Goal: Task Accomplishment & Management: Use online tool/utility

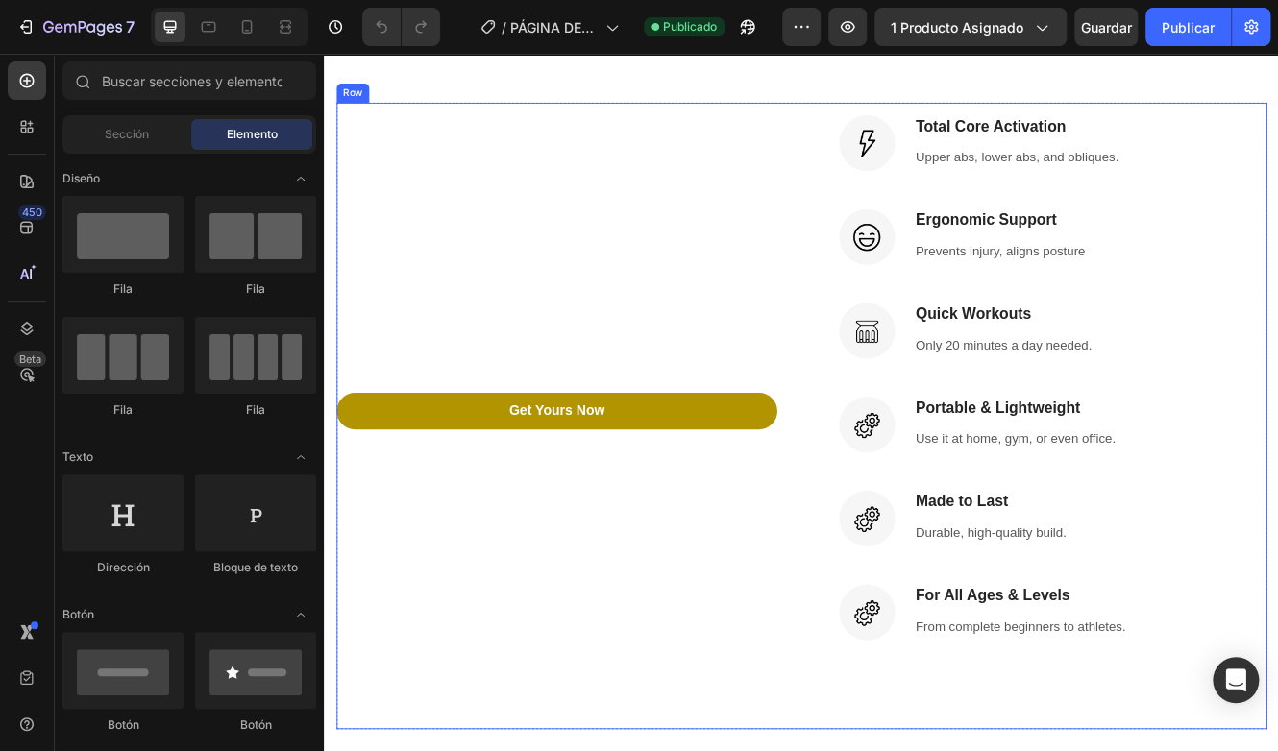
scroll to position [2882, 0]
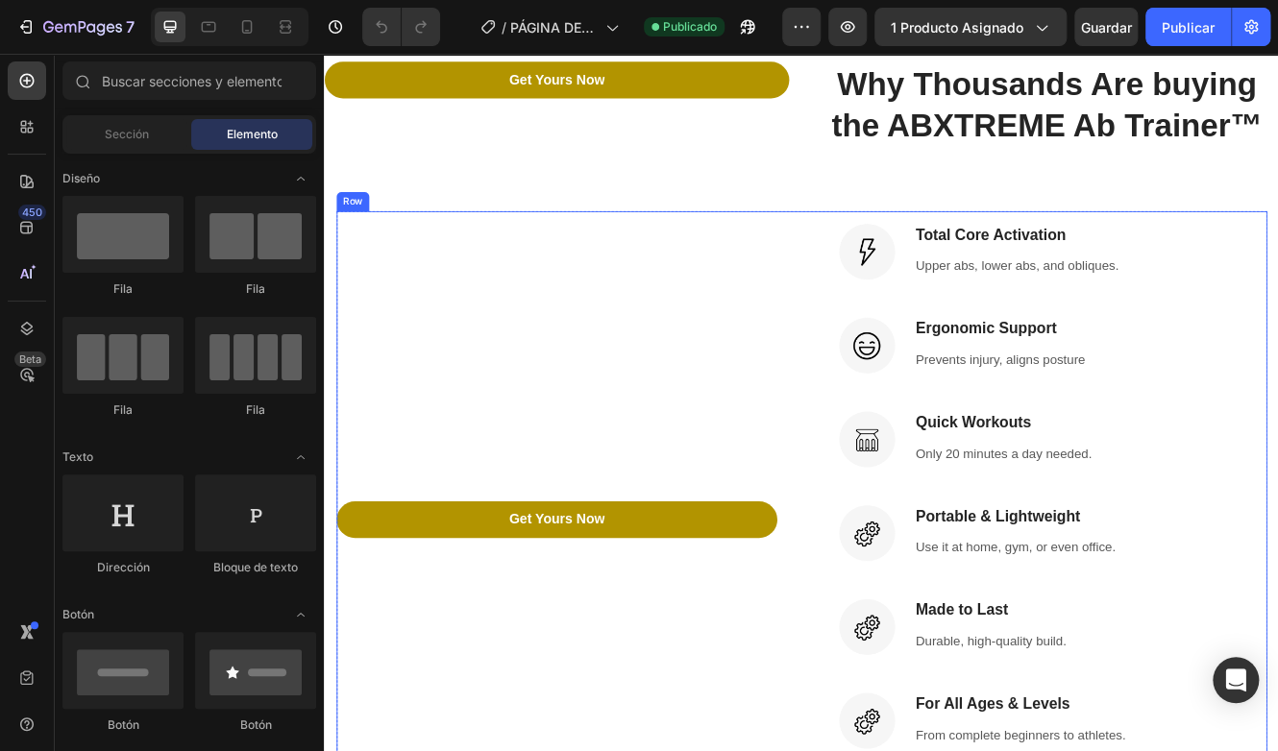
click at [576, 415] on div "Get Yours Now Add to Cart" at bounding box center [604, 623] width 532 height 757
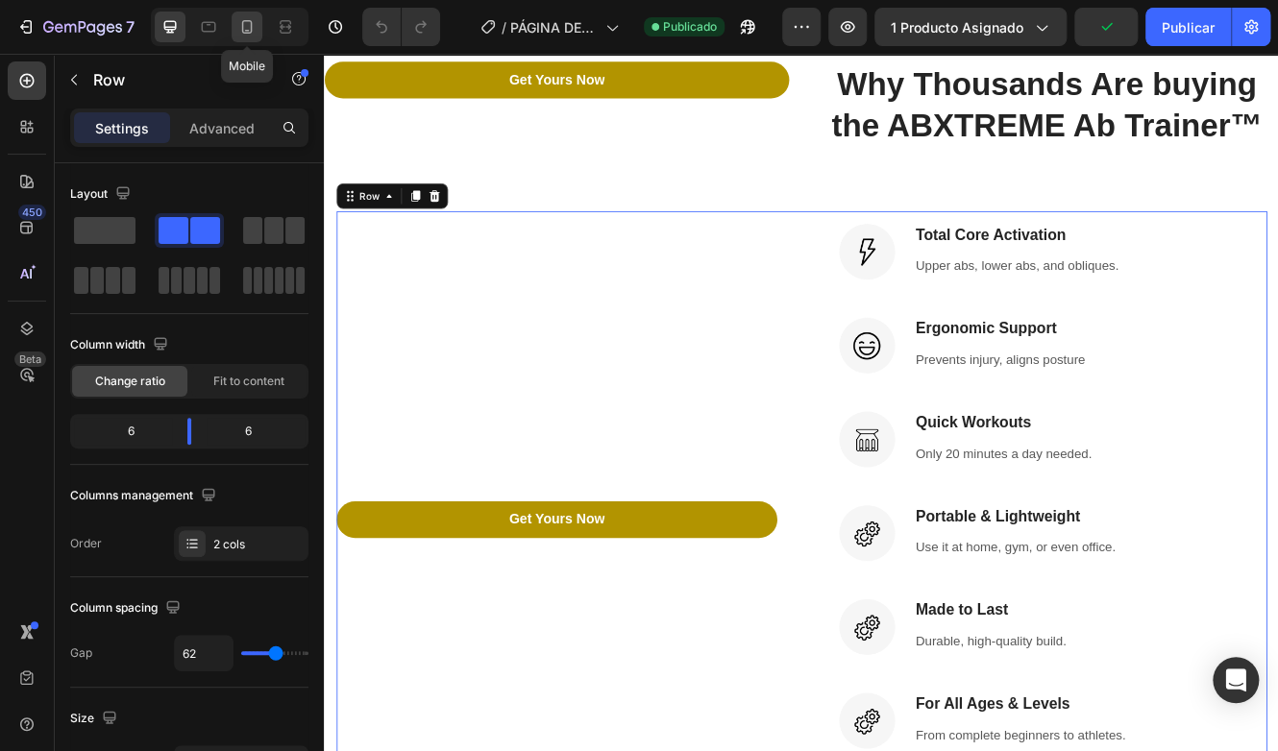
click at [249, 34] on icon at bounding box center [246, 26] width 19 height 19
type input "0"
type input "100%"
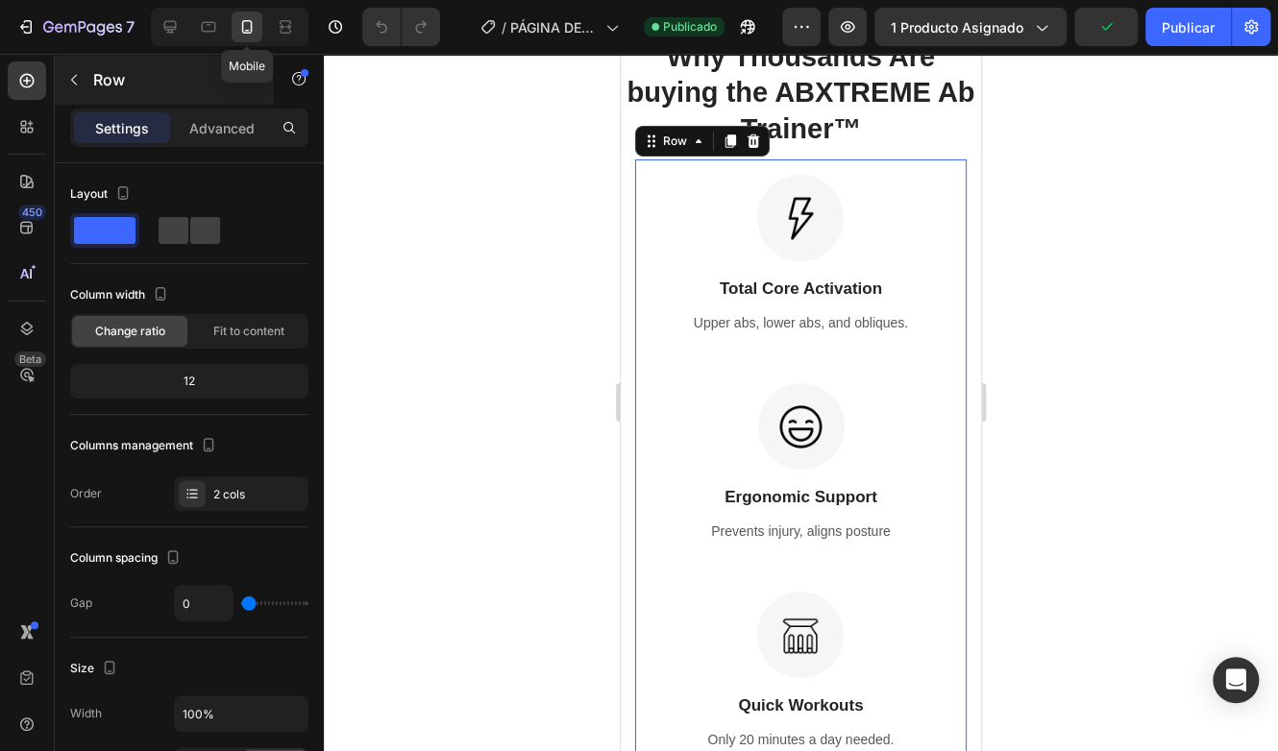
scroll to position [2968, 0]
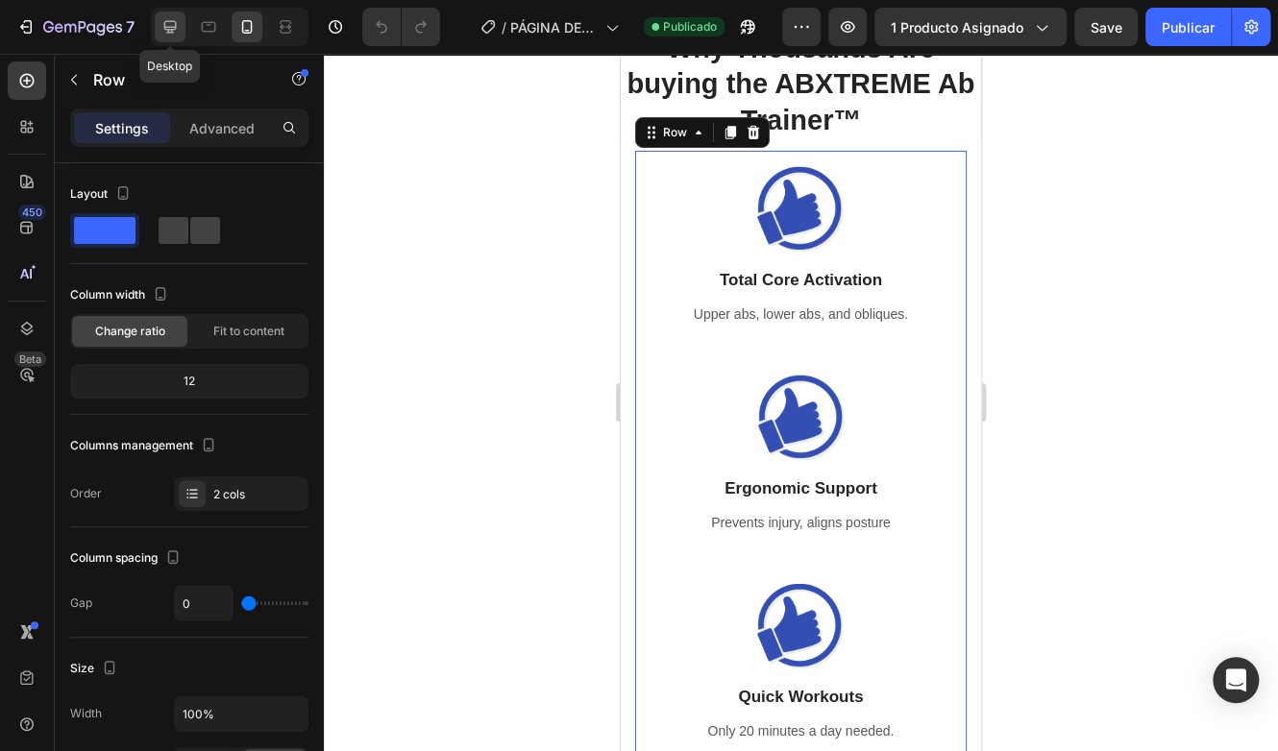
click at [161, 23] on icon at bounding box center [169, 26] width 19 height 19
type input "62"
type input "1200"
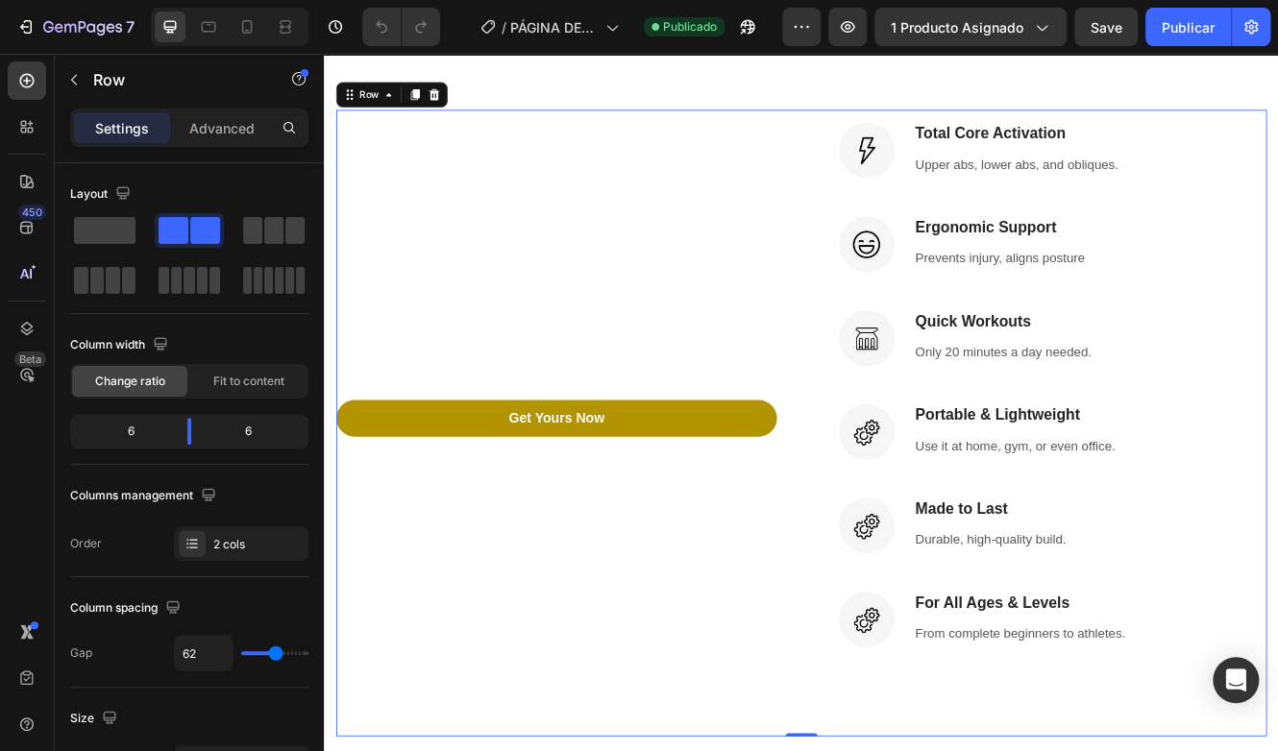
click at [615, 255] on div "Get Yours Now Add to Cart" at bounding box center [604, 500] width 532 height 757
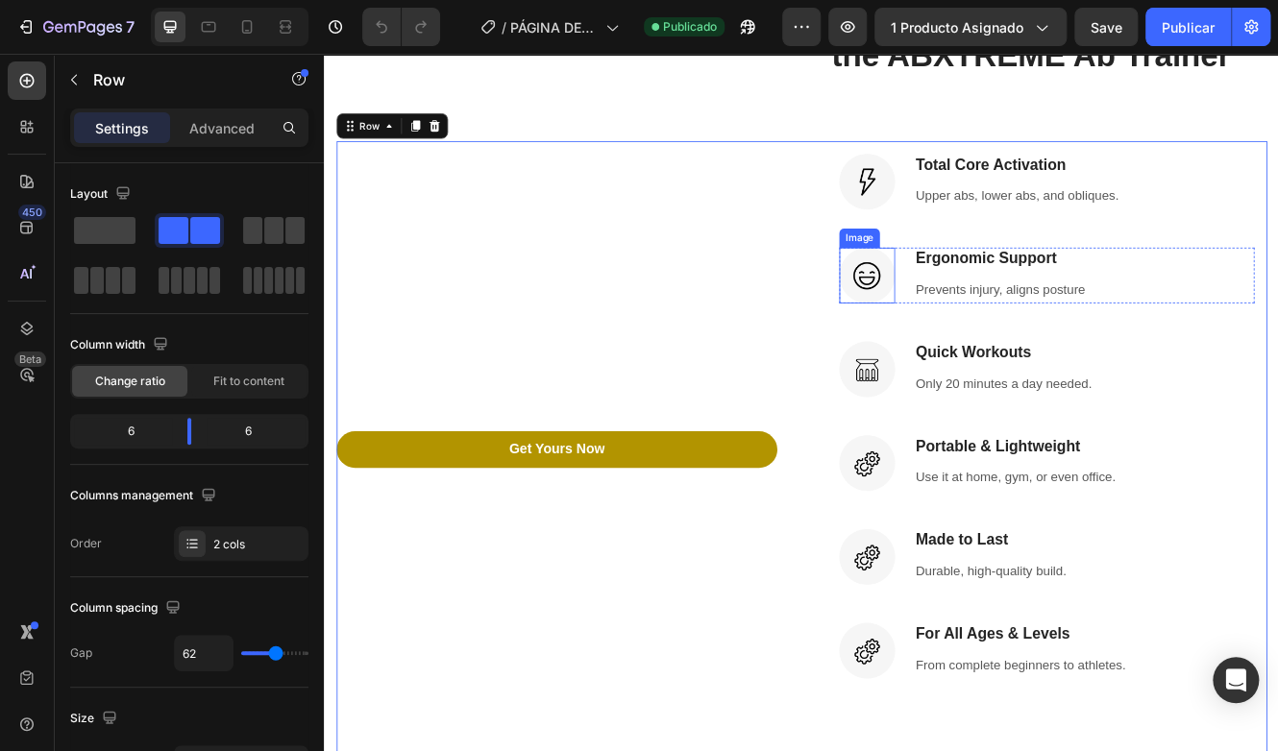
scroll to position [2871, 0]
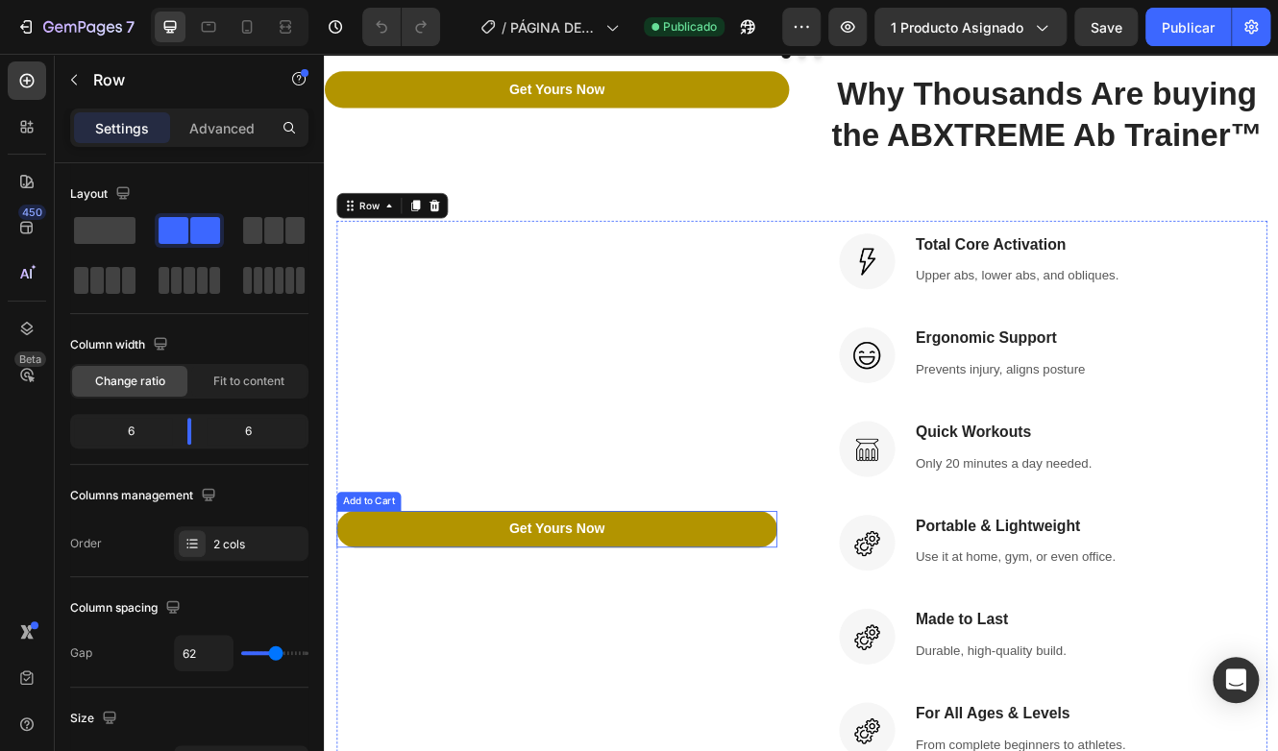
click at [722, 606] on button "Get Yours Now" at bounding box center [604, 628] width 532 height 44
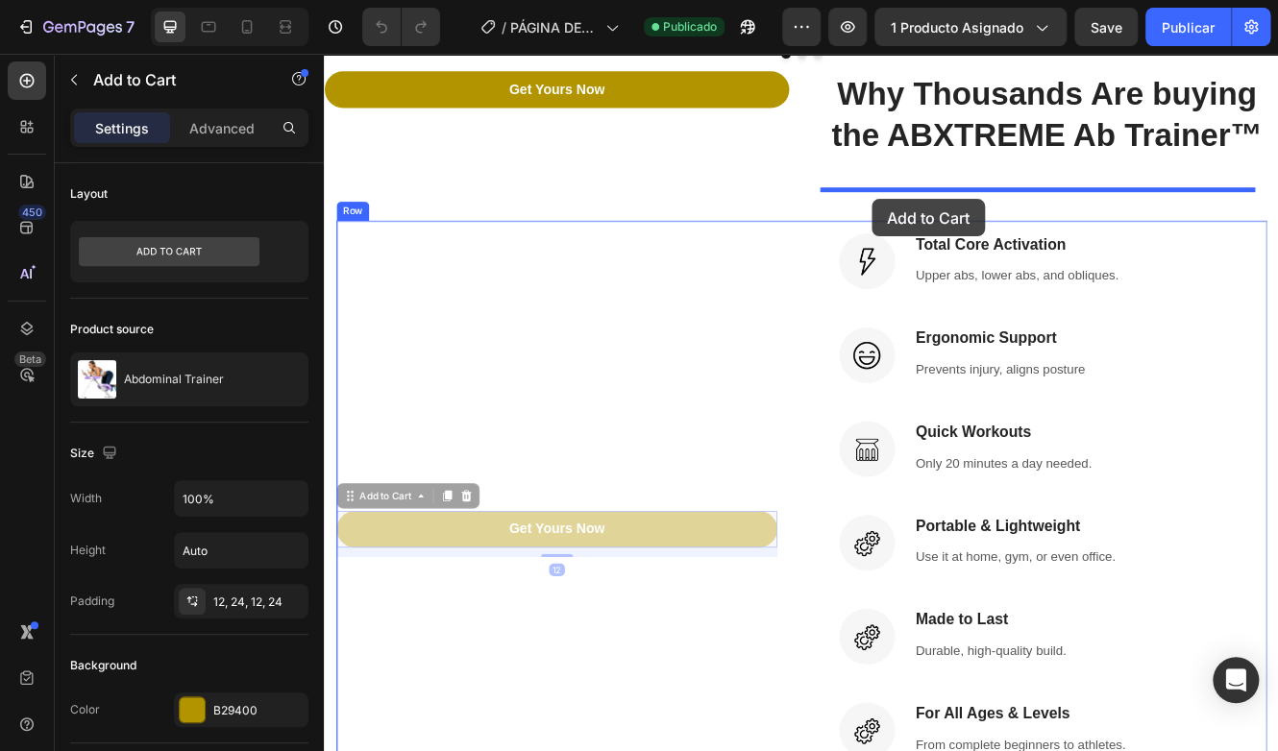
drag, startPoint x: 694, startPoint y: 584, endPoint x: 986, endPoint y: 230, distance: 459.3
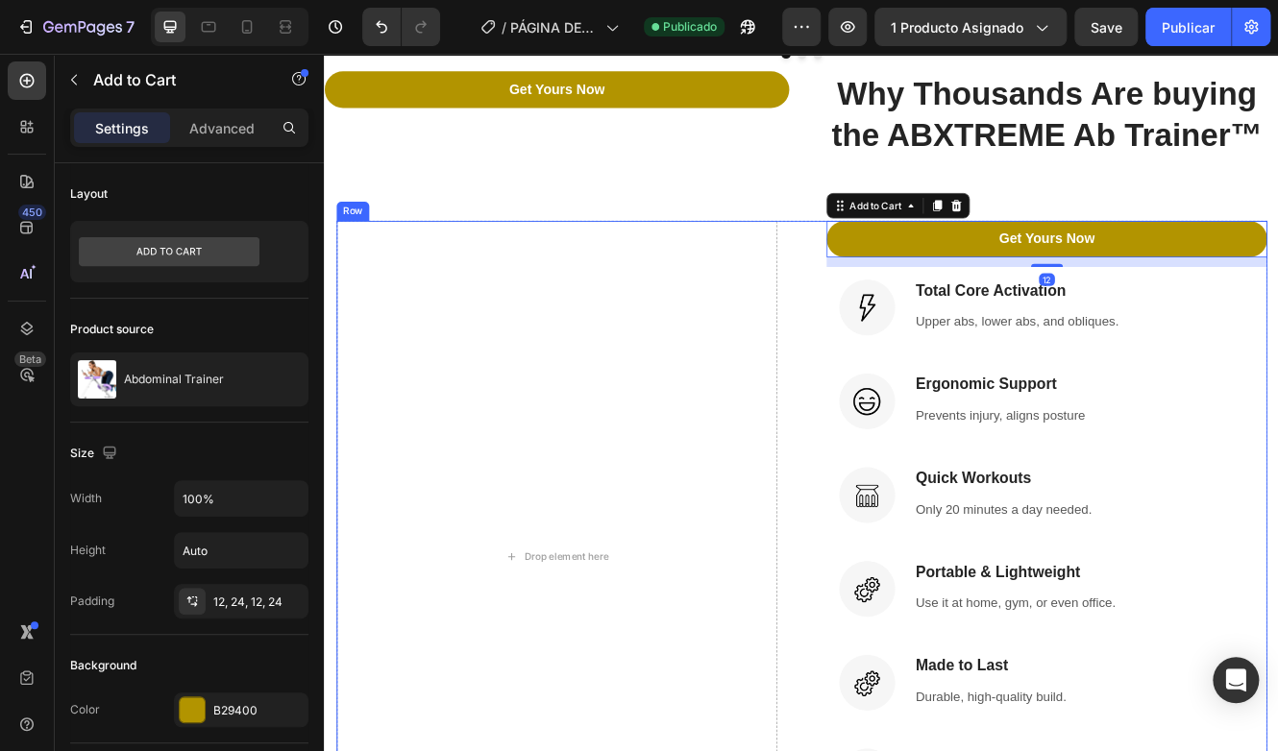
click at [868, 348] on div "Drop element here Get Yours Now Add to Cart 12 Image Total Core Activation Head…" at bounding box center [900, 662] width 1124 height 813
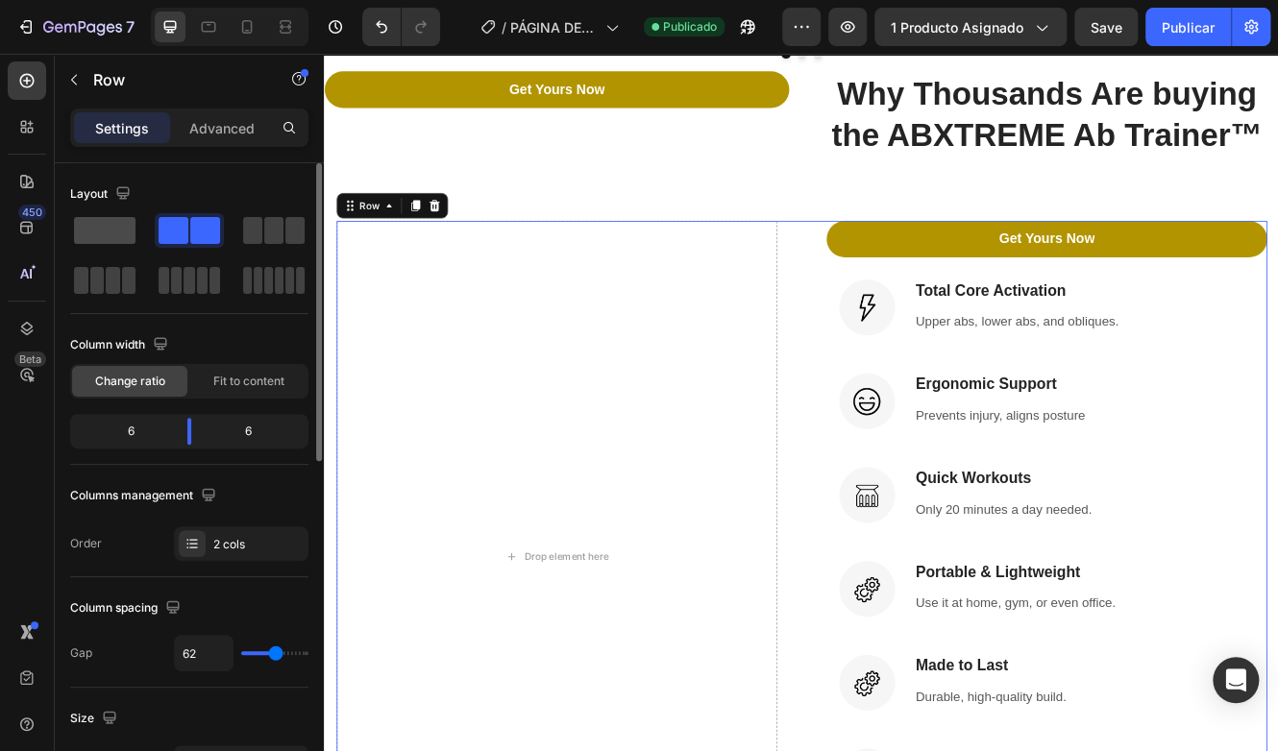
click at [96, 226] on span at bounding box center [104, 230] width 61 height 27
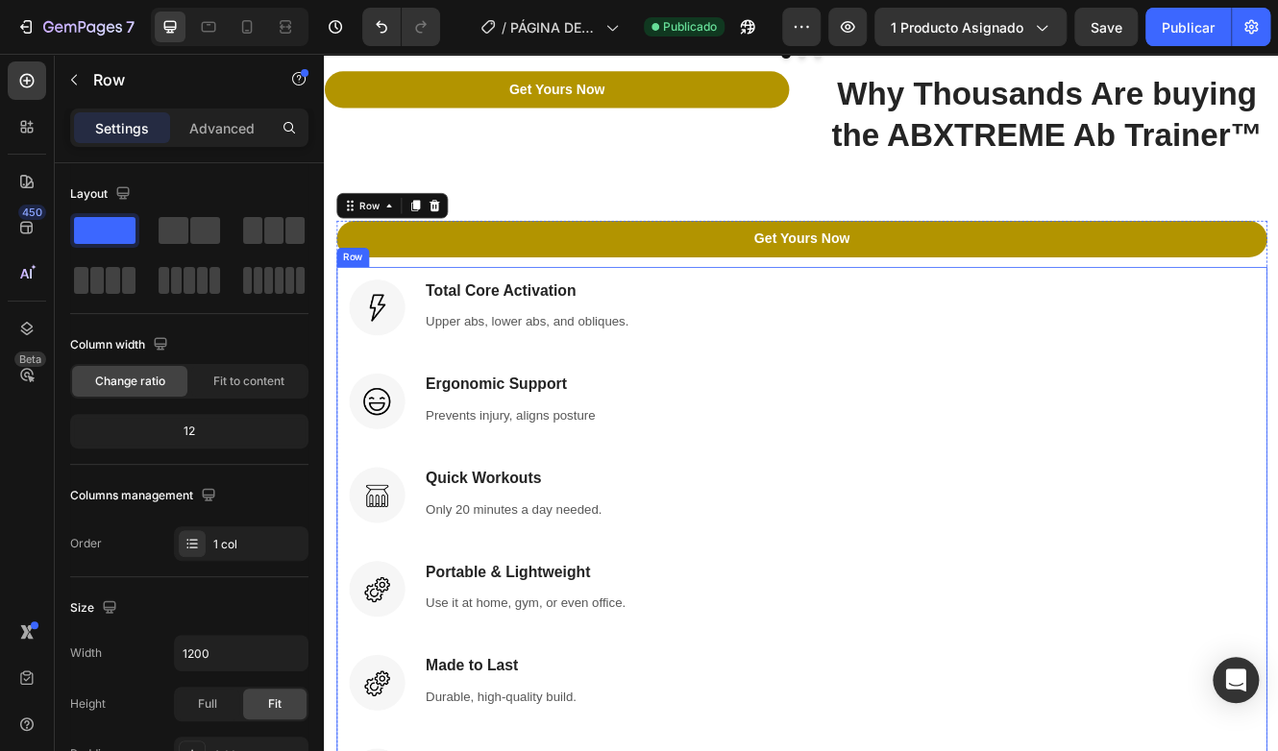
click at [770, 311] on div "Image Total Core Activation Heading Upper abs, lower abs, and obliques. Text bl…" at bounding box center [900, 666] width 1124 height 711
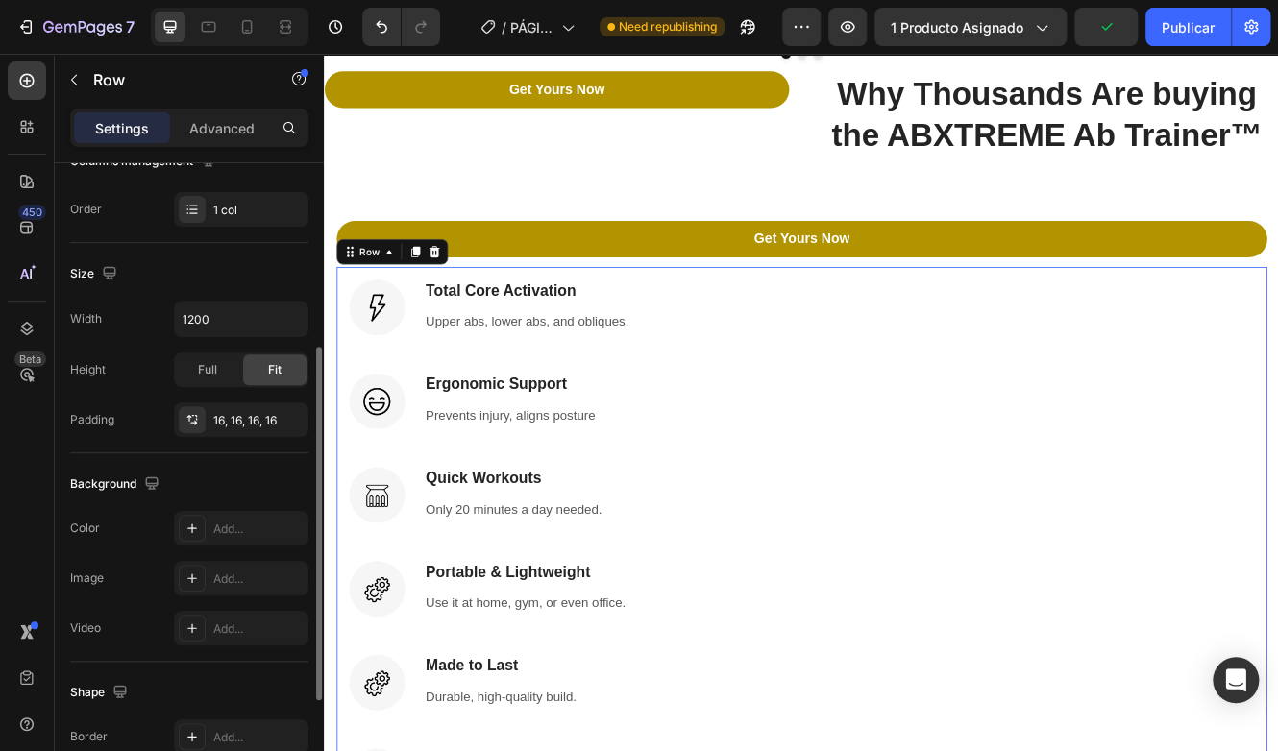
scroll to position [238, 0]
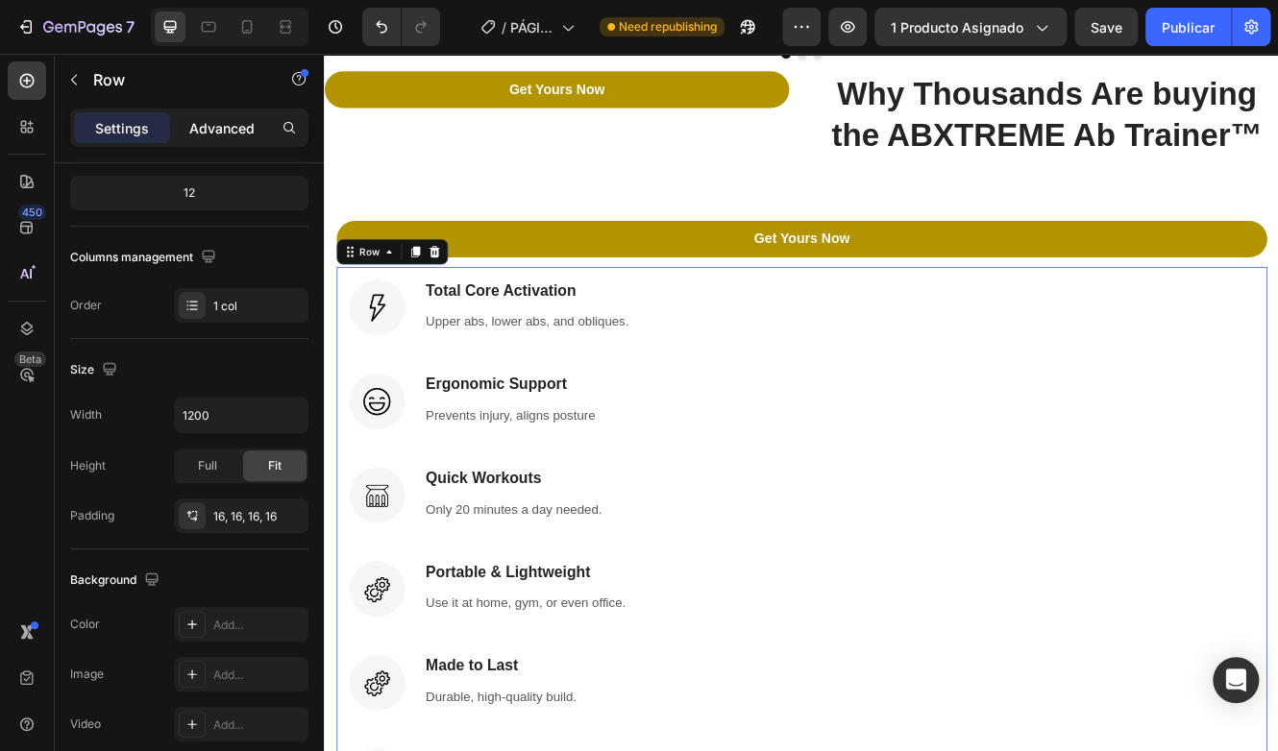
click at [208, 141] on div "Advanced" at bounding box center [222, 127] width 96 height 31
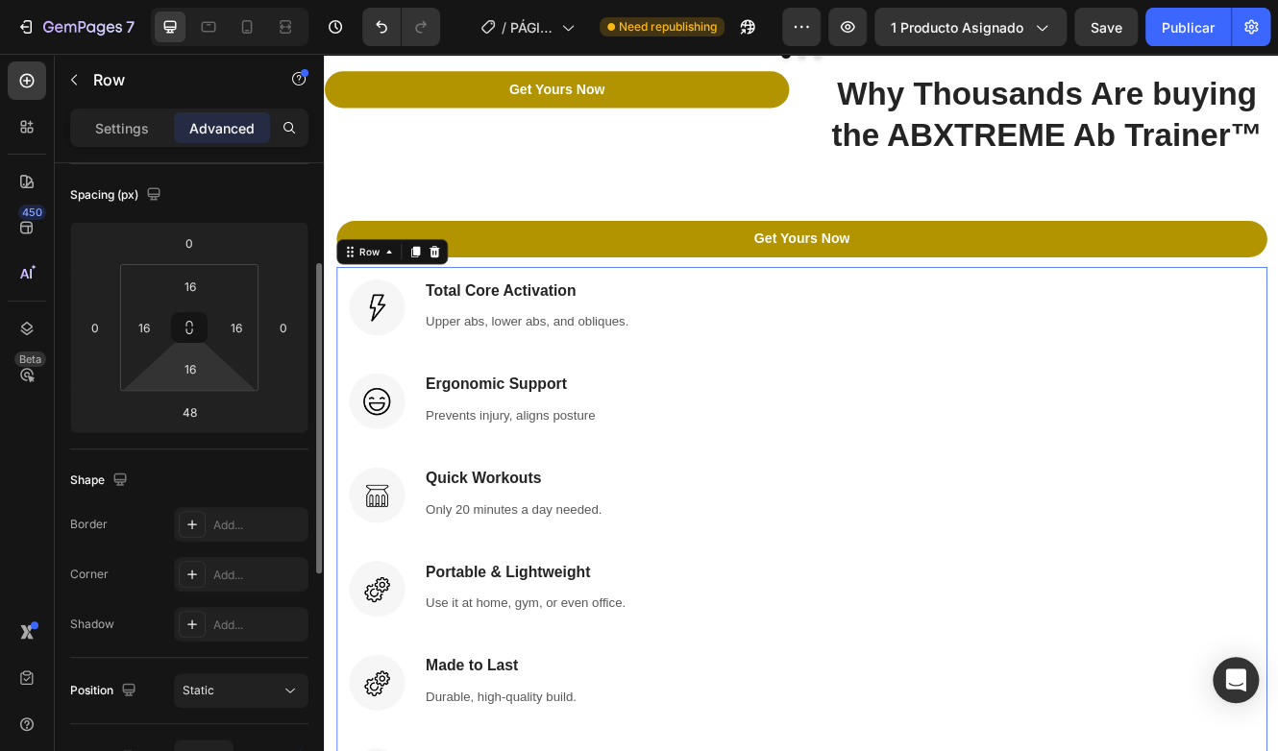
scroll to position [0, 0]
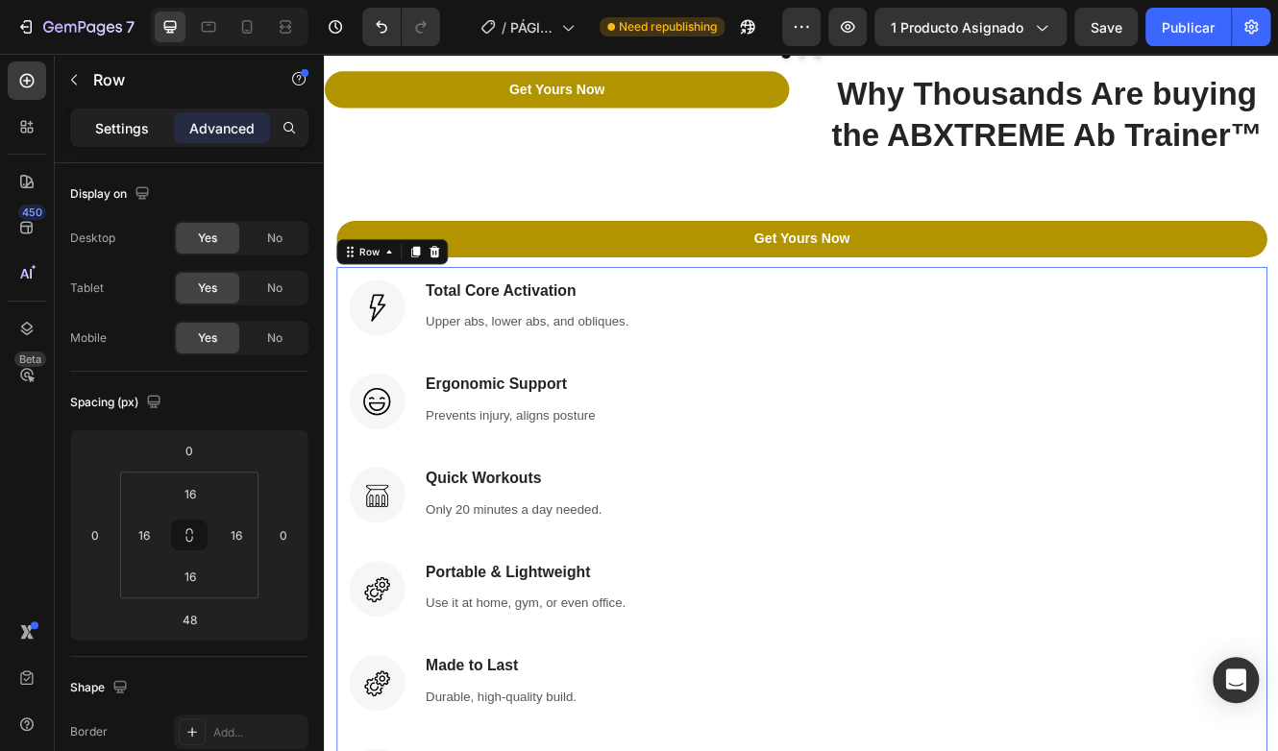
click at [131, 132] on p "Settings" at bounding box center [122, 128] width 54 height 20
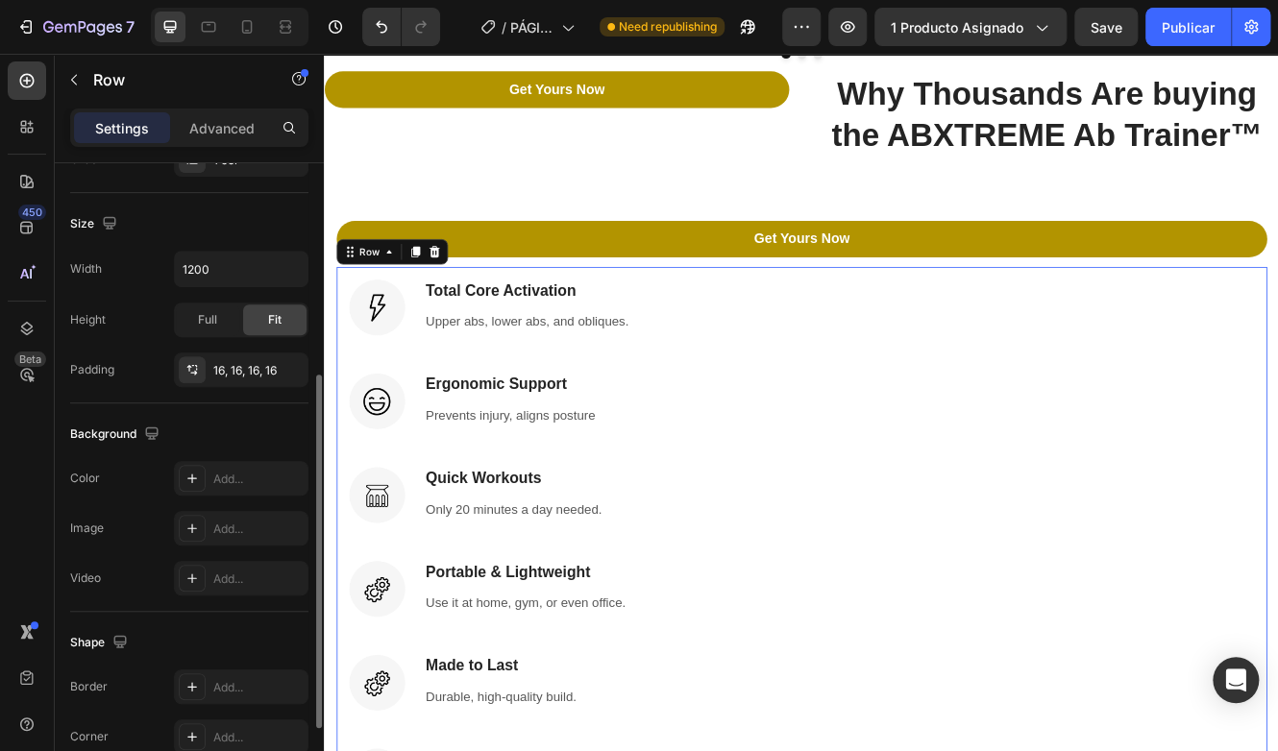
scroll to position [526, 0]
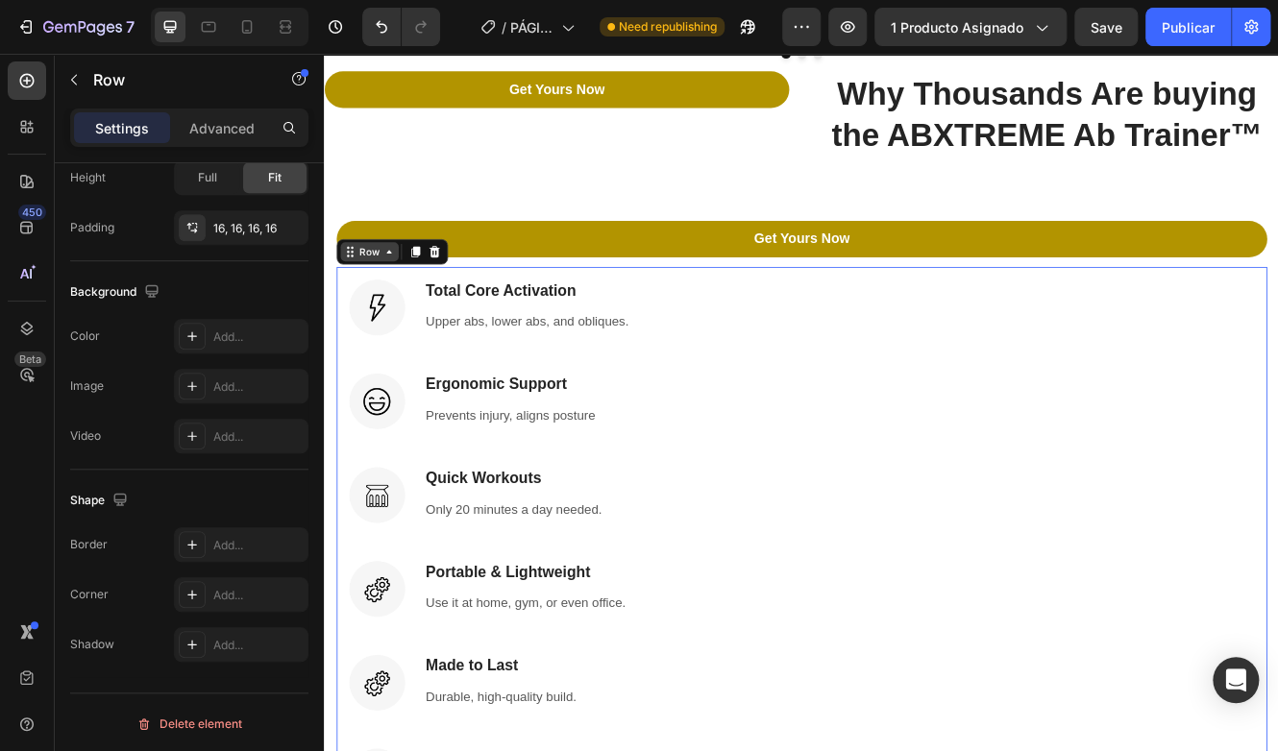
click at [374, 281] on div "Row" at bounding box center [378, 292] width 70 height 23
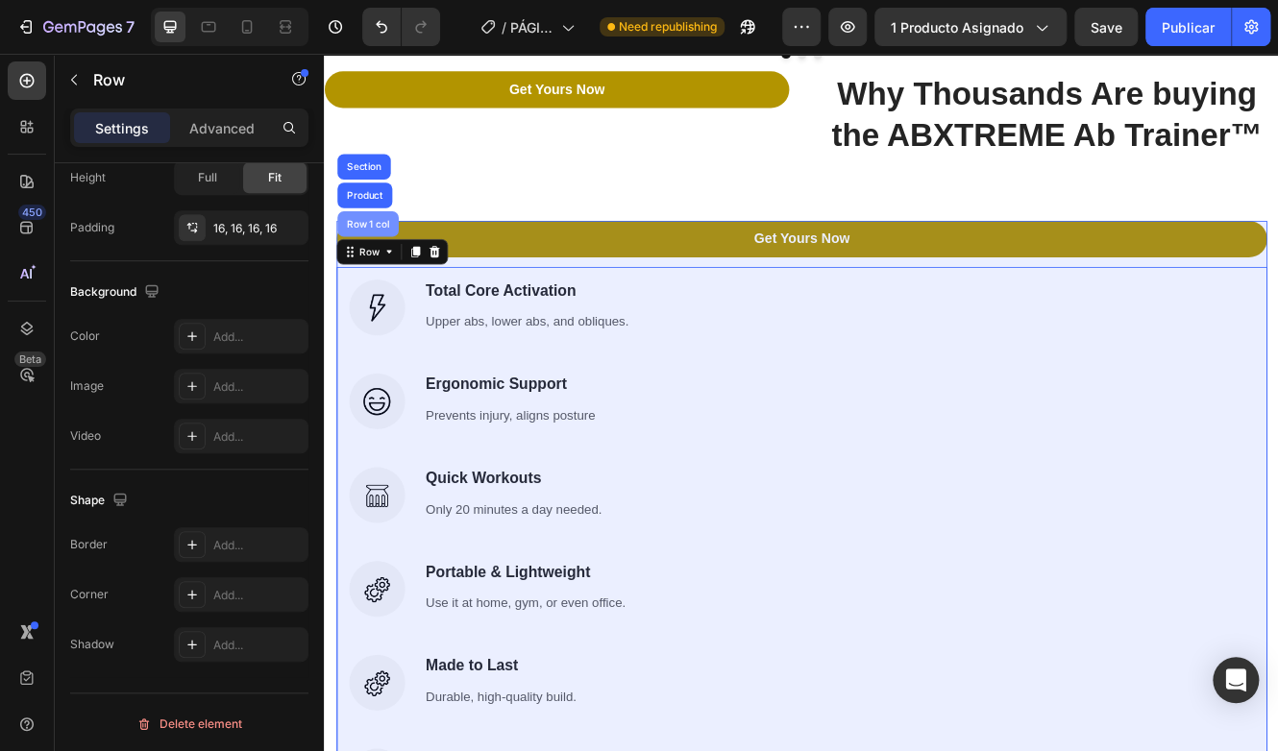
click at [377, 254] on div "Row 1 col" at bounding box center [376, 260] width 59 height 12
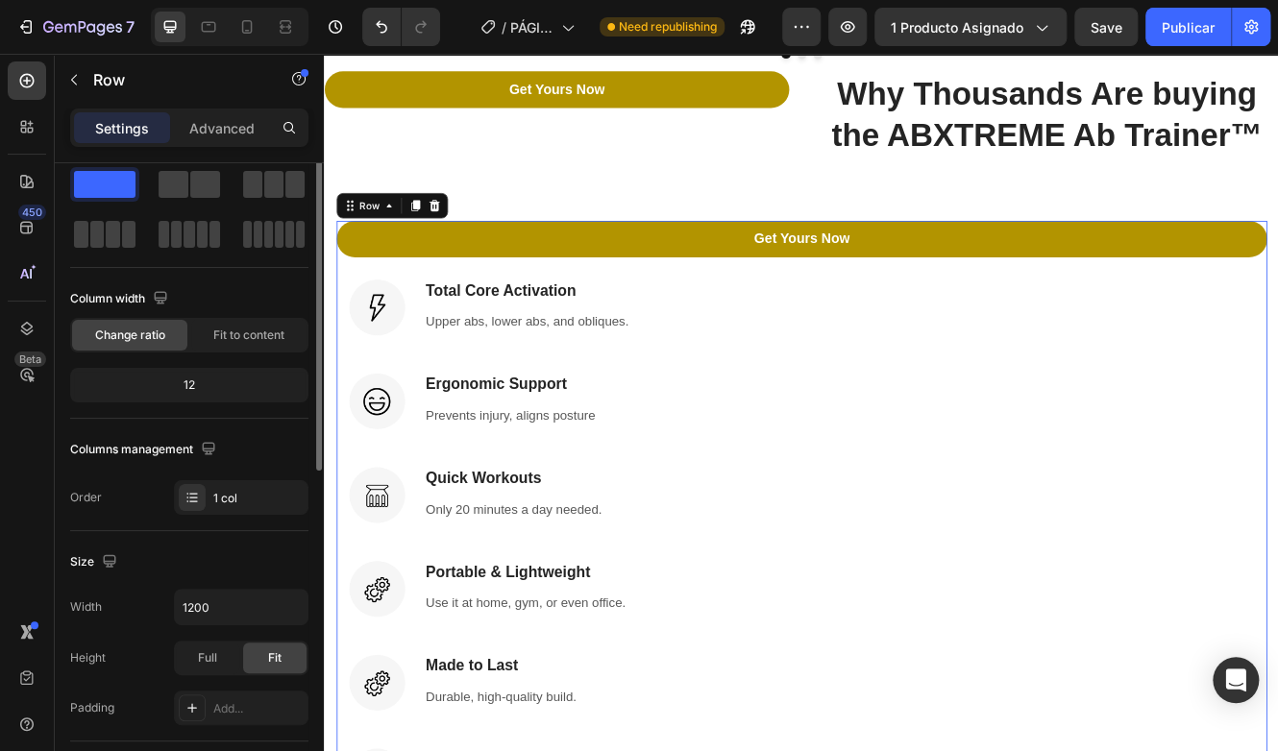
scroll to position [0, 0]
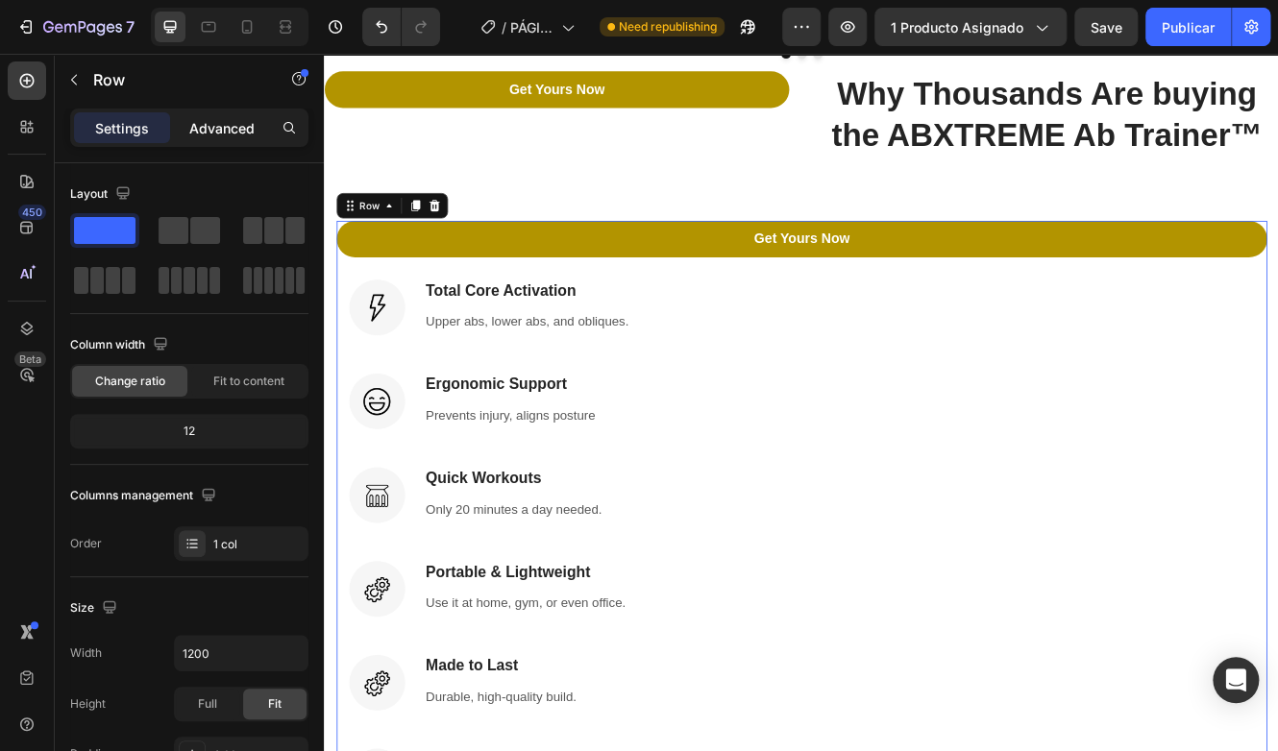
click at [204, 131] on p "Advanced" at bounding box center [221, 128] width 65 height 20
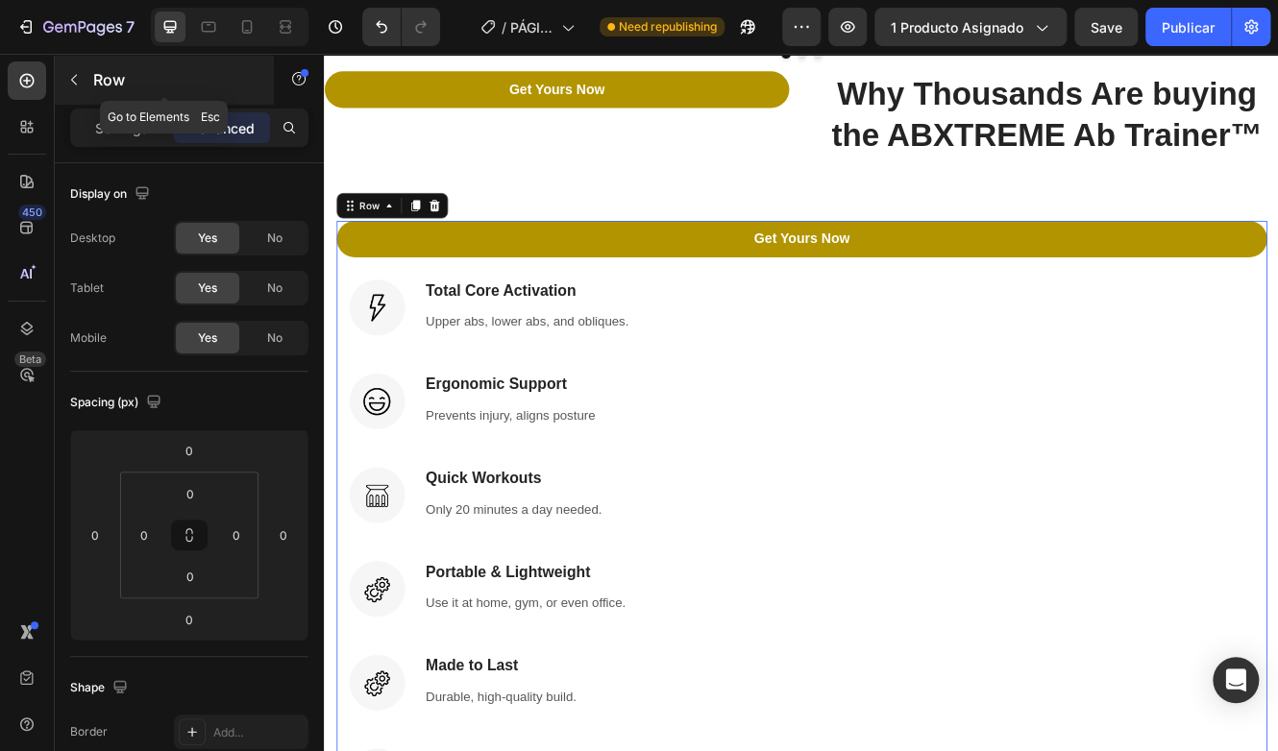
click at [101, 82] on p "Row" at bounding box center [174, 79] width 163 height 23
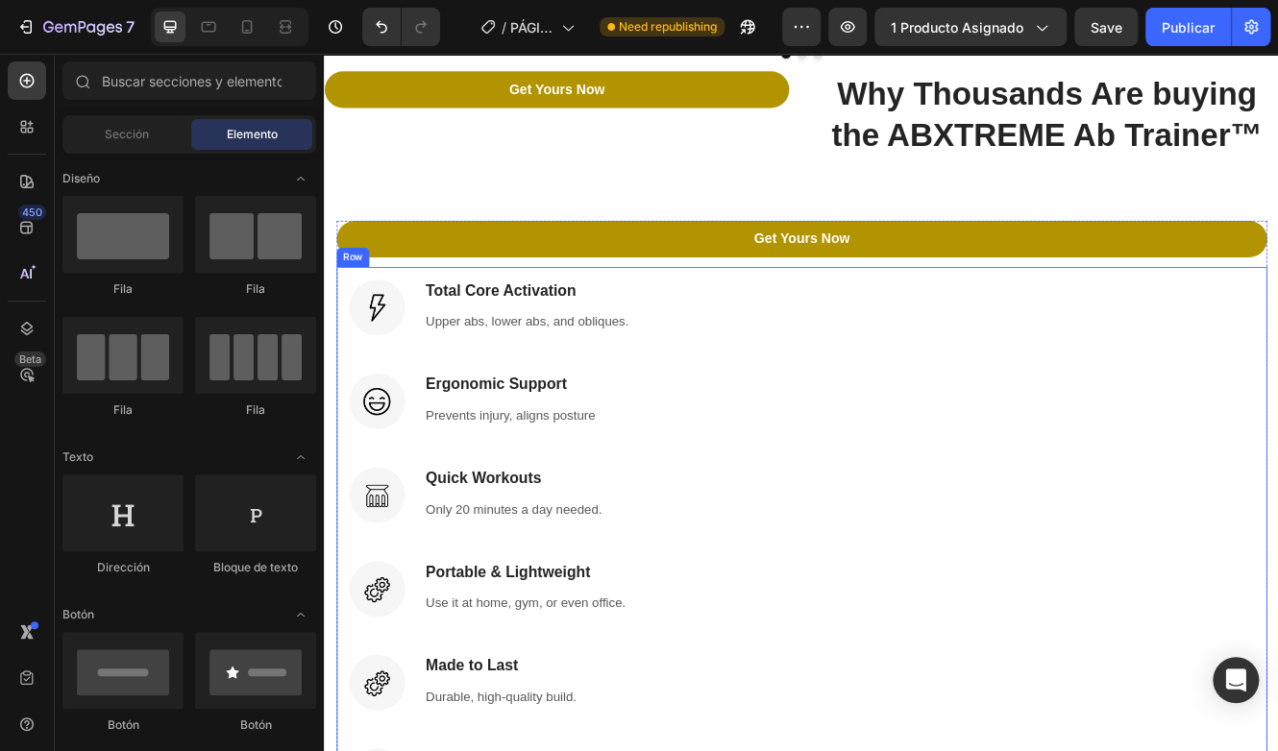
click at [811, 473] on div "Image Total Core Activation Heading Upper abs, lower abs, and obliques. Text bl…" at bounding box center [900, 667] width 1093 height 680
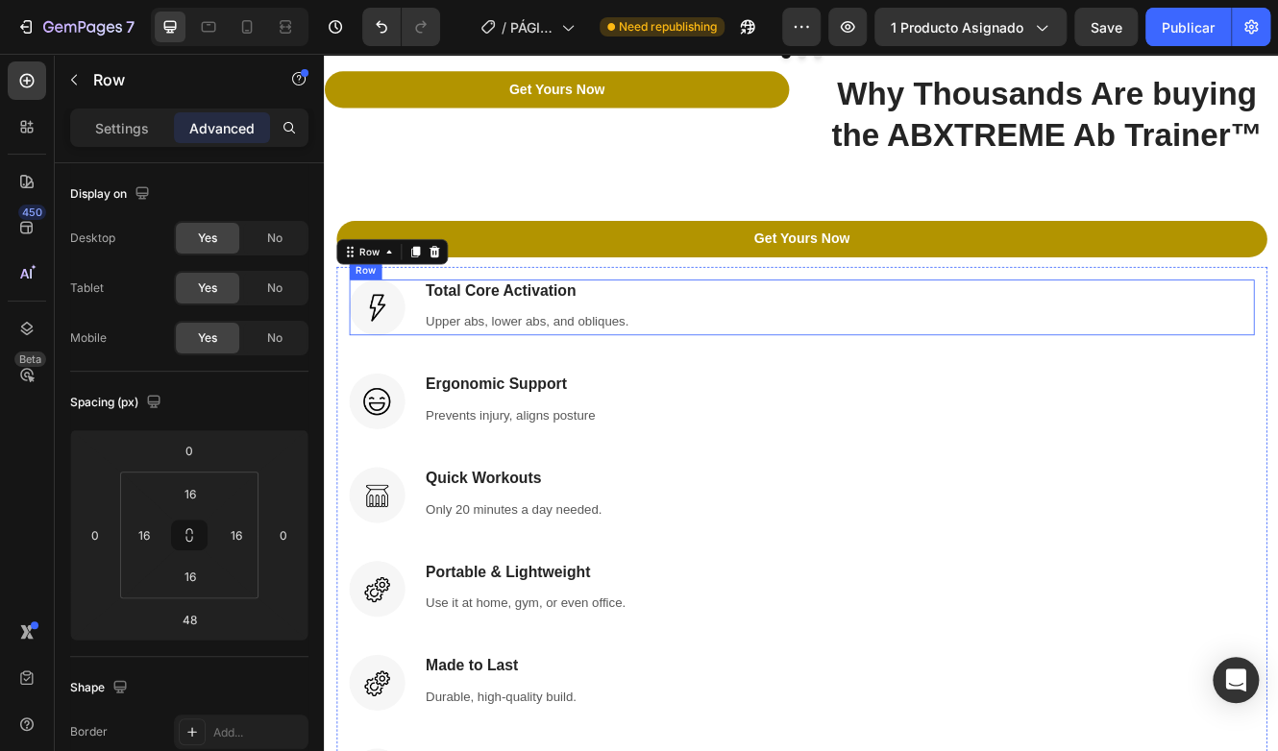
click at [789, 327] on div "Image Total Core Activation Heading Upper abs, lower abs, and obliques. Text bl…" at bounding box center [900, 360] width 1093 height 67
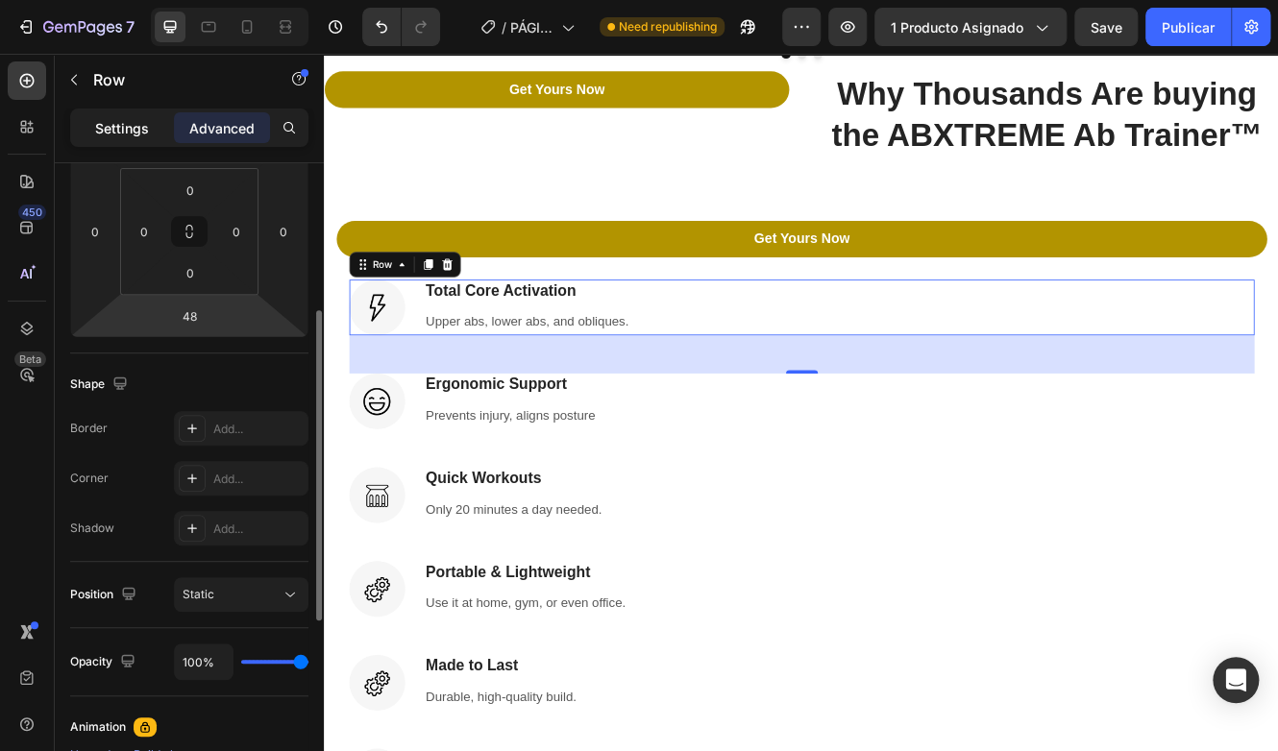
scroll to position [111, 0]
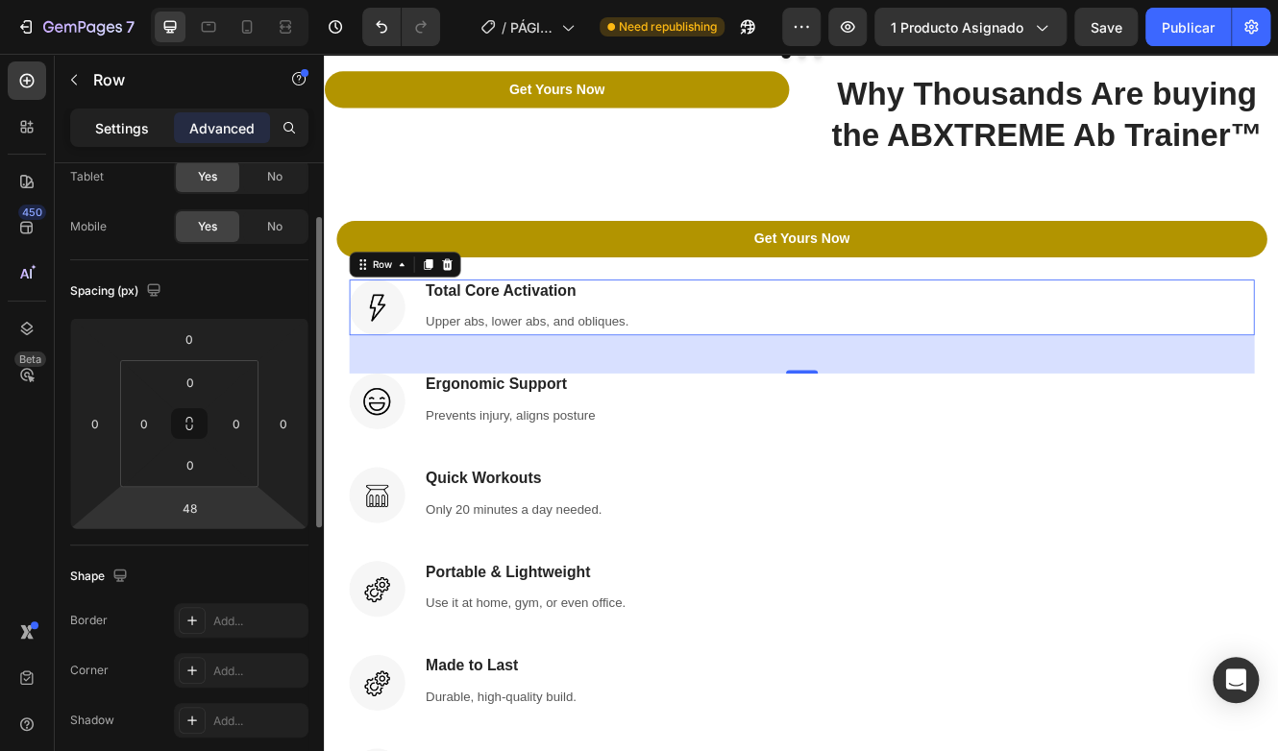
click at [127, 119] on p "Settings" at bounding box center [122, 128] width 54 height 20
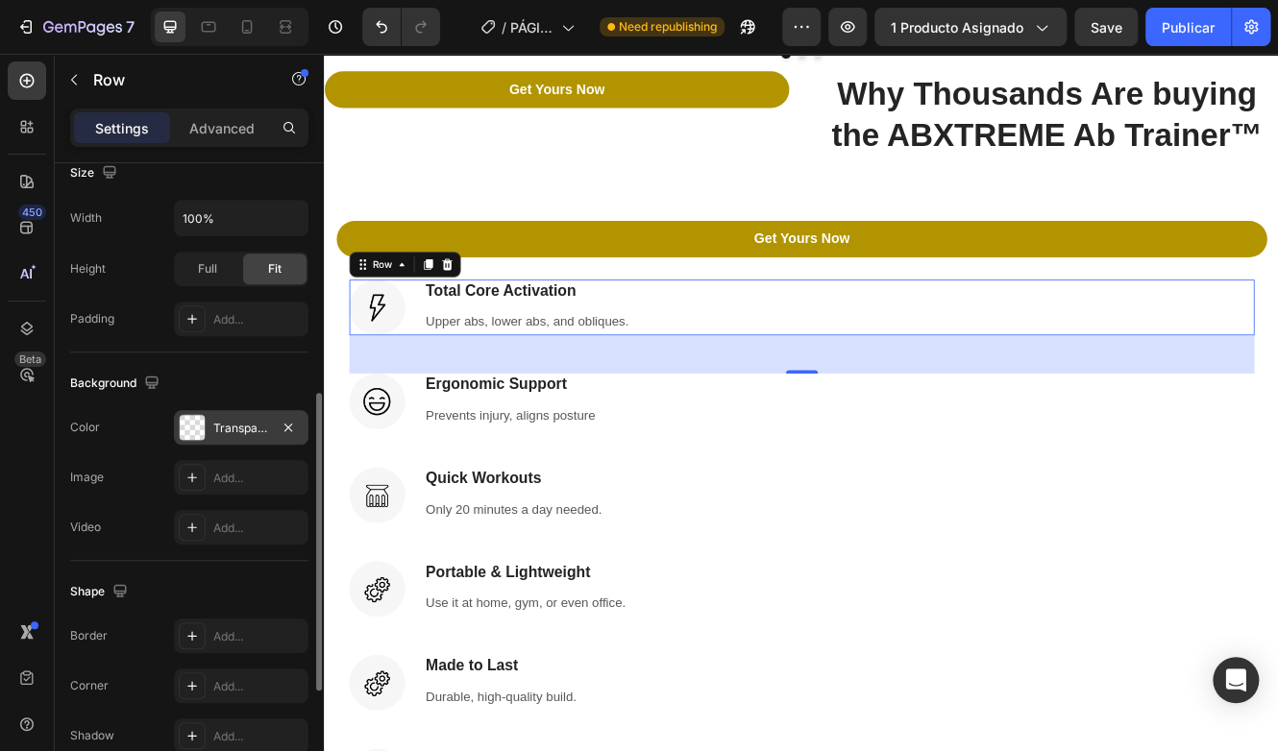
scroll to position [745, 0]
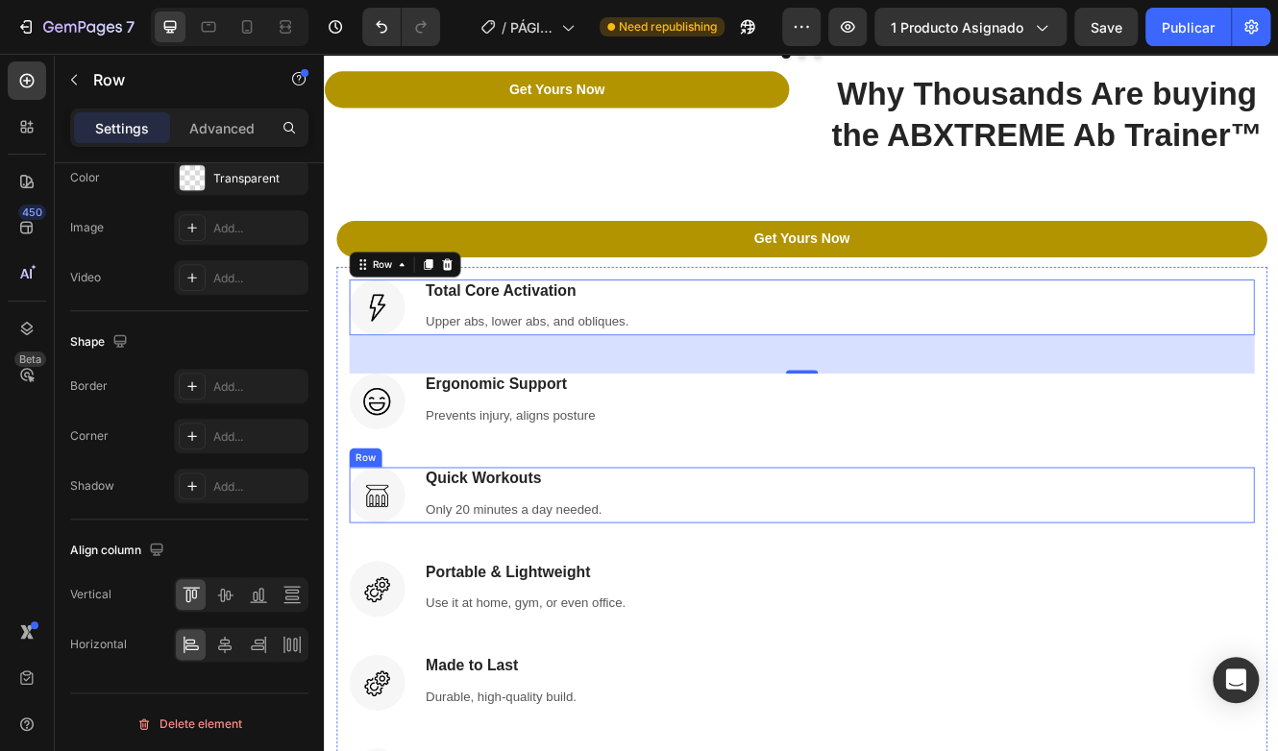
click at [965, 588] on div "Image Total Core Activation Heading Upper abs, lower abs, and obliques. Text bl…" at bounding box center [900, 667] width 1093 height 680
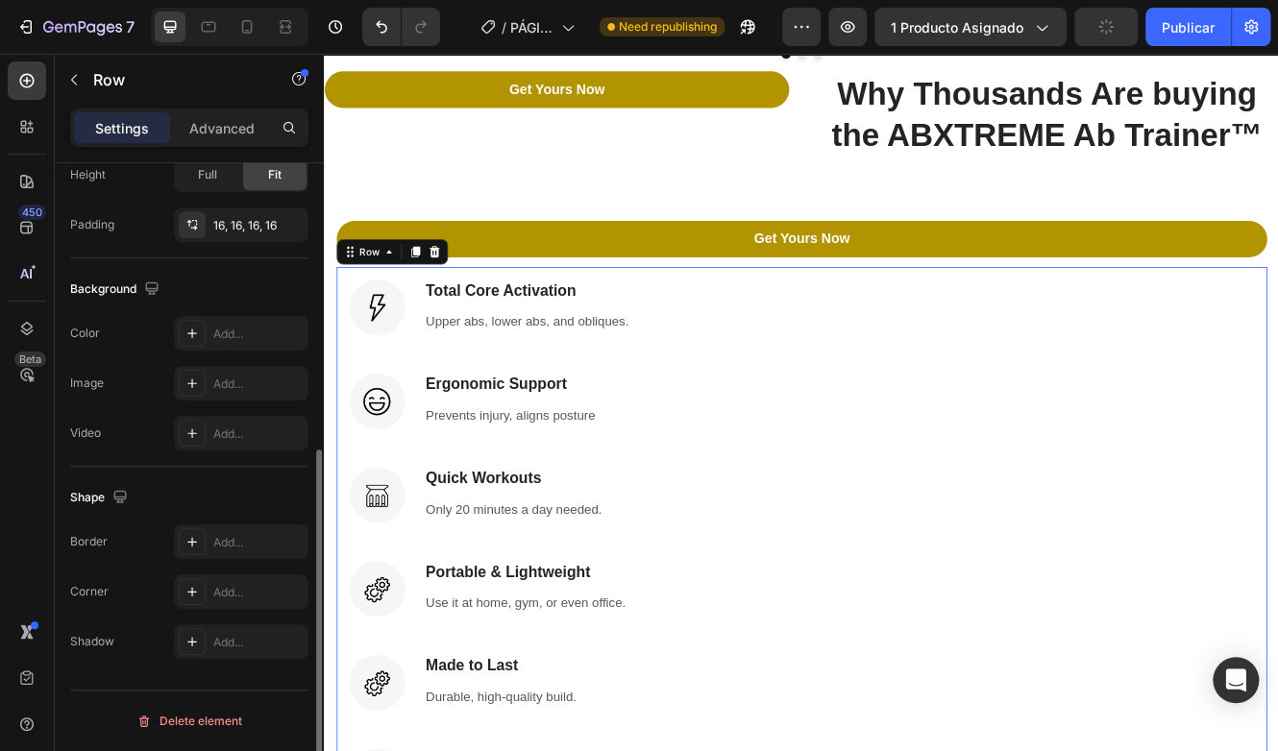
scroll to position [526, 0]
click at [821, 474] on div "Image Total Core Activation Heading Upper abs, lower abs, and obliques. Text bl…" at bounding box center [900, 667] width 1093 height 680
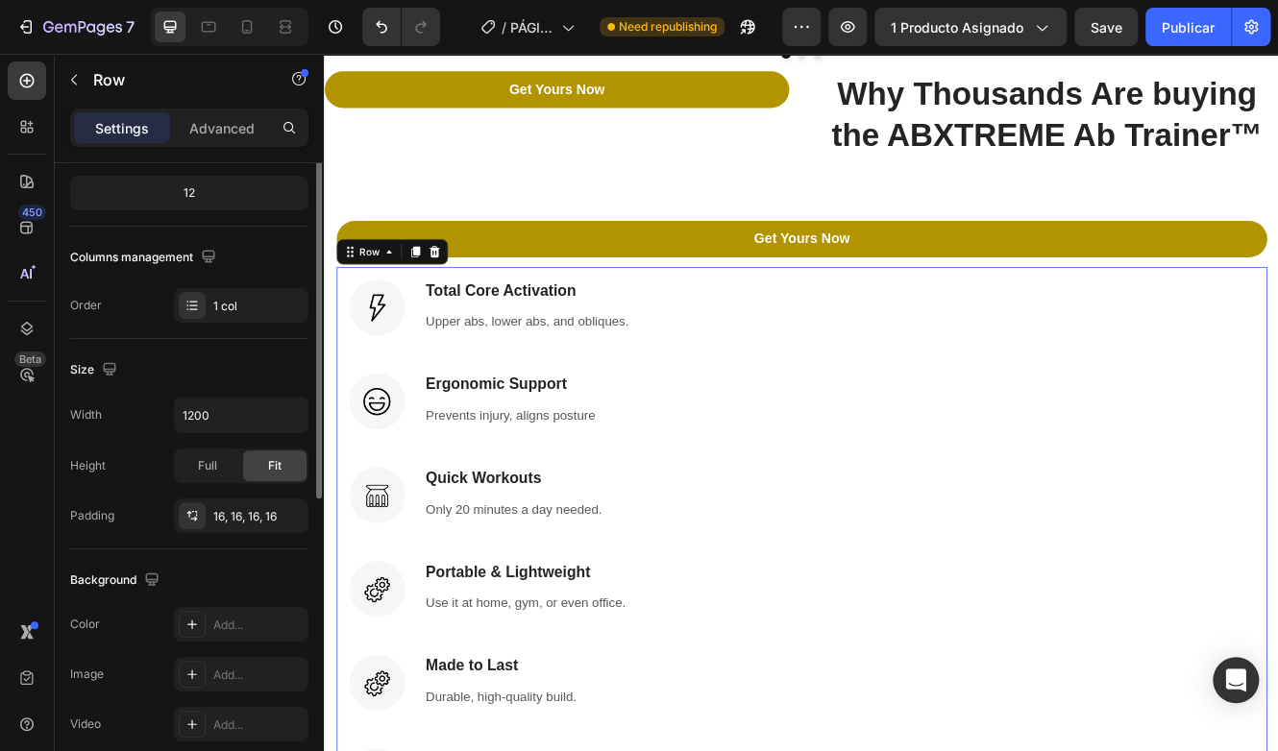
scroll to position [46, 0]
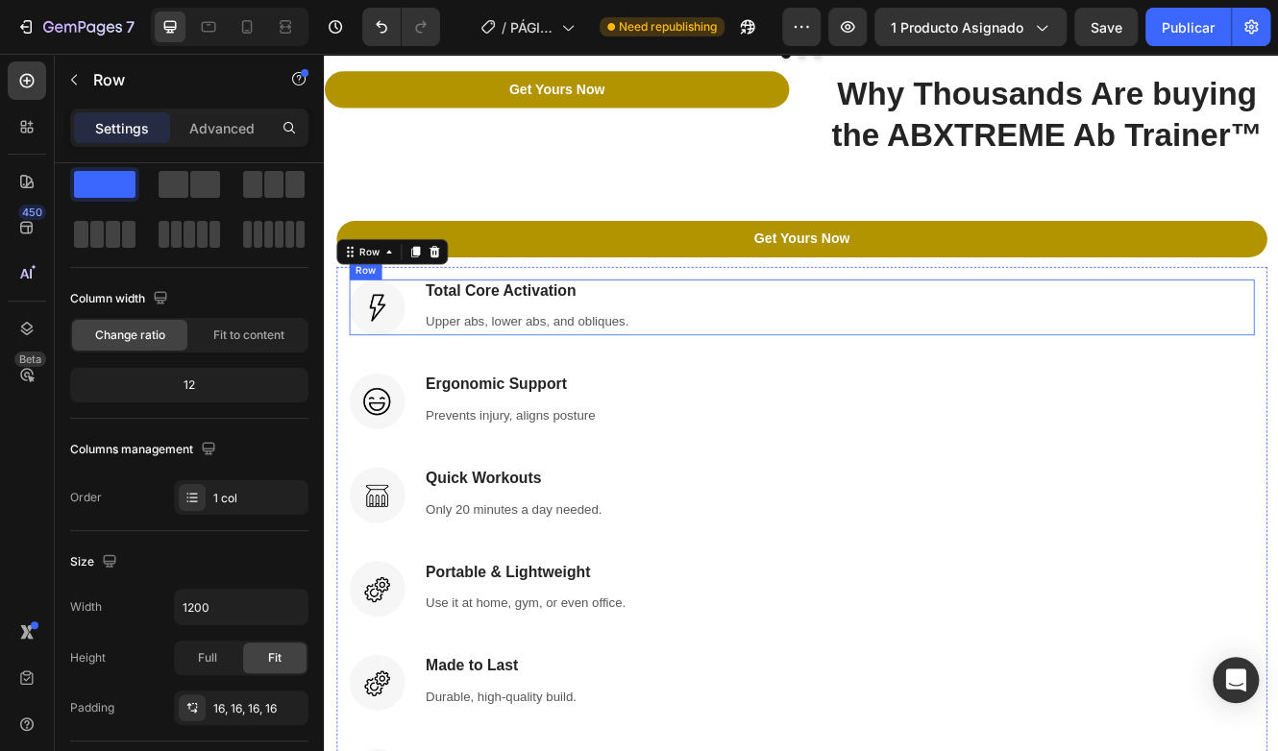
drag, startPoint x: 806, startPoint y: 346, endPoint x: 786, endPoint y: 349, distance: 20.4
click at [807, 346] on div "Image Total Core Activation Heading Upper abs, lower abs, and obliques. Text bl…" at bounding box center [900, 360] width 1093 height 67
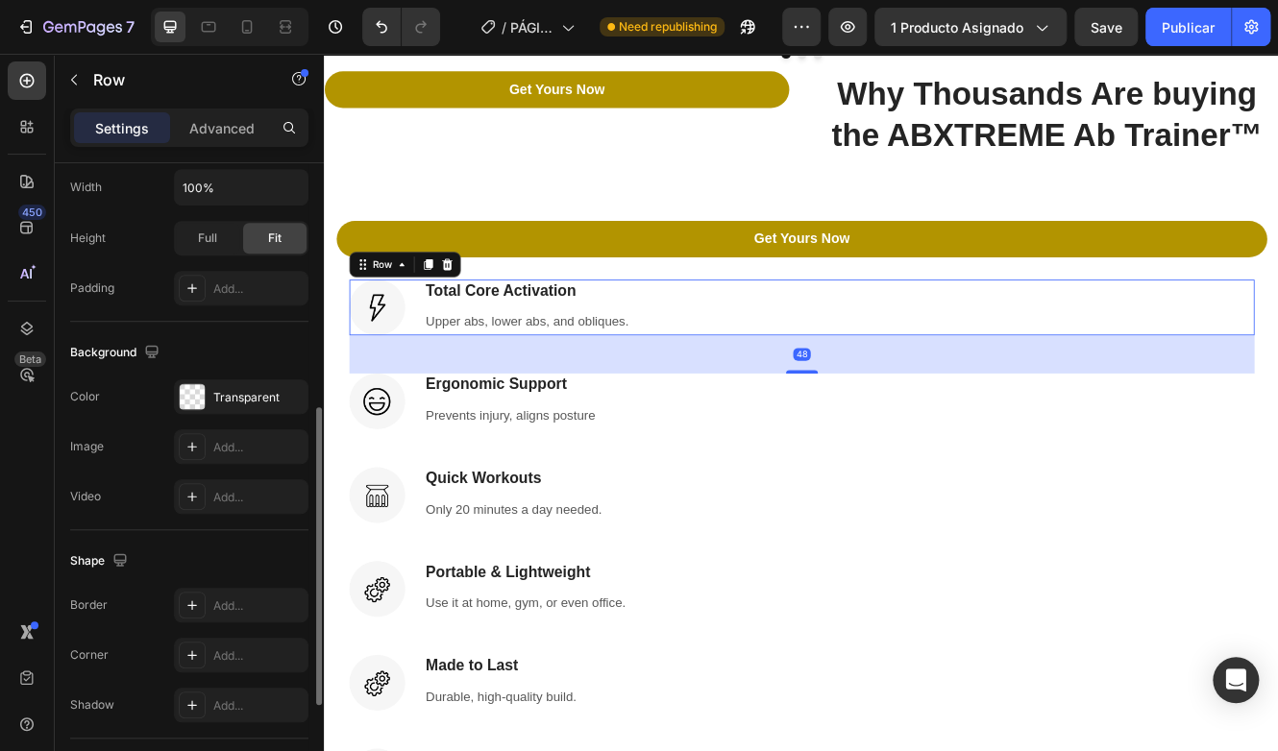
scroll to position [745, 0]
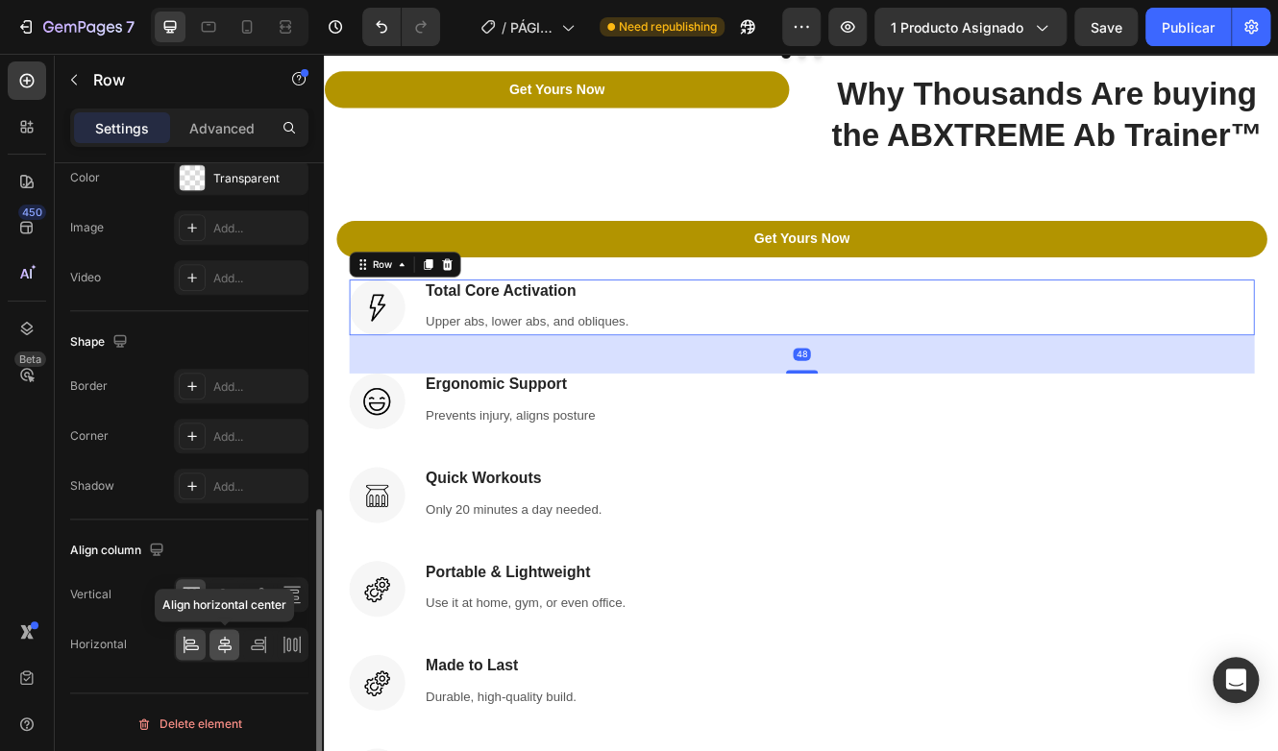
click at [229, 644] on icon at bounding box center [224, 644] width 19 height 19
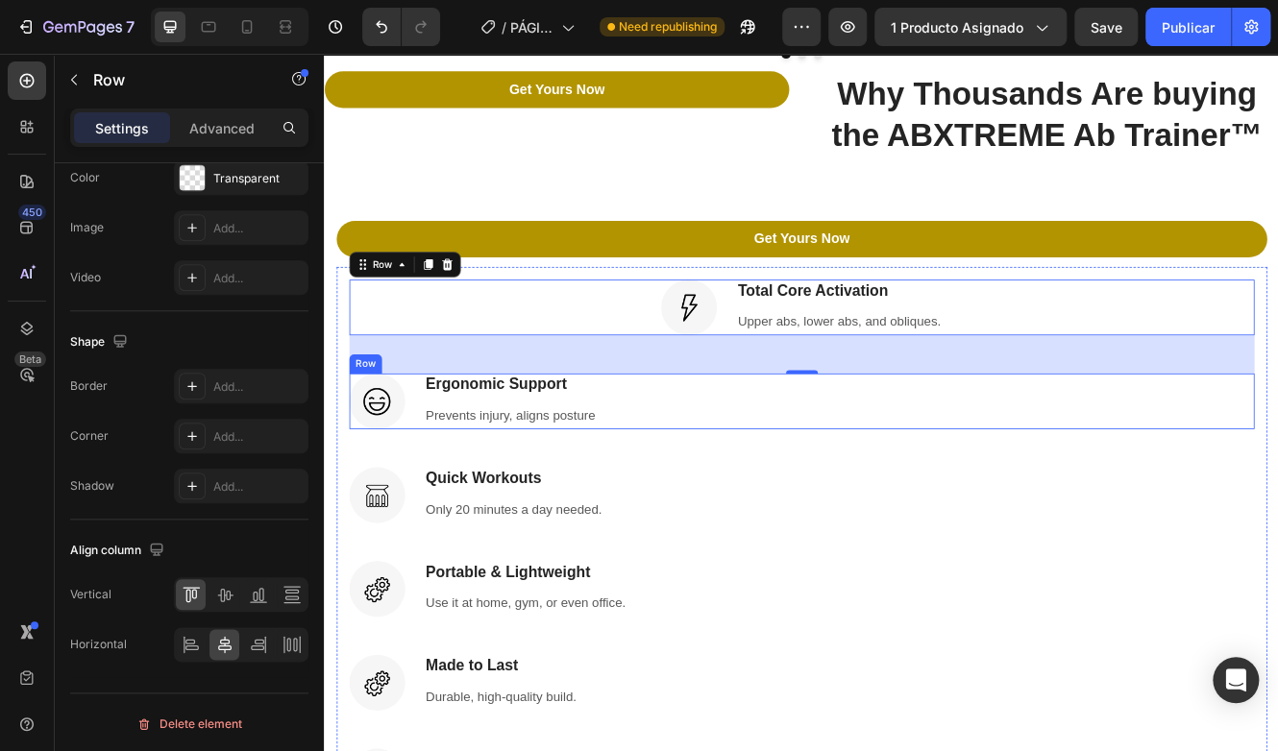
click at [768, 440] on div "Image Ergonomic Support Heading Prevents injury, aligns posture Text block Row" at bounding box center [900, 473] width 1093 height 67
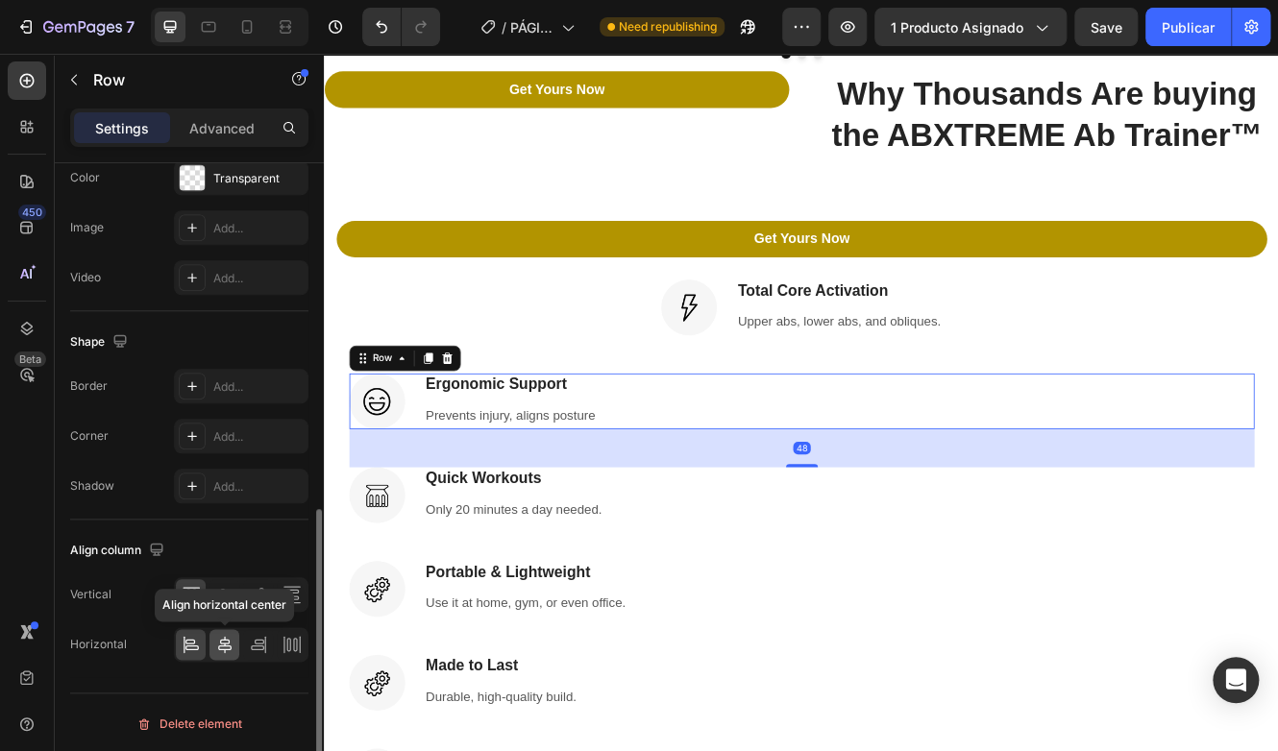
click at [219, 647] on icon at bounding box center [224, 644] width 13 height 17
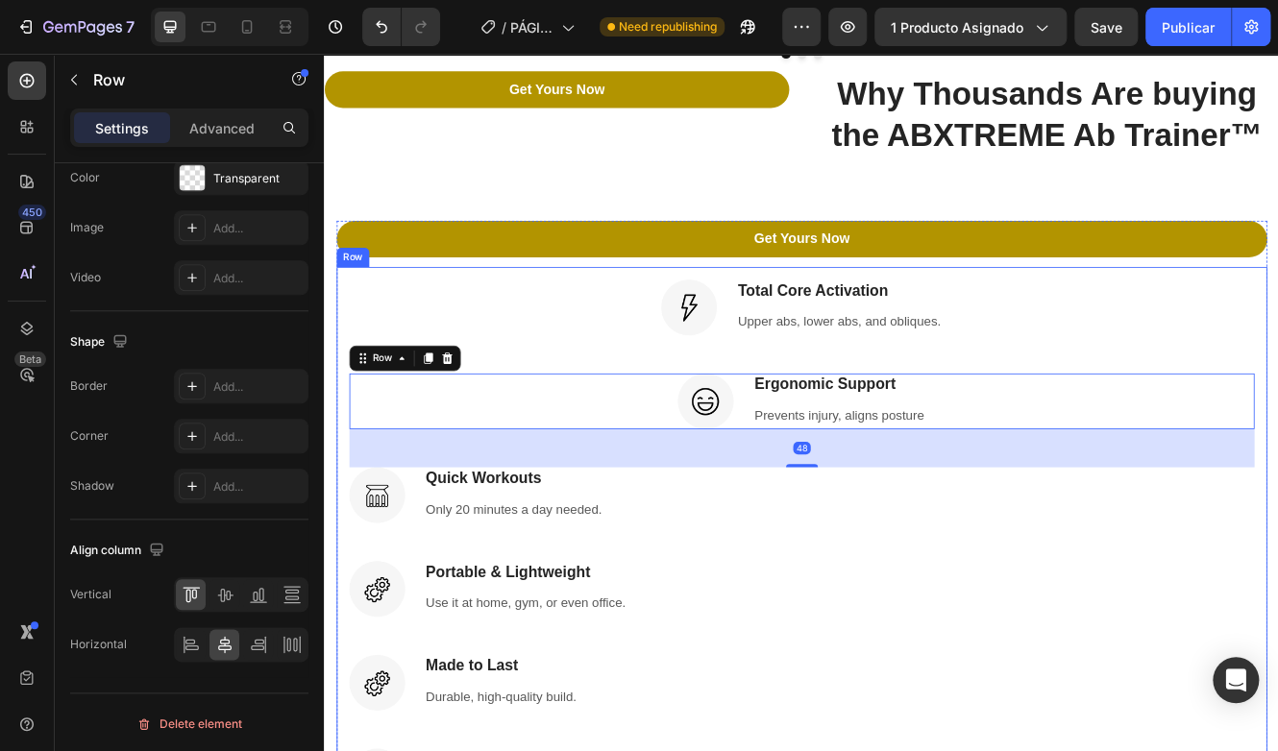
click at [789, 611] on div "Image Total Core Activation Heading Upper abs, lower abs, and obliques. Text bl…" at bounding box center [900, 667] width 1093 height 680
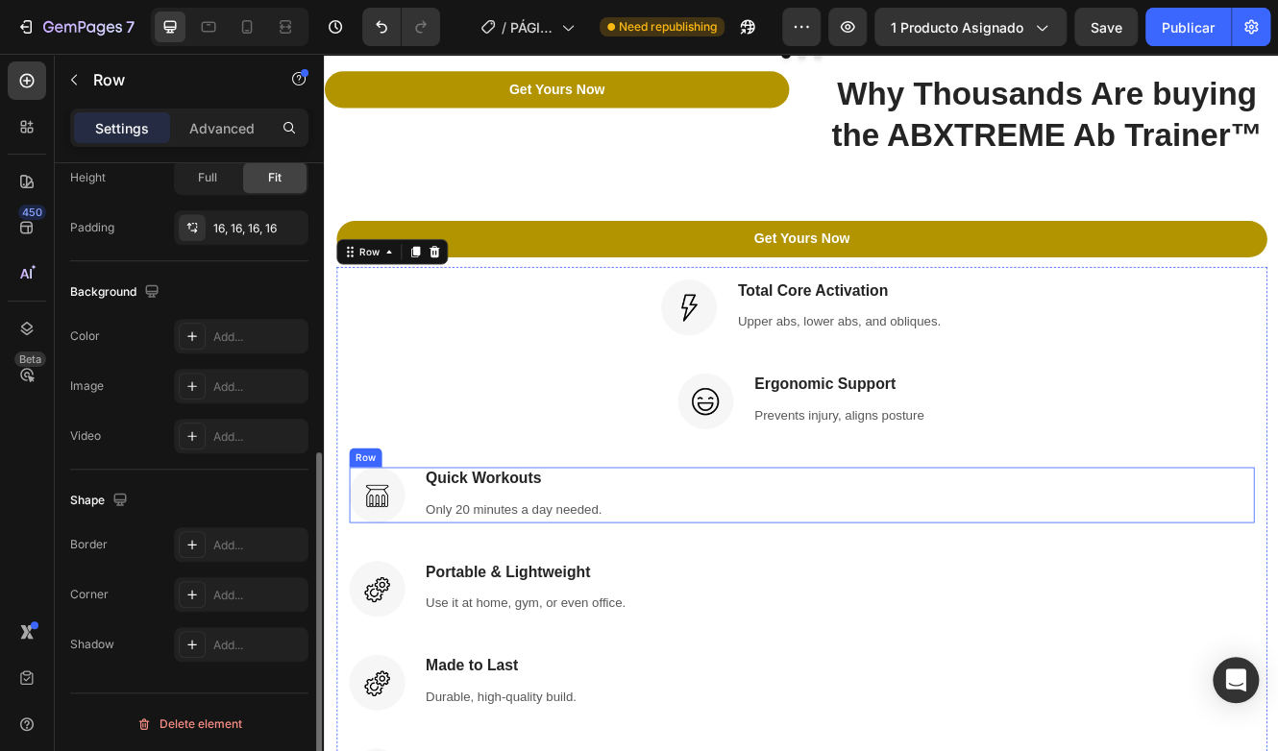
click at [770, 571] on div "Image Quick Workouts Heading Only 20 minutes a day needed. Text block Row" at bounding box center [900, 586] width 1093 height 67
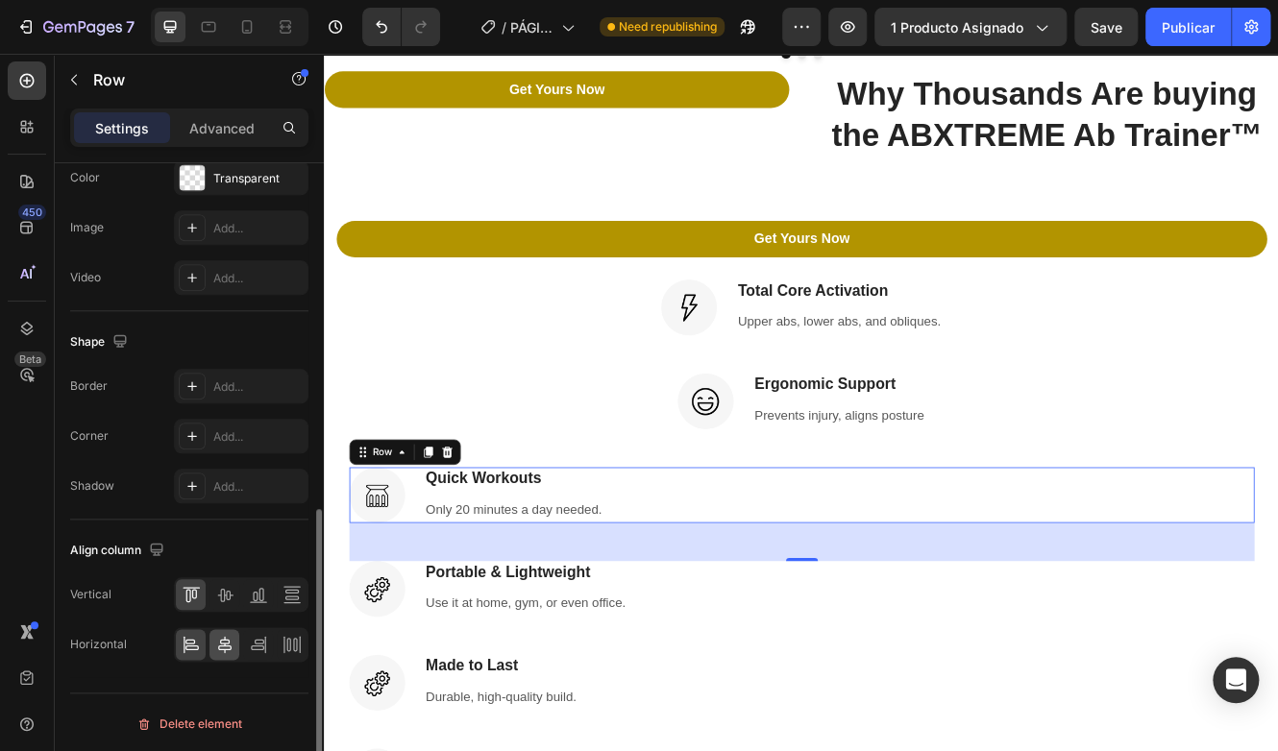
click at [225, 653] on div at bounding box center [224, 644] width 30 height 31
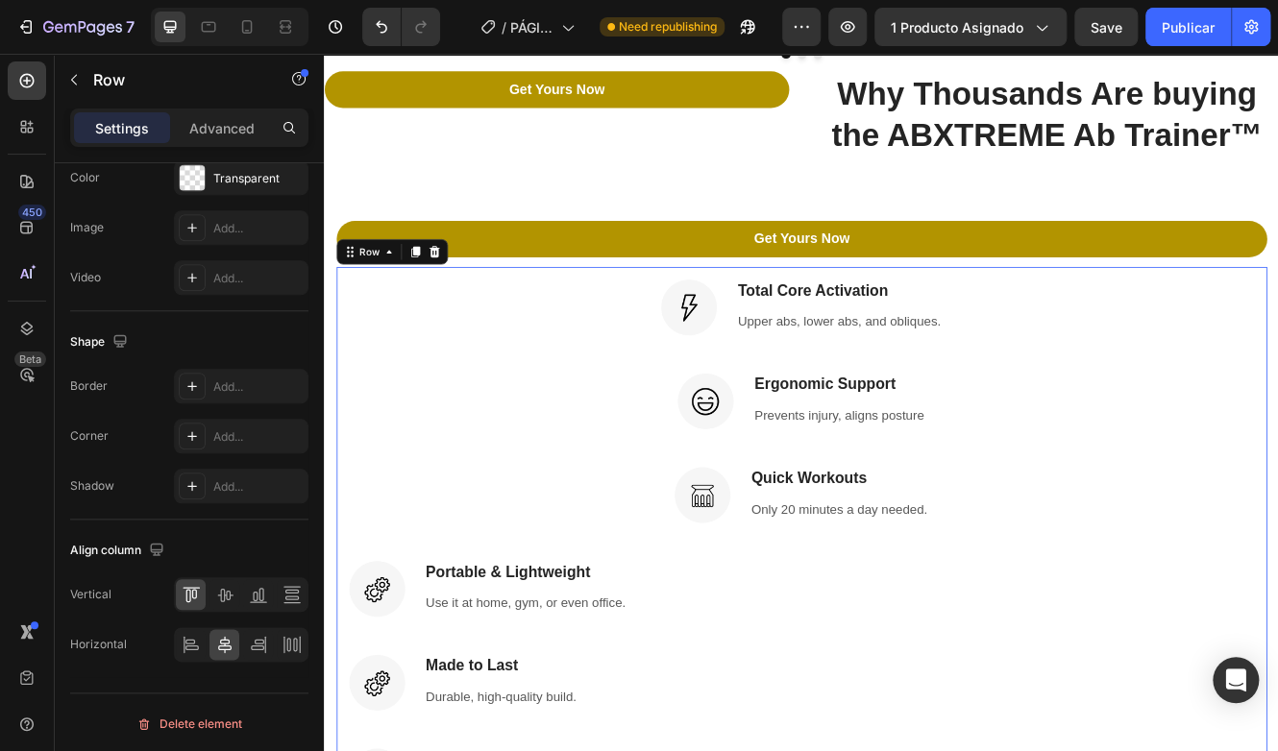
click at [746, 721] on div "Image Total Core Activation Heading Upper abs, lower abs, and obliques. Text bl…" at bounding box center [900, 667] width 1093 height 680
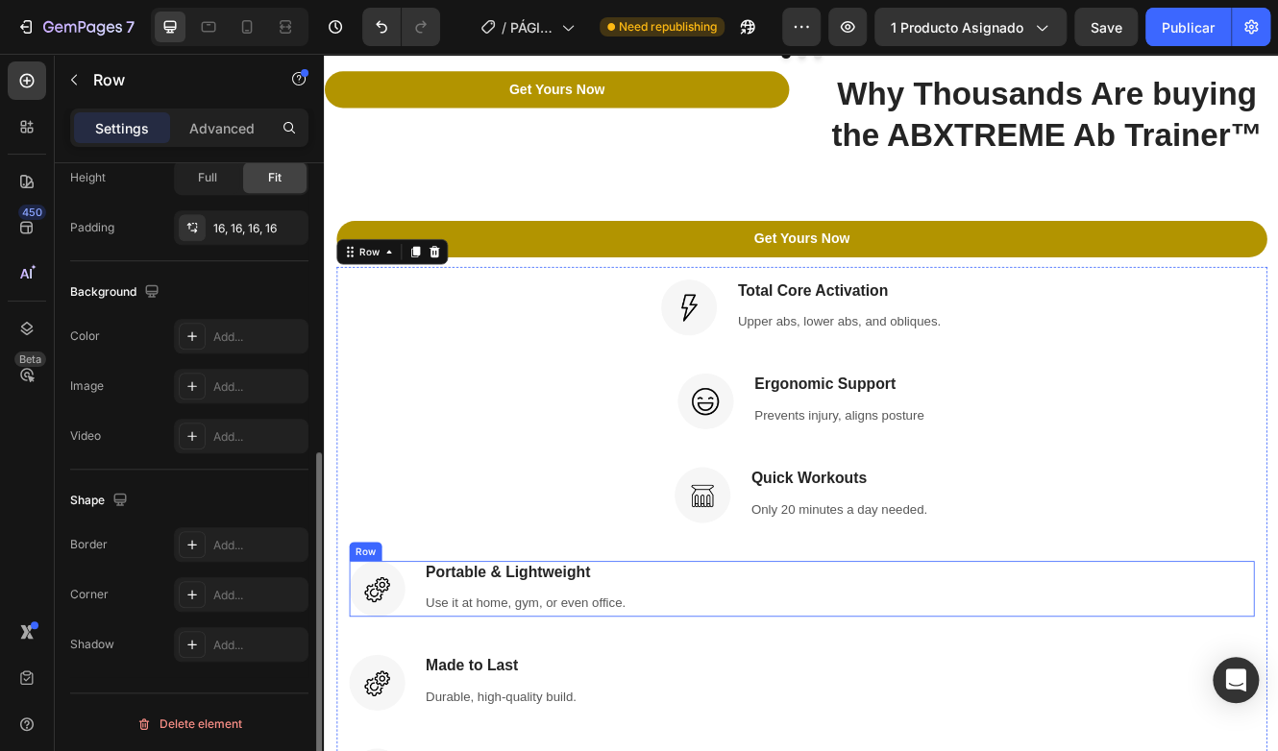
click at [735, 677] on div "Image Portable & Lightweight Heading Use it at home, gym, or even office. Text …" at bounding box center [900, 700] width 1093 height 67
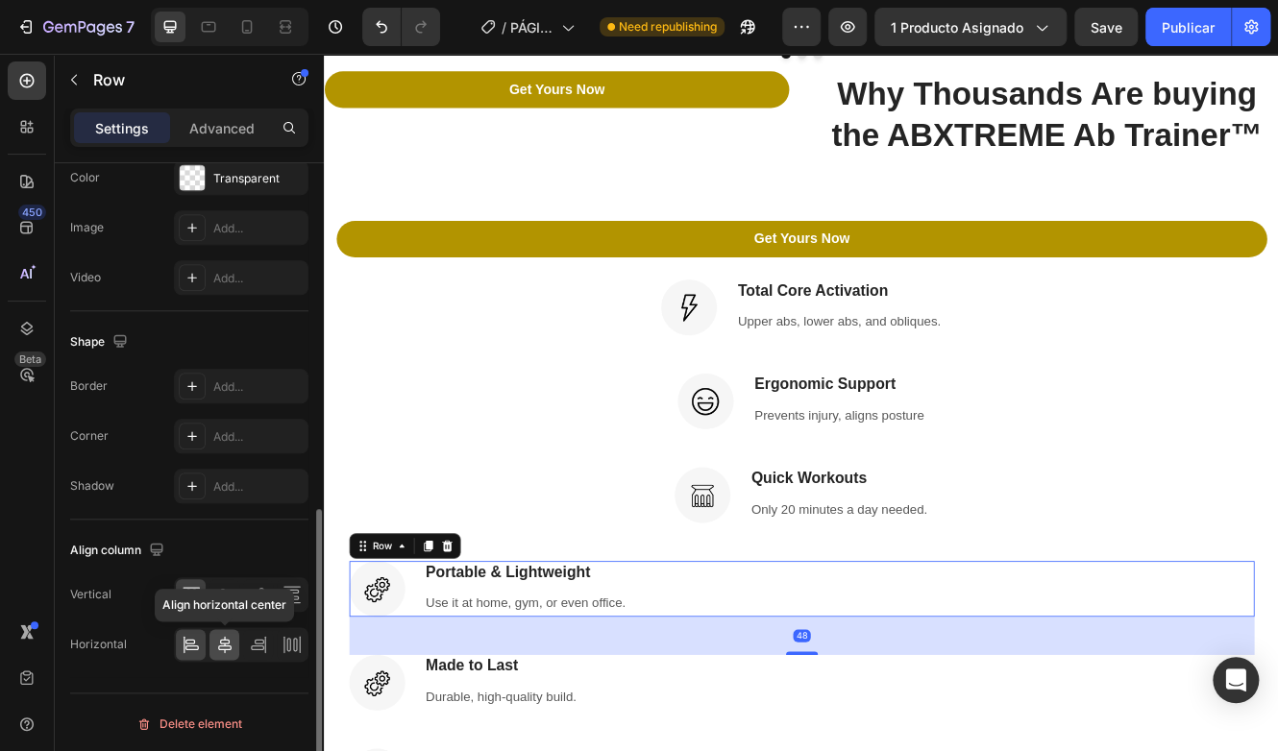
click at [227, 652] on div at bounding box center [224, 644] width 30 height 31
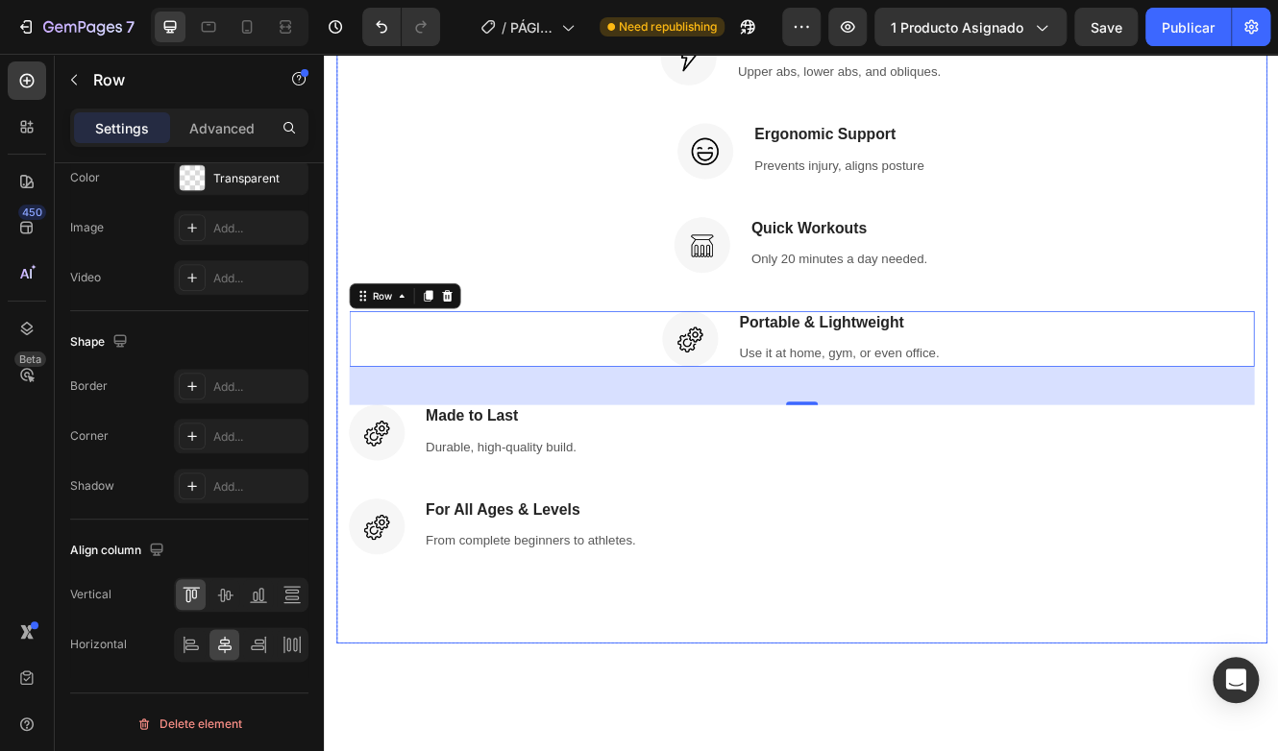
scroll to position [3160, 0]
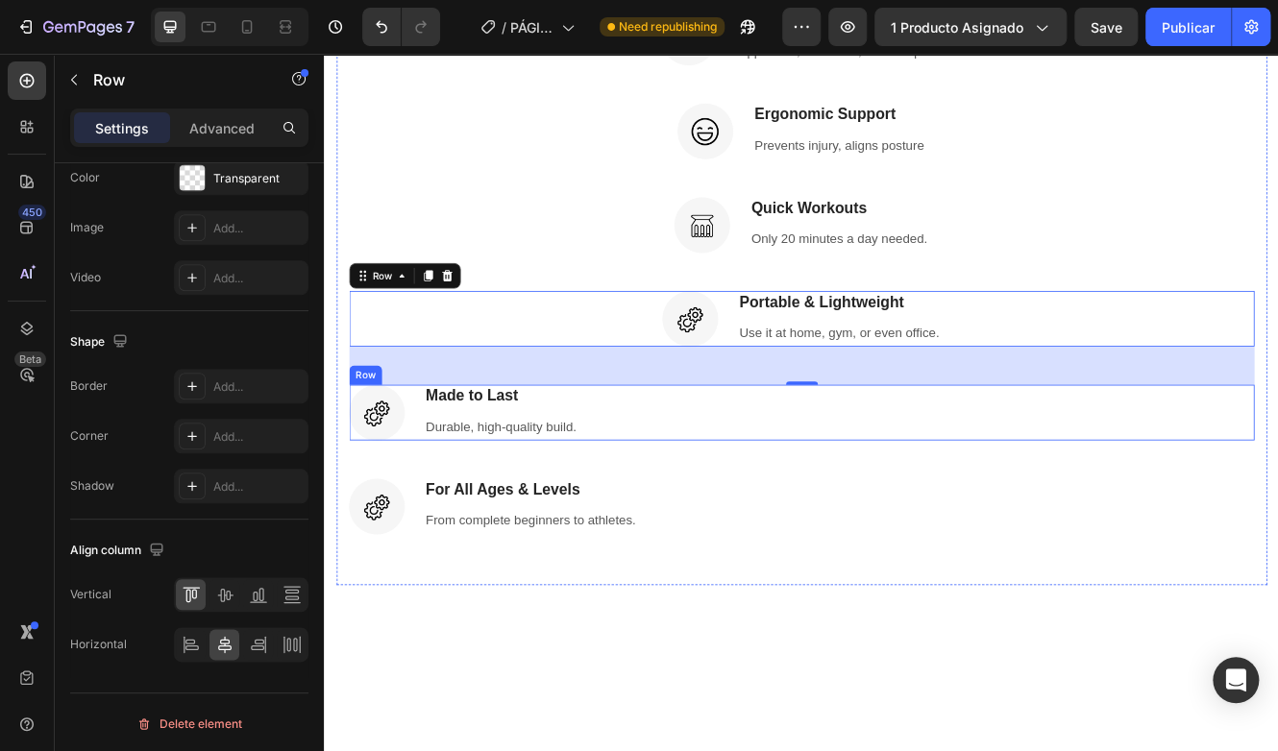
click at [708, 504] on div "Image Made to Last Heading Durable, high-quality build. Text block Row" at bounding box center [900, 487] width 1093 height 67
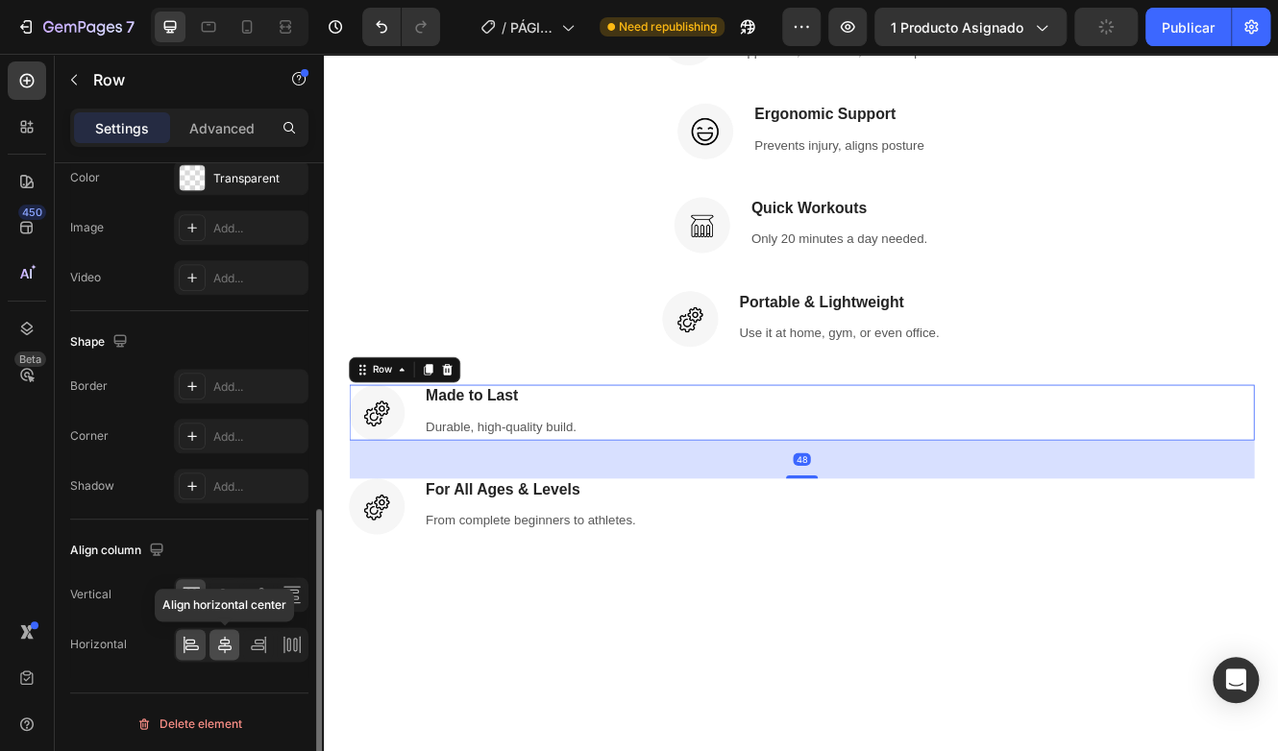
click at [223, 639] on icon at bounding box center [224, 644] width 19 height 19
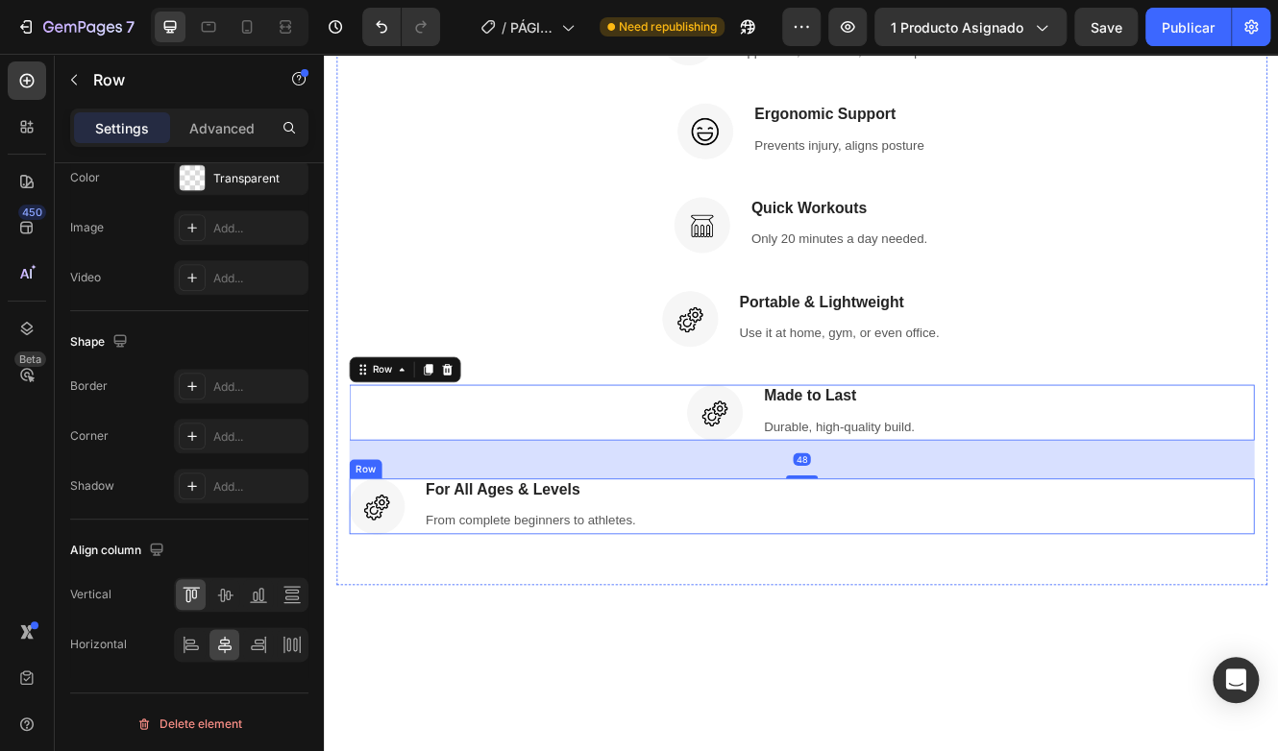
click at [728, 606] on div "Image For All Ages & Levels Heading From complete beginners to athletes. Text b…" at bounding box center [900, 601] width 1093 height 67
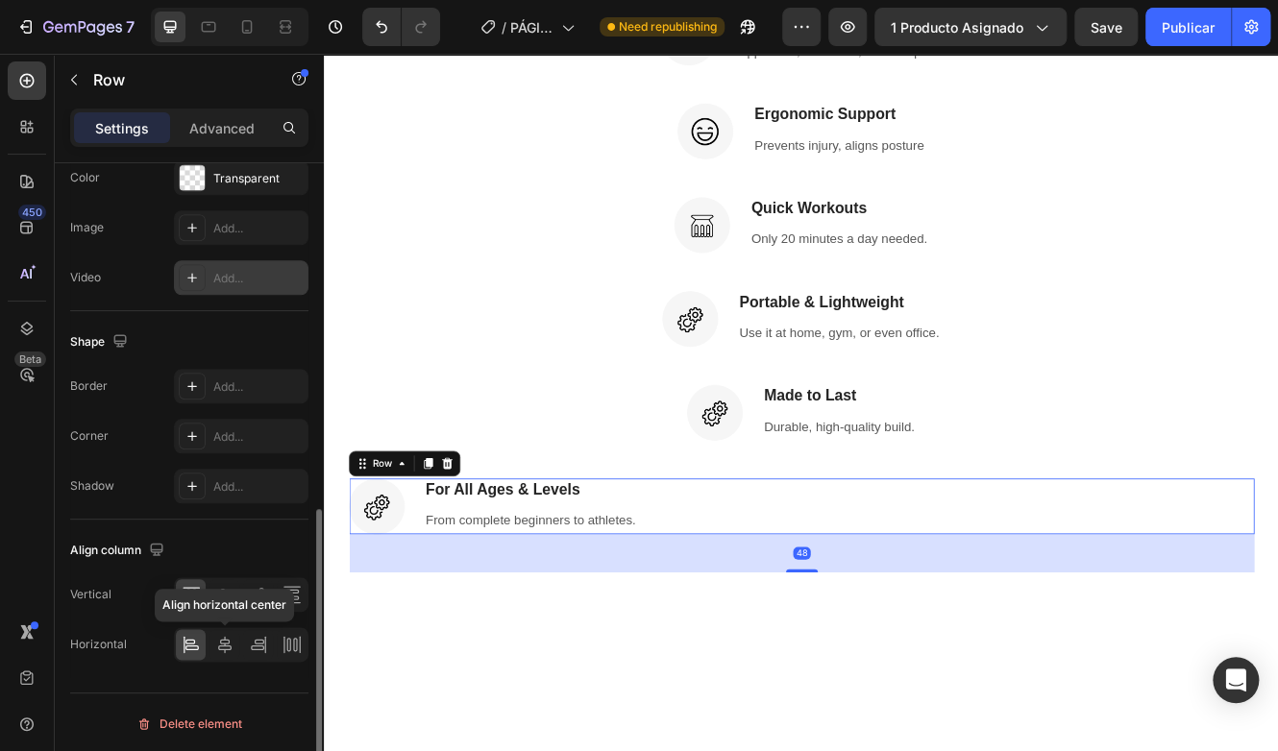
drag, startPoint x: 222, startPoint y: 647, endPoint x: 221, endPoint y: 261, distance: 385.2
click at [222, 647] on icon at bounding box center [224, 644] width 13 height 17
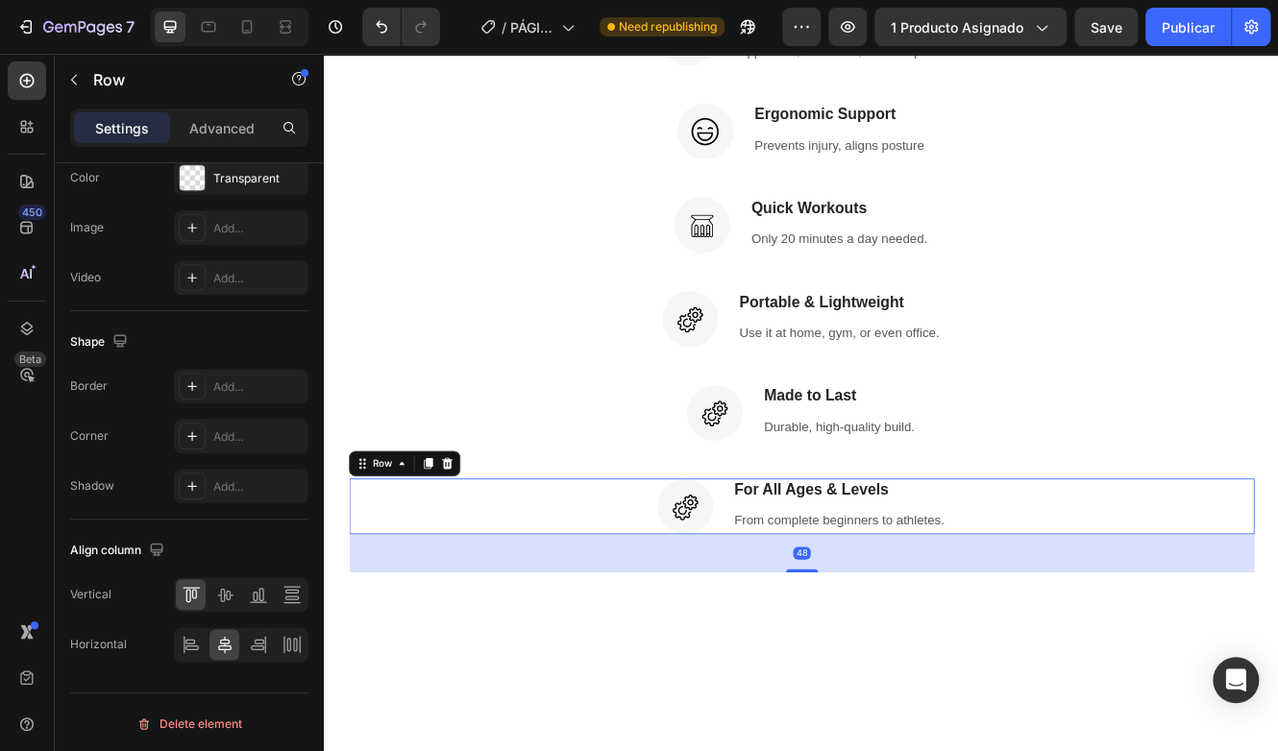
click at [227, 31] on div at bounding box center [230, 27] width 158 height 38
click at [241, 31] on icon at bounding box center [246, 26] width 19 height 19
type input "0"
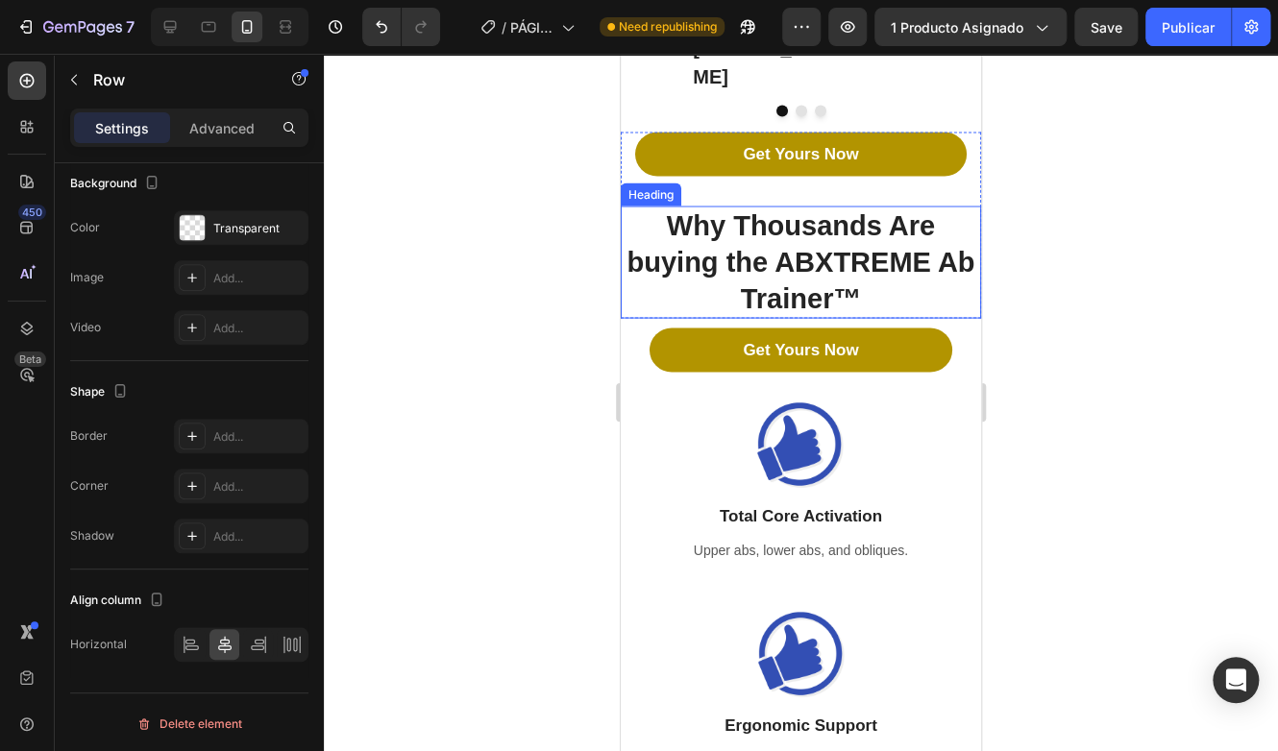
scroll to position [1633, 0]
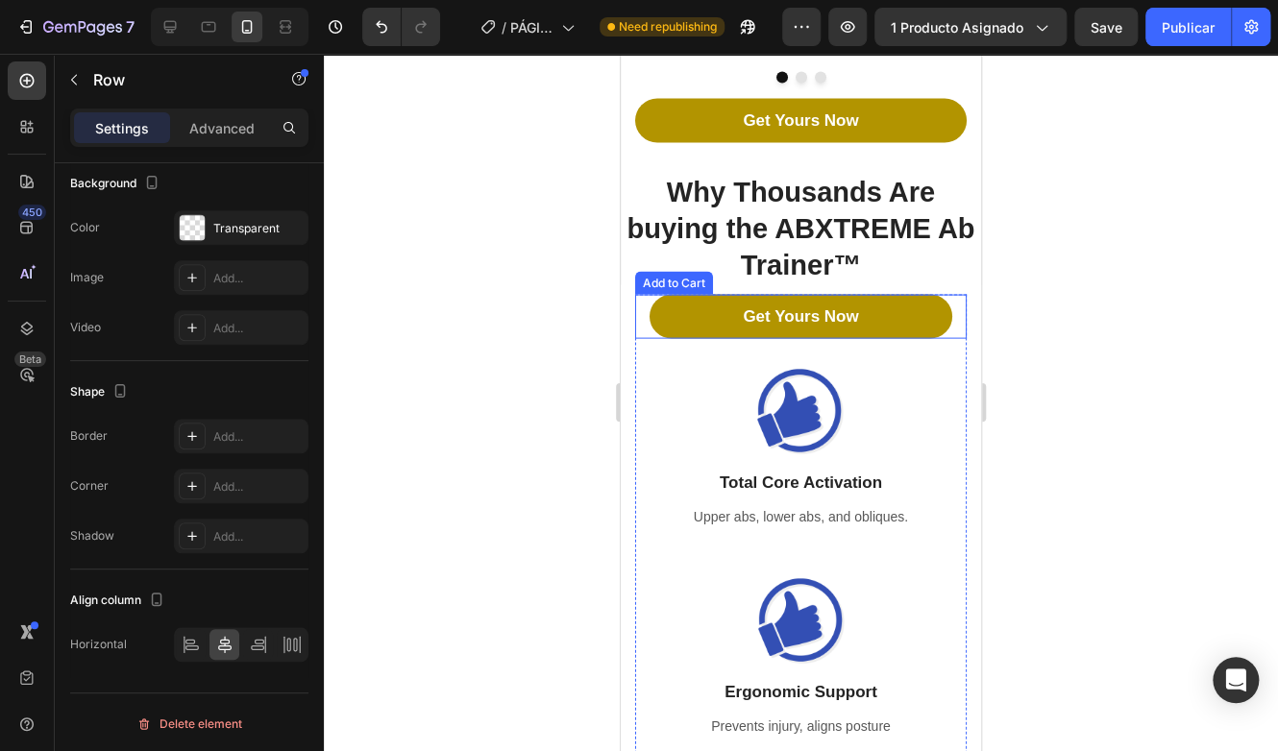
click at [878, 338] on button "Get Yours Now" at bounding box center [800, 316] width 303 height 44
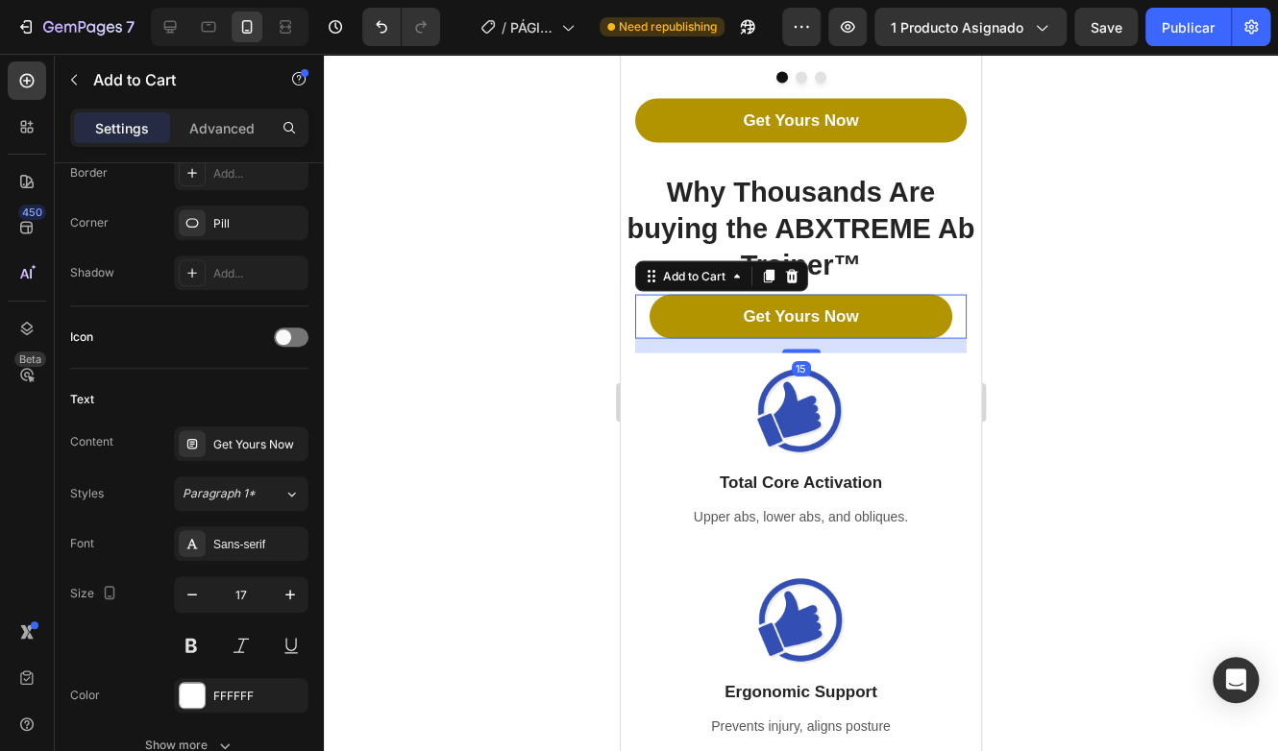
scroll to position [0, 0]
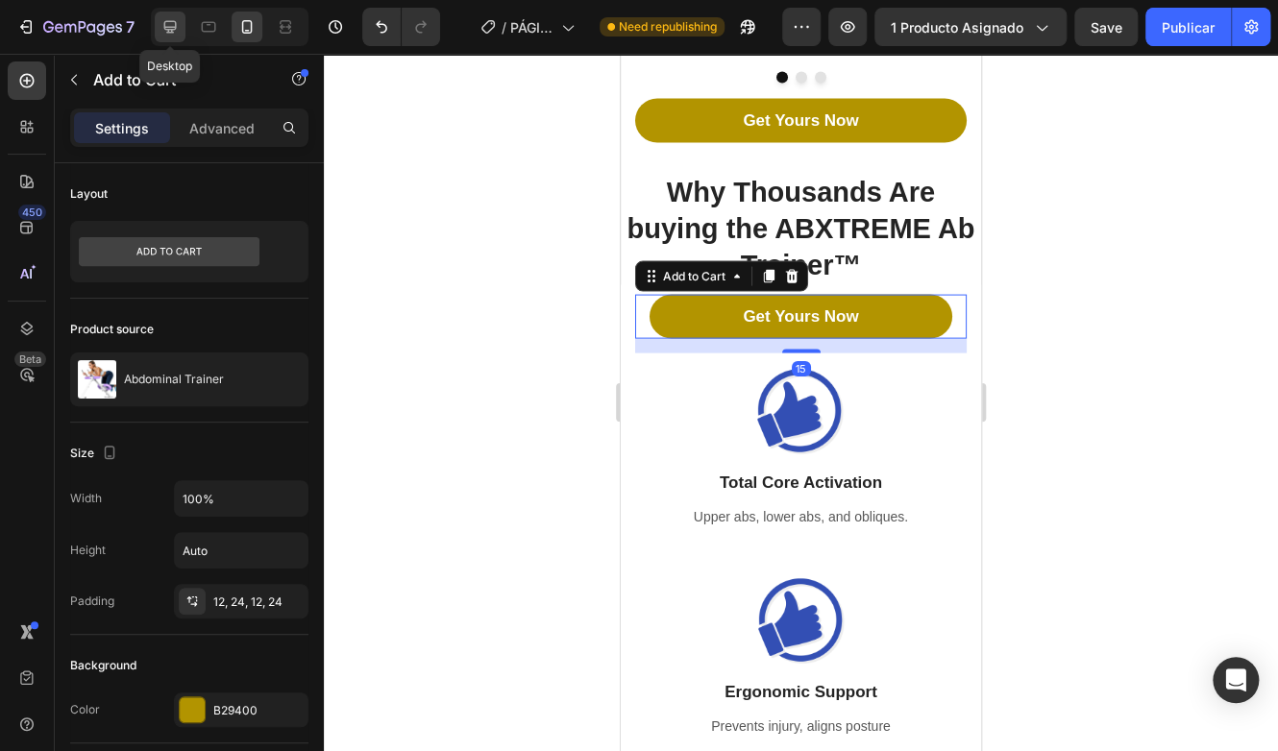
click at [171, 19] on icon at bounding box center [169, 26] width 19 height 19
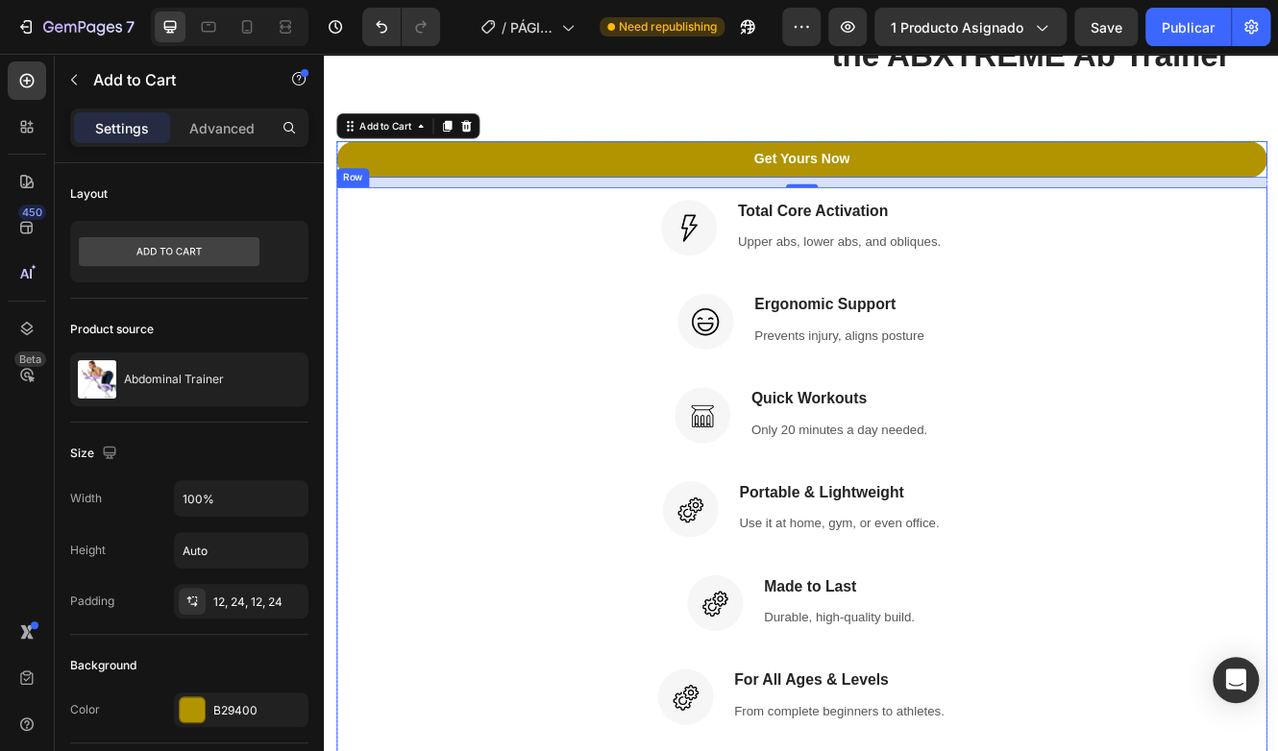
scroll to position [1926, 0]
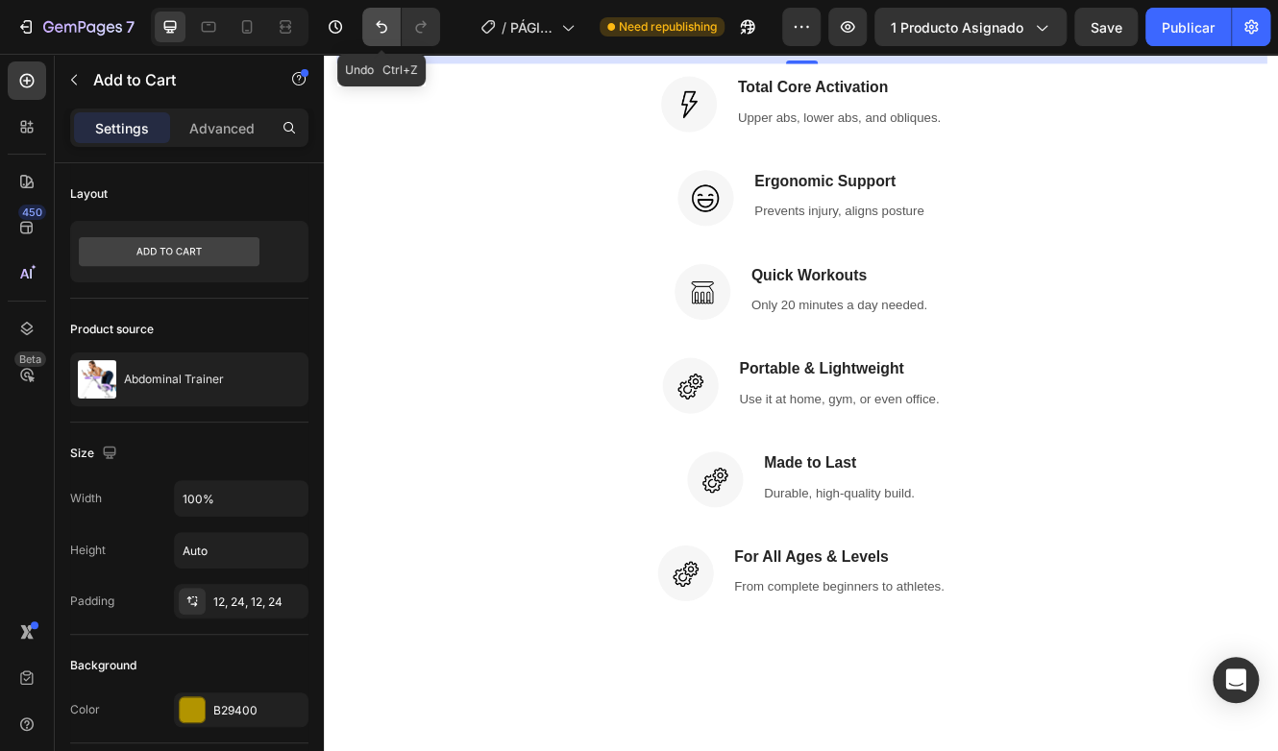
click at [377, 31] on icon "Undo/Redo" at bounding box center [381, 26] width 19 height 19
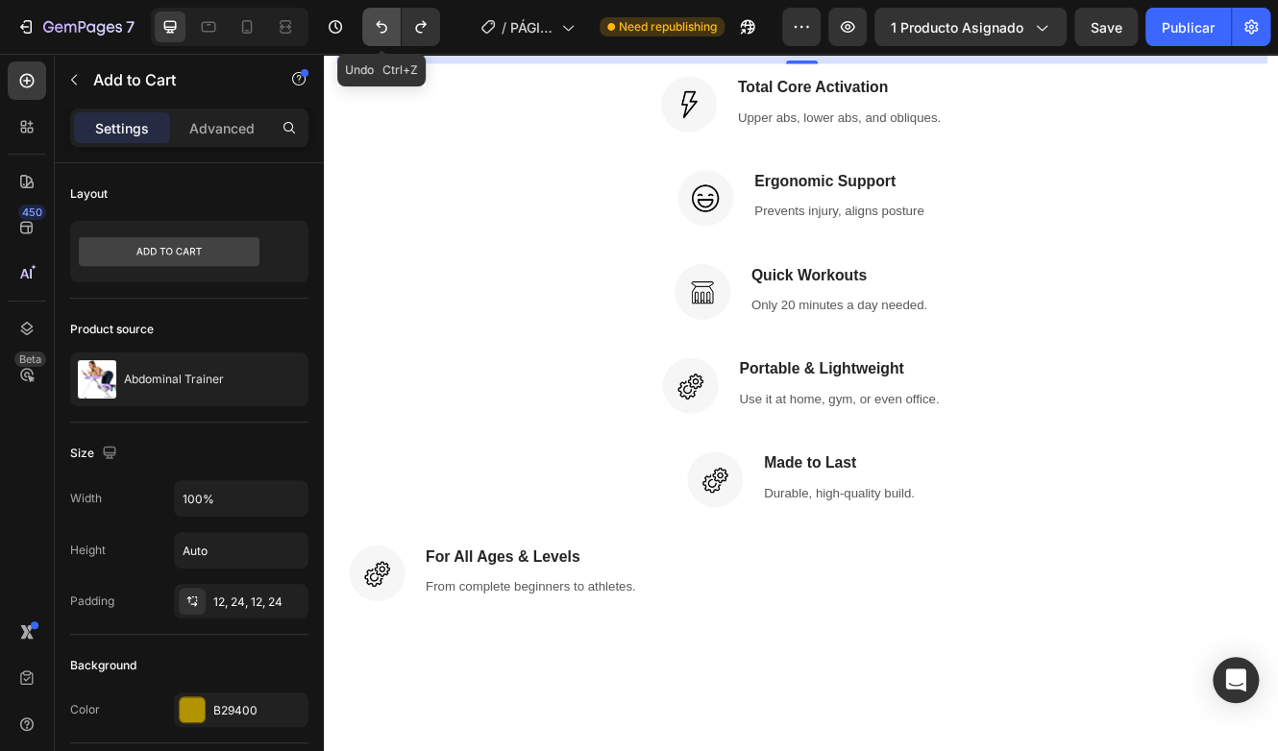
click at [377, 31] on icon "Undo/Redo" at bounding box center [381, 26] width 19 height 19
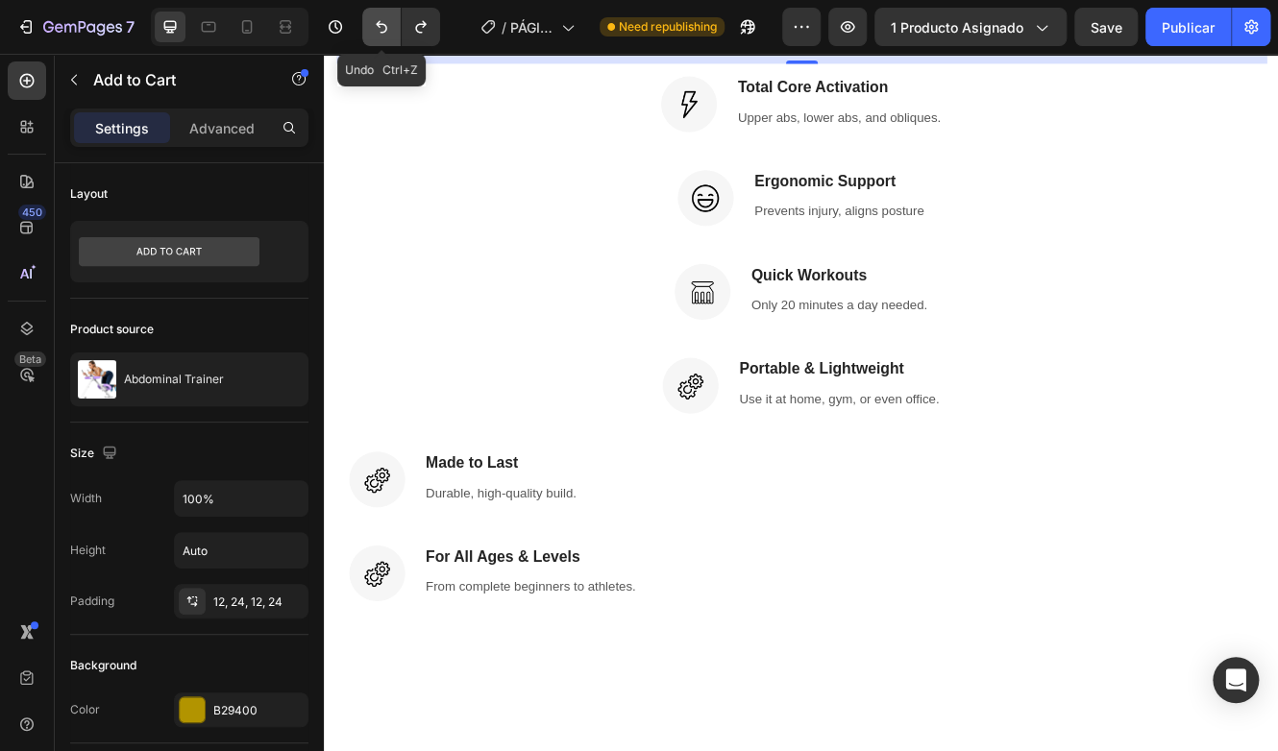
click at [377, 31] on icon "Undo/Redo" at bounding box center [381, 26] width 19 height 19
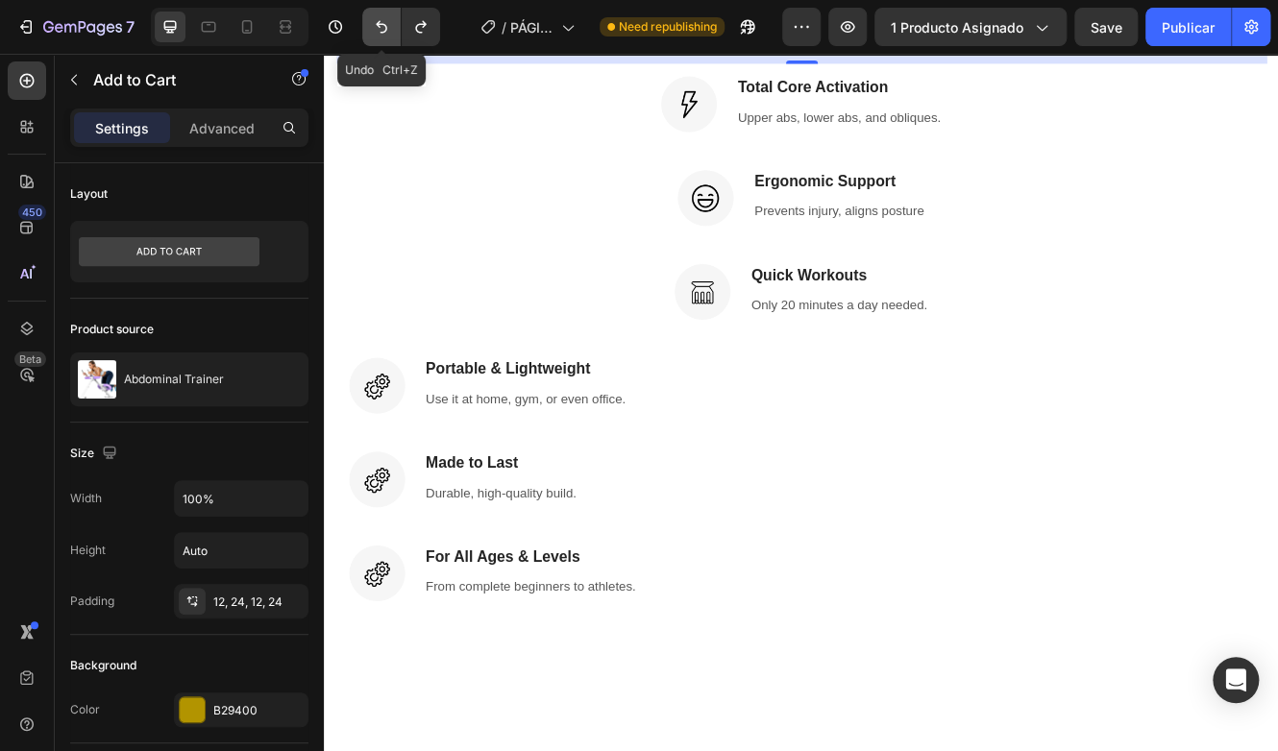
click at [377, 31] on icon "Undo/Redo" at bounding box center [381, 26] width 19 height 19
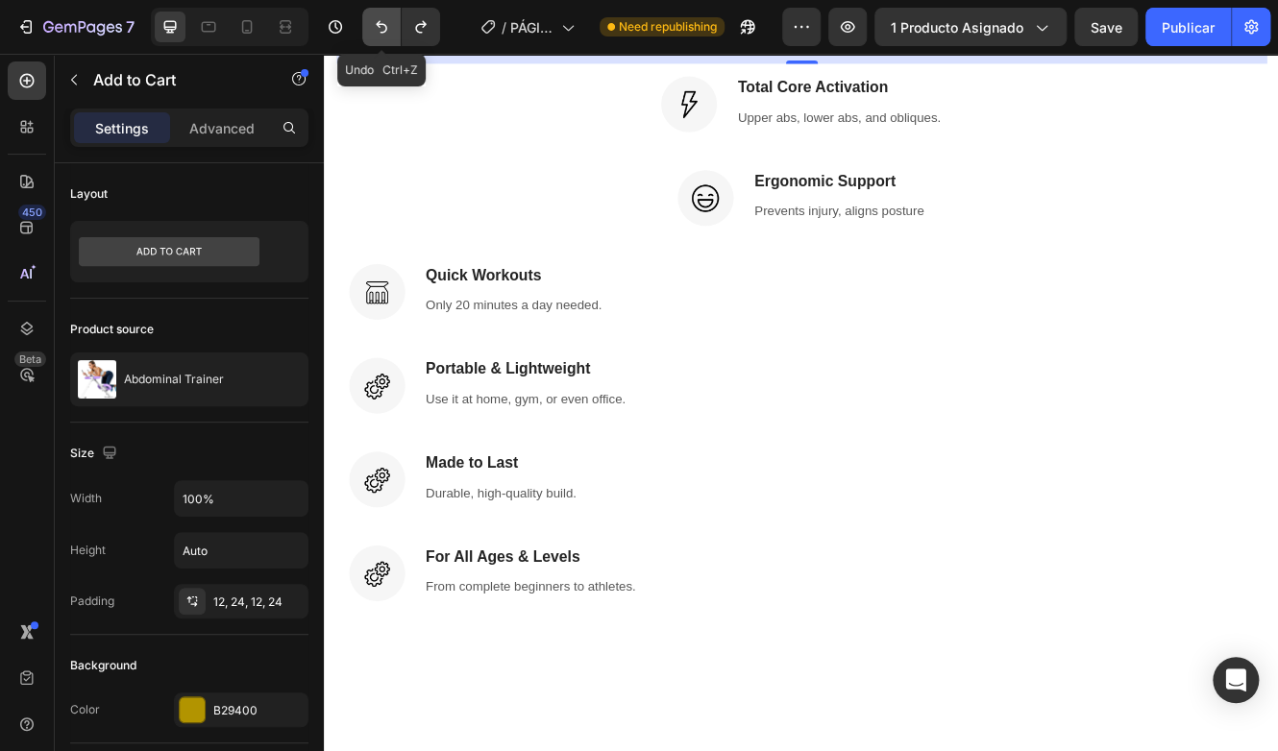
click at [377, 31] on icon "Undo/Redo" at bounding box center [381, 26] width 19 height 19
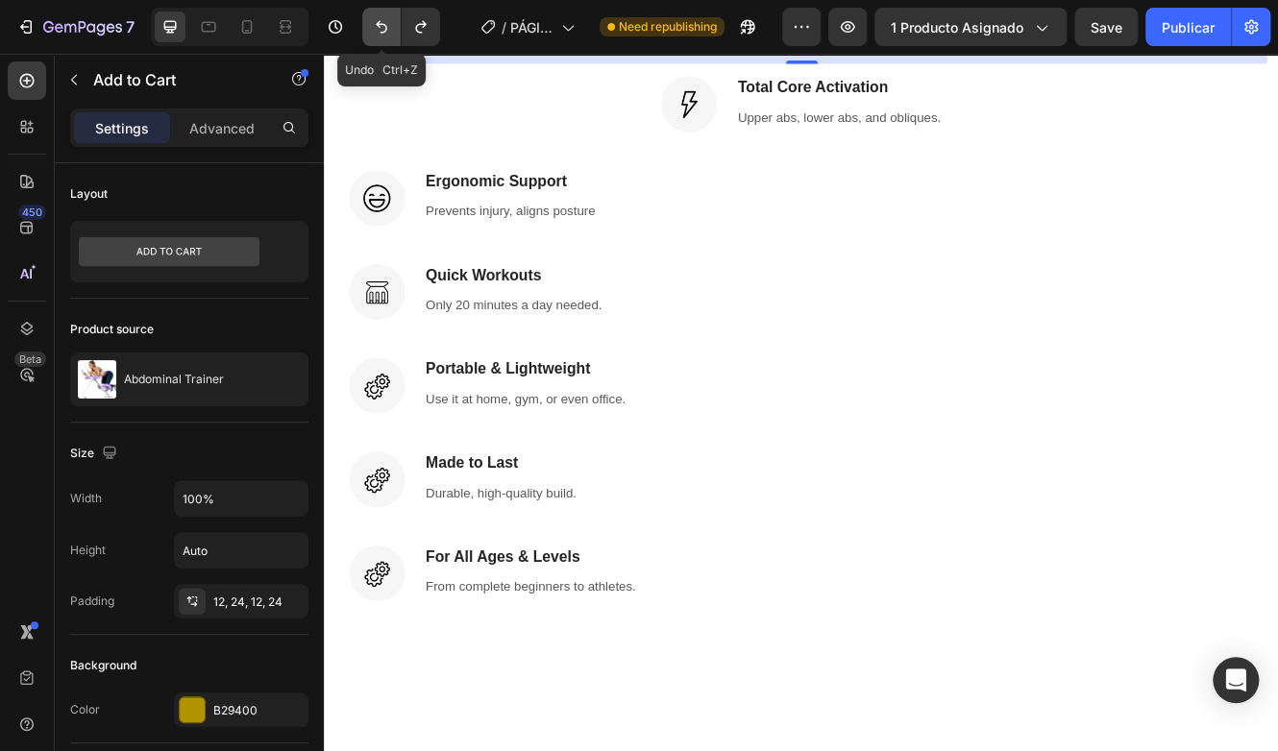
click at [377, 31] on icon "Undo/Redo" at bounding box center [381, 26] width 19 height 19
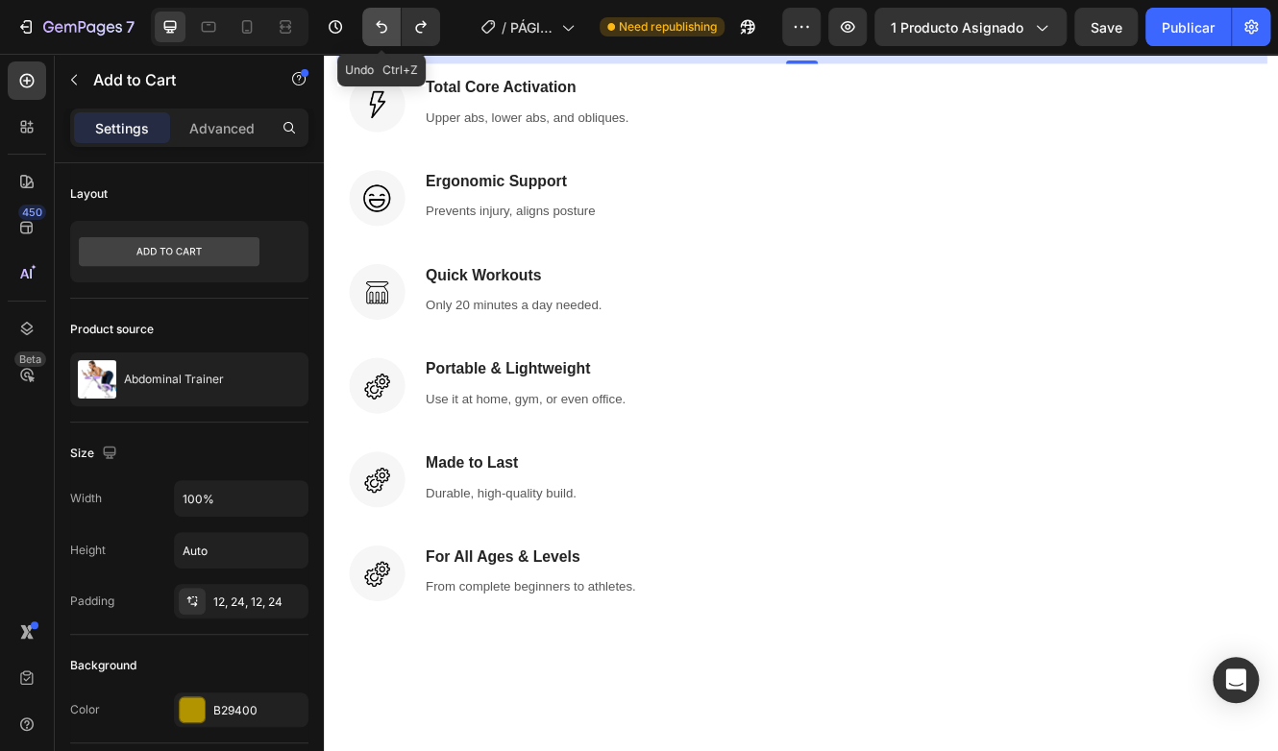
click at [377, 31] on icon "Undo/Redo" at bounding box center [381, 26] width 19 height 19
click at [393, 35] on button "Undo/Redo" at bounding box center [381, 27] width 38 height 38
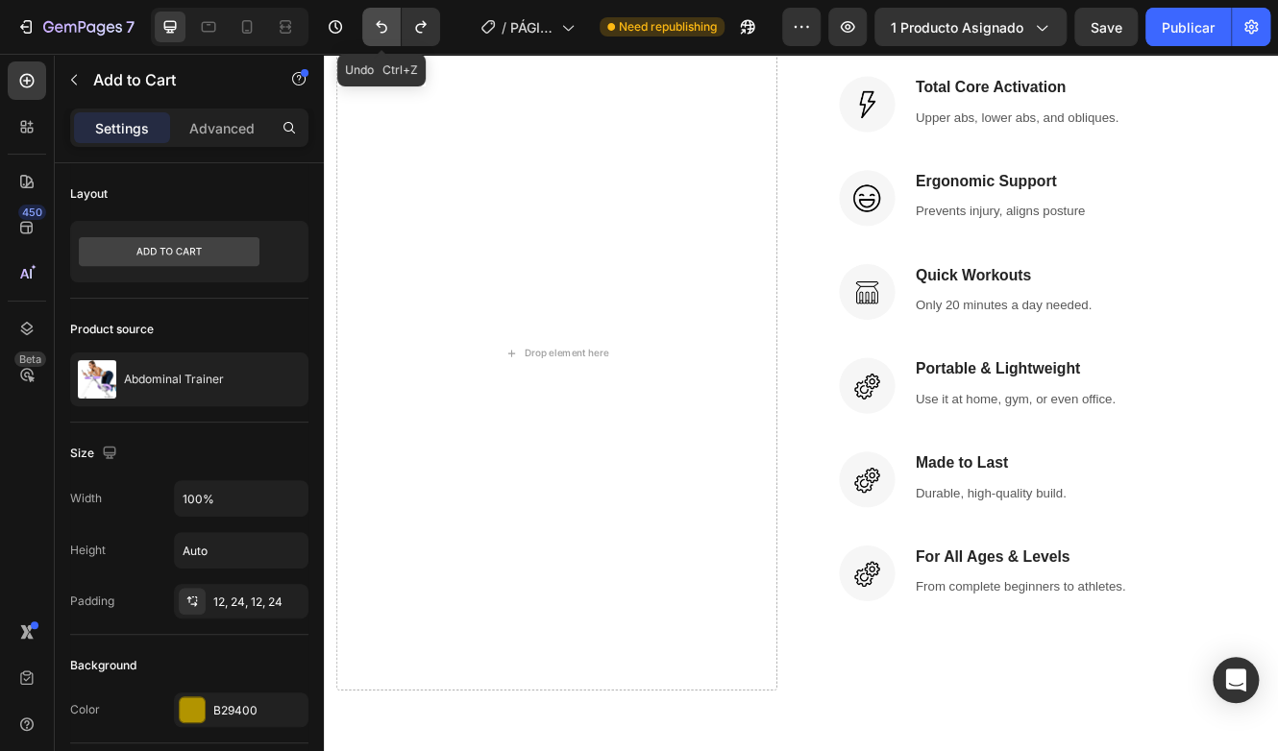
click at [393, 35] on button "Undo/Redo" at bounding box center [381, 27] width 38 height 38
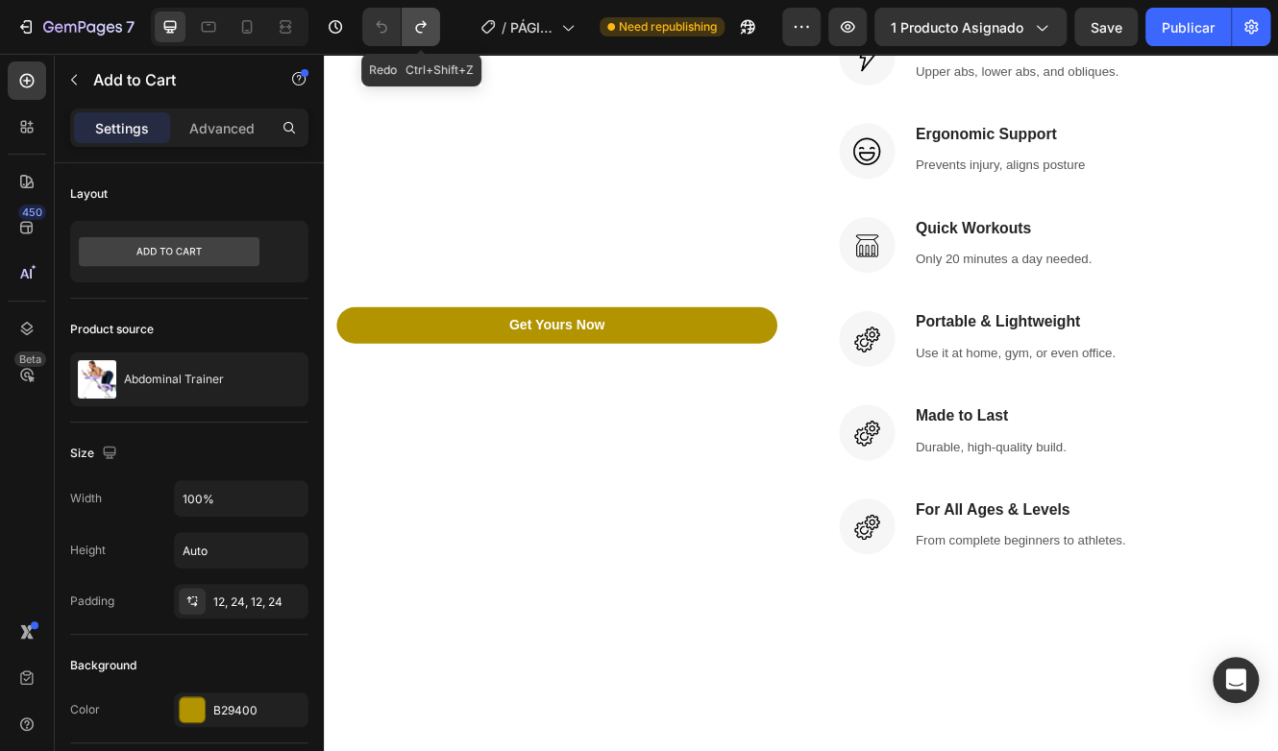
click at [420, 34] on icon "Undo/Redo" at bounding box center [420, 26] width 19 height 19
click at [420, 33] on icon "Undo/Redo" at bounding box center [420, 26] width 19 height 19
click at [420, 33] on icon "Undo/Redo" at bounding box center [420, 27] width 11 height 12
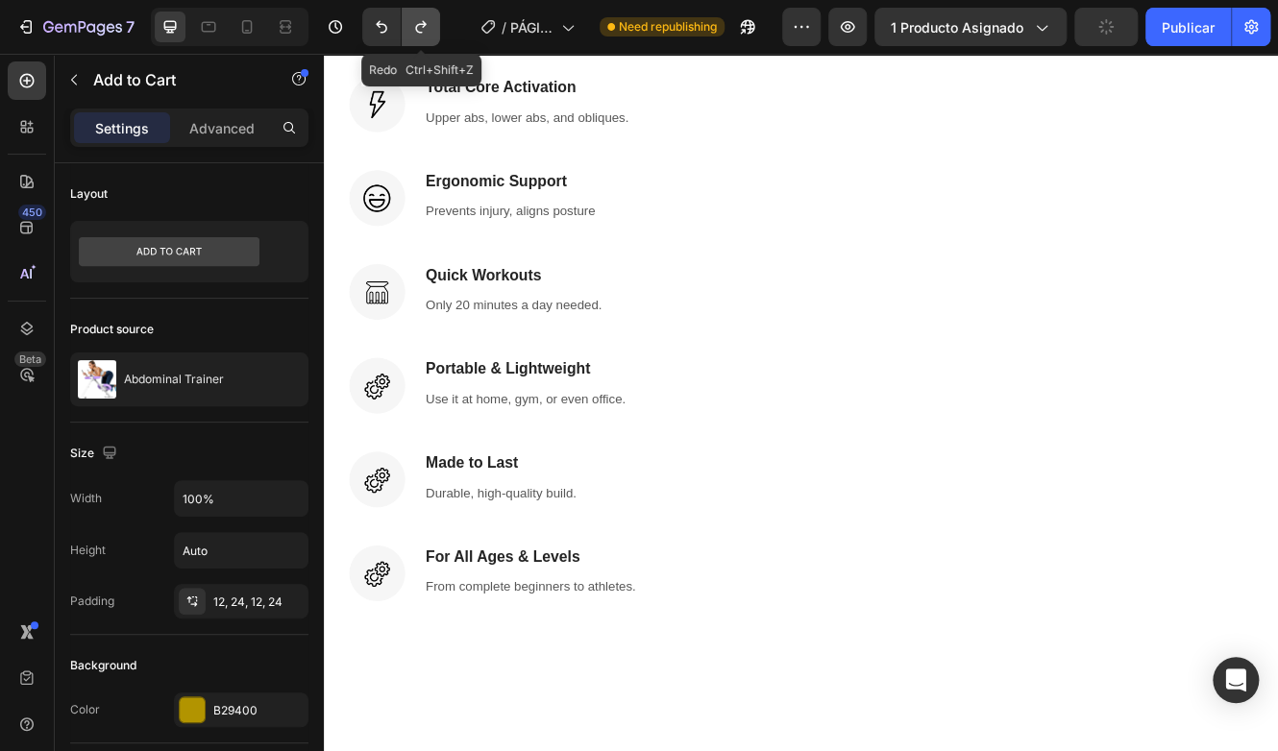
click at [420, 33] on icon "Undo/Redo" at bounding box center [420, 27] width 11 height 12
click at [435, 38] on button "Undo/Redo" at bounding box center [421, 27] width 38 height 38
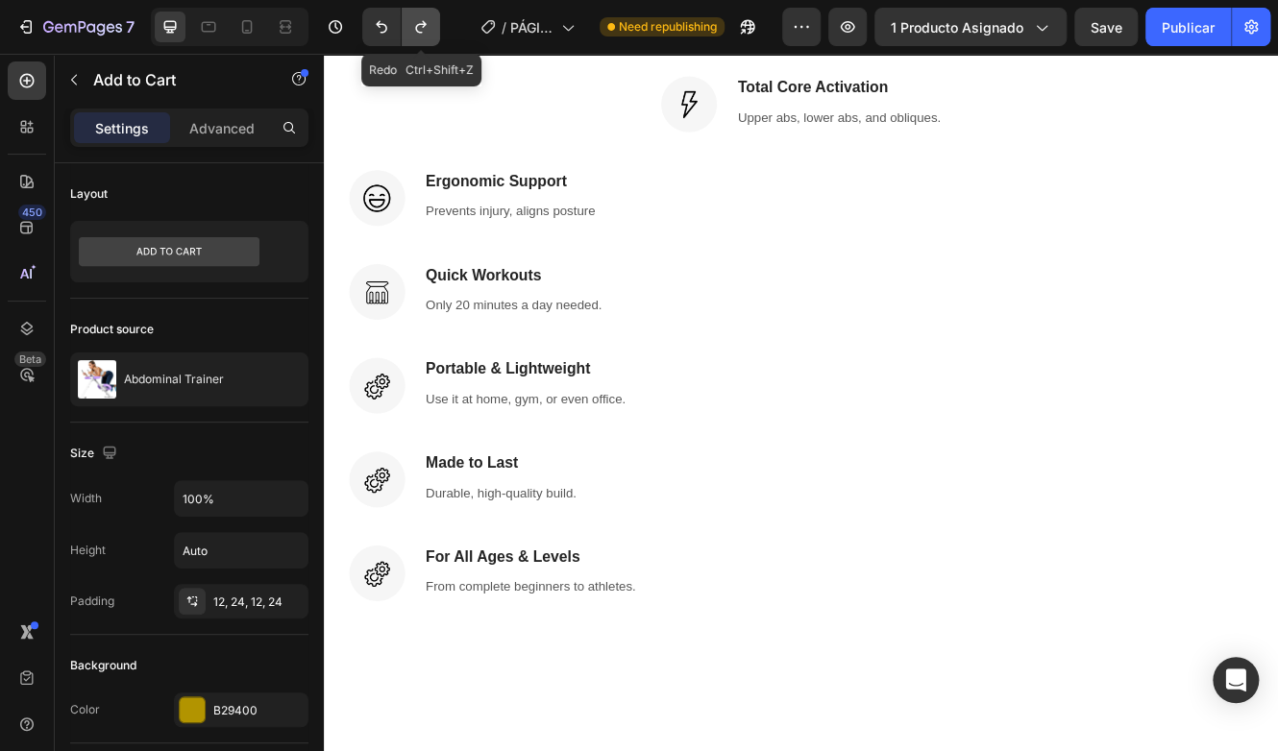
click at [435, 38] on button "Undo/Redo" at bounding box center [421, 27] width 38 height 38
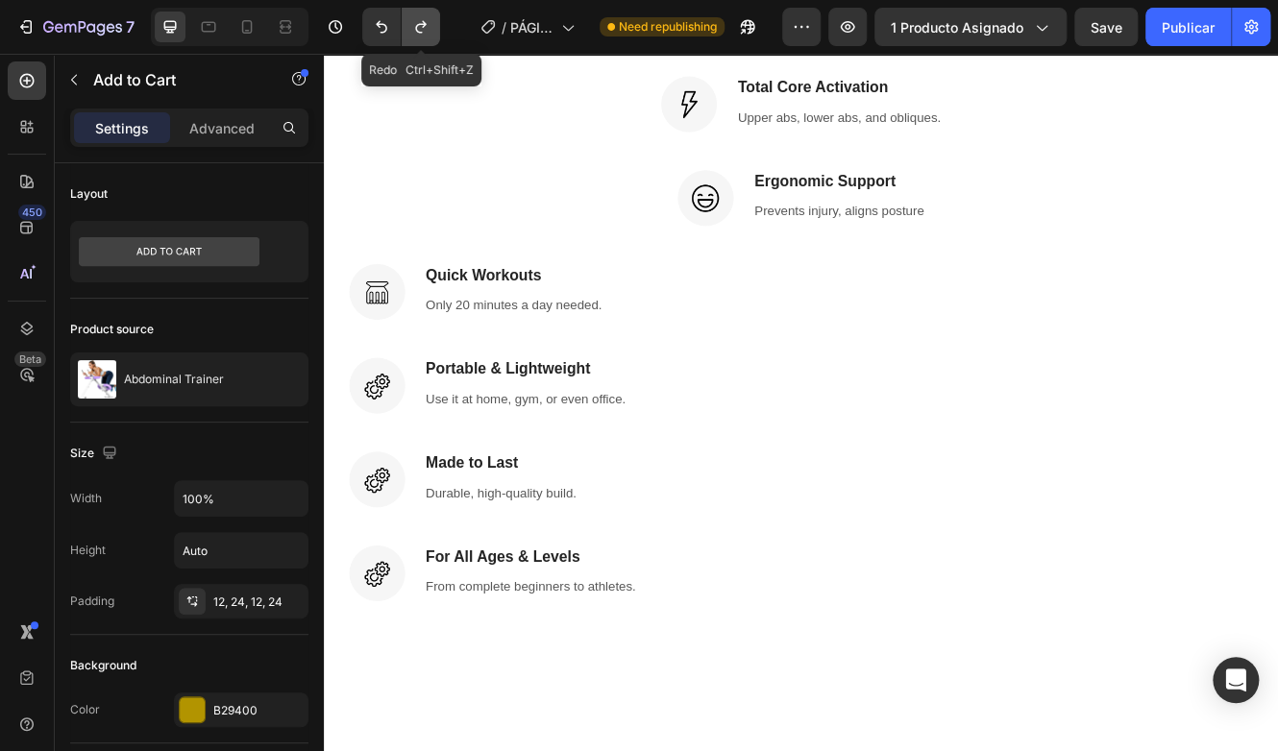
click at [435, 38] on button "Undo/Redo" at bounding box center [421, 27] width 38 height 38
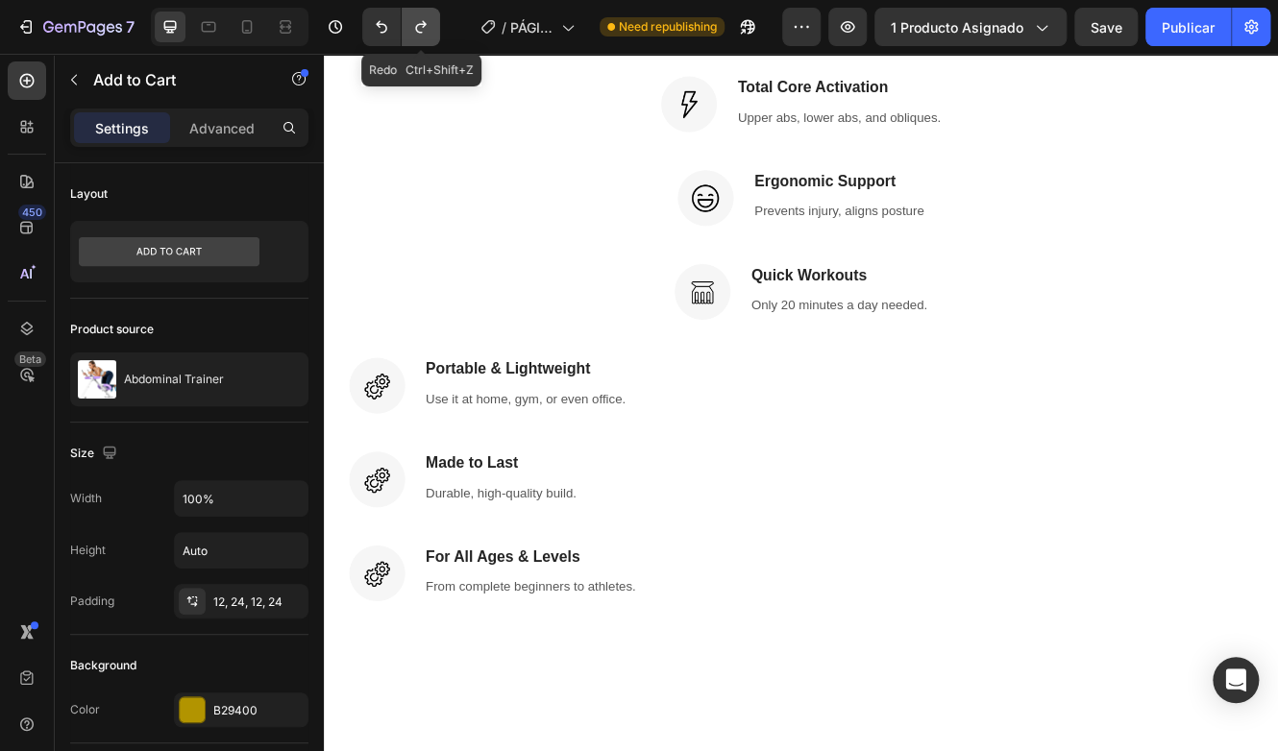
click at [435, 38] on button "Undo/Redo" at bounding box center [421, 27] width 38 height 38
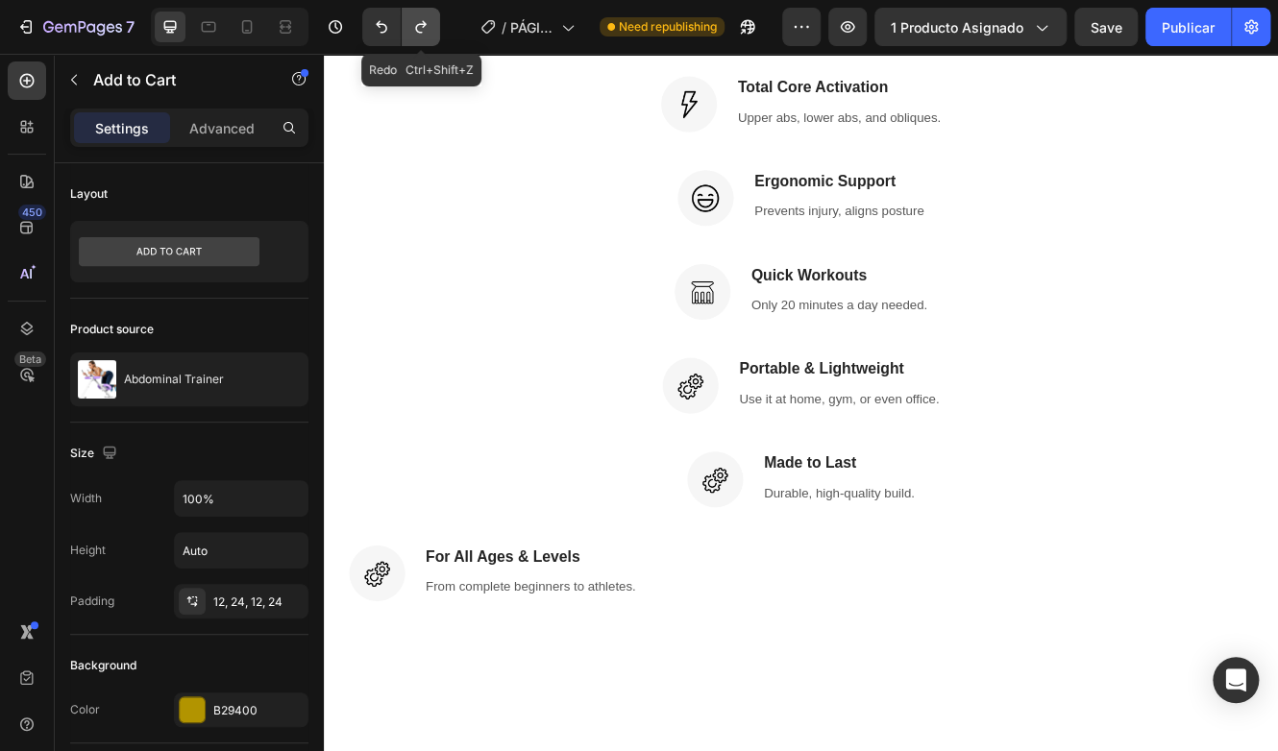
click at [435, 38] on button "Undo/Redo" at bounding box center [421, 27] width 38 height 38
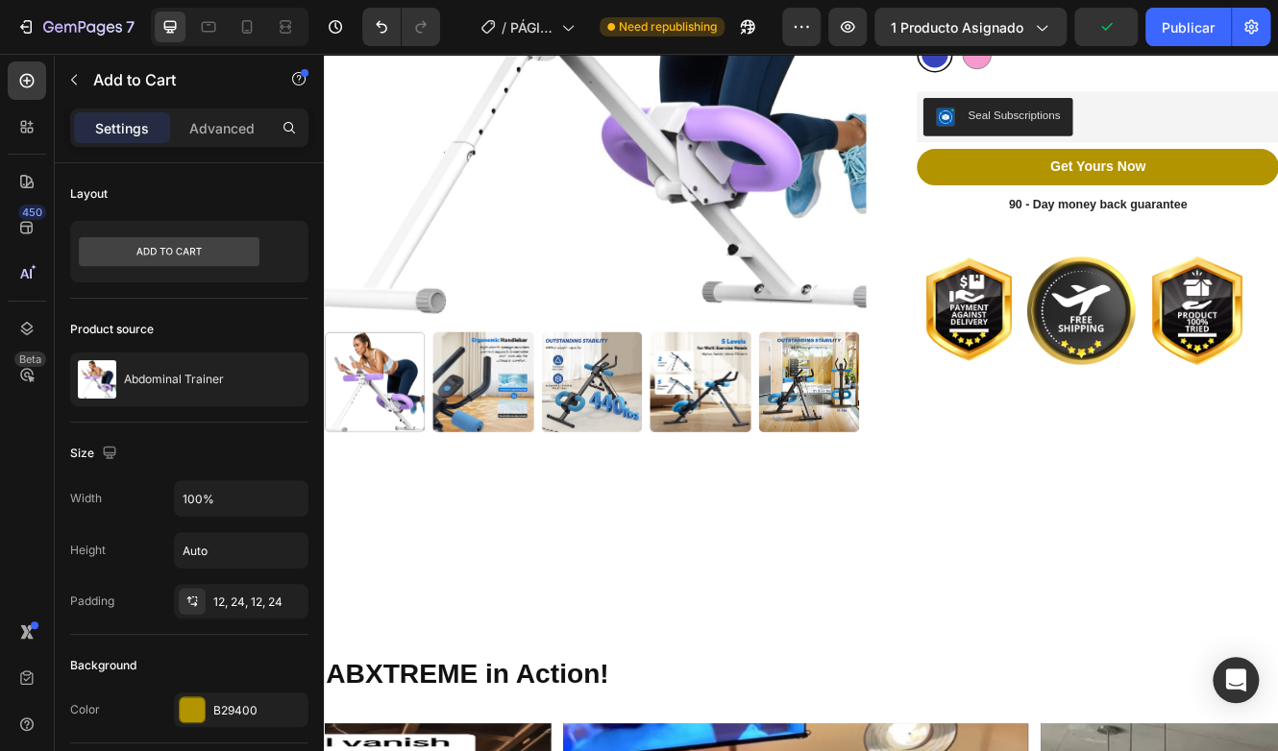
scroll to position [672, 0]
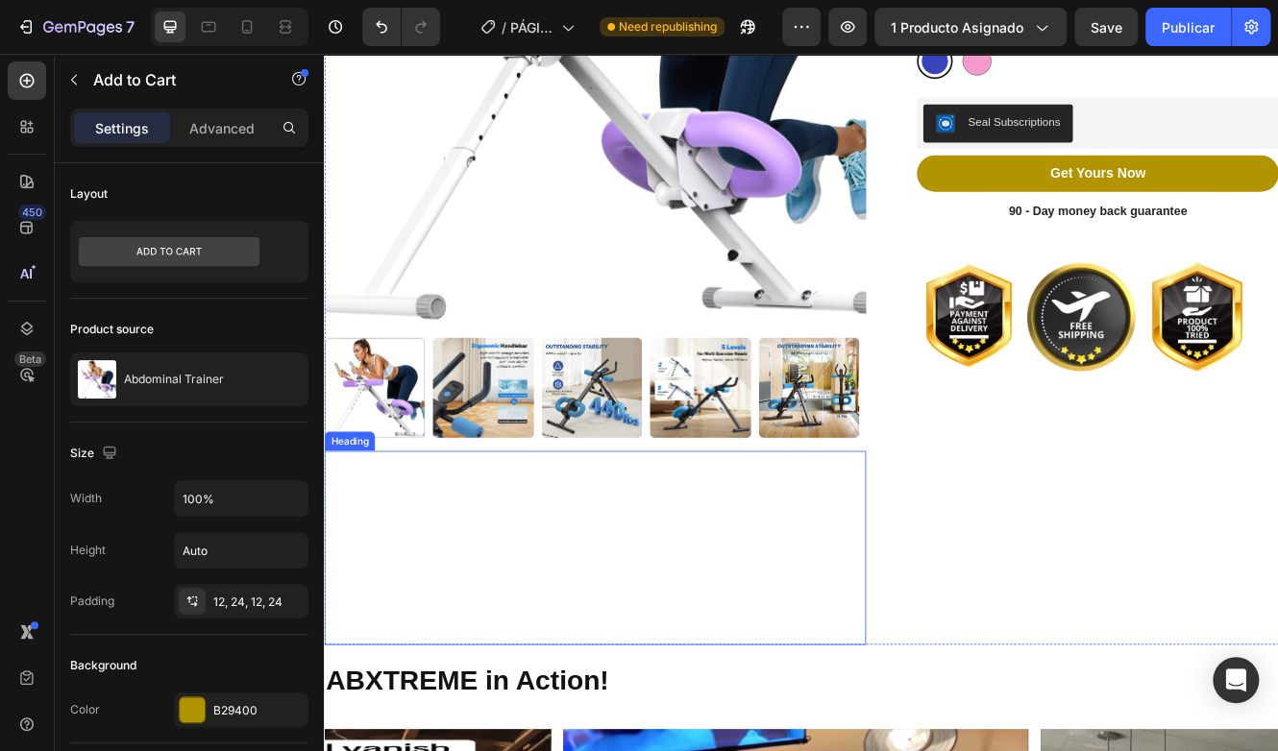
click at [586, 667] on span "The compact, powefull fitness machine that tones your abs, arms, legs & gluts -…" at bounding box center [641, 650] width 631 height 222
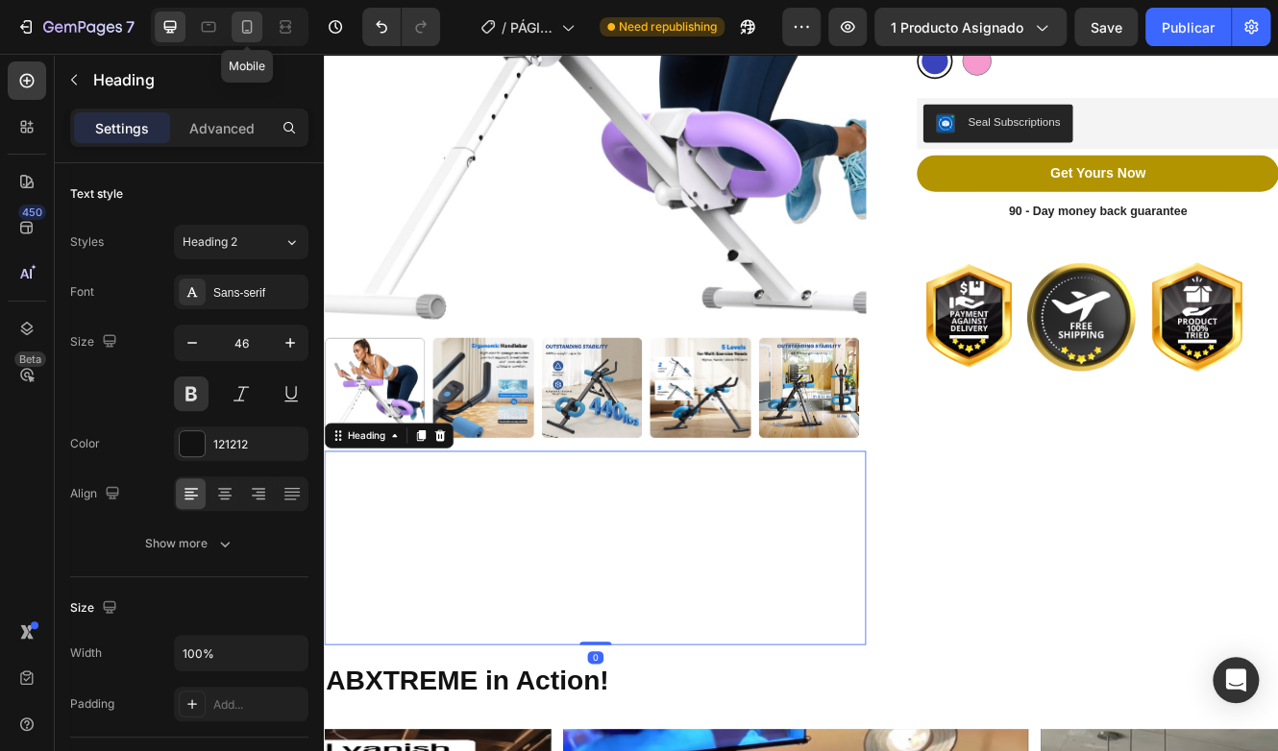
click at [251, 20] on icon at bounding box center [246, 26] width 19 height 19
type input "21"
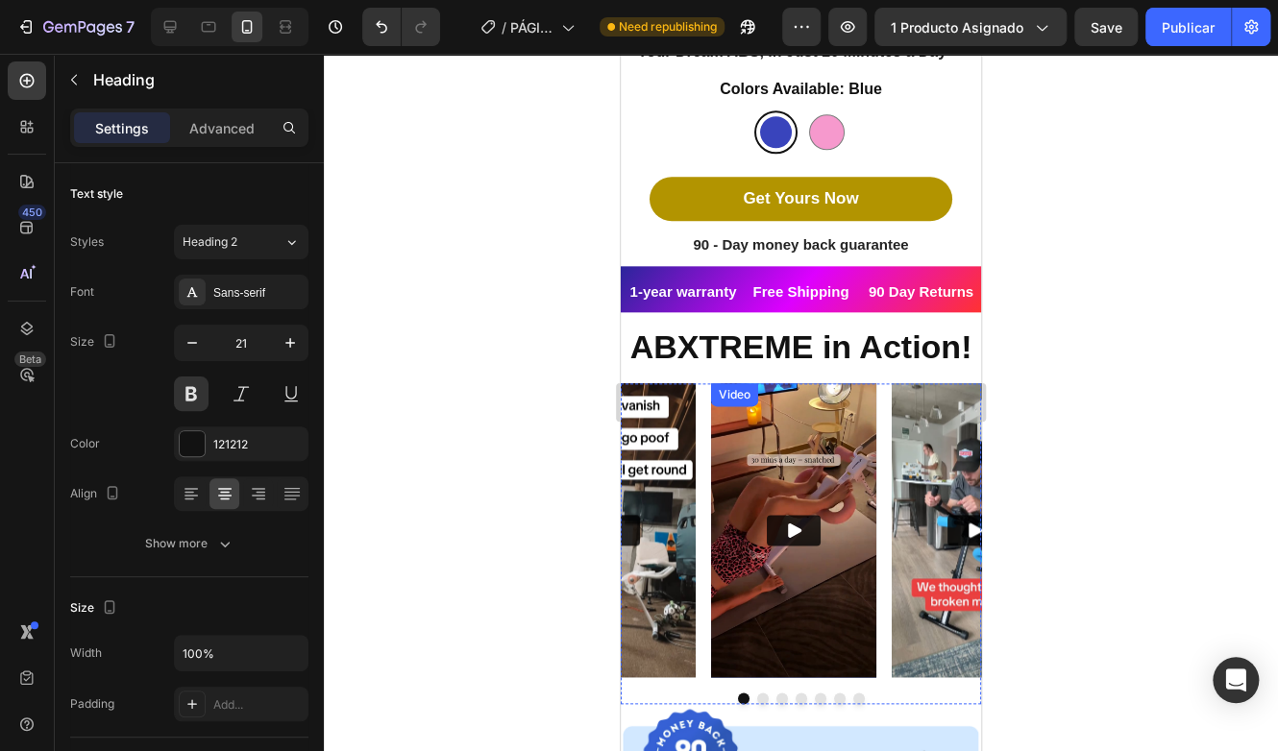
scroll to position [865, 0]
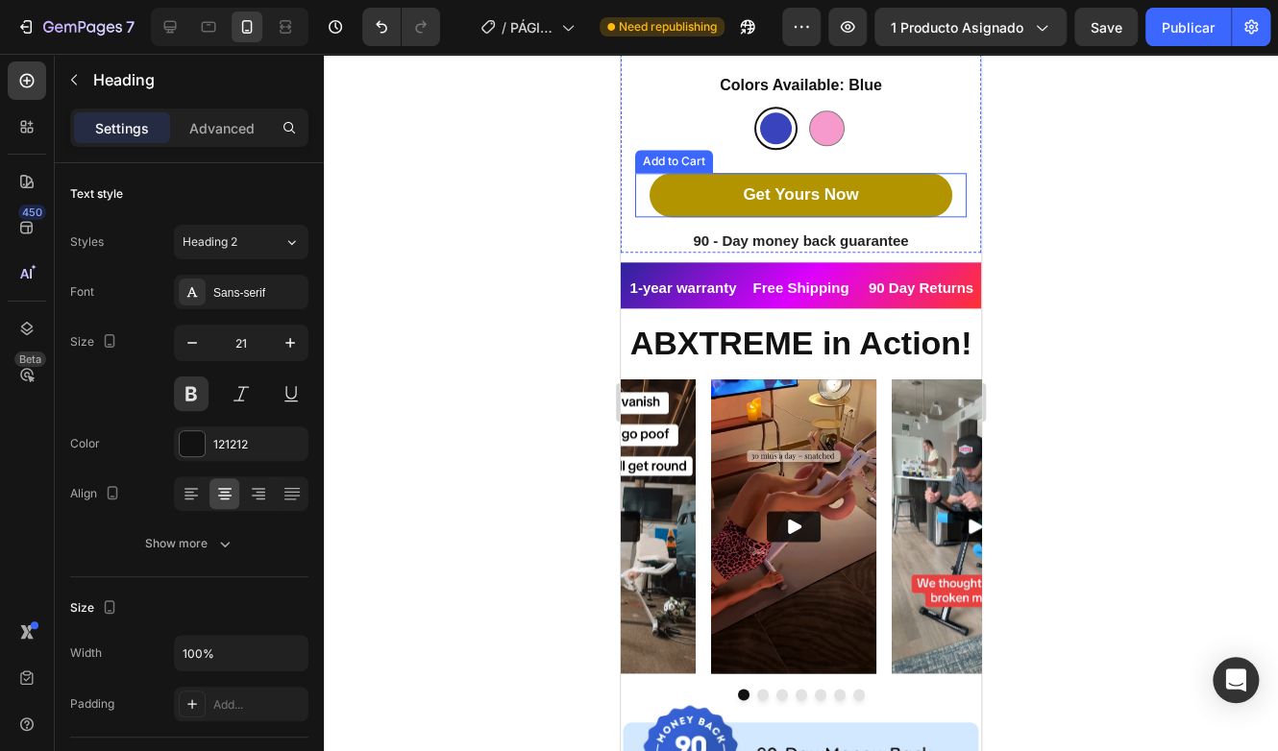
click at [690, 184] on button "Get Yours Now" at bounding box center [800, 195] width 303 height 44
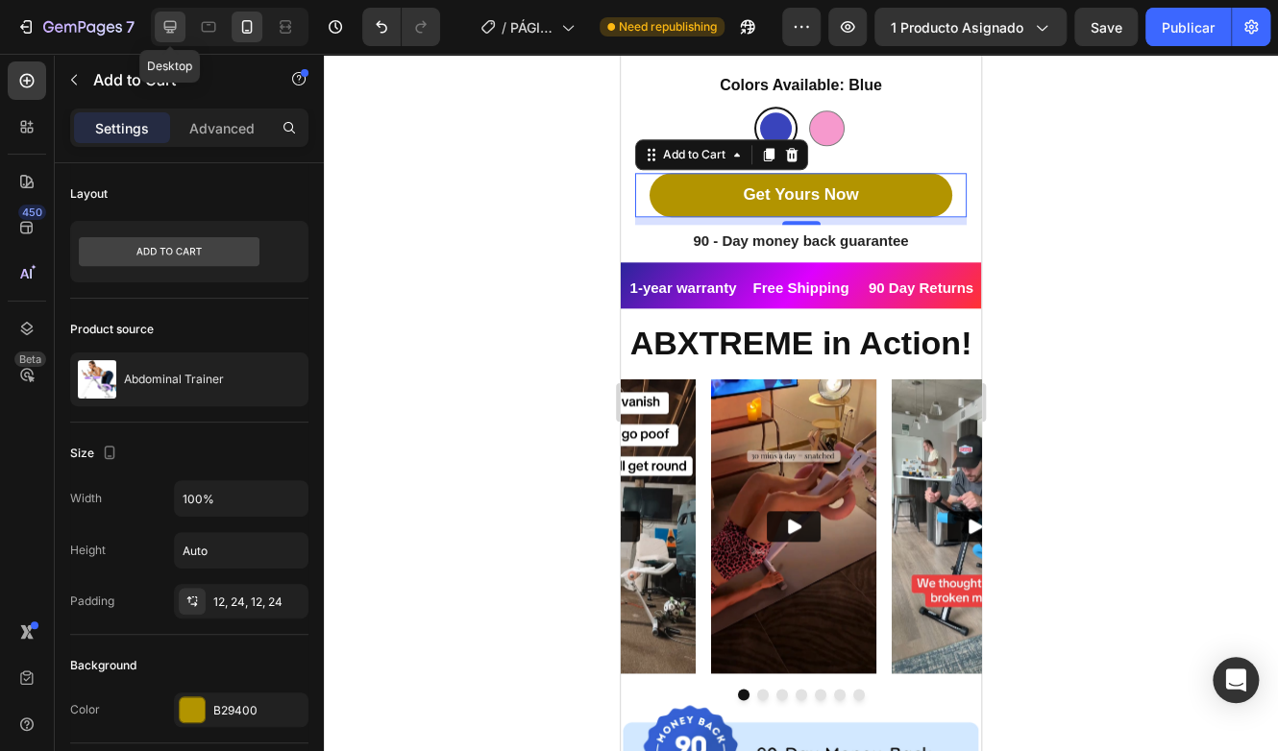
click at [172, 17] on icon at bounding box center [169, 26] width 19 height 19
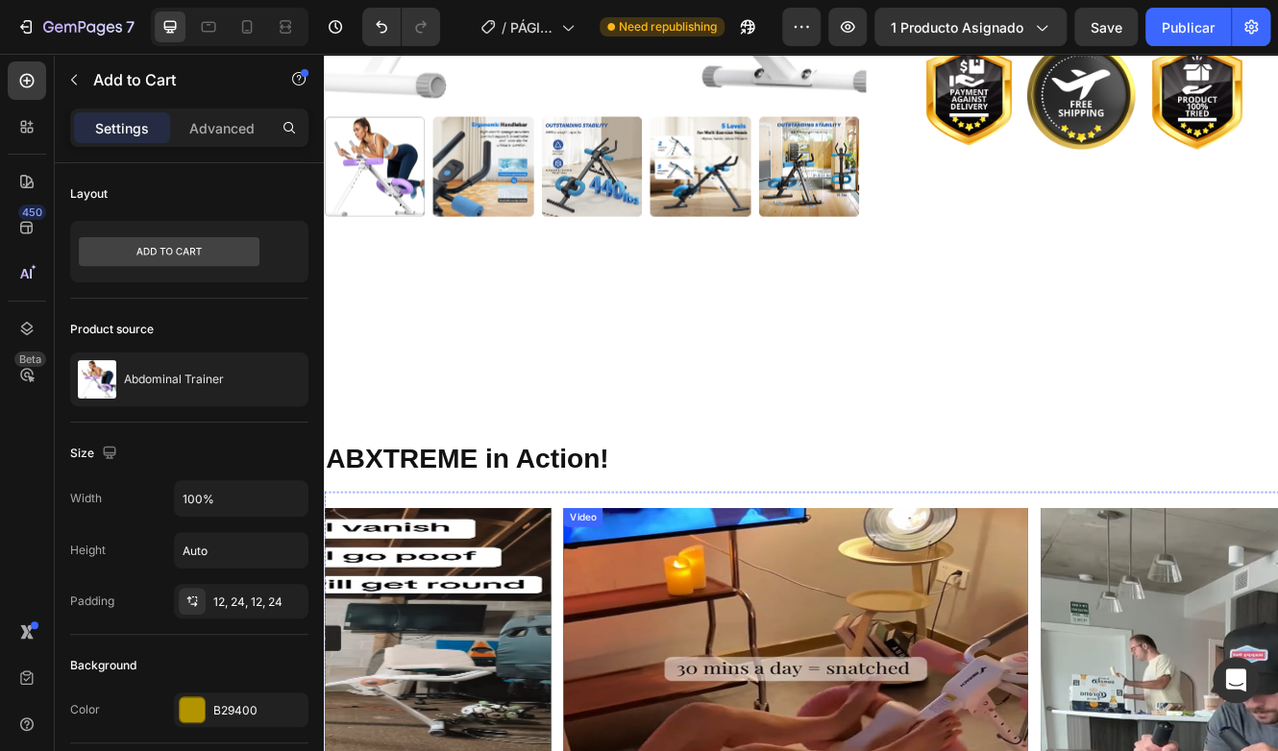
scroll to position [576, 0]
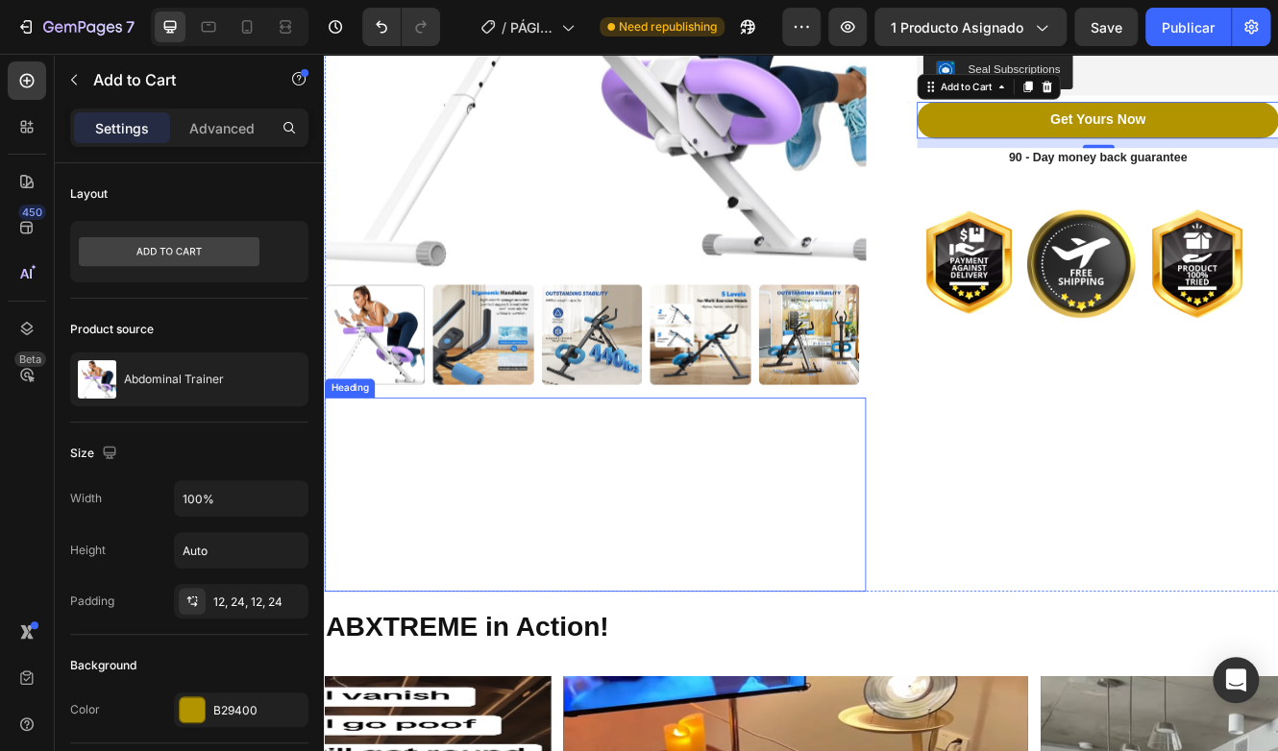
click at [659, 590] on span "The compact, powefull fitness machine that tones your abs, arms, legs & gluts -…" at bounding box center [641, 586] width 631 height 222
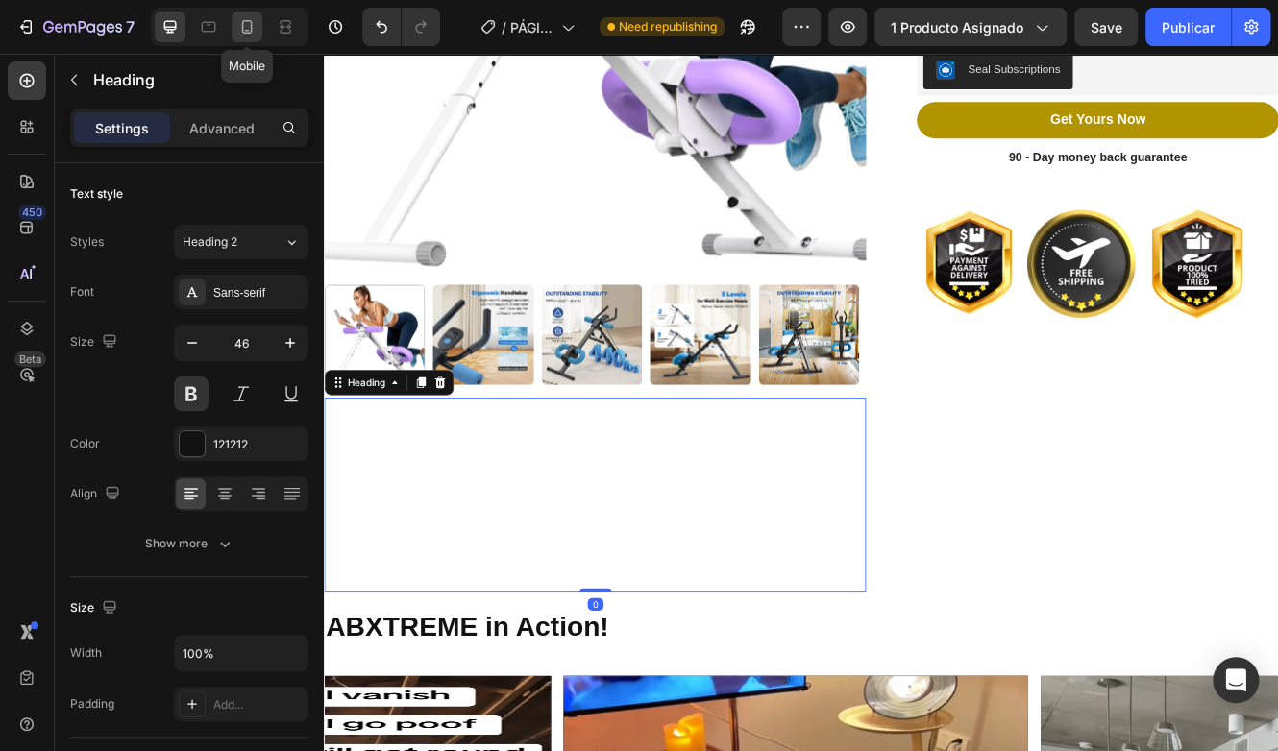
click at [238, 26] on icon at bounding box center [246, 26] width 19 height 19
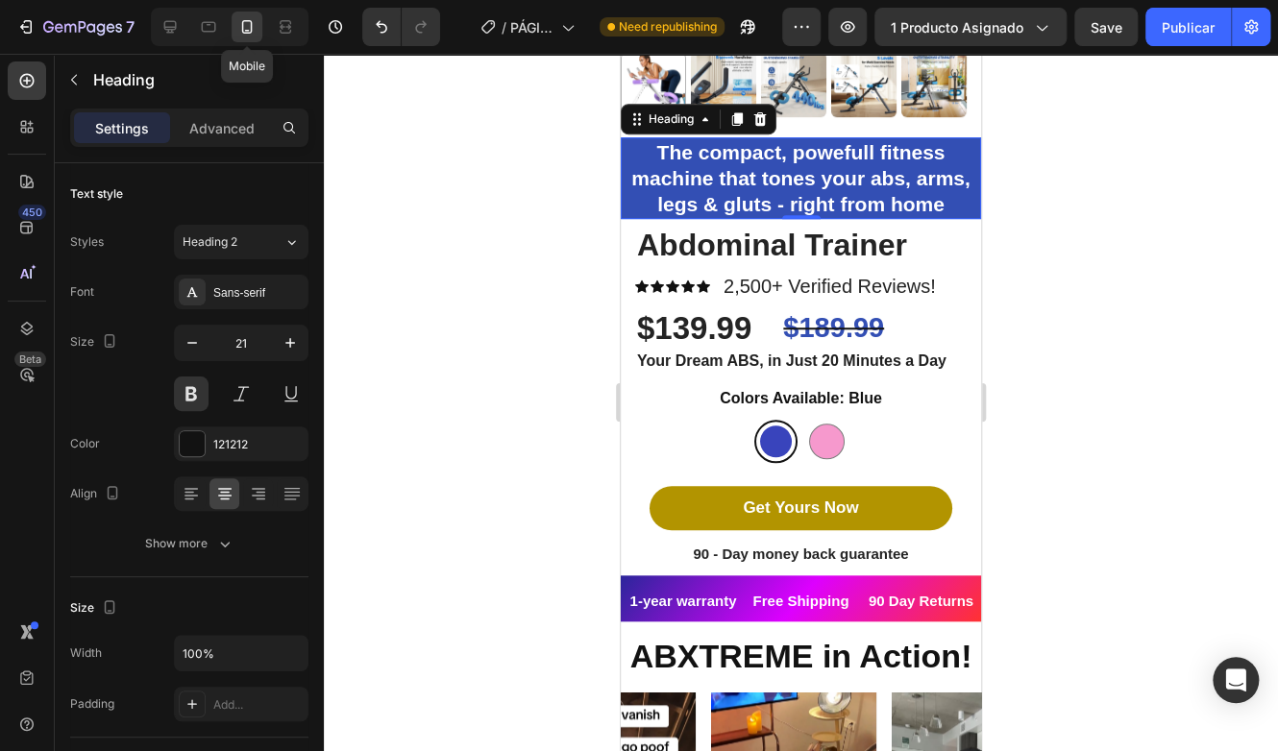
scroll to position [552, 0]
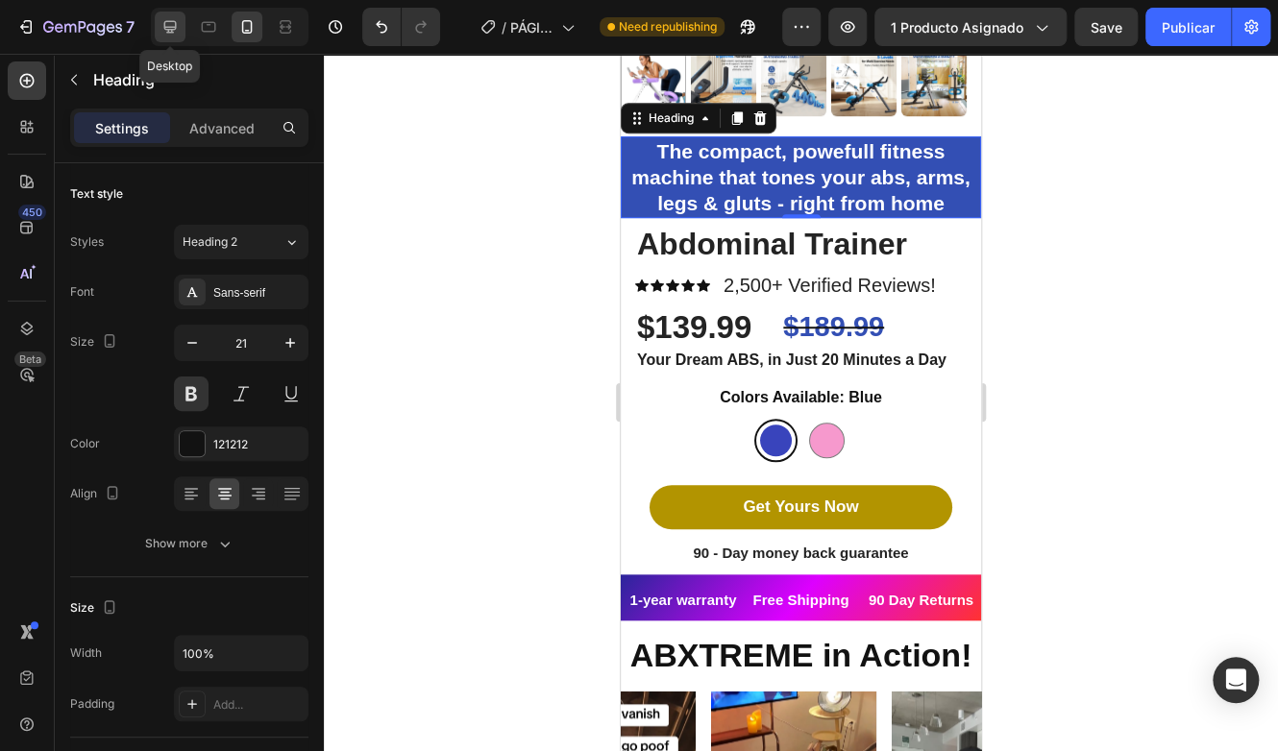
click at [177, 33] on icon at bounding box center [169, 26] width 19 height 19
type input "46"
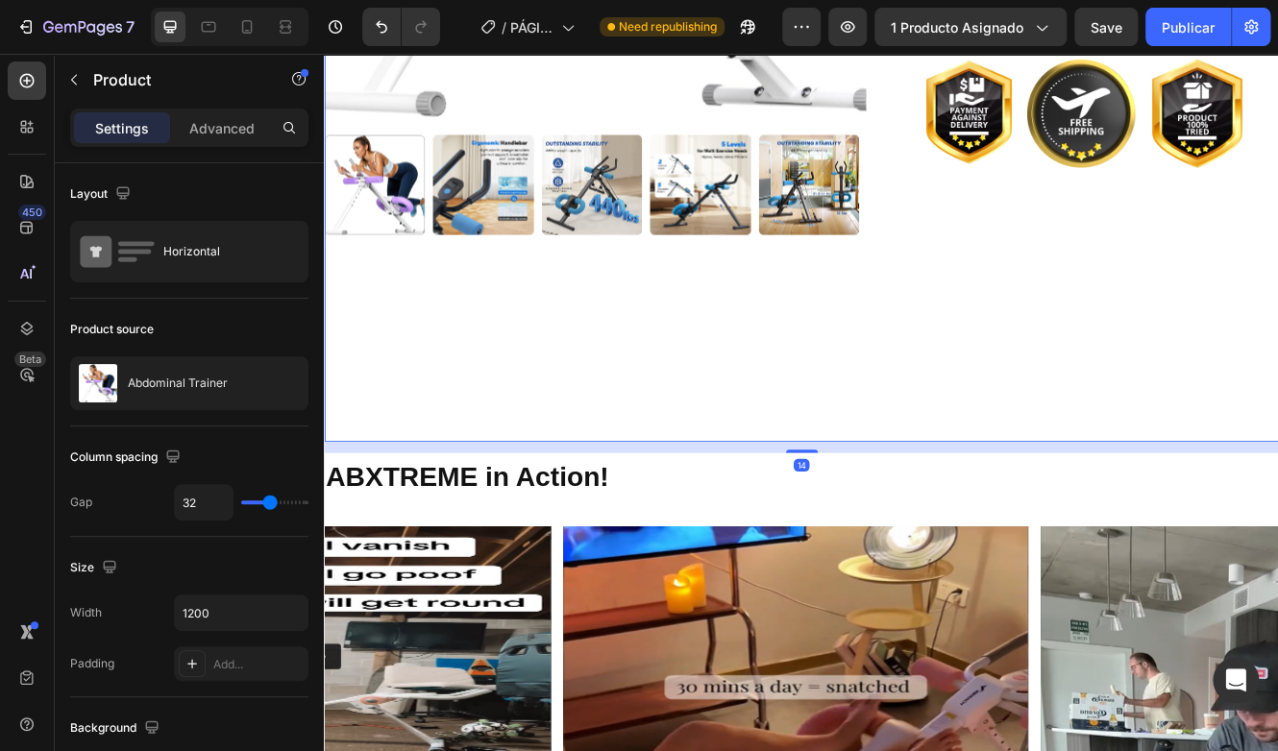
scroll to position [724, 0]
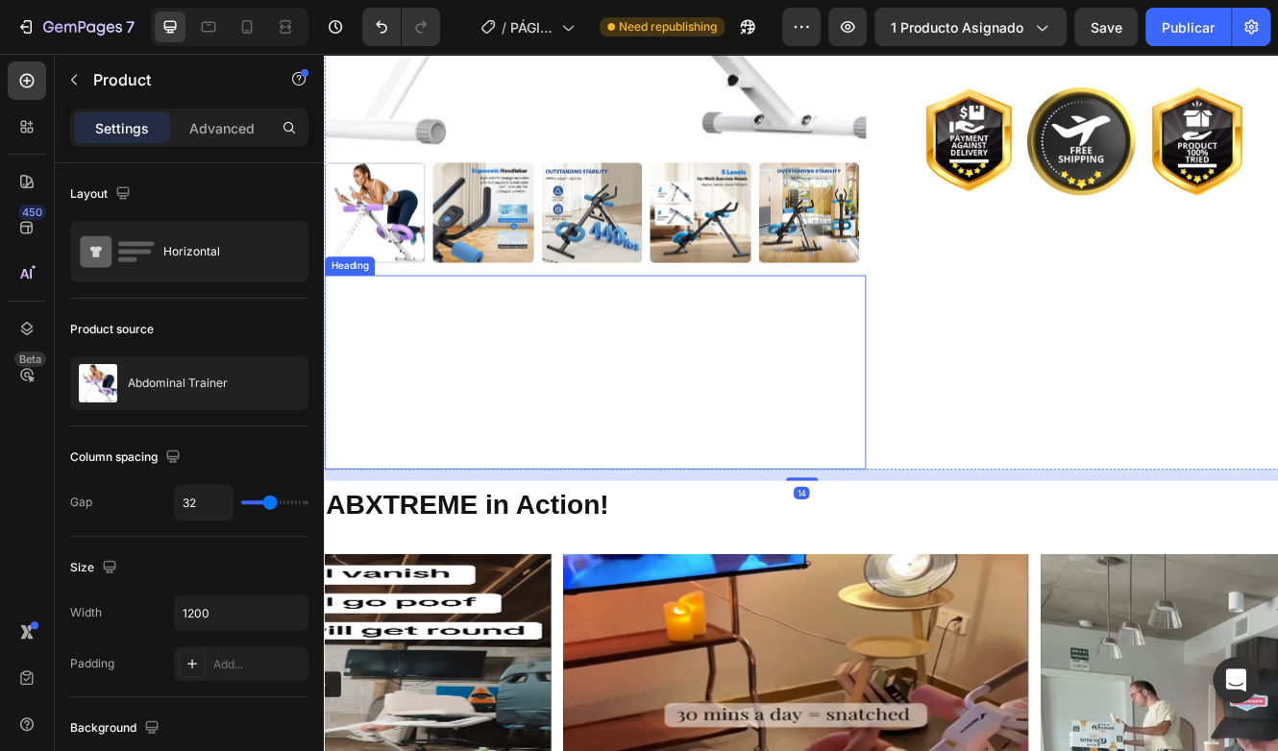
click at [887, 426] on h2 "The compact, powefull fitness machine that tones your abs, arms, legs & gluts -…" at bounding box center [651, 438] width 654 height 233
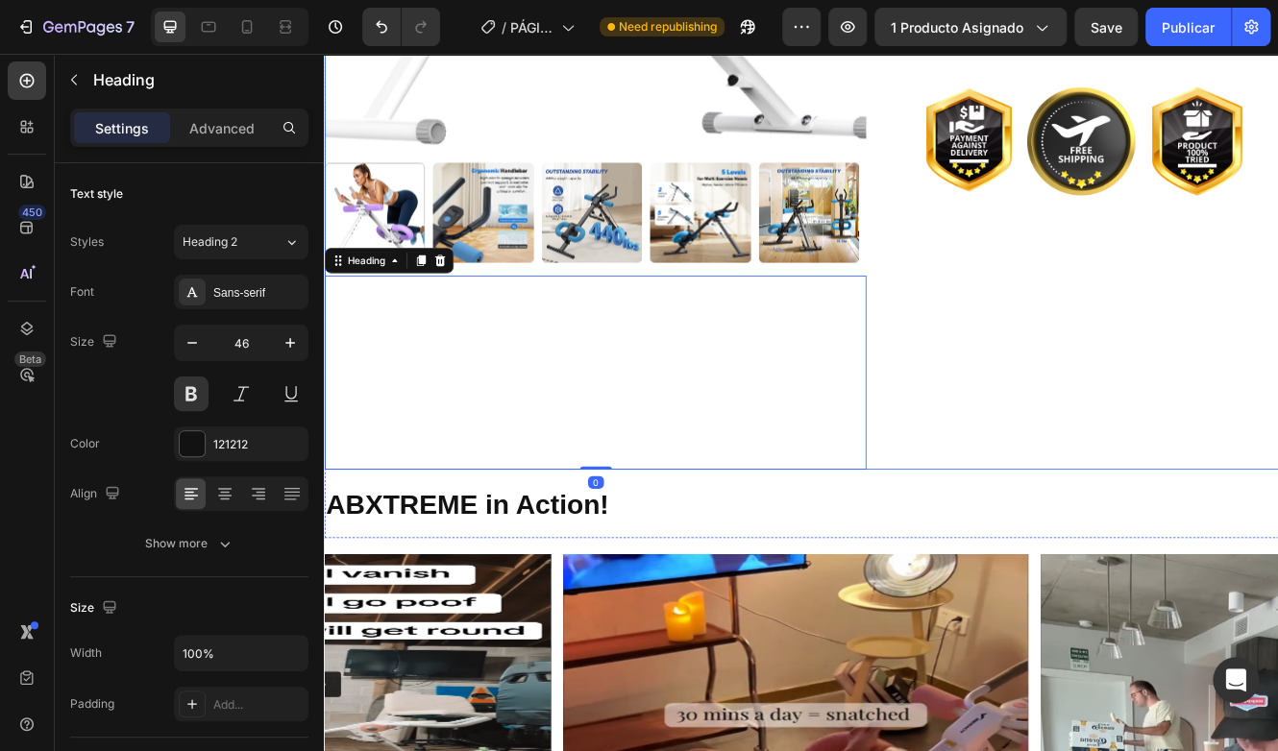
click at [1131, 424] on div "Abdominal Trainer Product Title Icon Icon Icon Icon Icon Icon List 2,500+ Verif…" at bounding box center [1243, 33] width 468 height 1046
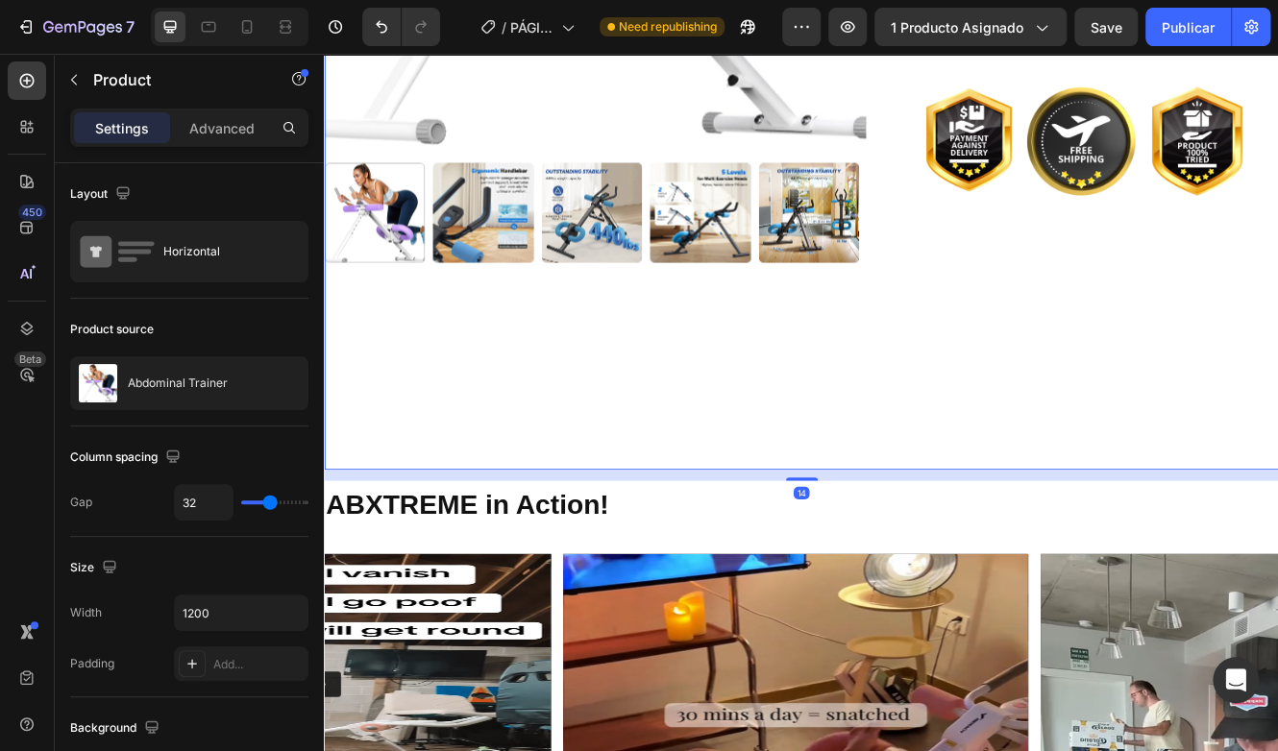
click at [1142, 444] on div "Abdominal Trainer Product Title Icon Icon Icon Icon Icon Icon List 2,500+ Verif…" at bounding box center [1243, 33] width 468 height 1046
click at [218, 136] on p "Advanced" at bounding box center [221, 128] width 65 height 20
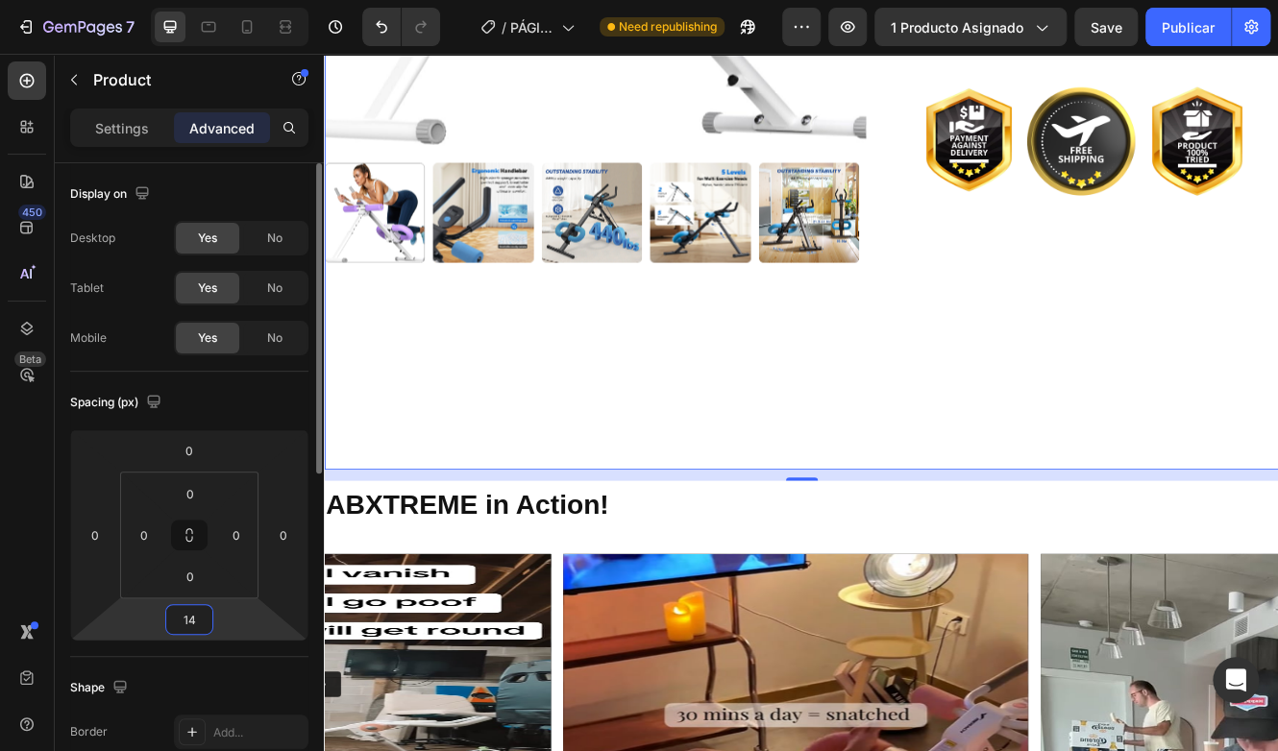
click at [198, 623] on input "14" at bounding box center [189, 619] width 38 height 29
type input "0"
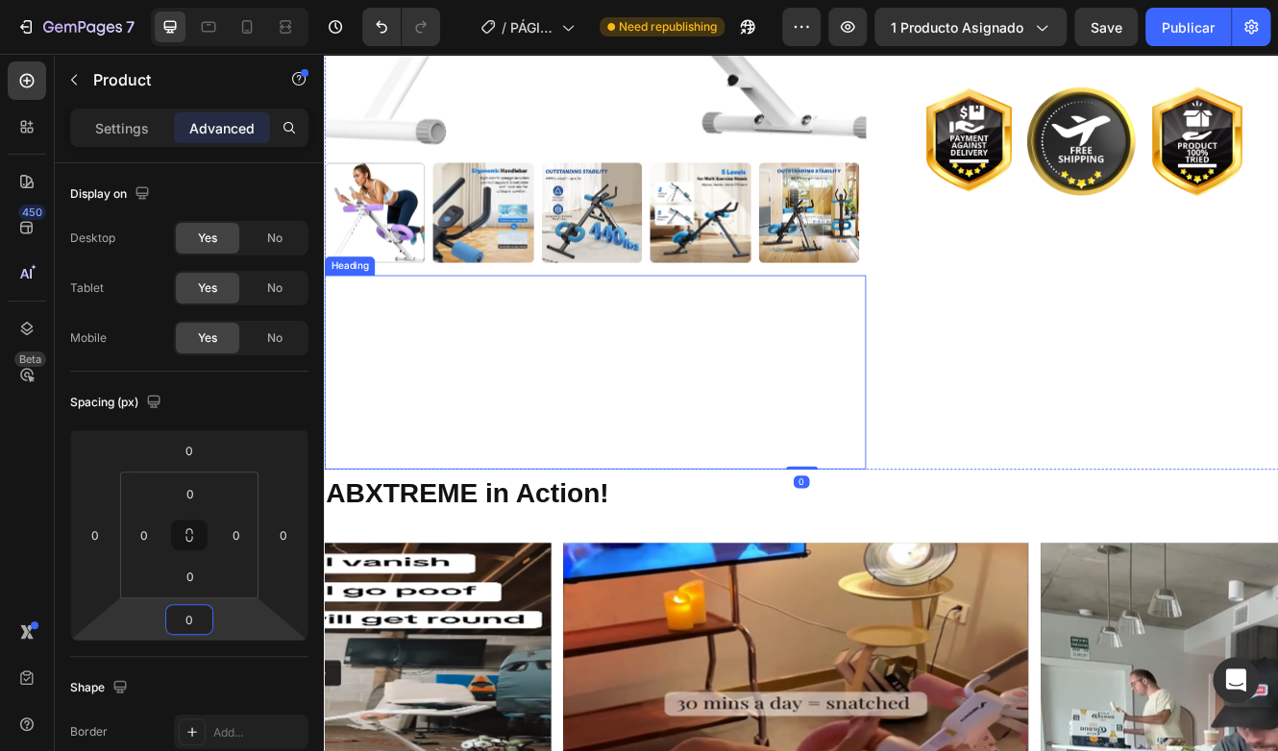
drag, startPoint x: 808, startPoint y: 338, endPoint x: 698, endPoint y: 364, distance: 112.5
click at [808, 338] on span "The compact, powefull fitness machine that tones your abs, arms, legs & gluts -…" at bounding box center [641, 438] width 631 height 222
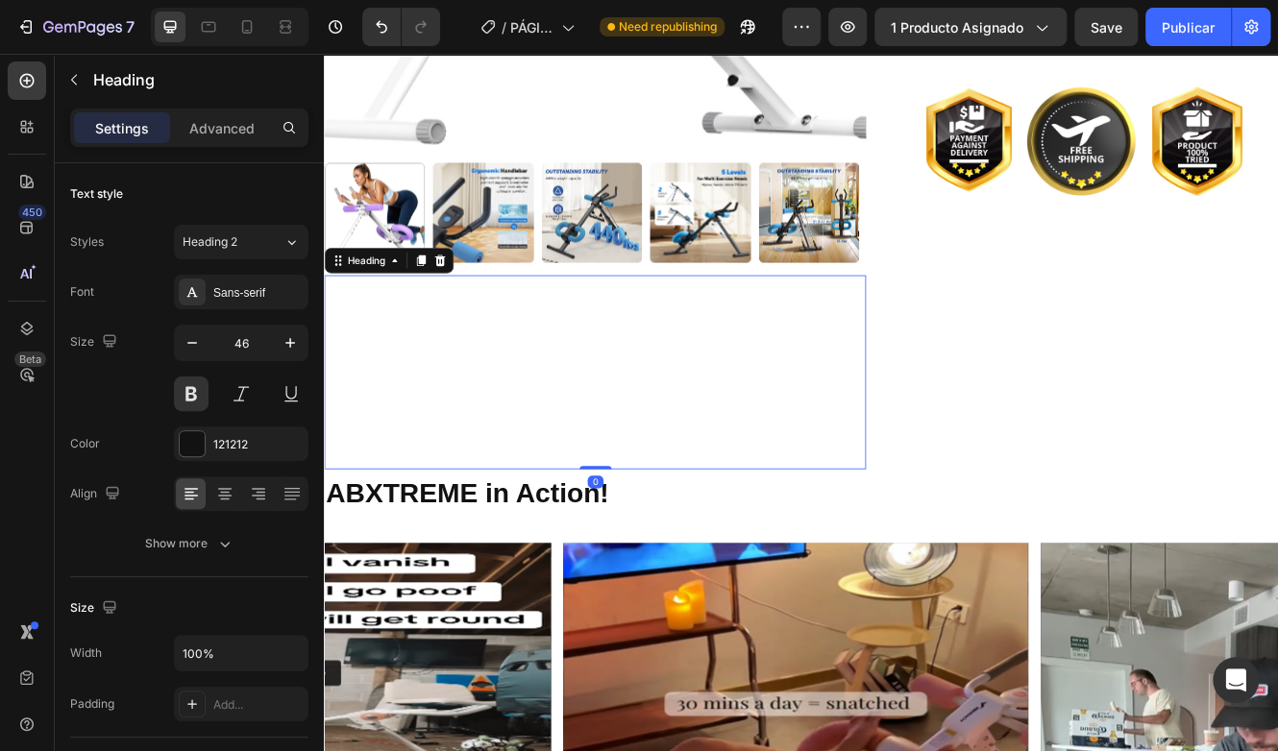
click at [987, 405] on div "Product Images The compact, powefull fitness machine that tones your abs, arms,…" at bounding box center [900, 33] width 1153 height 1046
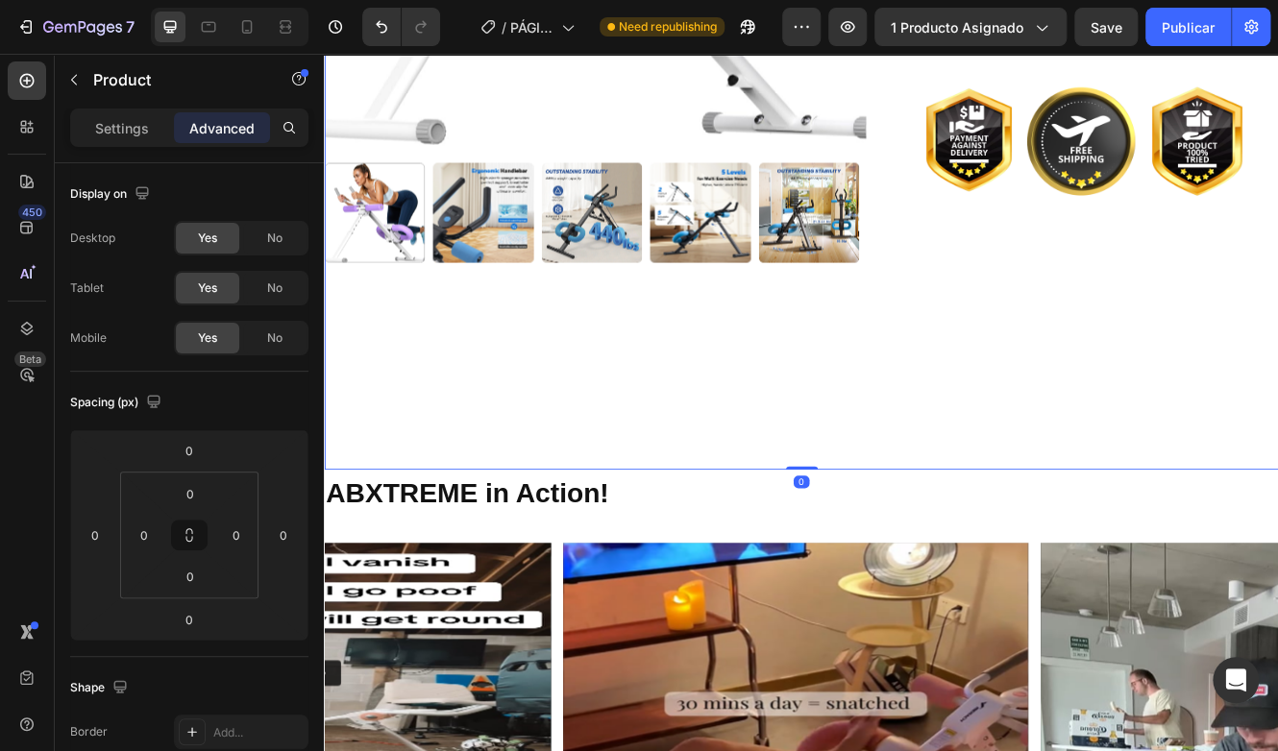
type input "14"
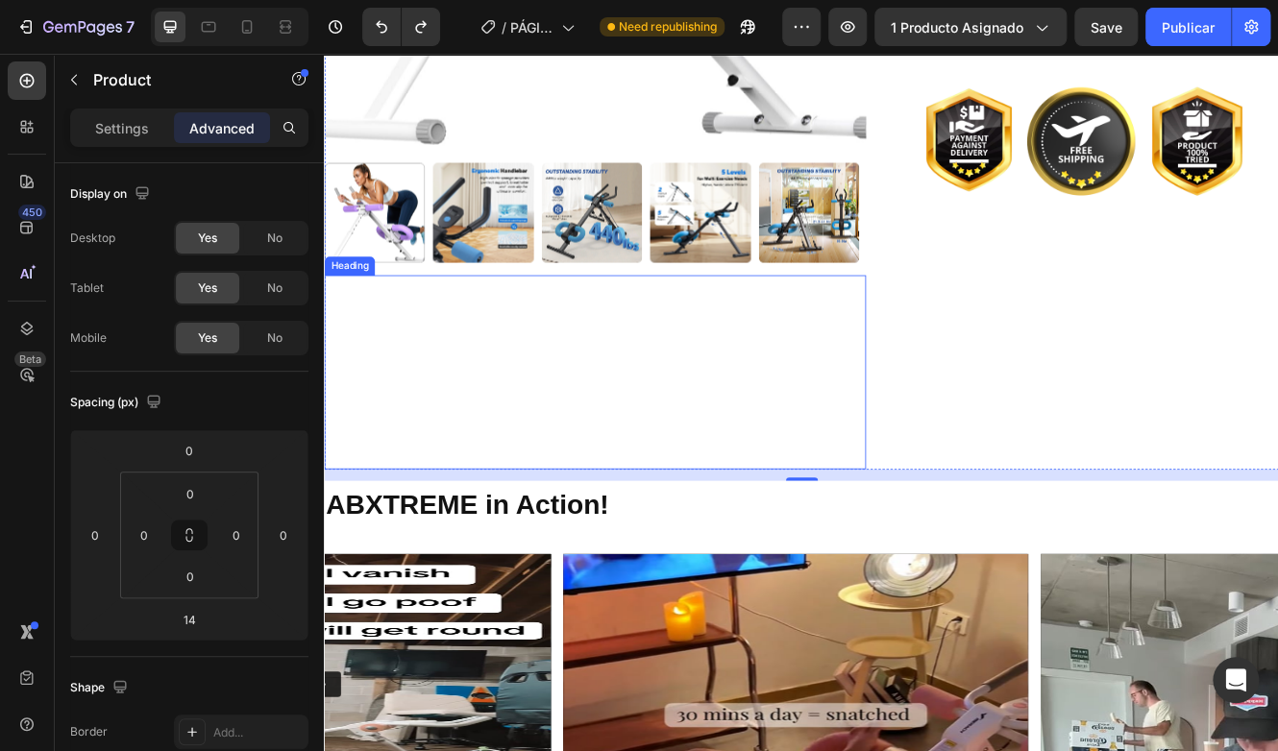
click at [698, 416] on span "The compact, powefull fitness machine that tones your abs, arms, legs & gluts -…" at bounding box center [641, 438] width 631 height 222
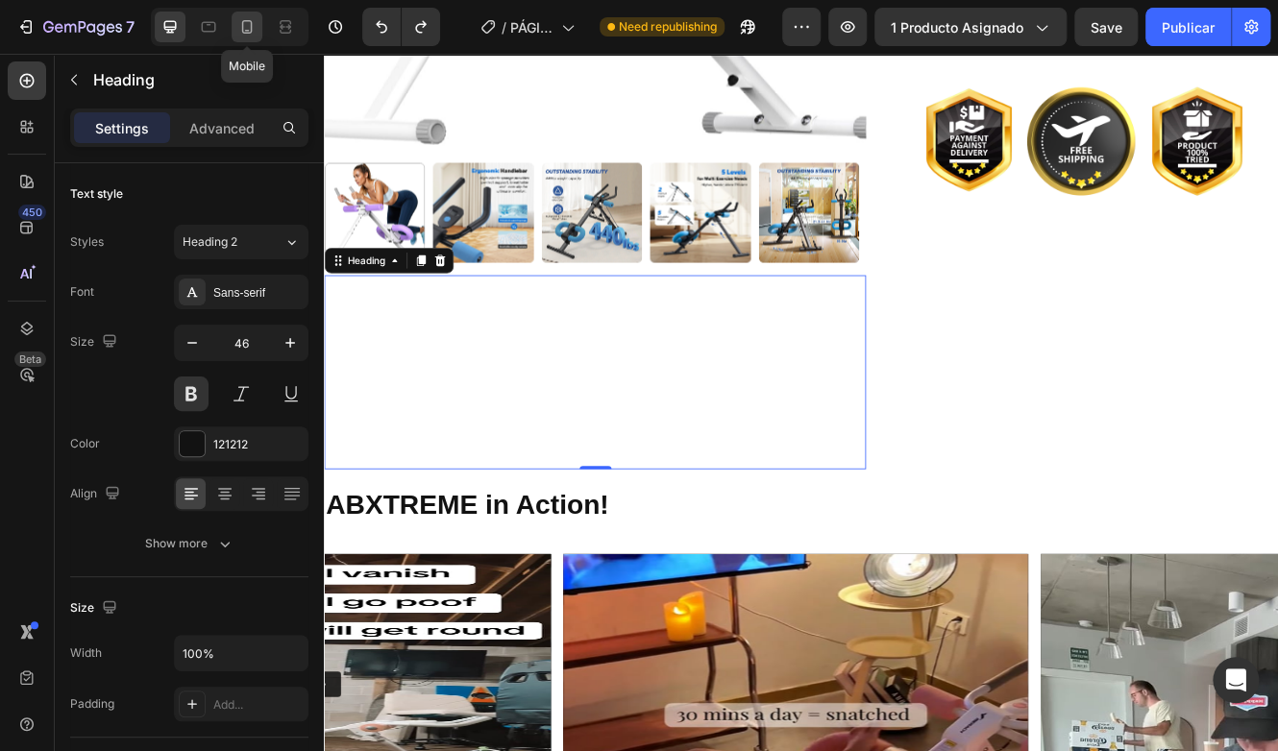
click at [249, 27] on icon at bounding box center [246, 26] width 19 height 19
type input "21"
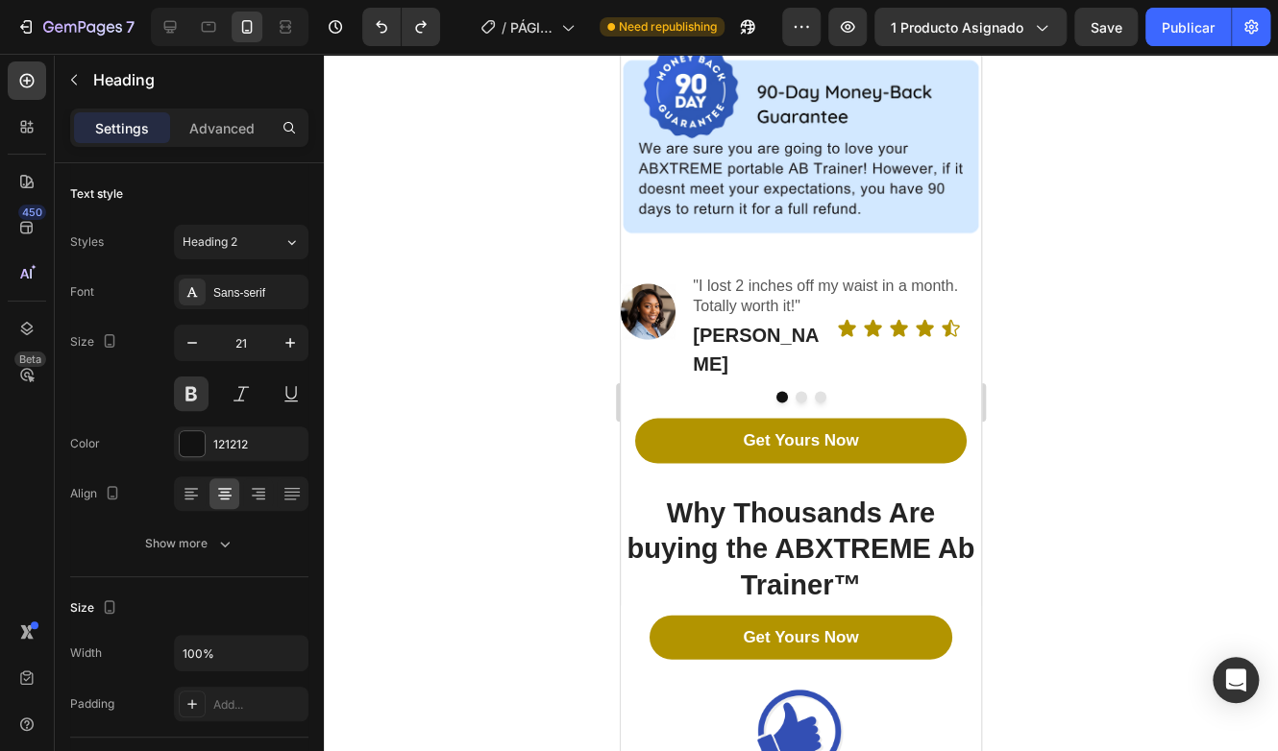
scroll to position [1513, 0]
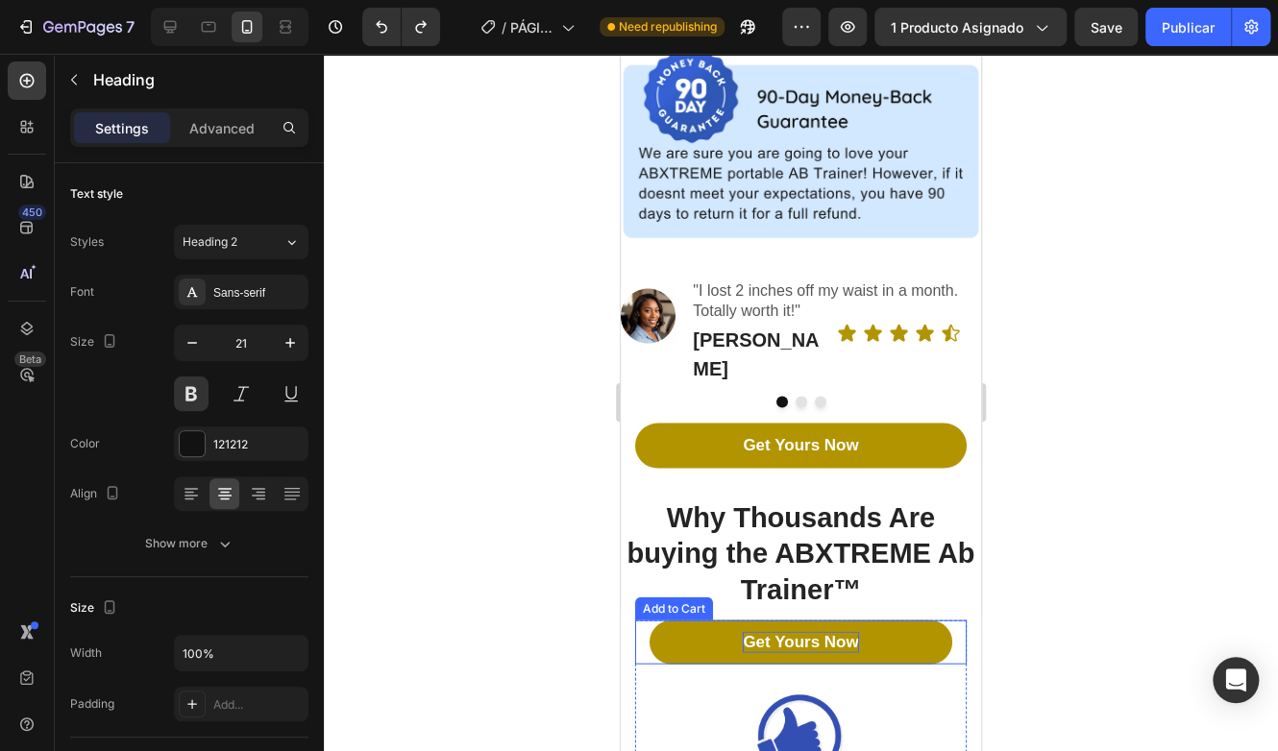
click at [743, 631] on div "Get Yours Now" at bounding box center [800, 641] width 115 height 21
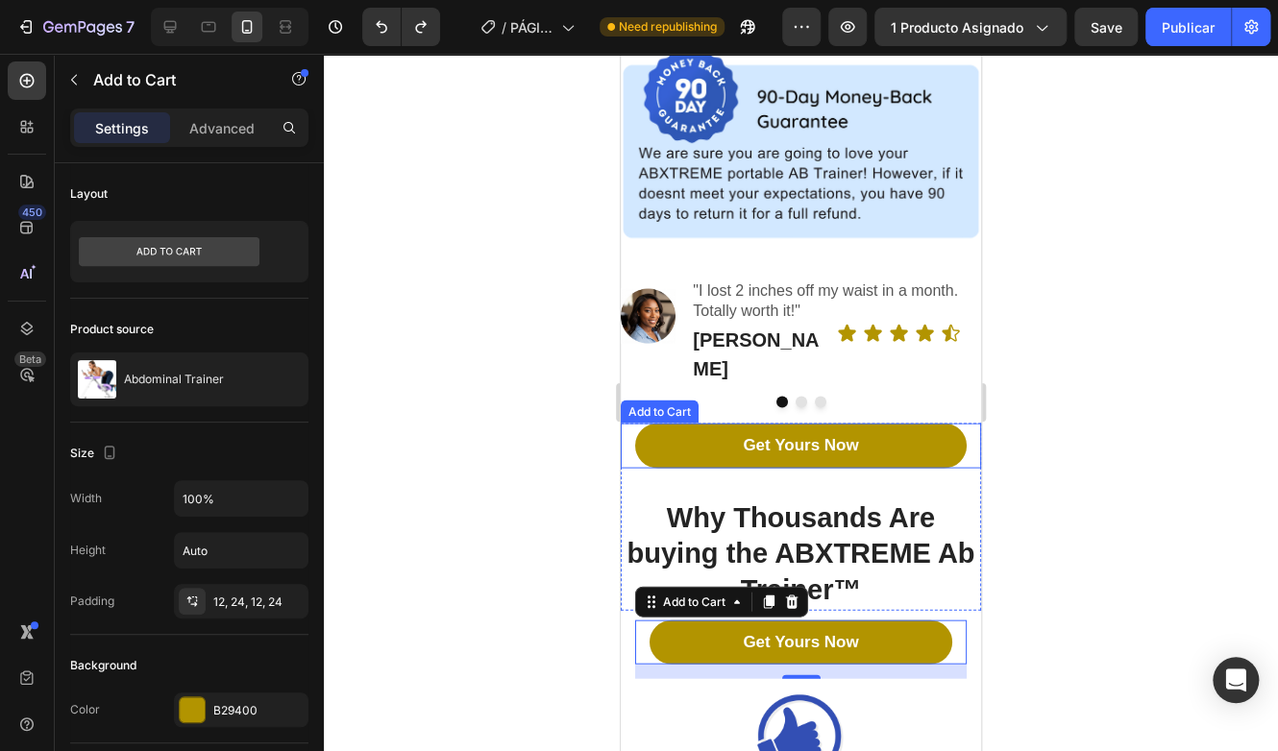
click at [800, 427] on button "Get Yours Now" at bounding box center [800, 445] width 331 height 44
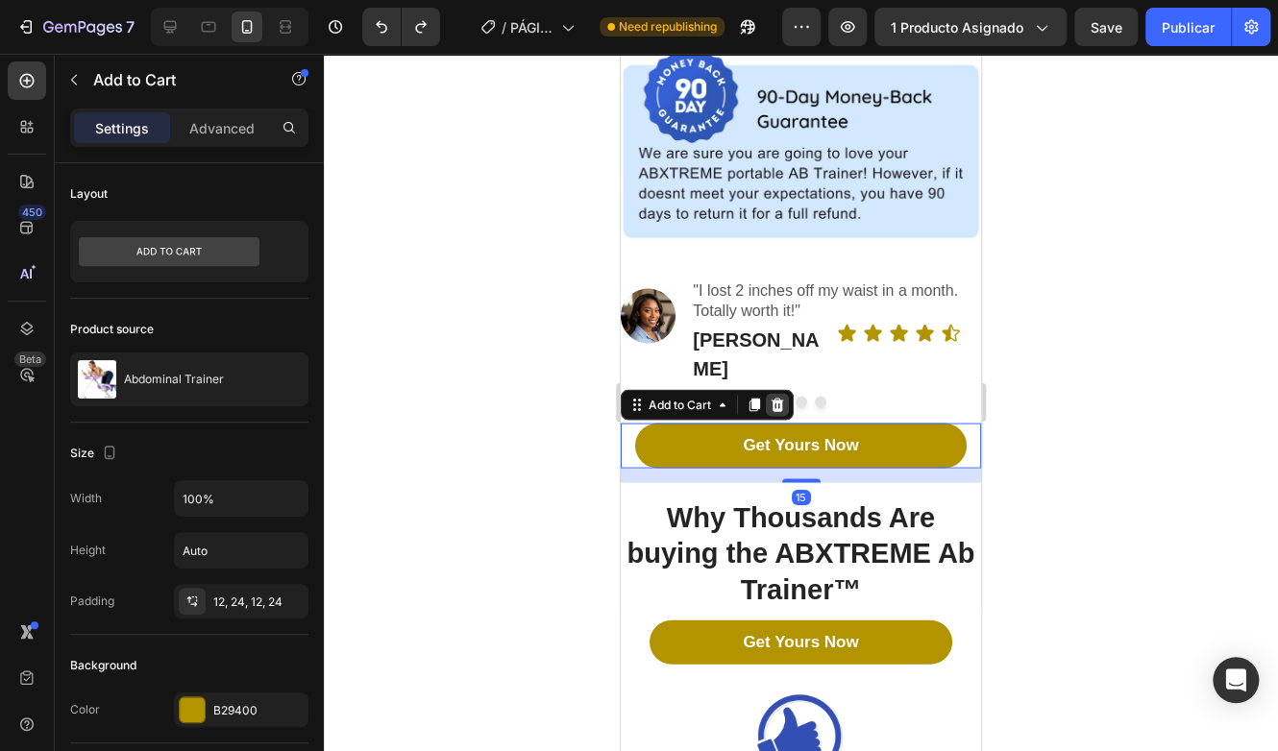
click at [780, 398] on icon at bounding box center [777, 404] width 12 height 13
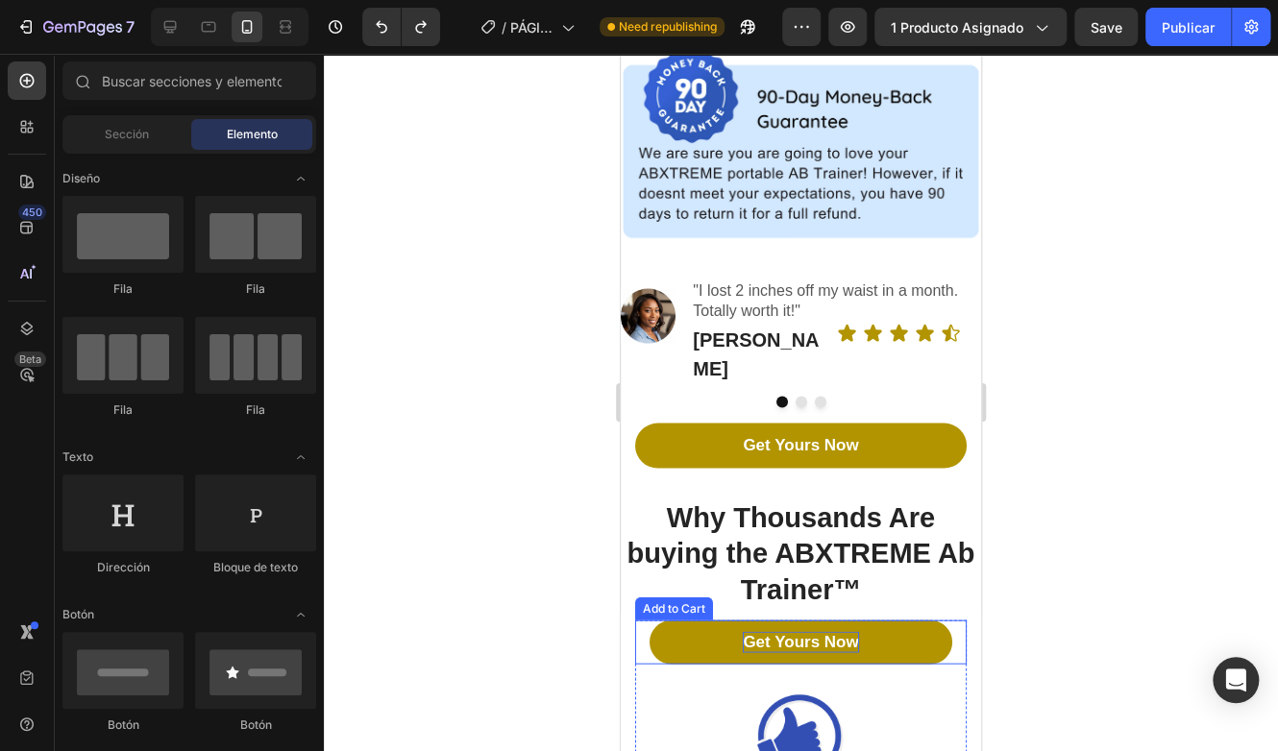
click at [835, 631] on div "Get Yours Now" at bounding box center [800, 641] width 115 height 21
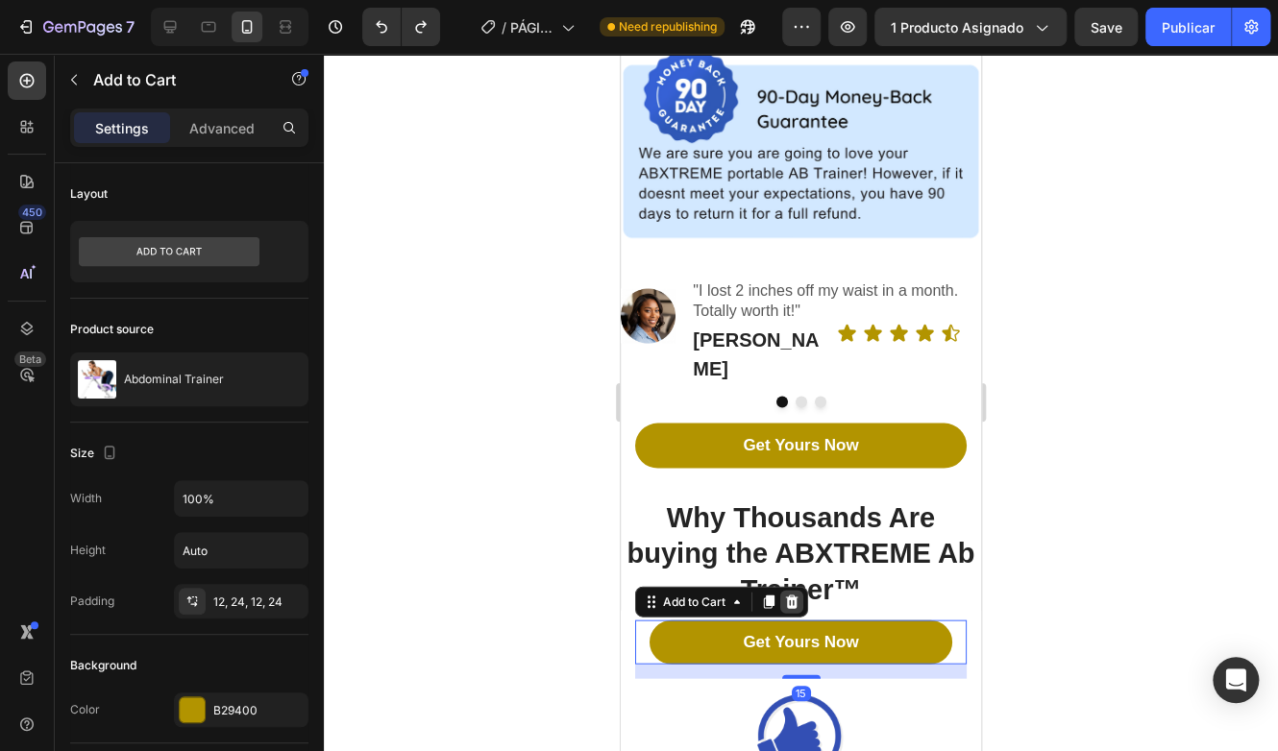
click at [795, 594] on icon at bounding box center [791, 601] width 15 height 15
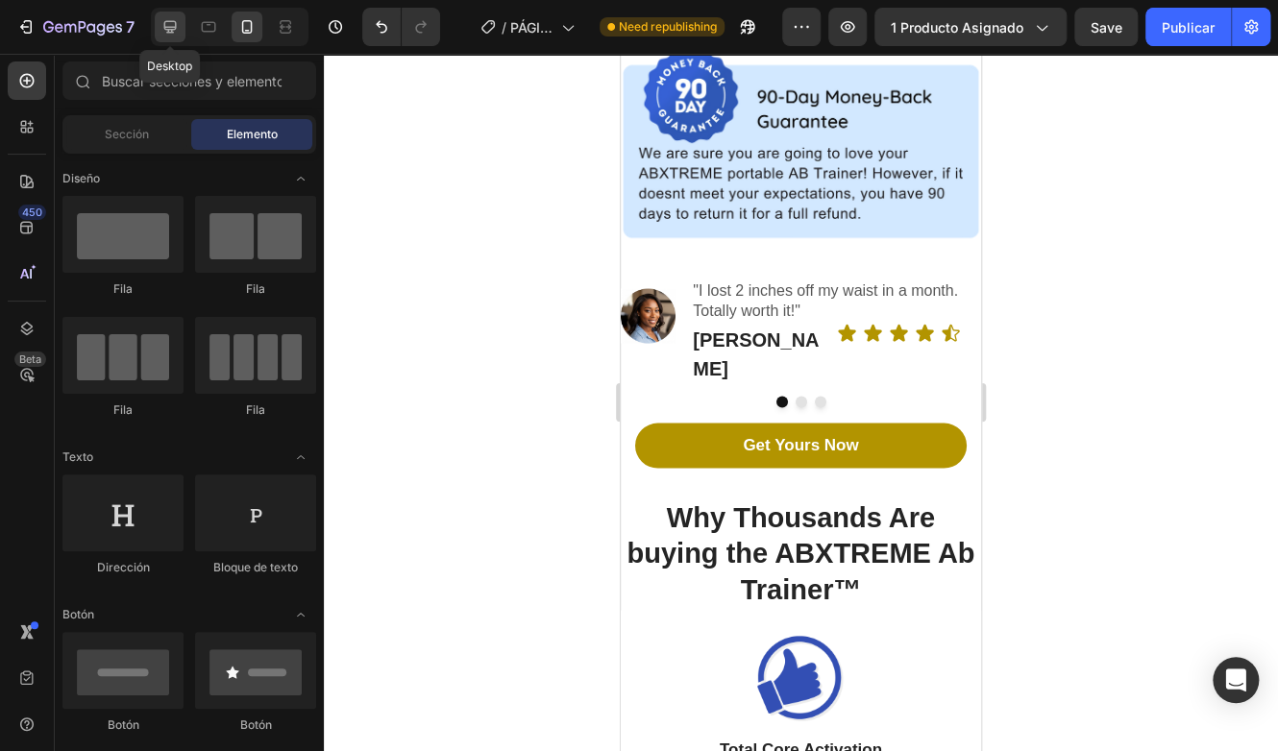
click at [168, 27] on icon at bounding box center [170, 27] width 12 height 12
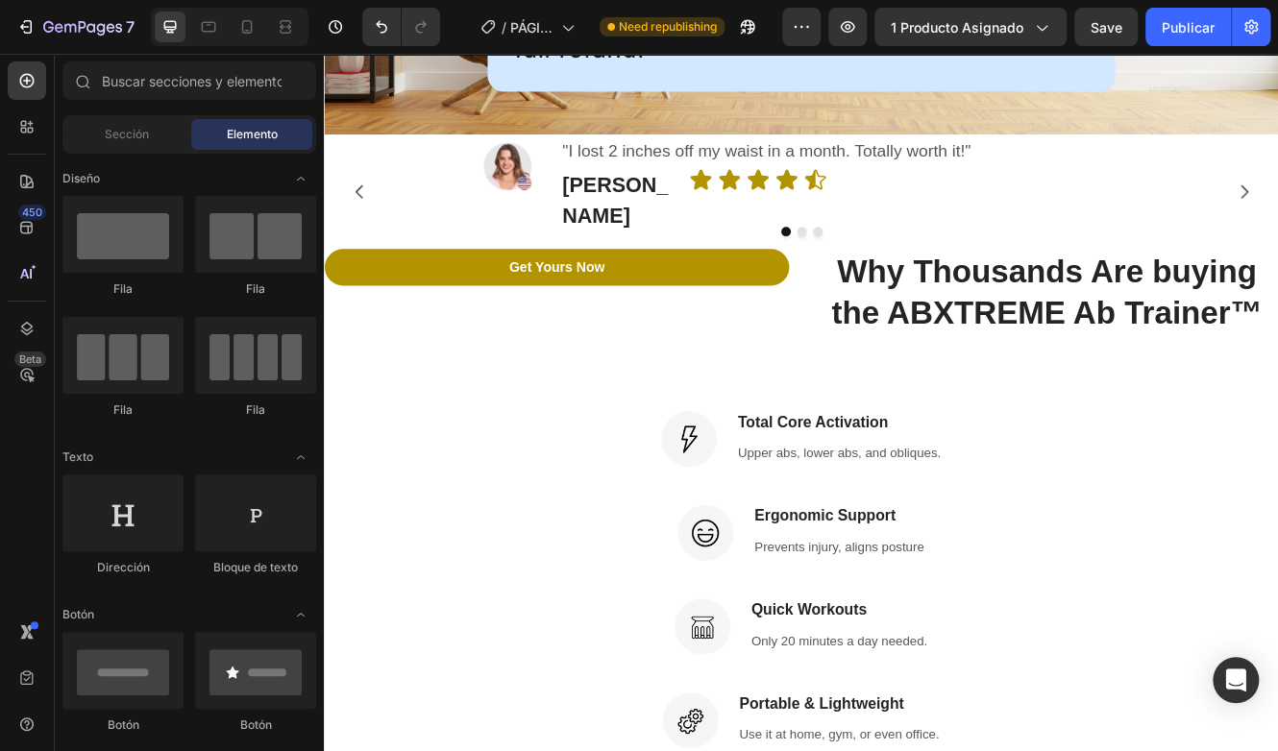
scroll to position [2690, 0]
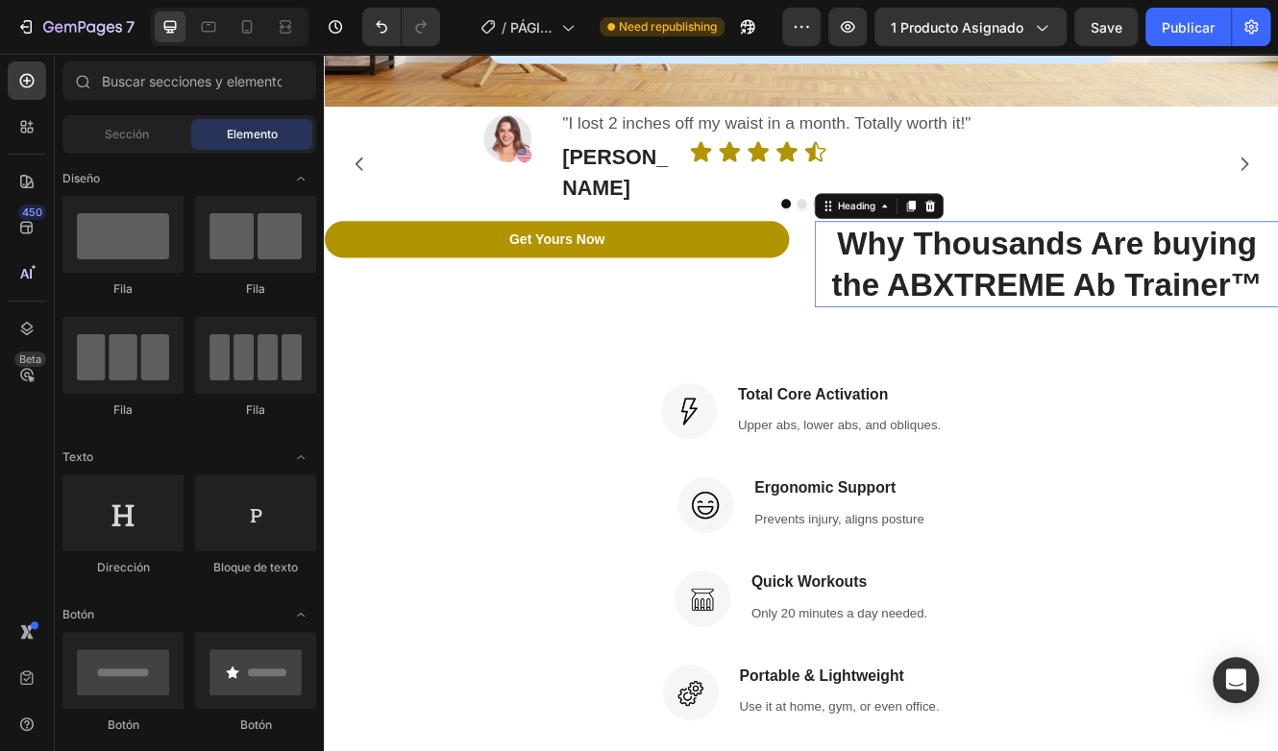
click at [1124, 261] on h2 "Why Thousands Are buying the ABXTREME Ab Trainer™" at bounding box center [1196, 309] width 561 height 104
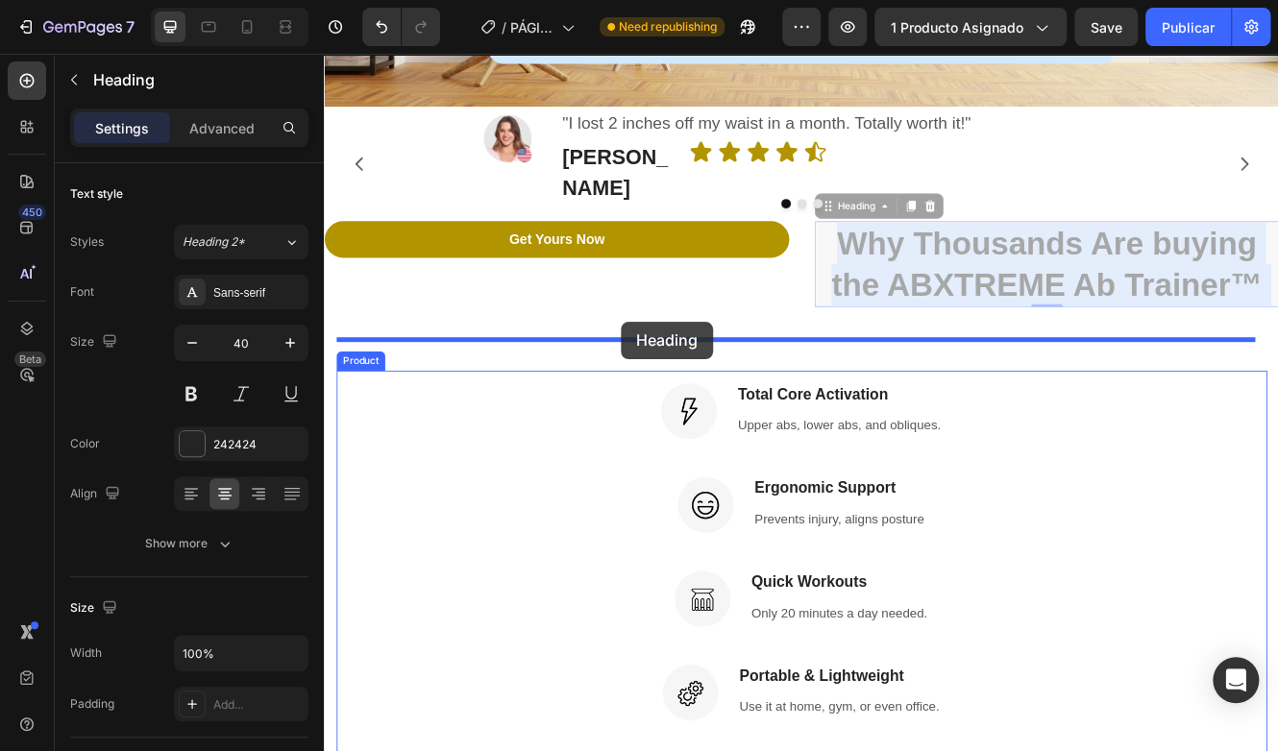
drag, startPoint x: 1075, startPoint y: 263, endPoint x: 683, endPoint y: 378, distance: 408.3
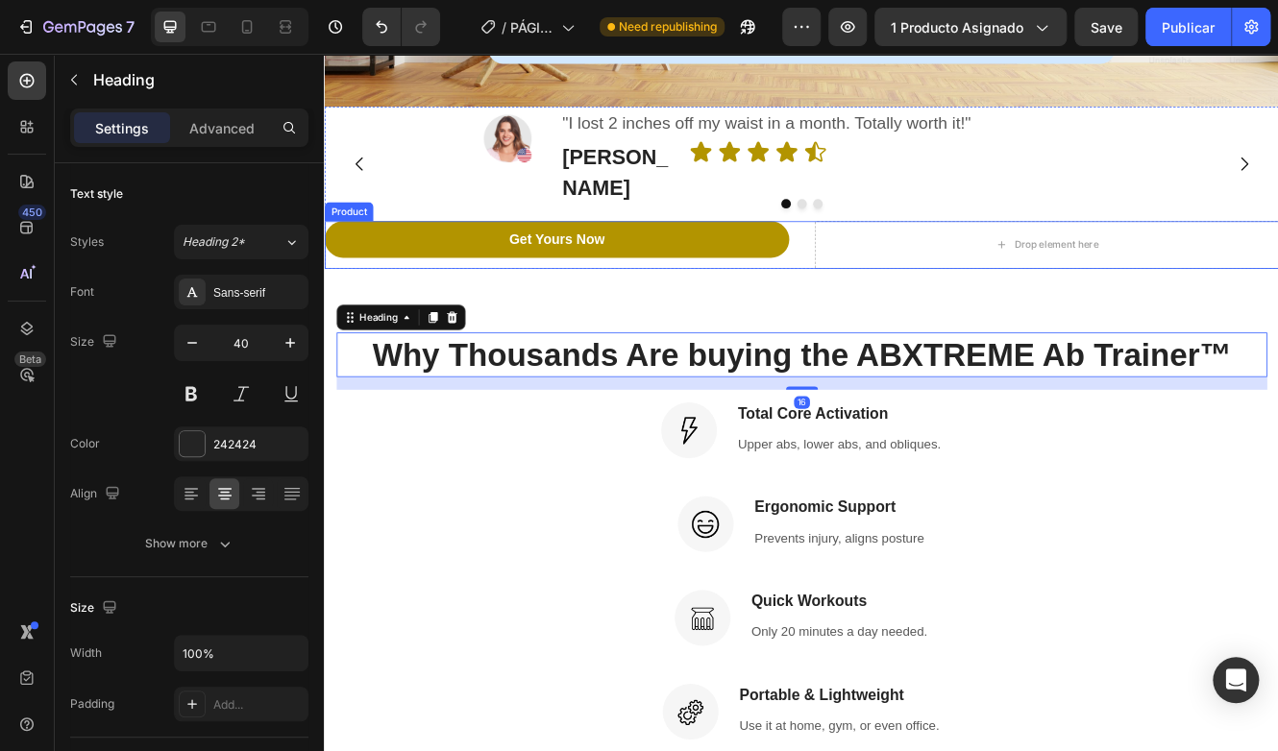
click at [803, 269] on div "Get Yours Now Add to Cart" at bounding box center [604, 285] width 561 height 56
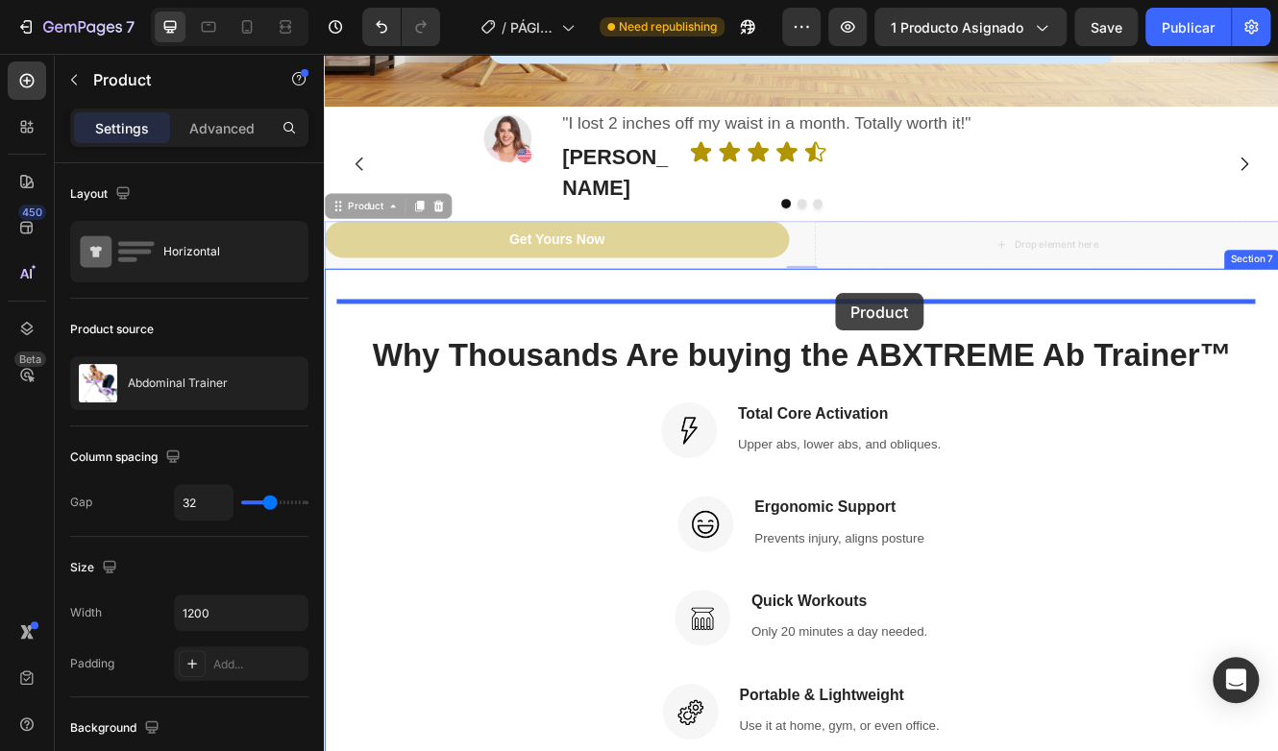
drag, startPoint x: 802, startPoint y: 269, endPoint x: 941, endPoint y: 343, distance: 157.7
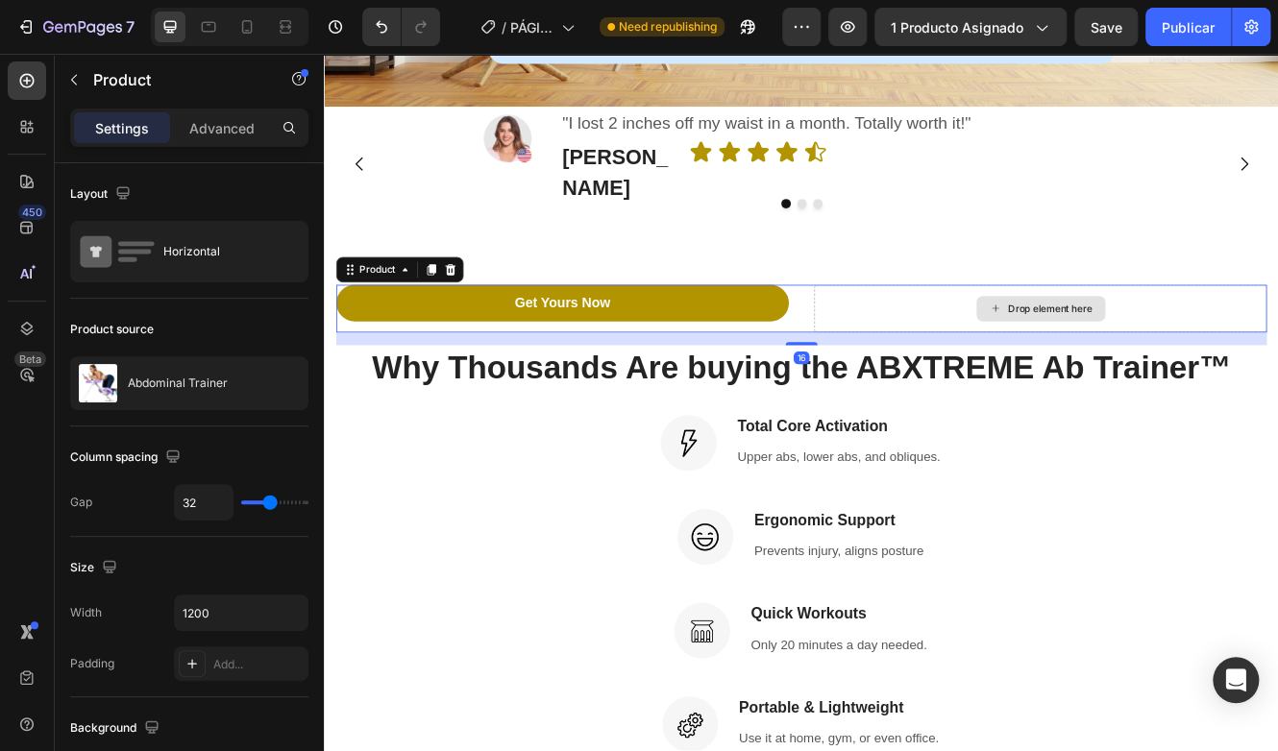
click at [952, 333] on div "Drop element here" at bounding box center [1189, 362] width 547 height 58
click at [395, 306] on div "Product" at bounding box center [387, 314] width 51 height 17
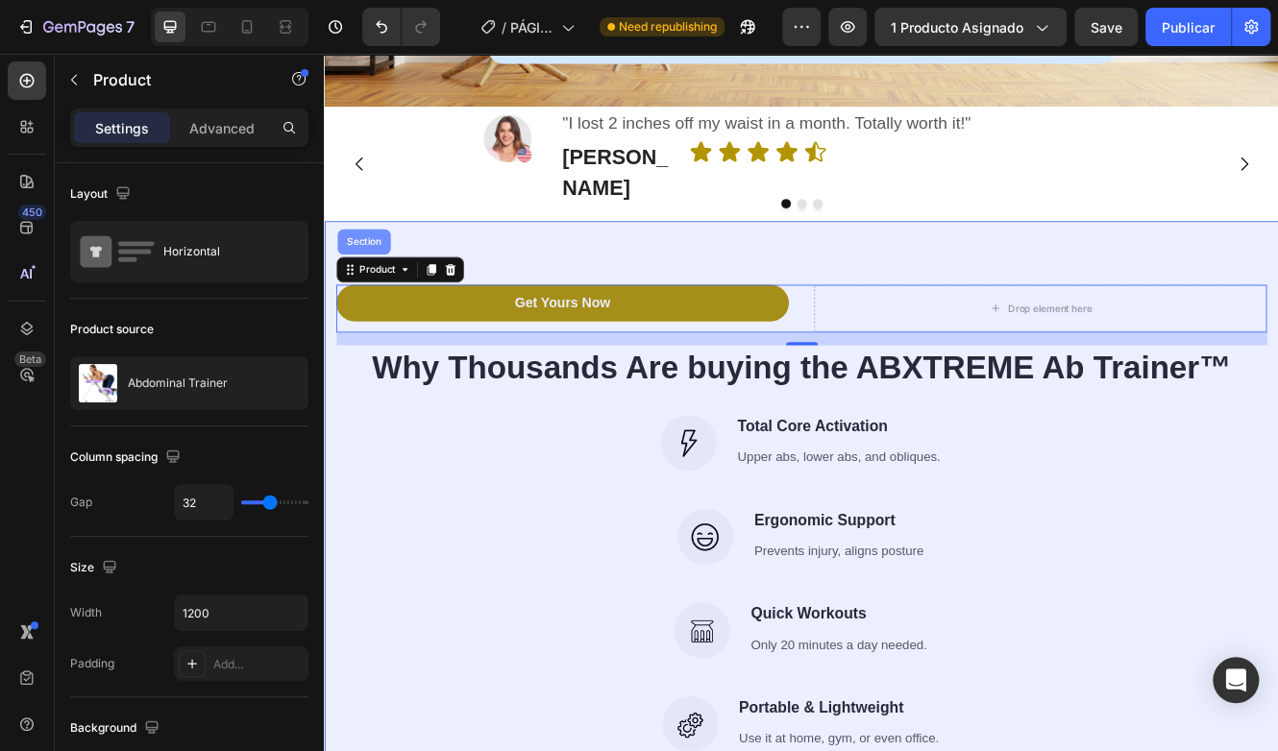
click at [382, 276] on div "Section" at bounding box center [371, 282] width 49 height 12
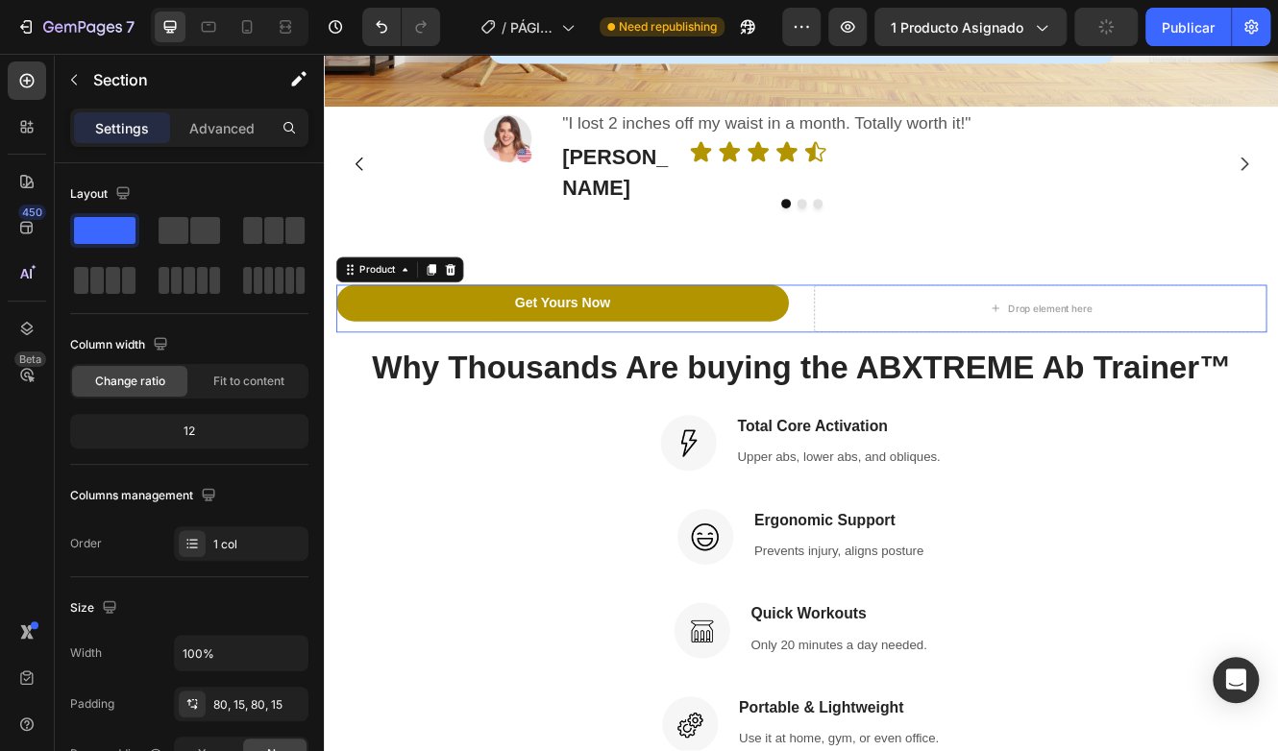
click at [883, 333] on div "Get Yours Now Add to Cart Drop element here Product 0" at bounding box center [900, 362] width 1124 height 58
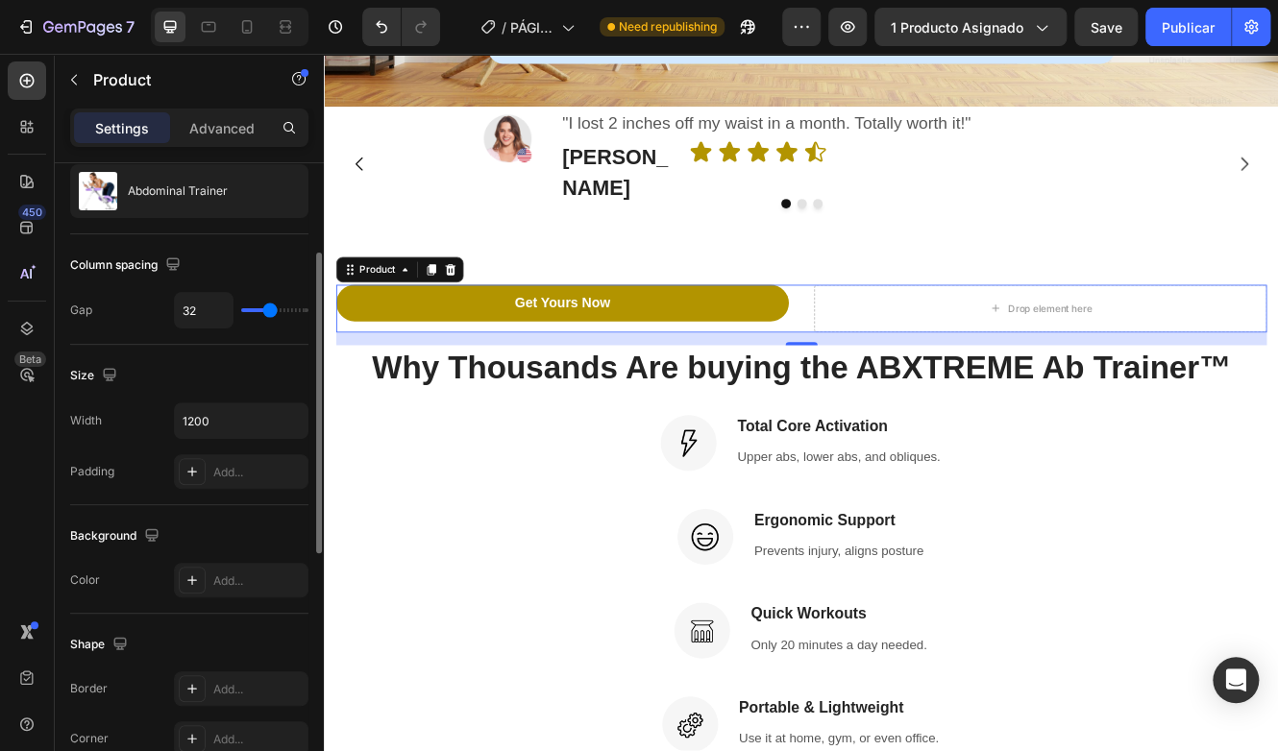
scroll to position [0, 0]
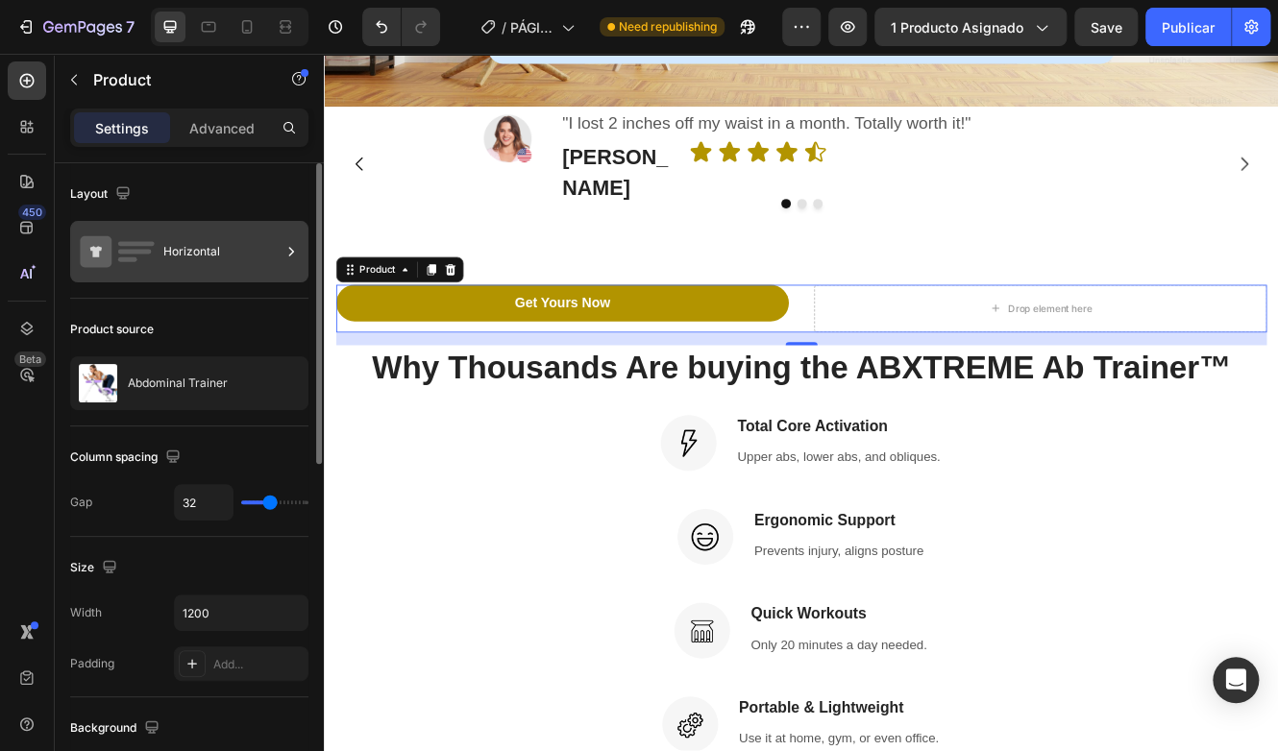
click at [199, 235] on div "Horizontal" at bounding box center [221, 252] width 117 height 44
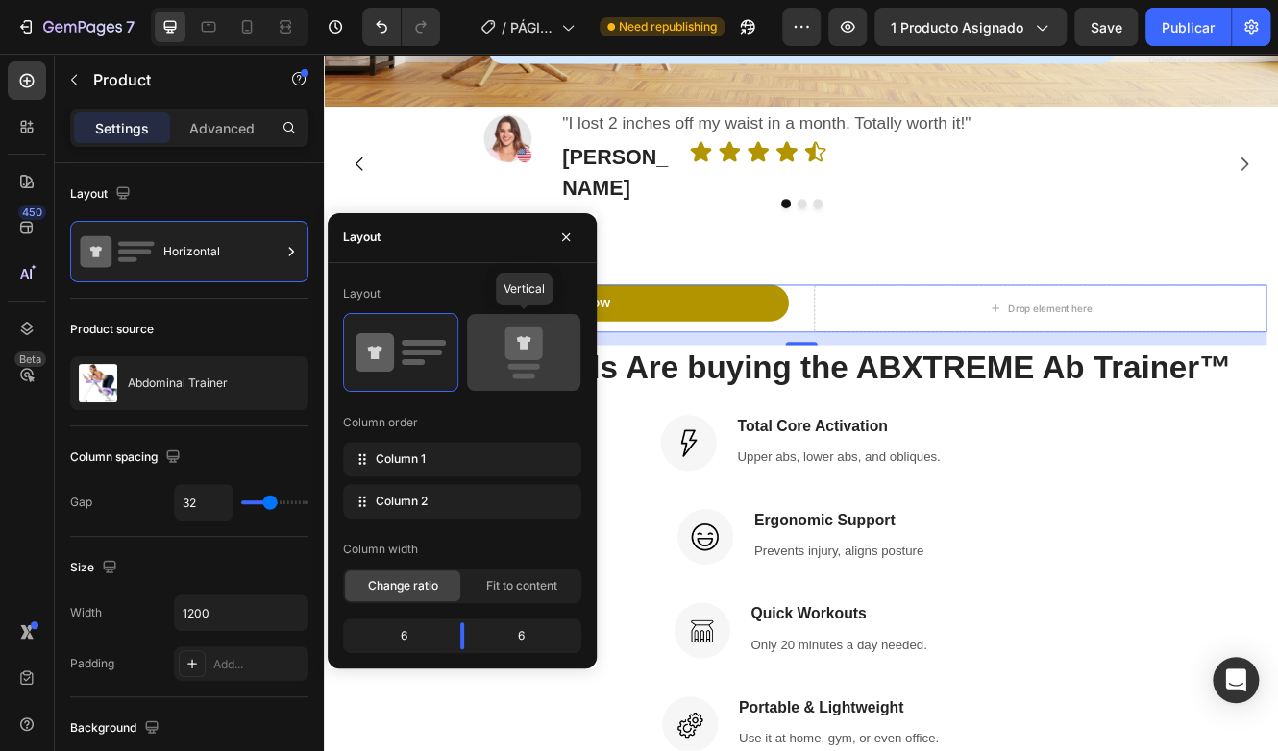
drag, startPoint x: 523, startPoint y: 343, endPoint x: 515, endPoint y: 354, distance: 13.1
click at [523, 343] on icon at bounding box center [524, 341] width 14 height 13
type input "16"
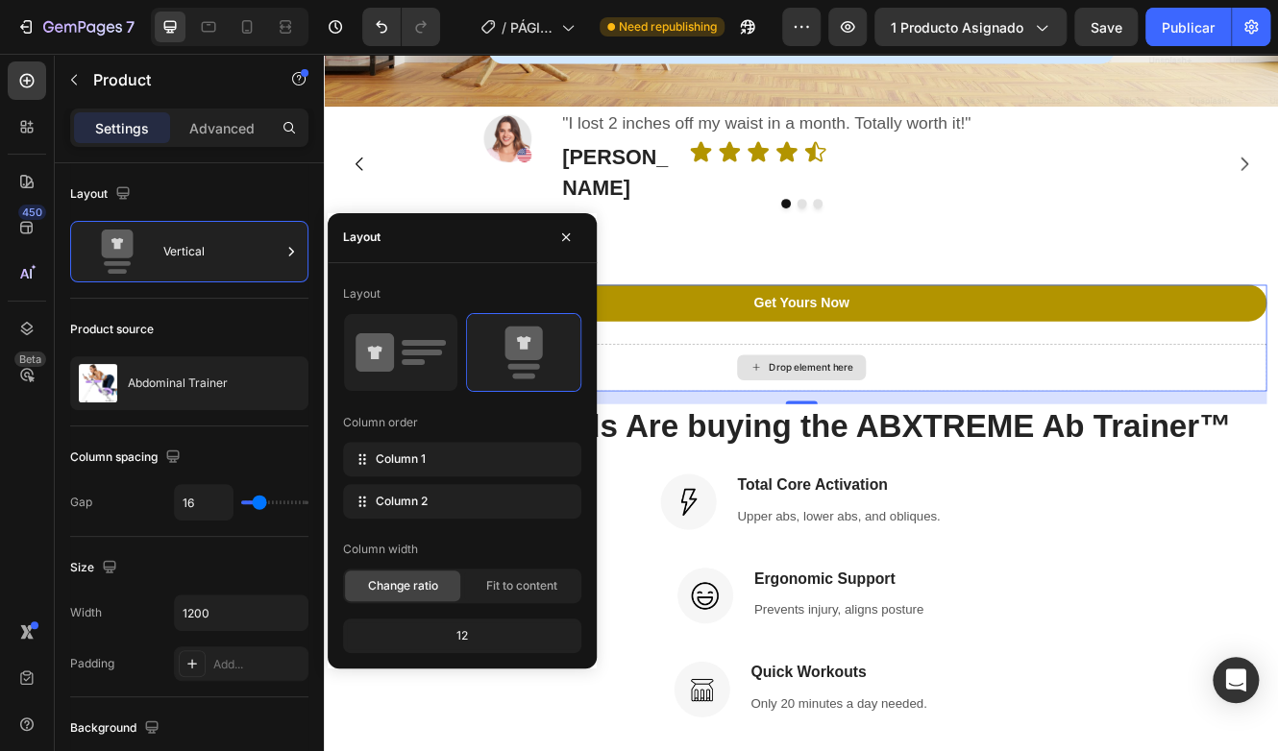
click at [680, 404] on div "Drop element here" at bounding box center [900, 433] width 1124 height 58
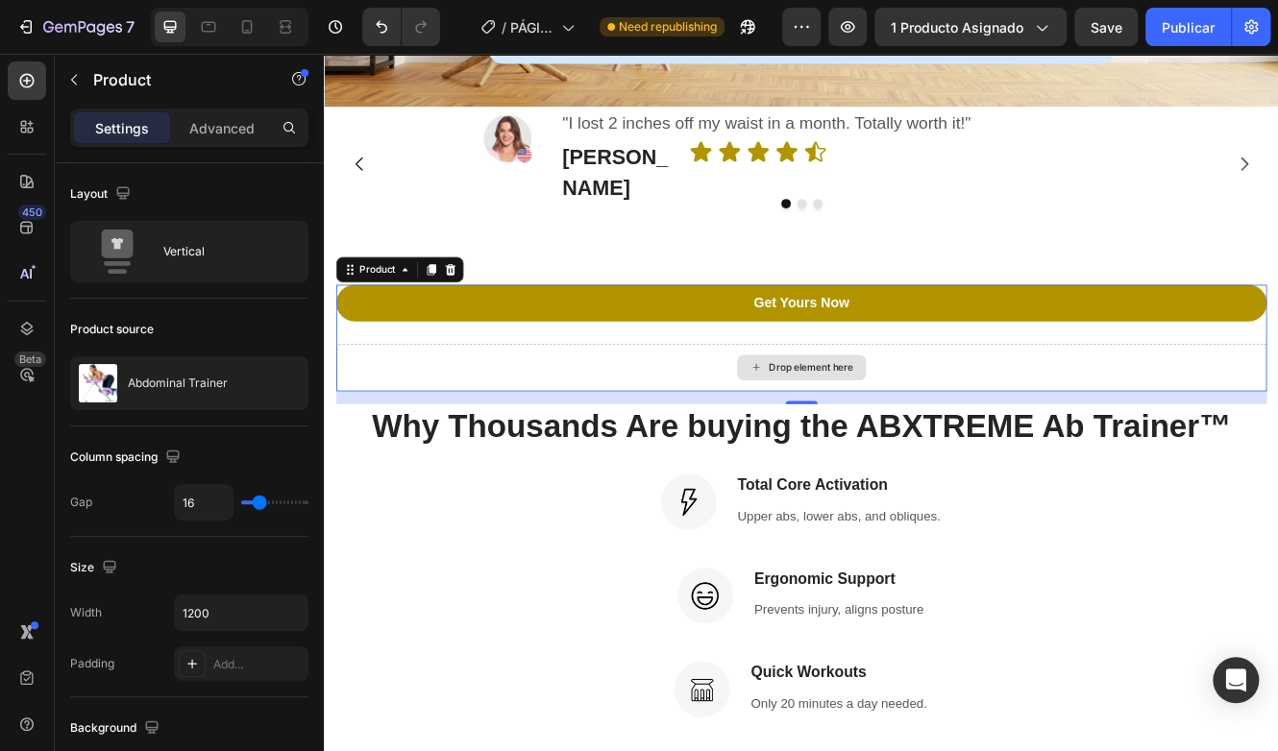
click at [656, 404] on div "Drop element here" at bounding box center [900, 433] width 1124 height 58
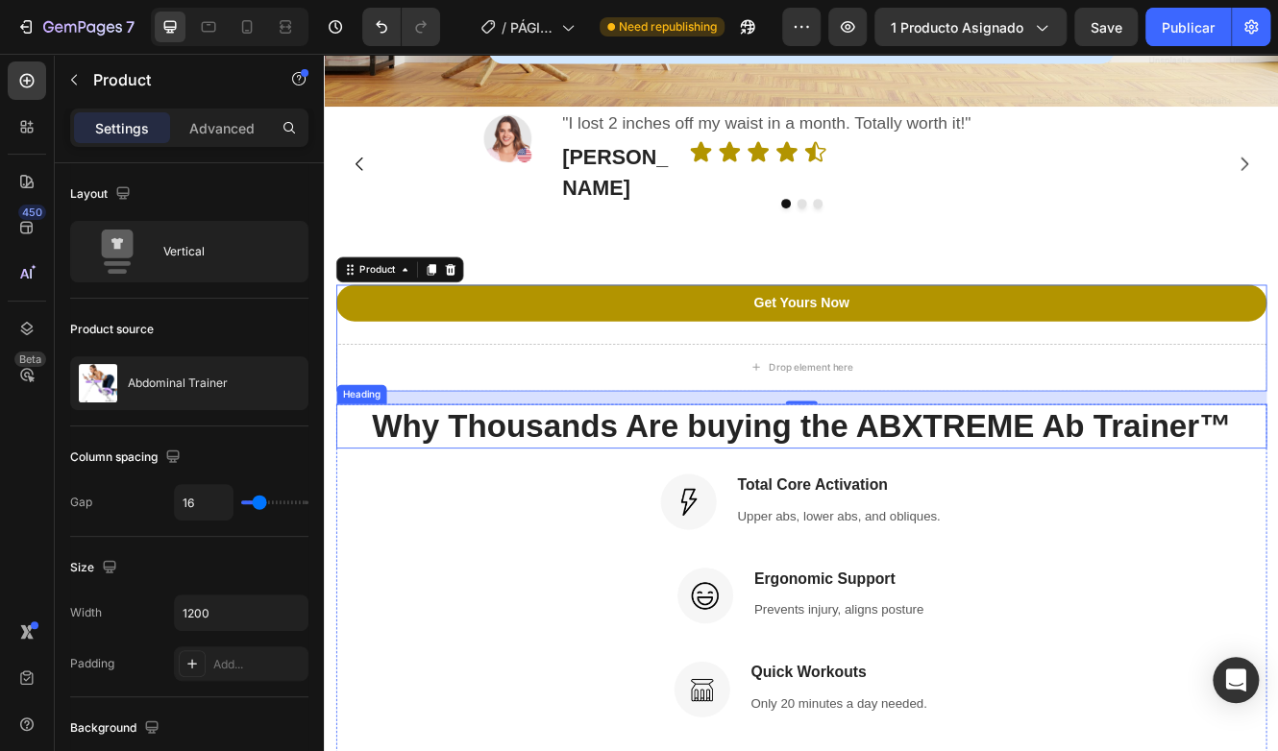
click at [635, 477] on h2 "Why Thousands Are buying the ABXTREME Ab Trainer™" at bounding box center [900, 504] width 1124 height 54
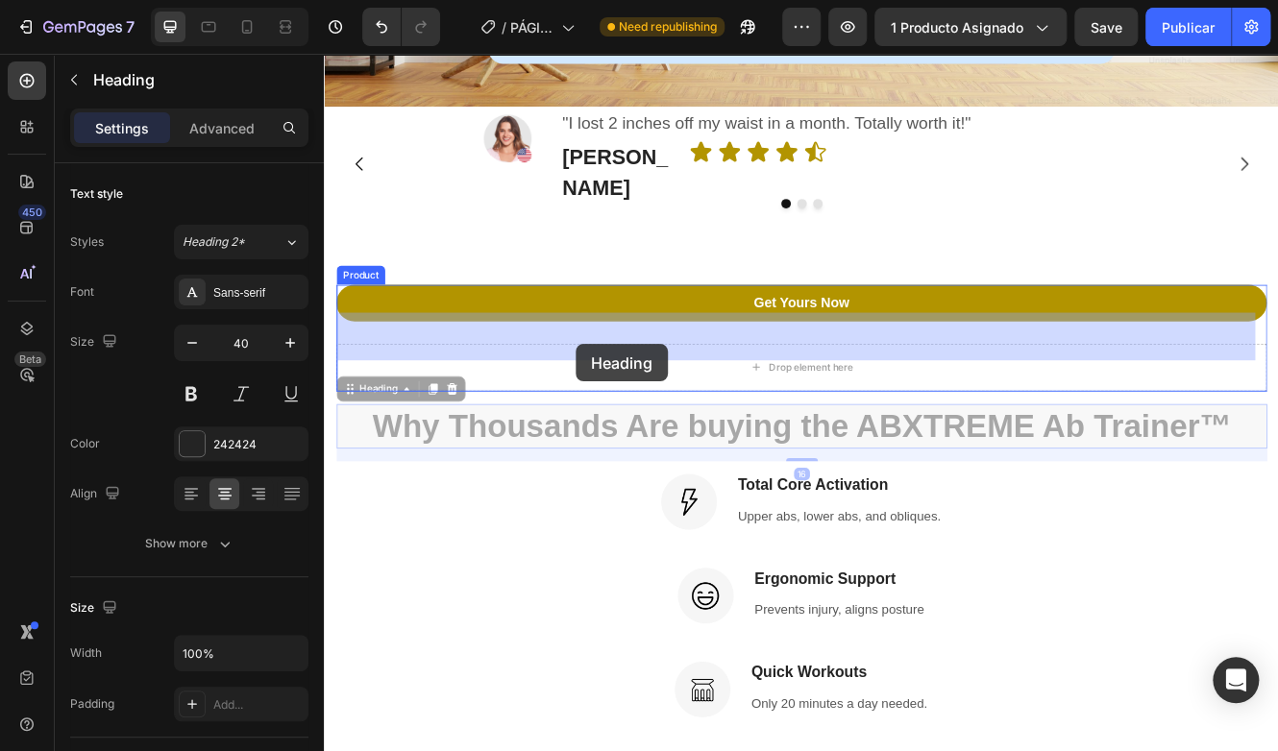
drag, startPoint x: 627, startPoint y: 466, endPoint x: 628, endPoint y: 404, distance: 61.5
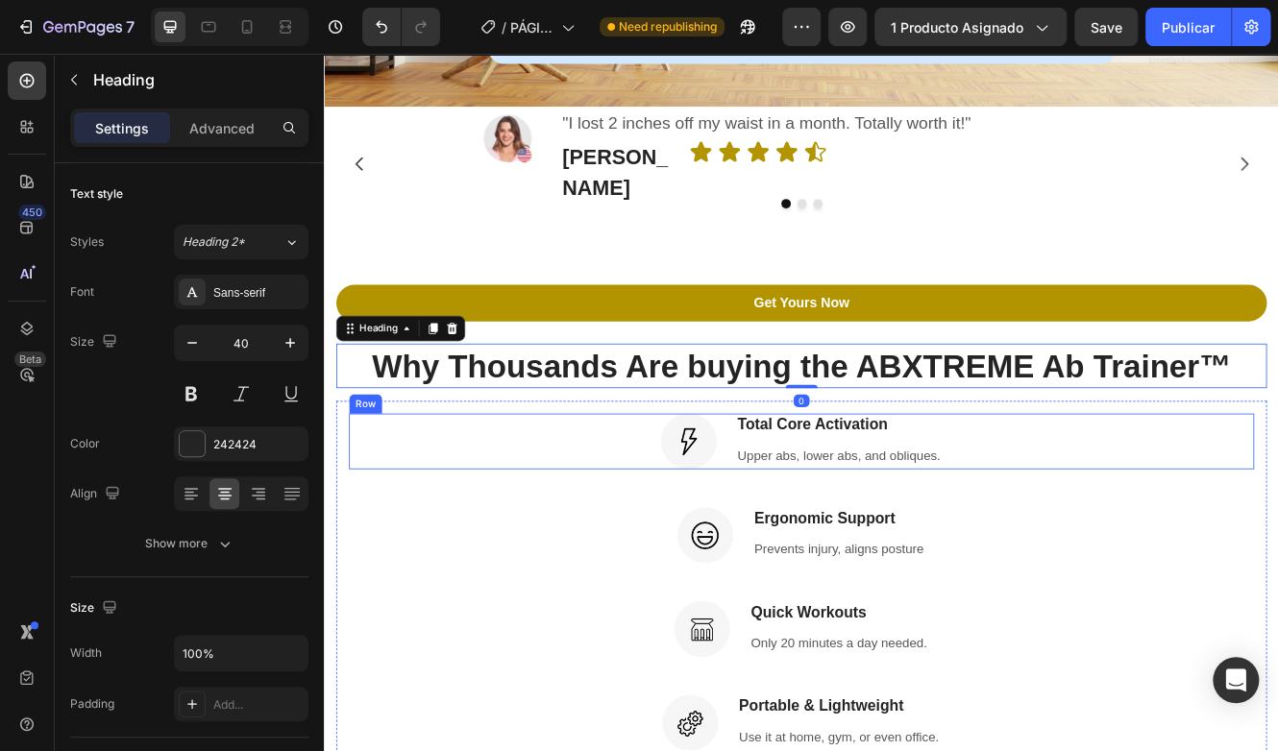
click at [622, 489] on div "Image Total Core Activation Heading Upper abs, lower abs, and obliques. Text bl…" at bounding box center [900, 522] width 1093 height 67
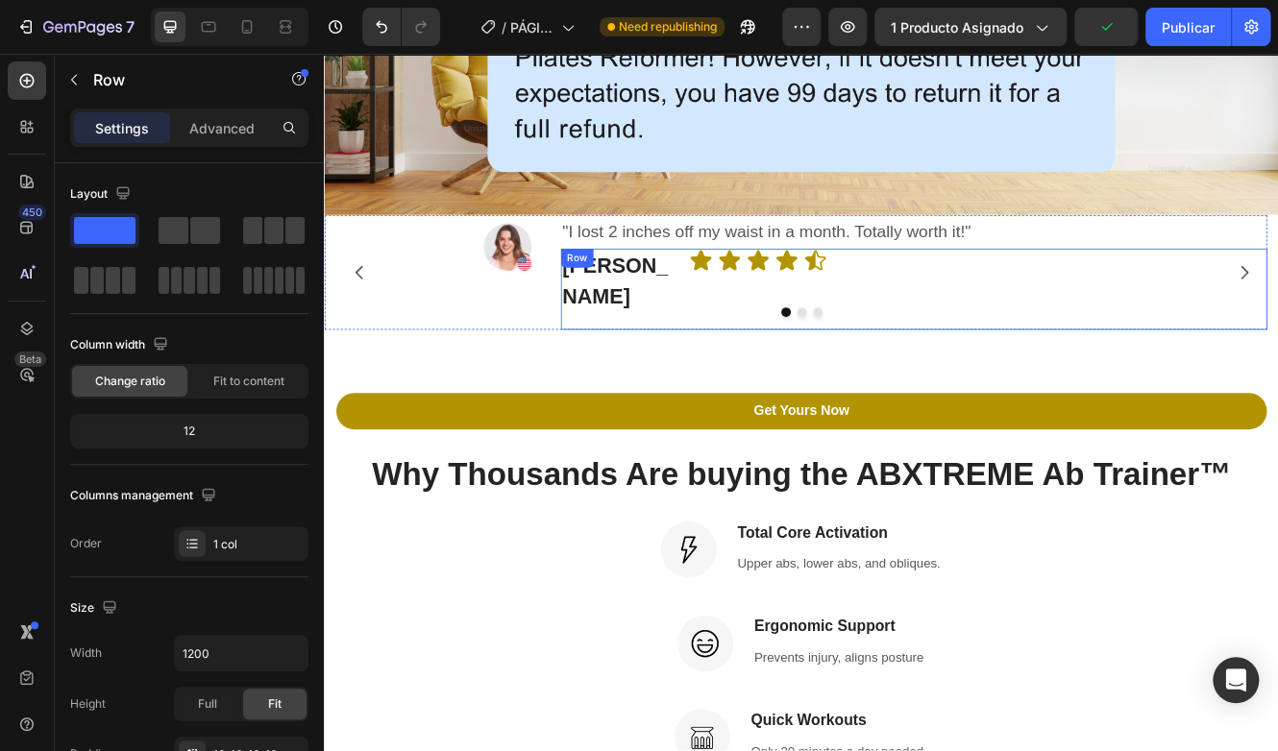
scroll to position [2594, 0]
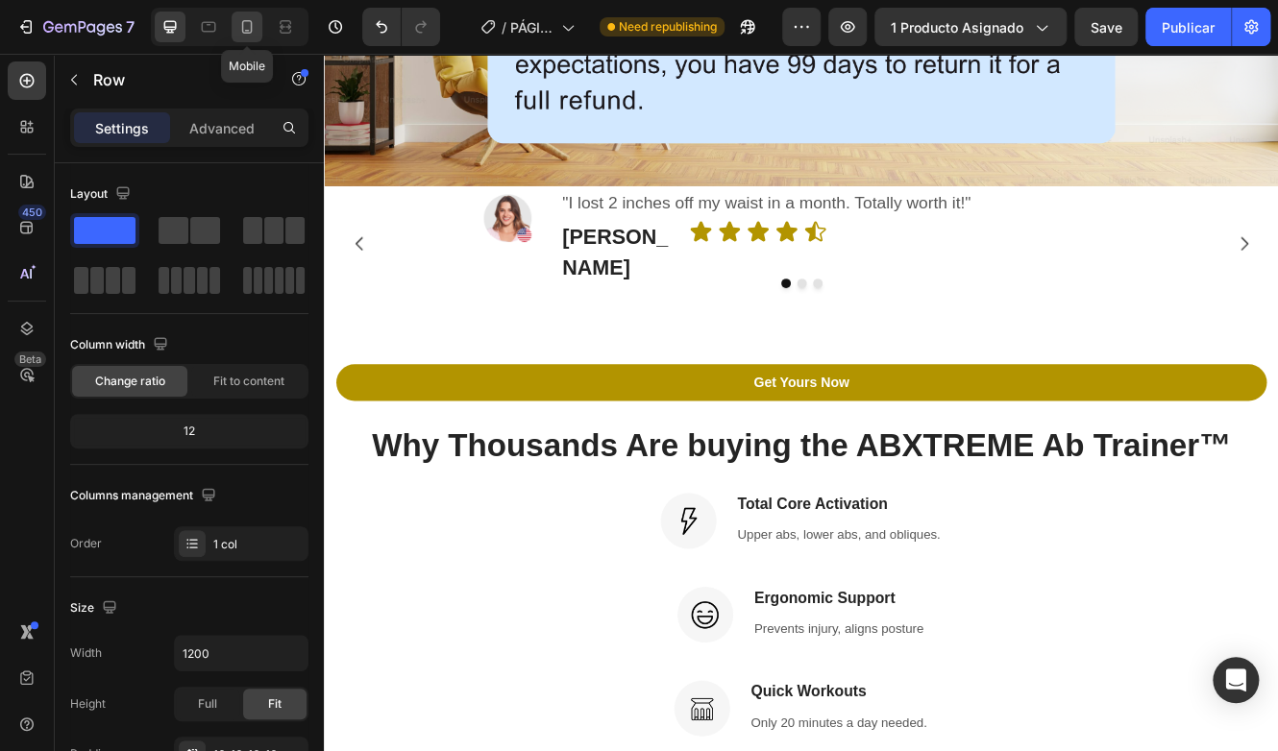
click at [243, 23] on icon at bounding box center [246, 26] width 19 height 19
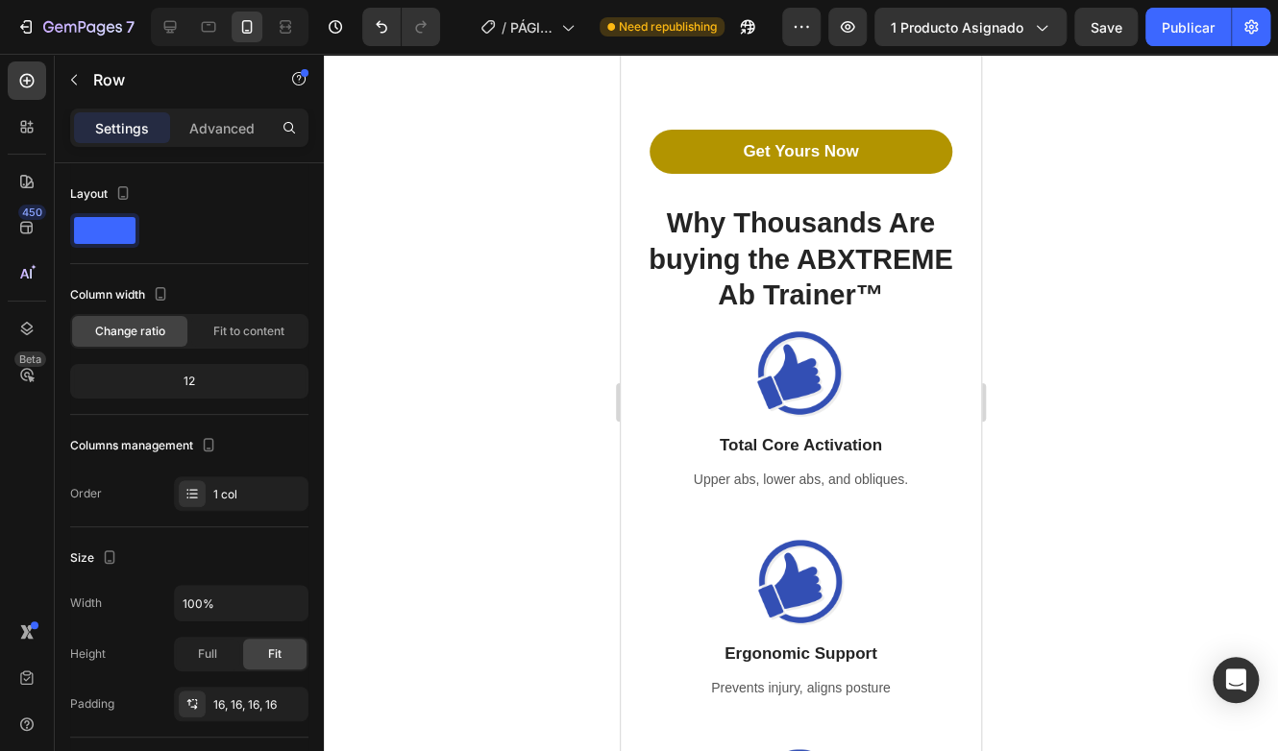
scroll to position [1921, 0]
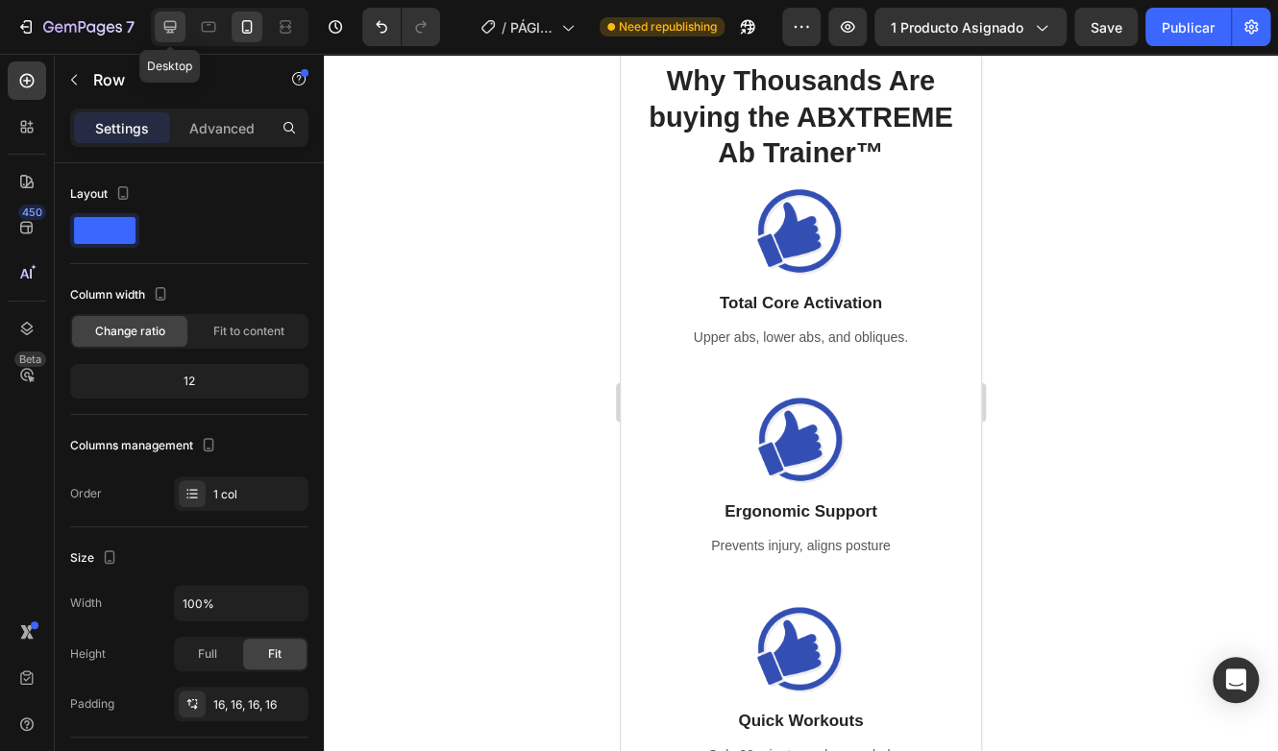
click at [178, 27] on icon at bounding box center [169, 26] width 19 height 19
type input "1200"
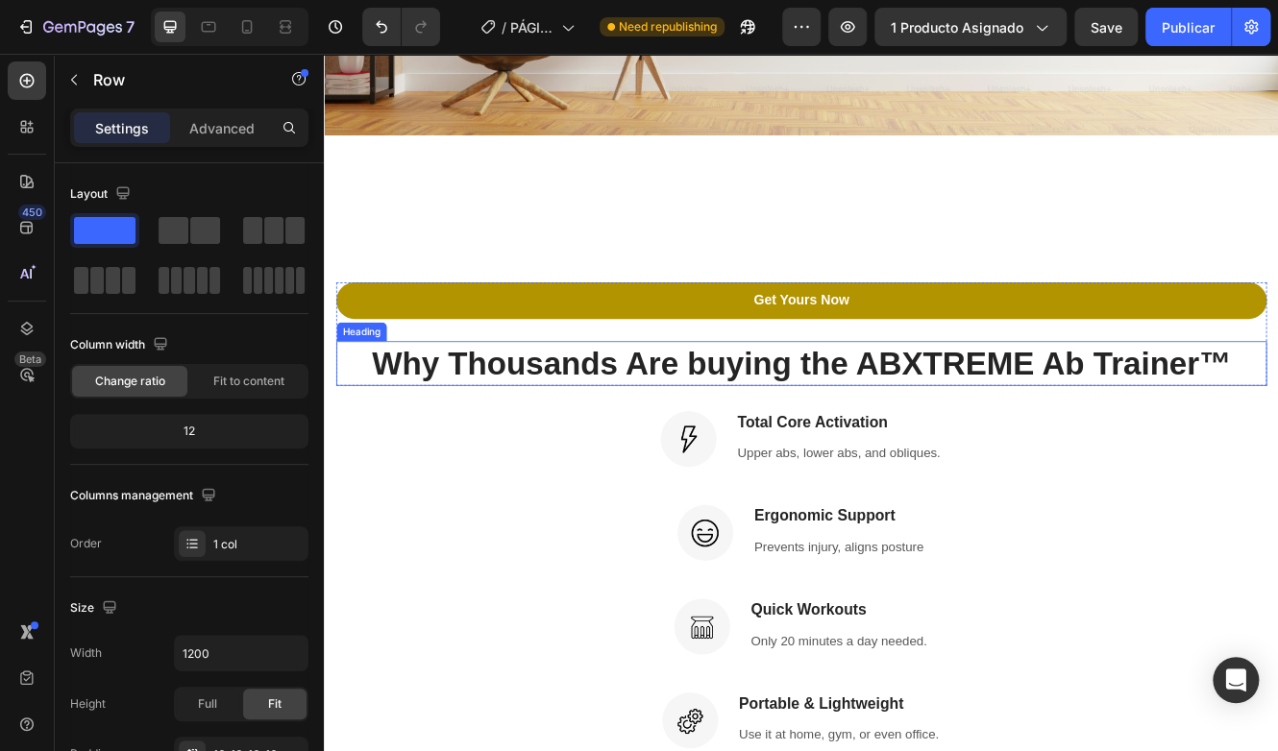
scroll to position [2121, 0]
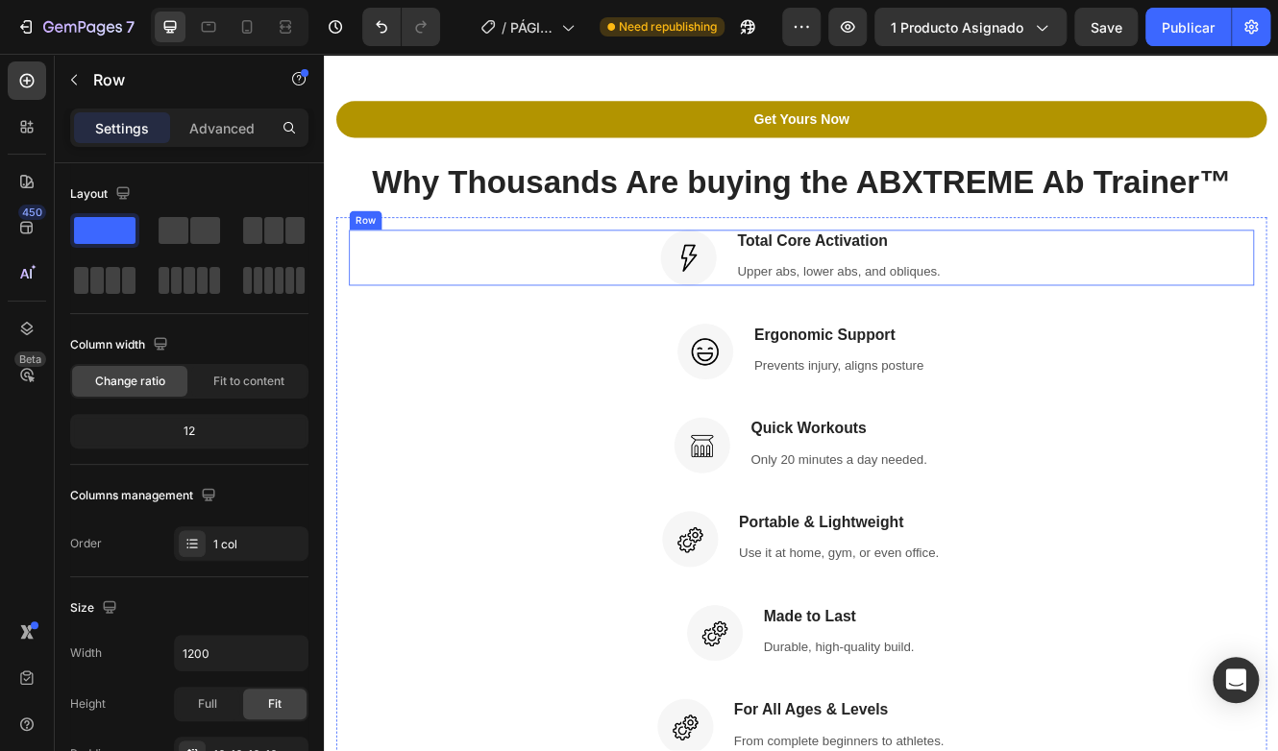
click at [605, 312] on div "Image Total Core Activation Heading Upper abs, lower abs, and obliques. Text bl…" at bounding box center [900, 300] width 1093 height 67
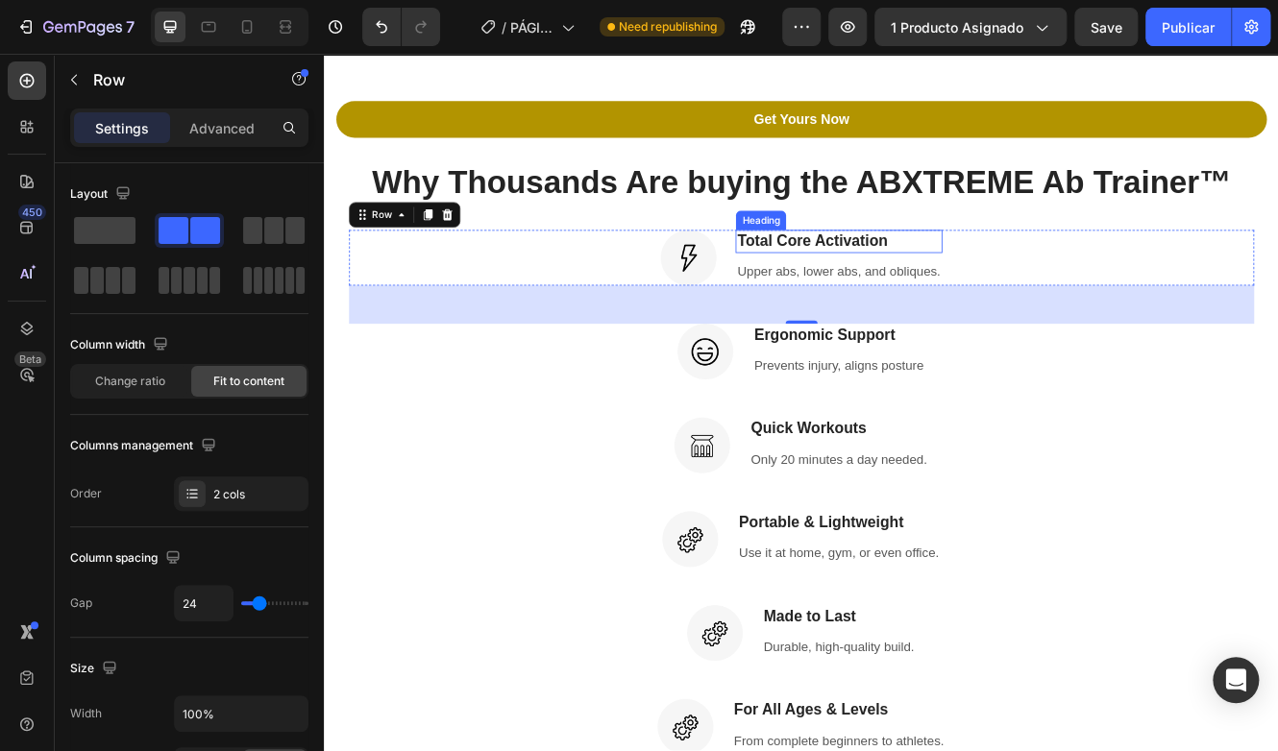
click at [920, 279] on h3 "Total Core Activation" at bounding box center [944, 281] width 249 height 28
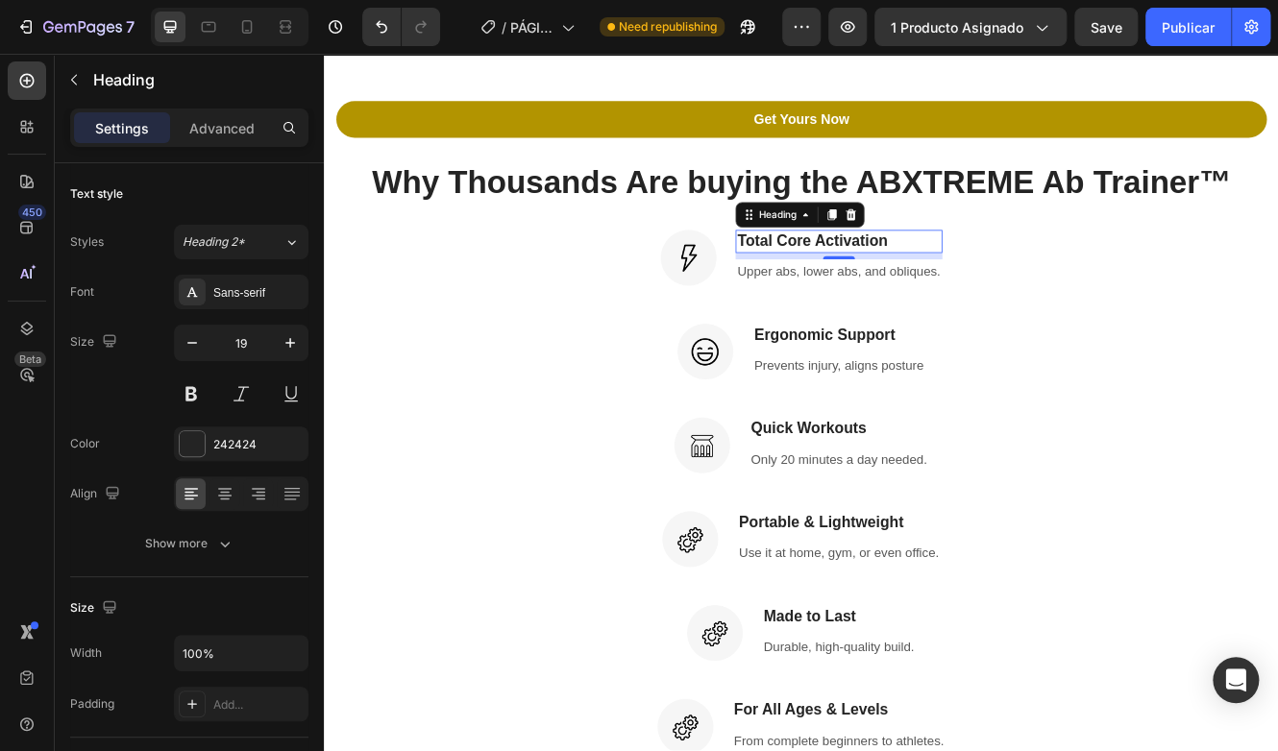
click at [1018, 292] on h3 "Total Core Activation" at bounding box center [944, 281] width 249 height 28
click at [1012, 307] on p "Upper abs, lower abs, and obliques." at bounding box center [944, 319] width 245 height 28
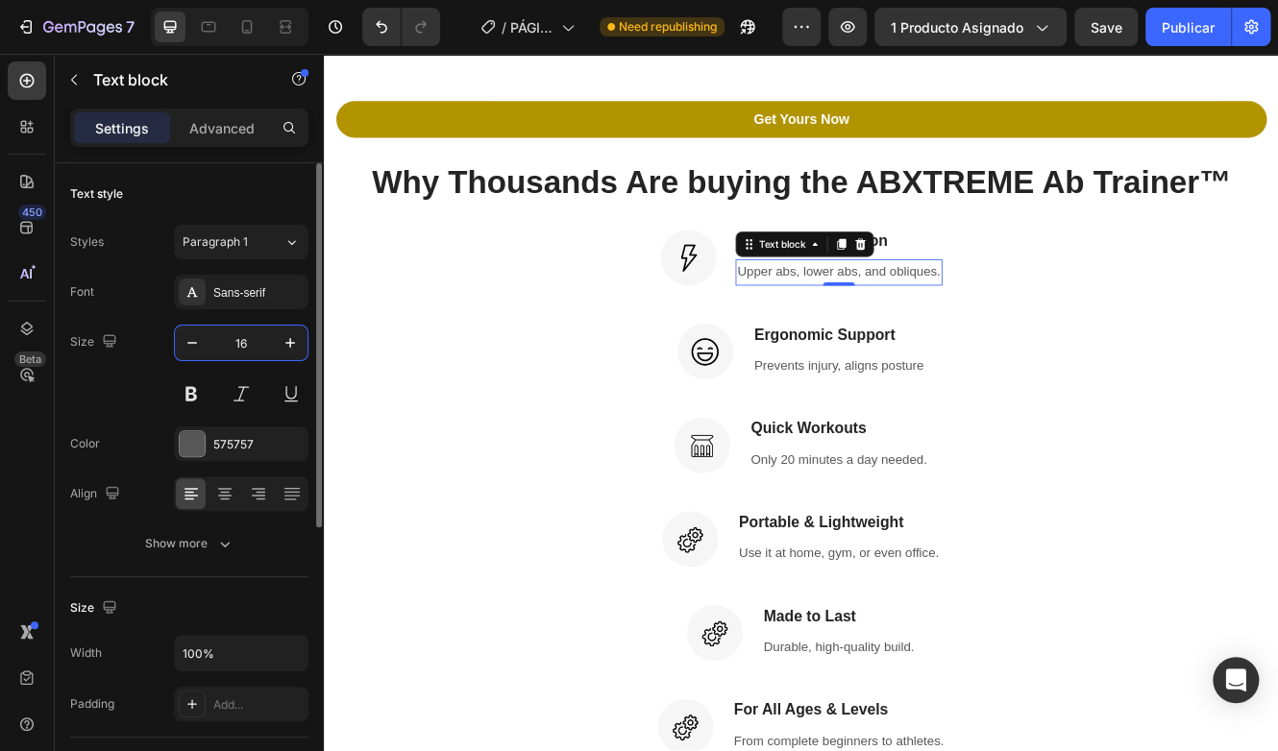
click at [269, 340] on input "16" at bounding box center [240, 343] width 63 height 35
type input "24"
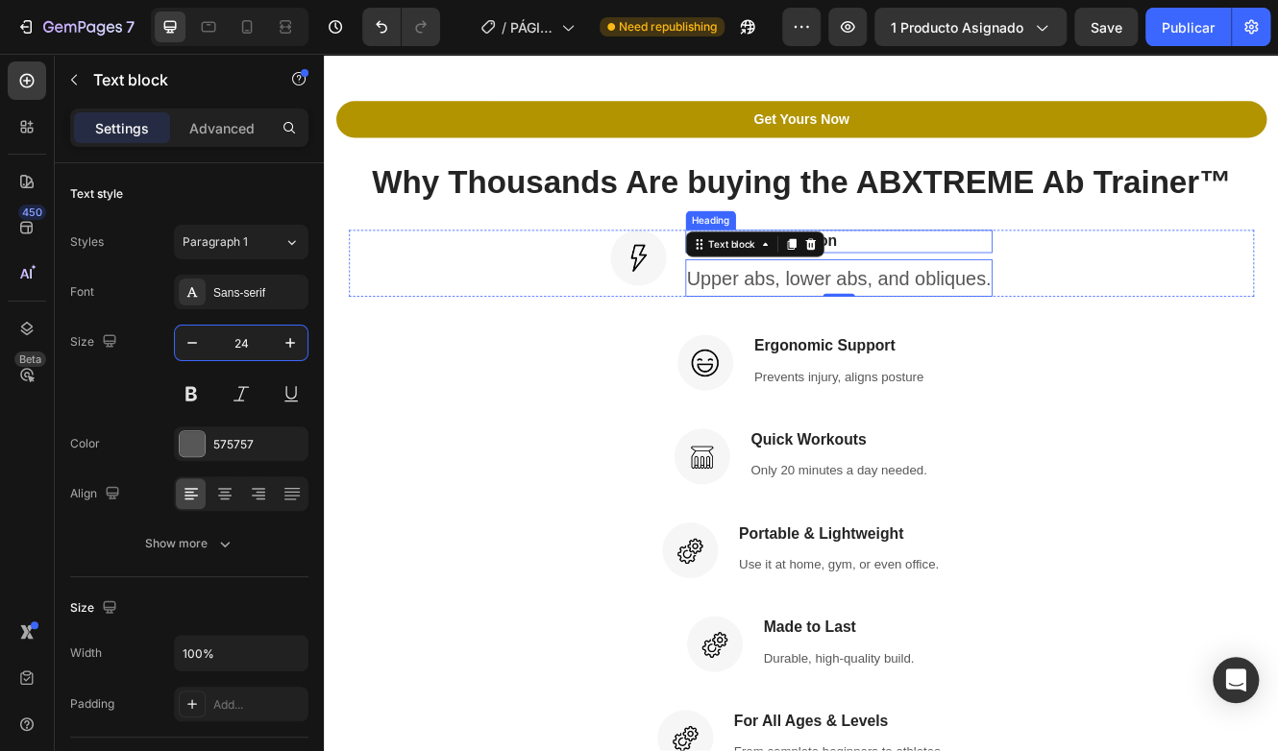
click at [988, 281] on p "Total Core Activation" at bounding box center [946, 281] width 368 height 24
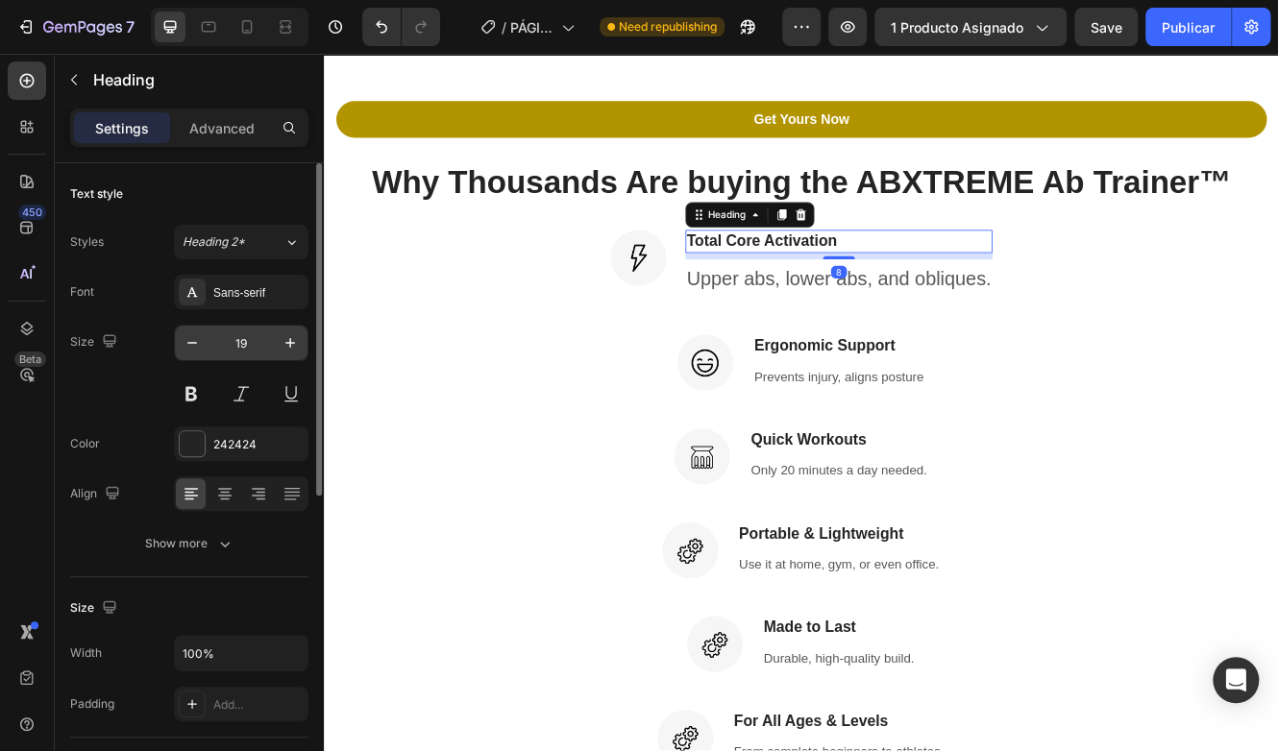
click at [233, 346] on input "19" at bounding box center [240, 343] width 63 height 35
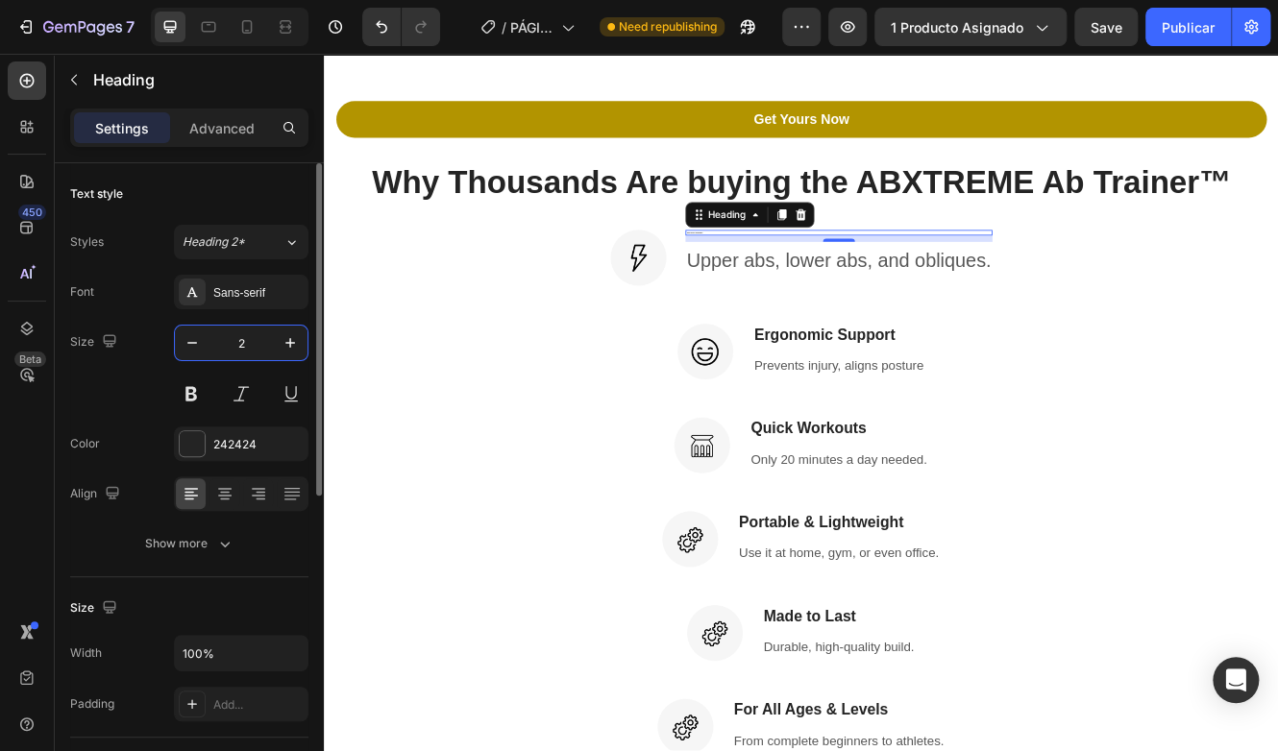
type input "24"
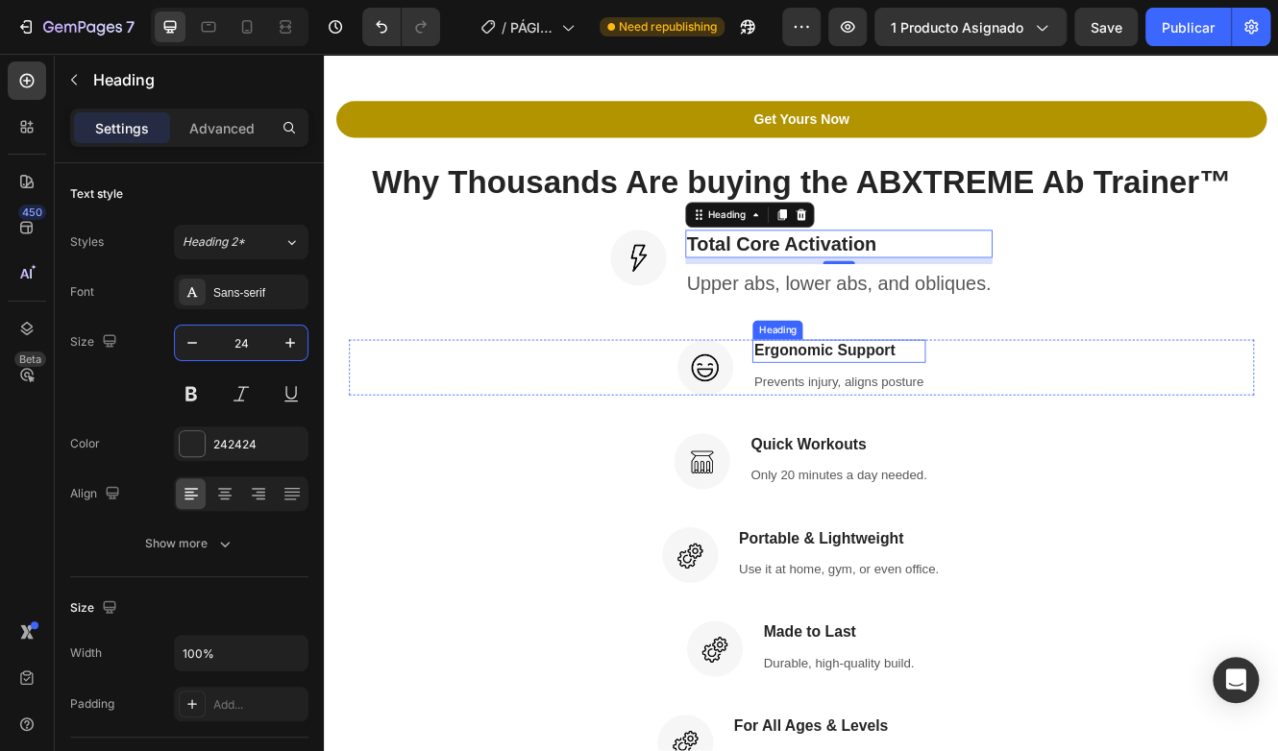
drag, startPoint x: 966, startPoint y: 420, endPoint x: 890, endPoint y: 420, distance: 76.9
click at [966, 420] on h3 "Ergonomic Support" at bounding box center [945, 414] width 208 height 28
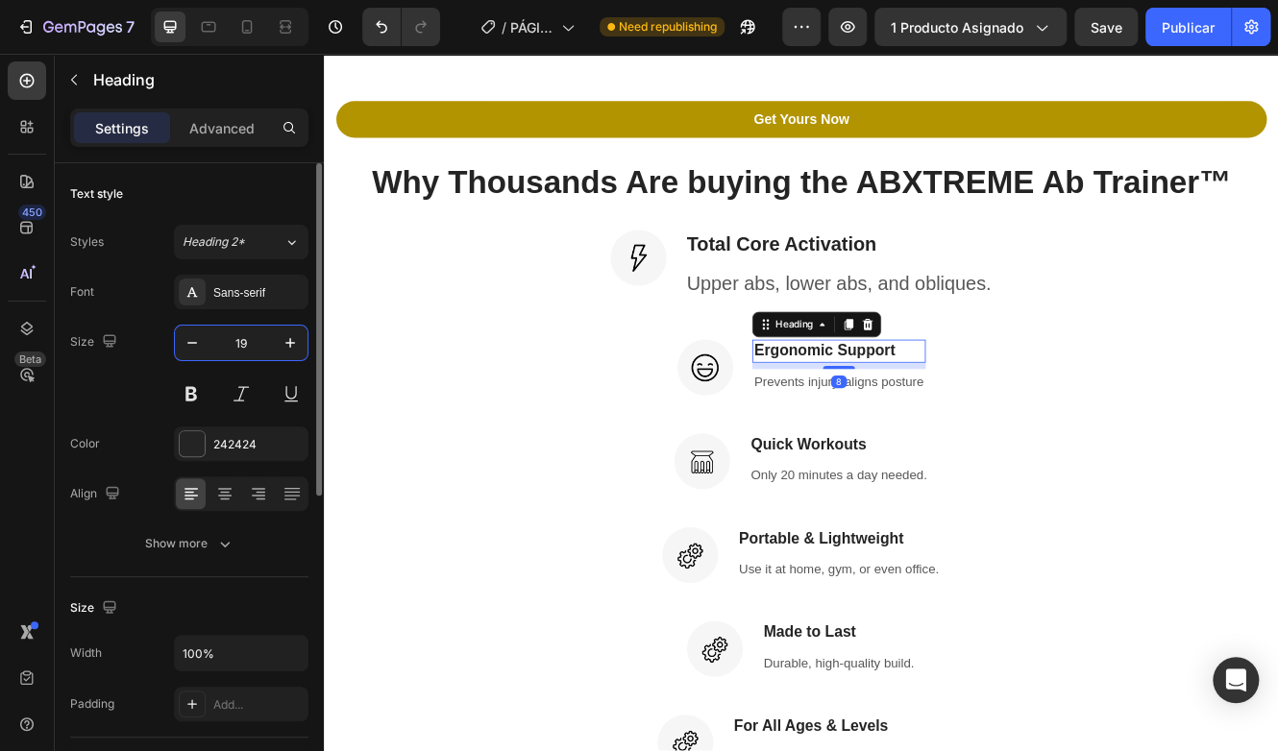
click at [257, 338] on input "19" at bounding box center [240, 343] width 63 height 35
type input "24"
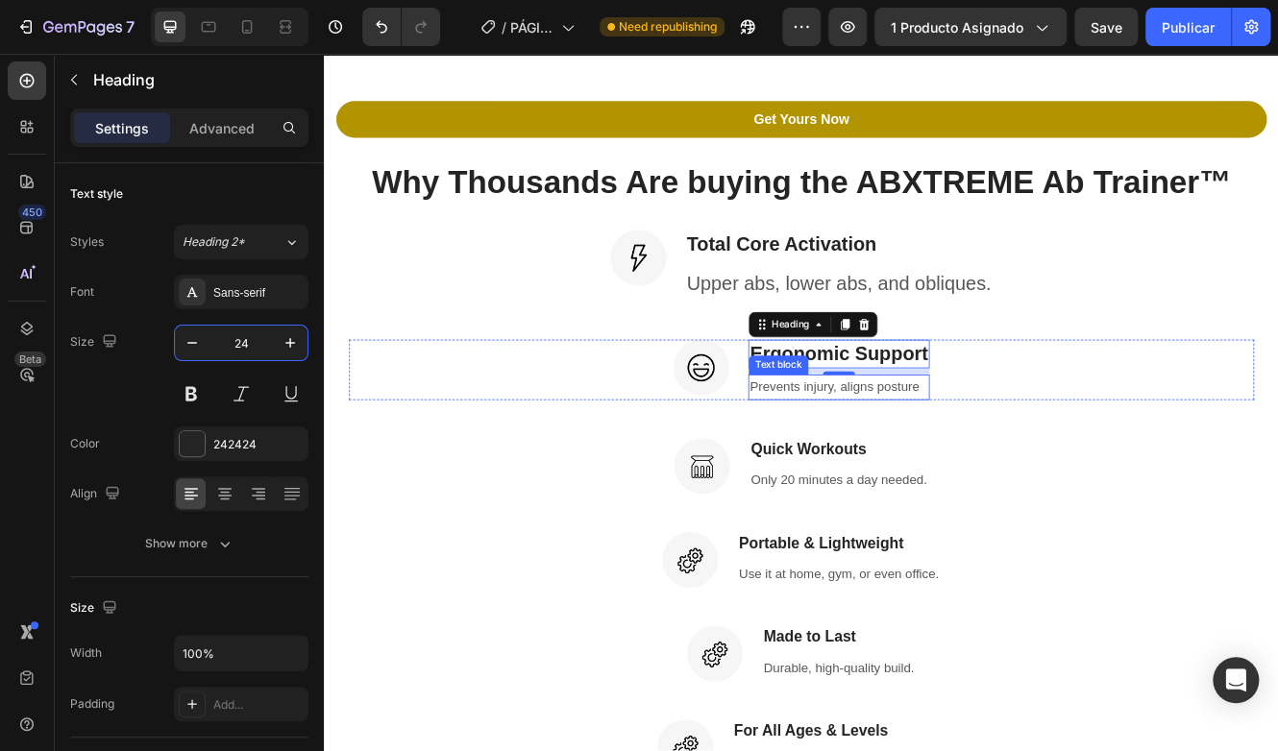
click at [923, 468] on div "Prevents injury, aligns posture Text block" at bounding box center [945, 458] width 219 height 32
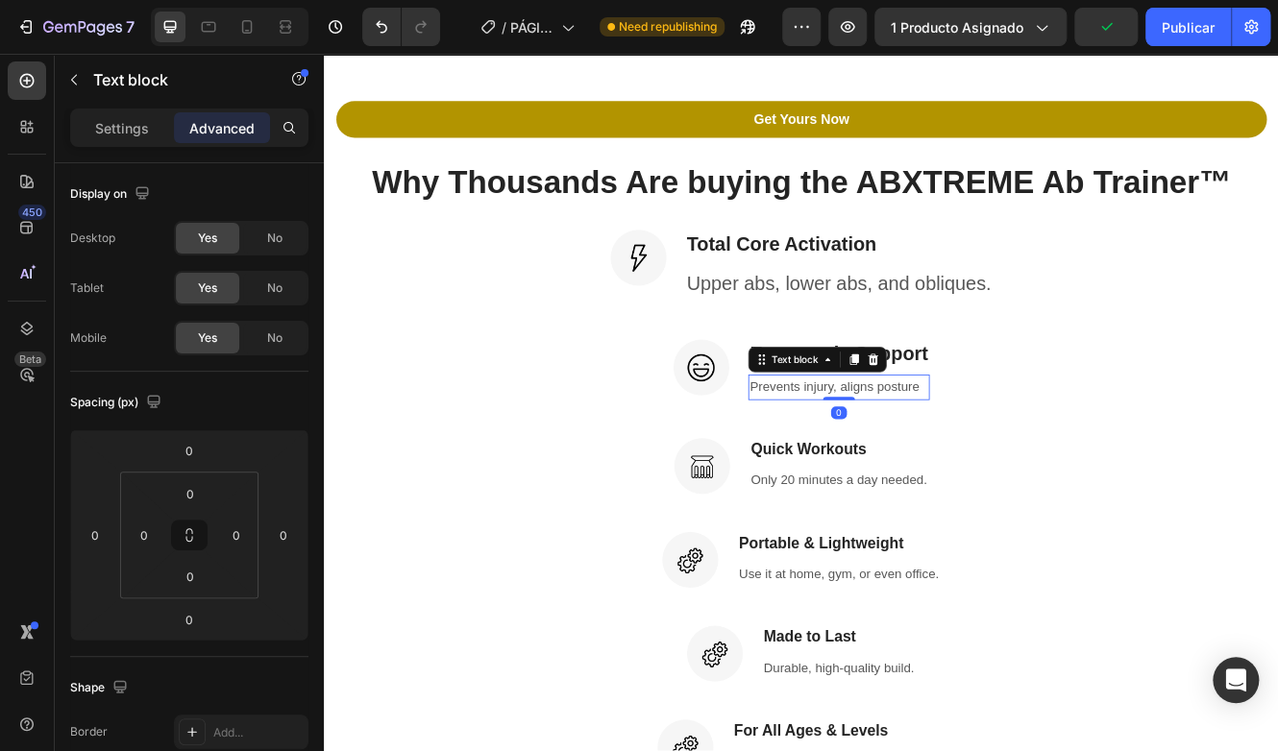
drag, startPoint x: 948, startPoint y: 456, endPoint x: 916, endPoint y: 459, distance: 31.8
click at [948, 456] on p "Prevents injury, aligns posture" at bounding box center [945, 458] width 215 height 28
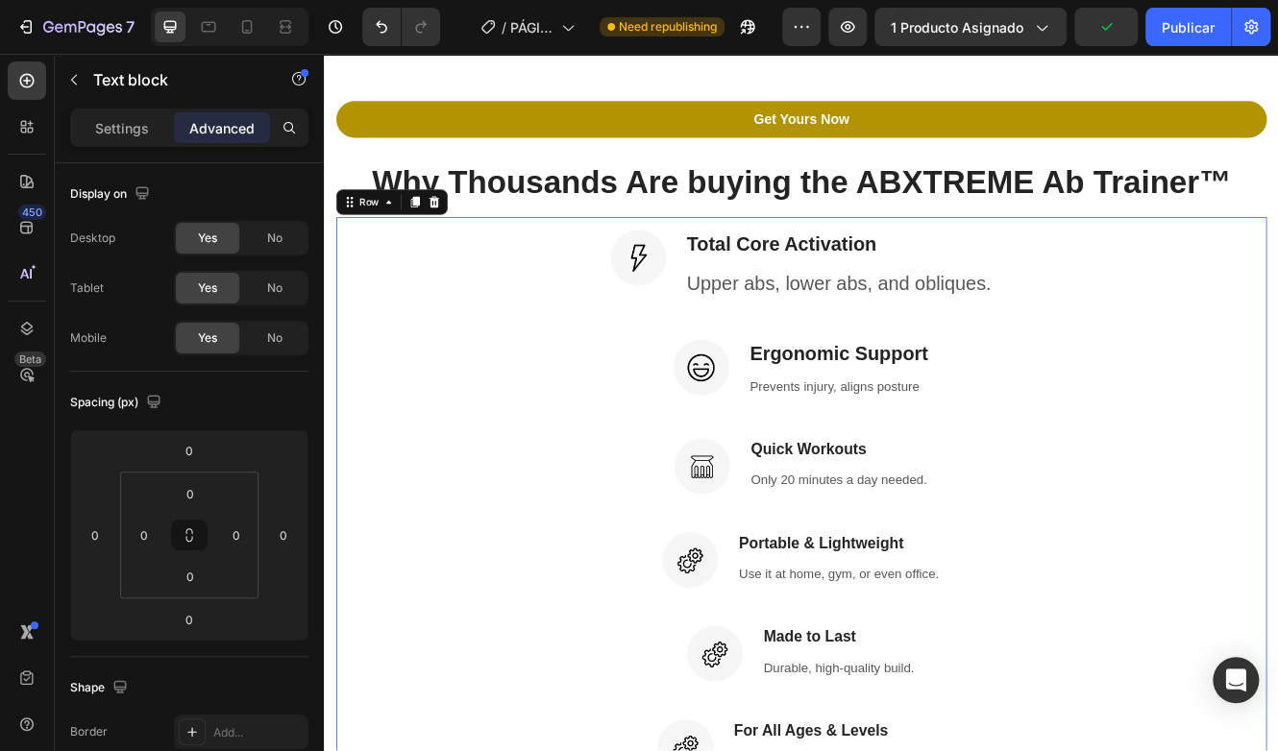
click at [868, 503] on div "Image Total Core Activation Heading Upper abs, lower abs, and obliques. Text bl…" at bounding box center [900, 619] width 1093 height 705
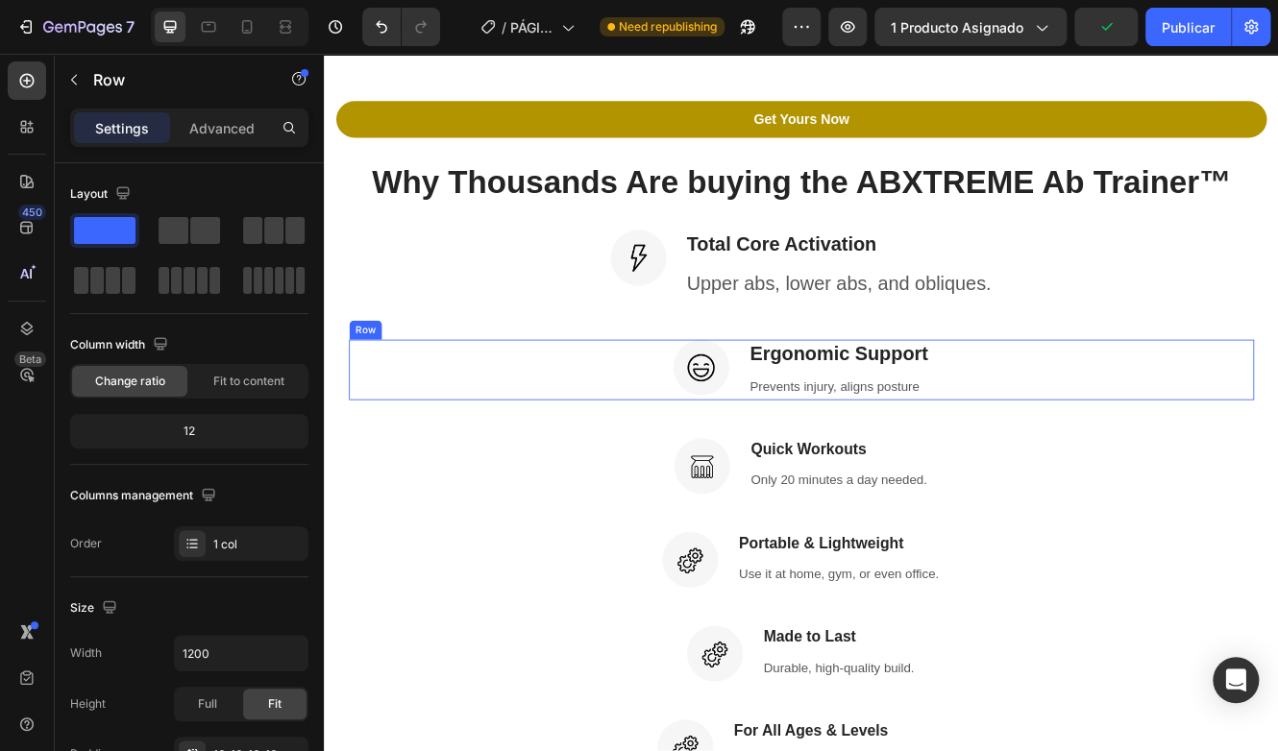
click at [1015, 459] on p "Prevents injury, aligns posture" at bounding box center [945, 458] width 215 height 28
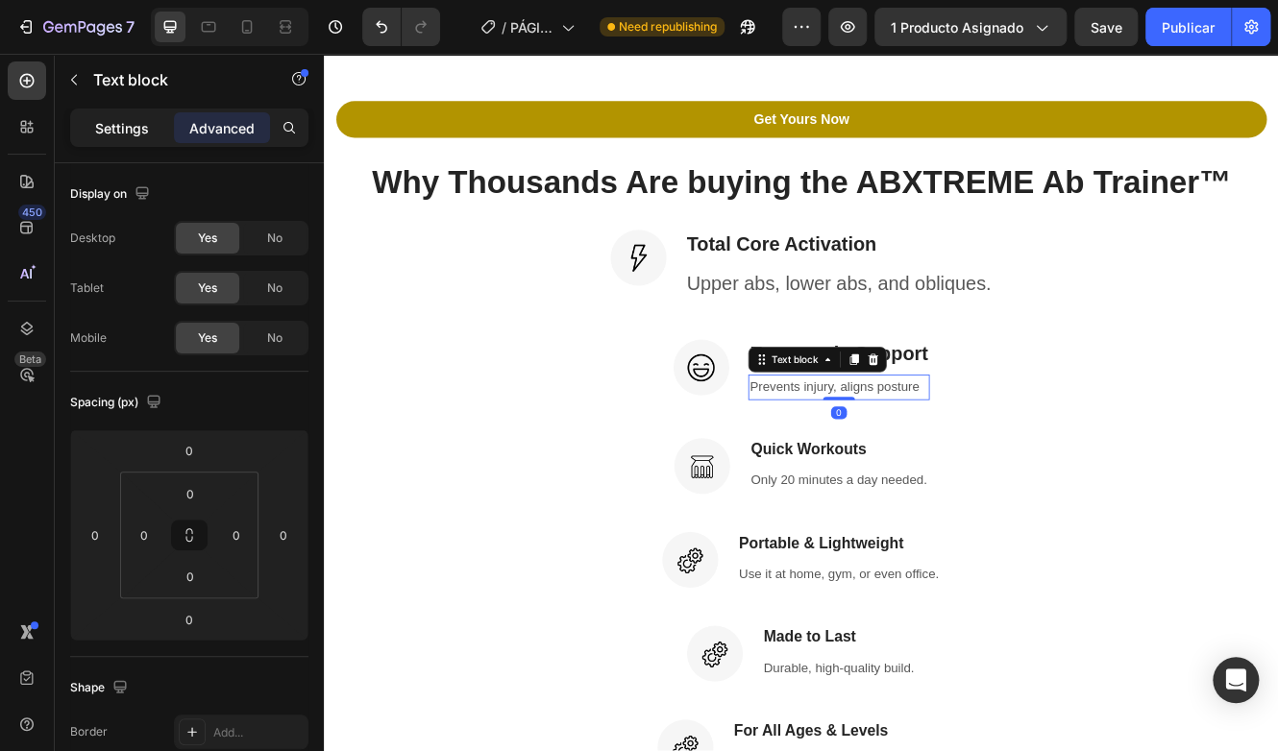
click at [122, 134] on p "Settings" at bounding box center [122, 128] width 54 height 20
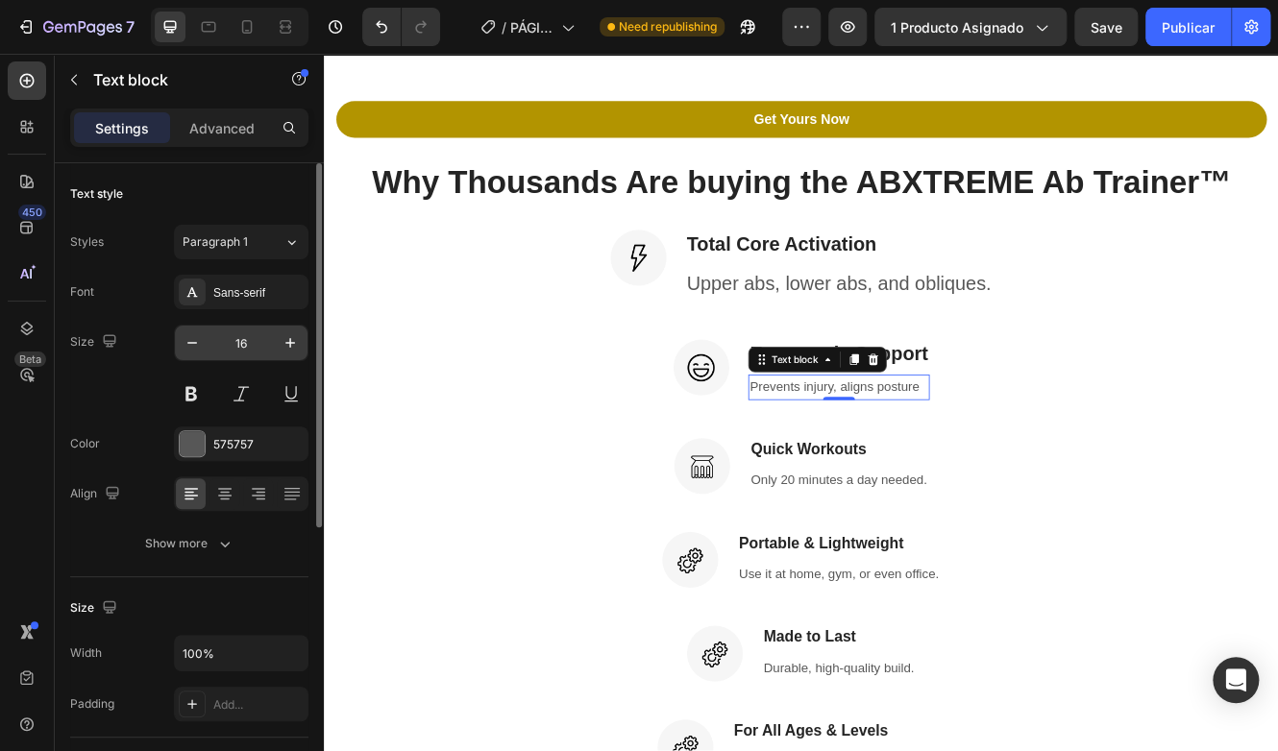
click at [230, 340] on input "16" at bounding box center [240, 343] width 63 height 35
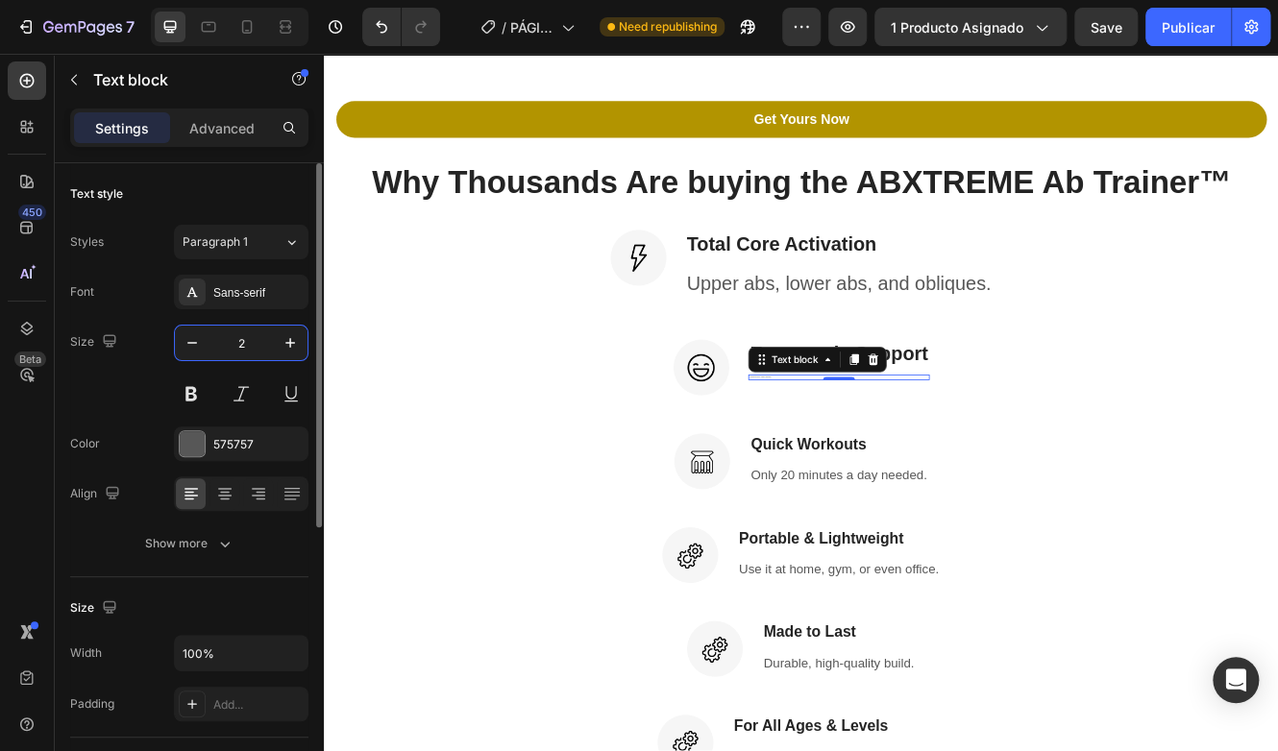
type input "24"
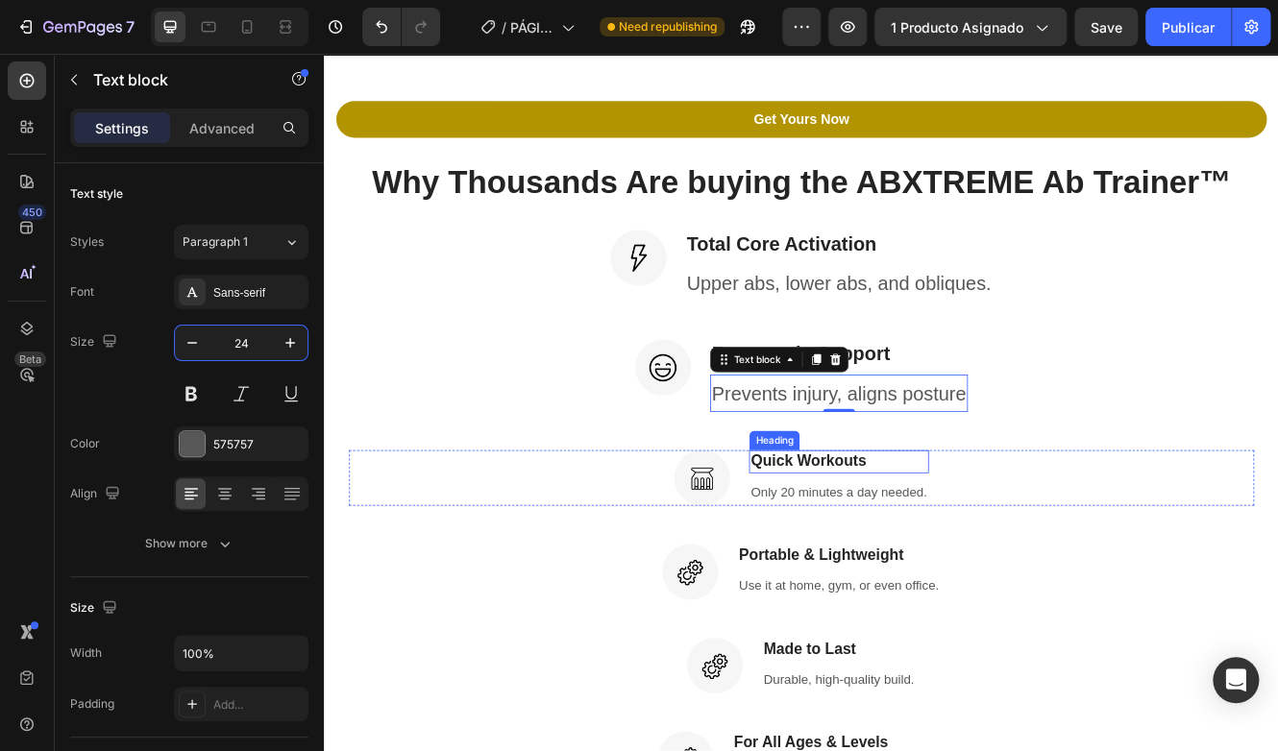
click at [981, 542] on h3 "Quick Workouts" at bounding box center [945, 547] width 216 height 28
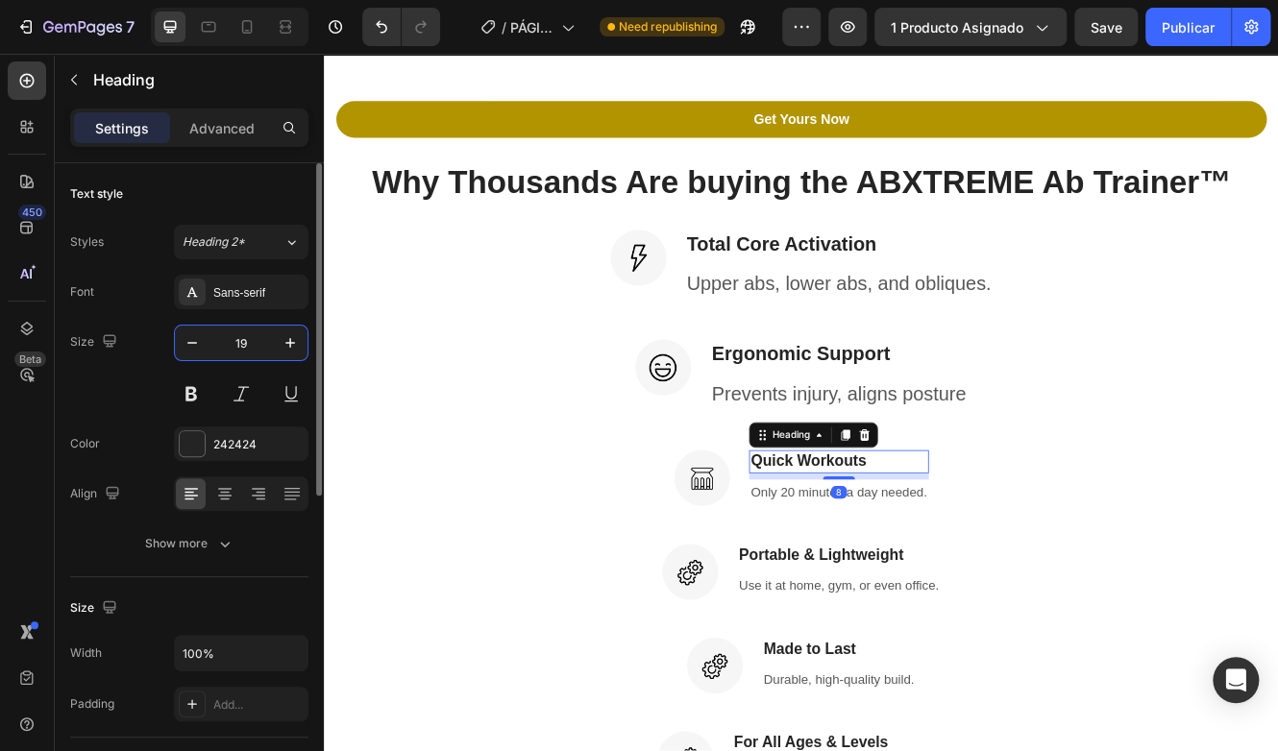
click at [239, 339] on input "19" at bounding box center [240, 343] width 63 height 35
type input "24"
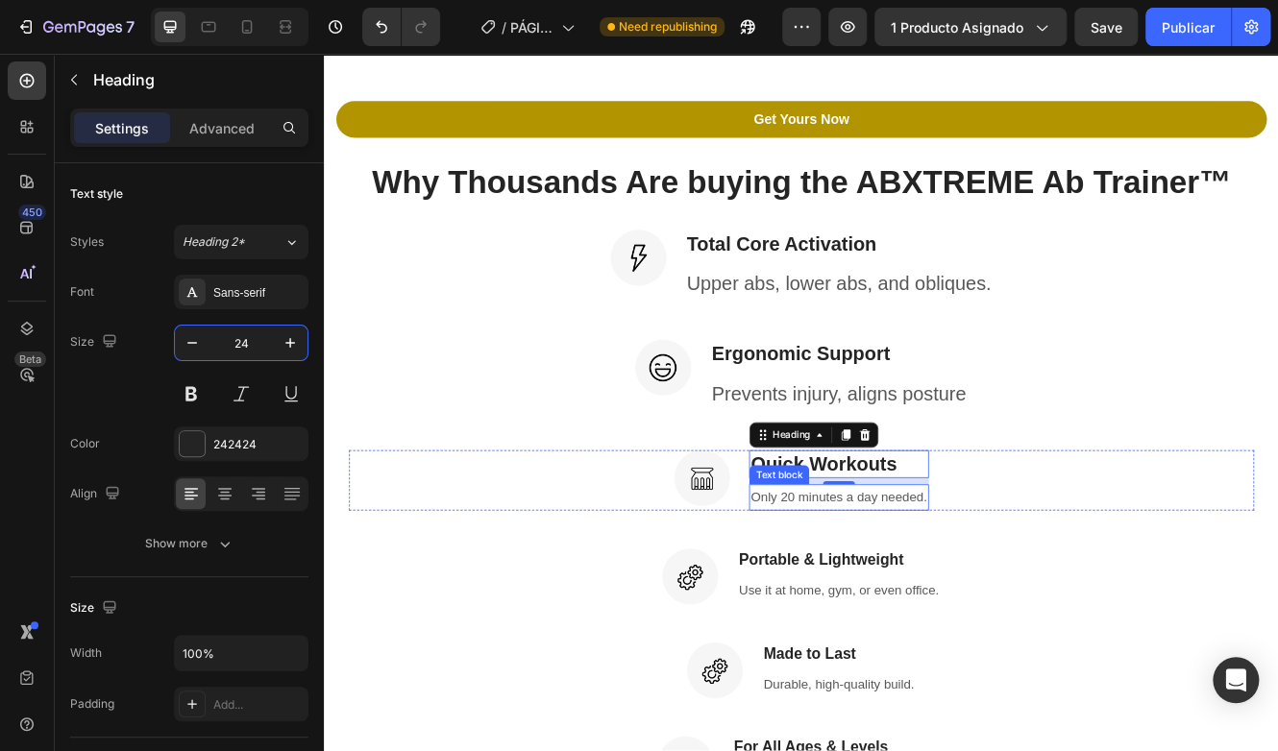
click at [871, 583] on p "Only 20 minutes a day needed." at bounding box center [945, 590] width 212 height 28
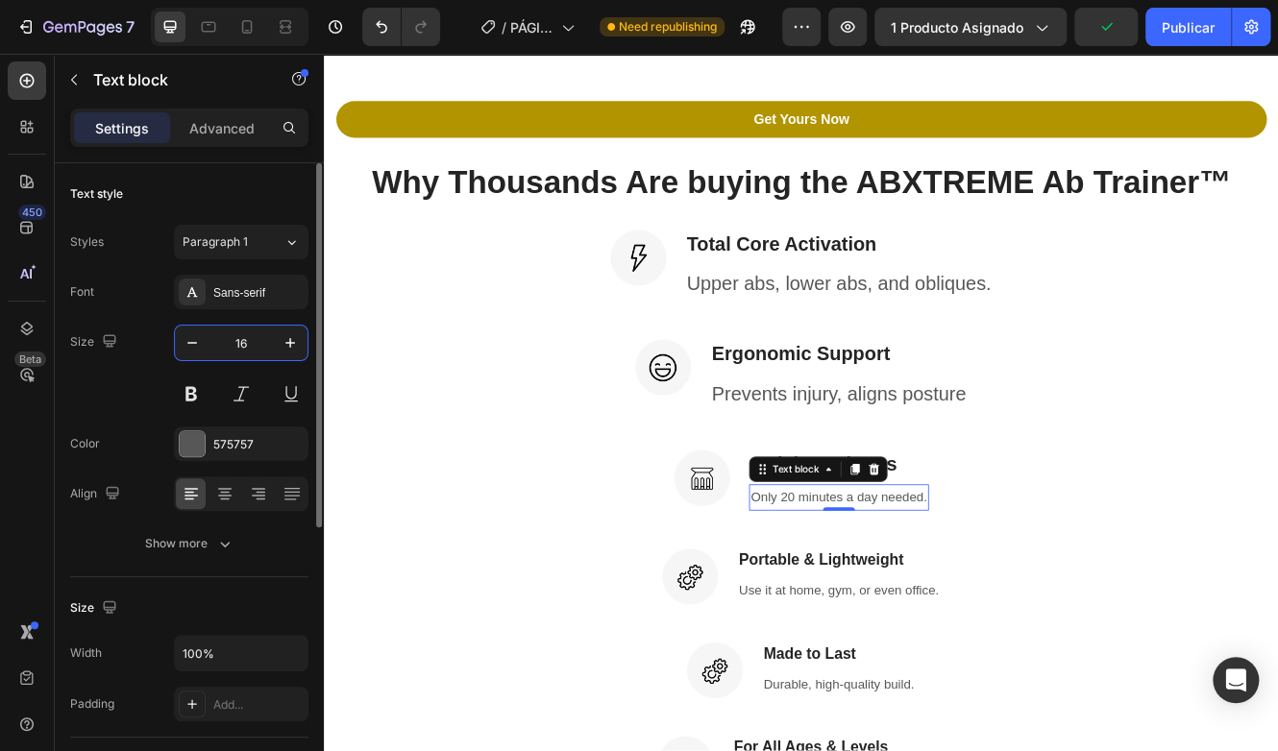
click at [236, 345] on input "16" at bounding box center [240, 343] width 63 height 35
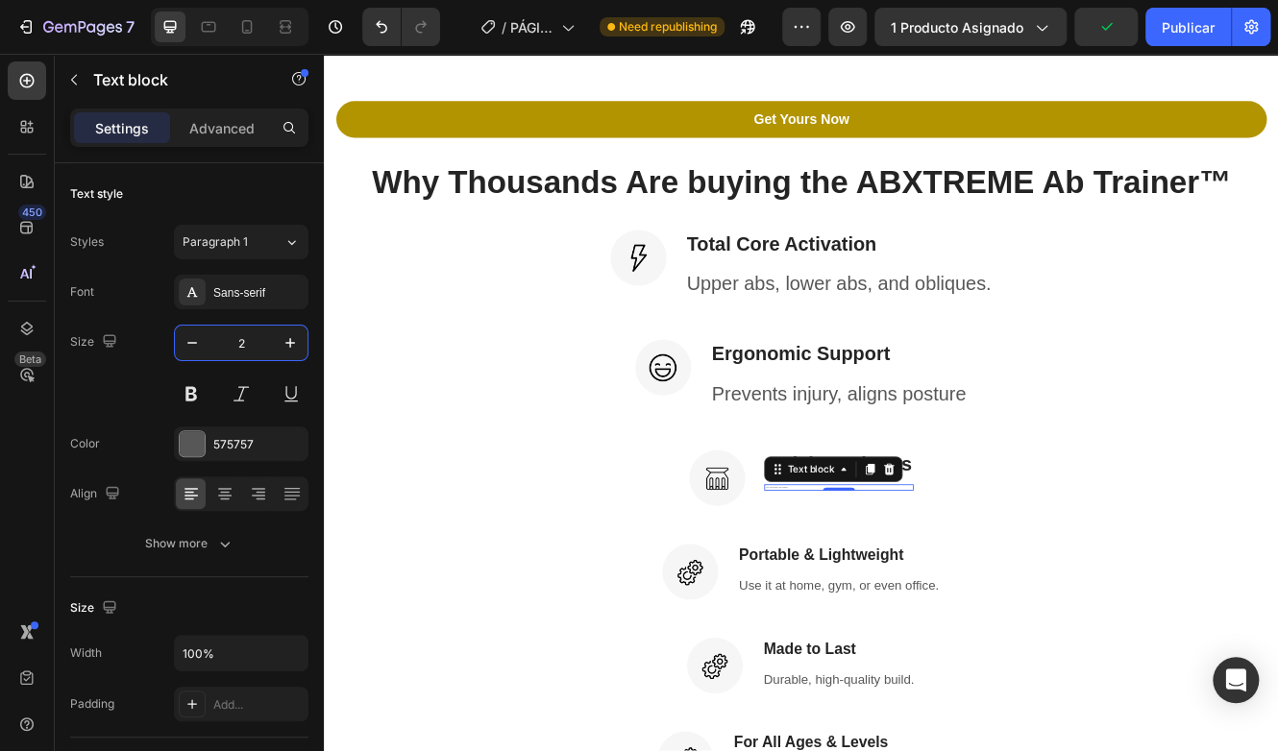
type input "24"
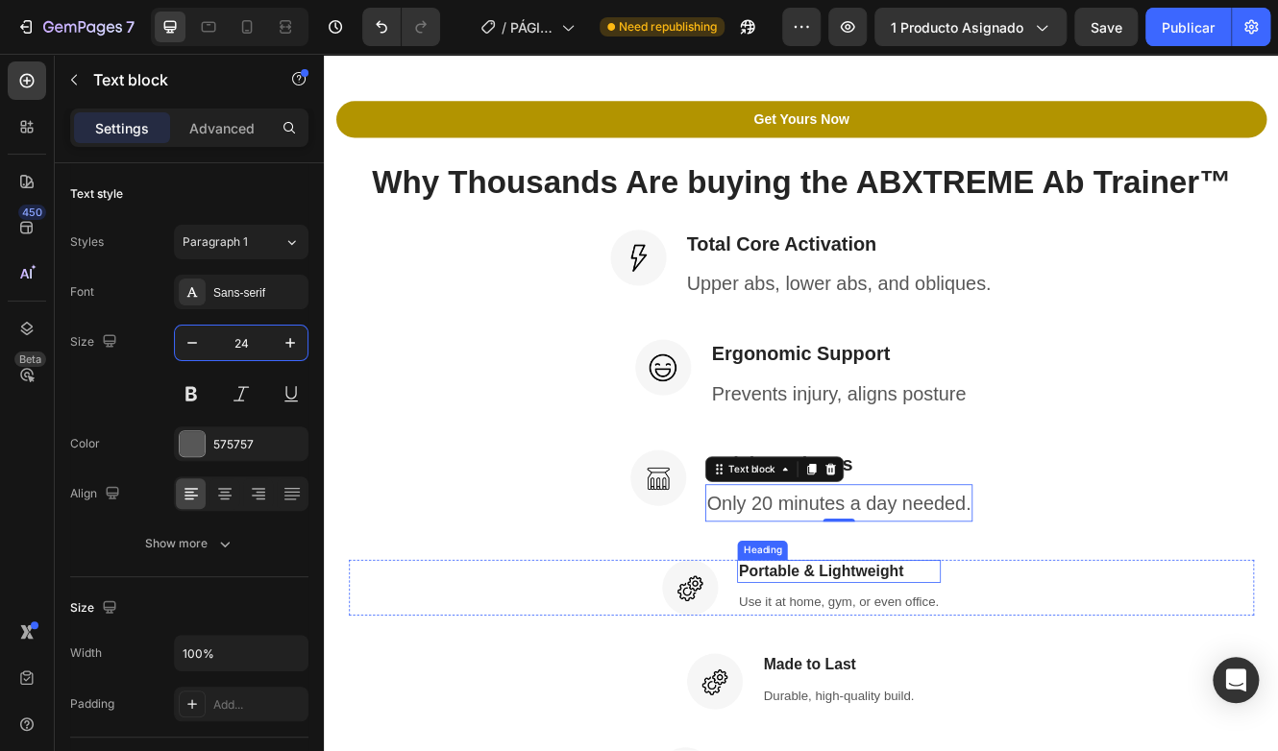
click at [892, 670] on h3 "Portable & Lightweight" at bounding box center [944, 680] width 245 height 28
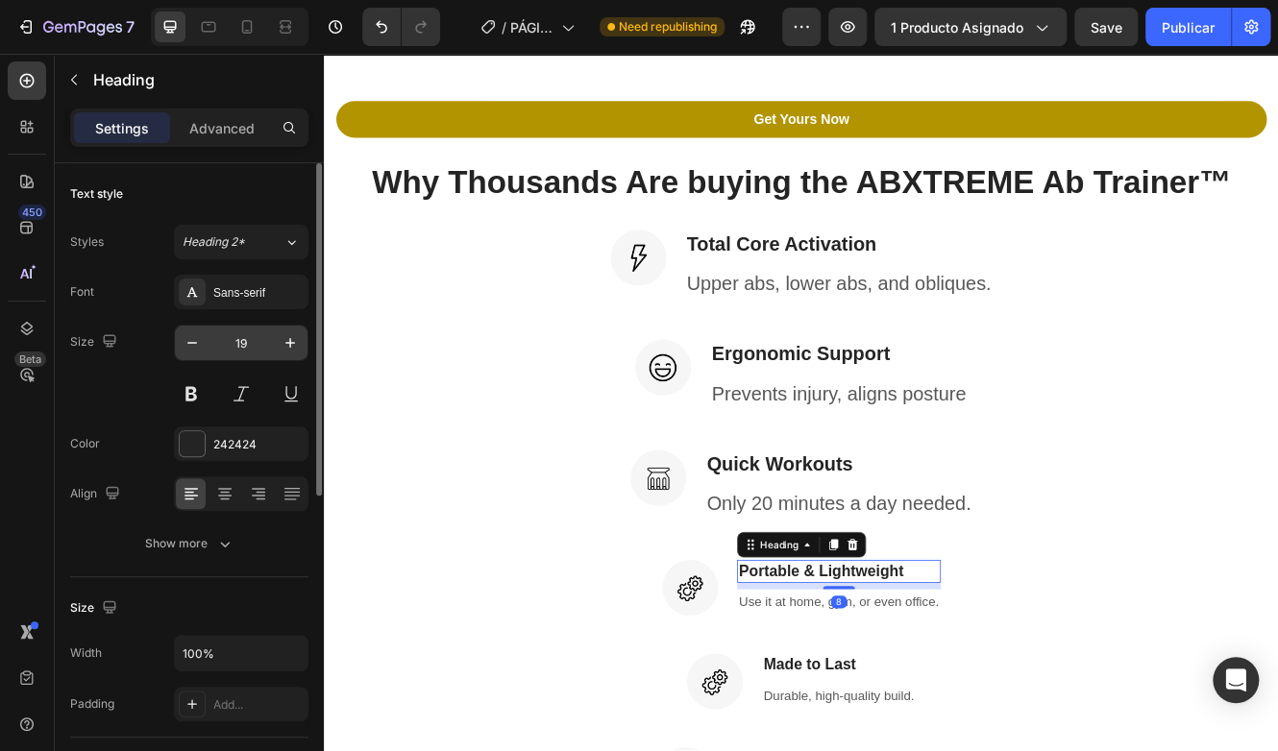
click at [242, 331] on input "19" at bounding box center [240, 343] width 63 height 35
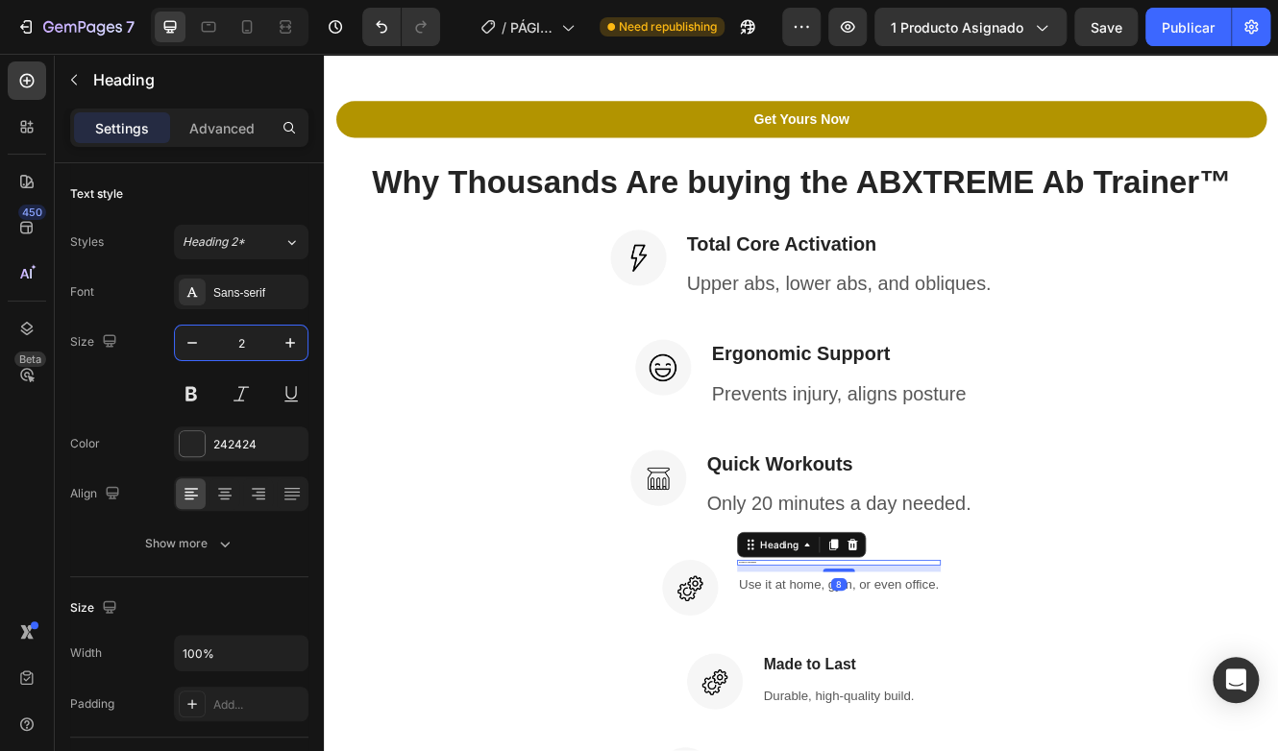
type input "24"
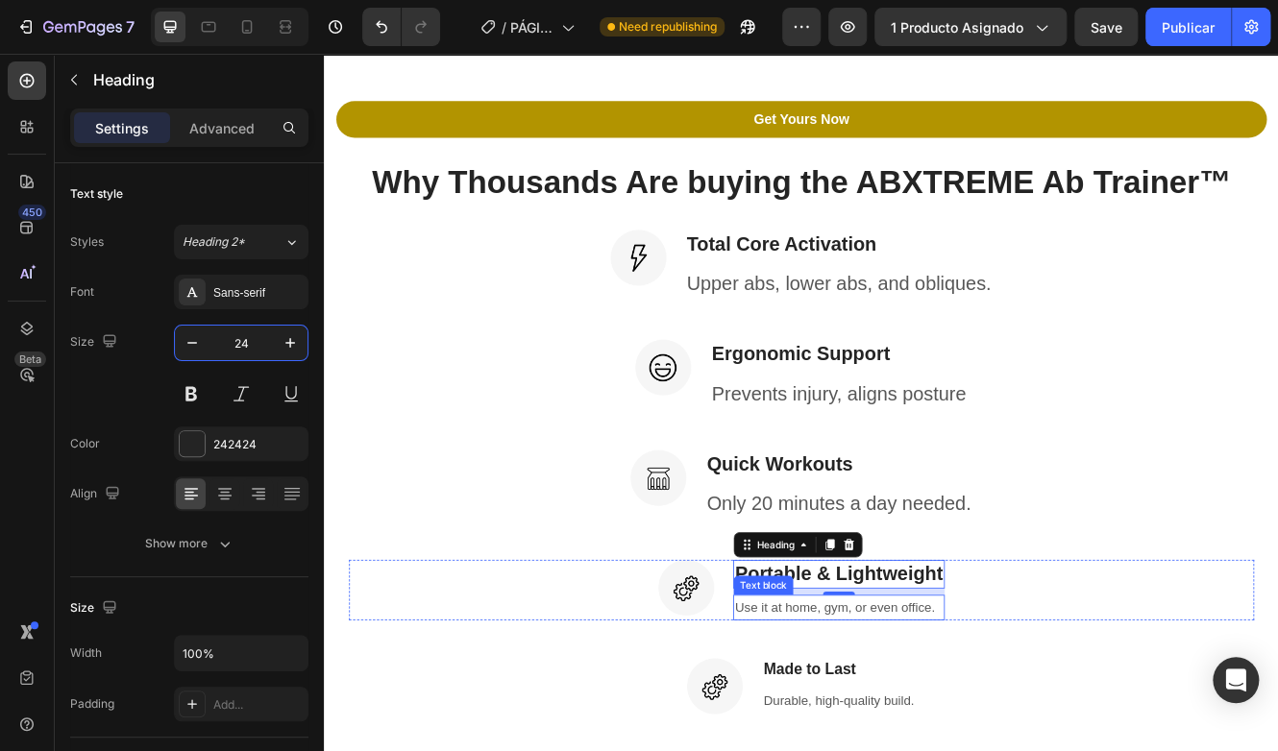
click at [891, 719] on p "Use it at home, gym, or even office." at bounding box center [944, 724] width 251 height 28
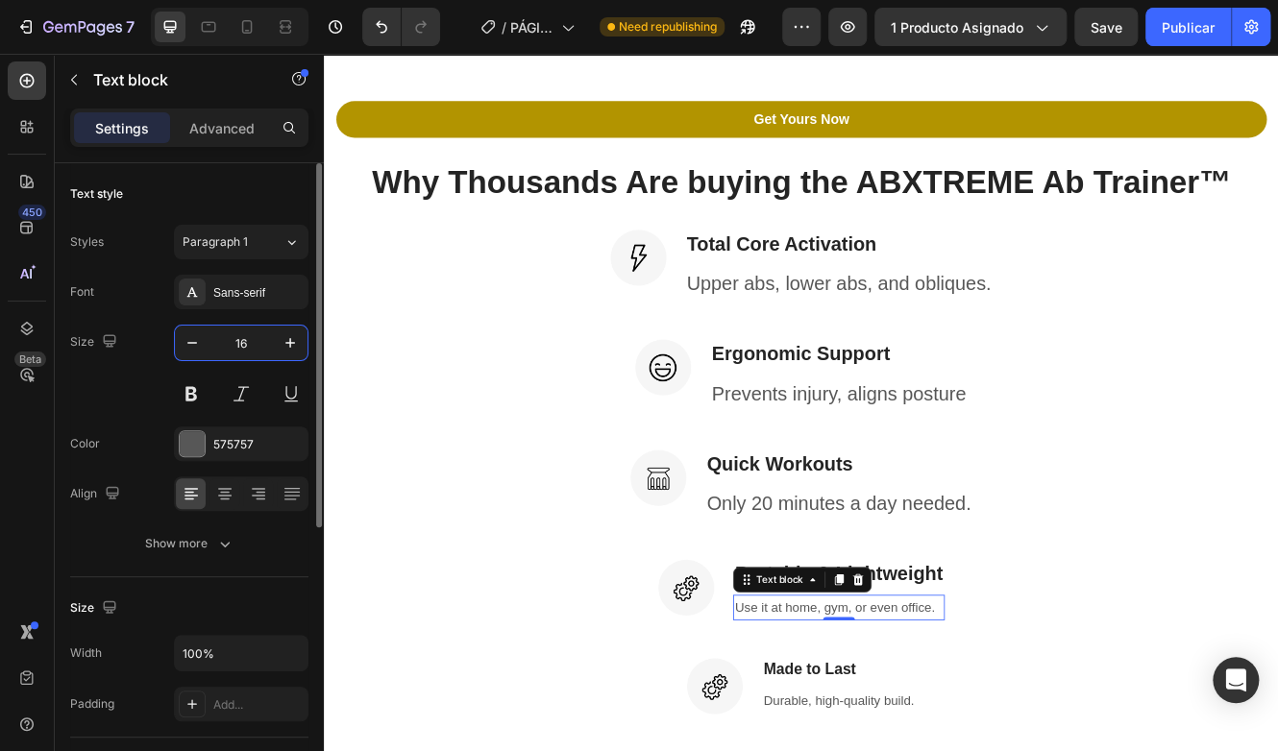
click at [242, 346] on input "16" at bounding box center [240, 343] width 63 height 35
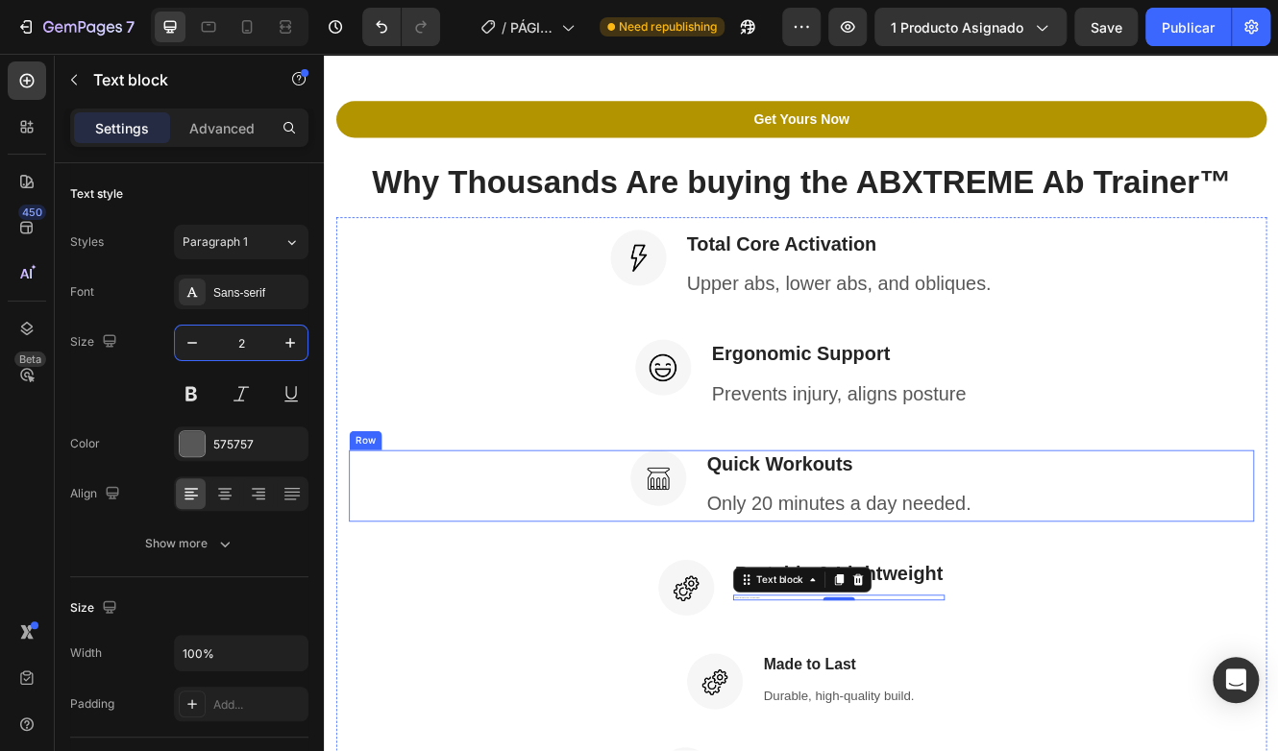
type input "24"
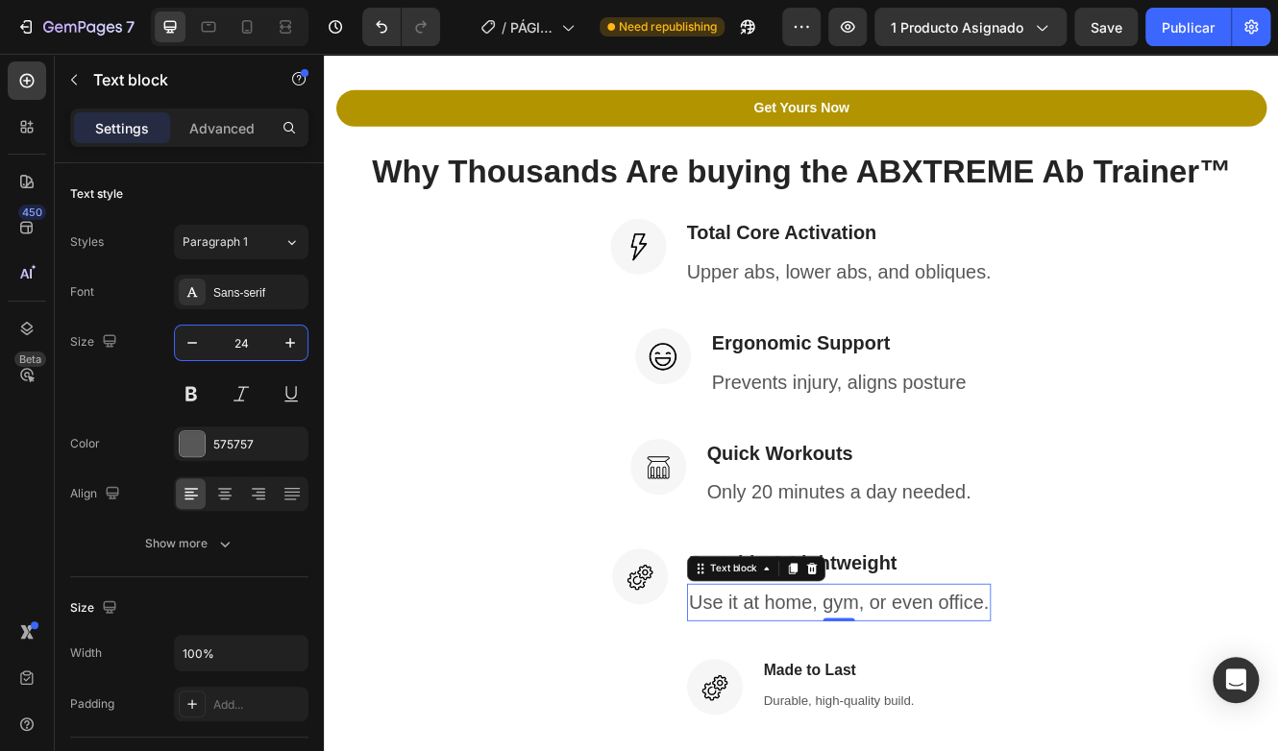
scroll to position [2313, 0]
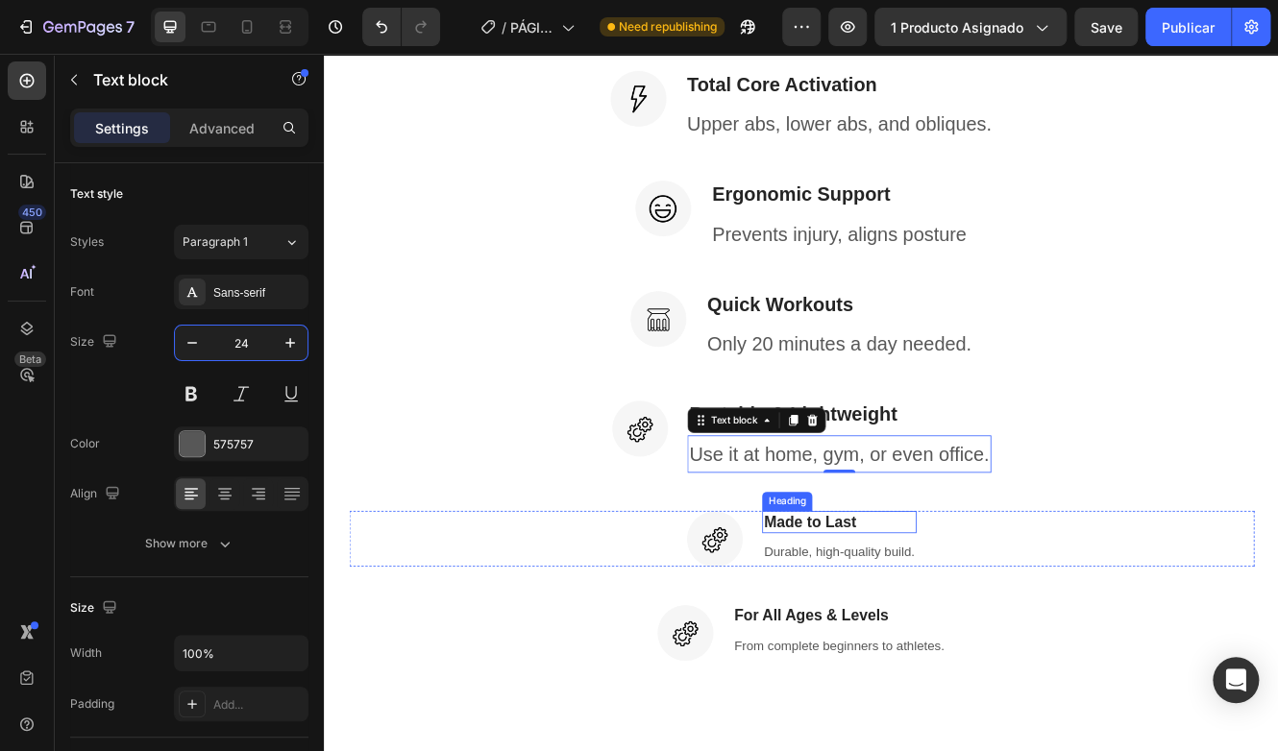
click at [948, 622] on h3 "Made to Last" at bounding box center [944, 621] width 185 height 28
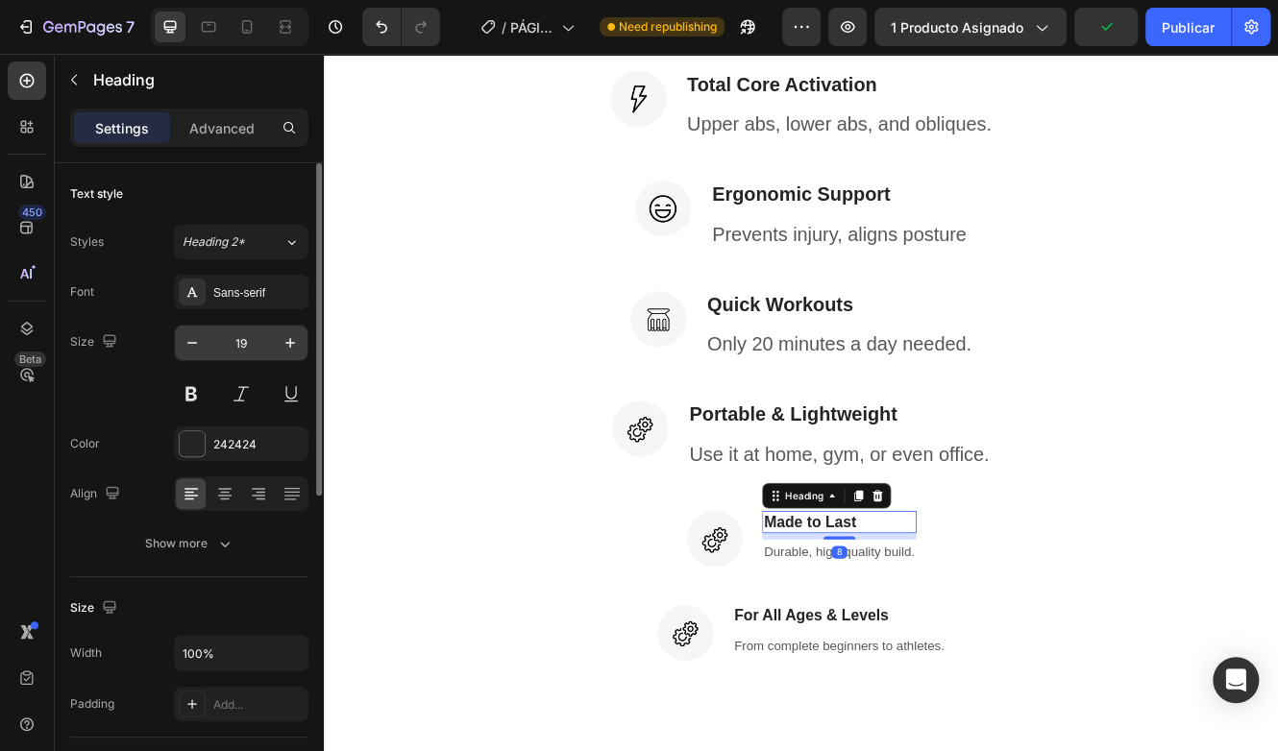
click at [236, 340] on input "19" at bounding box center [240, 343] width 63 height 35
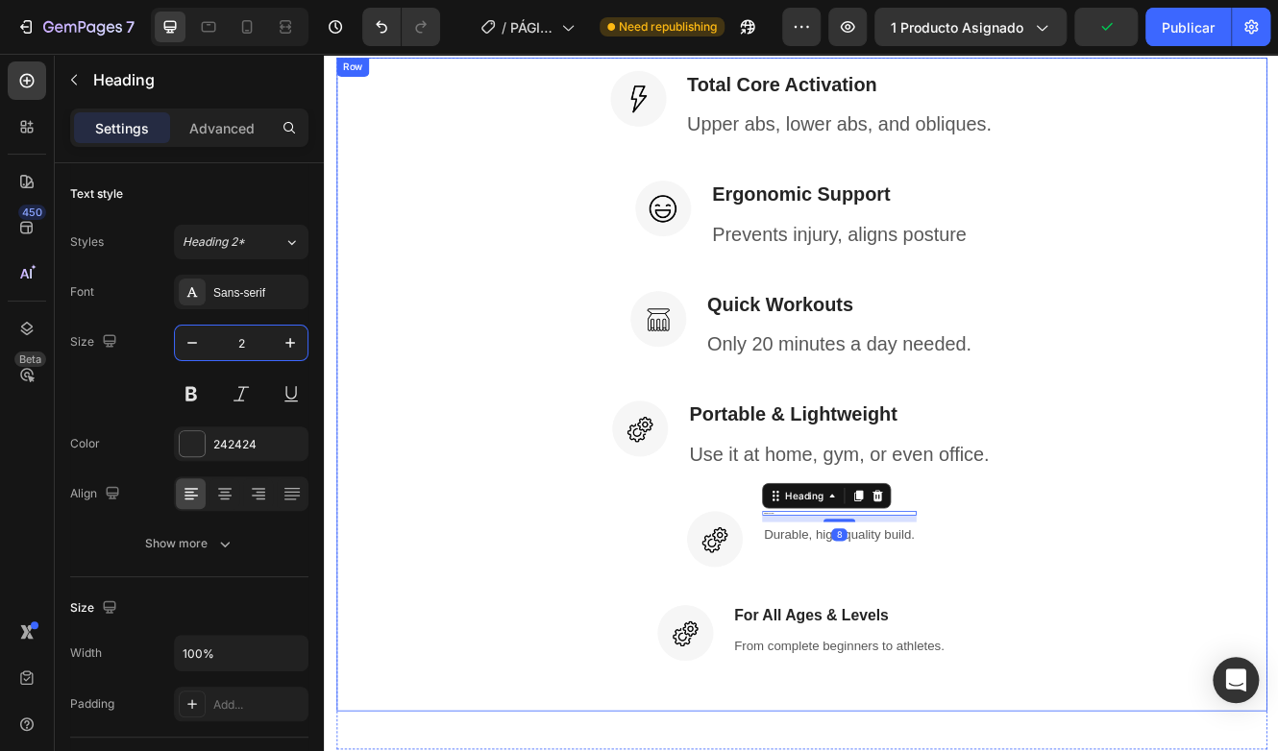
type input "24"
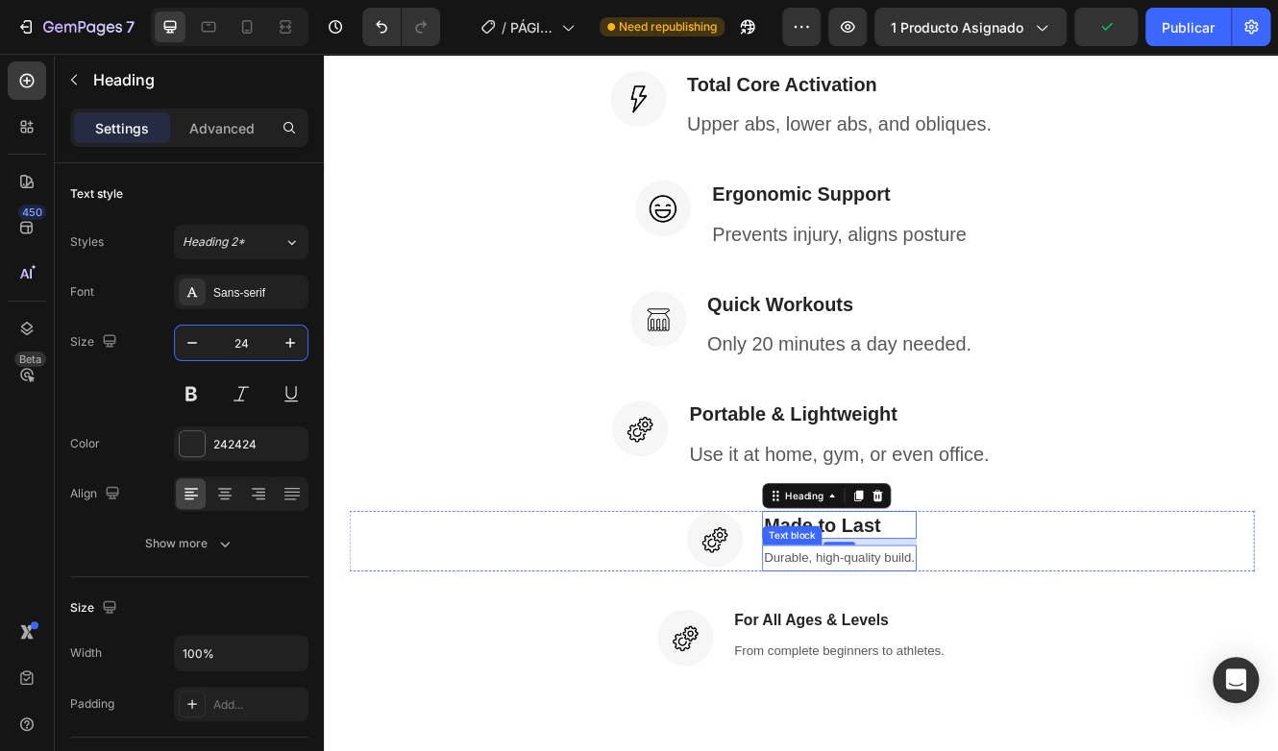
drag, startPoint x: 882, startPoint y: 663, endPoint x: 395, endPoint y: 574, distance: 495.2
click at [882, 663] on p "Durable, high-quality build." at bounding box center [945, 664] width 182 height 28
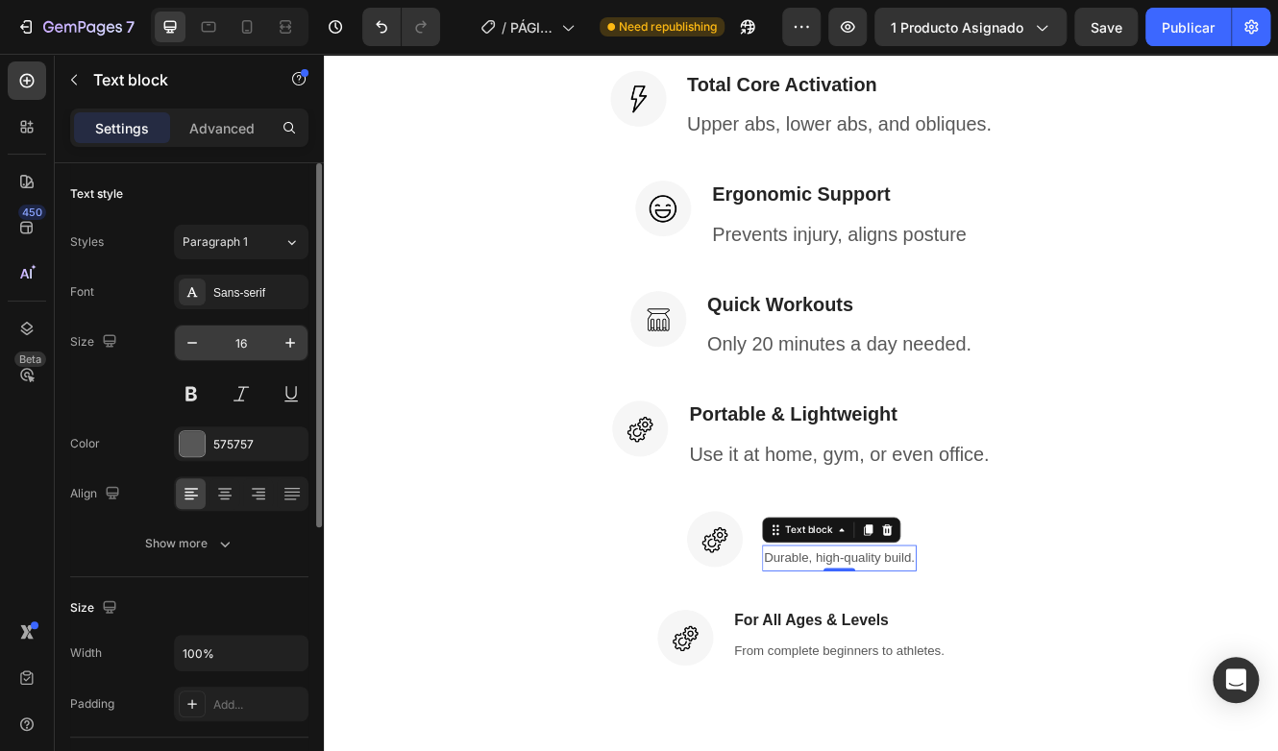
click at [238, 346] on input "16" at bounding box center [240, 343] width 63 height 35
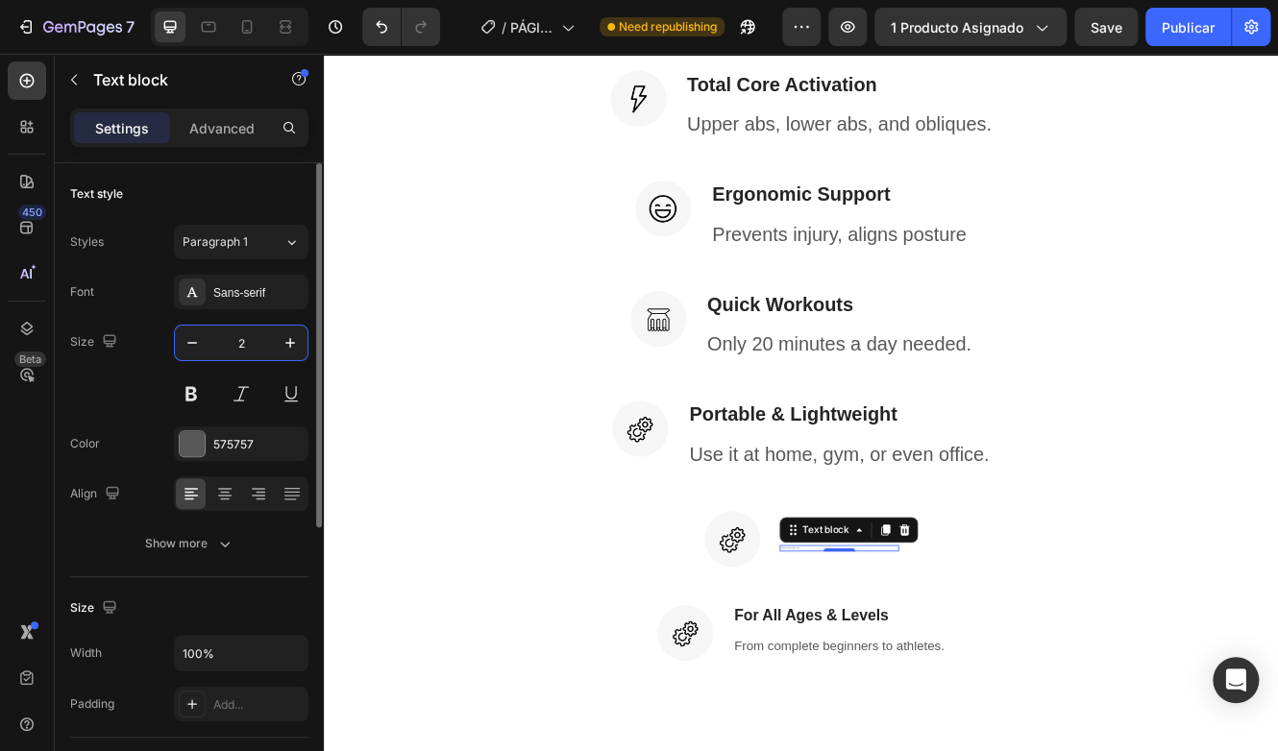
type input "24"
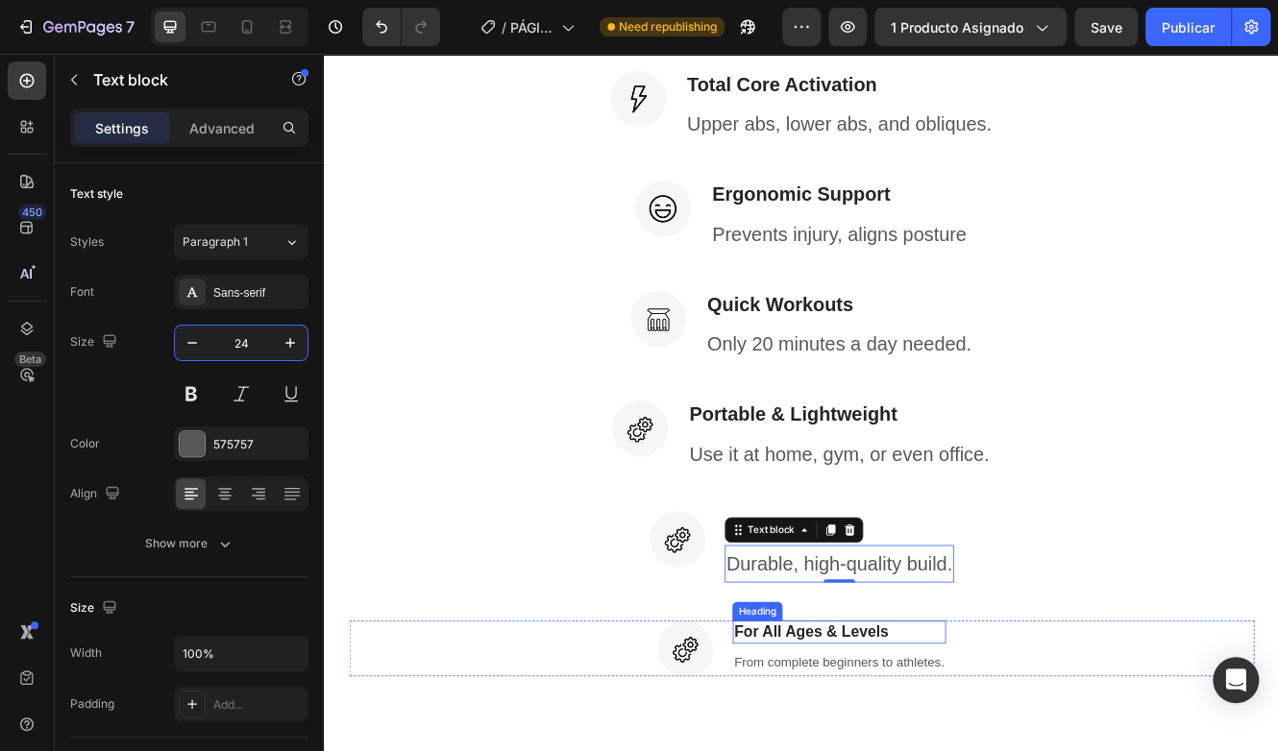
click at [841, 744] on h3 "For All Ages & Levels" at bounding box center [945, 754] width 257 height 28
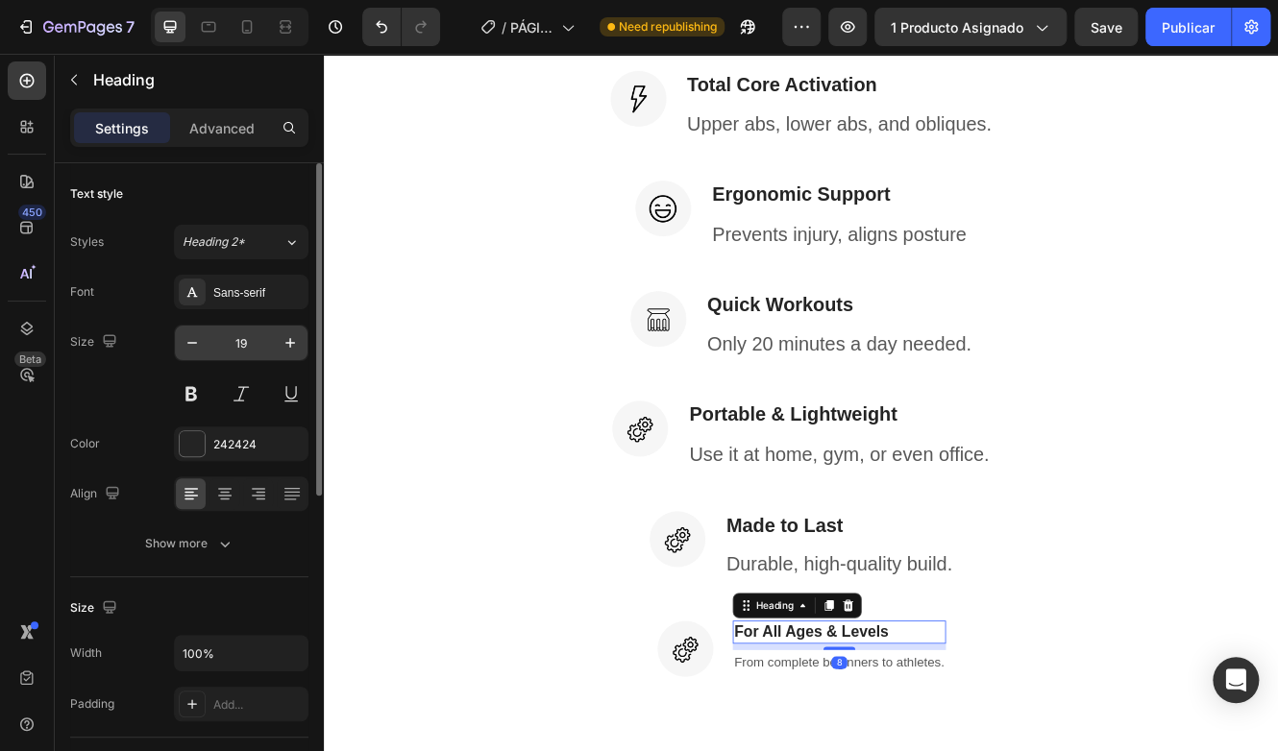
click at [237, 331] on input "19" at bounding box center [240, 343] width 63 height 35
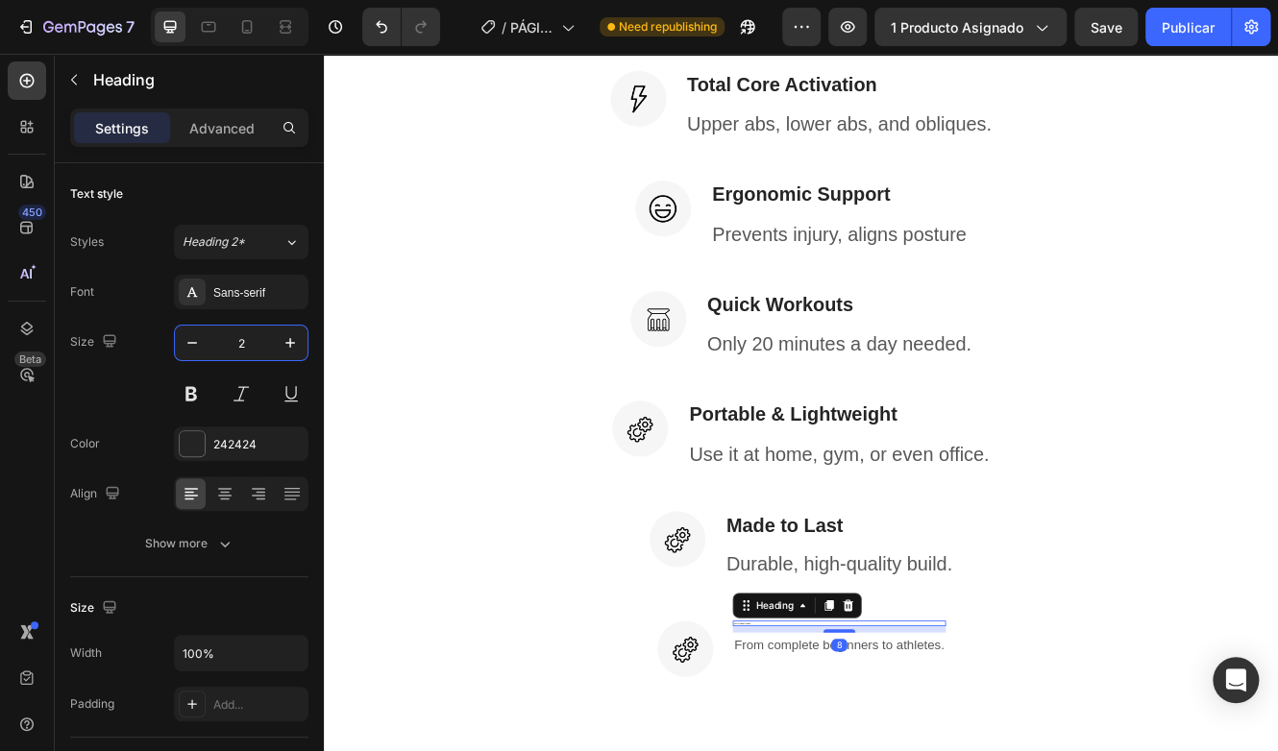
type input "24"
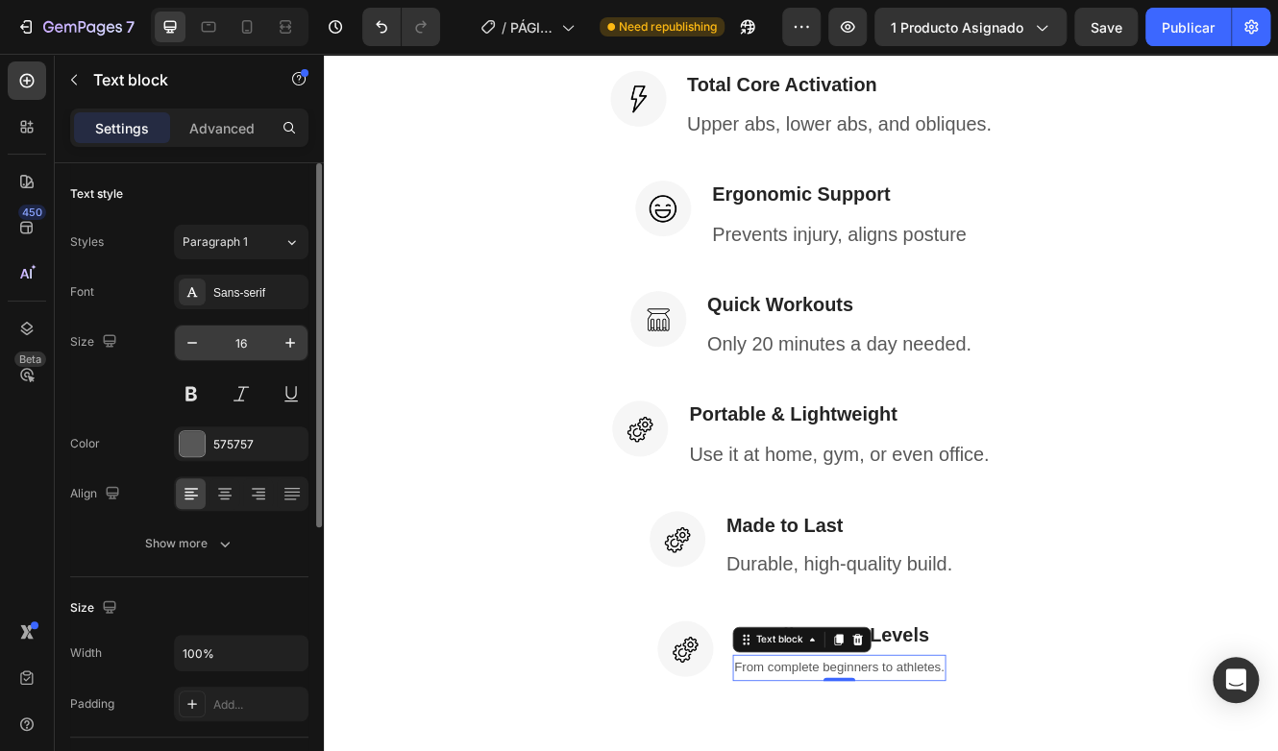
click at [242, 344] on input "16" at bounding box center [240, 343] width 63 height 35
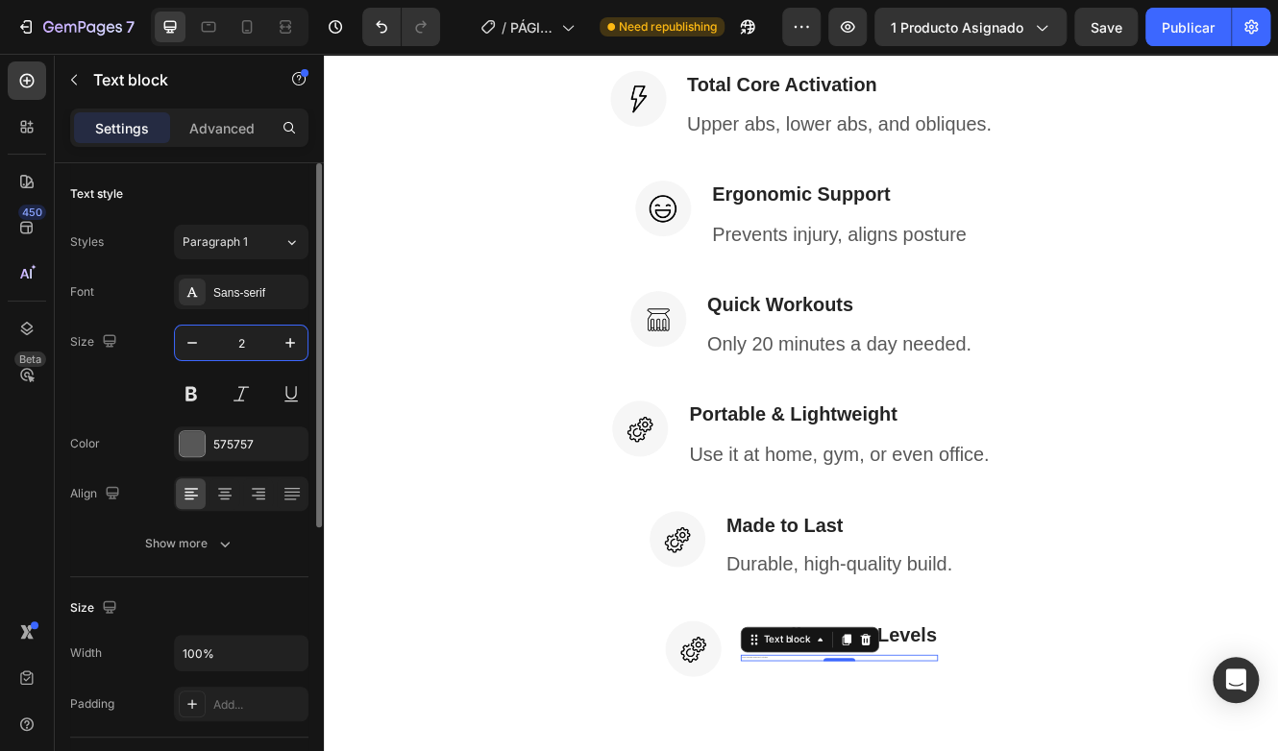
type input "24"
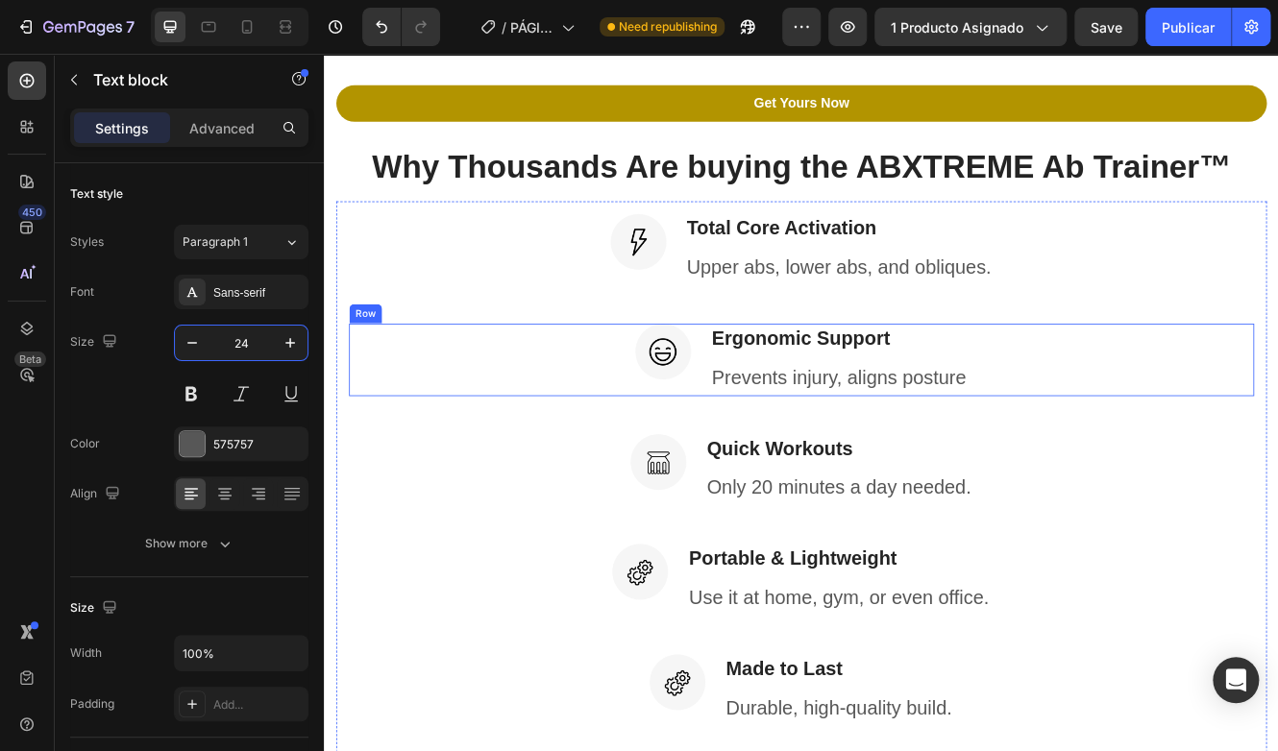
scroll to position [2121, 0]
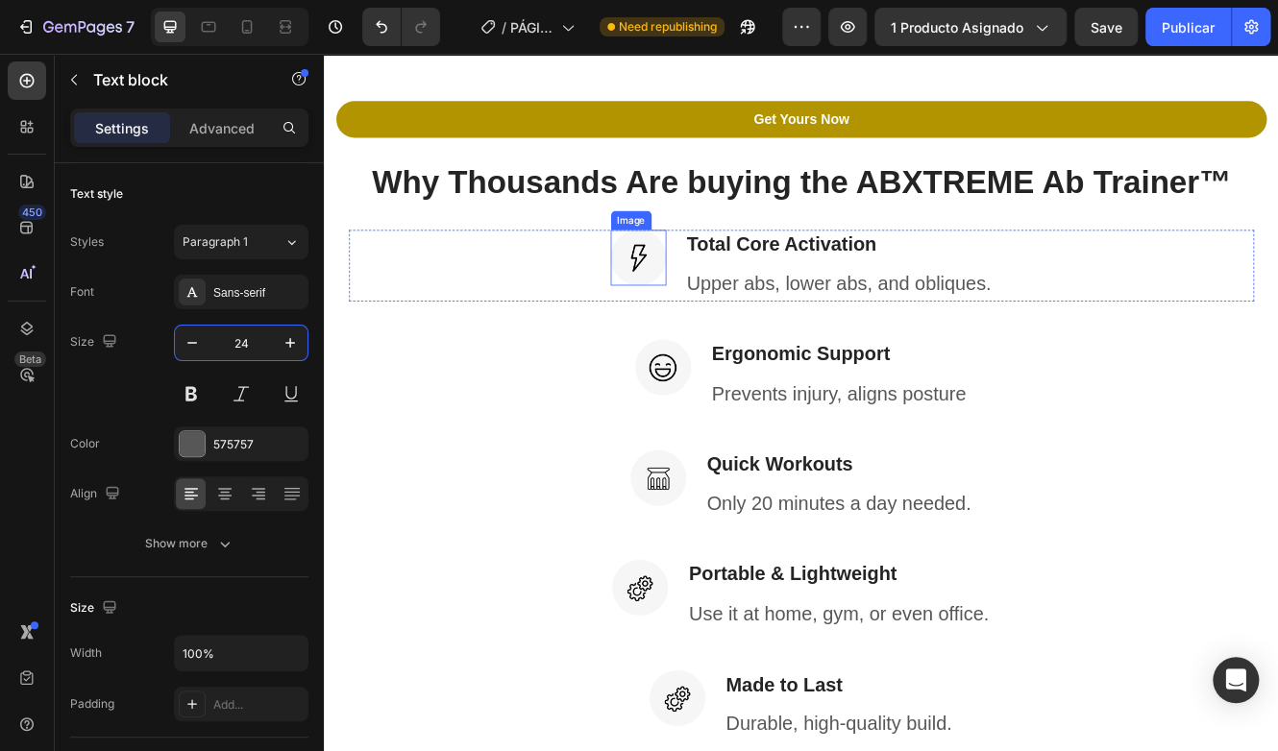
click at [672, 273] on img at bounding box center [703, 300] width 67 height 67
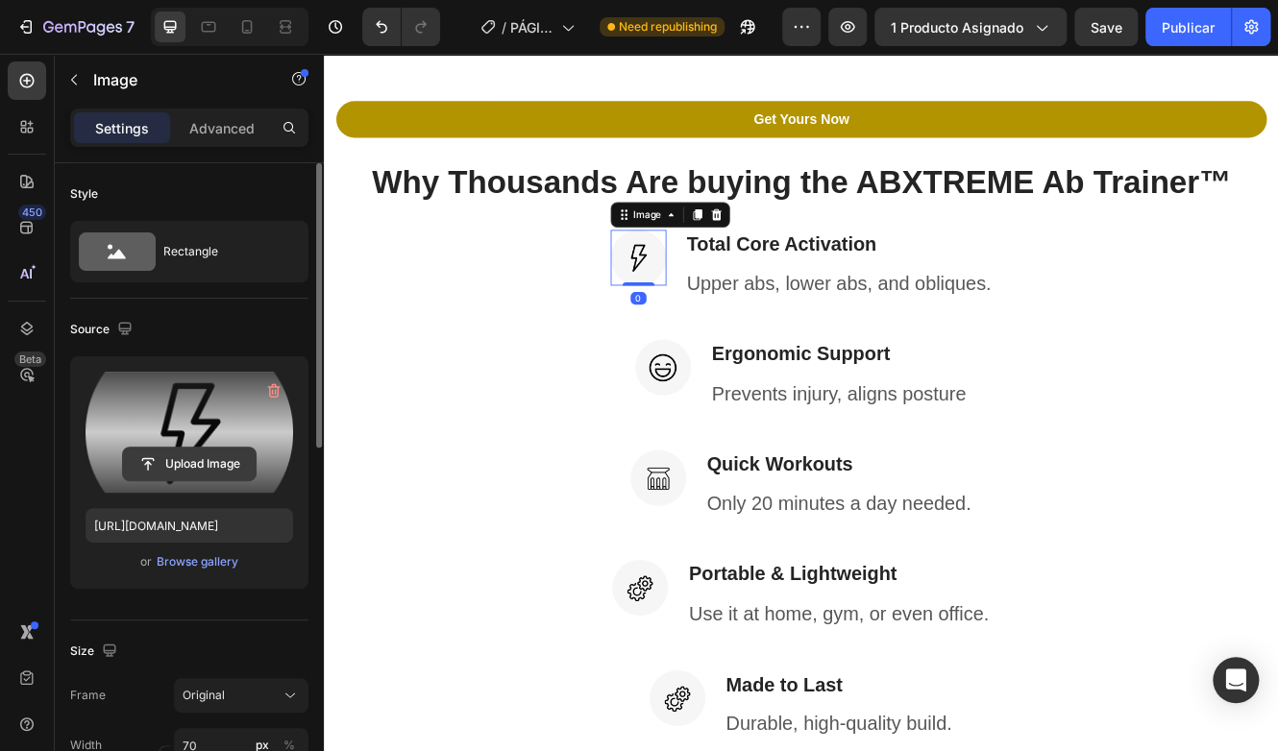
click at [229, 458] on input "file" at bounding box center [189, 464] width 133 height 33
click at [182, 458] on input "file" at bounding box center [189, 464] width 133 height 33
click at [184, 465] on input "file" at bounding box center [189, 464] width 133 height 33
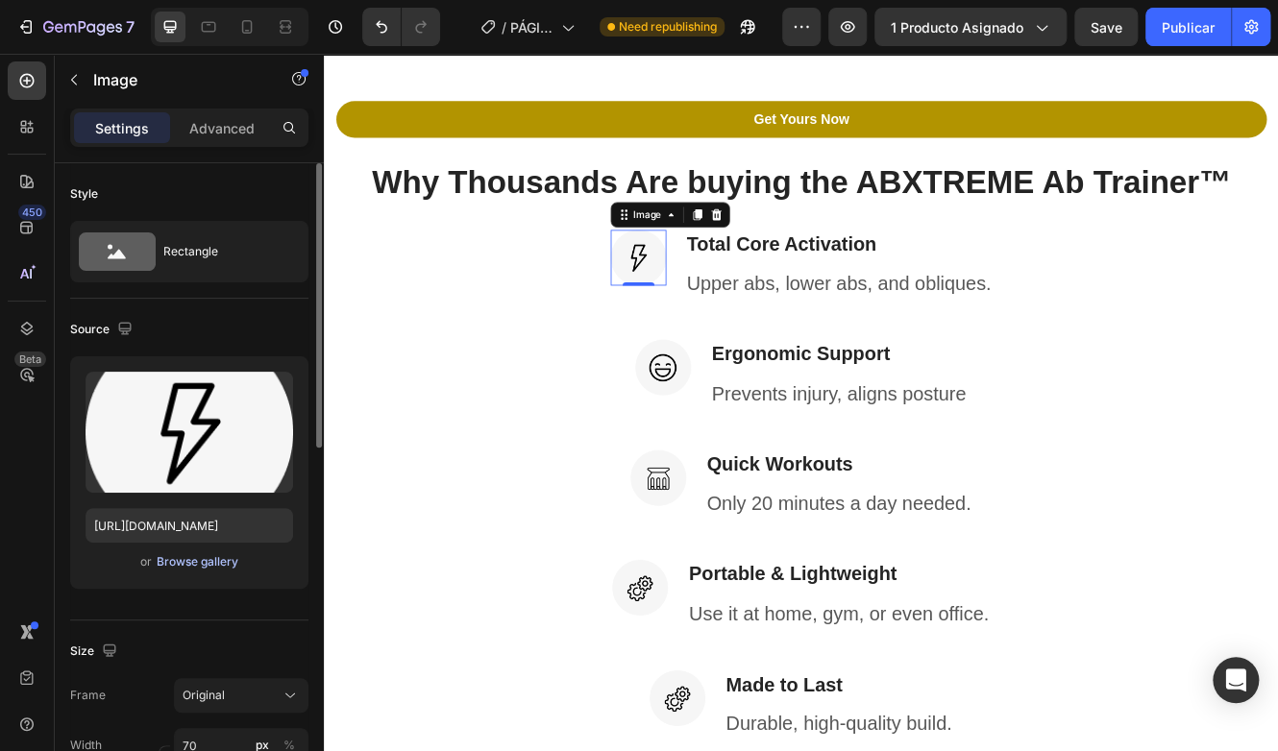
click at [186, 564] on div "Browse gallery" at bounding box center [198, 561] width 82 height 17
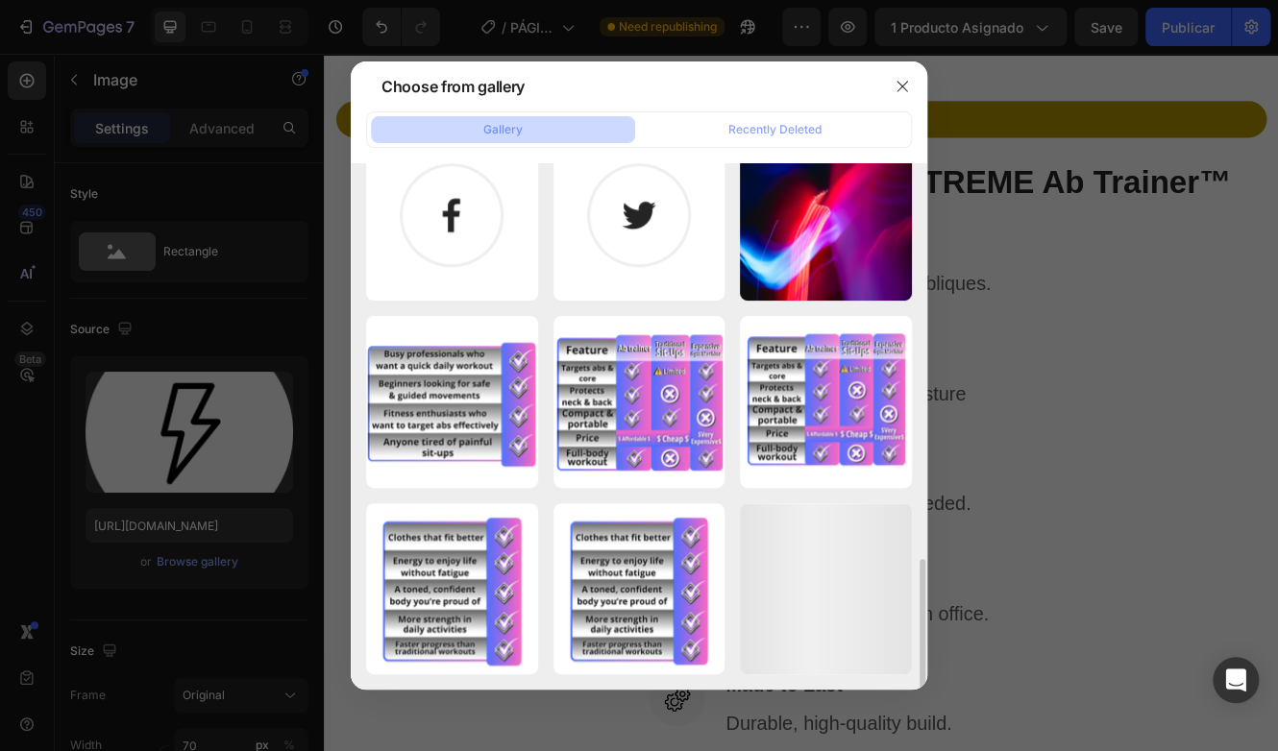
scroll to position [995, 0]
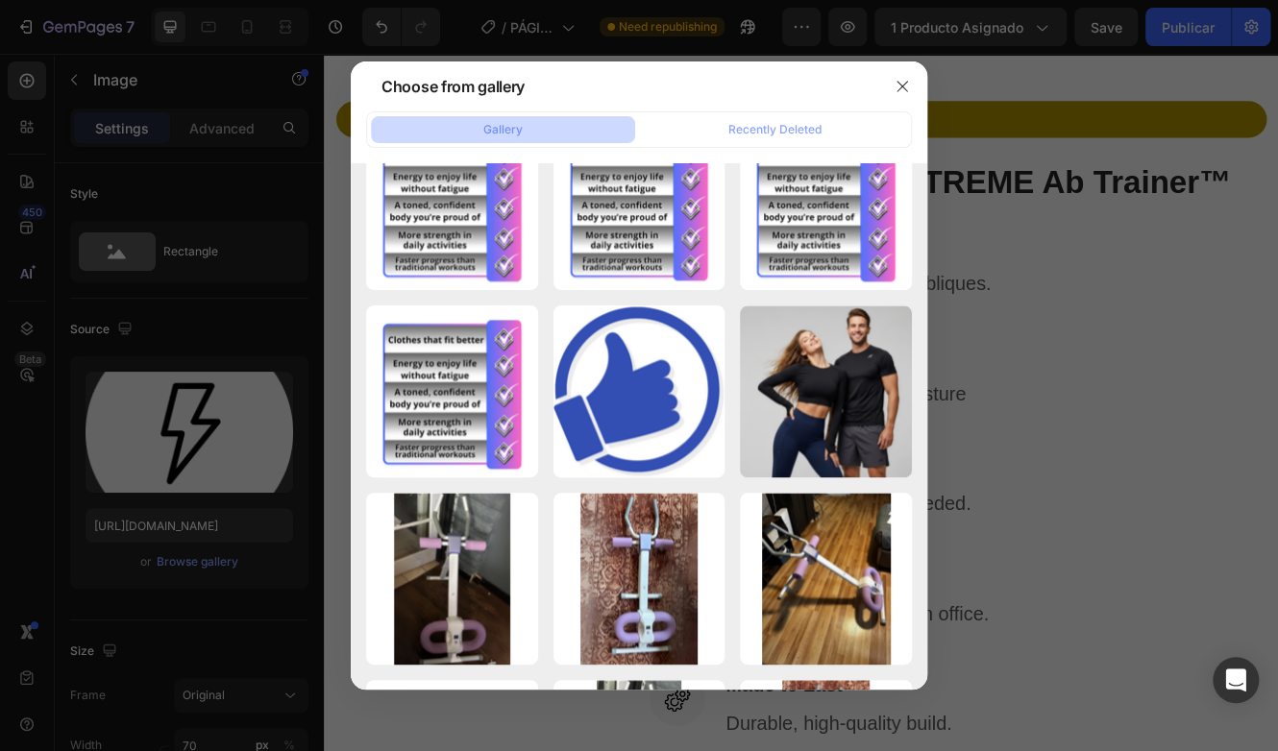
drag, startPoint x: 634, startPoint y: 394, endPoint x: 327, endPoint y: 491, distance: 322.4
click at [0, 0] on div "9888.png 26.30 kb" at bounding box center [0, 0] width 0 height 0
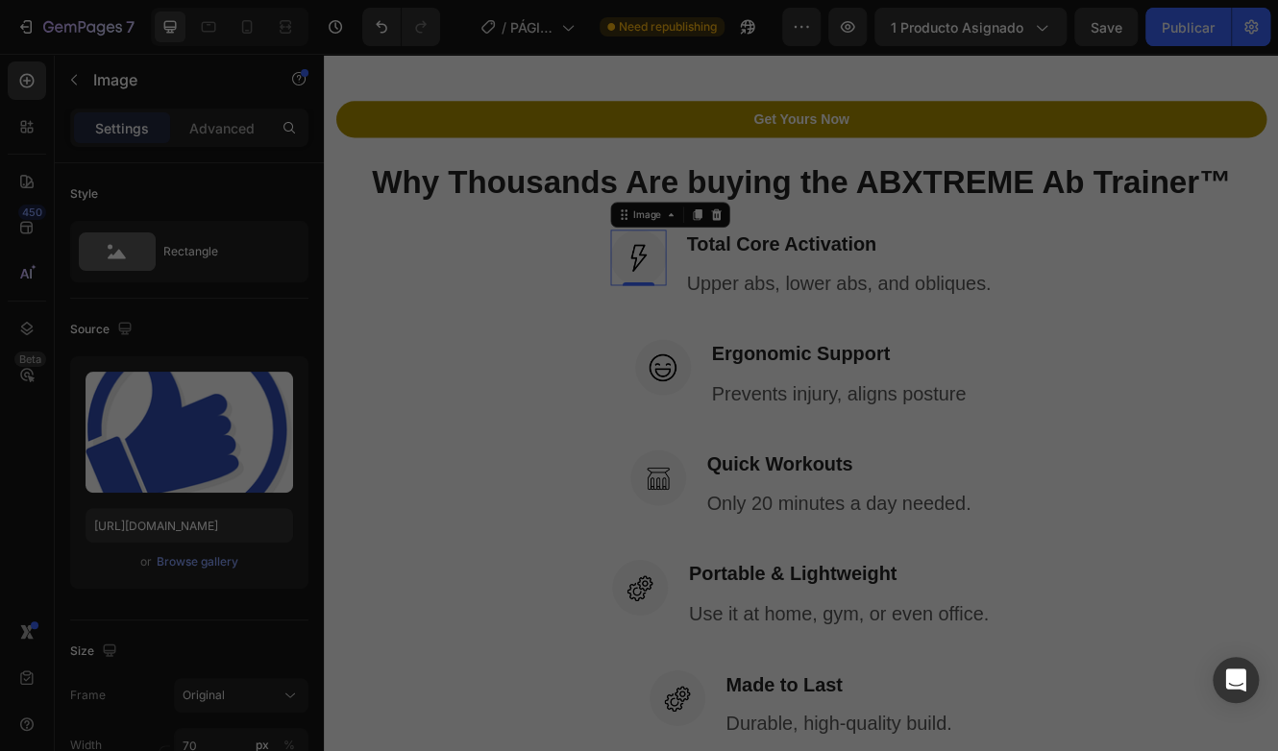
type input "[URL][DOMAIN_NAME]"
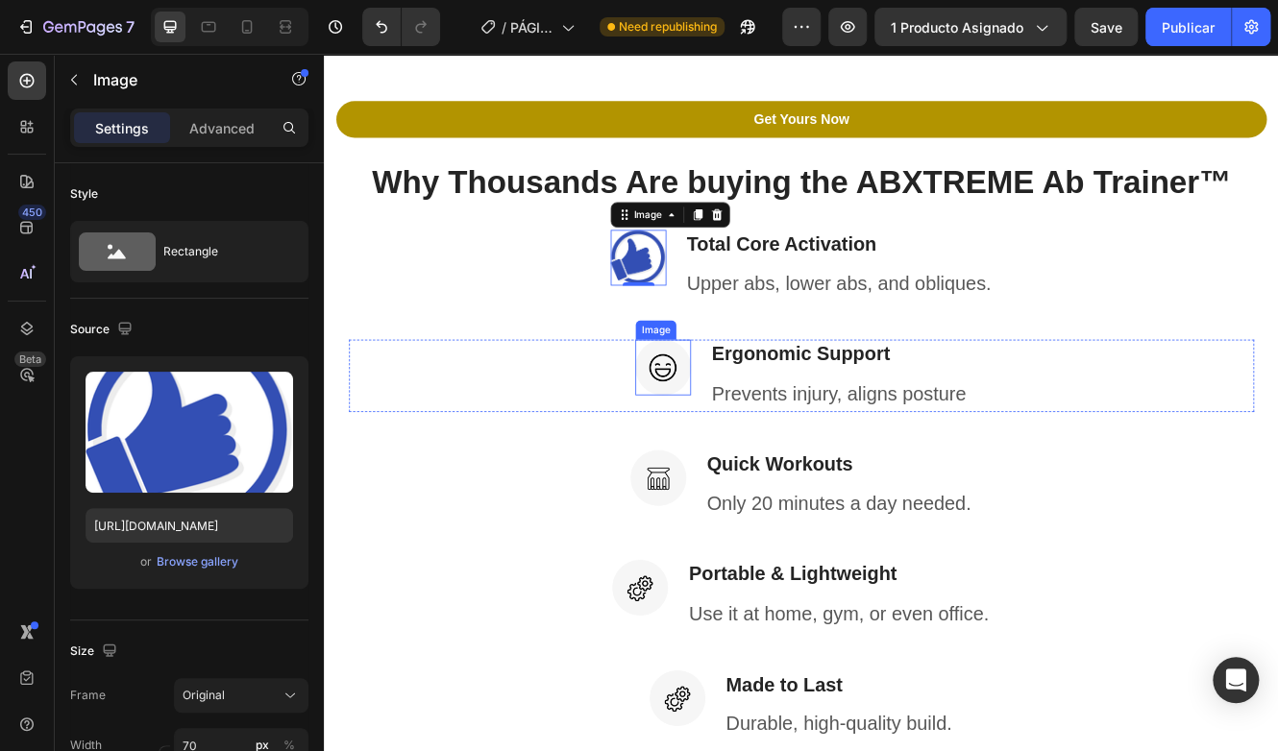
drag, startPoint x: 734, startPoint y: 426, endPoint x: 569, endPoint y: 480, distance: 174.1
click at [731, 428] on img at bounding box center [732, 433] width 67 height 67
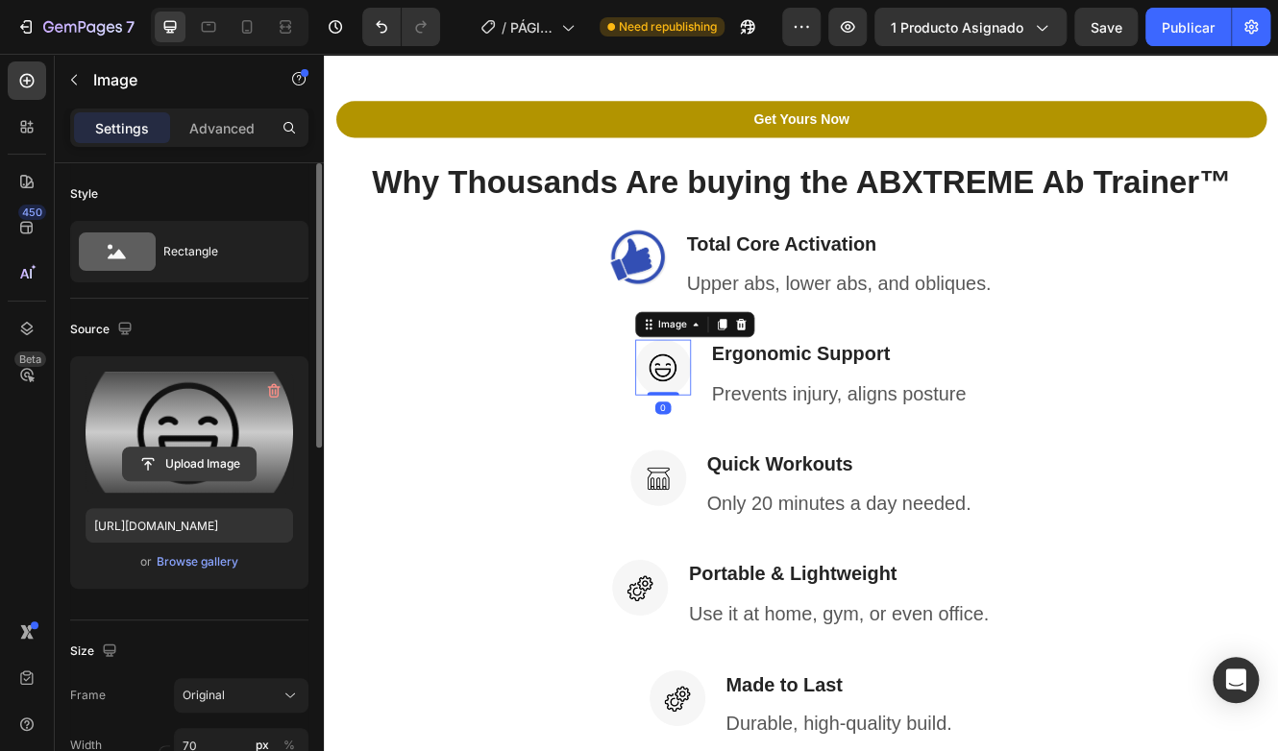
click at [200, 459] on input "file" at bounding box center [189, 464] width 133 height 33
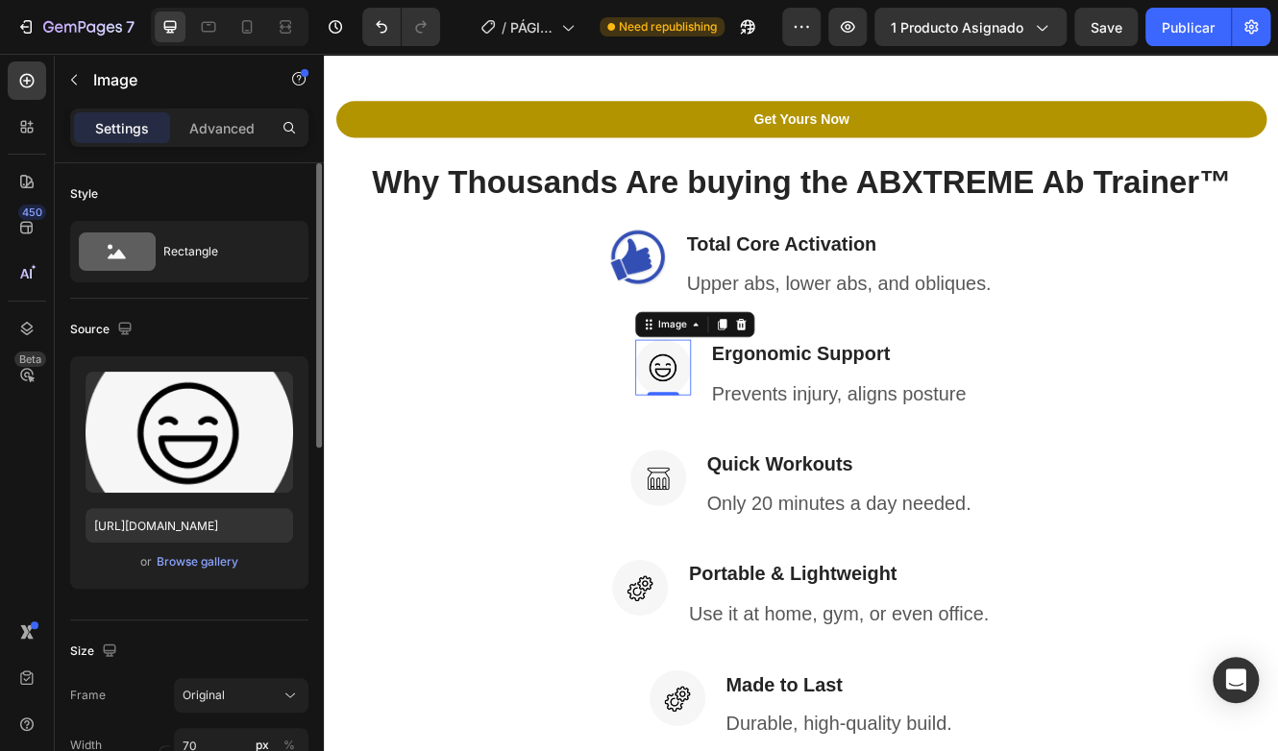
click at [144, 566] on span "or" at bounding box center [146, 561] width 12 height 23
click at [170, 569] on div "Browse gallery" at bounding box center [198, 561] width 82 height 17
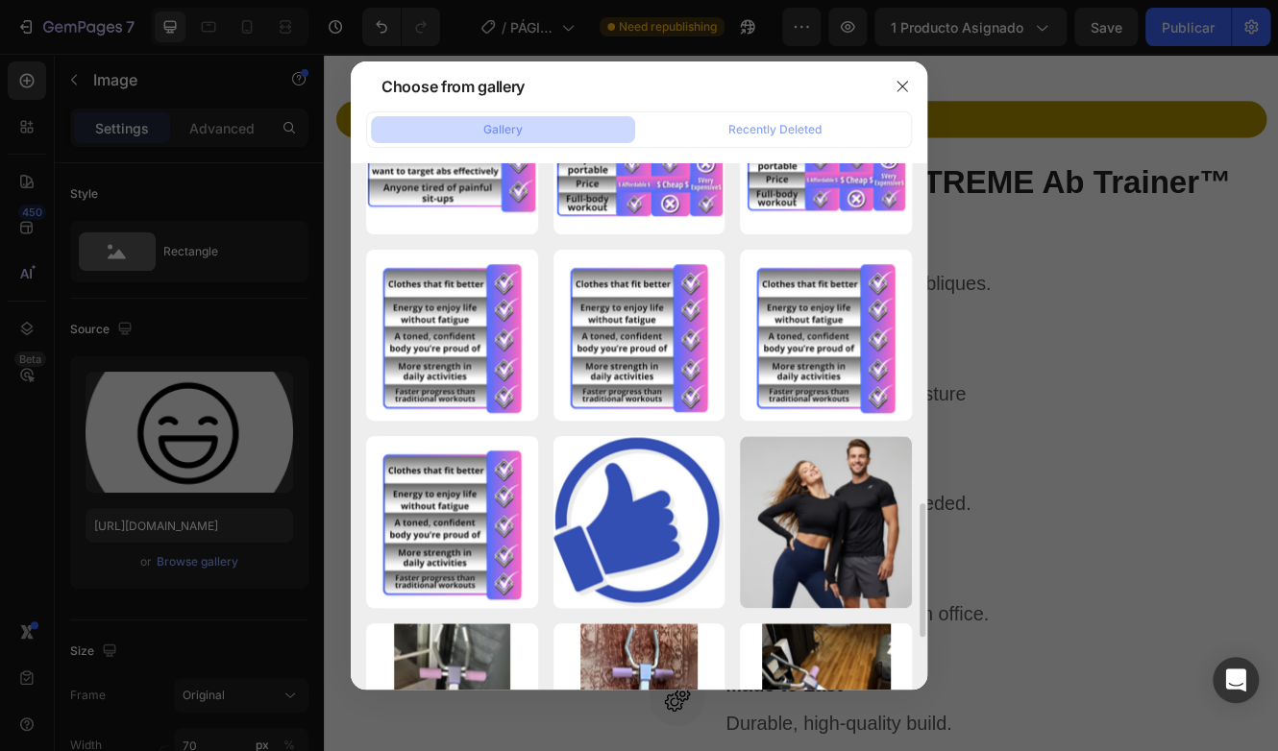
scroll to position [1153, 0]
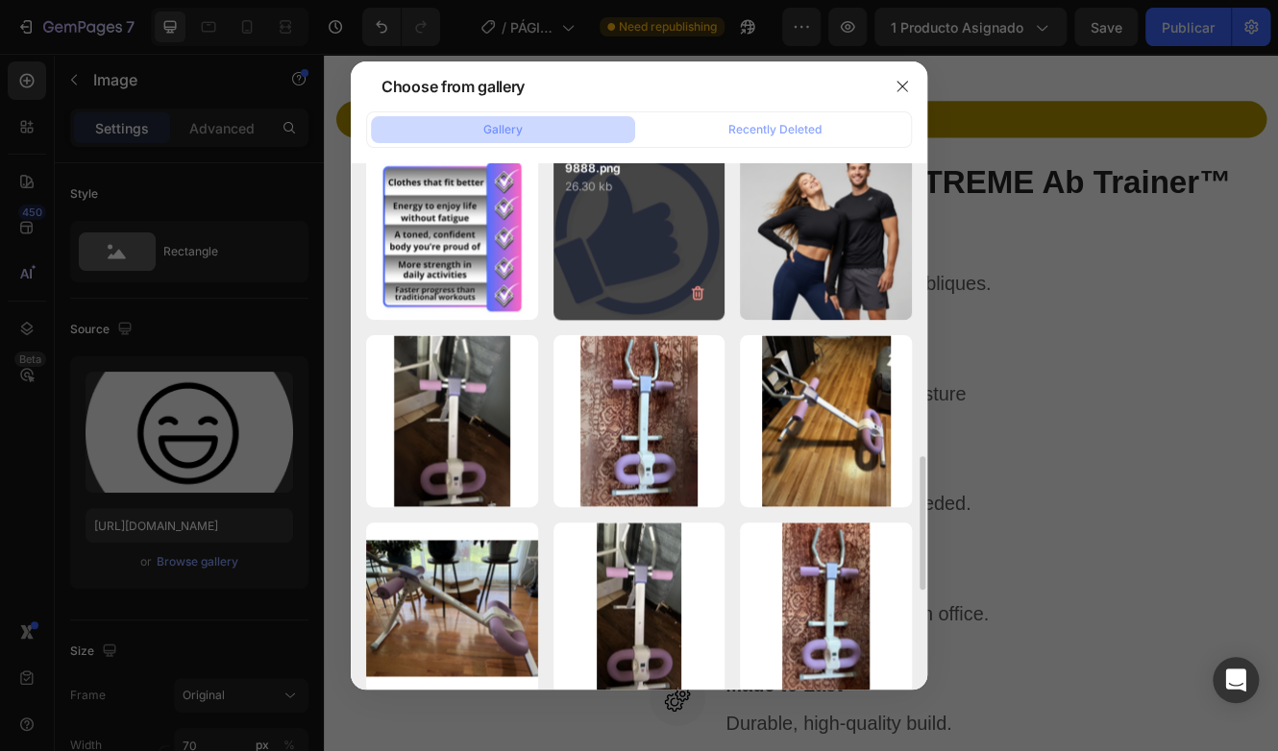
click at [631, 224] on div "9888.png 26.30 kb" at bounding box center [639, 234] width 172 height 172
type input "[URL][DOMAIN_NAME]"
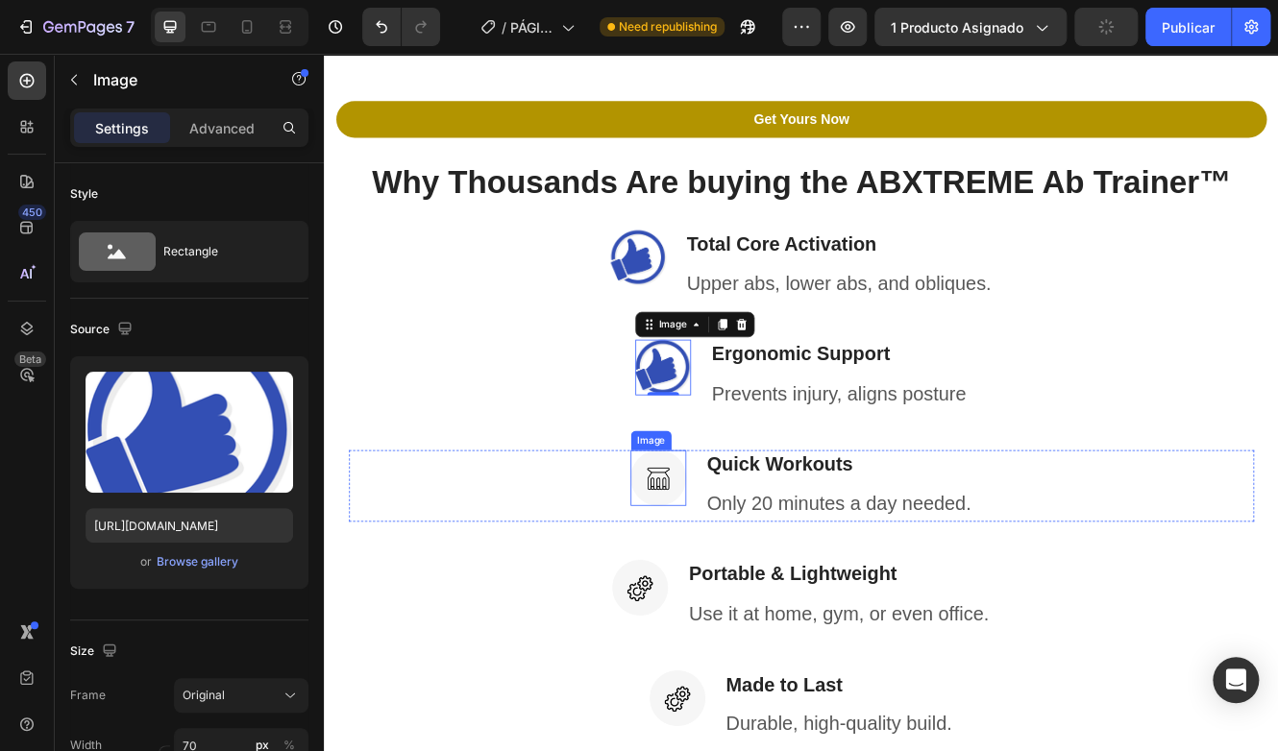
click at [706, 550] on img at bounding box center [727, 566] width 67 height 67
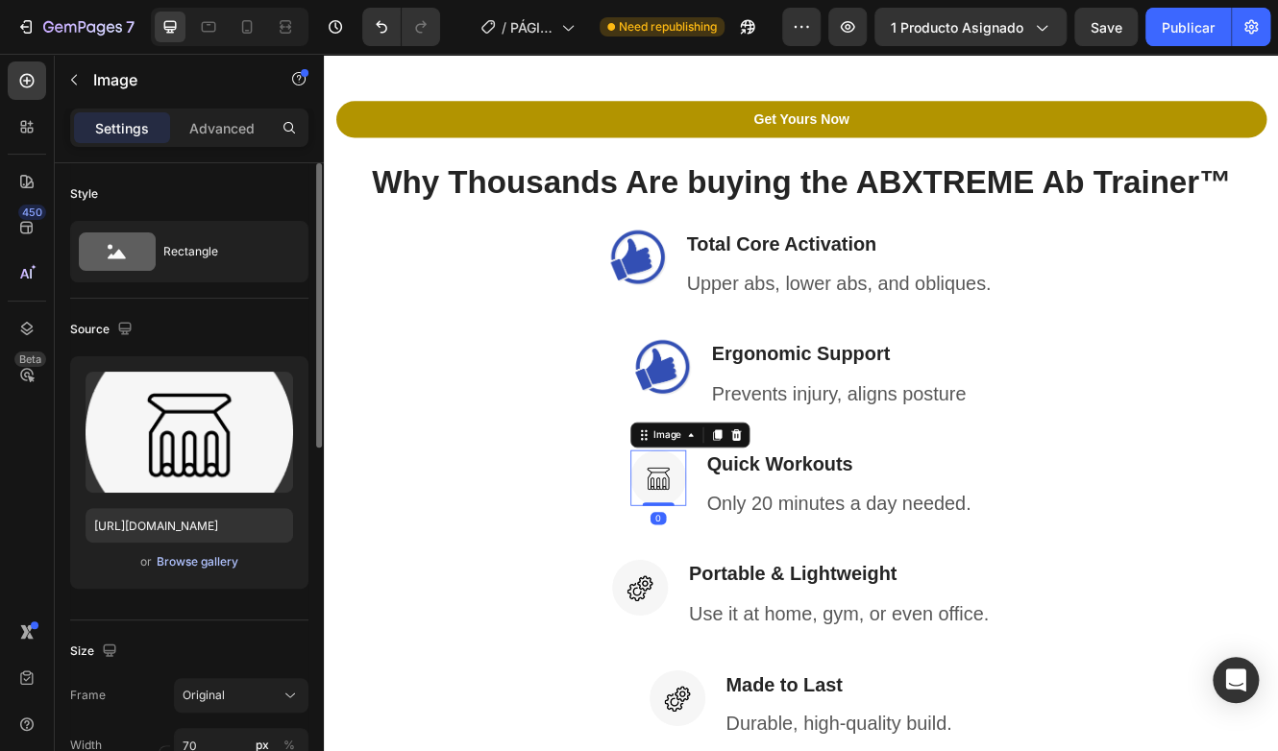
click at [200, 557] on div "Browse gallery" at bounding box center [198, 561] width 82 height 17
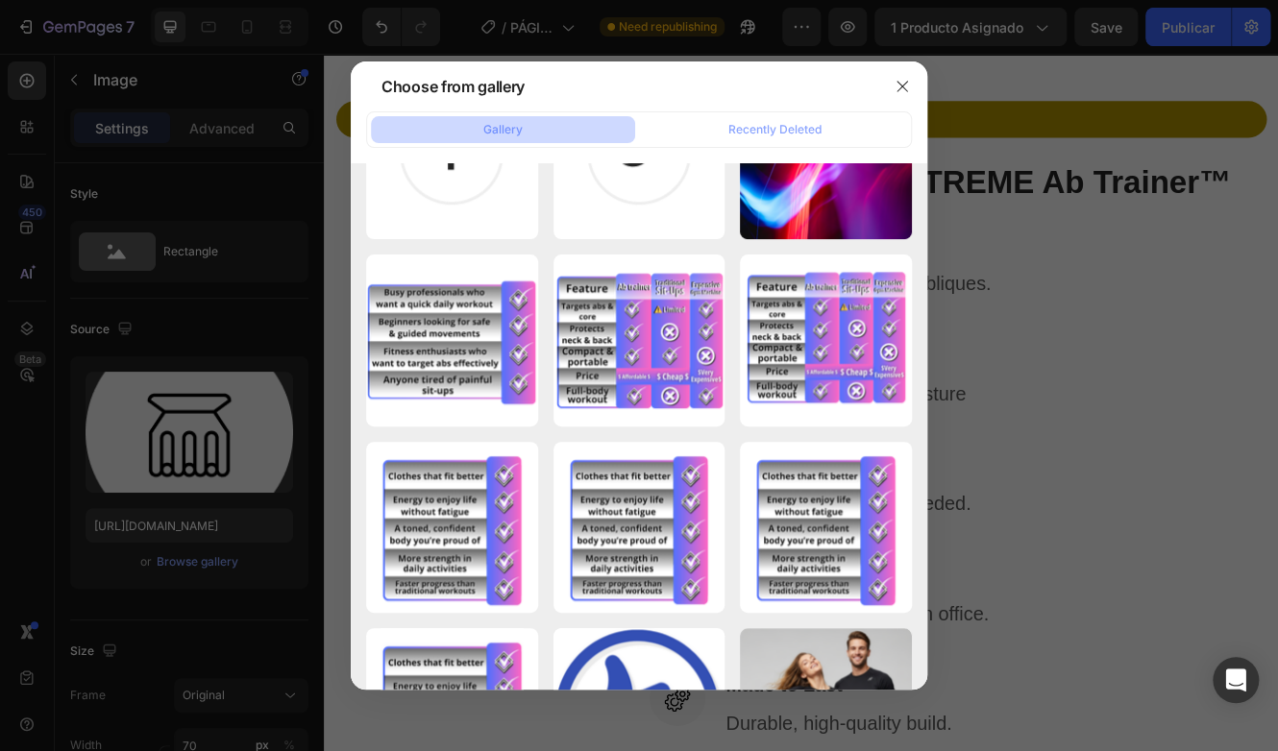
scroll to position [961, 0]
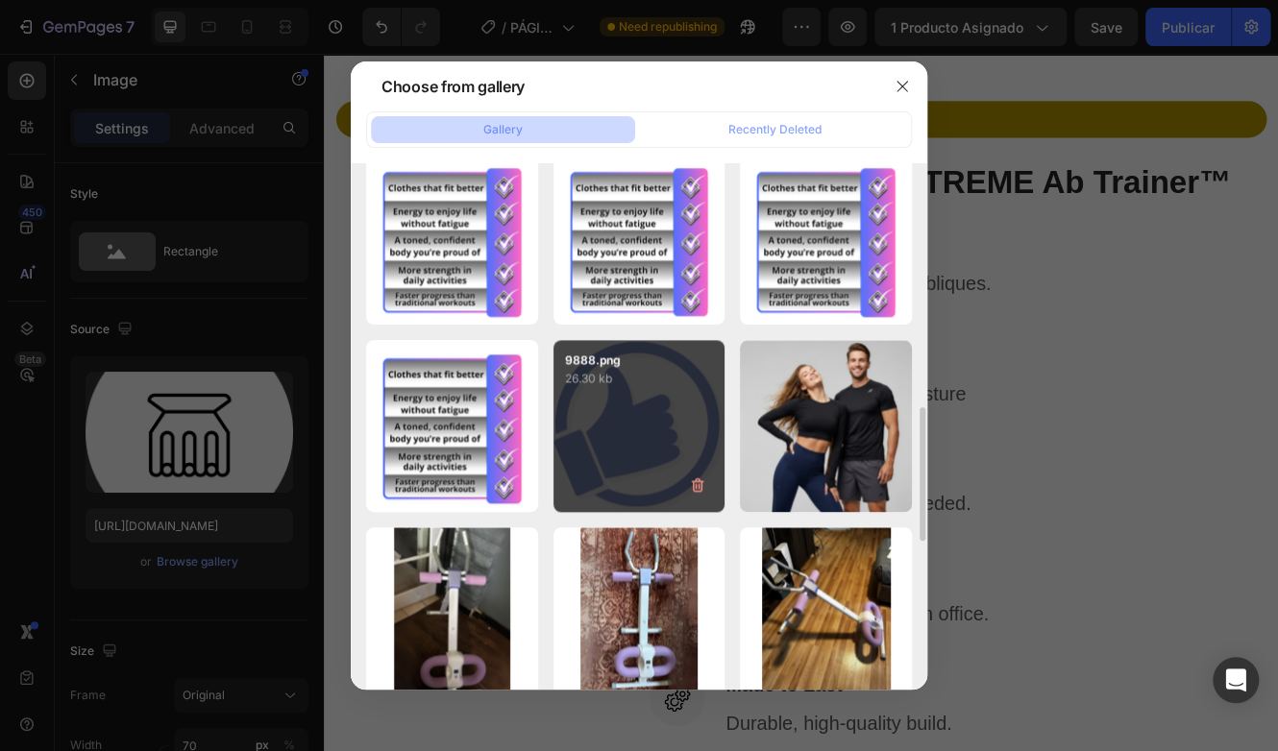
drag, startPoint x: 624, startPoint y: 427, endPoint x: 669, endPoint y: 484, distance: 72.6
click at [624, 427] on div "9888.png 26.30 kb" at bounding box center [639, 426] width 172 height 172
type input "[URL][DOMAIN_NAME]"
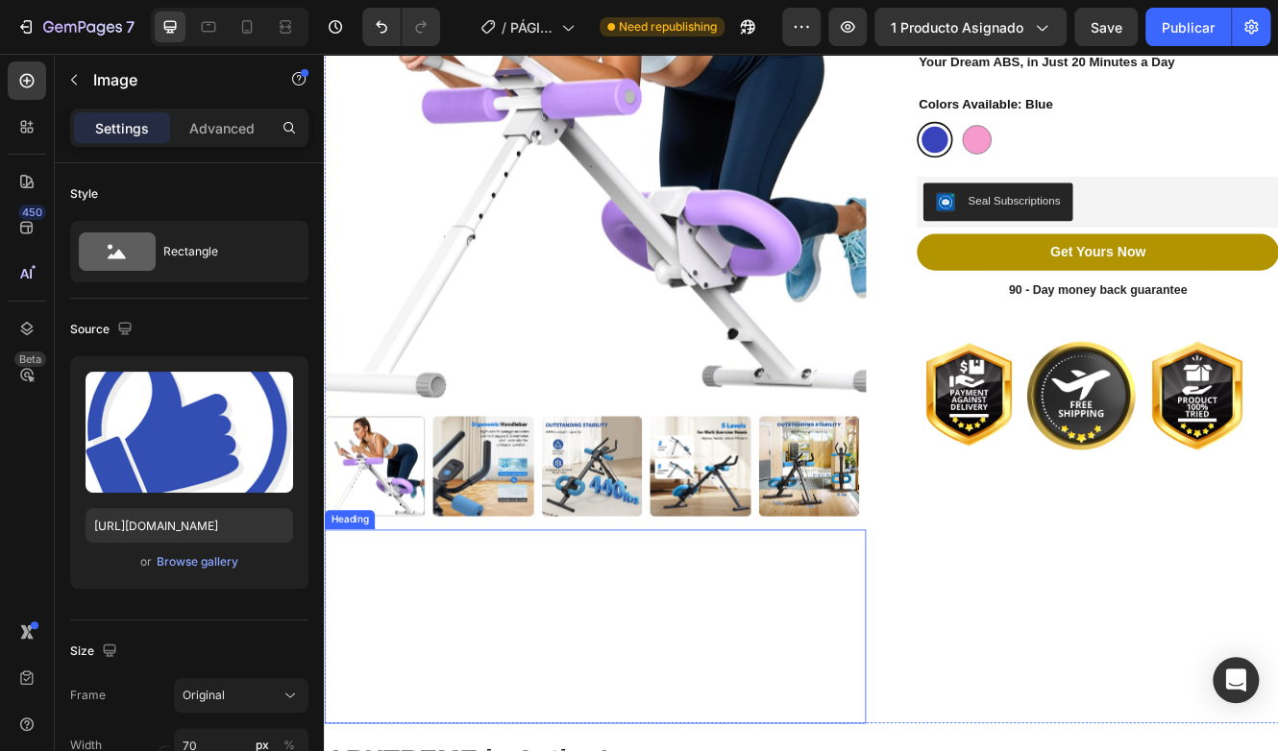
scroll to position [680, 0]
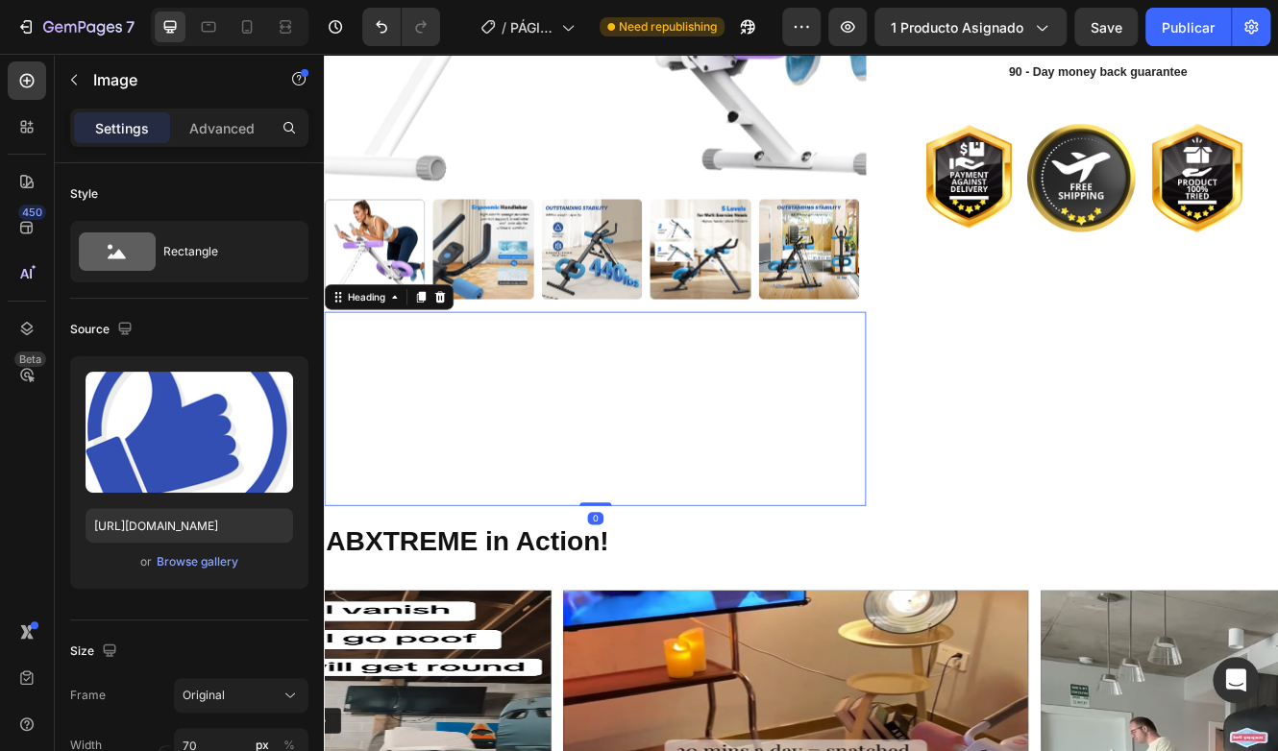
click at [665, 459] on span "The compact, powefull fitness machine that tones your abs, arms, legs & gluts -…" at bounding box center [641, 482] width 631 height 222
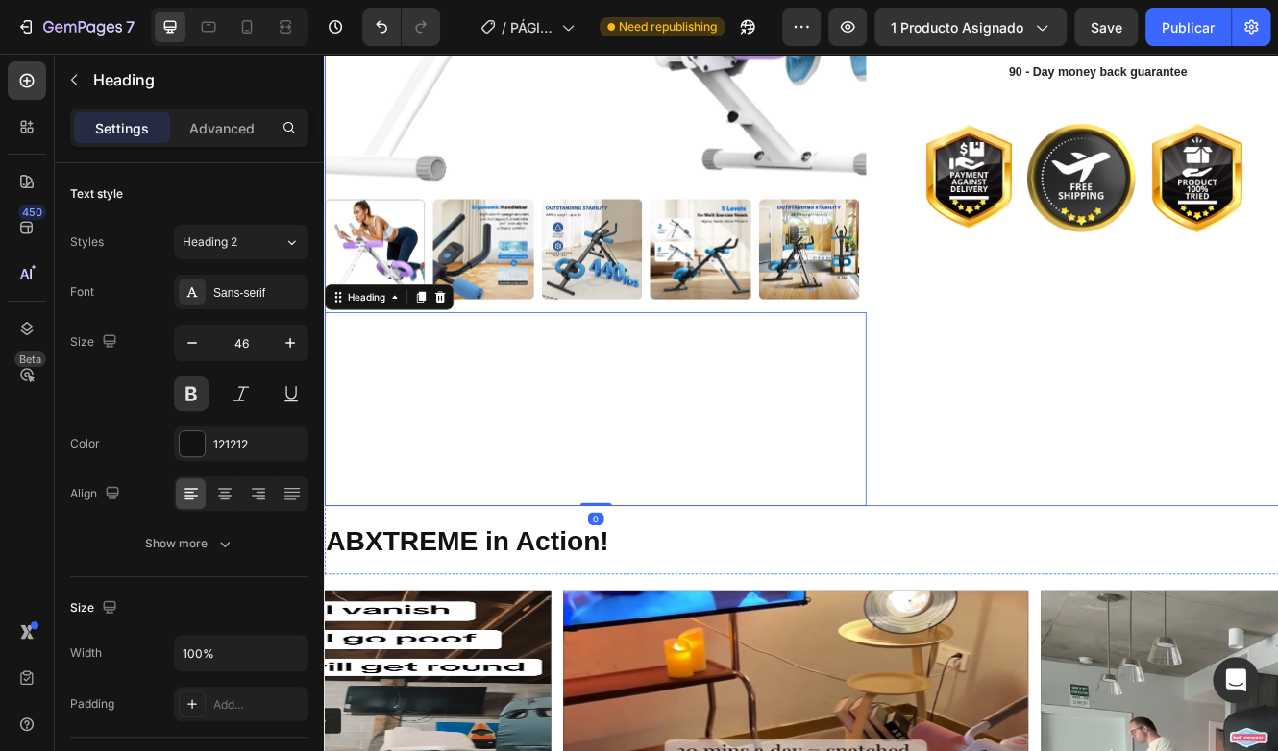
click at [1114, 472] on div "Abdominal Trainer Product Title Icon Icon Icon Icon Icon Icon List 2,500+ Verif…" at bounding box center [1243, 77] width 468 height 1046
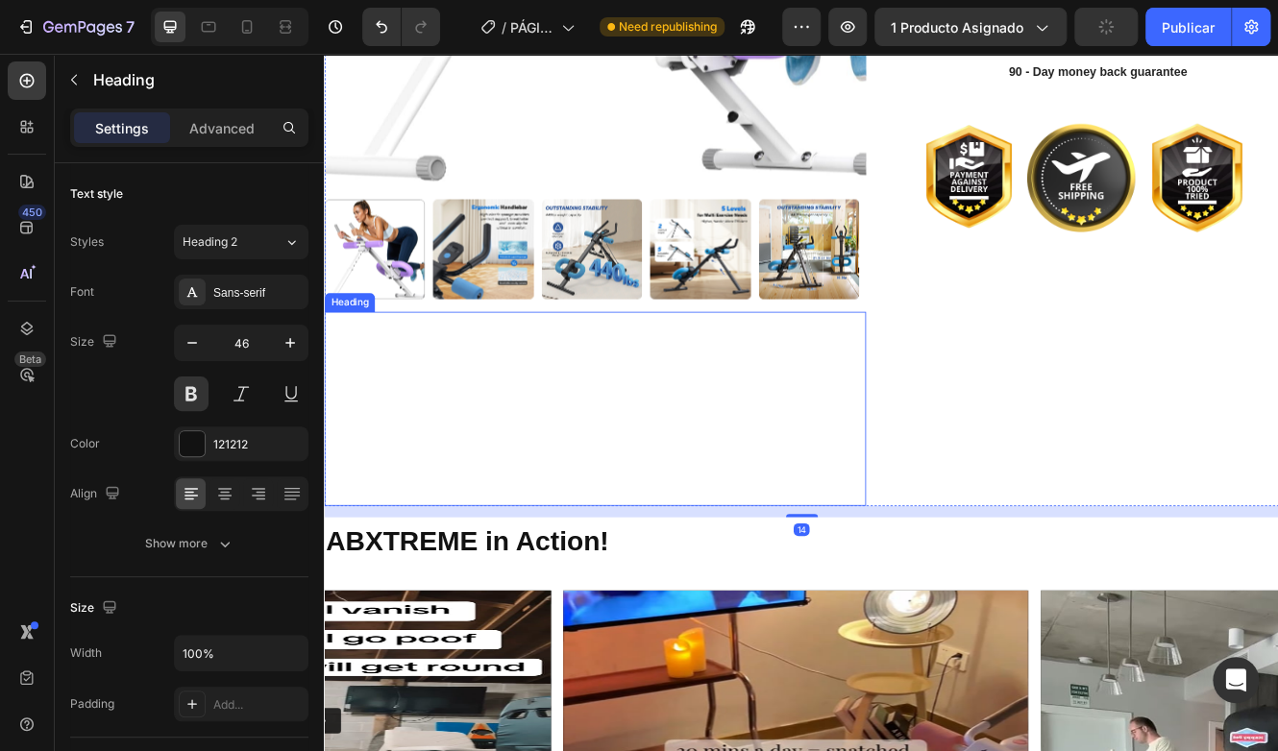
click at [949, 482] on span "The compact, powefull fitness machine that tones your abs, arms, legs & gluts -…" at bounding box center [641, 482] width 631 height 222
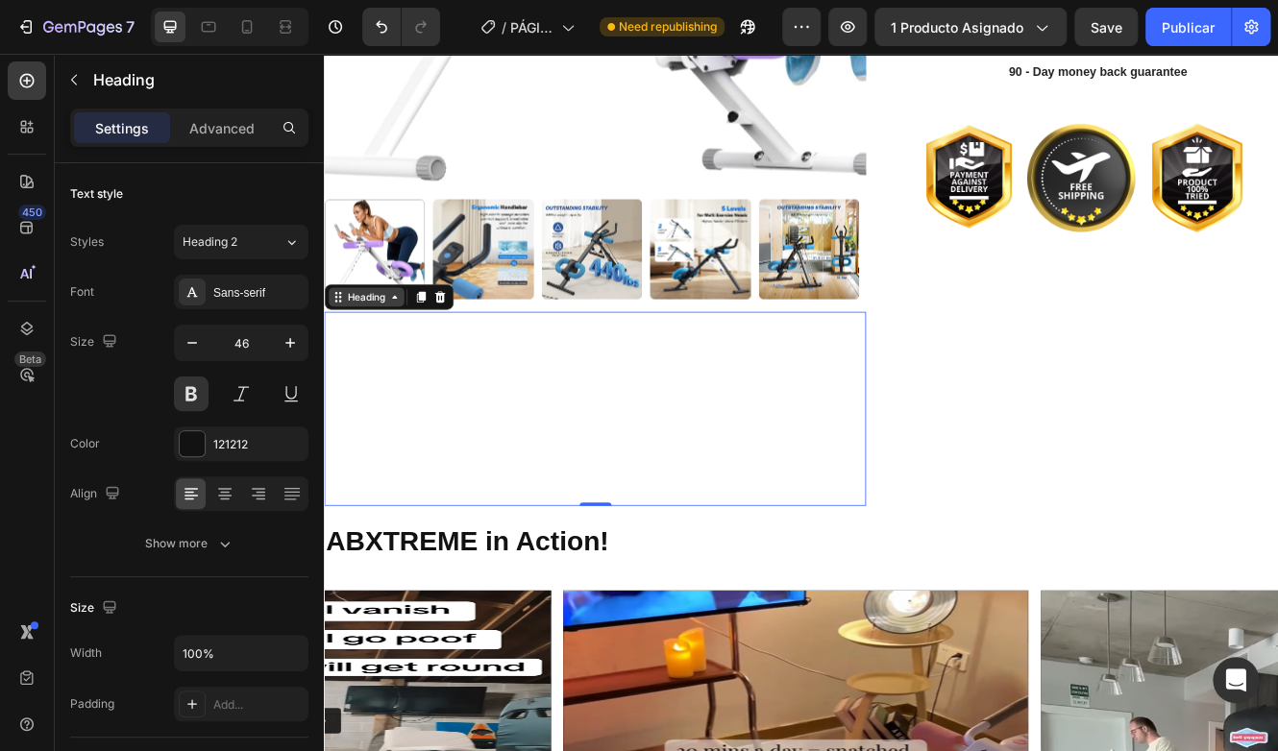
click at [348, 339] on div "Heading" at bounding box center [374, 347] width 53 height 17
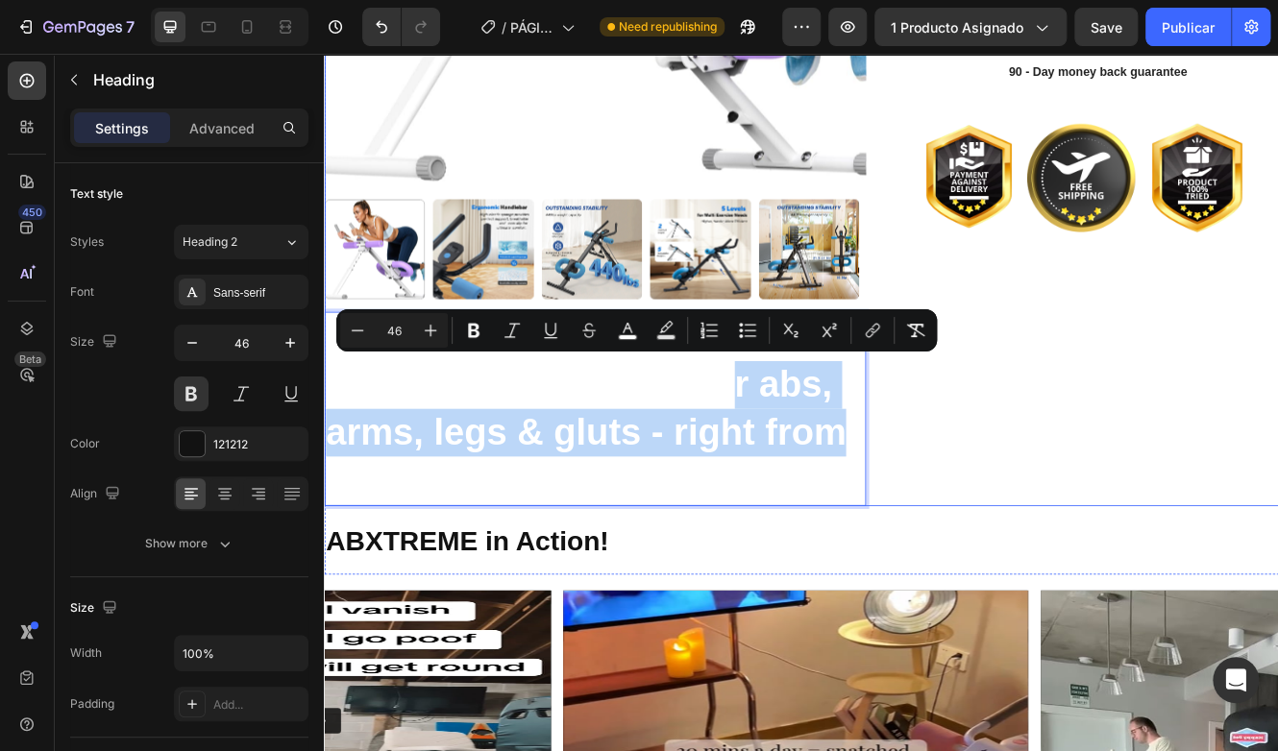
drag, startPoint x: 819, startPoint y: 454, endPoint x: 1004, endPoint y: 501, distance: 191.3
click at [1004, 501] on div "Product Images The compact, powefull fitness machine that tones your abs, arms,…" at bounding box center [900, 77] width 1153 height 1046
click at [823, 528] on p "The compact, powefull fitness machine that tones your abs, arms, legs & gluts -…" at bounding box center [651, 483] width 650 height 230
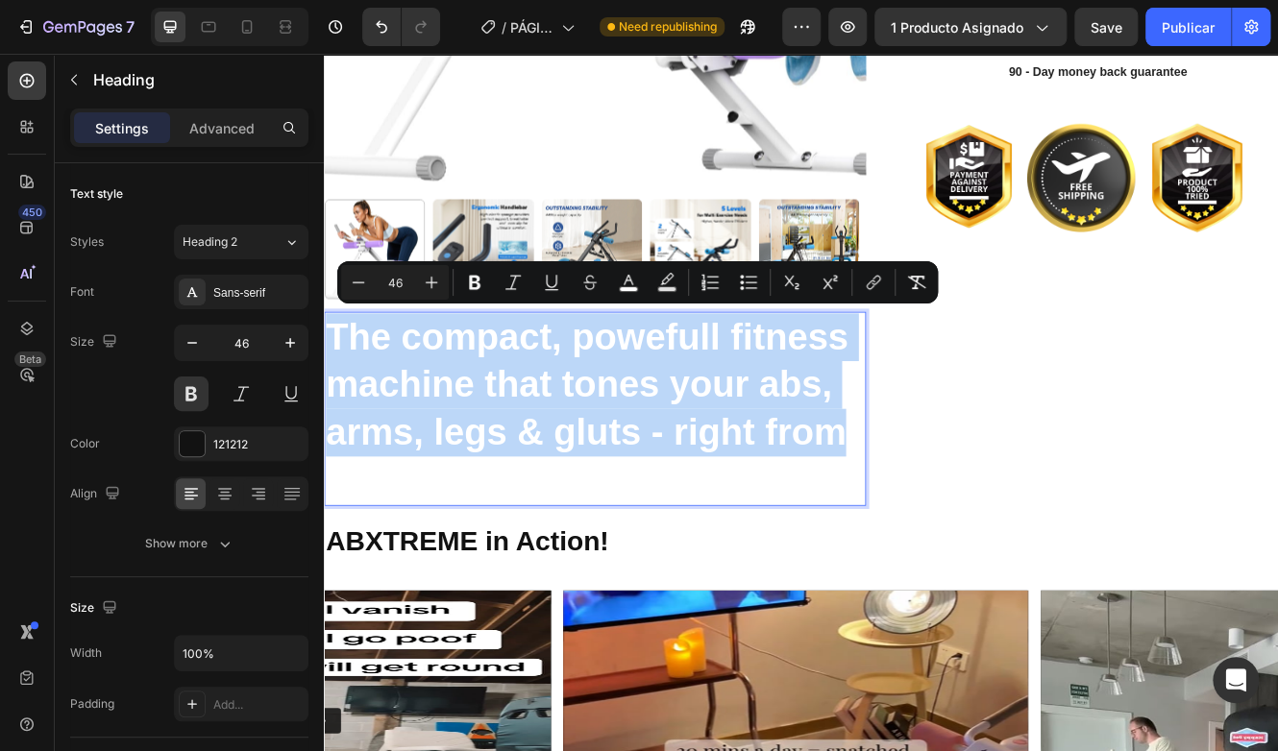
drag, startPoint x: 951, startPoint y: 505, endPoint x: 312, endPoint y: 379, distance: 651.1
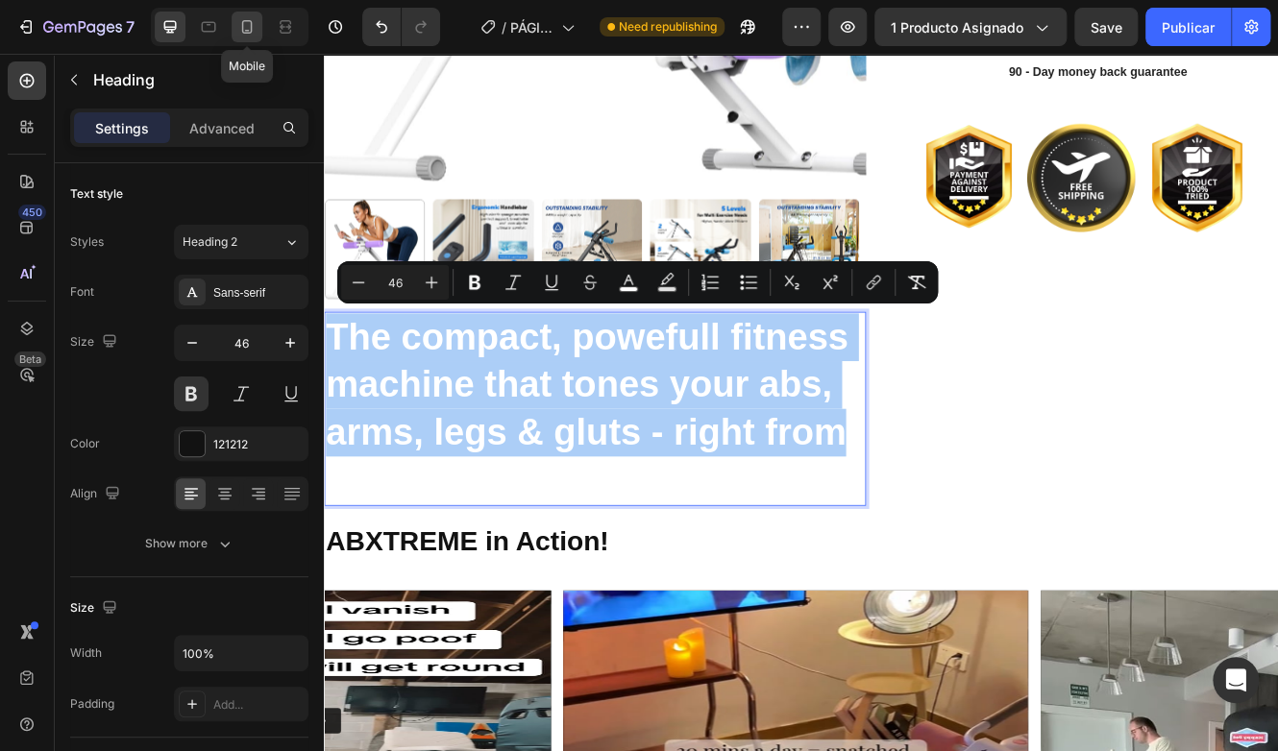
click at [250, 24] on icon at bounding box center [246, 26] width 19 height 19
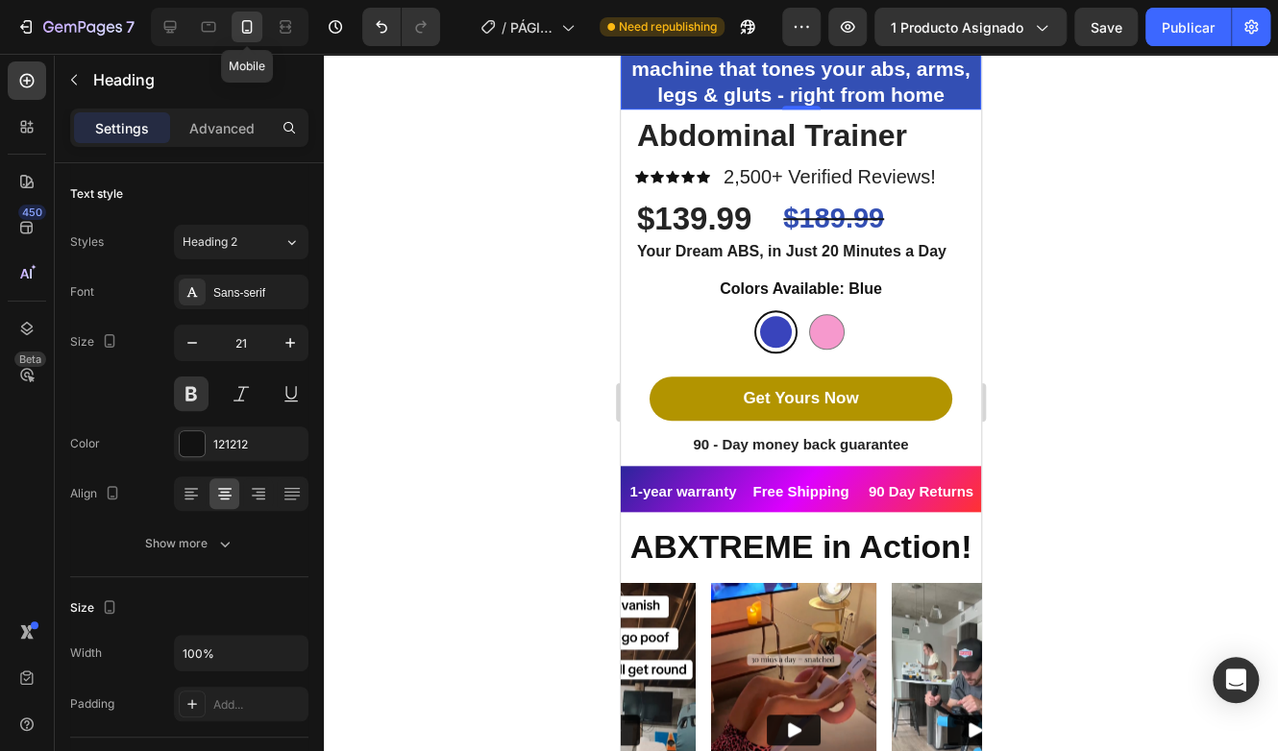
scroll to position [552, 0]
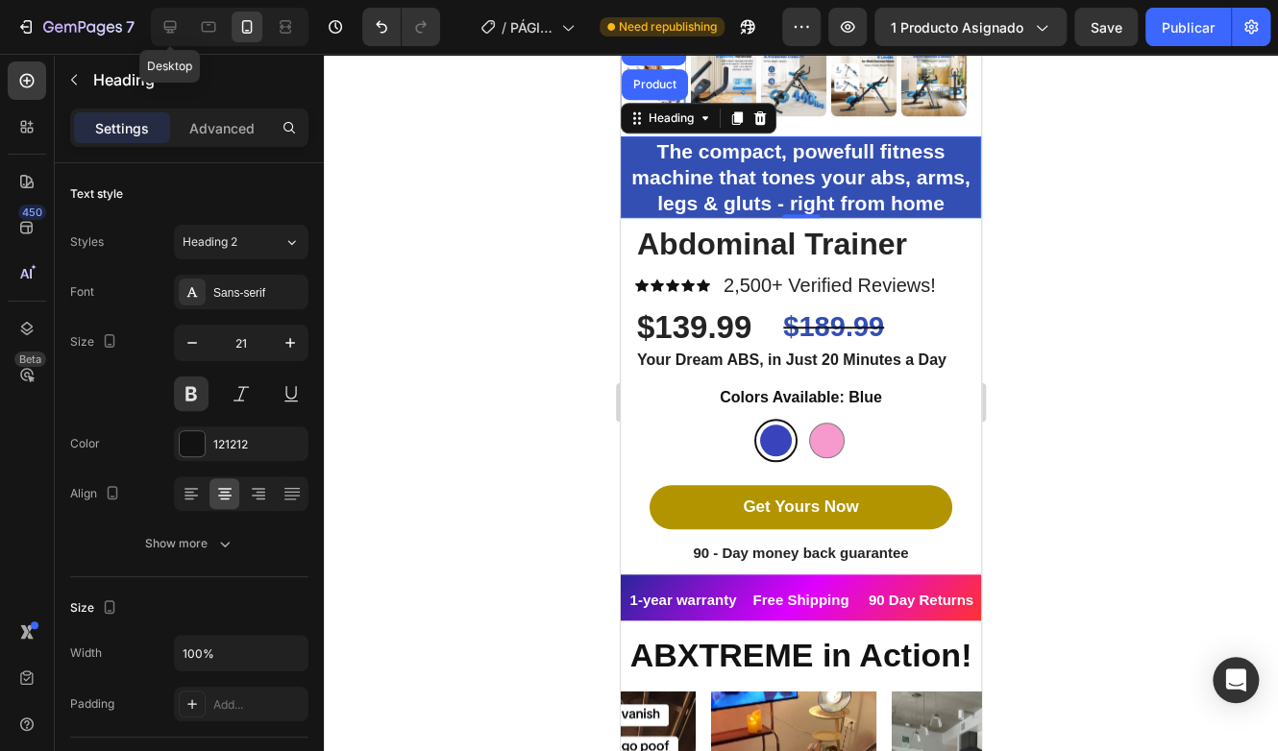
drag, startPoint x: 168, startPoint y: 31, endPoint x: 563, endPoint y: 231, distance: 442.5
click at [168, 31] on icon at bounding box center [170, 27] width 12 height 12
type input "46"
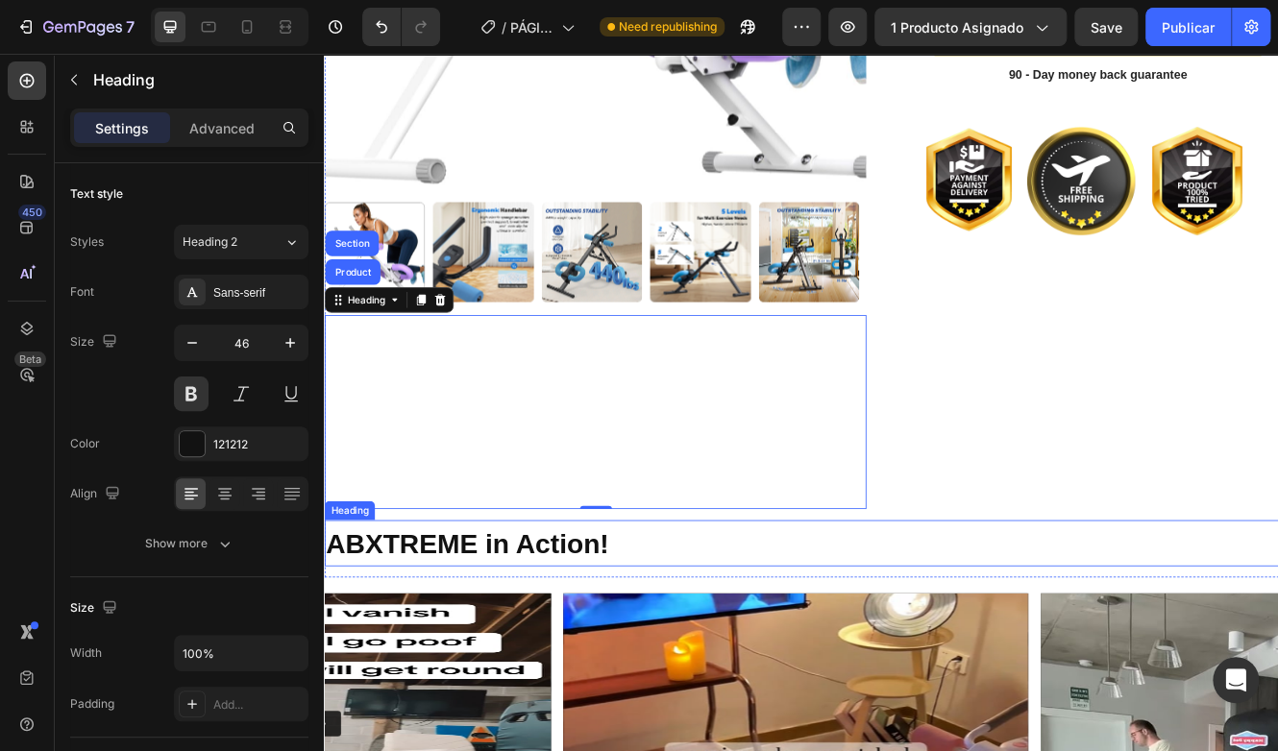
scroll to position [628, 0]
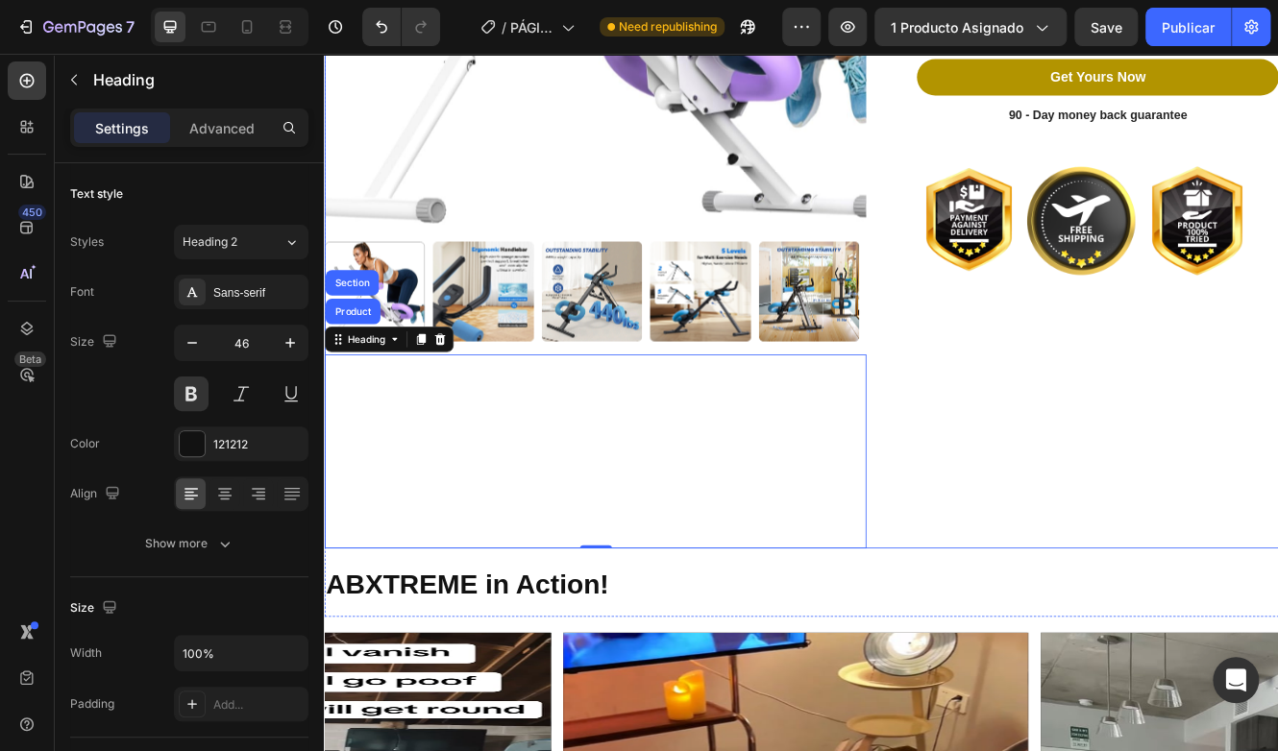
click at [1079, 433] on div "Abdominal Trainer Product Title Icon Icon Icon Icon Icon Icon List 2,500+ Verif…" at bounding box center [1243, 129] width 468 height 1046
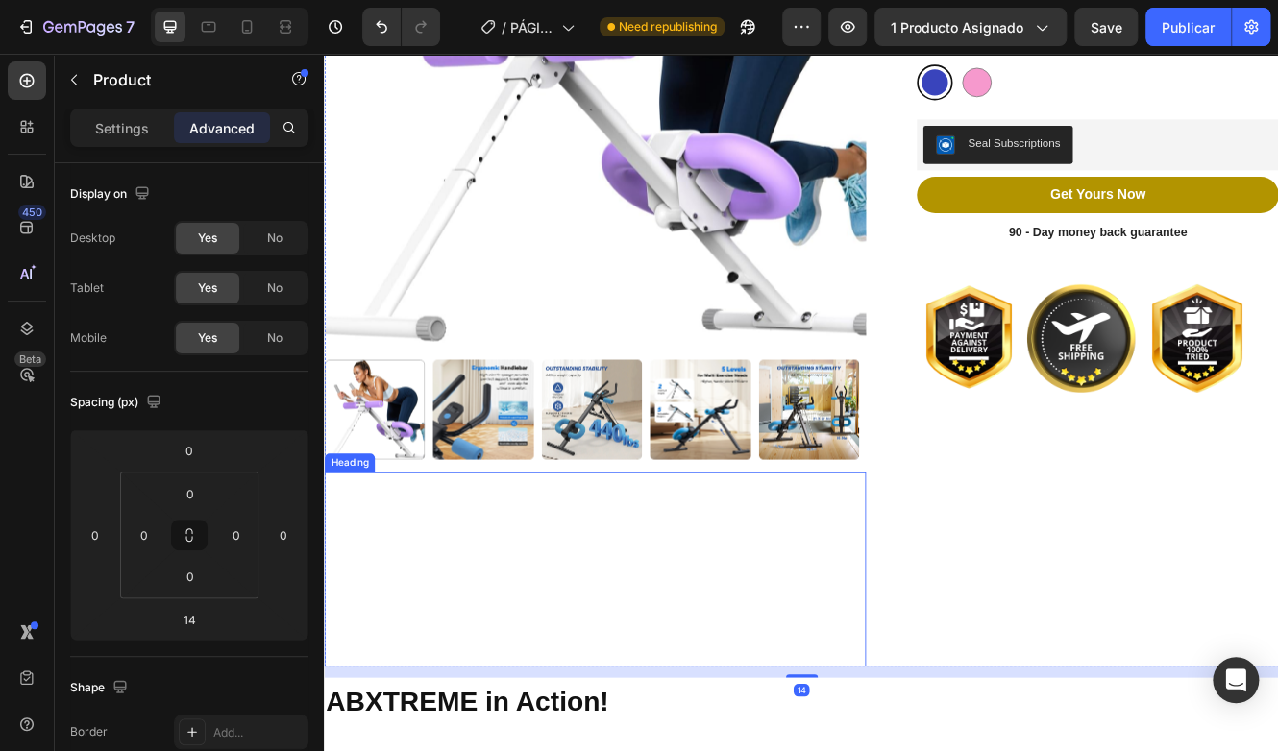
scroll to position [340, 0]
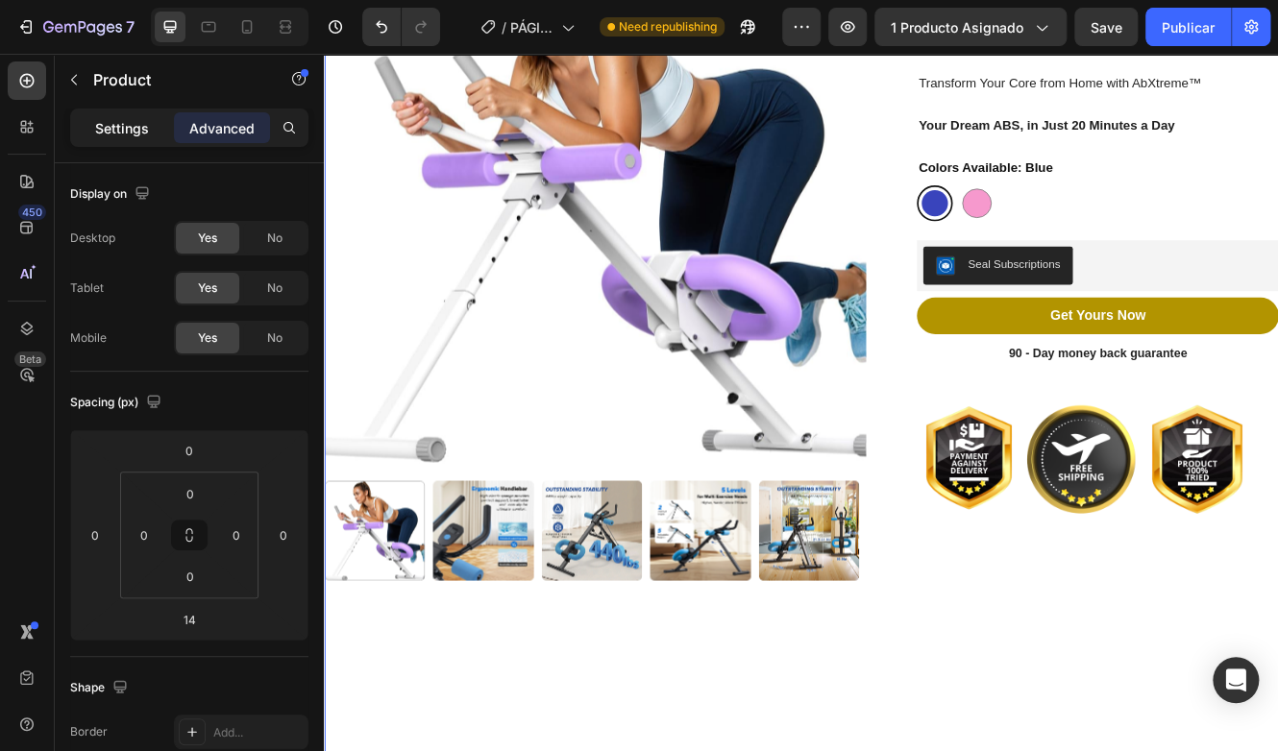
click at [129, 122] on p "Settings" at bounding box center [122, 128] width 54 height 20
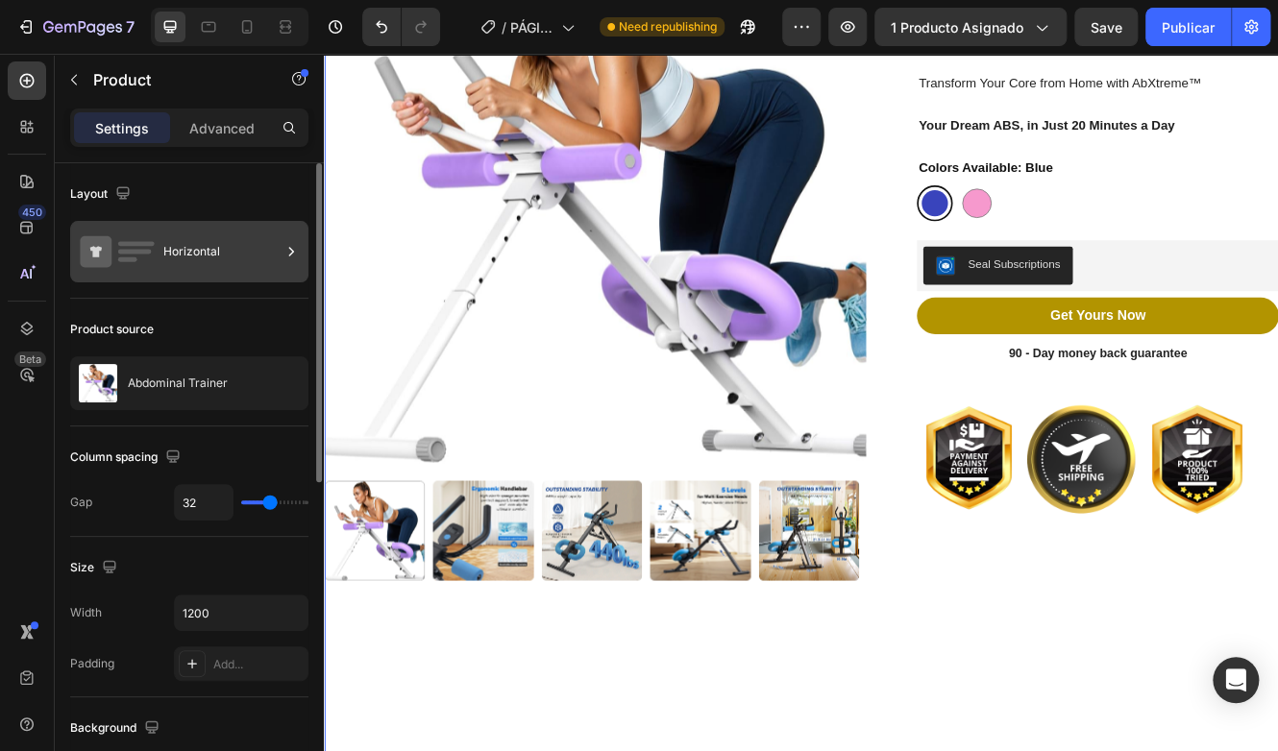
click at [226, 278] on div "Horizontal" at bounding box center [189, 251] width 238 height 61
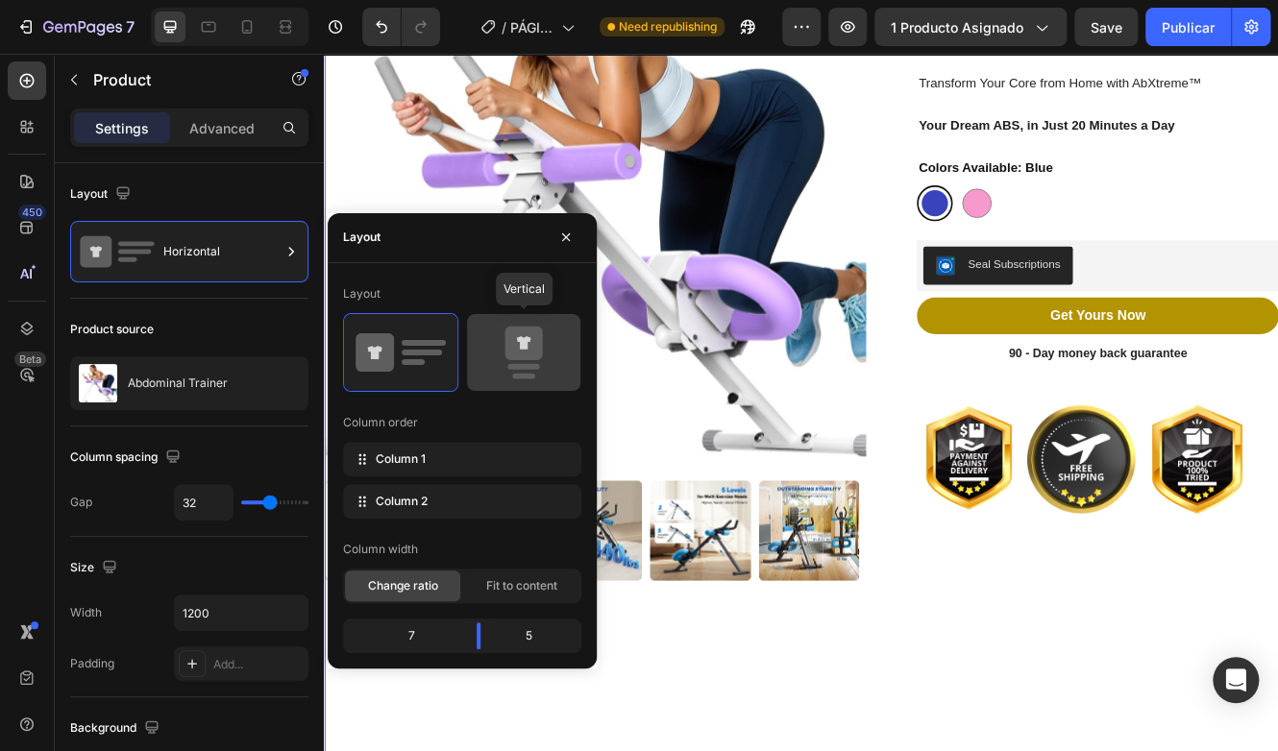
click at [497, 373] on icon at bounding box center [523, 353] width 90 height 54
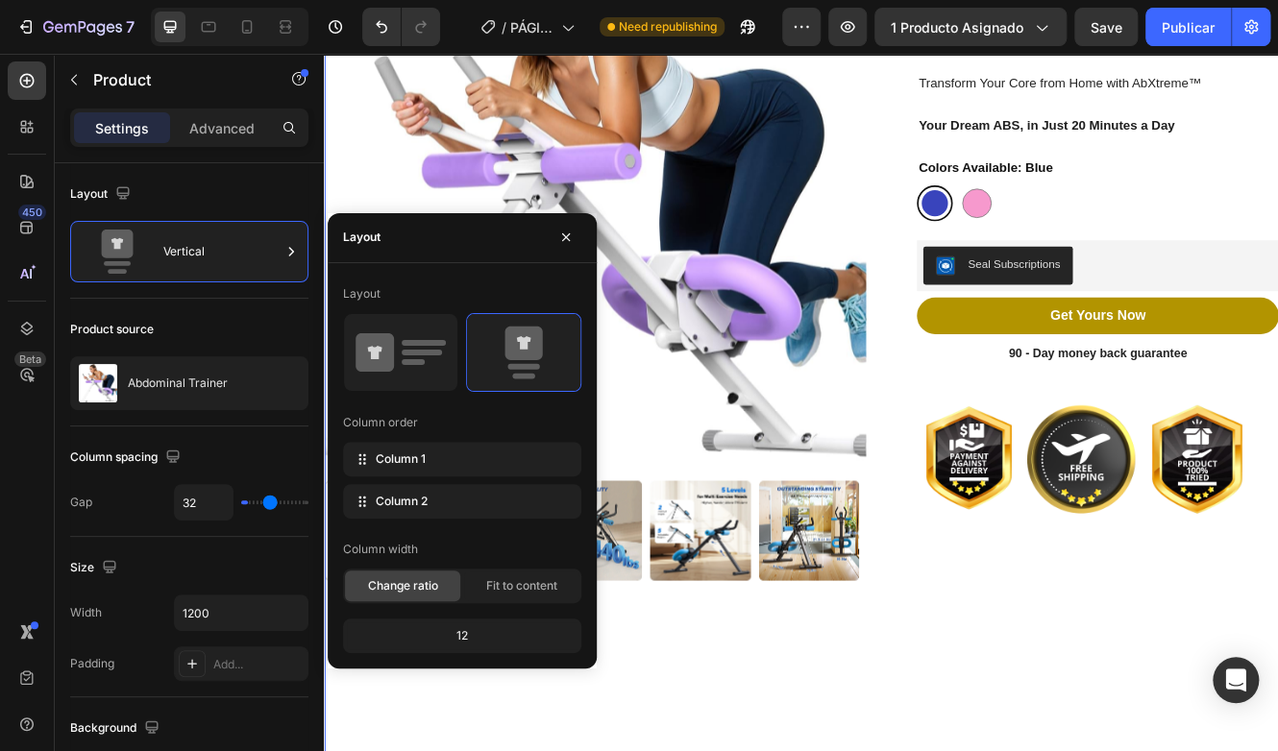
type input "0"
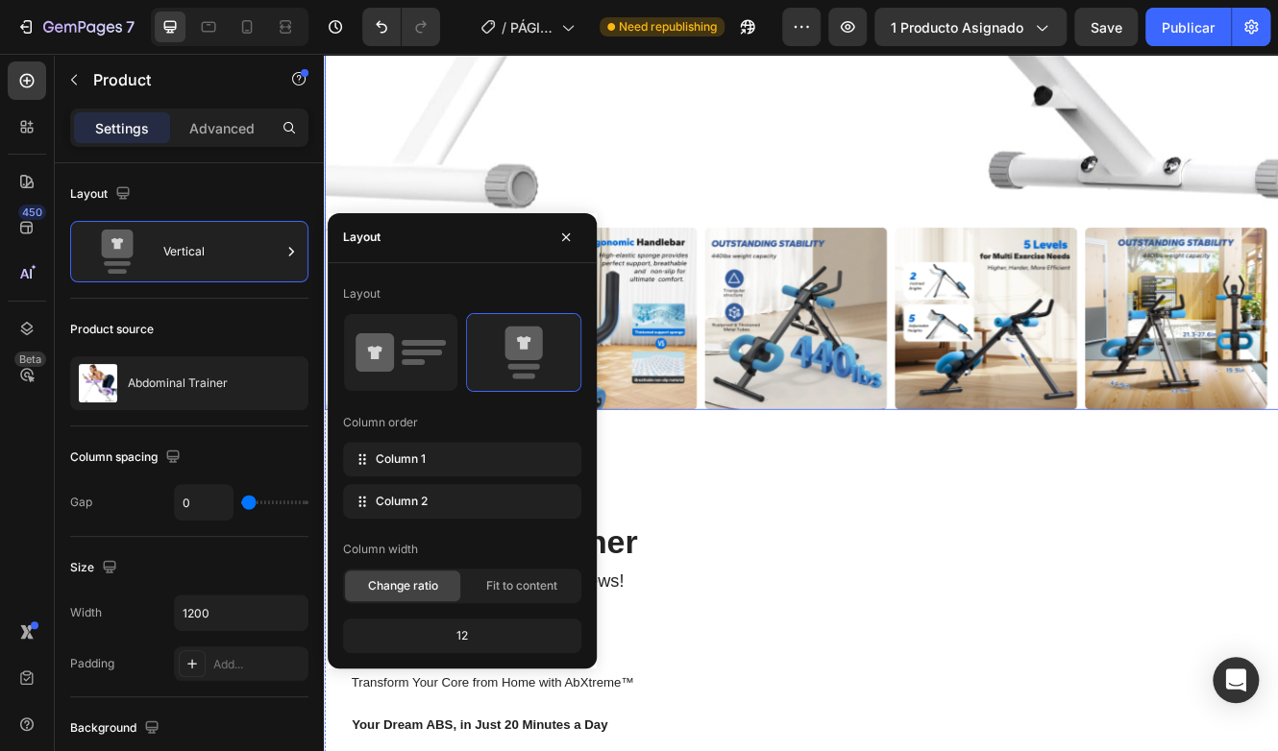
scroll to position [1109, 0]
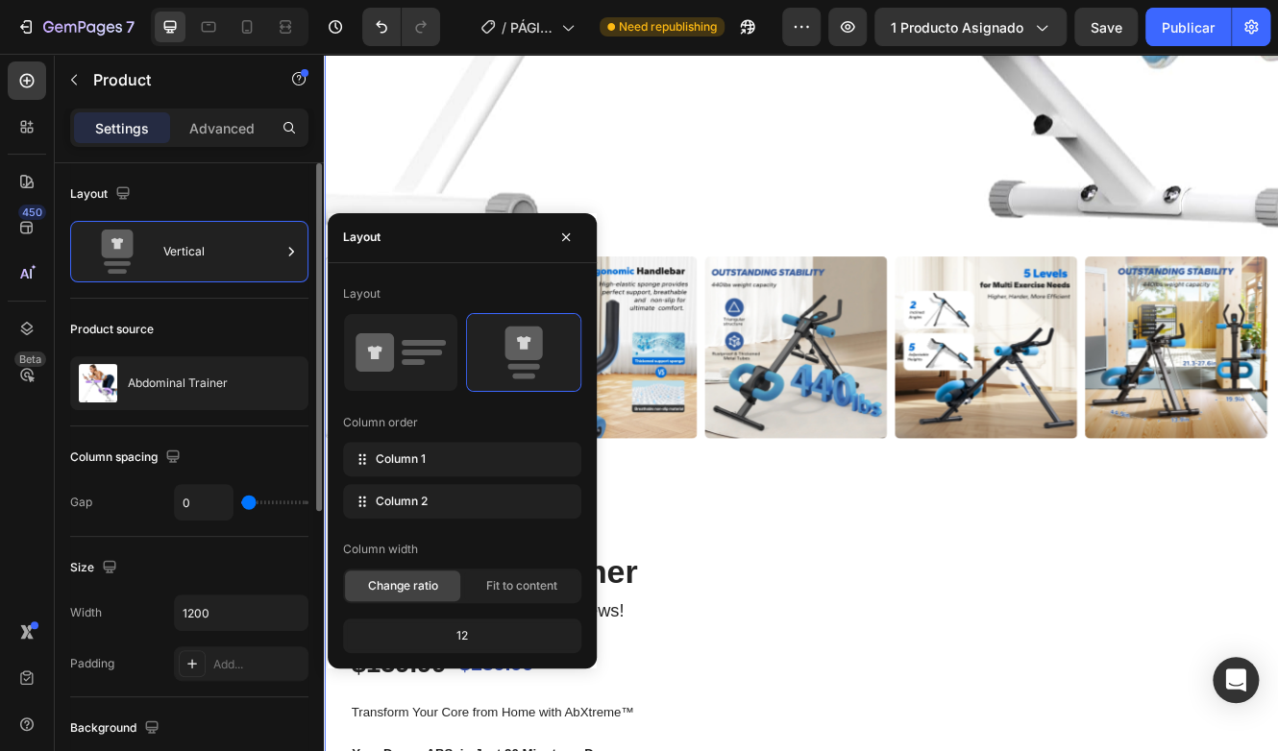
click at [160, 572] on div "Size" at bounding box center [189, 567] width 238 height 31
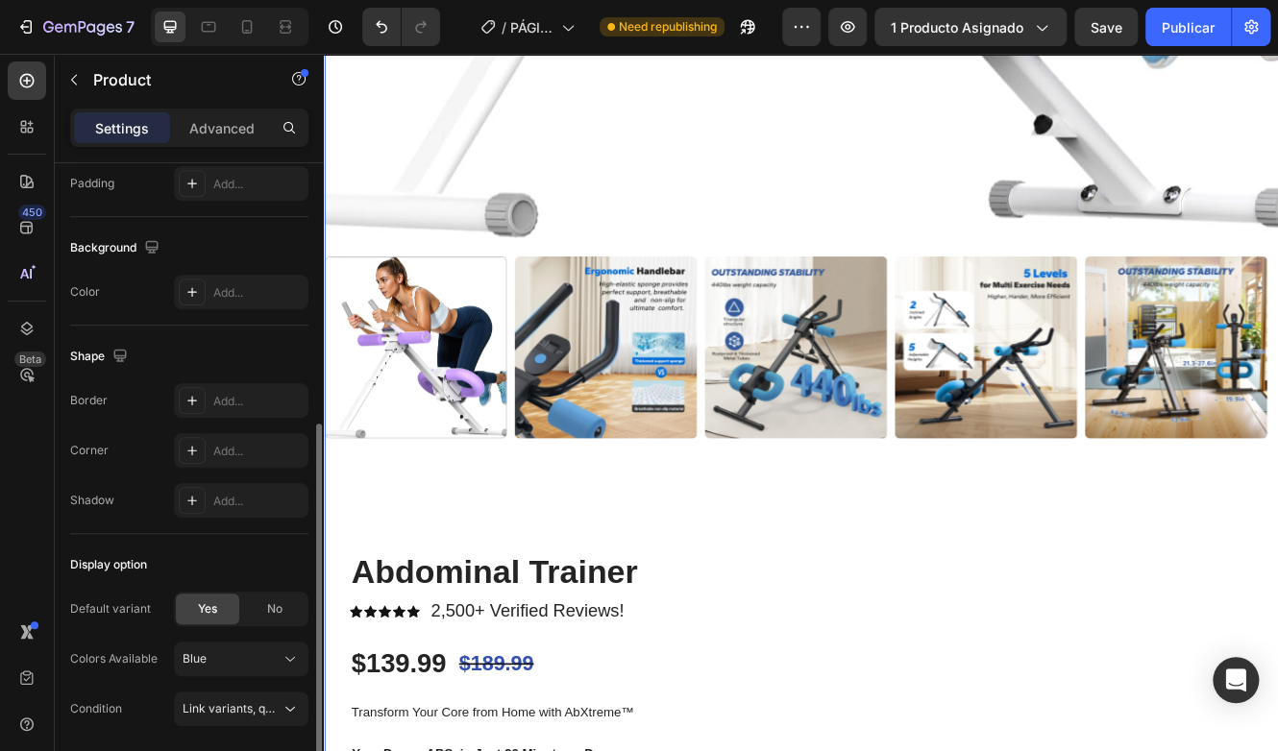
scroll to position [546, 0]
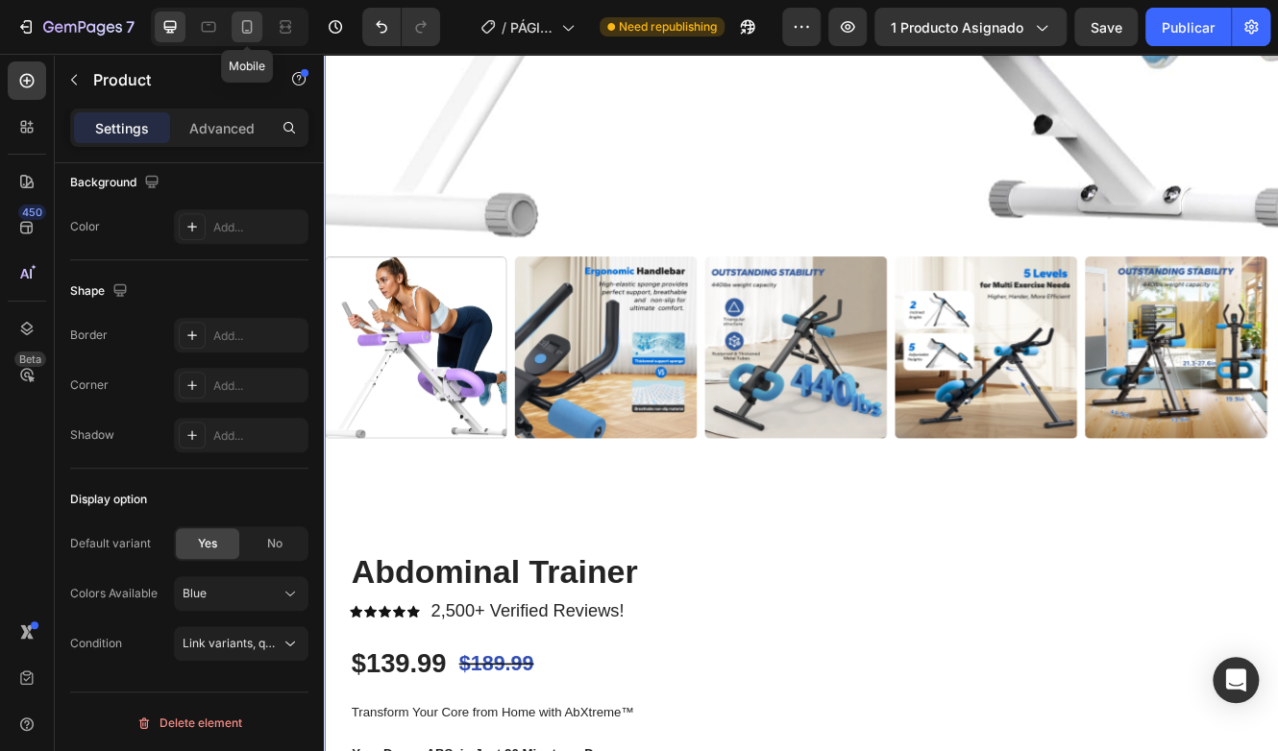
click at [246, 23] on icon at bounding box center [246, 26] width 19 height 19
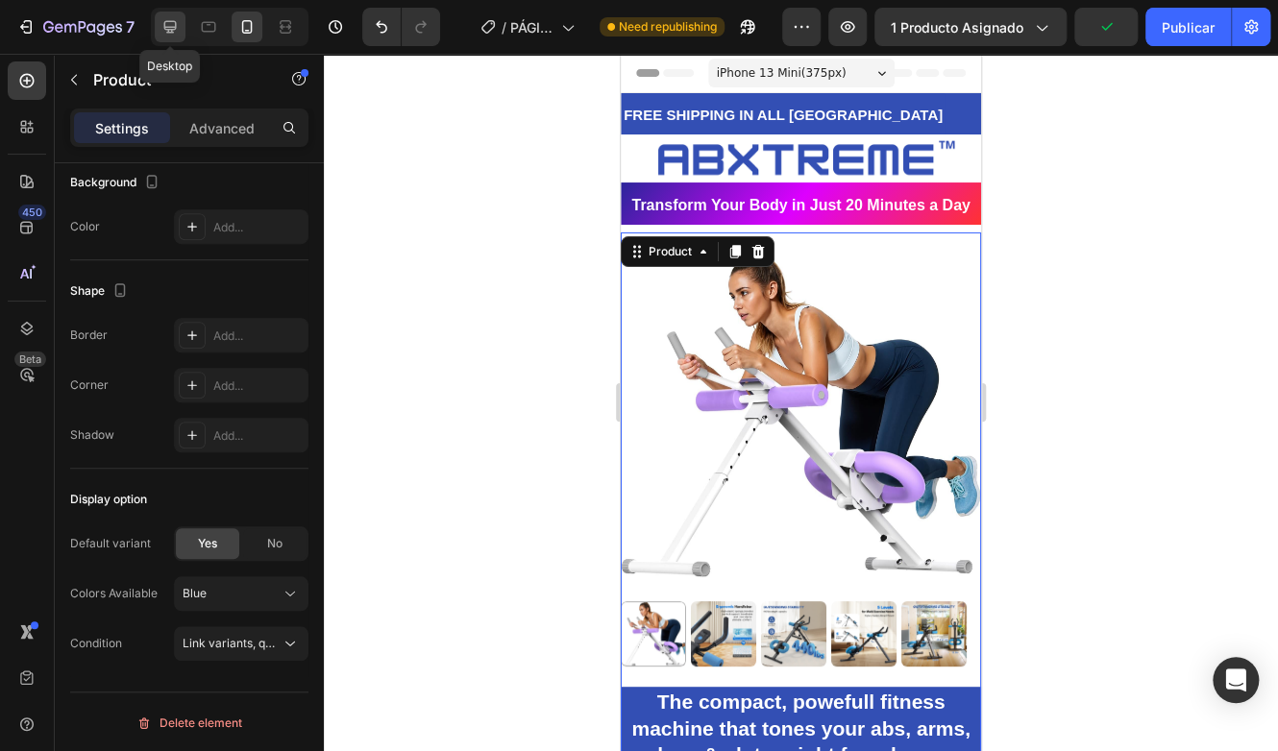
click at [174, 14] on div at bounding box center [170, 27] width 31 height 31
type input "1200"
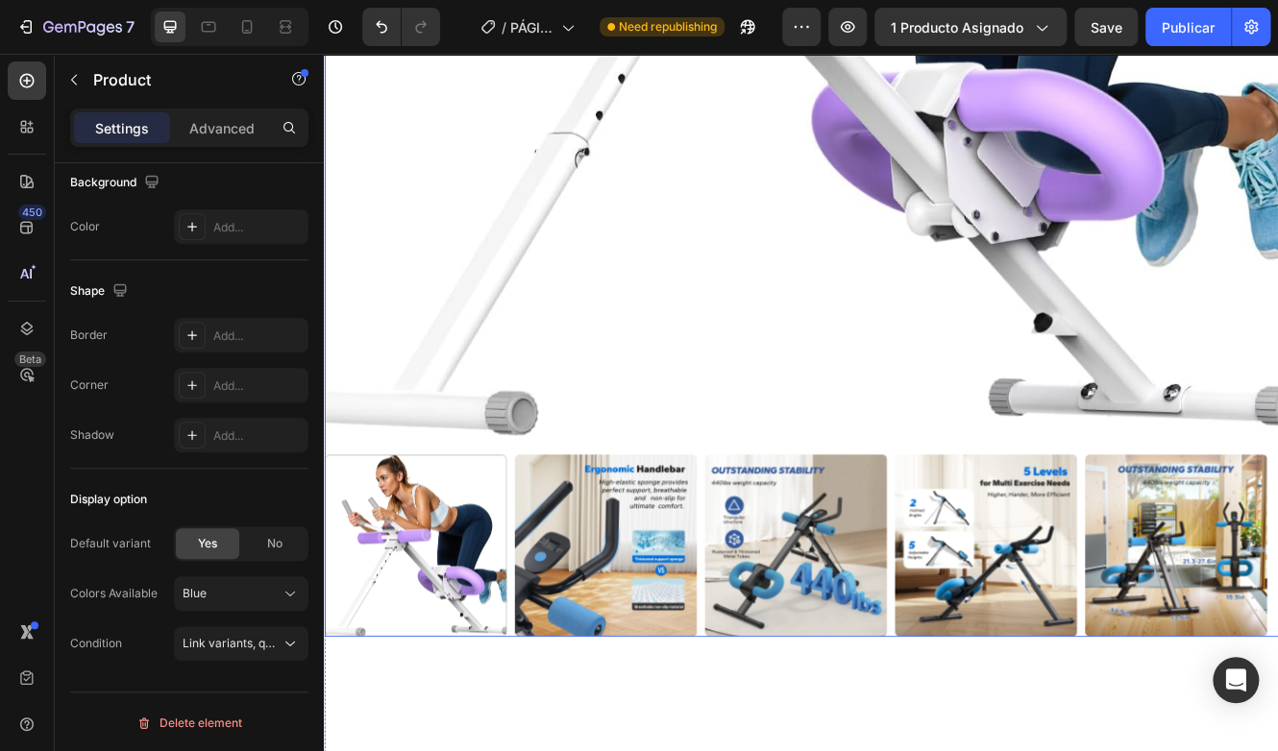
scroll to position [753, 0]
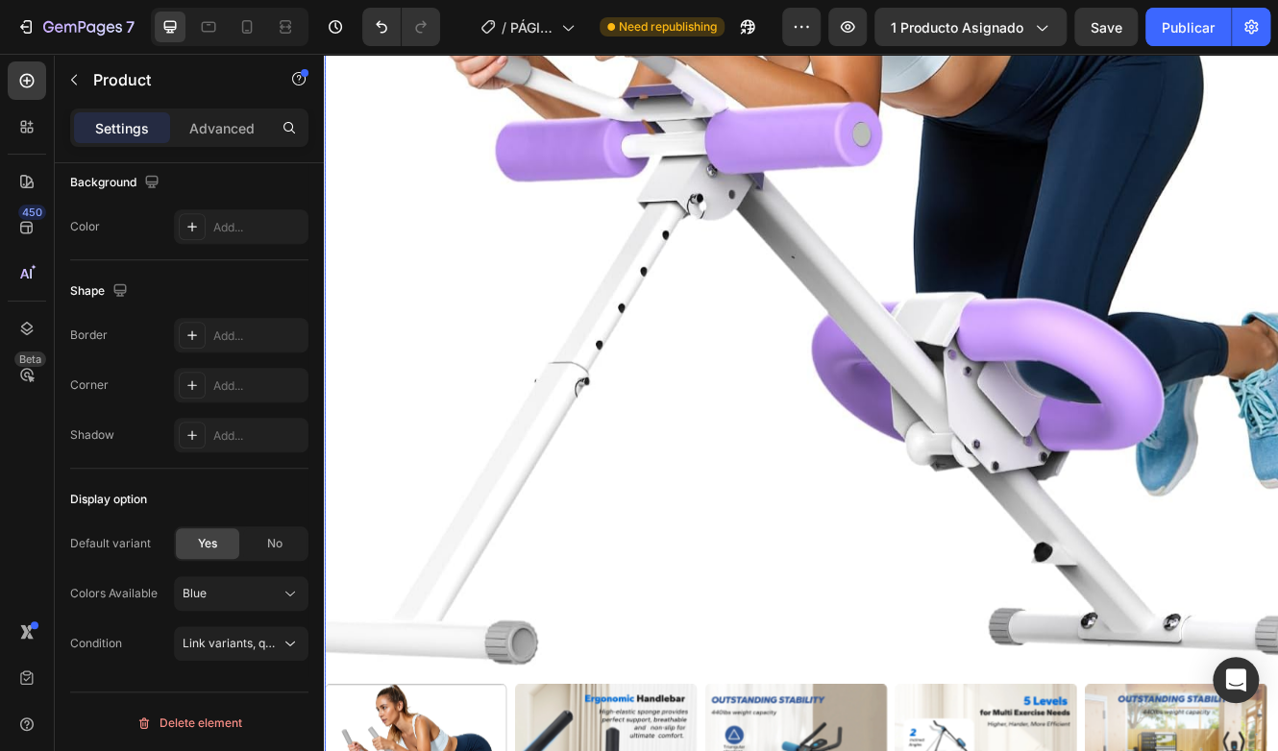
click at [781, 431] on img at bounding box center [900, 218] width 1153 height 1153
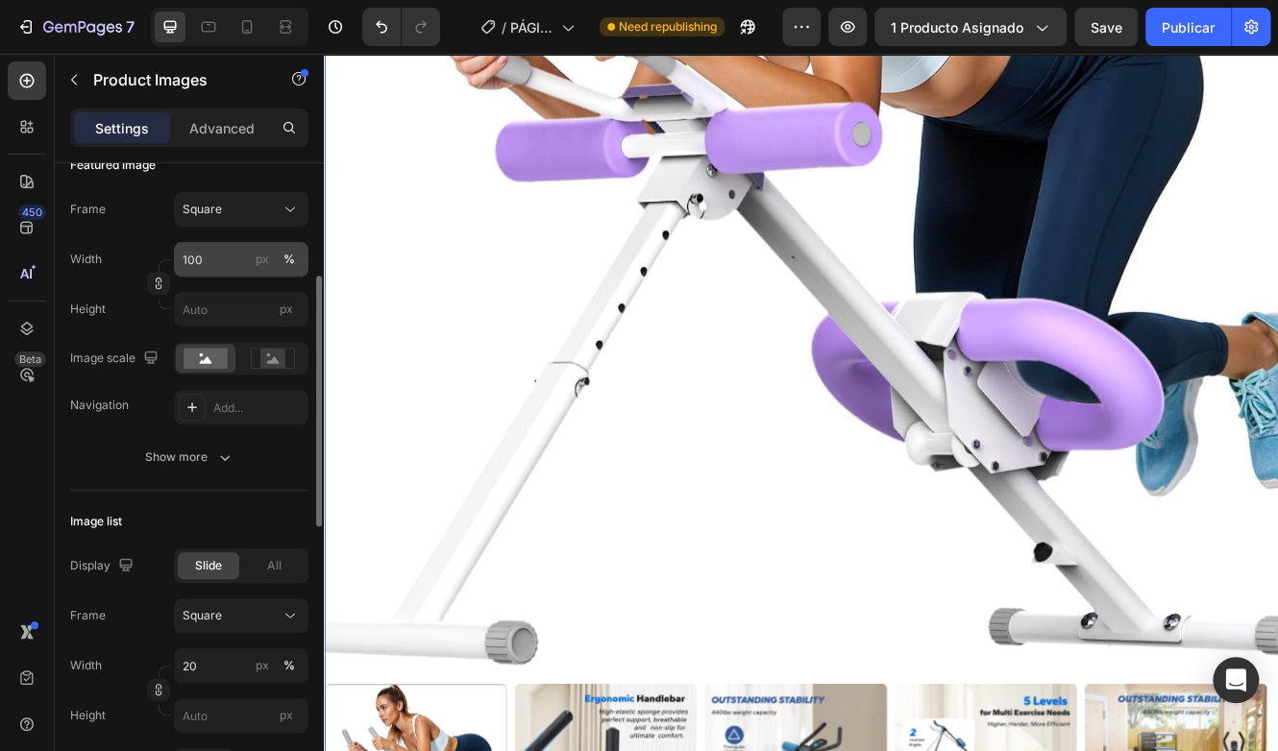
scroll to position [96, 0]
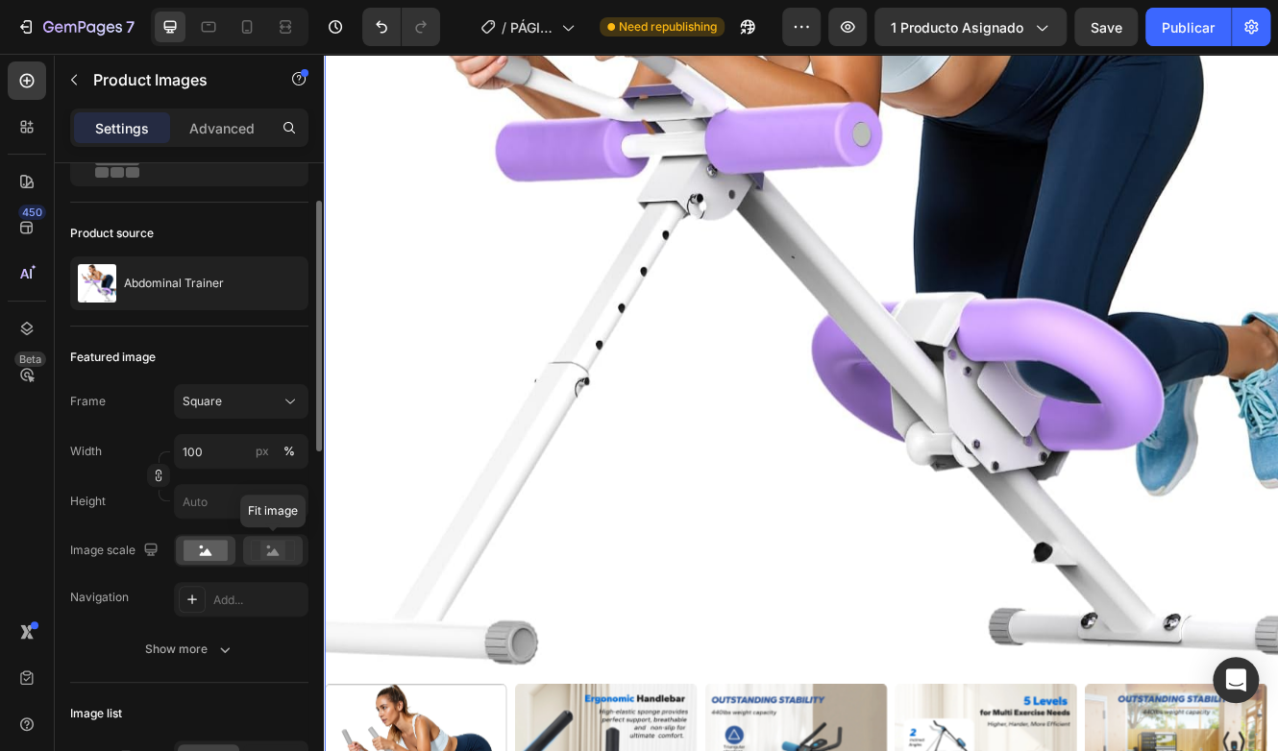
click at [300, 549] on div at bounding box center [273, 550] width 60 height 29
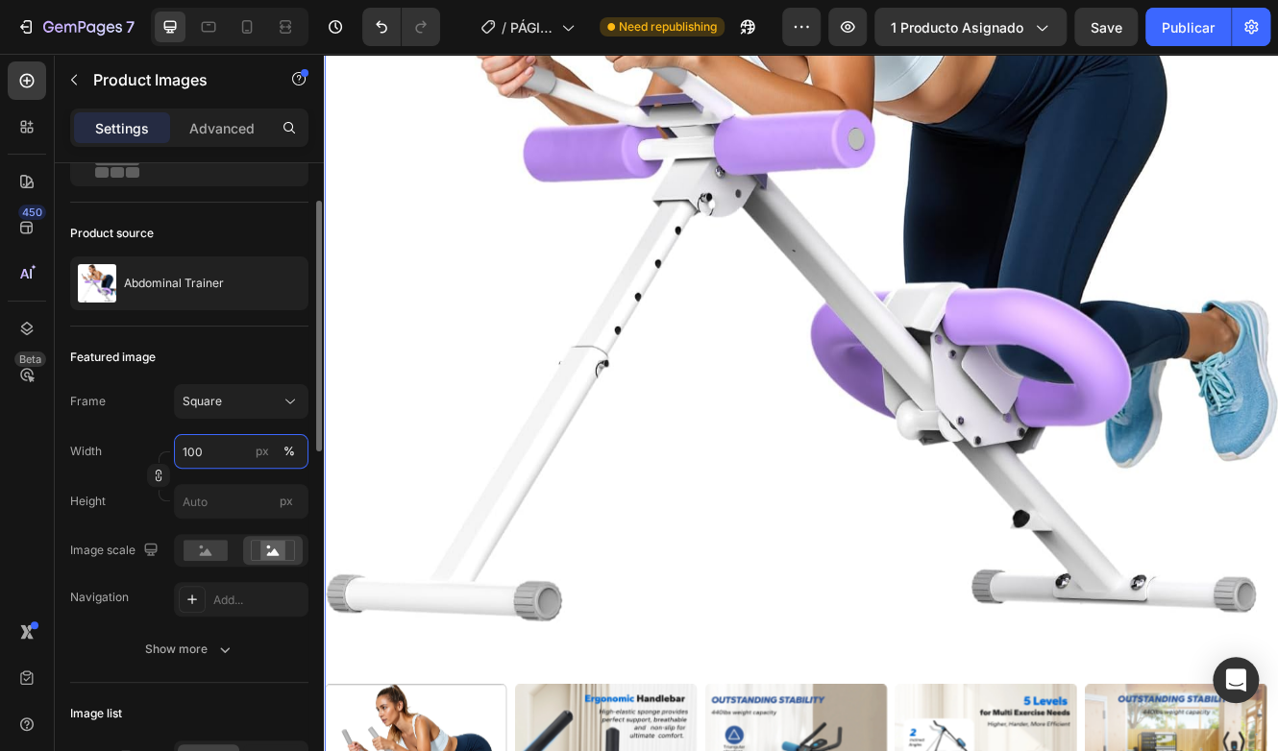
click at [232, 452] on input "100" at bounding box center [241, 451] width 134 height 35
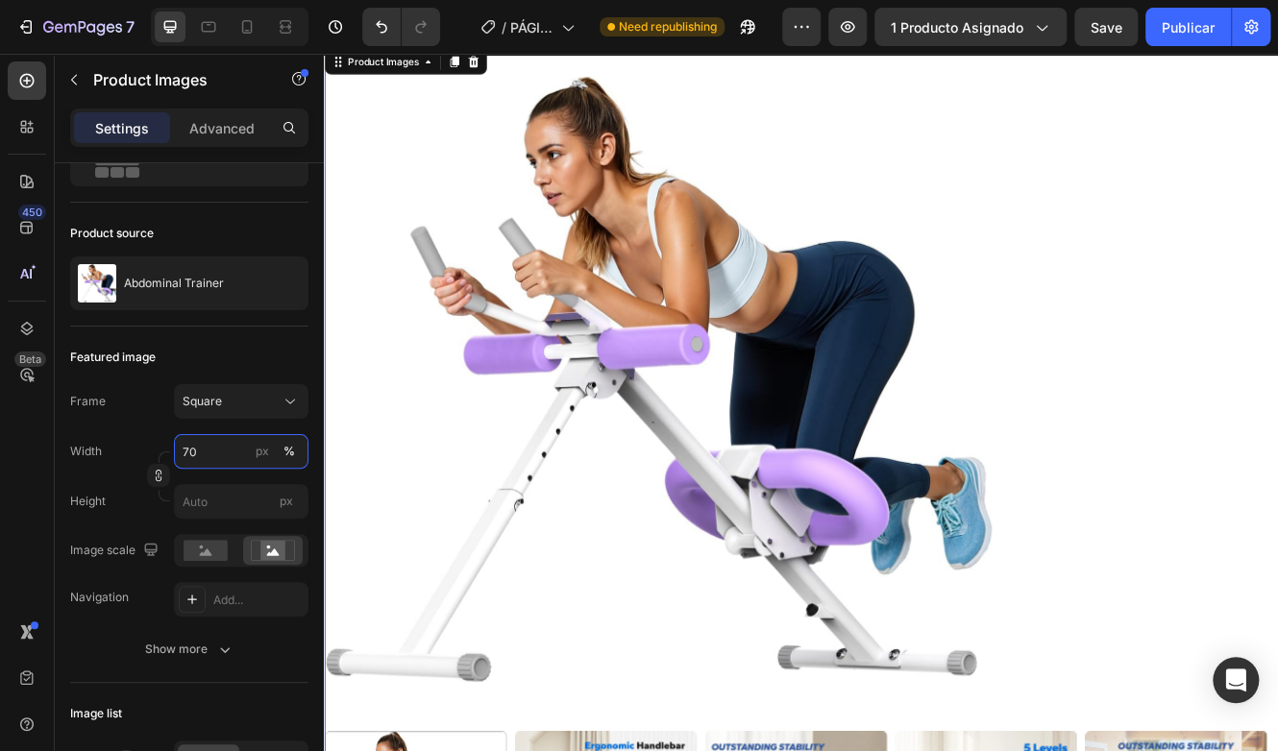
scroll to position [384, 0]
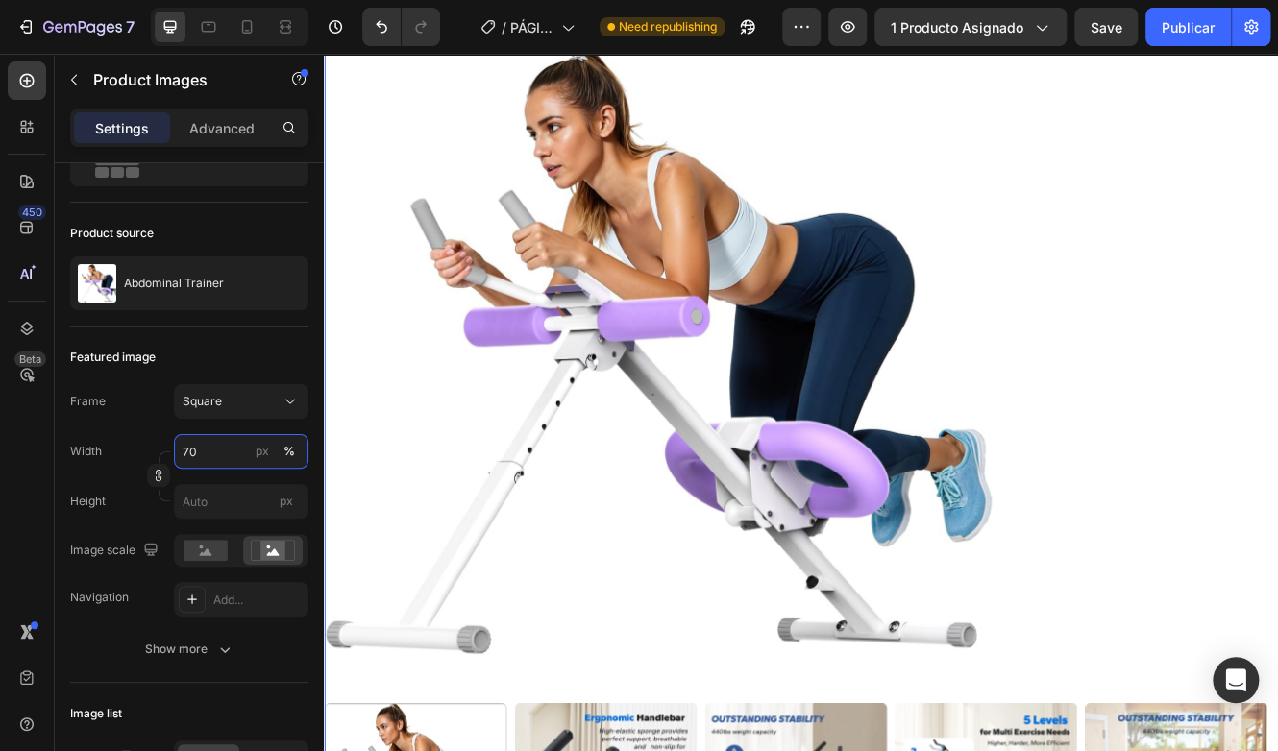
type input "70"
click at [794, 493] on img at bounding box center [727, 414] width 807 height 807
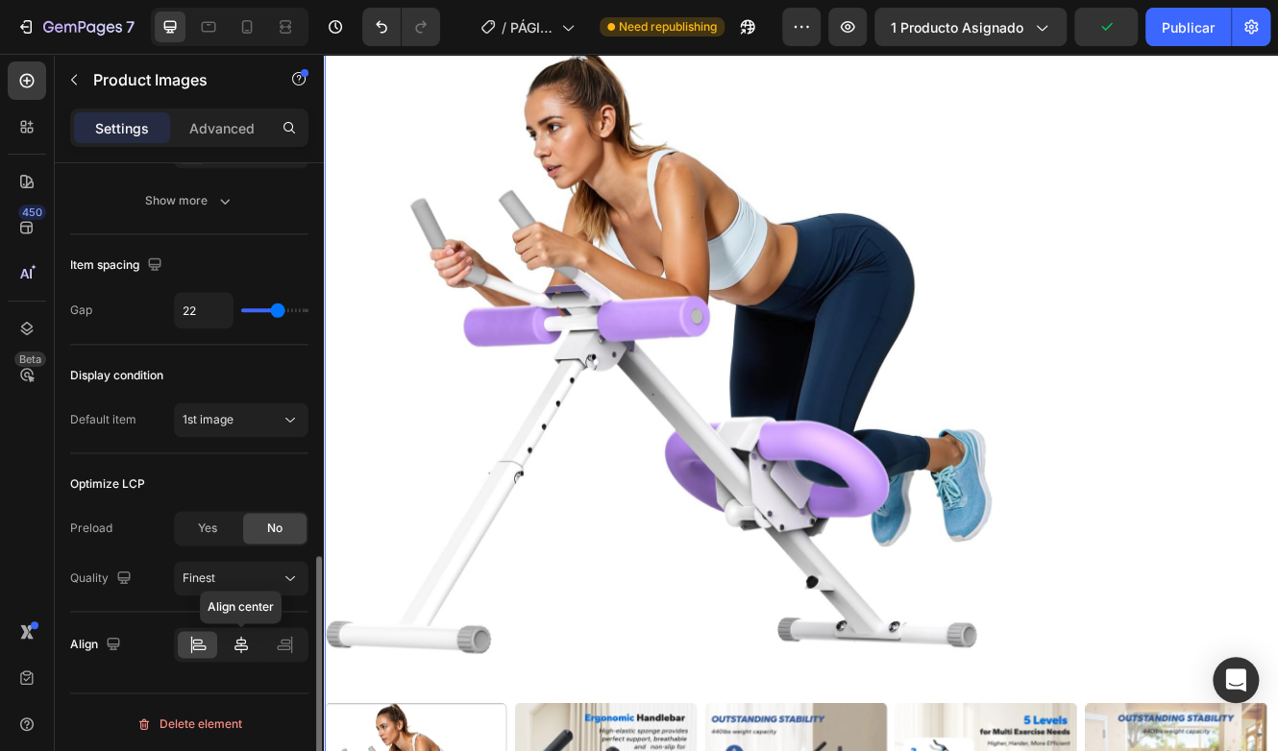
click at [239, 635] on icon at bounding box center [241, 644] width 19 height 19
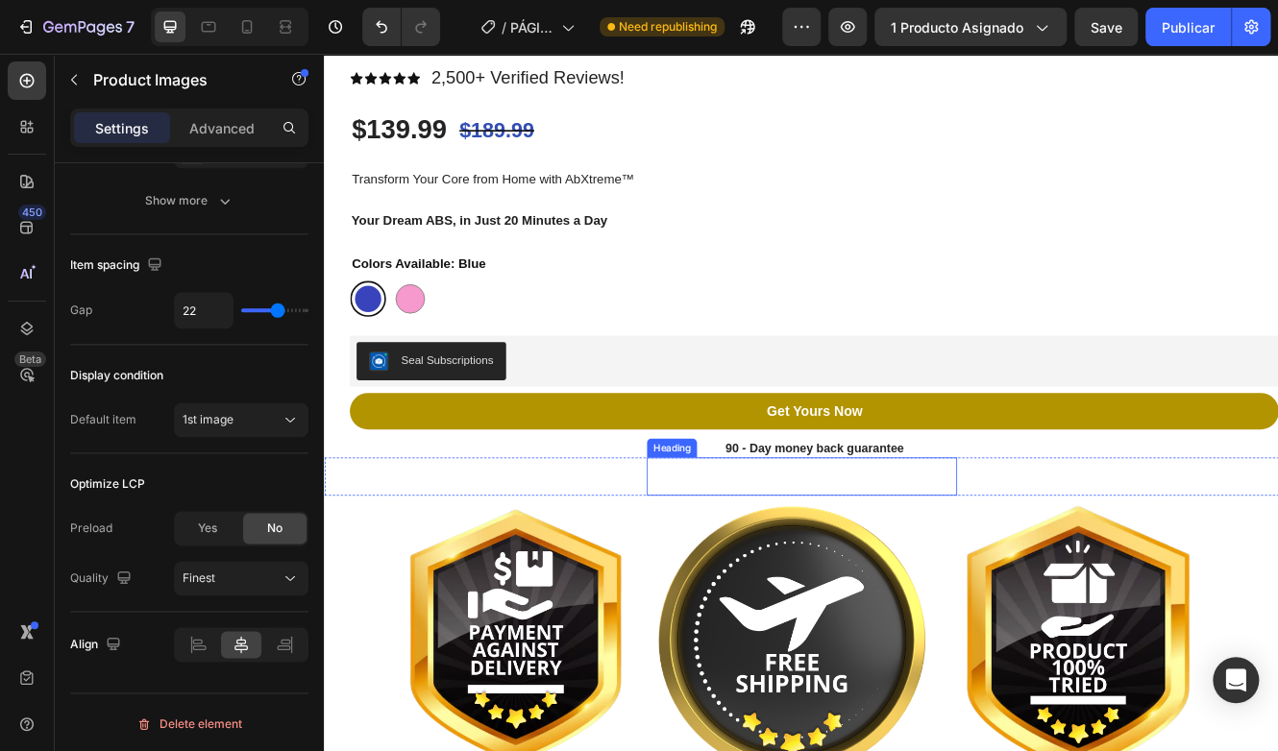
scroll to position [1345, 0]
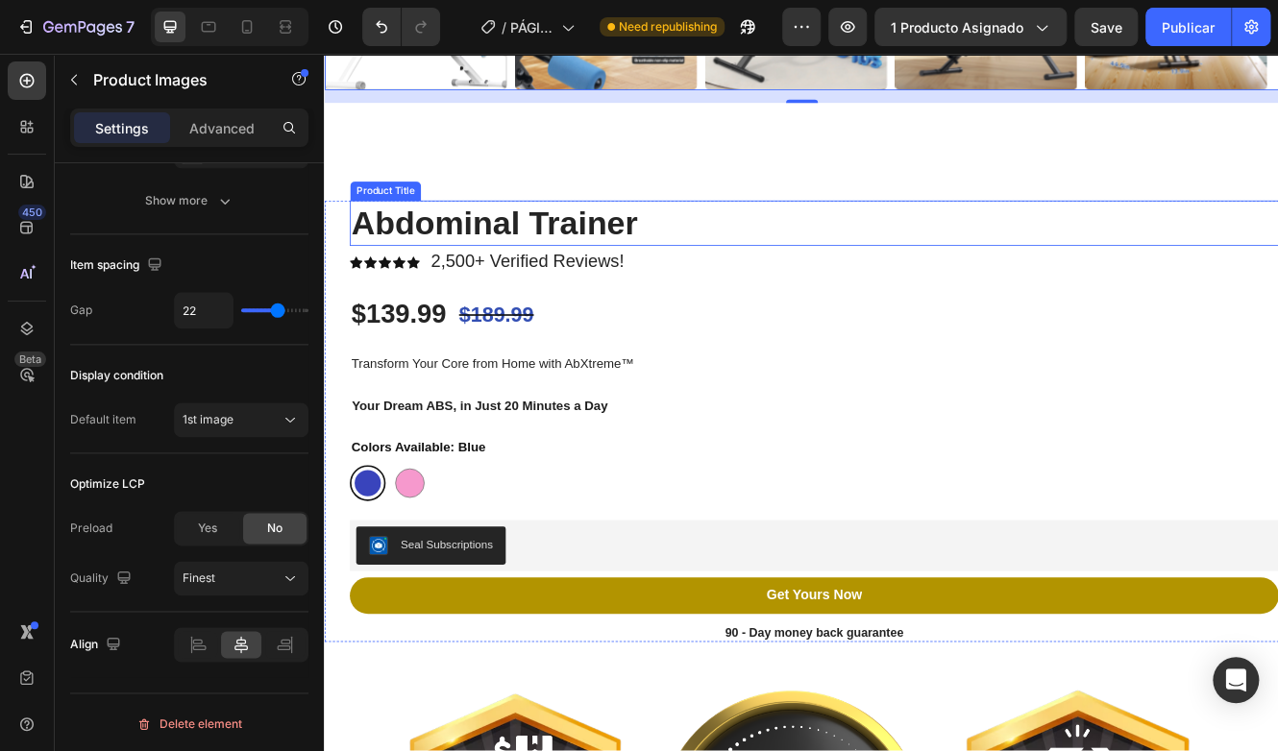
click at [853, 247] on h1 "Abdominal Trainer" at bounding box center [915, 259] width 1122 height 55
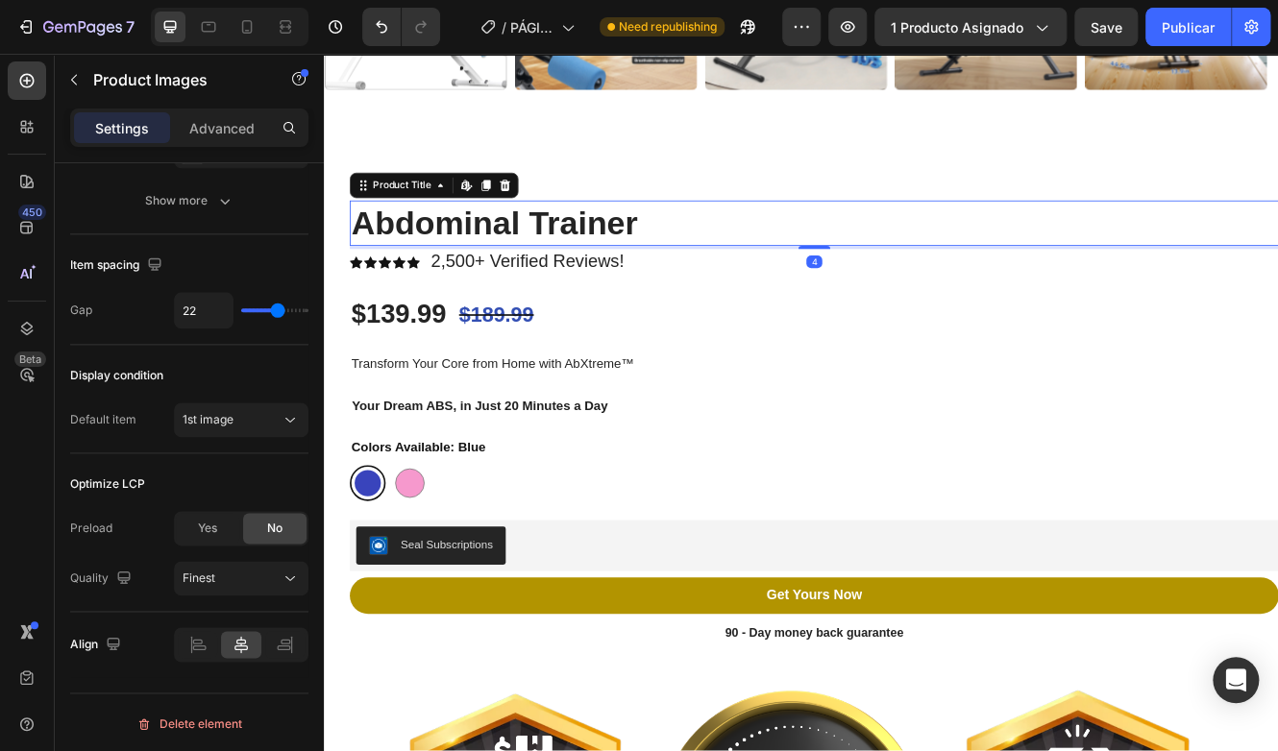
scroll to position [0, 0]
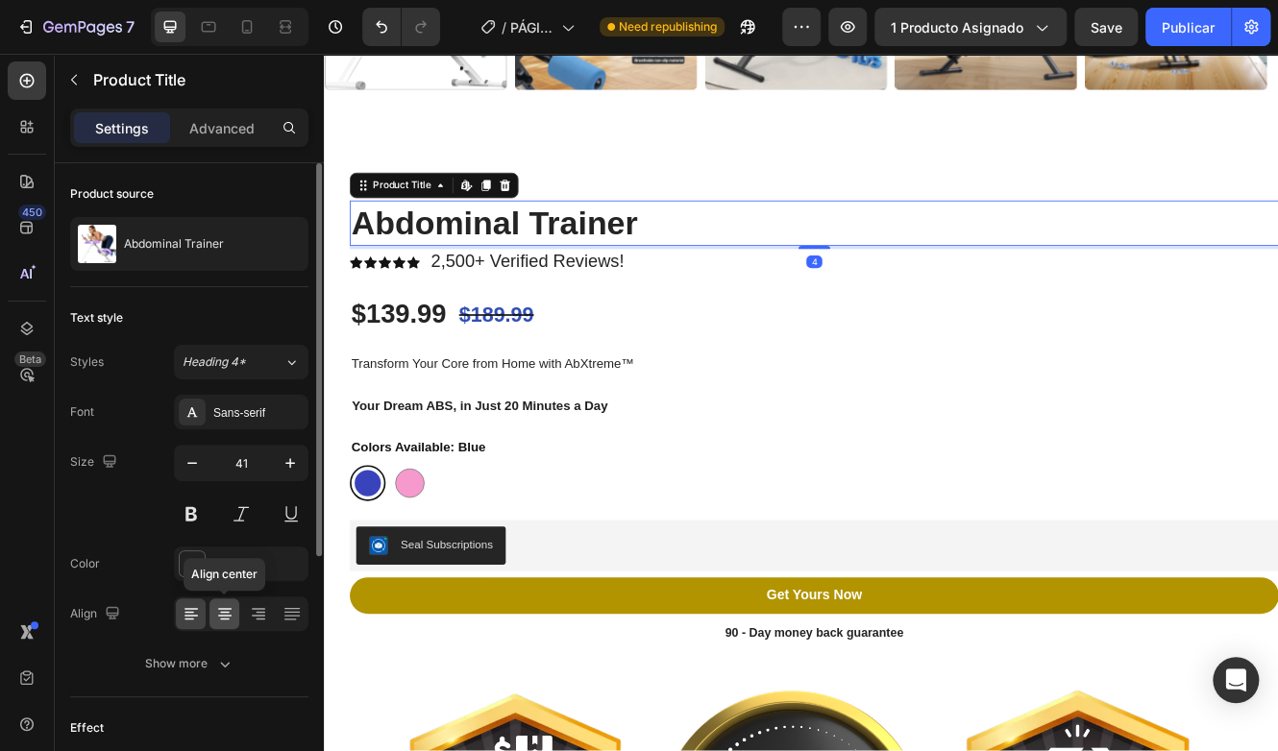
click at [232, 606] on icon at bounding box center [224, 613] width 19 height 19
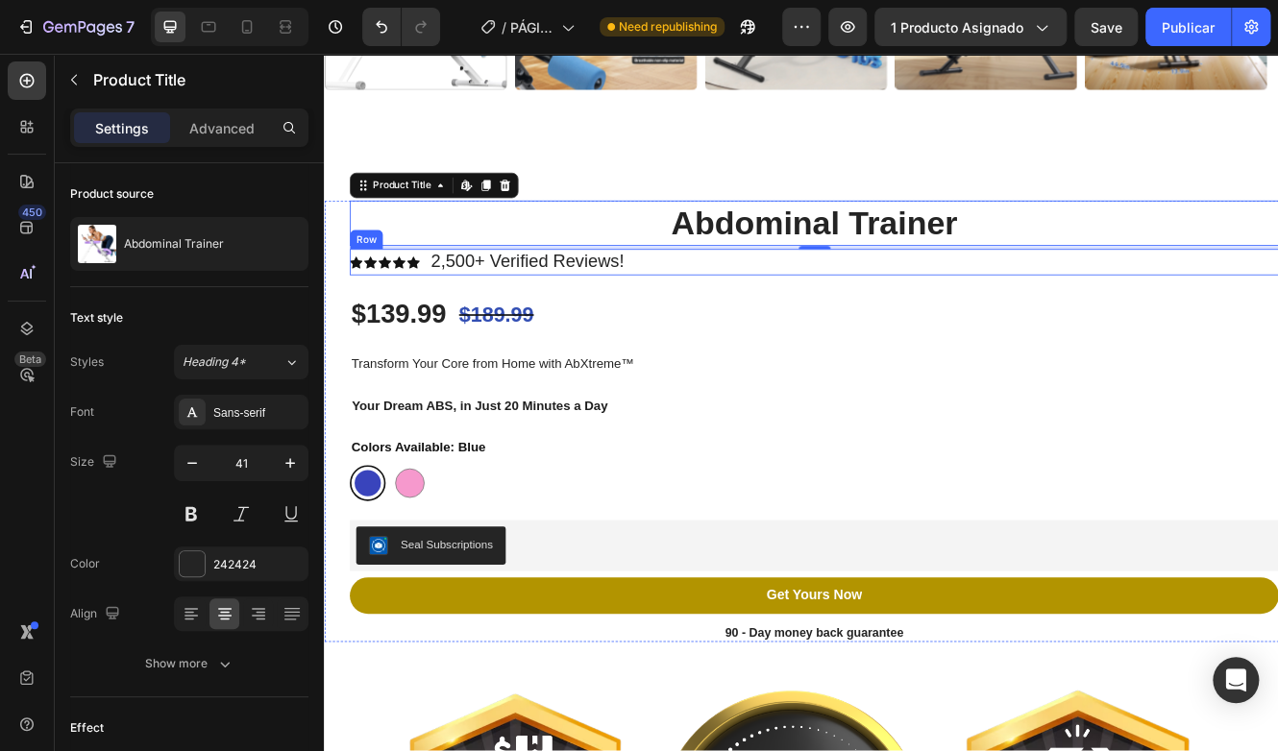
click at [856, 294] on div "Icon Icon Icon Icon Icon Icon List 2,500+ Verified Reviews! Text Block Row" at bounding box center [915, 306] width 1122 height 32
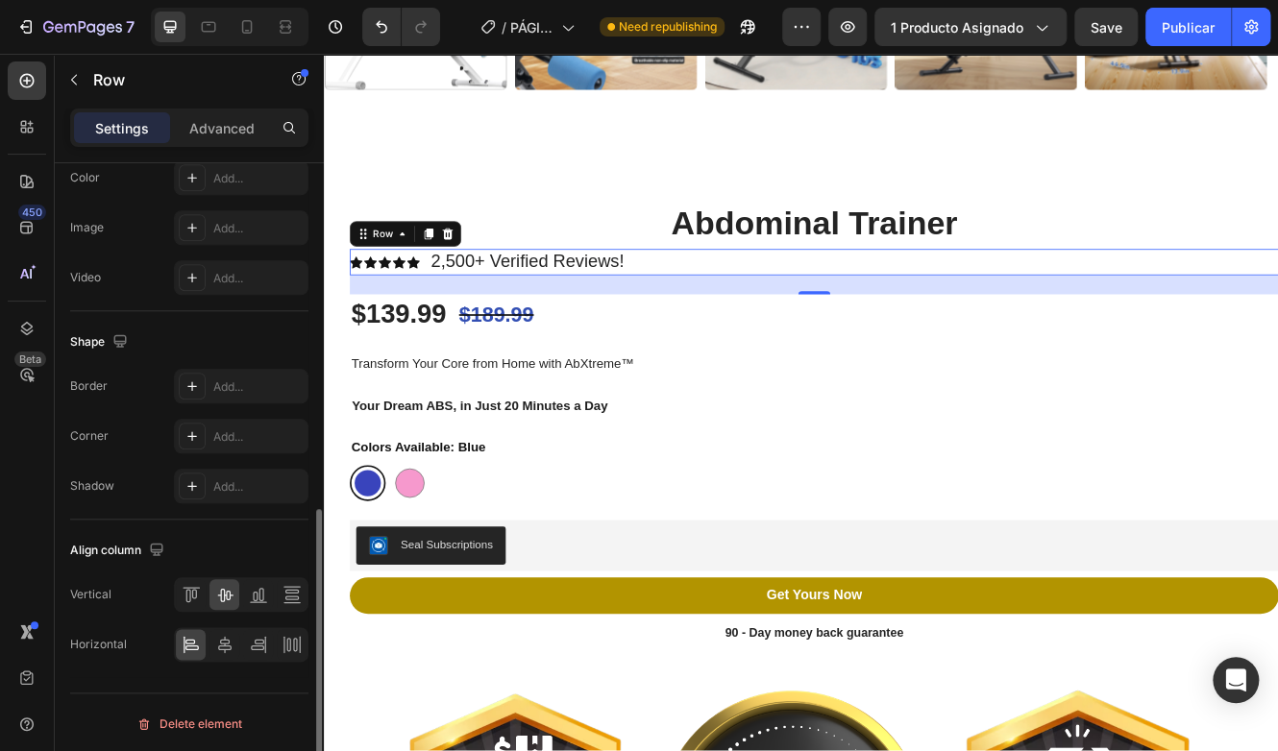
scroll to position [745, 0]
click at [224, 637] on icon at bounding box center [224, 644] width 13 height 17
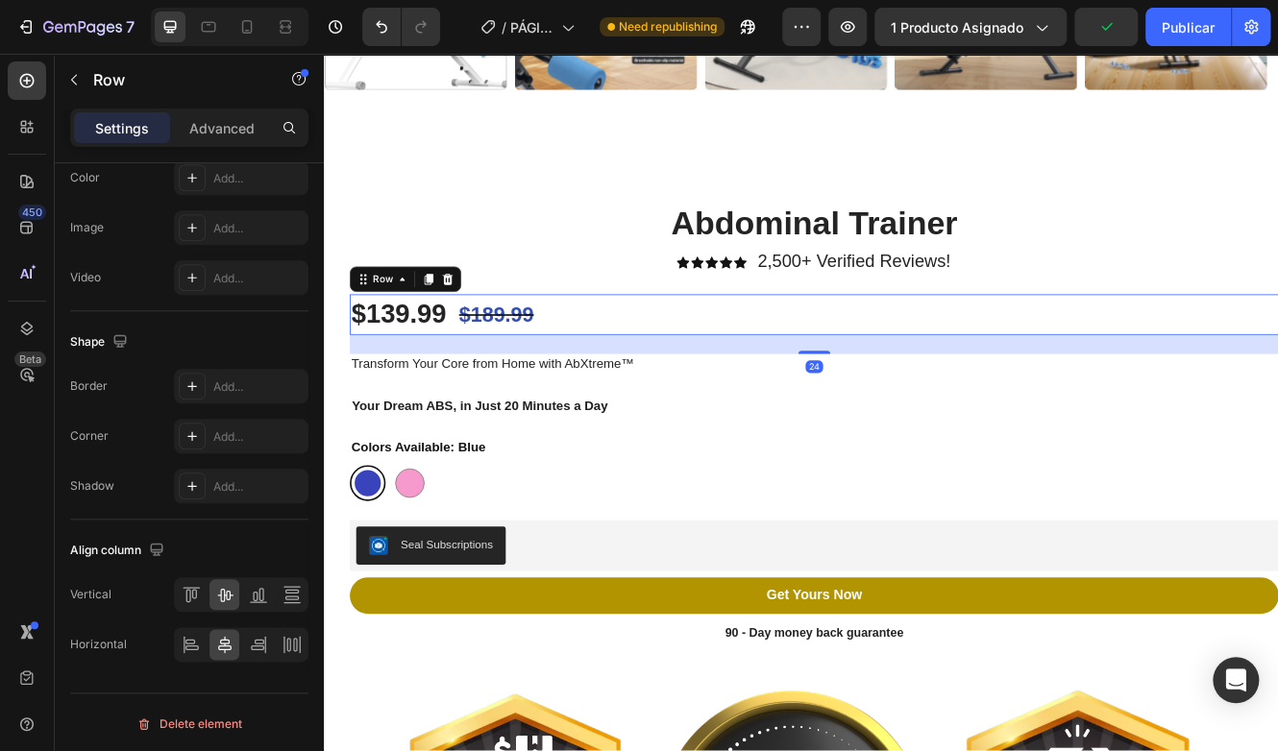
click at [673, 345] on div "$139.99 Product Price Product Price Icon List $189.99 Compare Price Compare Pri…" at bounding box center [915, 369] width 1122 height 49
click at [230, 649] on icon at bounding box center [224, 644] width 19 height 19
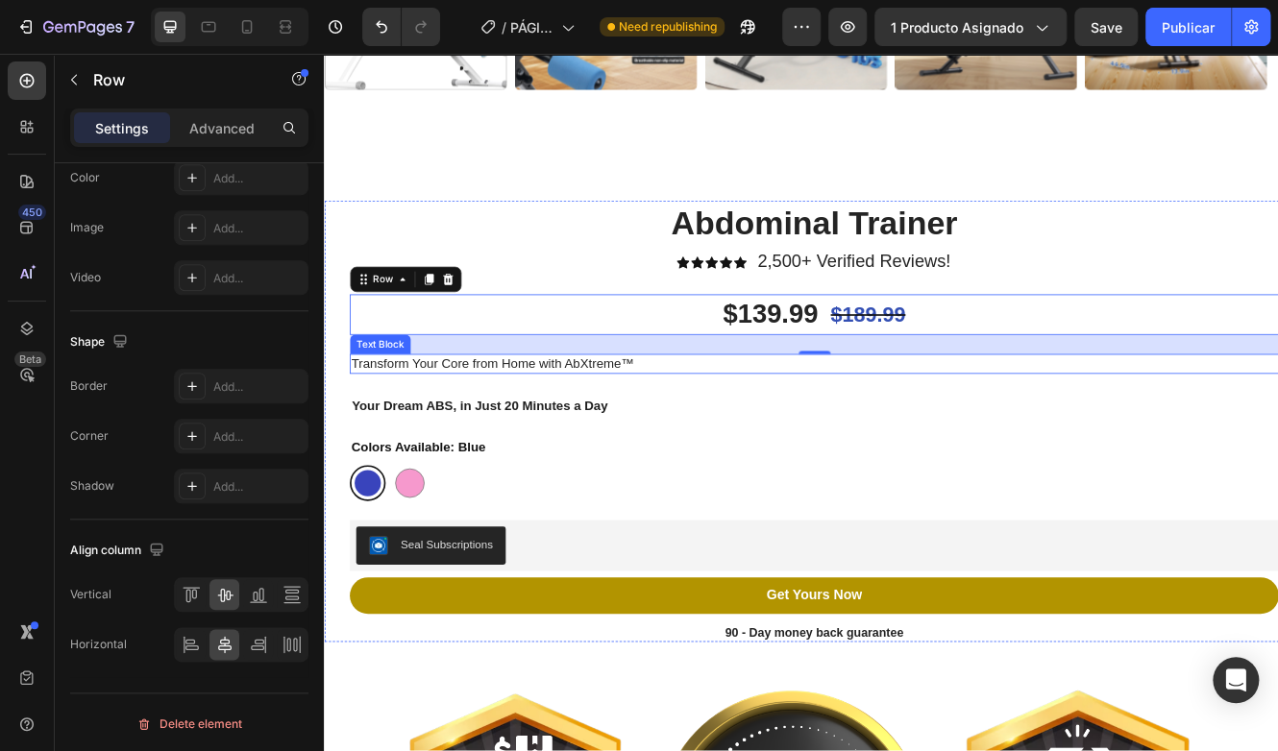
drag, startPoint x: 851, startPoint y: 424, endPoint x: 643, endPoint y: 473, distance: 214.1
click at [851, 424] on p "Transform Your Core from Home with AbXtreme™" at bounding box center [915, 429] width 1118 height 20
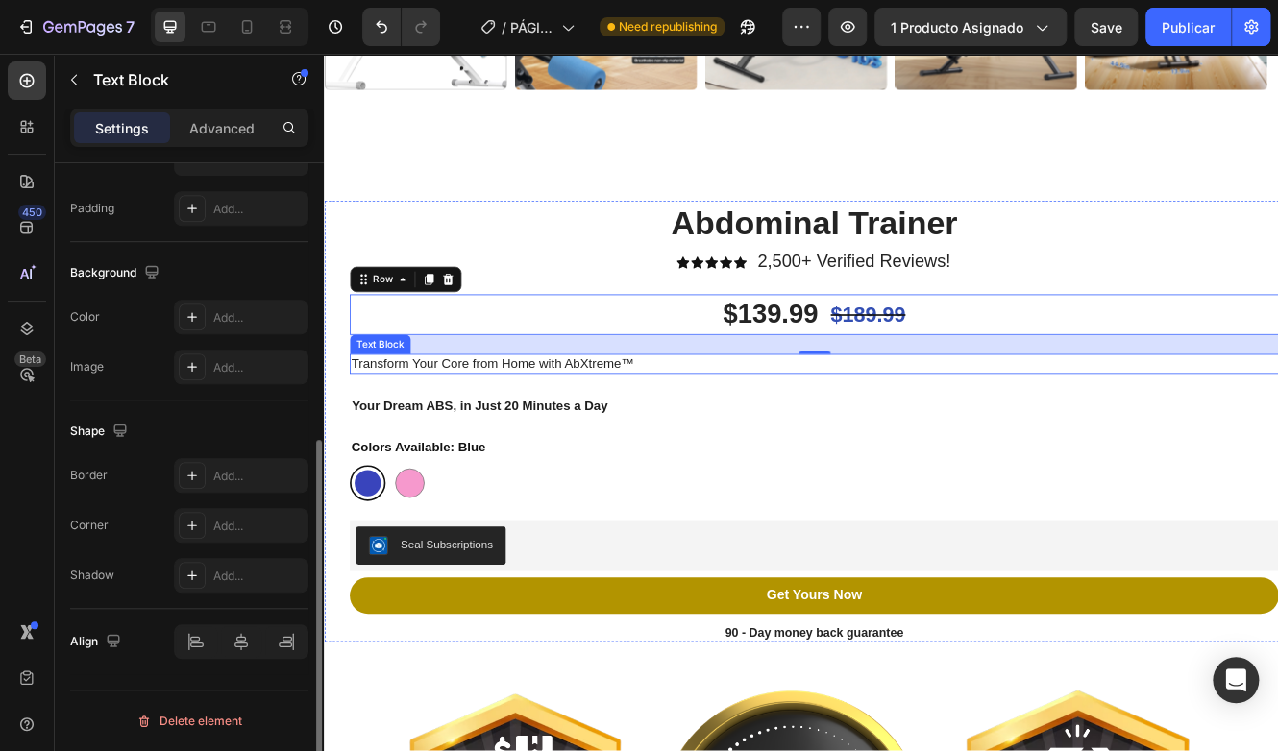
scroll to position [0, 0]
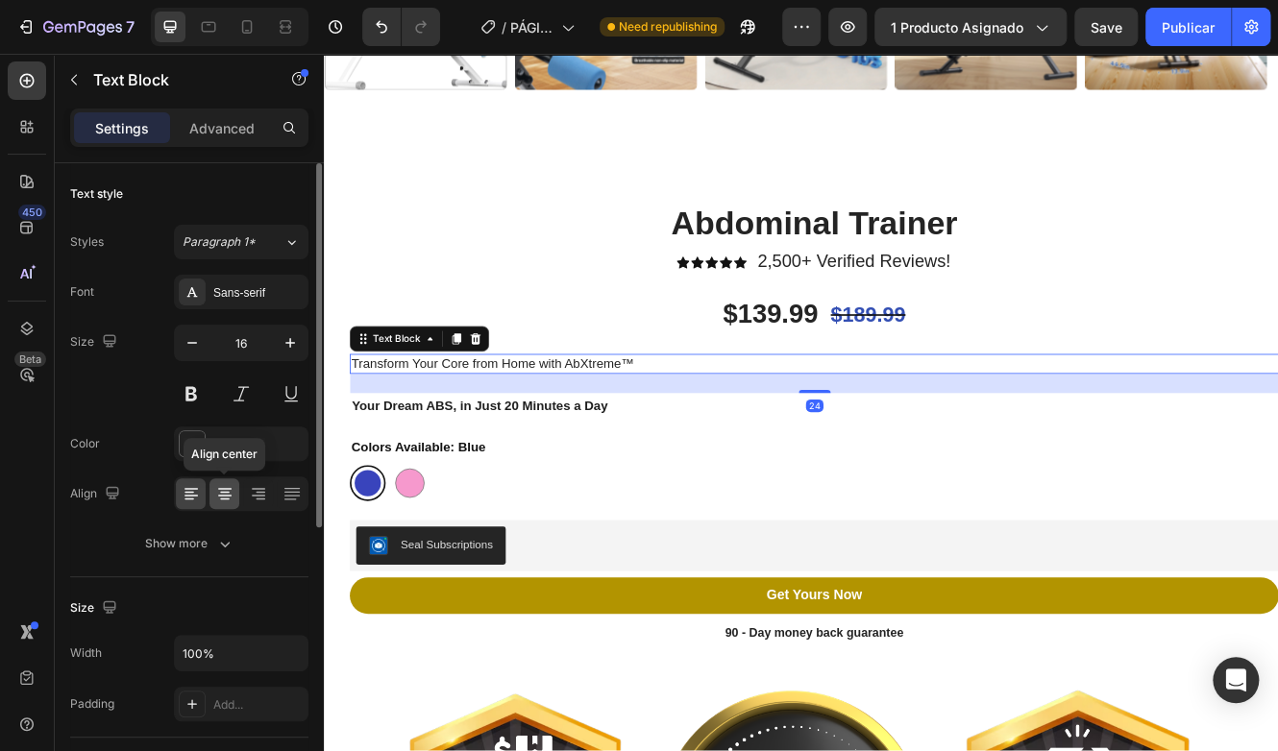
click at [236, 499] on div at bounding box center [224, 493] width 30 height 31
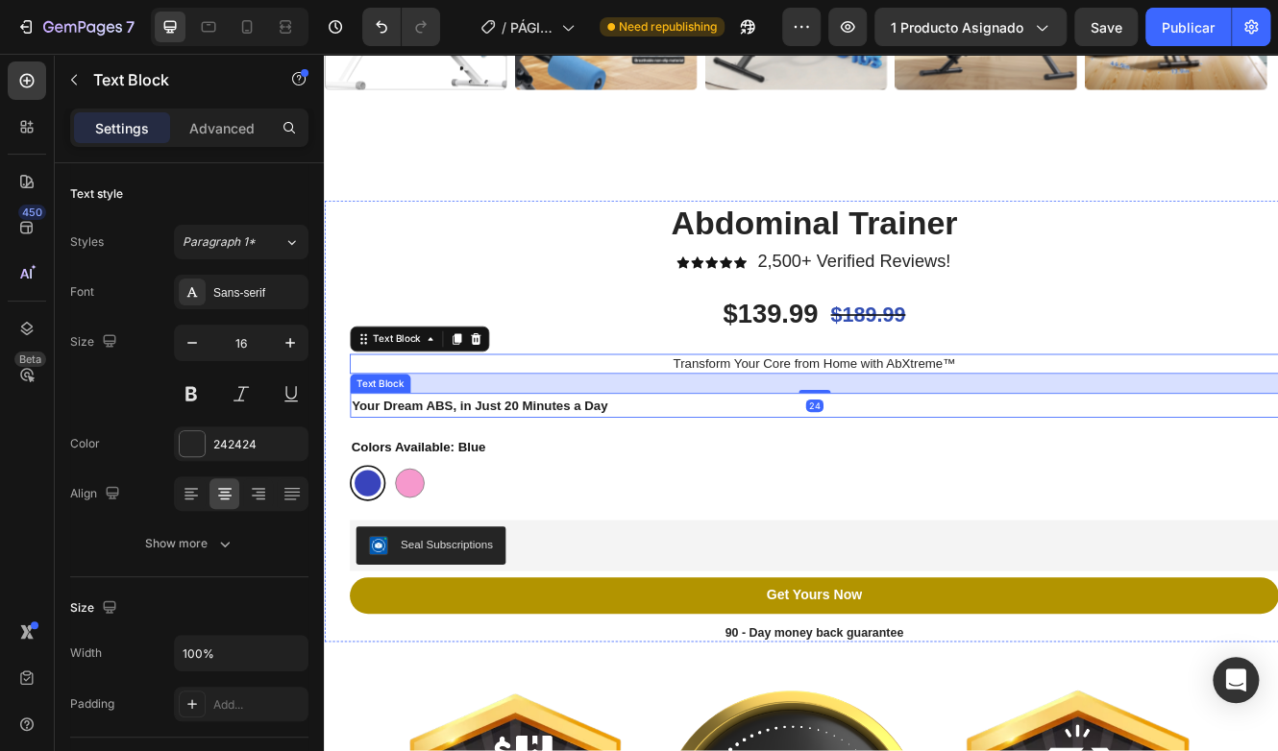
click at [737, 473] on p "Your Dream ABS, in Just 20 Minutes a Day" at bounding box center [915, 479] width 1118 height 26
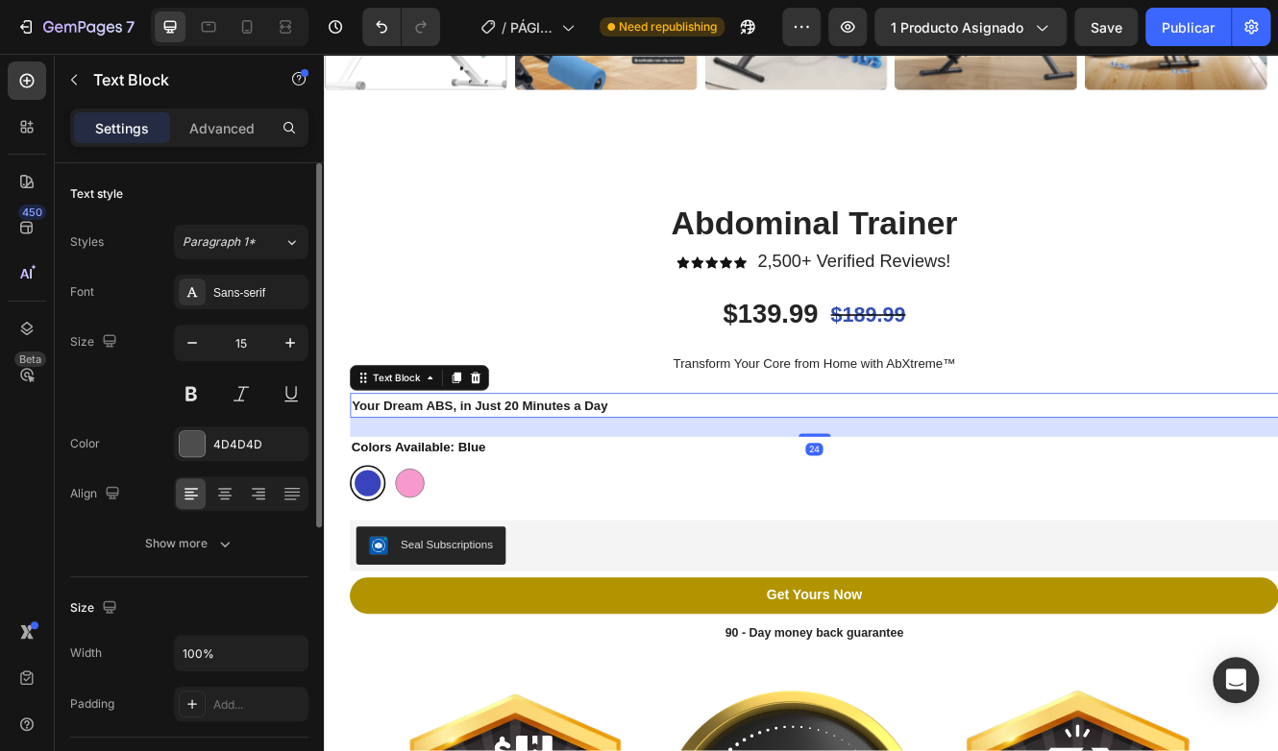
click at [225, 510] on div "Font Sans-serif Size 15 Color 4D4D4D Align Show more" at bounding box center [189, 418] width 238 height 286
drag, startPoint x: 225, startPoint y: 501, endPoint x: 350, endPoint y: 496, distance: 125.0
click at [225, 501] on icon at bounding box center [224, 493] width 19 height 19
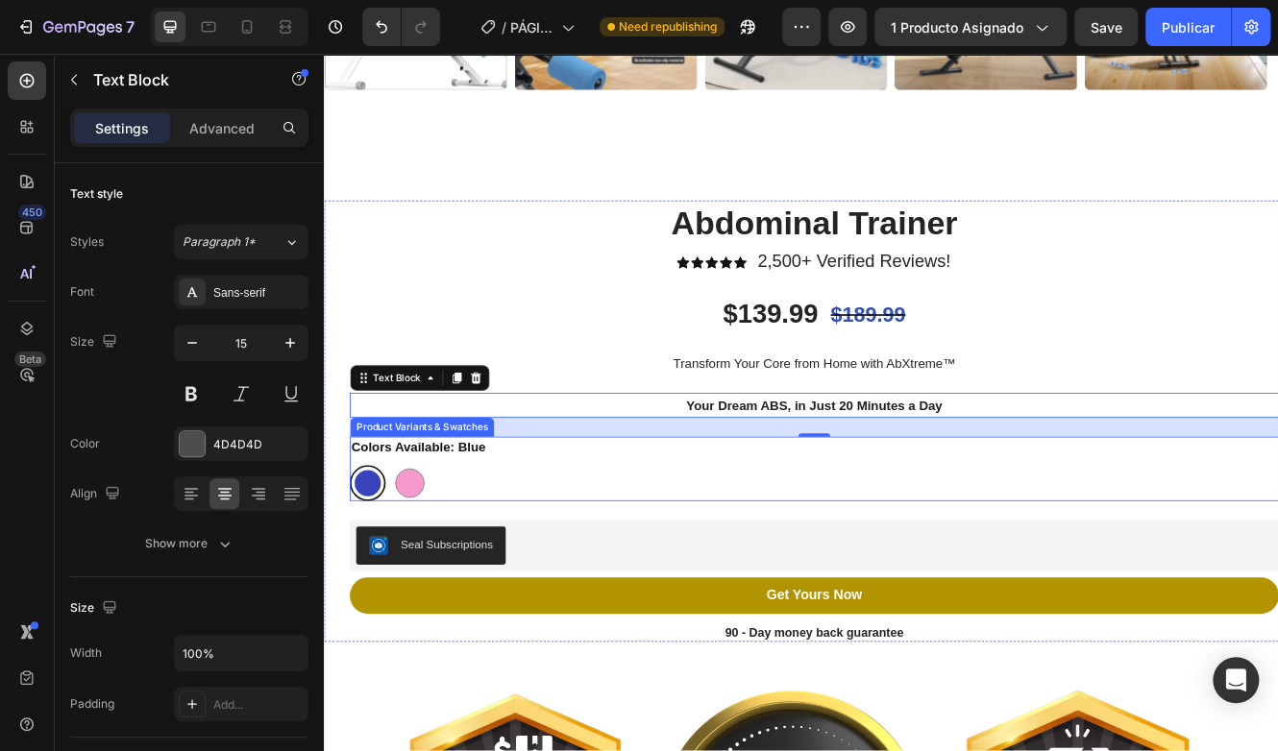
click at [739, 530] on div "Colors Available: Blue Blue Blue Pink Pink" at bounding box center [915, 556] width 1122 height 78
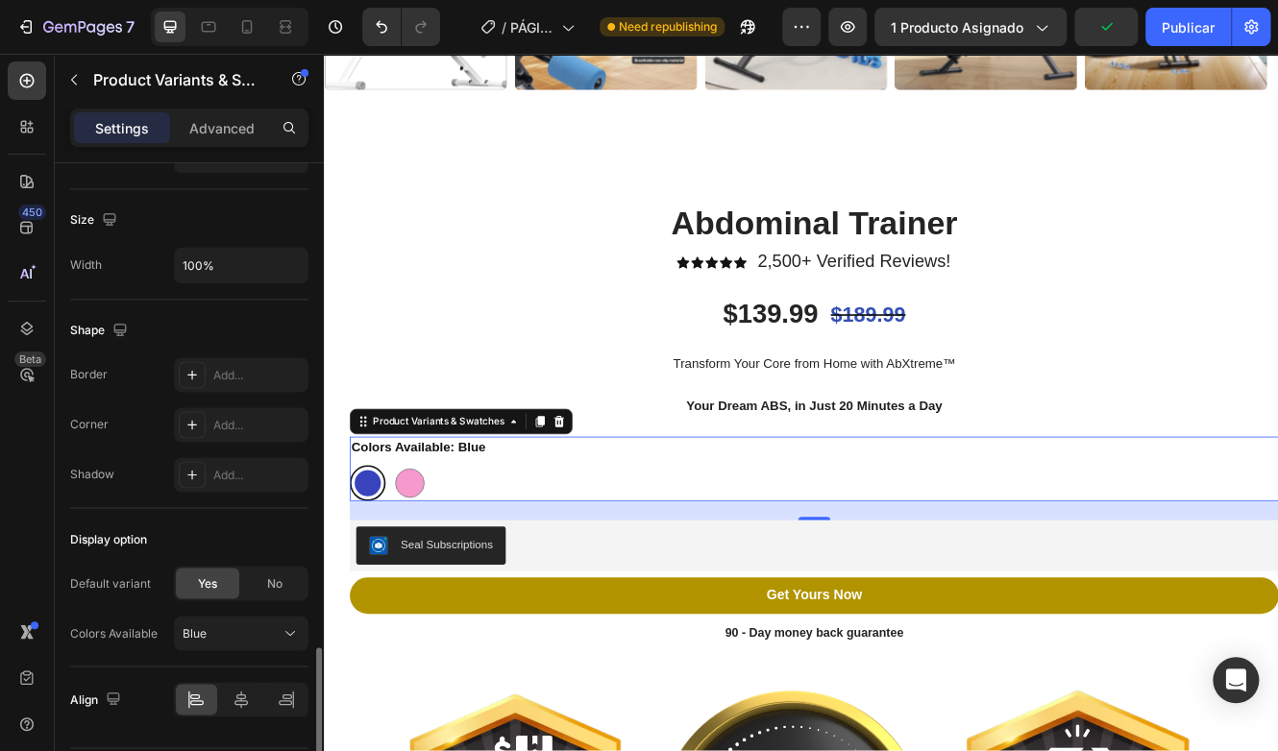
scroll to position [1302, 0]
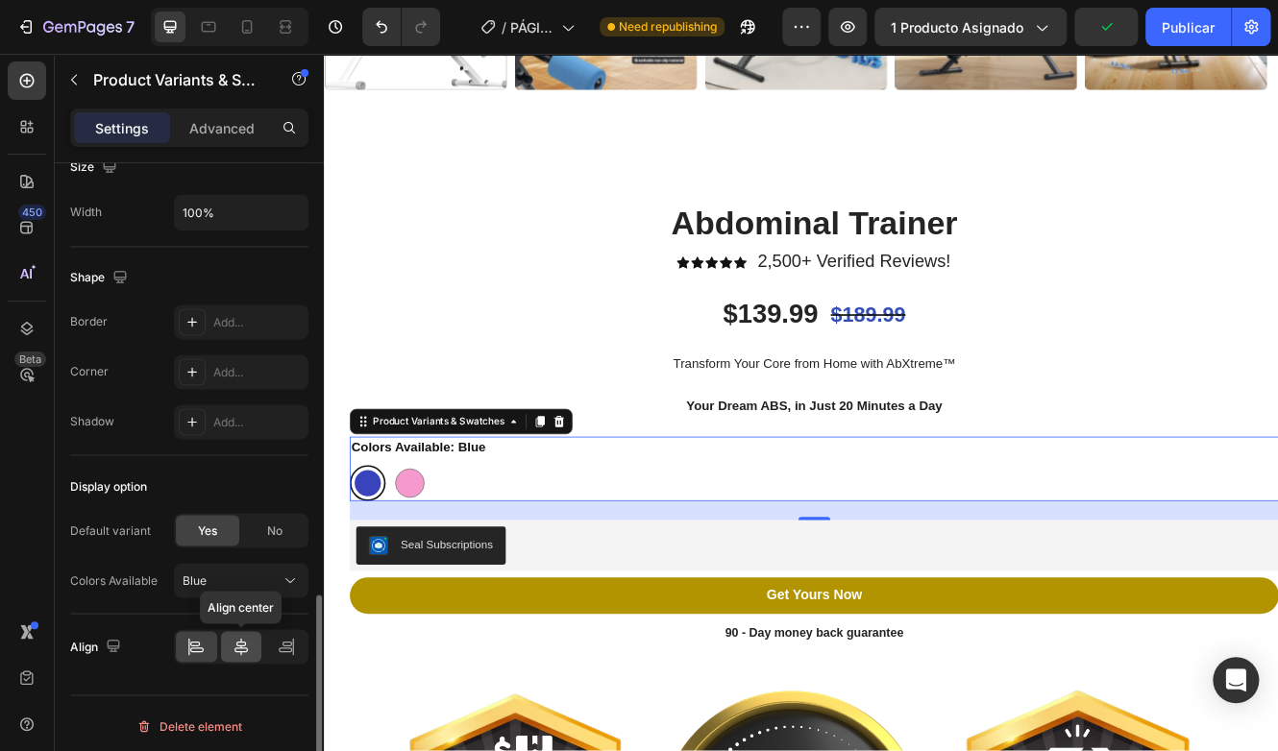
click at [240, 653] on div at bounding box center [241, 646] width 41 height 31
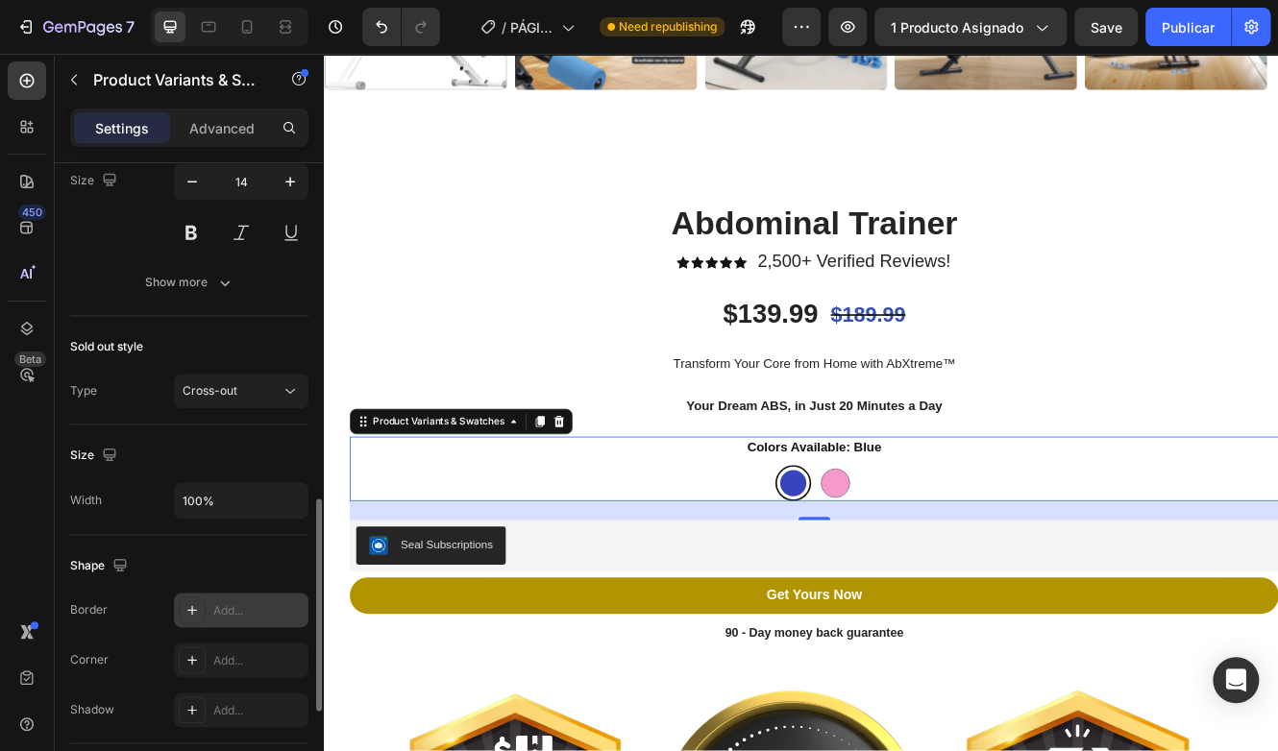
scroll to position [725, 0]
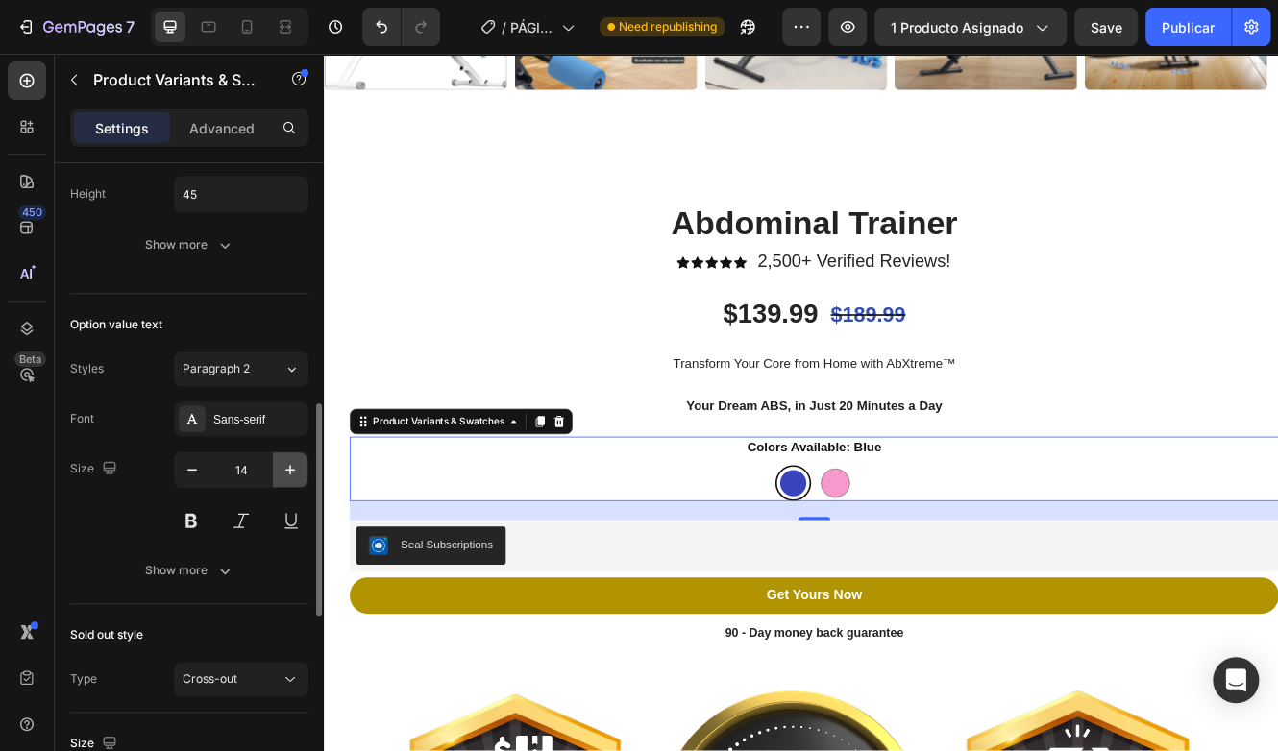
click at [285, 460] on icon "button" at bounding box center [290, 469] width 19 height 19
type input "17"
click at [954, 524] on legend "Colors Available: Blue" at bounding box center [916, 530] width 166 height 27
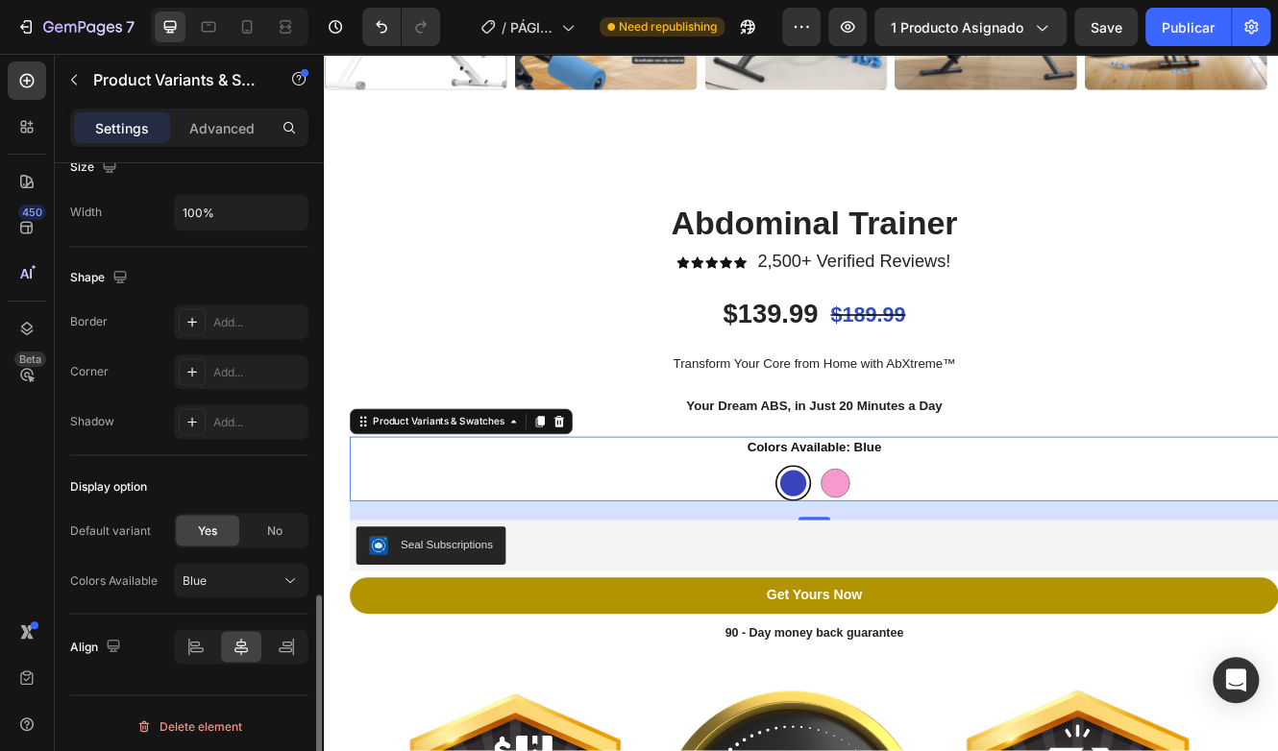
scroll to position [1110, 0]
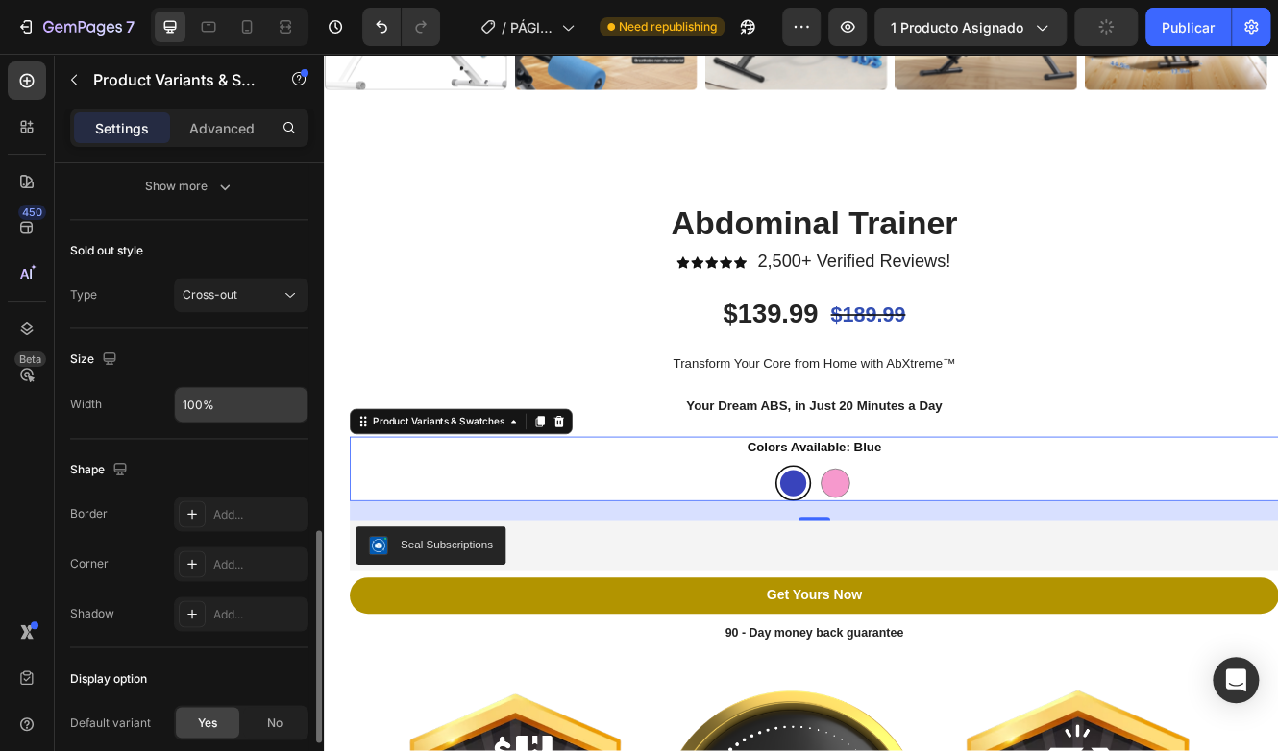
click at [204, 405] on input "100%" at bounding box center [241, 404] width 133 height 35
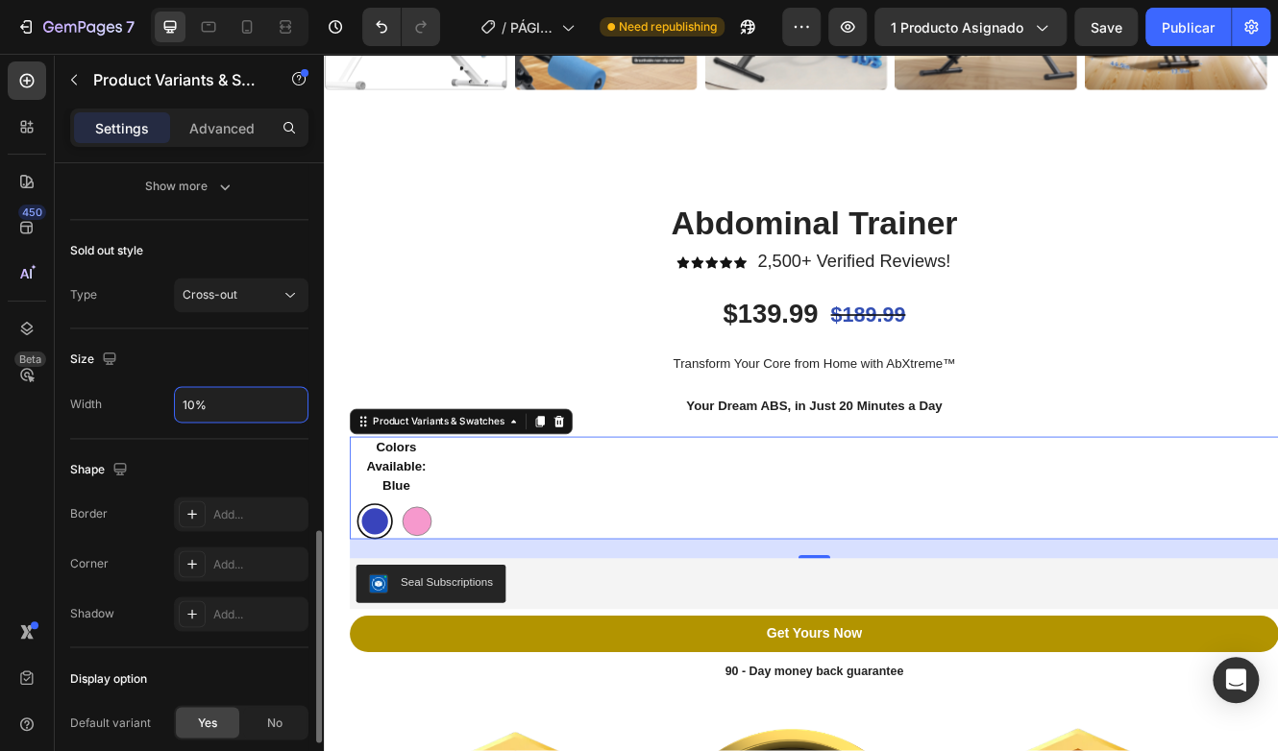
type input "100%"
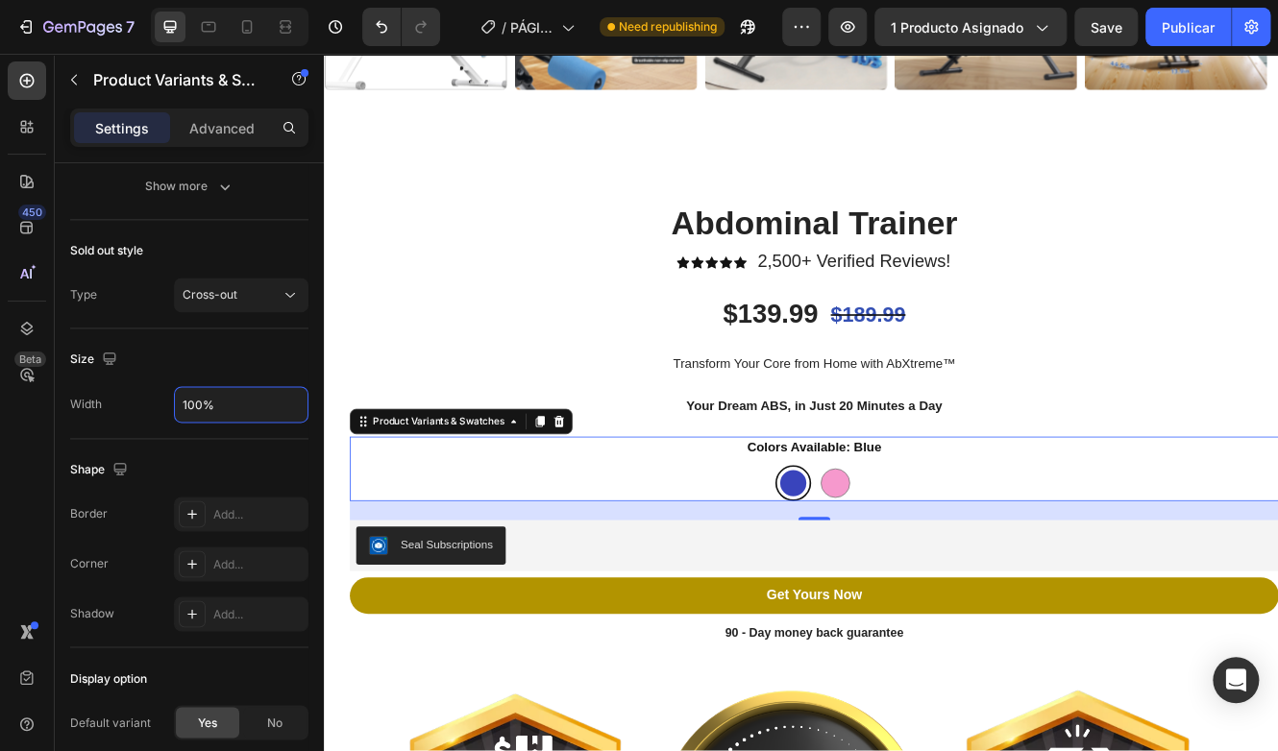
click at [799, 560] on div "Blue Blue Pink Pink" at bounding box center [915, 572] width 1122 height 43
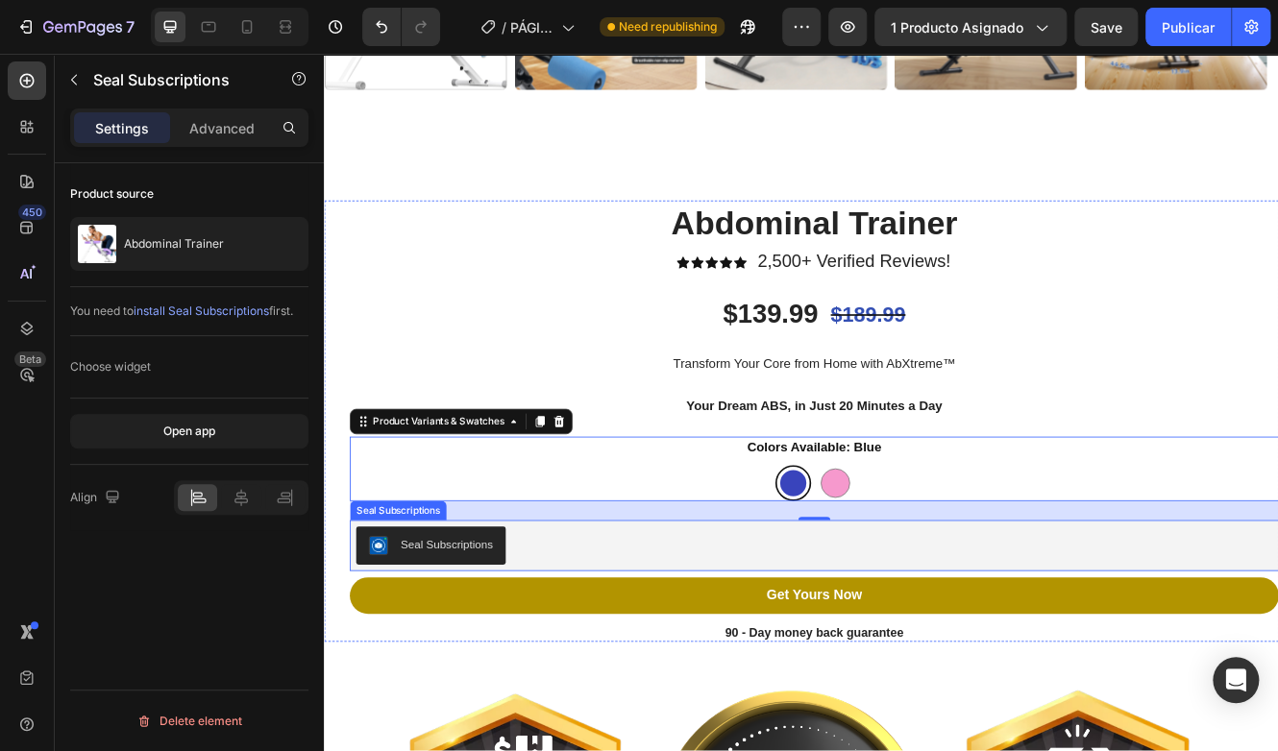
click at [813, 642] on div "Seal Subscriptions" at bounding box center [915, 648] width 1107 height 46
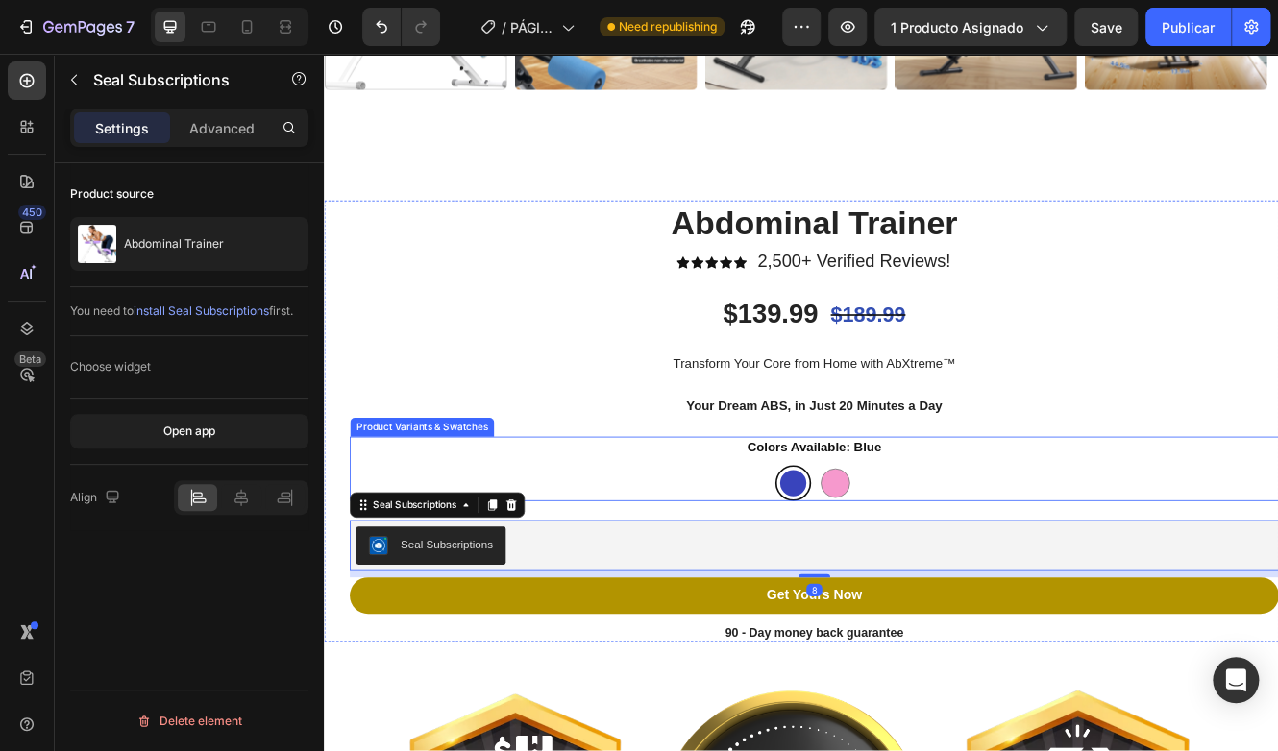
click at [750, 543] on div "Colors Available: Blue Blue Blue Pink Pink" at bounding box center [915, 556] width 1122 height 78
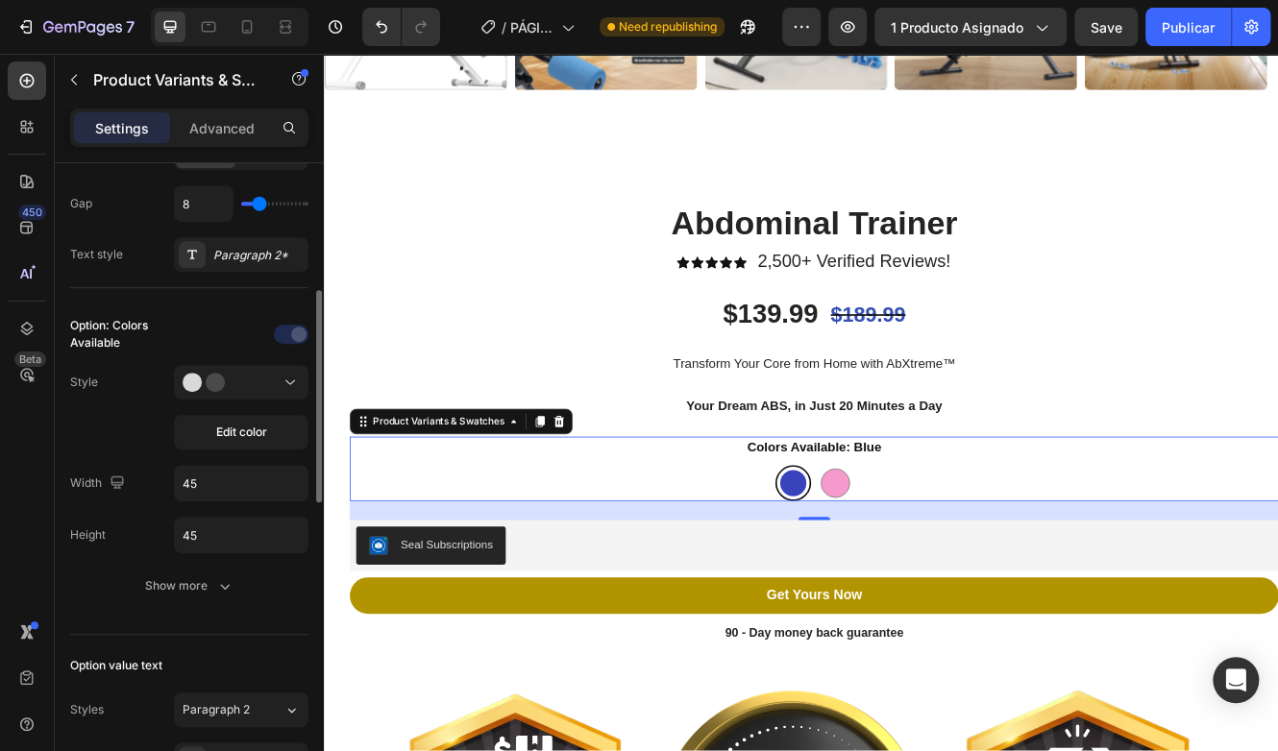
scroll to position [288, 0]
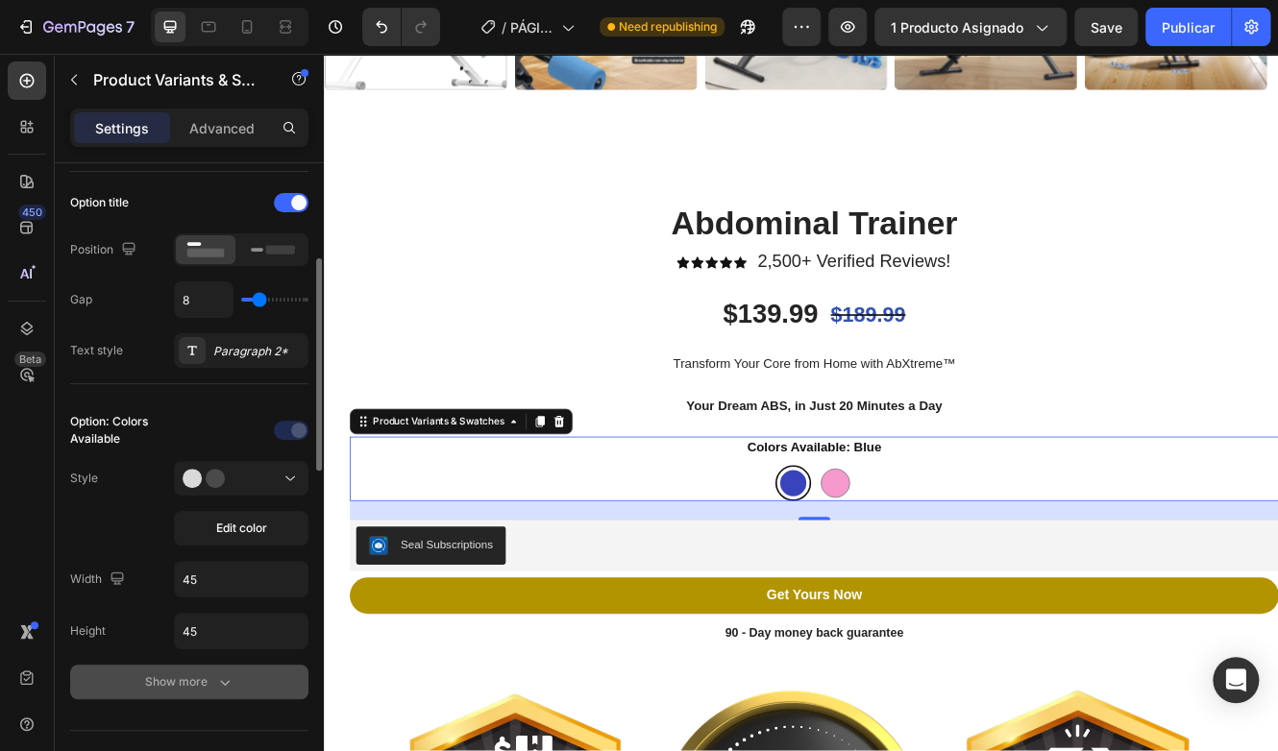
click at [202, 679] on div "Show more" at bounding box center [189, 681] width 89 height 19
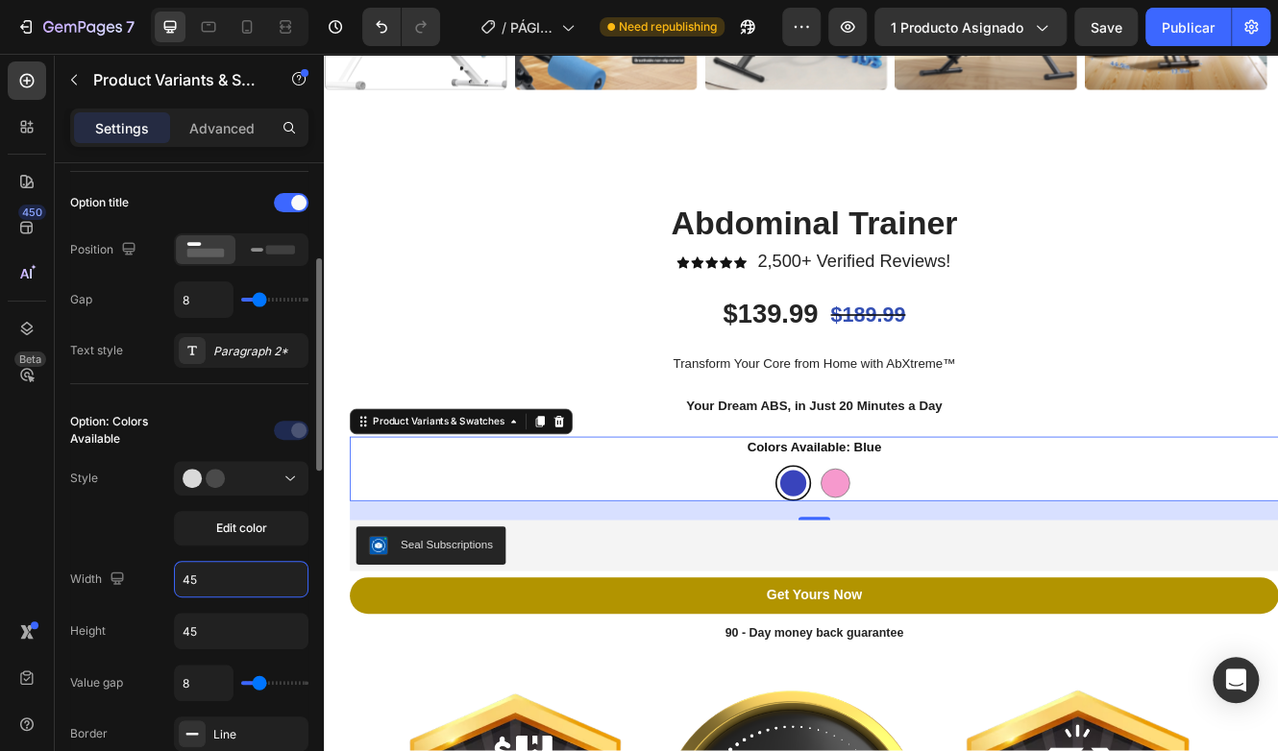
click at [220, 580] on input "45" at bounding box center [241, 579] width 133 height 35
type input "70"
click at [205, 635] on input "45" at bounding box center [241, 631] width 133 height 35
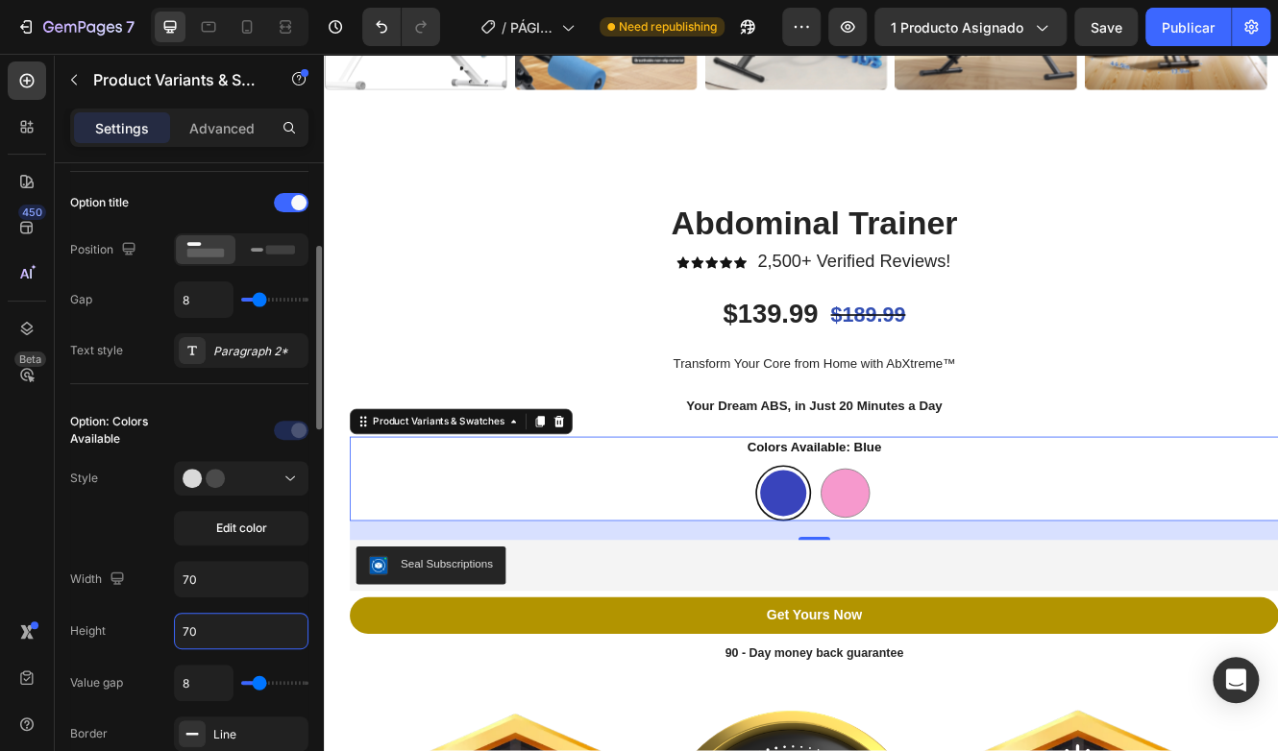
click at [233, 618] on input "70" at bounding box center [241, 631] width 133 height 35
click at [233, 619] on input "70" at bounding box center [241, 631] width 133 height 35
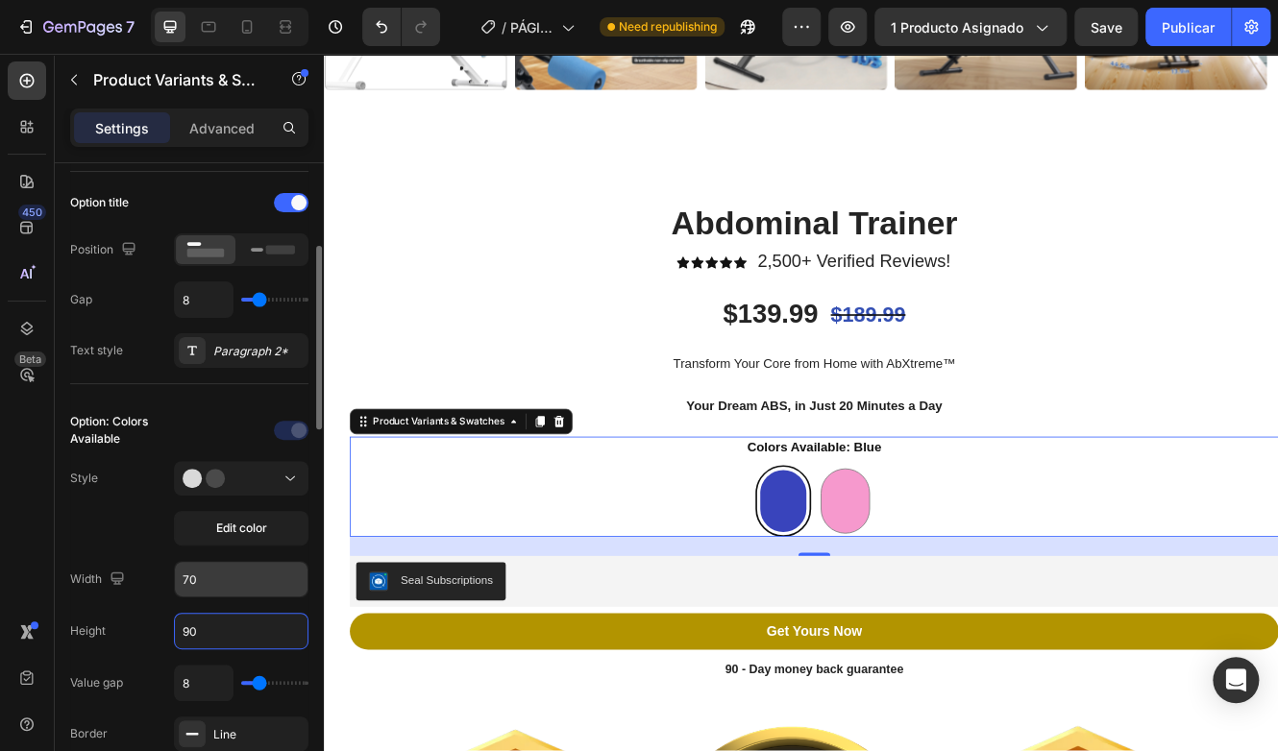
type input "90"
click at [197, 574] on input "70" at bounding box center [241, 579] width 133 height 35
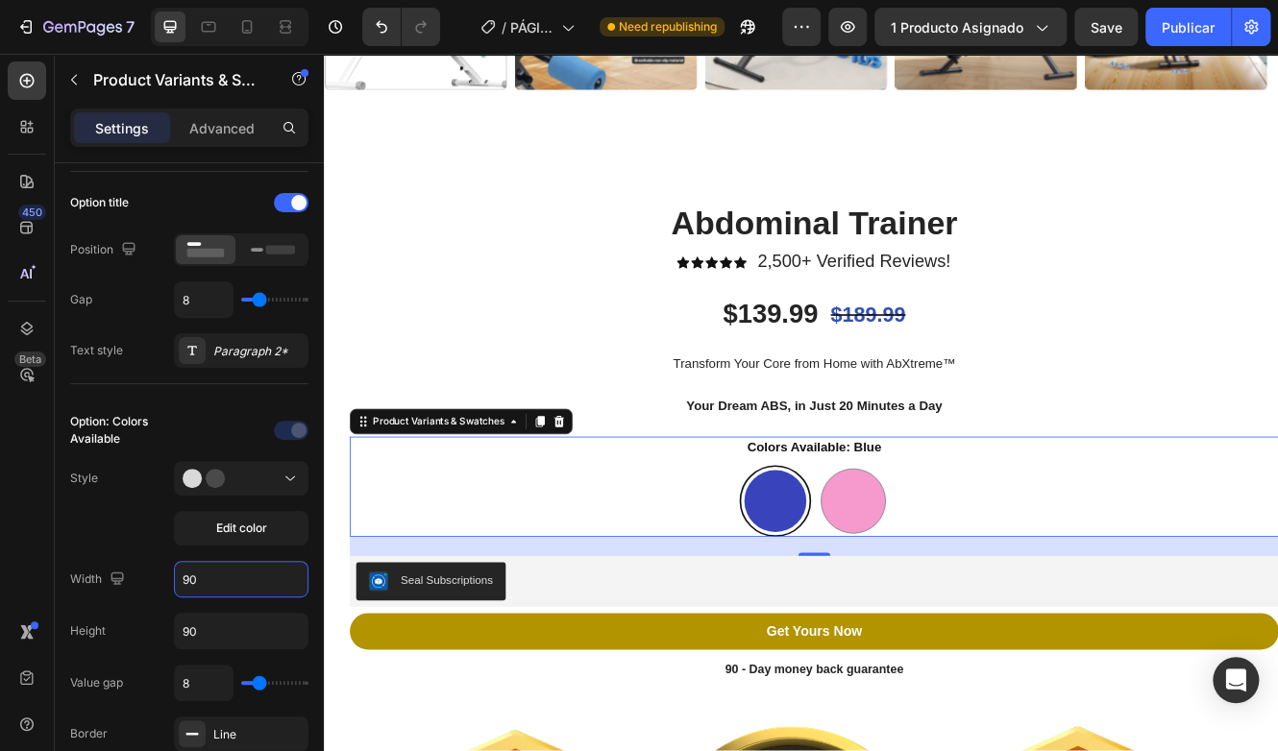
type input "90"
click at [892, 523] on legend "Colors Available: Blue" at bounding box center [916, 530] width 166 height 27
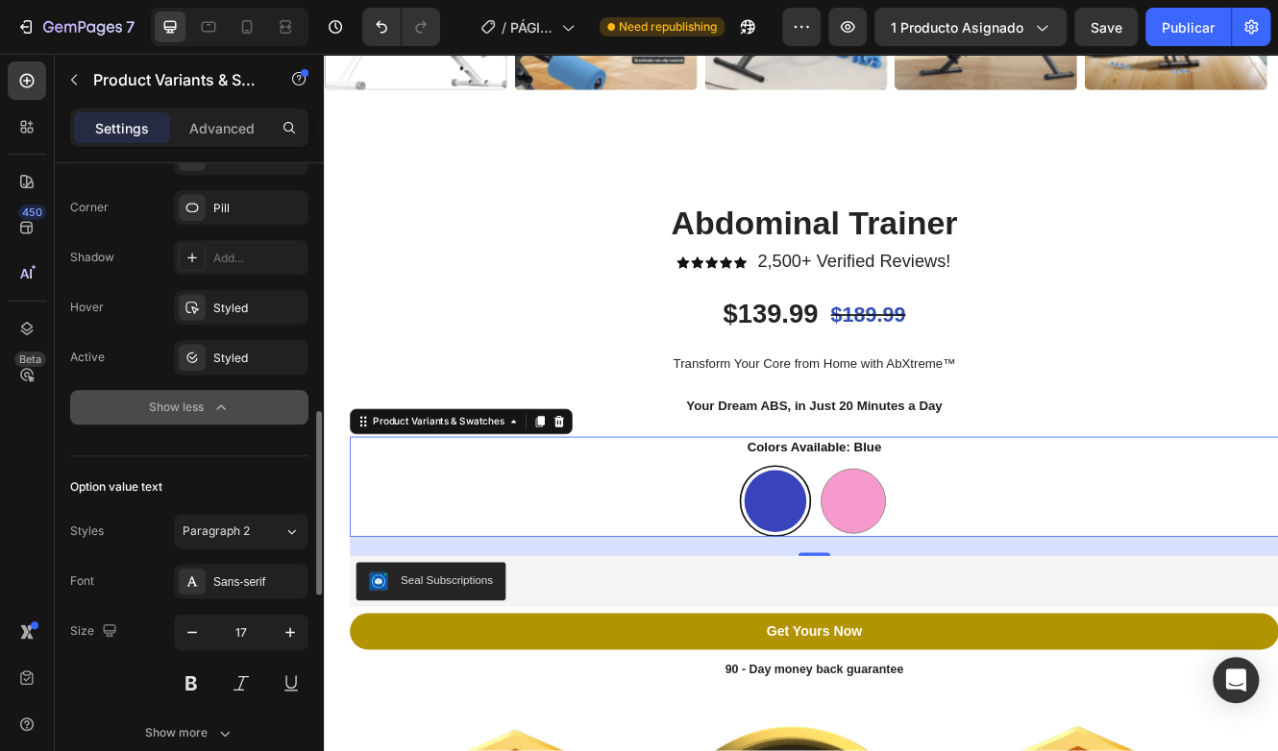
scroll to position [961, 0]
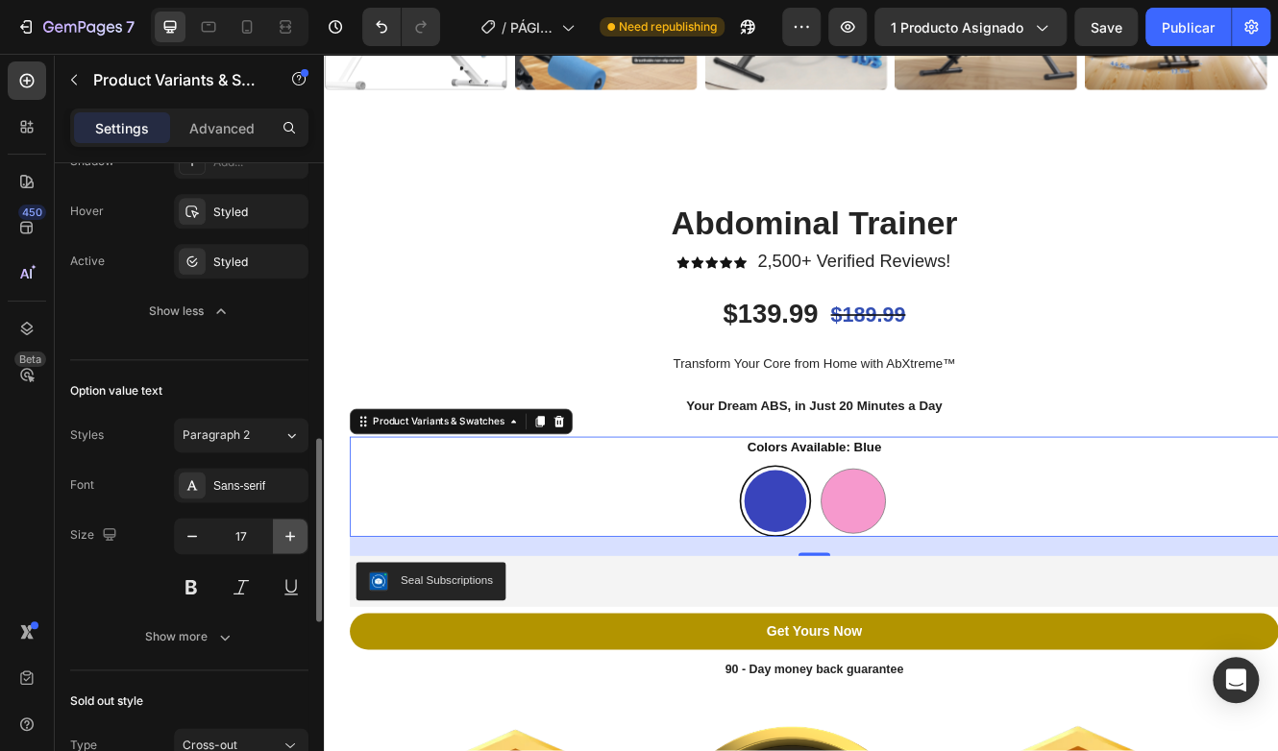
click at [288, 527] on icon "button" at bounding box center [290, 535] width 19 height 19
click at [288, 528] on icon "button" at bounding box center [290, 535] width 19 height 19
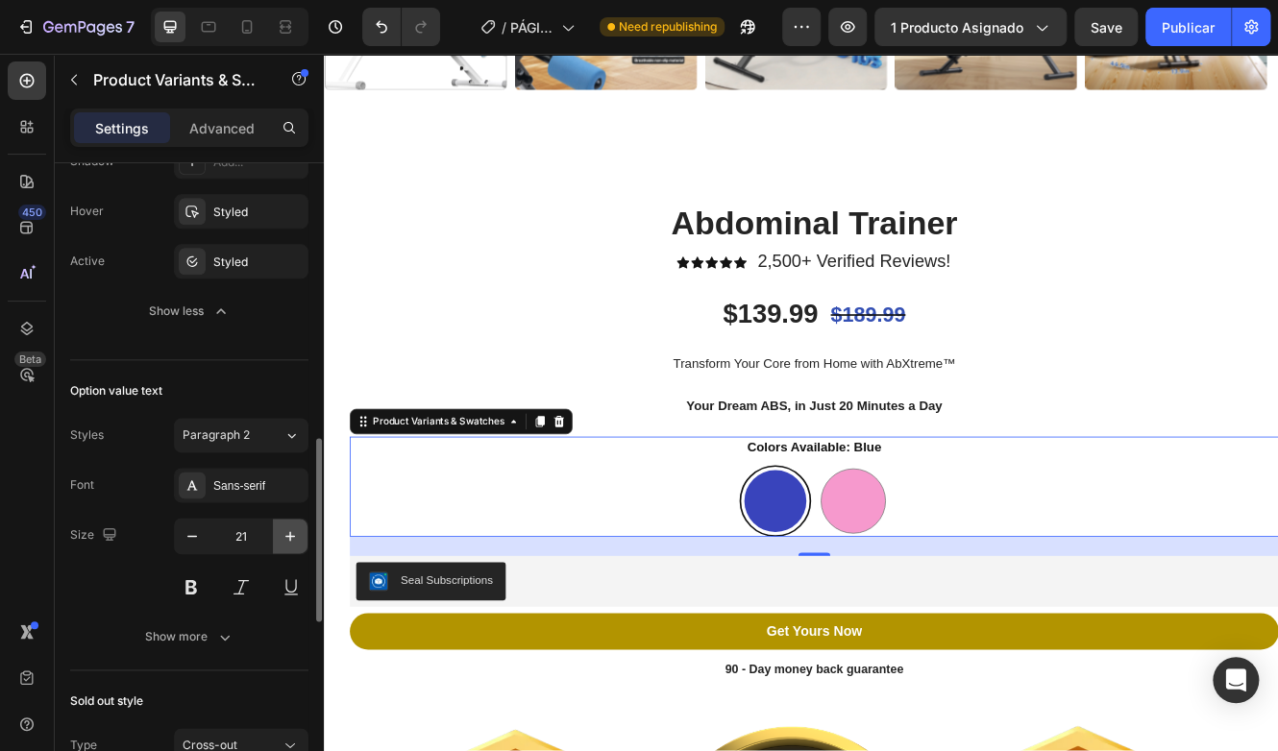
click at [288, 528] on icon "button" at bounding box center [290, 535] width 19 height 19
click at [842, 521] on legend "Colors Available: Blue" at bounding box center [916, 530] width 166 height 27
click at [200, 526] on icon "button" at bounding box center [192, 535] width 19 height 19
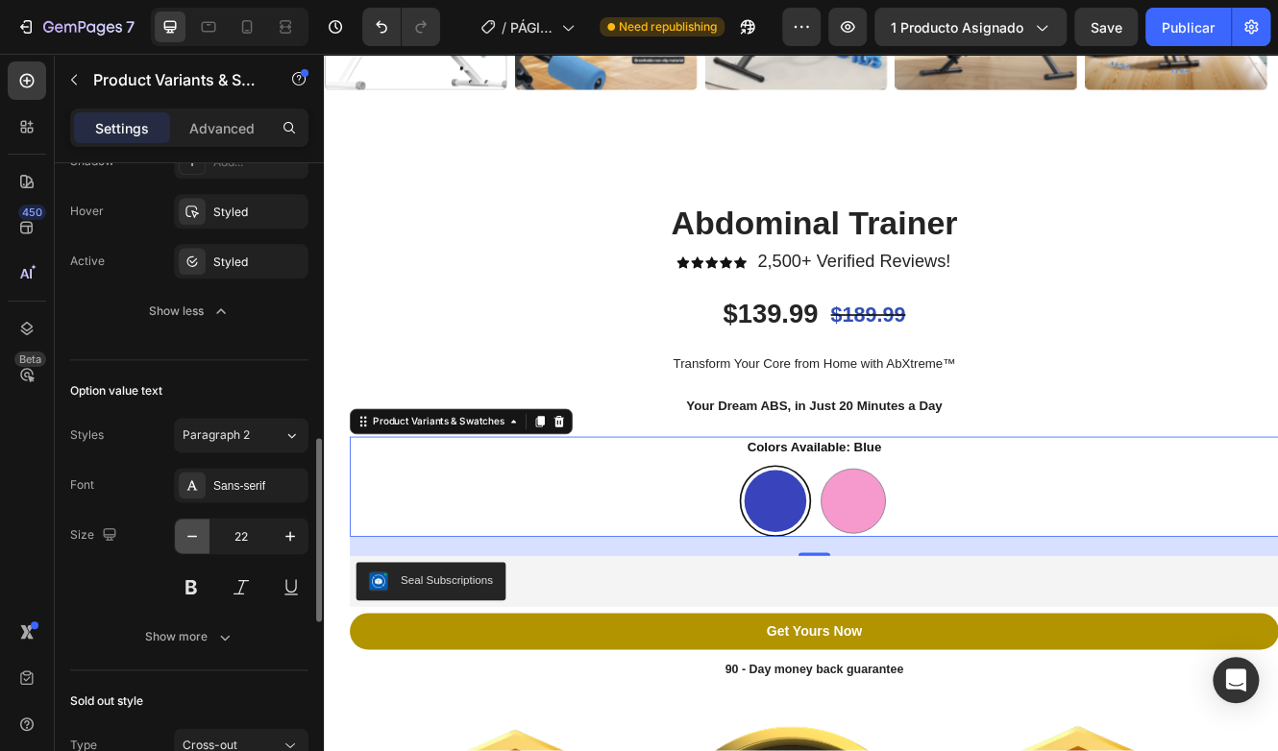
click at [200, 526] on icon "button" at bounding box center [192, 535] width 19 height 19
type input "18"
click at [211, 640] on div "Show more" at bounding box center [189, 636] width 89 height 19
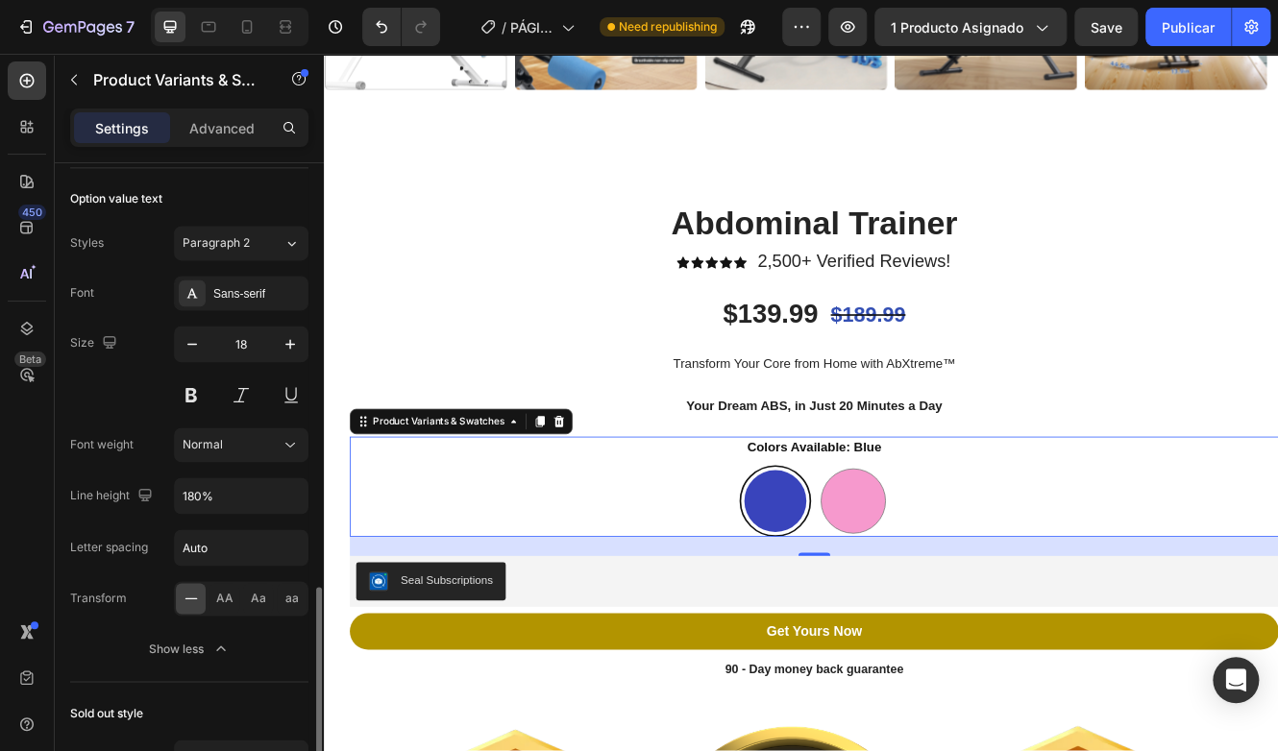
scroll to position [1249, 0]
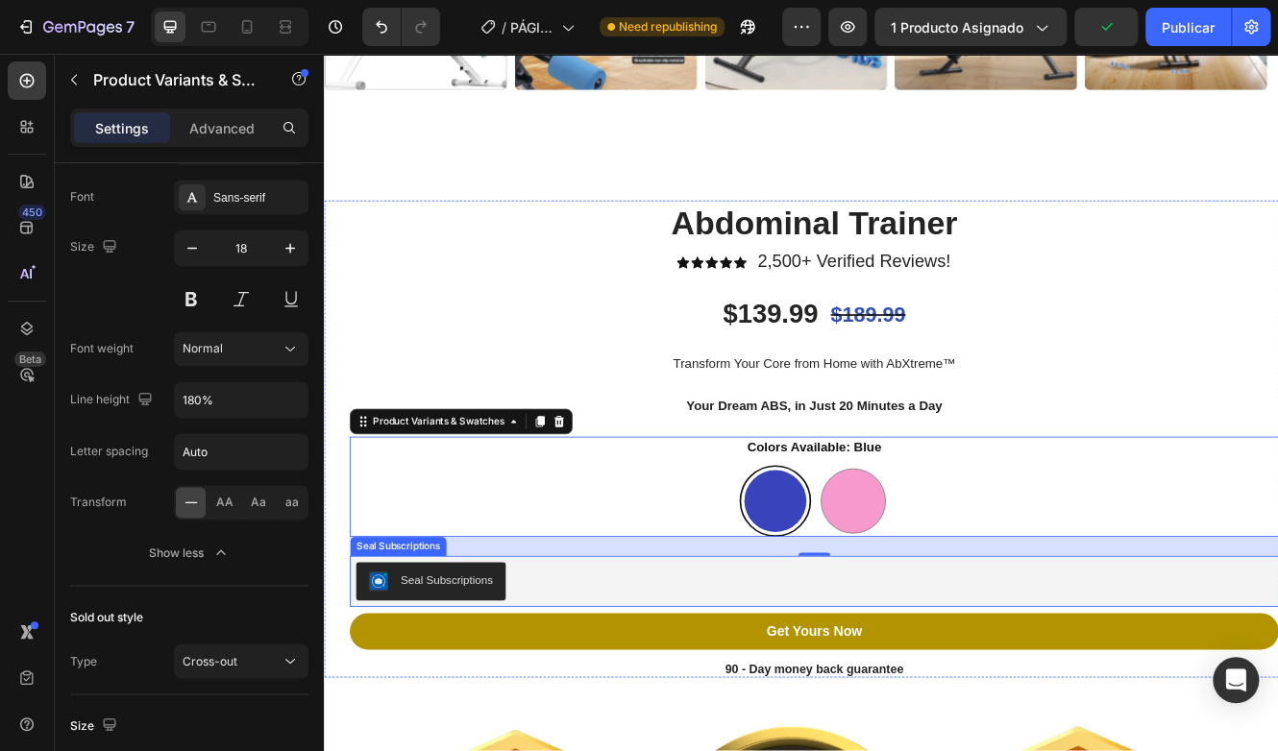
drag, startPoint x: 612, startPoint y: 636, endPoint x: 771, endPoint y: 694, distance: 169.6
click at [771, 694] on div "Seal Subscriptions" at bounding box center [915, 692] width 1107 height 46
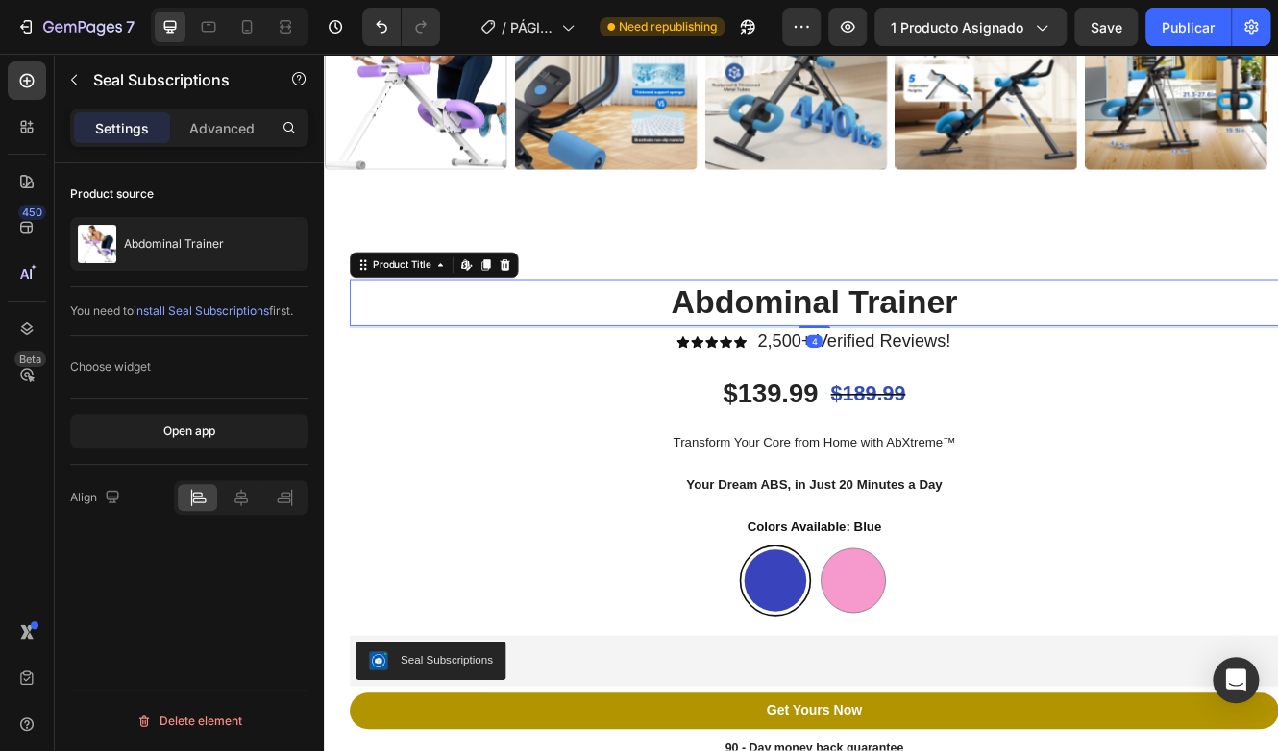
click at [838, 348] on h1 "Abdominal Trainer" at bounding box center [915, 355] width 1122 height 55
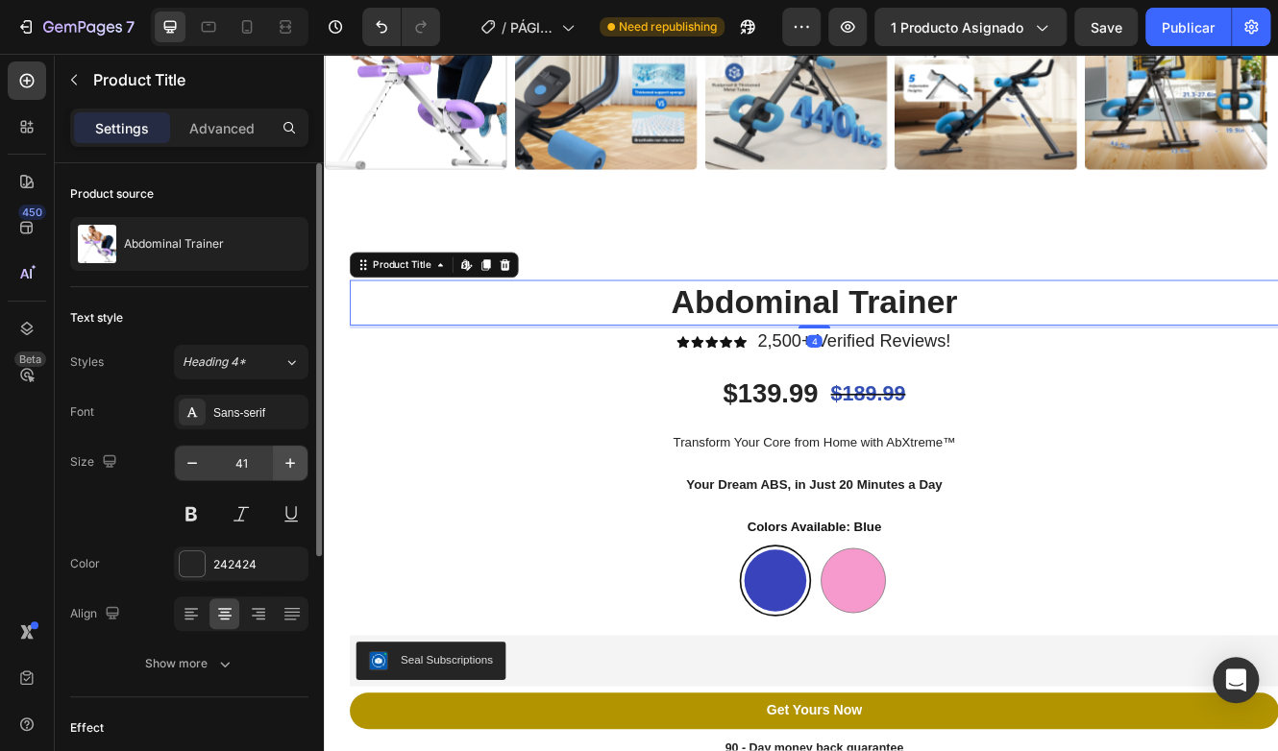
click at [275, 465] on button "button" at bounding box center [290, 463] width 35 height 35
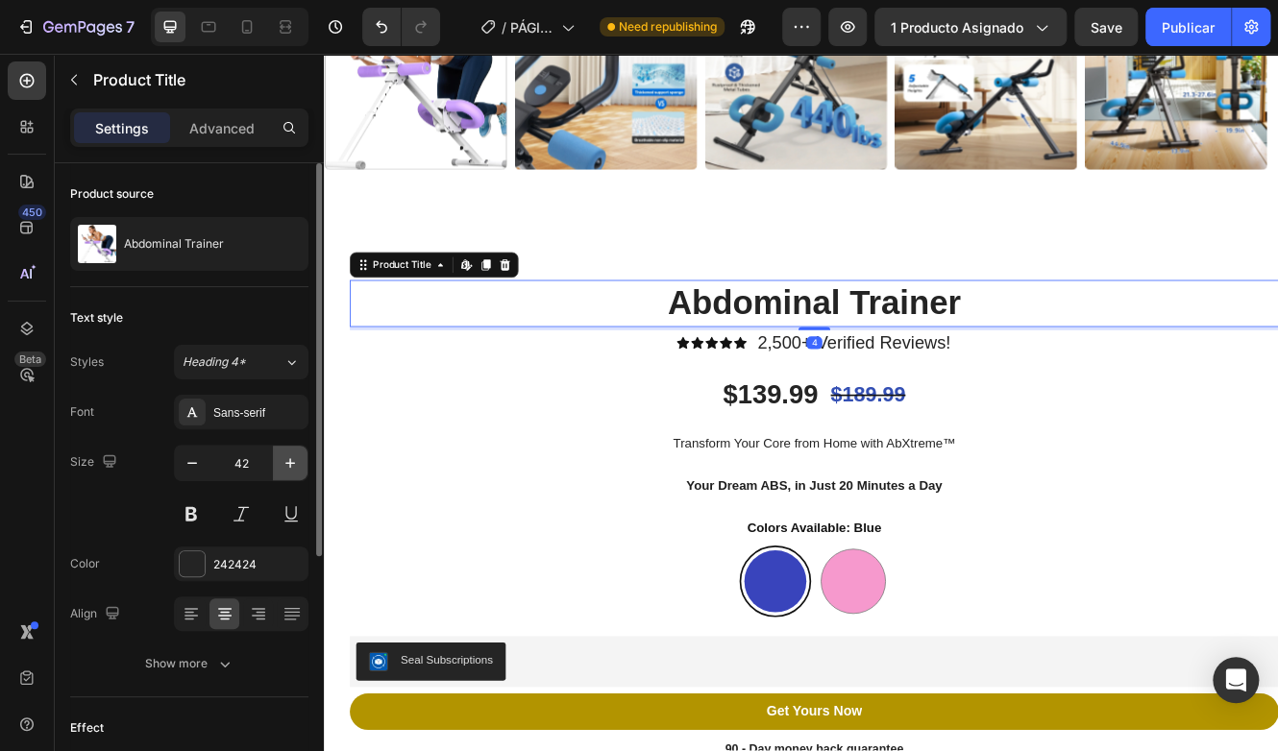
click at [275, 465] on button "button" at bounding box center [290, 463] width 35 height 35
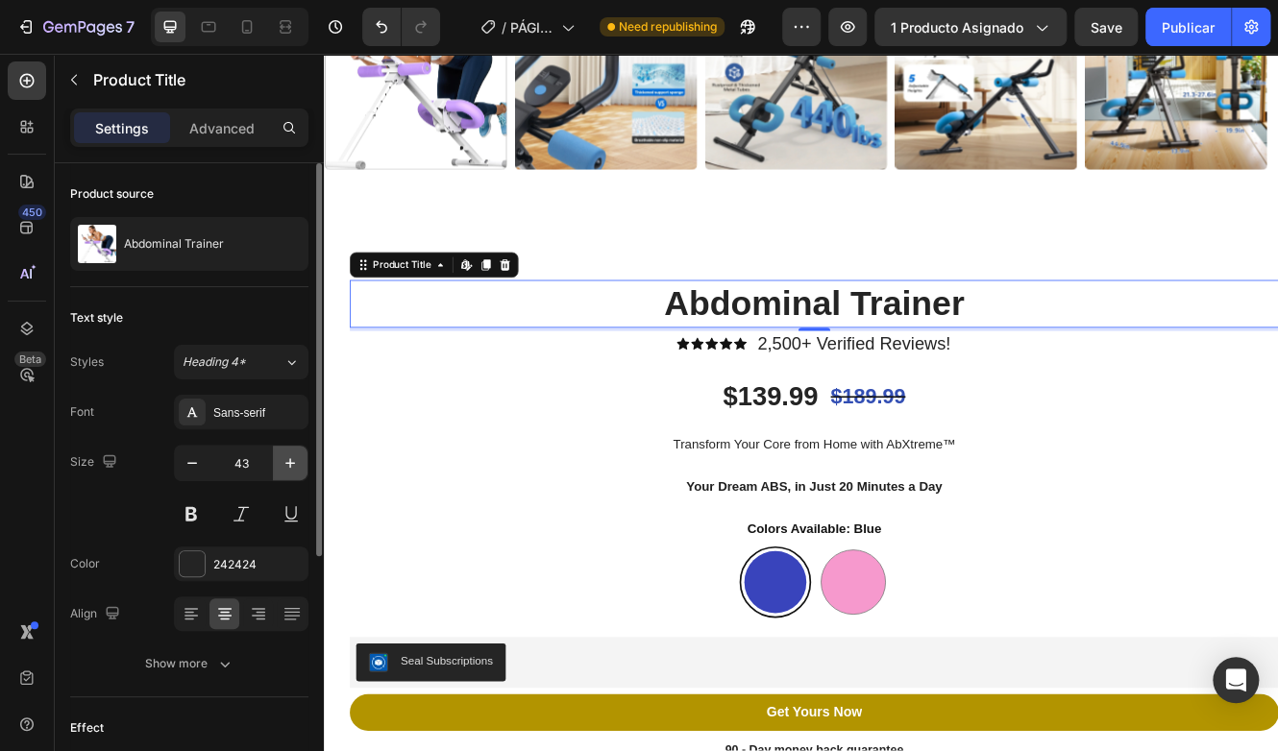
click at [275, 465] on button "button" at bounding box center [290, 463] width 35 height 35
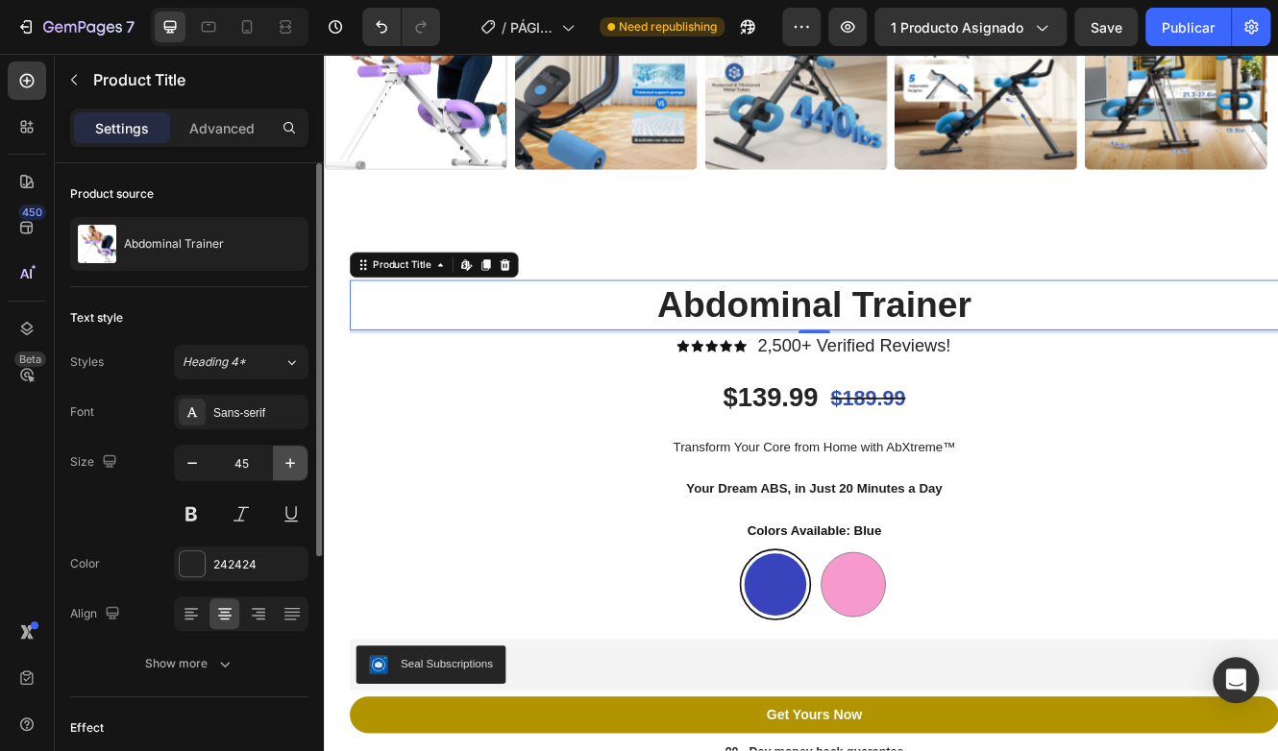
click at [275, 465] on button "button" at bounding box center [290, 463] width 35 height 35
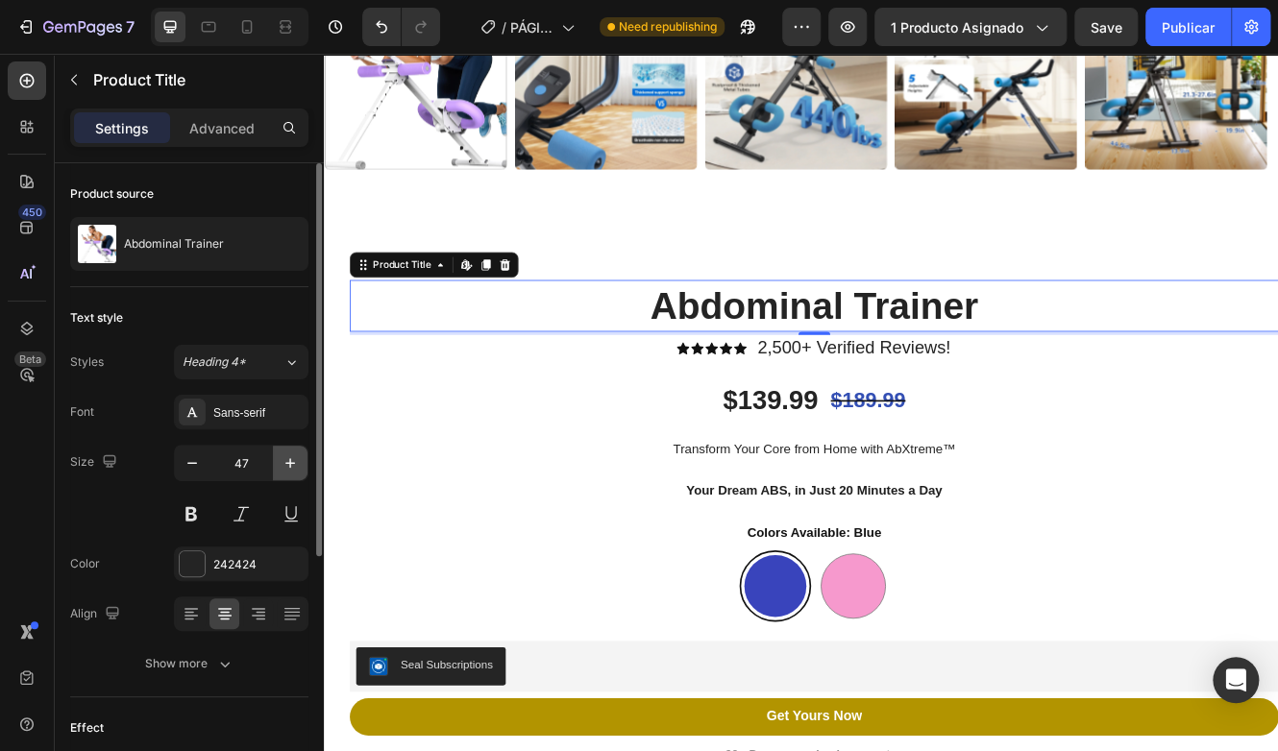
click at [275, 465] on button "button" at bounding box center [290, 463] width 35 height 35
click at [277, 465] on button "button" at bounding box center [290, 463] width 35 height 35
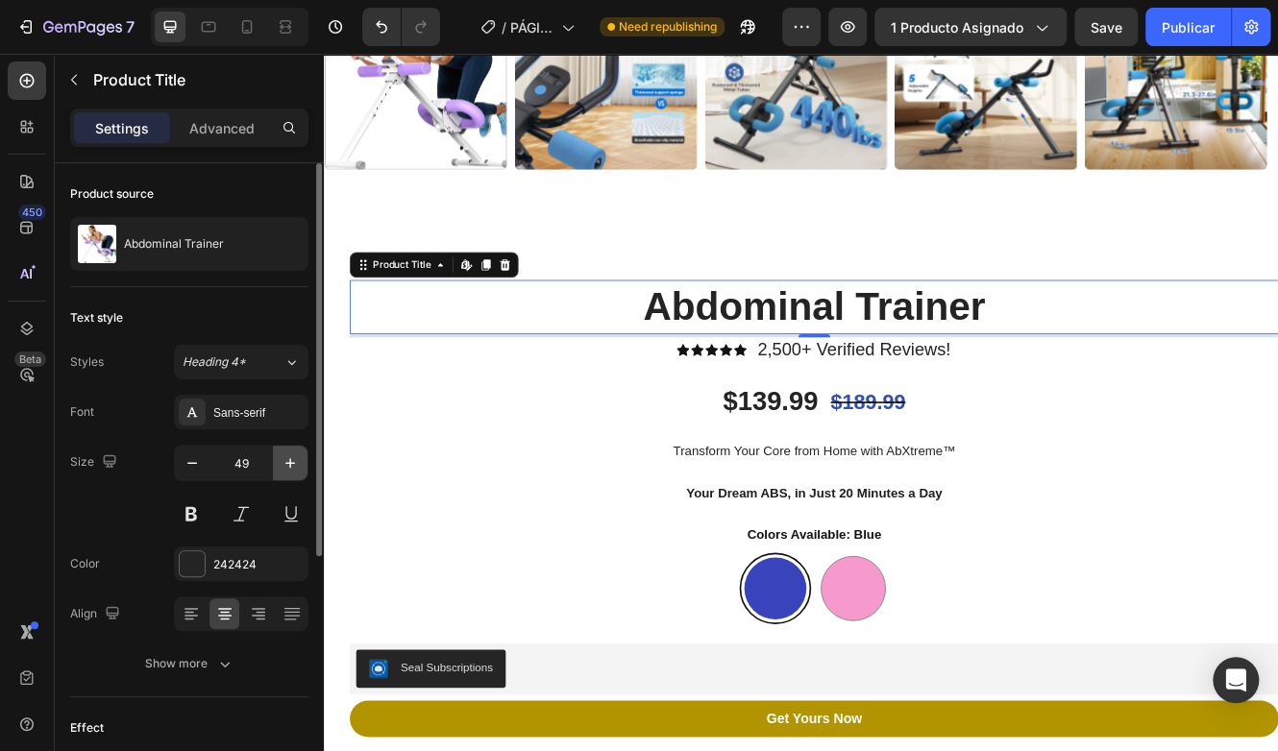
click at [277, 465] on button "button" at bounding box center [290, 463] width 35 height 35
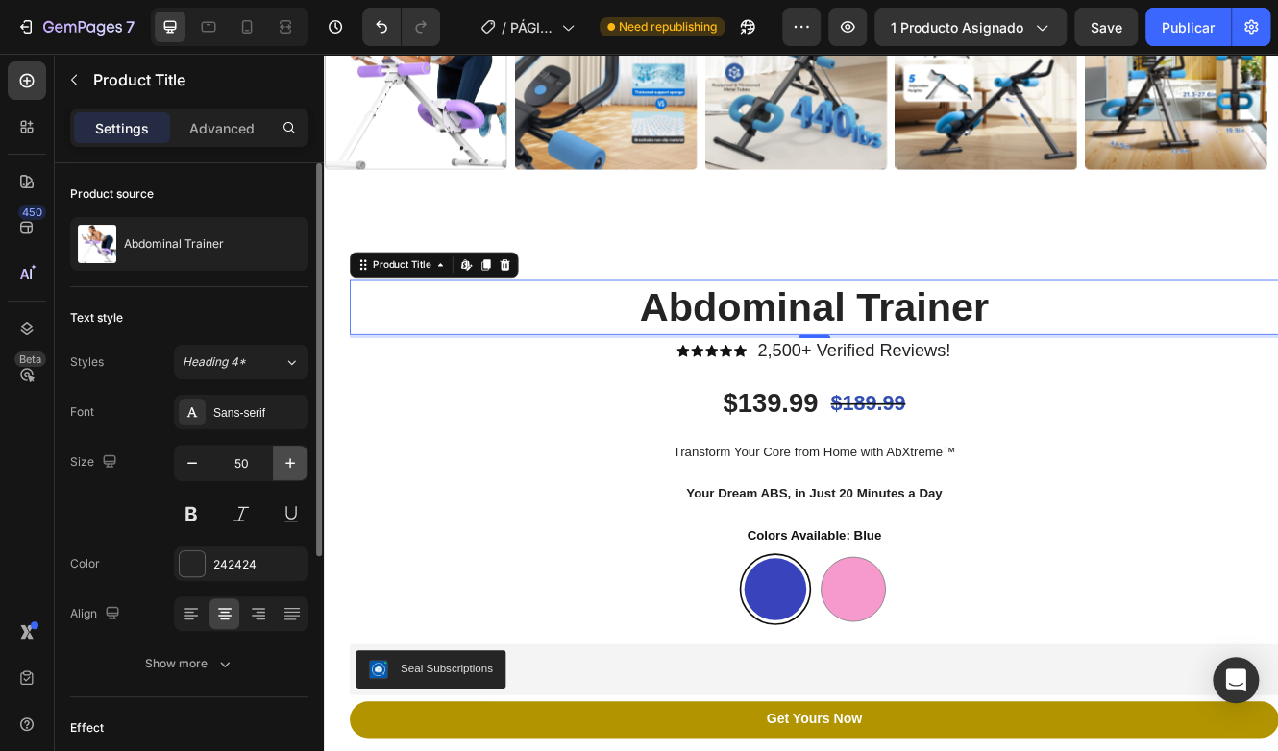
click at [277, 465] on button "button" at bounding box center [290, 463] width 35 height 35
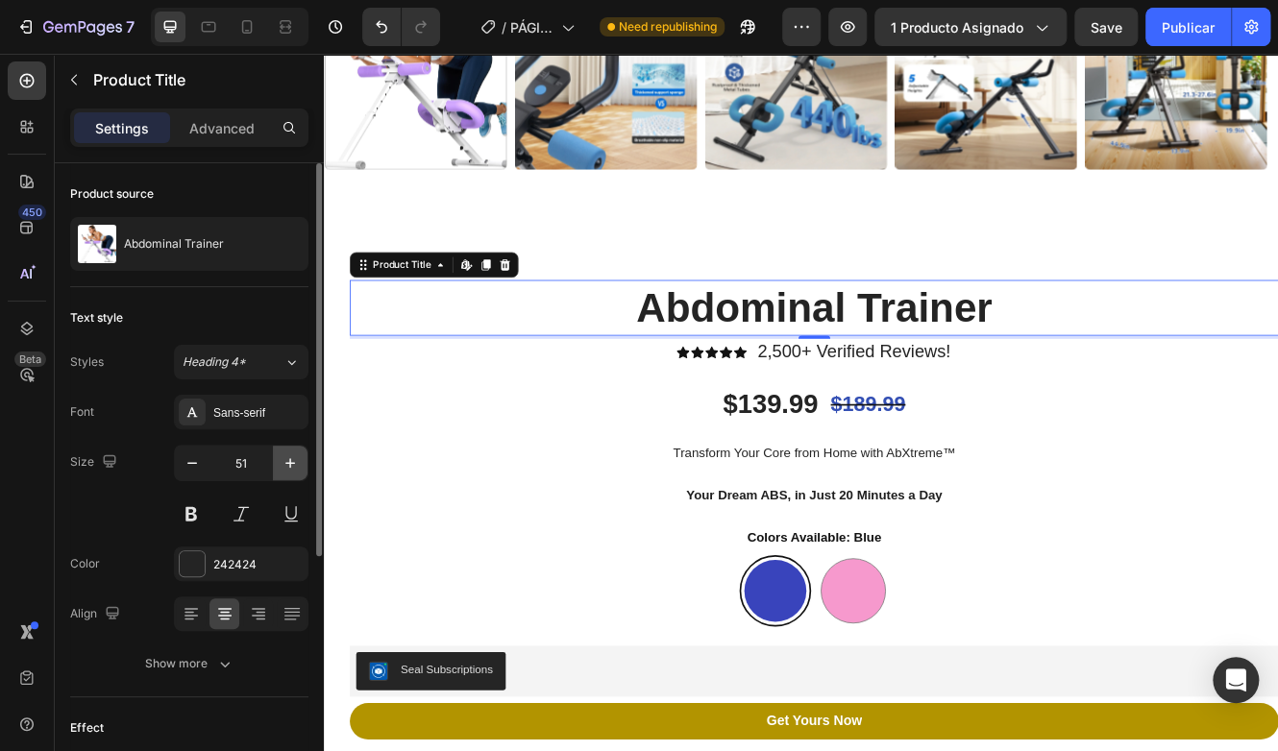
click at [277, 465] on button "button" at bounding box center [290, 463] width 35 height 35
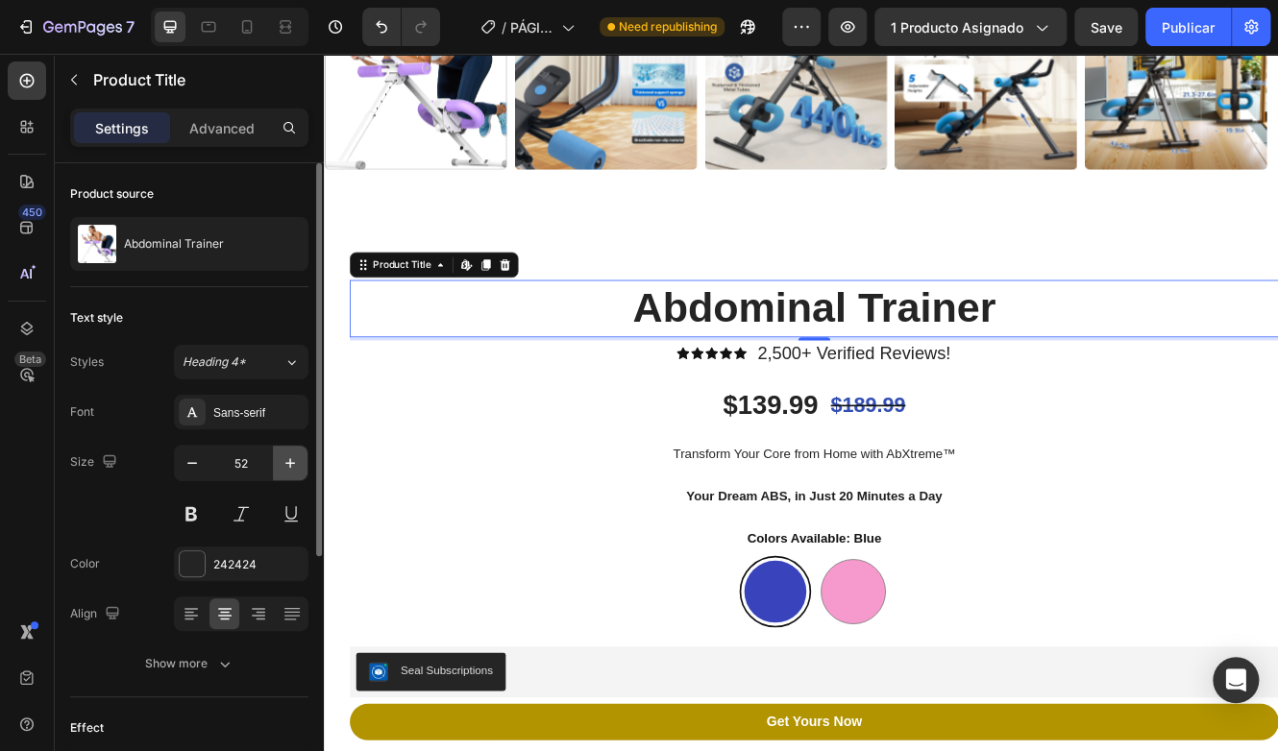
click at [277, 465] on button "button" at bounding box center [290, 463] width 35 height 35
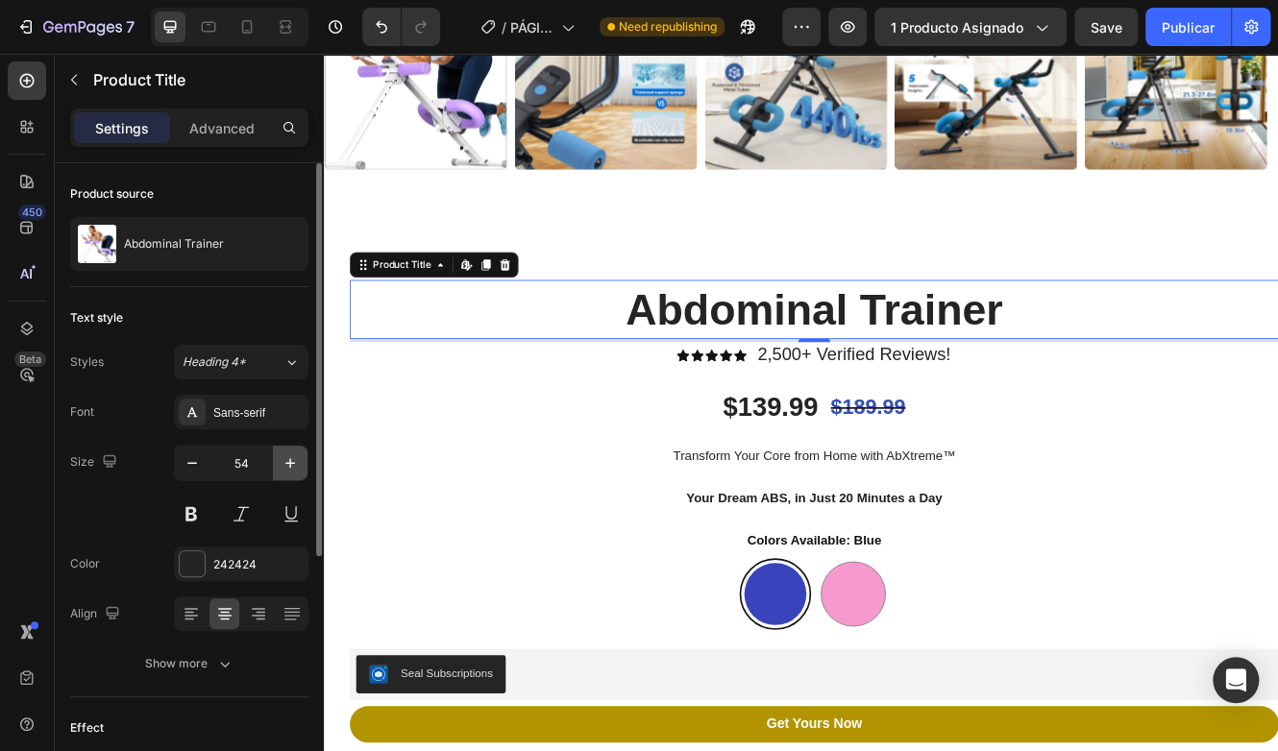
click at [277, 465] on button "button" at bounding box center [290, 463] width 35 height 35
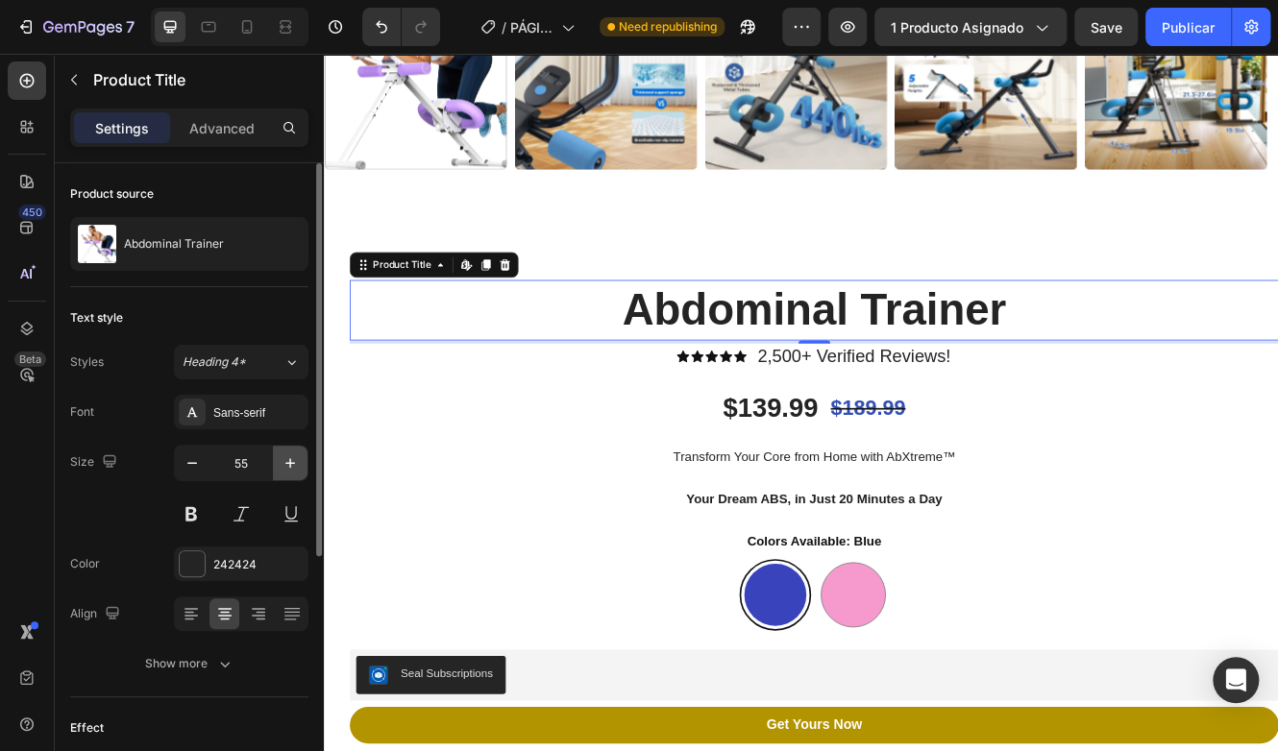
click at [277, 465] on button "button" at bounding box center [290, 463] width 35 height 35
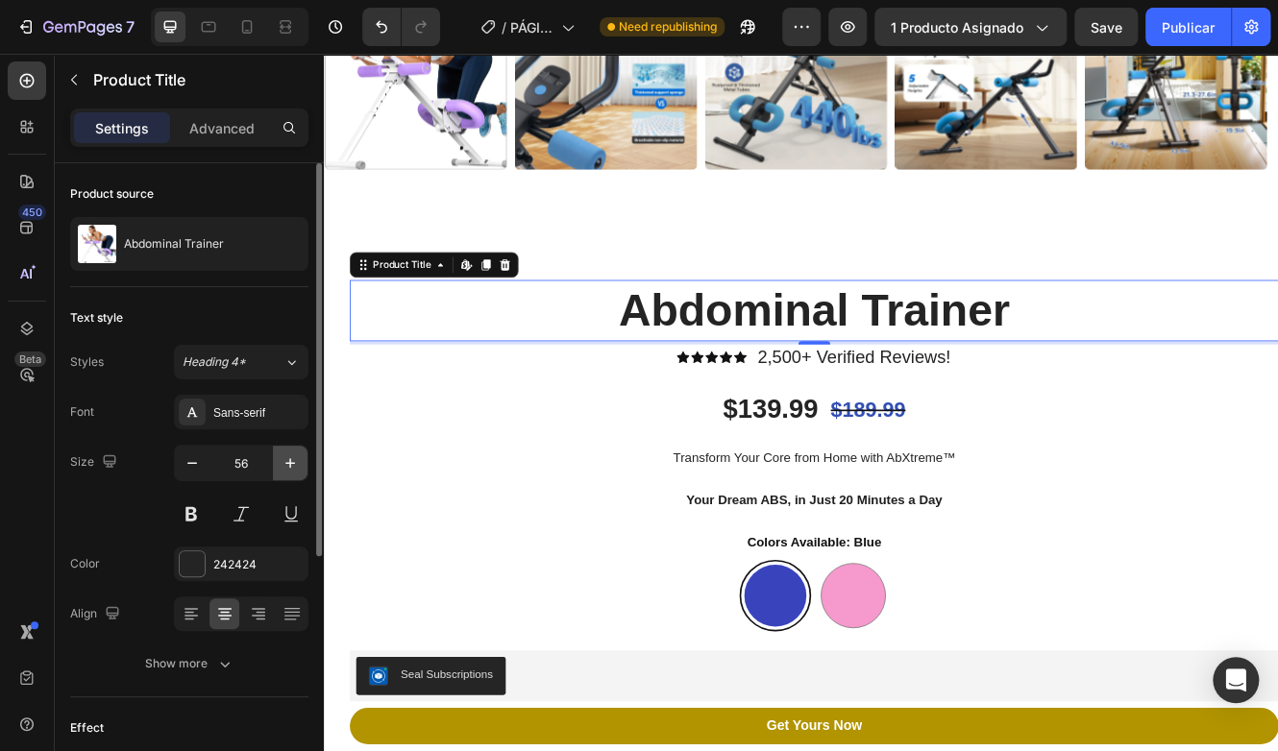
click at [277, 465] on button "button" at bounding box center [290, 463] width 35 height 35
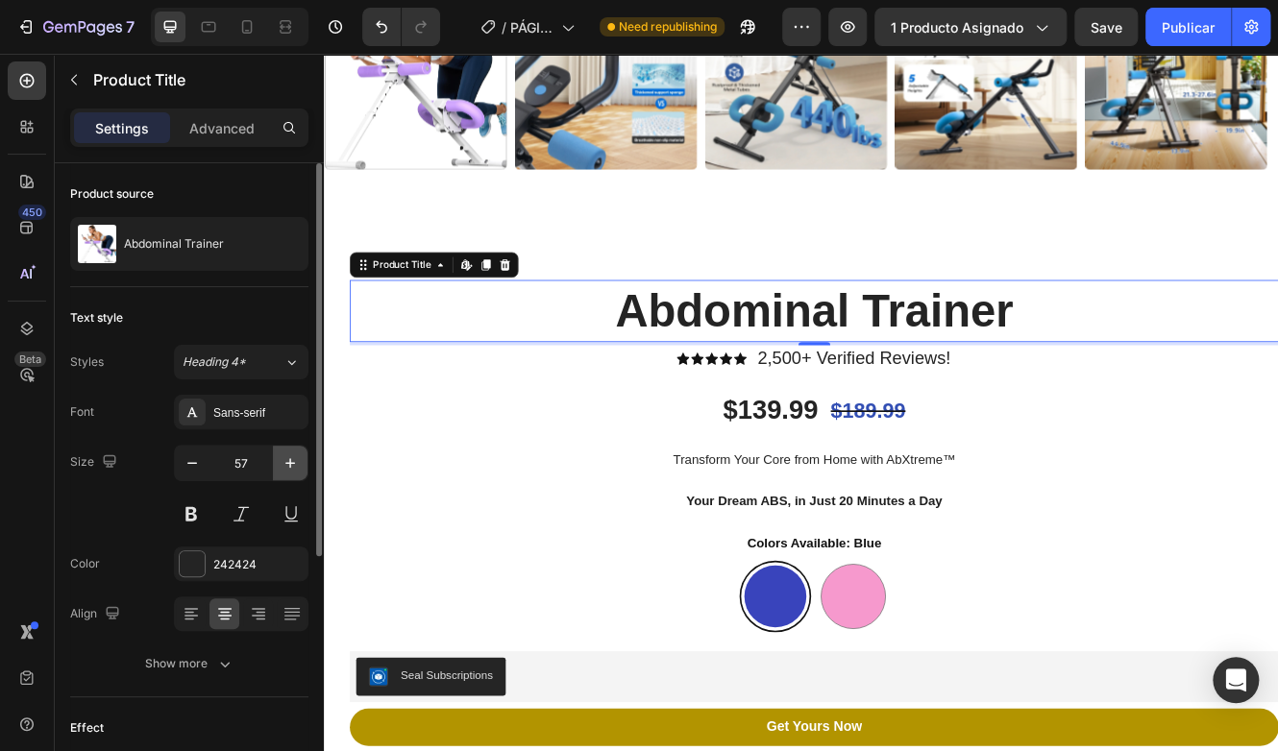
click at [277, 465] on button "button" at bounding box center [290, 463] width 35 height 35
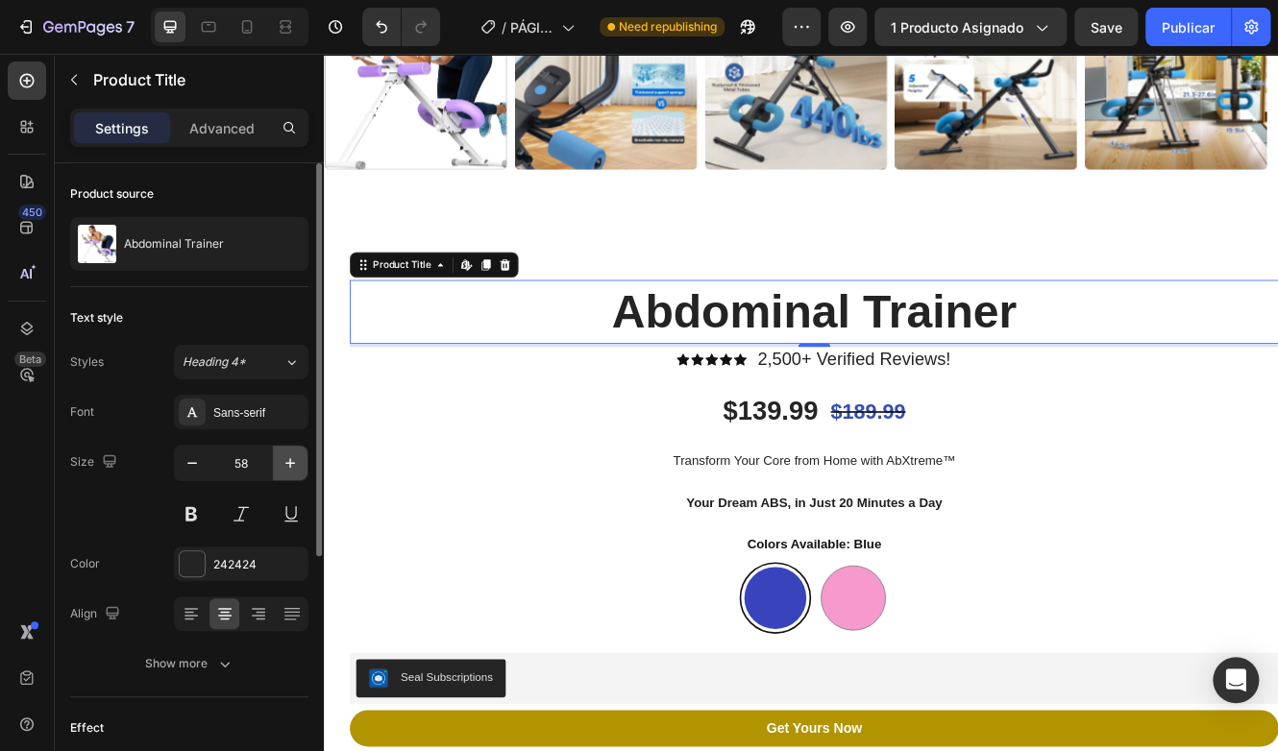
click at [277, 465] on button "button" at bounding box center [290, 463] width 35 height 35
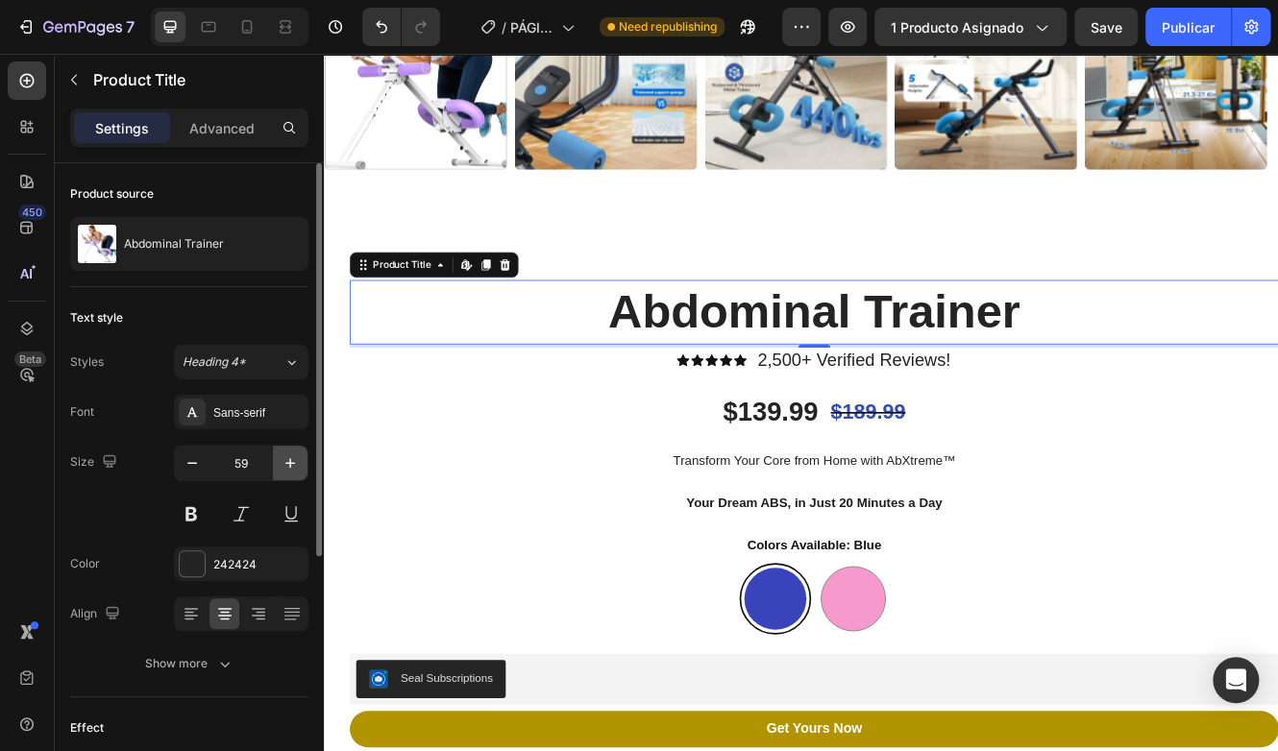
click at [277, 465] on button "button" at bounding box center [290, 463] width 35 height 35
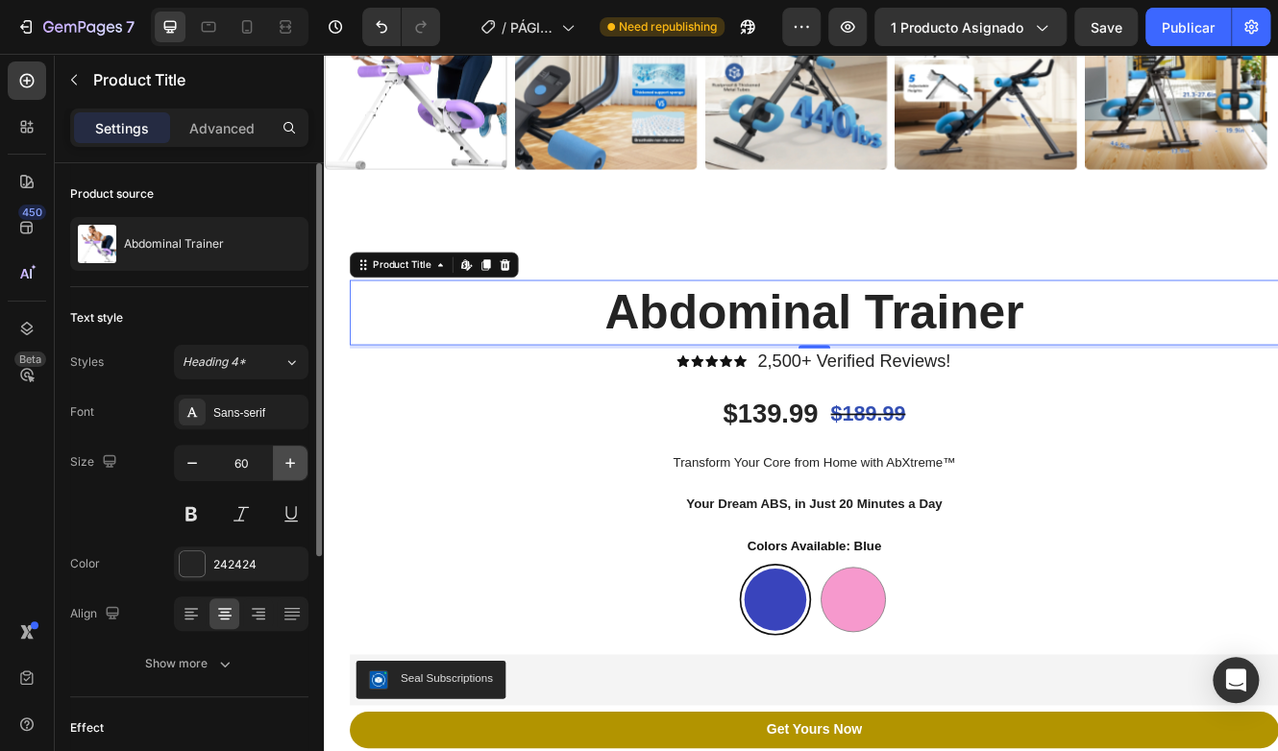
click at [277, 465] on button "button" at bounding box center [290, 463] width 35 height 35
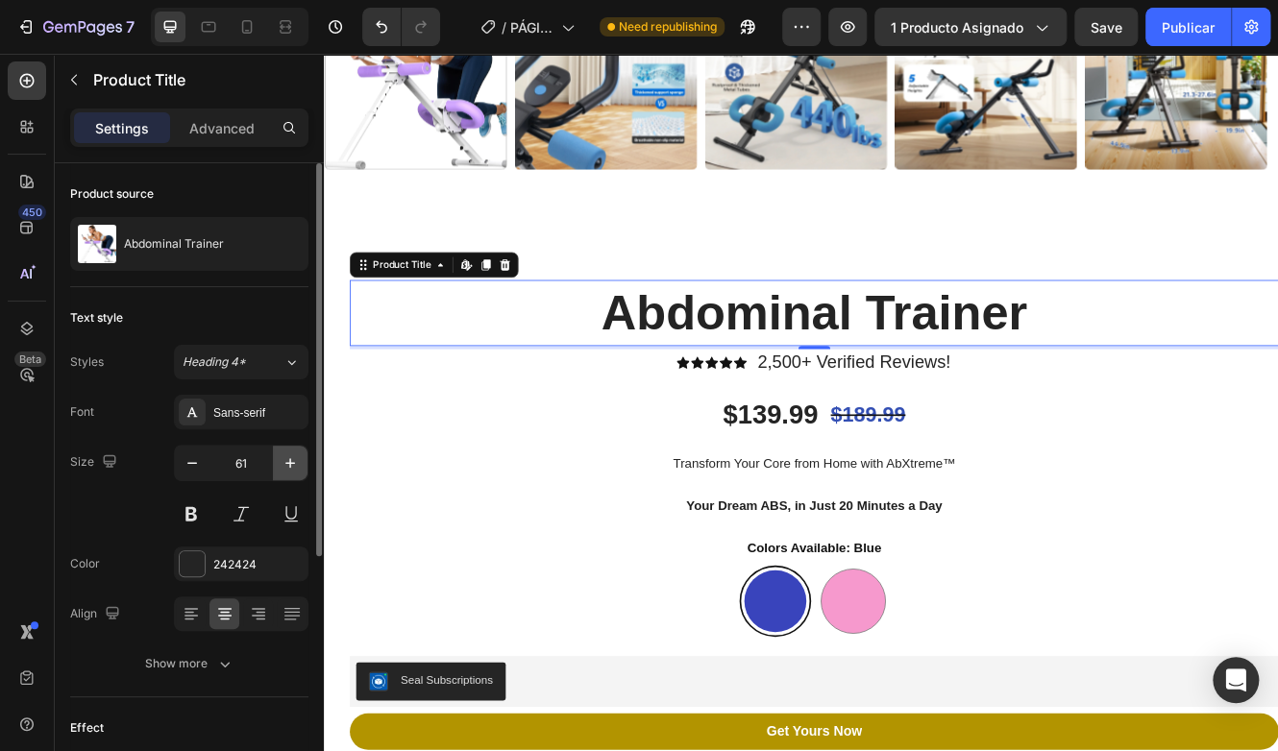
click at [277, 465] on button "button" at bounding box center [290, 463] width 35 height 35
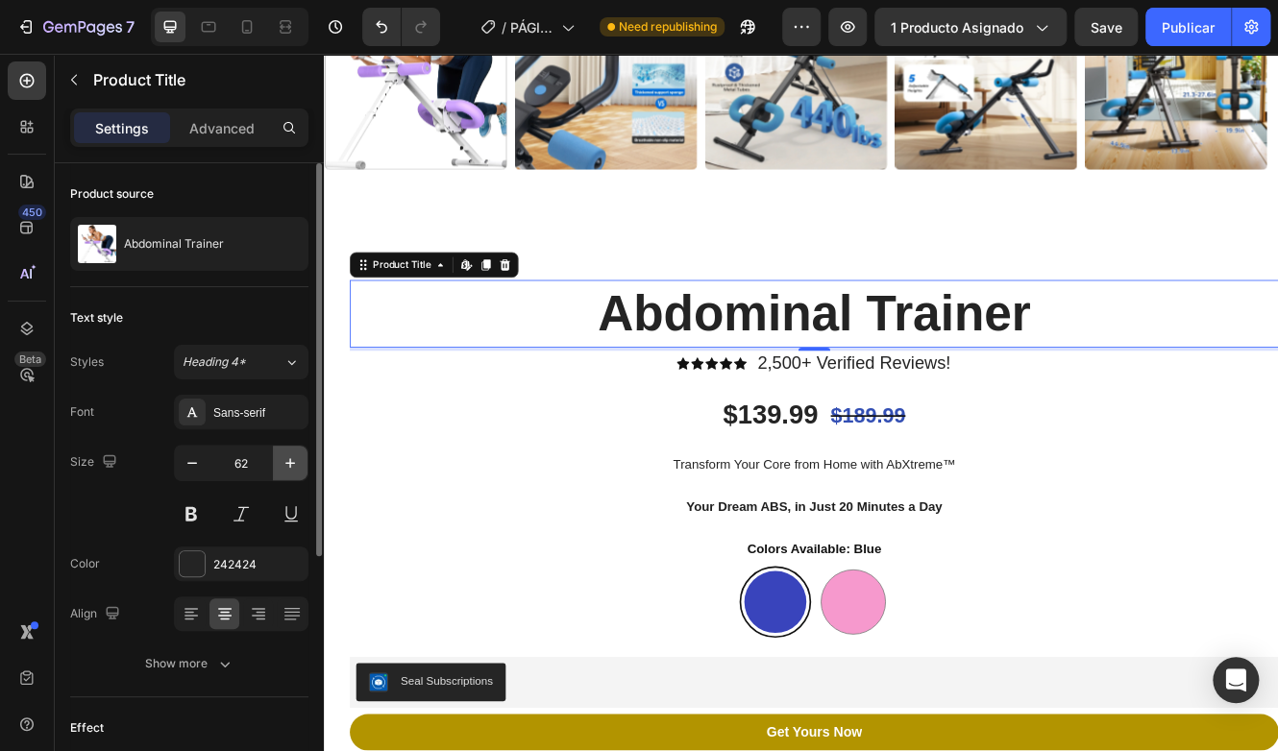
click at [277, 465] on button "button" at bounding box center [290, 463] width 35 height 35
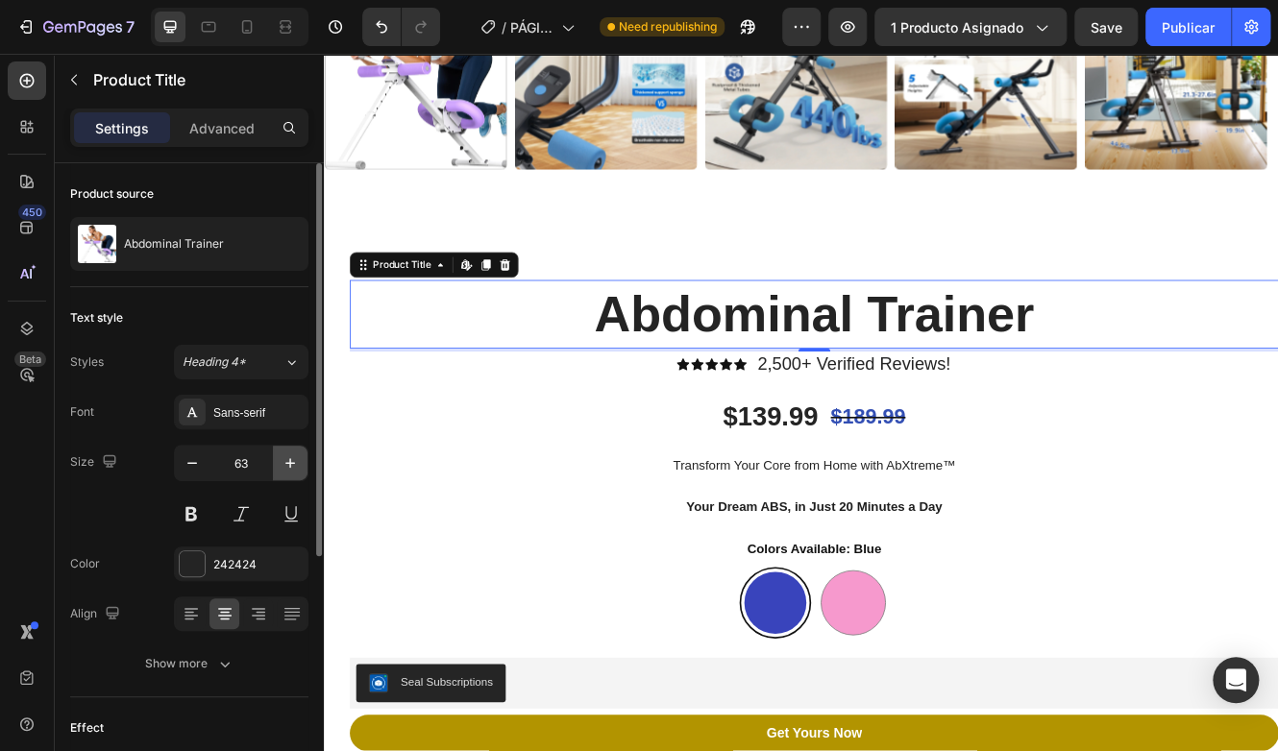
type input "64"
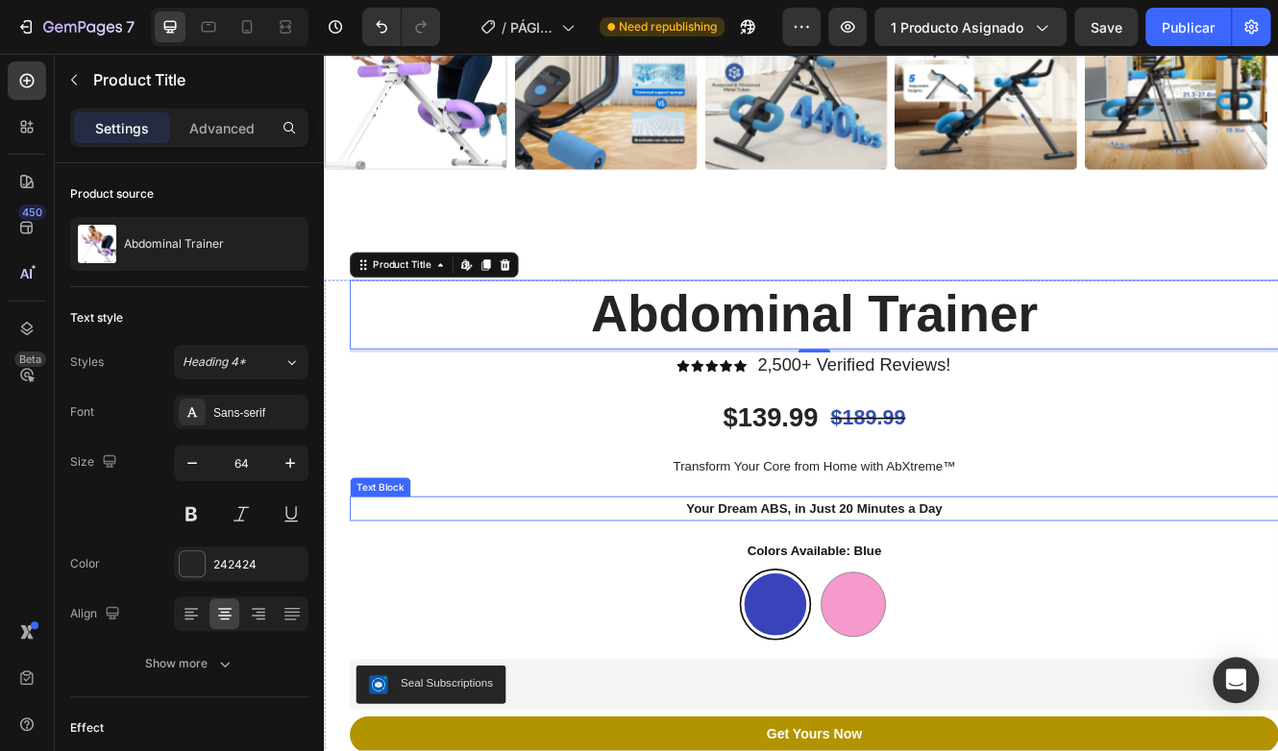
click at [554, 591] on p "Your Dream ABS, in Just 20 Minutes a Day" at bounding box center [915, 604] width 1118 height 26
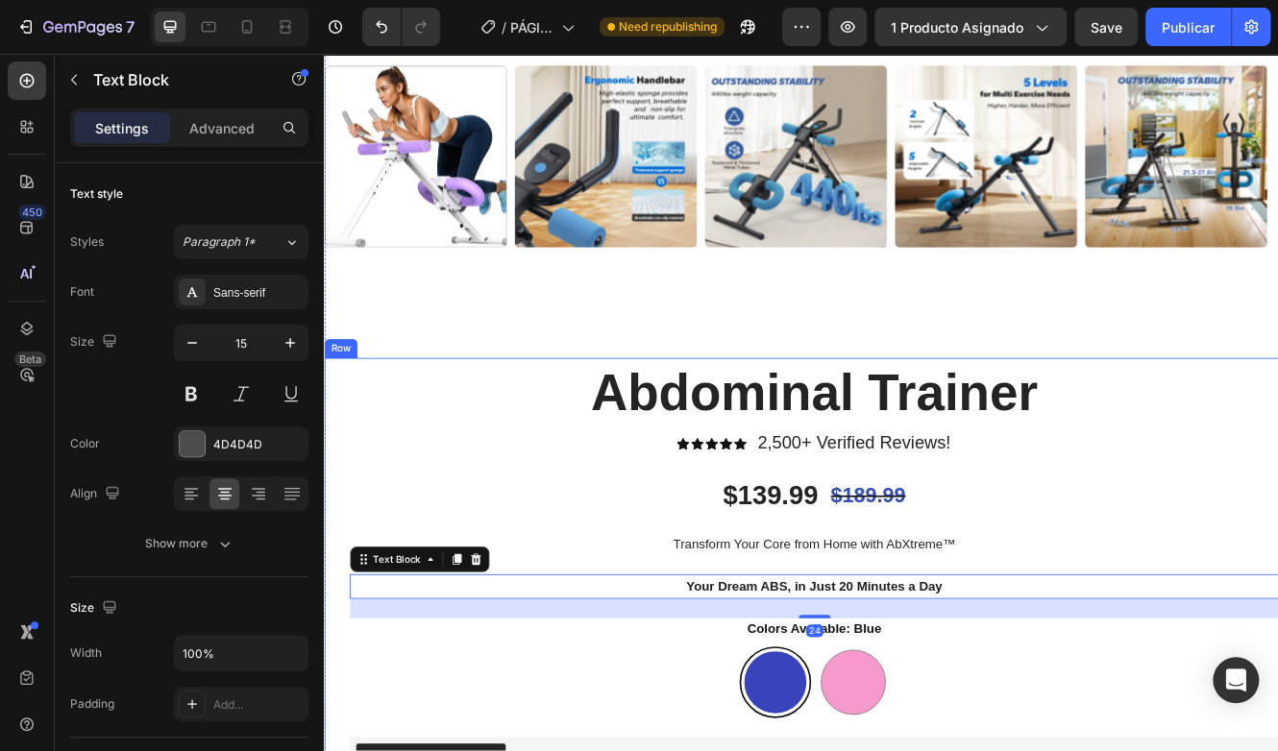
scroll to position [961, 0]
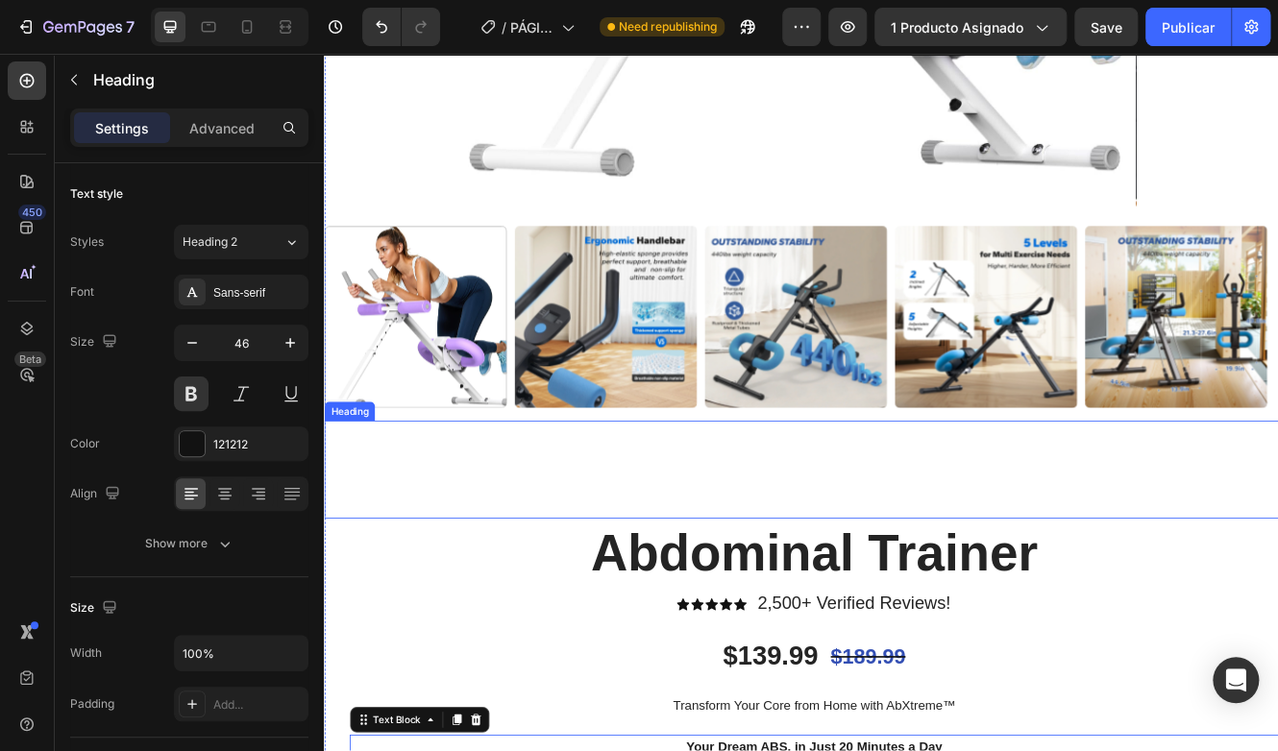
click at [664, 529] on span "The compact, powefull fitness machine that tones your abs, arms, legs & gluts -…" at bounding box center [849, 556] width 1046 height 108
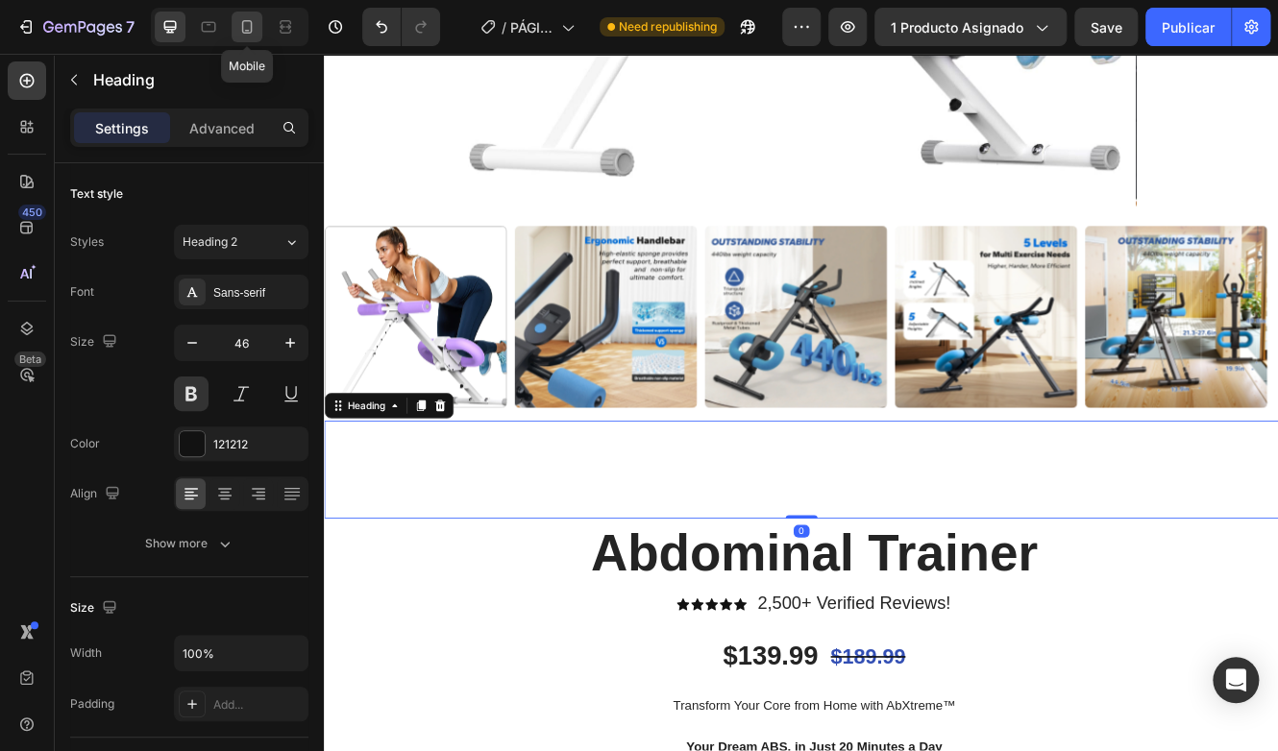
click at [257, 37] on div at bounding box center [247, 27] width 31 height 31
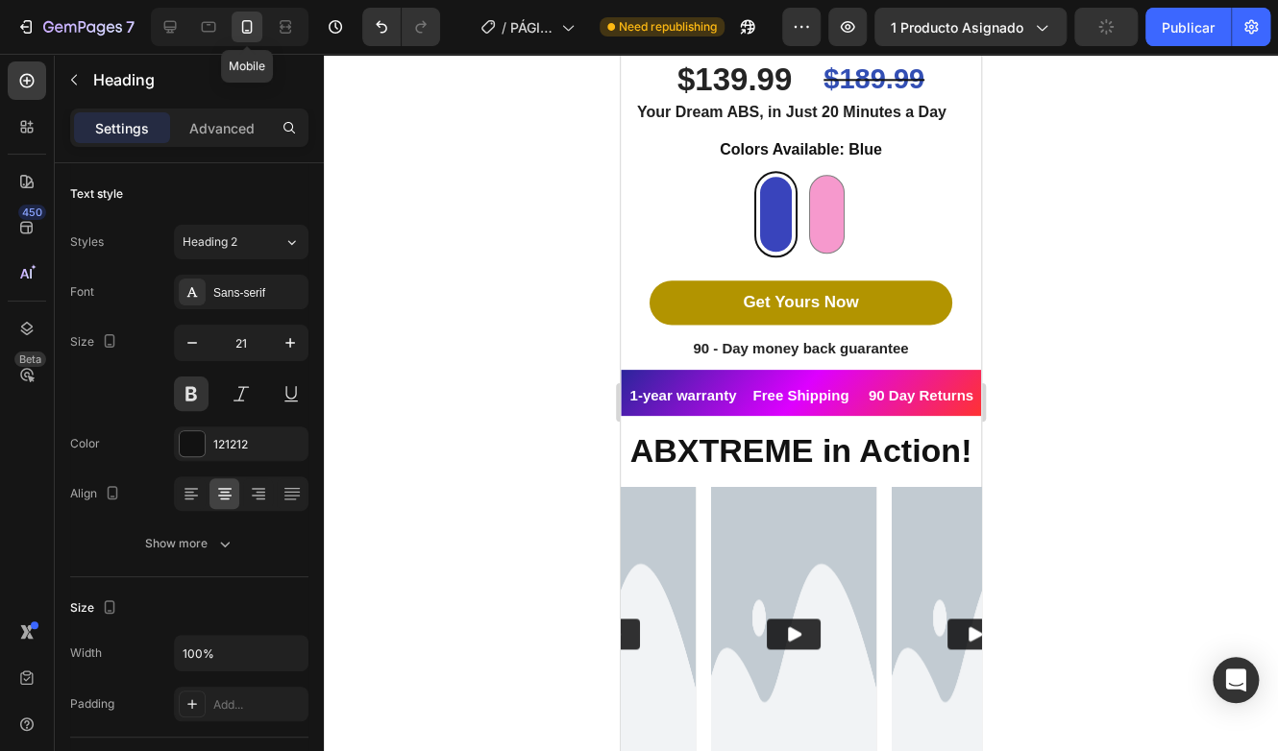
scroll to position [713, 0]
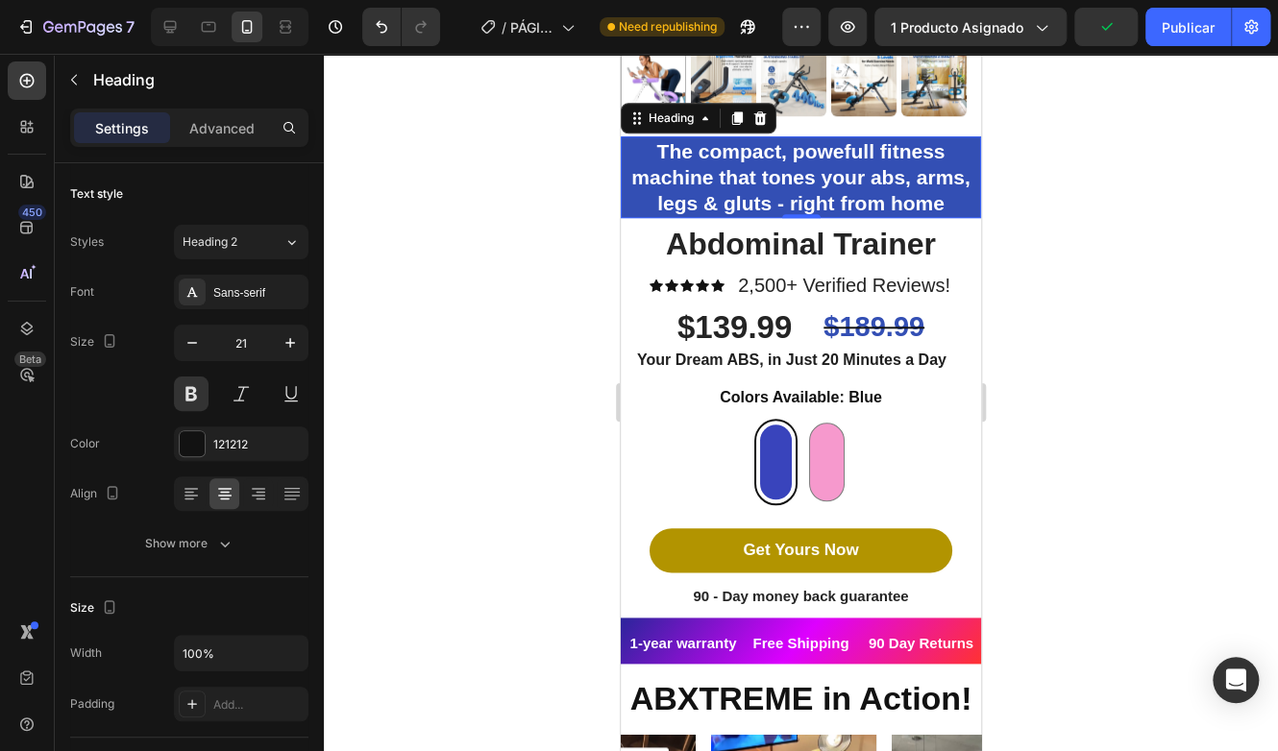
click at [162, 42] on div at bounding box center [230, 27] width 158 height 38
click at [161, 29] on icon at bounding box center [169, 26] width 19 height 19
type input "46"
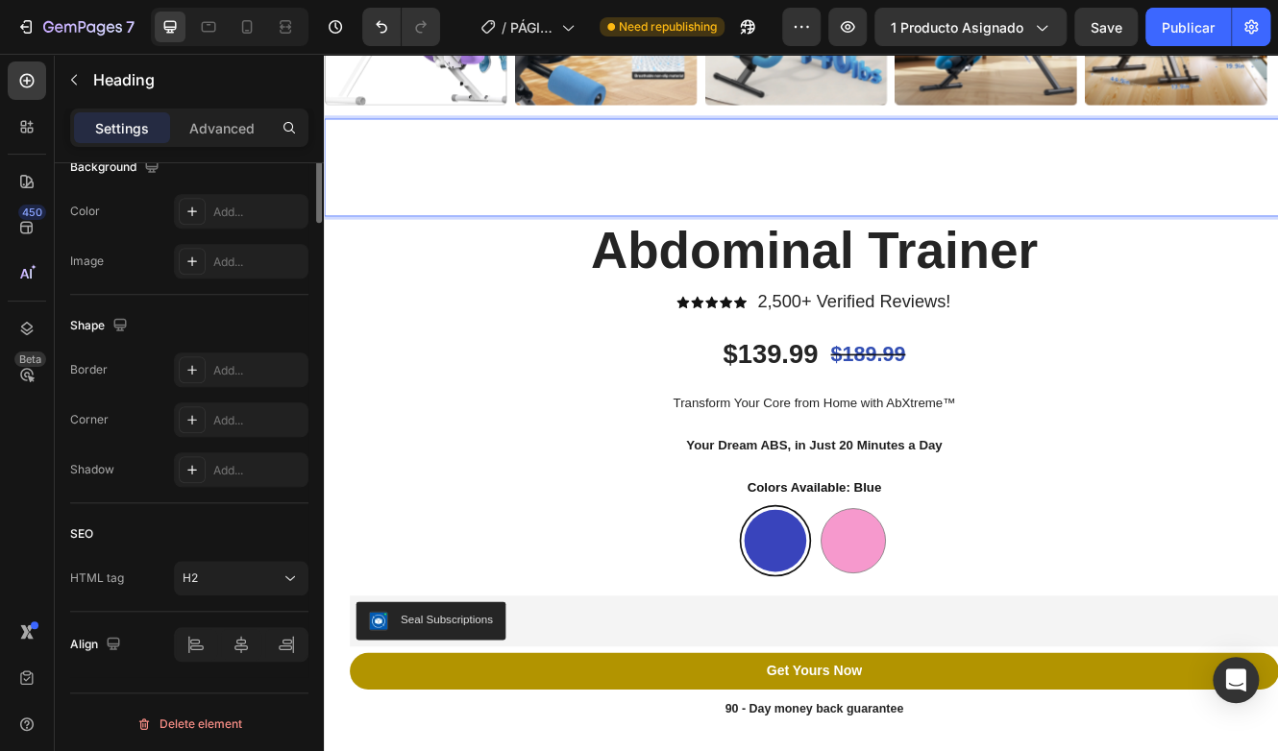
scroll to position [217, 0]
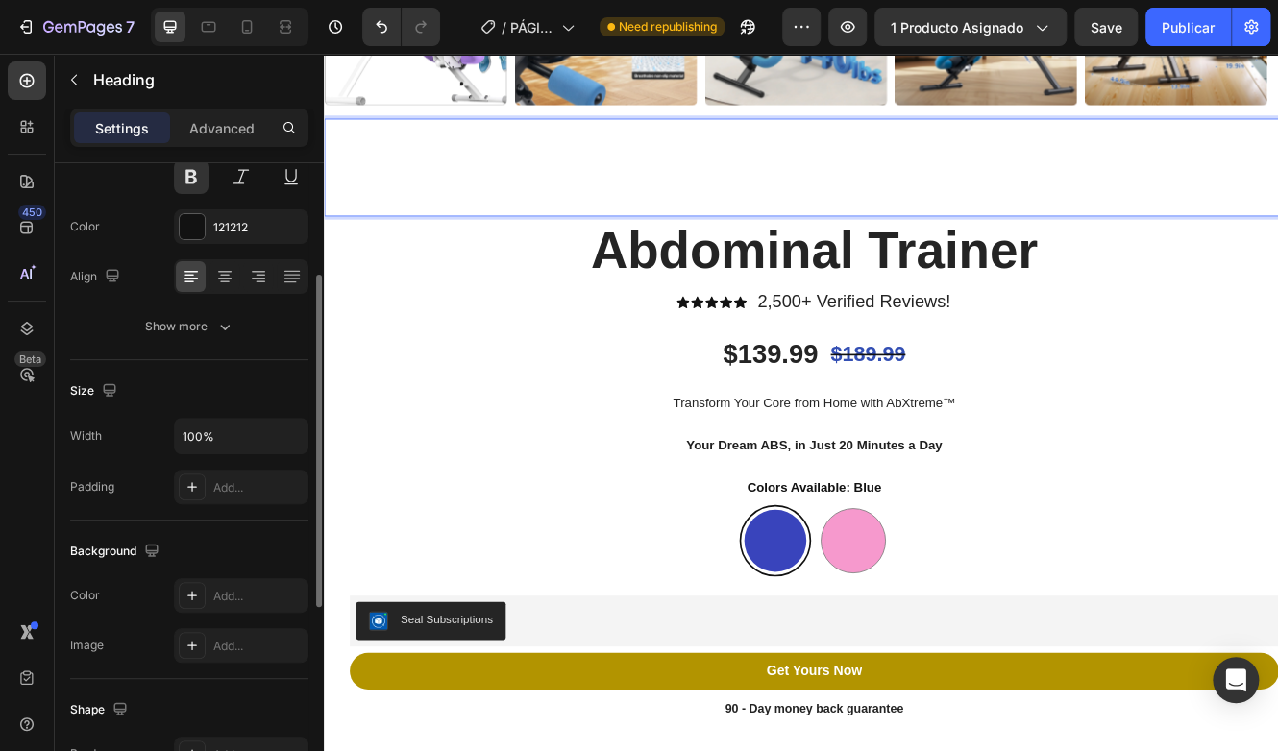
click at [226, 298] on div "Font Sans-serif Size 46 Color 121212 Align Show more" at bounding box center [189, 201] width 238 height 286
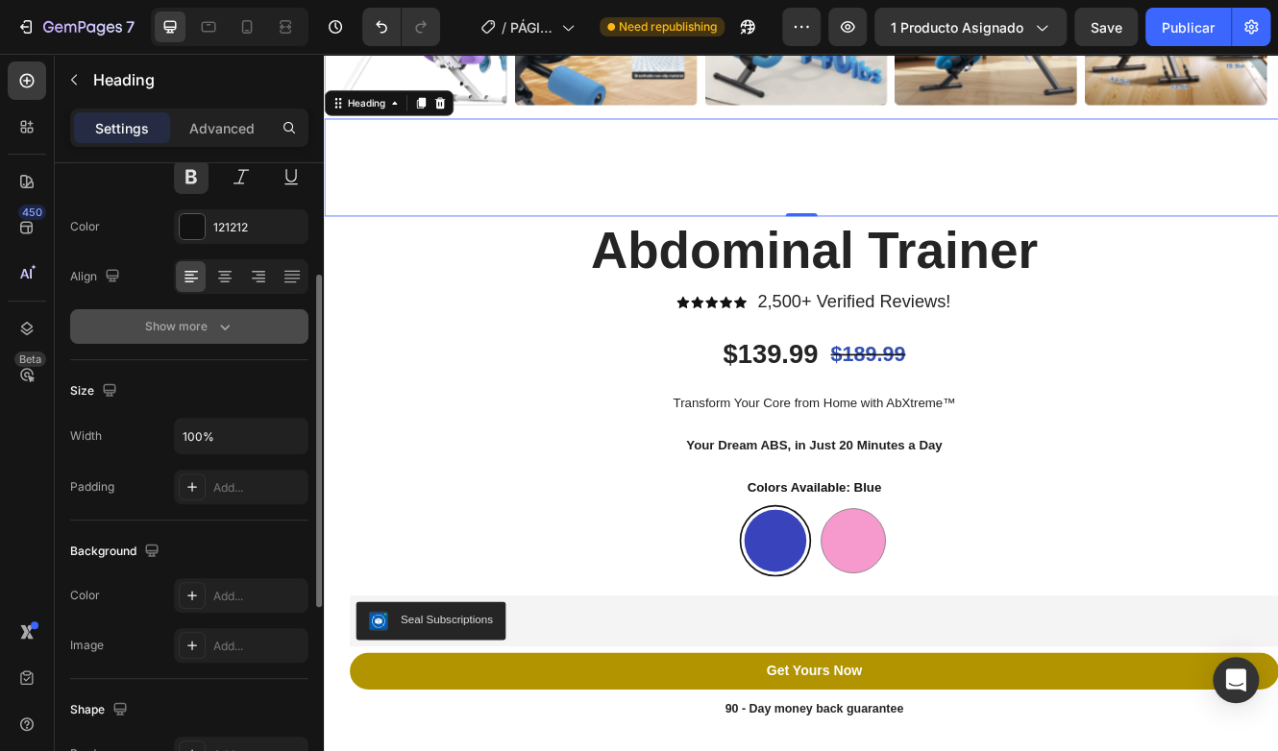
click at [216, 323] on icon "button" at bounding box center [224, 326] width 19 height 19
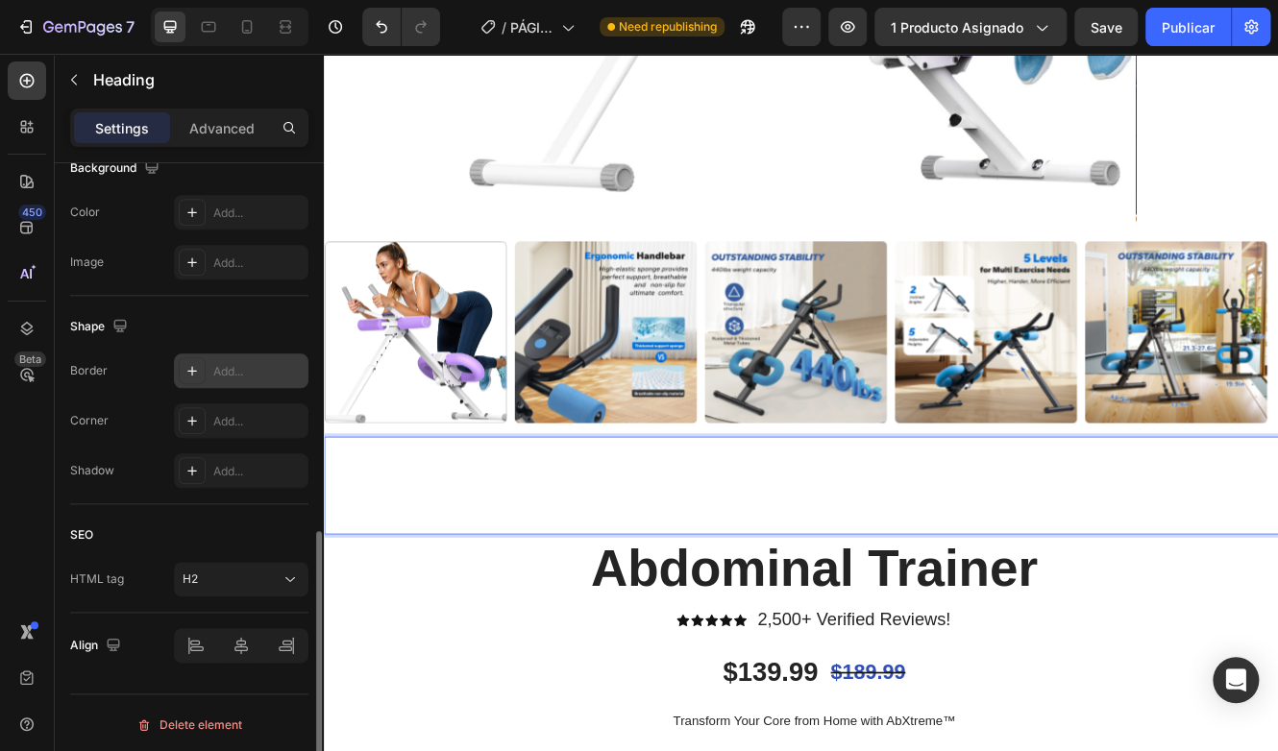
scroll to position [758, 0]
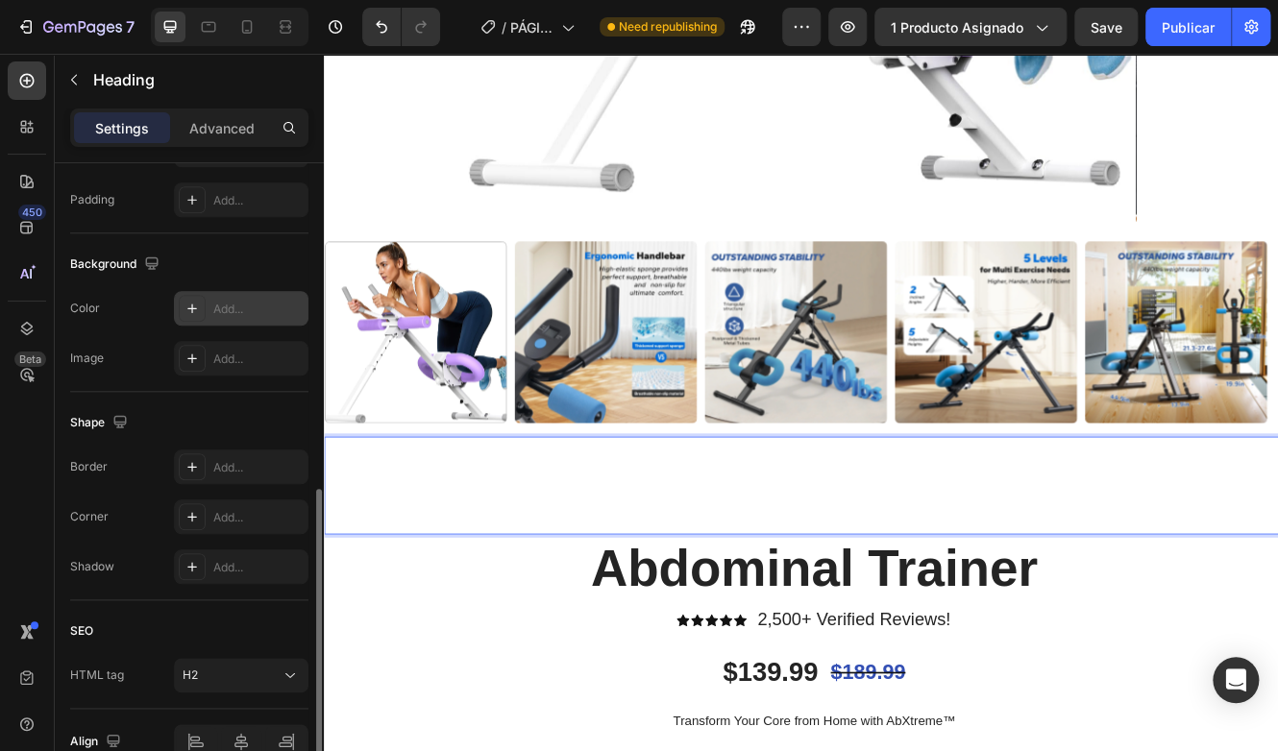
click at [242, 309] on div "Add..." at bounding box center [258, 309] width 90 height 17
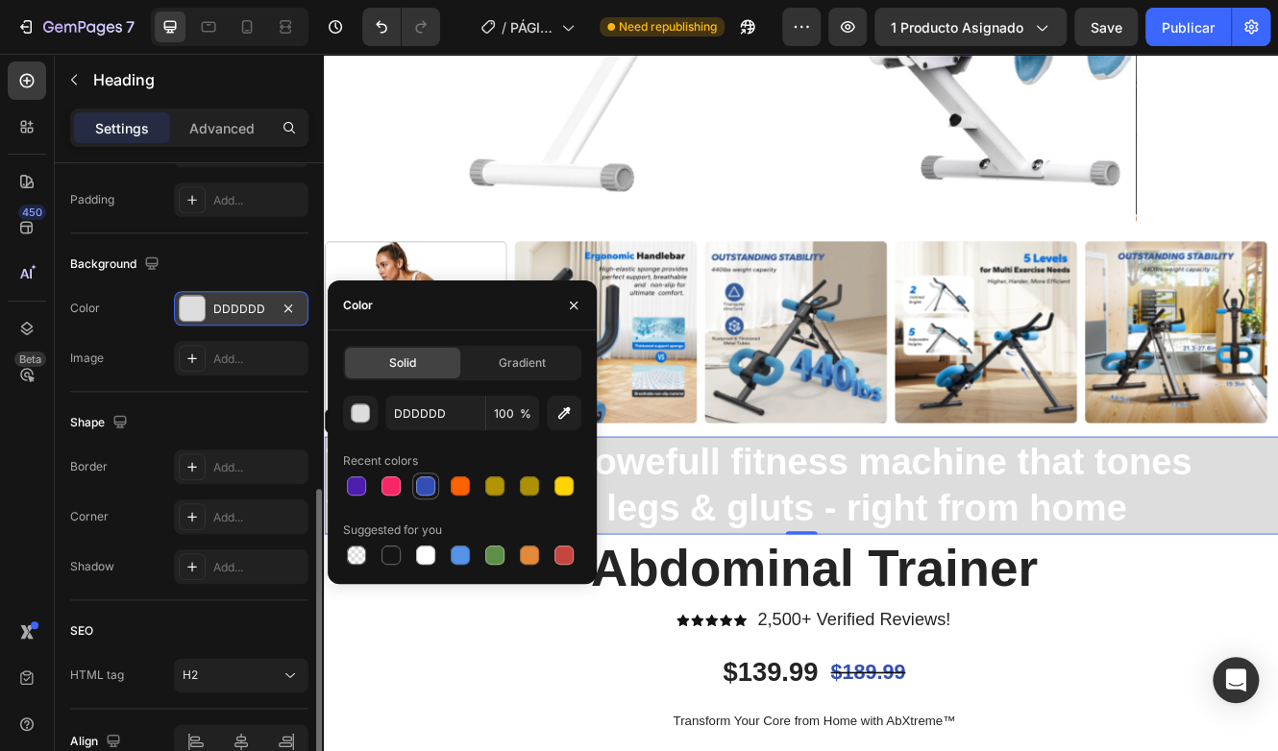
click at [430, 497] on div at bounding box center [425, 486] width 23 height 23
type input "334FB4"
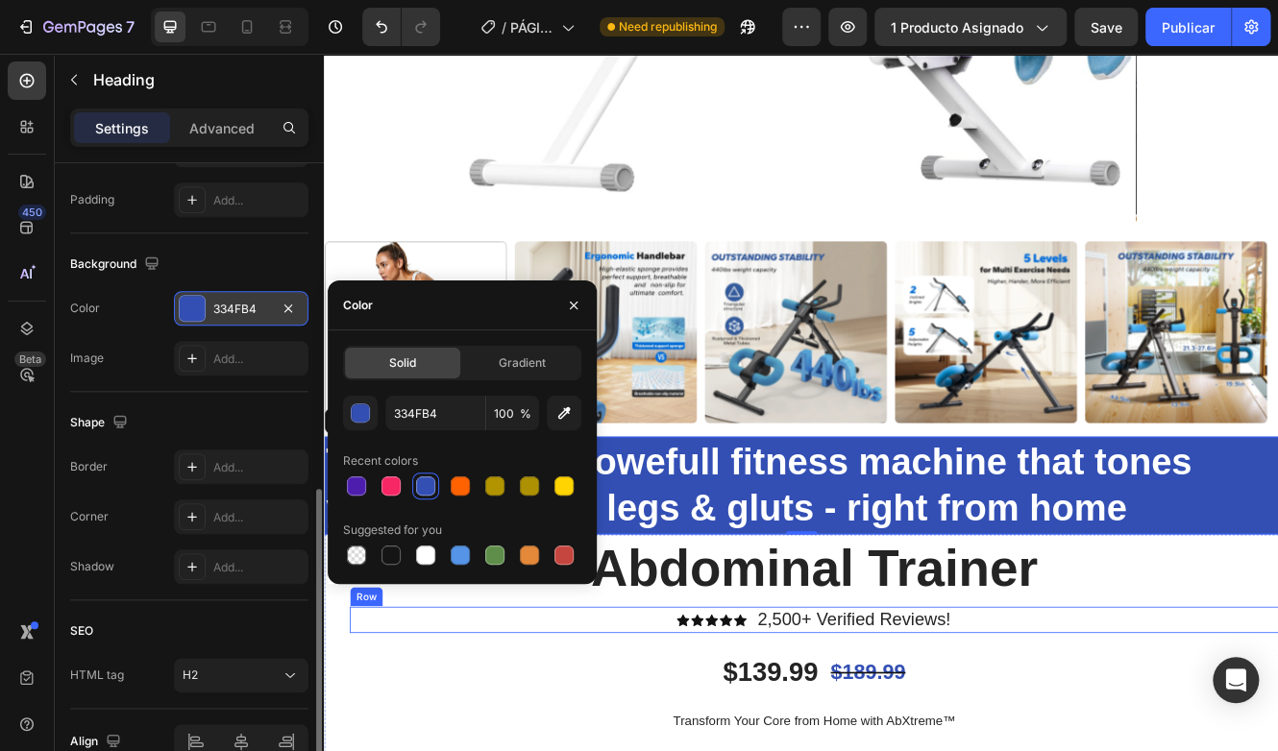
click at [1277, 722] on div "Icon Icon Icon Icon Icon Icon List 2,500+ Verified Reviews! Text Block Row" at bounding box center [915, 738] width 1122 height 32
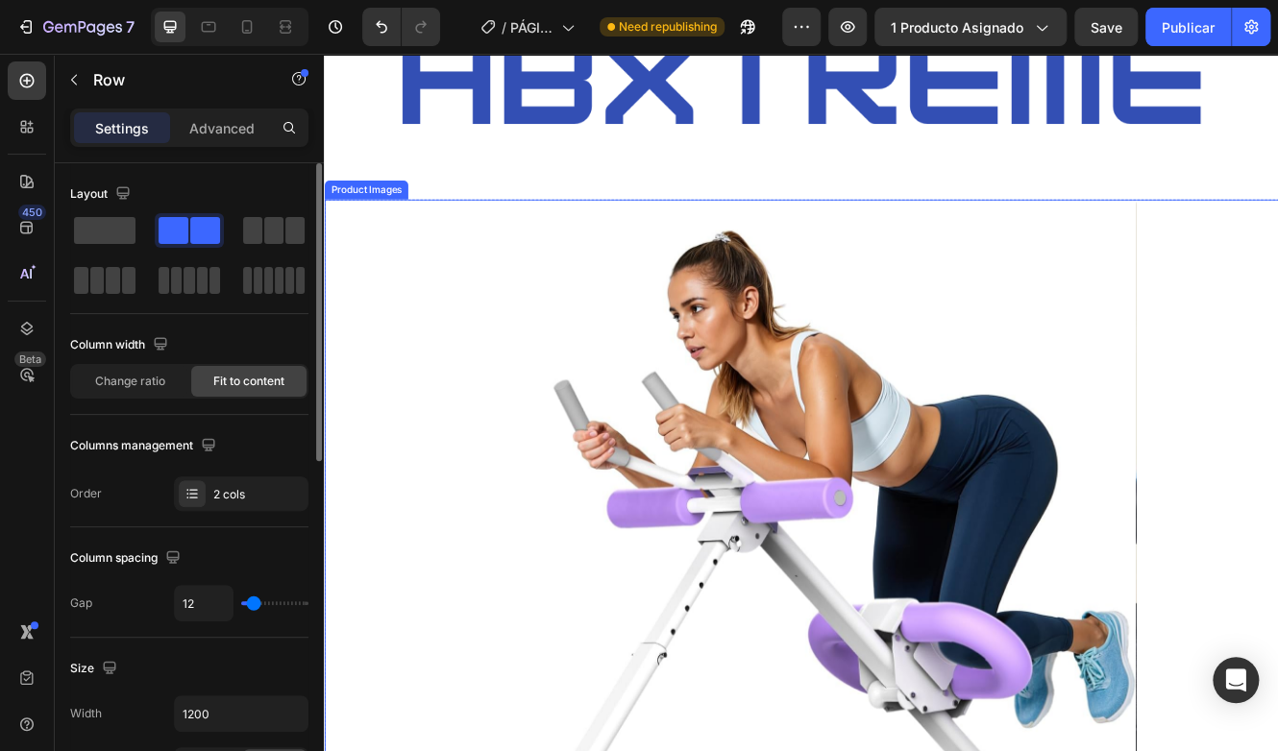
scroll to position [77, 0]
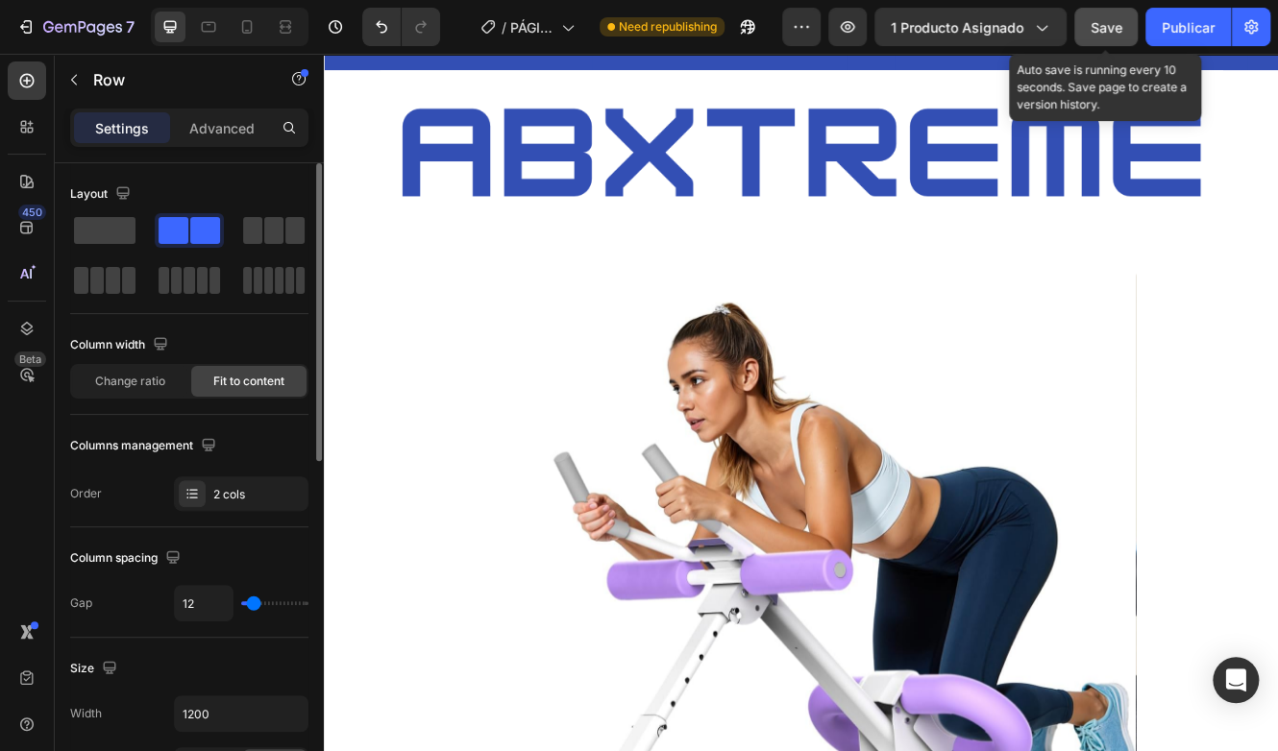
drag, startPoint x: 1101, startPoint y: 23, endPoint x: 843, endPoint y: 50, distance: 258.9
click at [1101, 23] on span "Save" at bounding box center [1106, 27] width 32 height 16
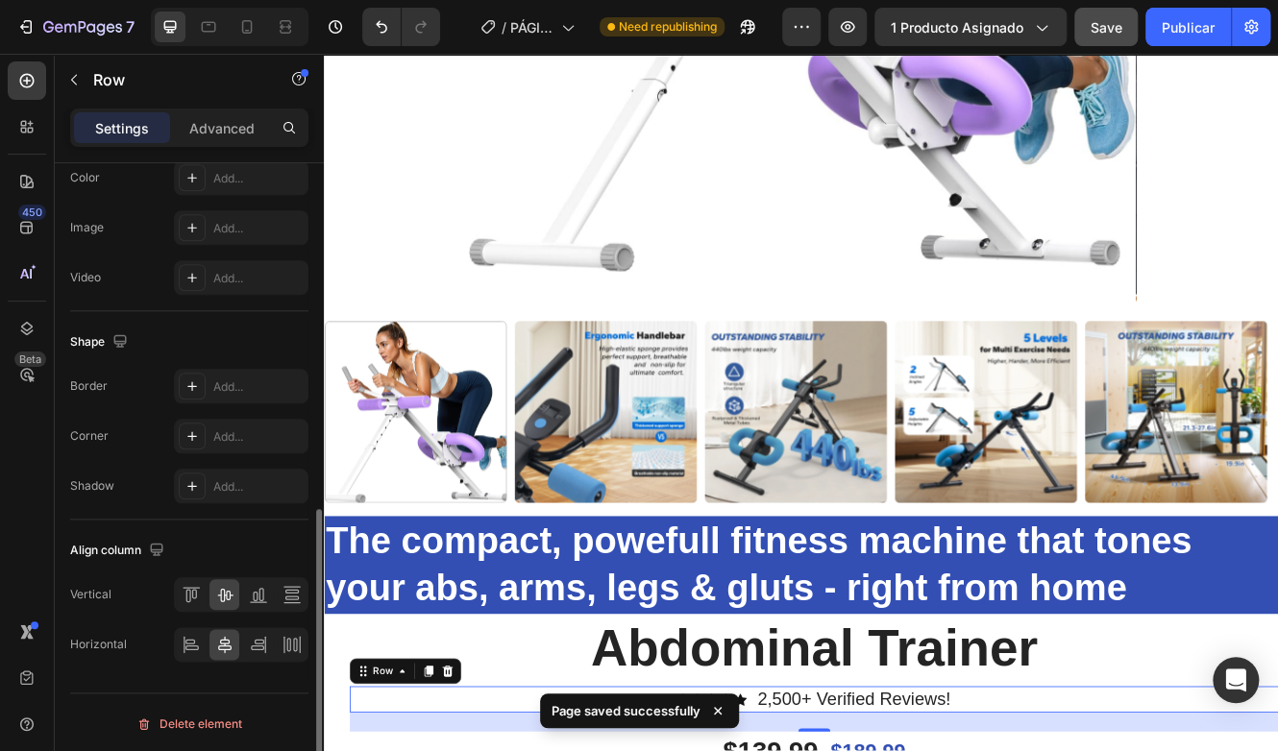
scroll to position [745, 0]
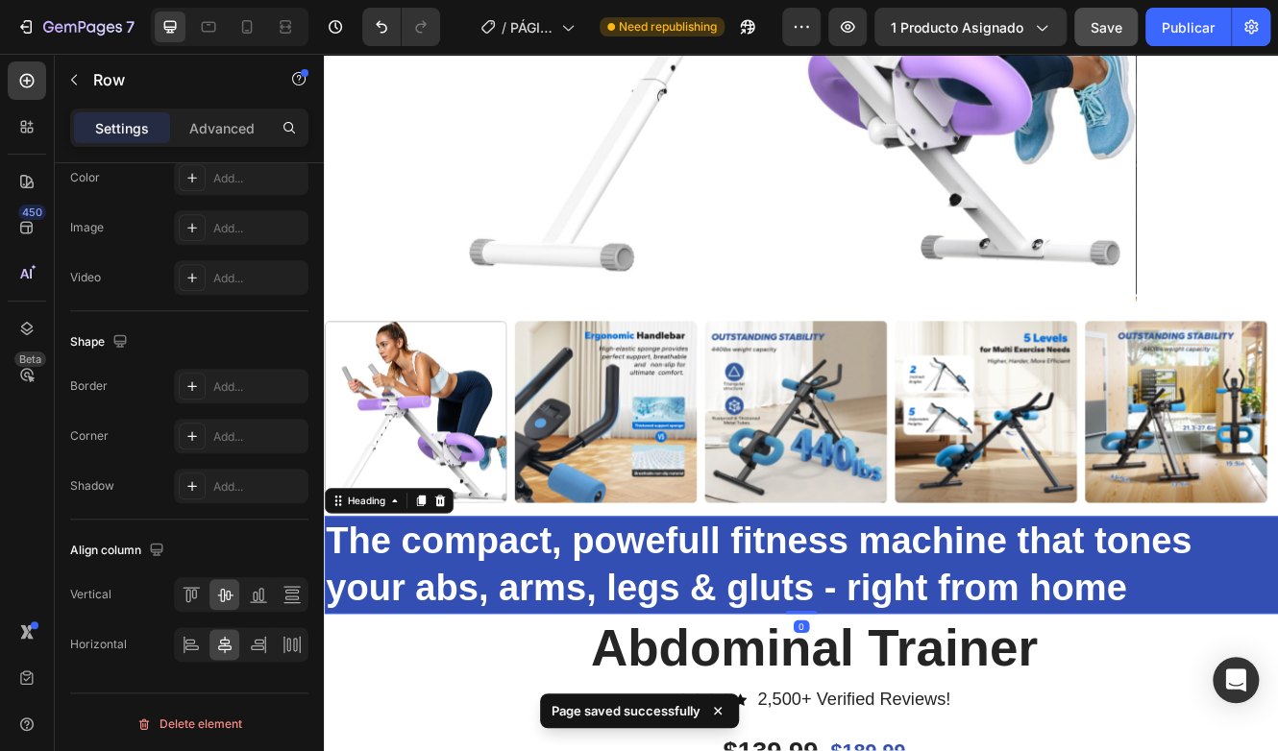
click at [821, 630] on span "The compact, powefull fitness machine that tones your abs, arms, legs & gluts -…" at bounding box center [849, 672] width 1046 height 108
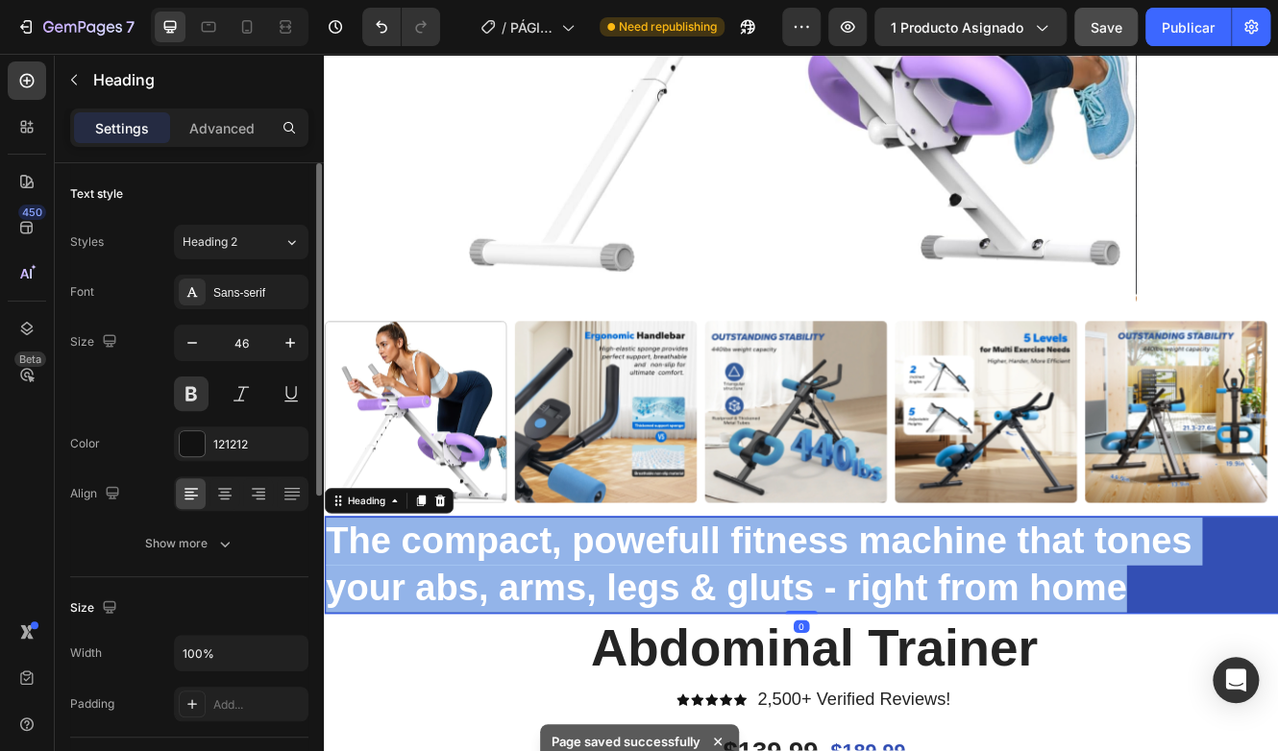
click at [821, 630] on span "The compact, powefull fitness machine that tones your abs, arms, legs & gluts -…" at bounding box center [849, 672] width 1046 height 108
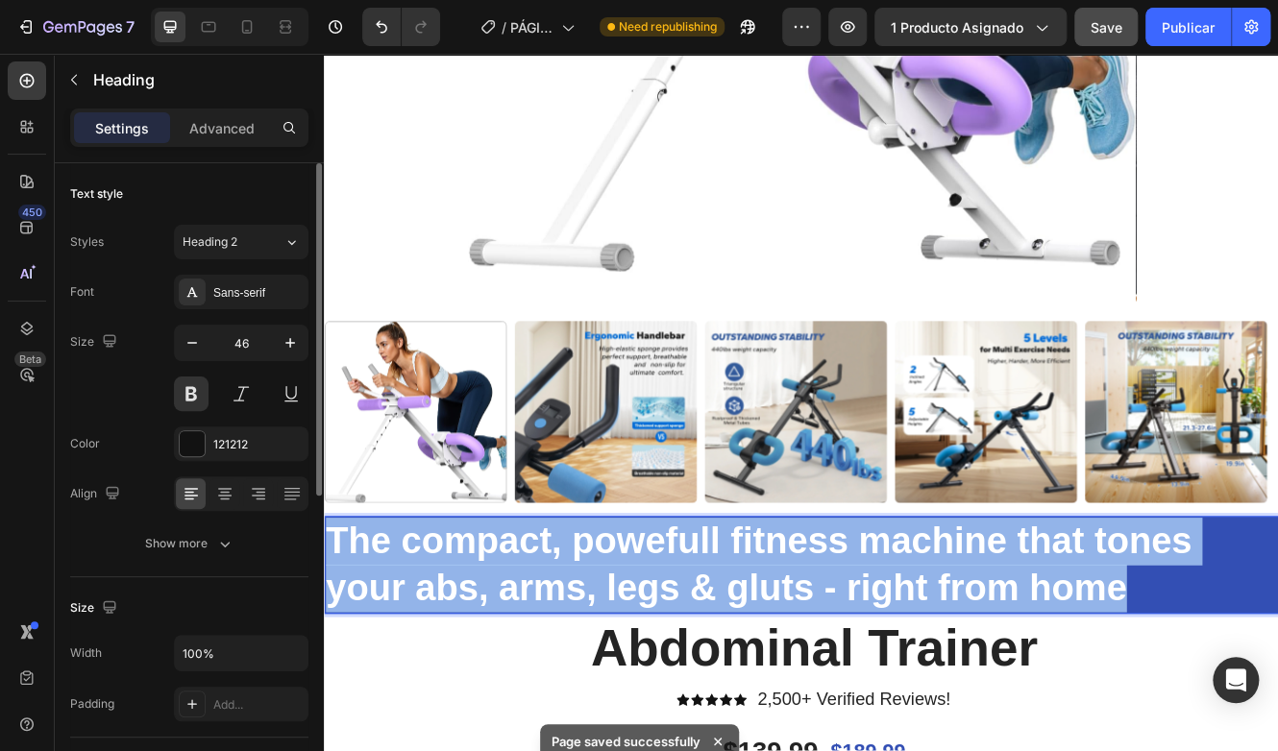
click at [821, 630] on span "The compact, powefull fitness machine that tones your abs, arms, legs & gluts -…" at bounding box center [849, 672] width 1046 height 108
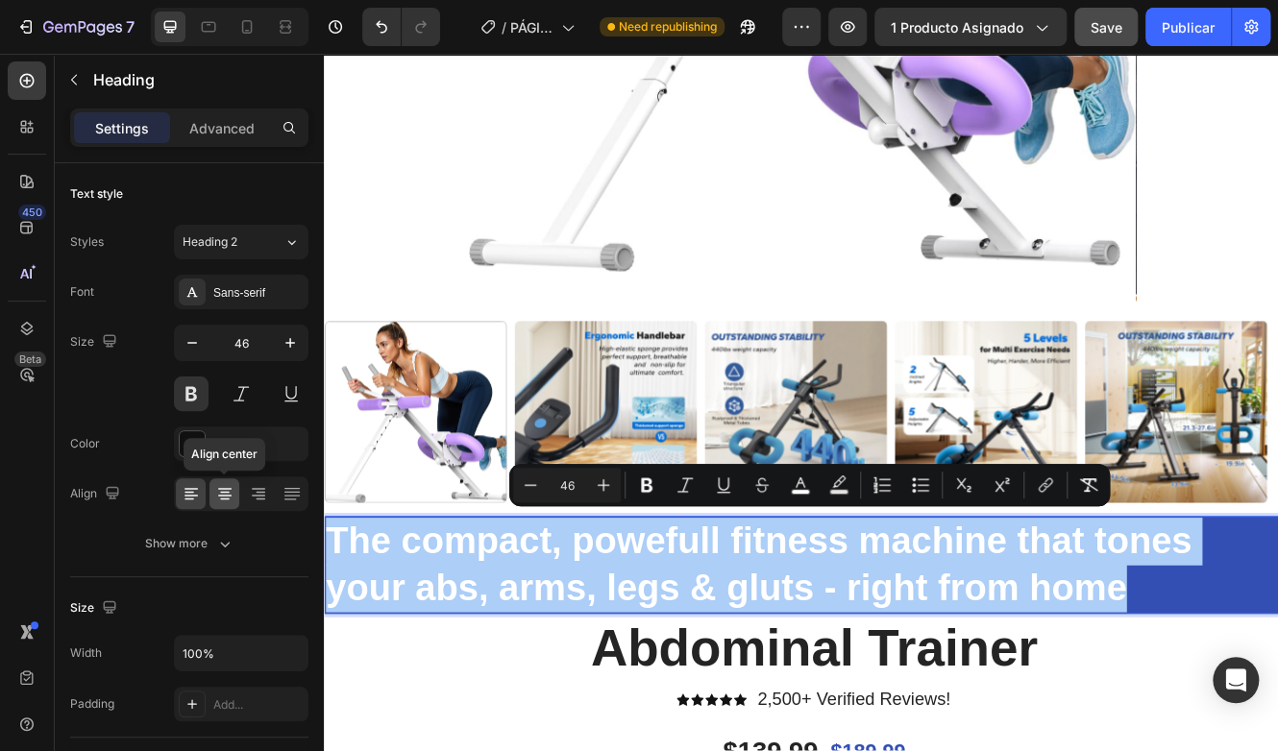
click at [219, 506] on div at bounding box center [224, 493] width 30 height 31
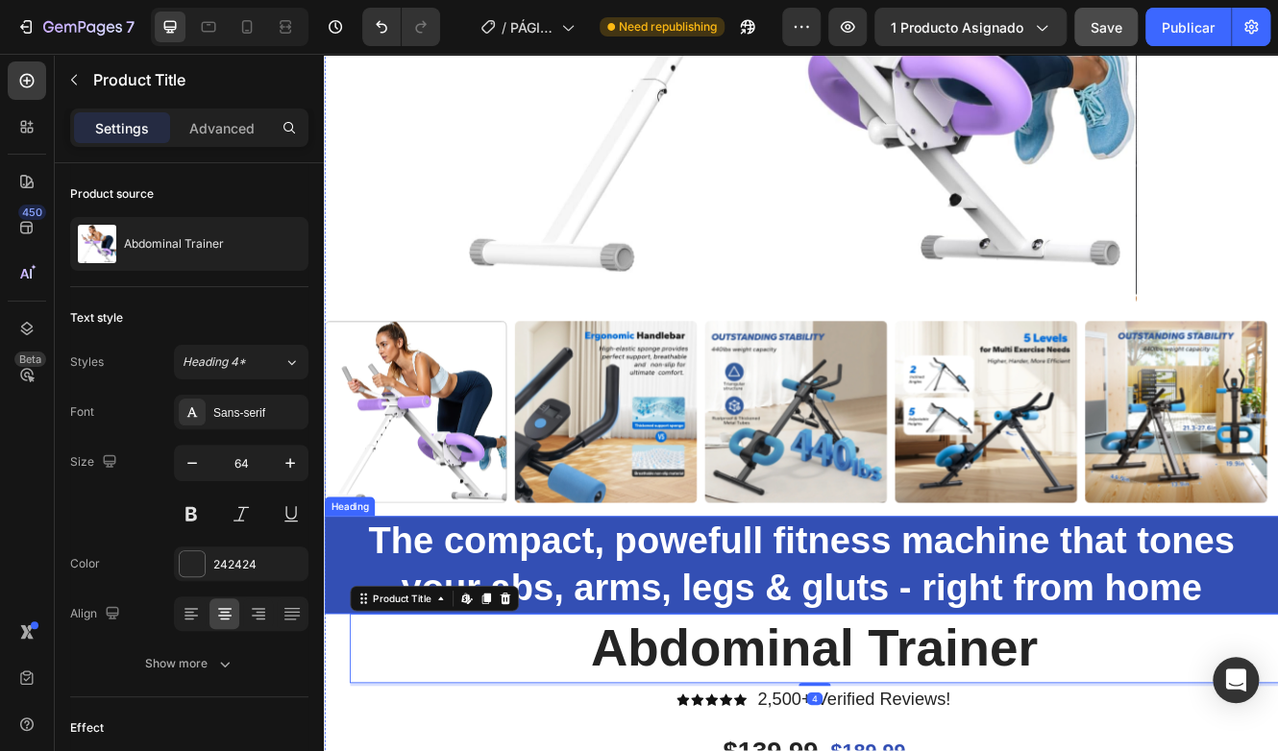
click at [829, 665] on span "The compact, powefull fitness machine that tones your abs, arms, legs & gluts -…" at bounding box center [901, 672] width 1046 height 108
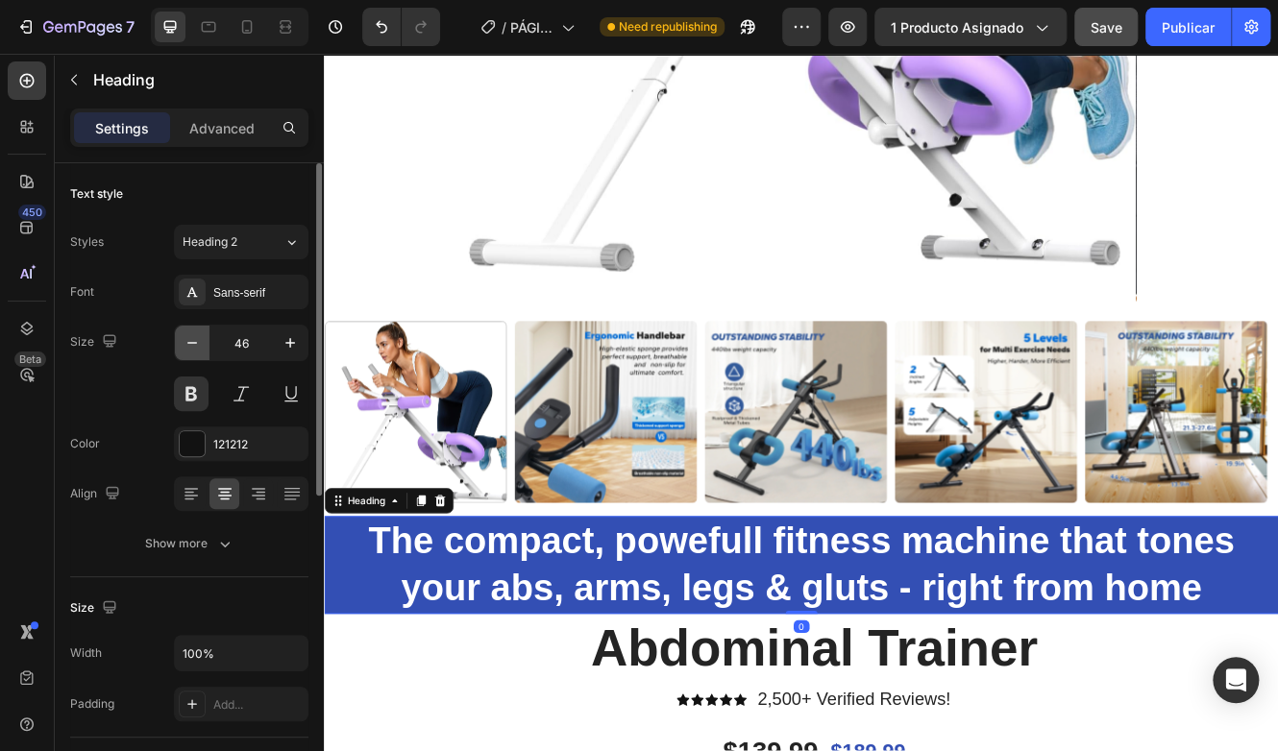
click at [187, 343] on icon "button" at bounding box center [192, 342] width 19 height 19
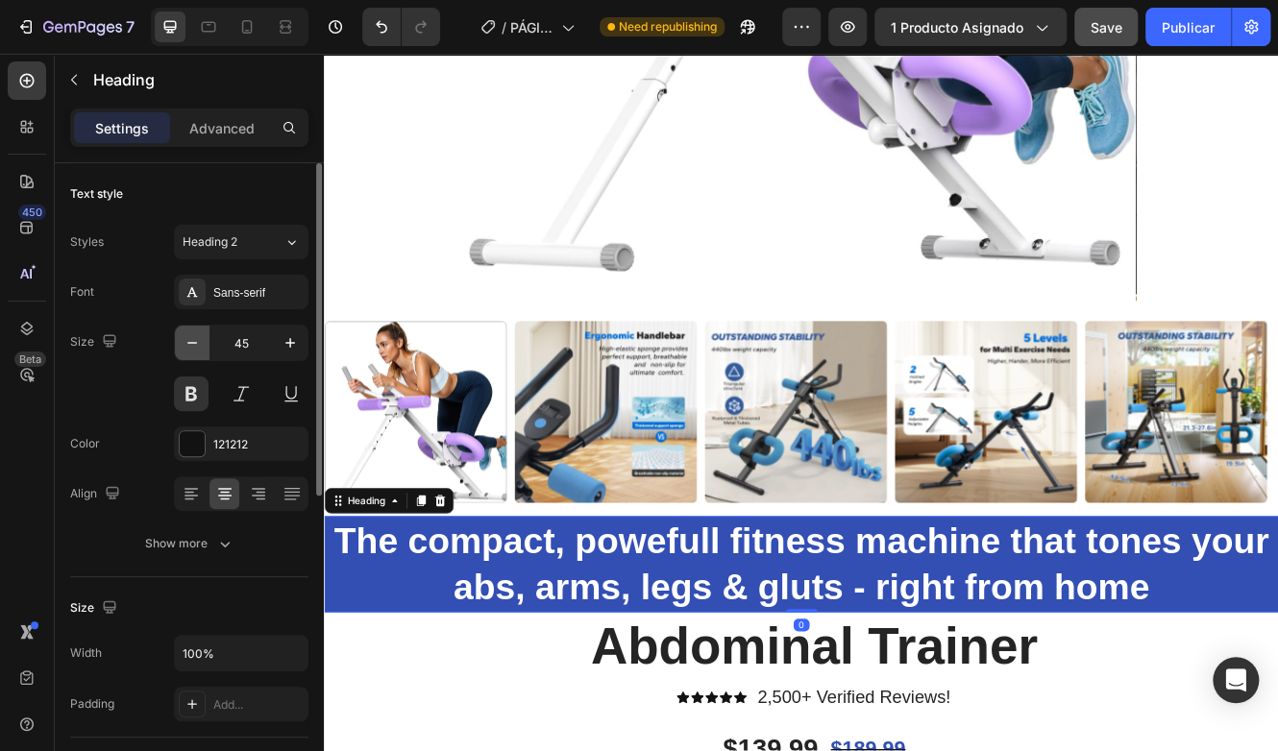
click at [187, 343] on icon "button" at bounding box center [192, 342] width 19 height 19
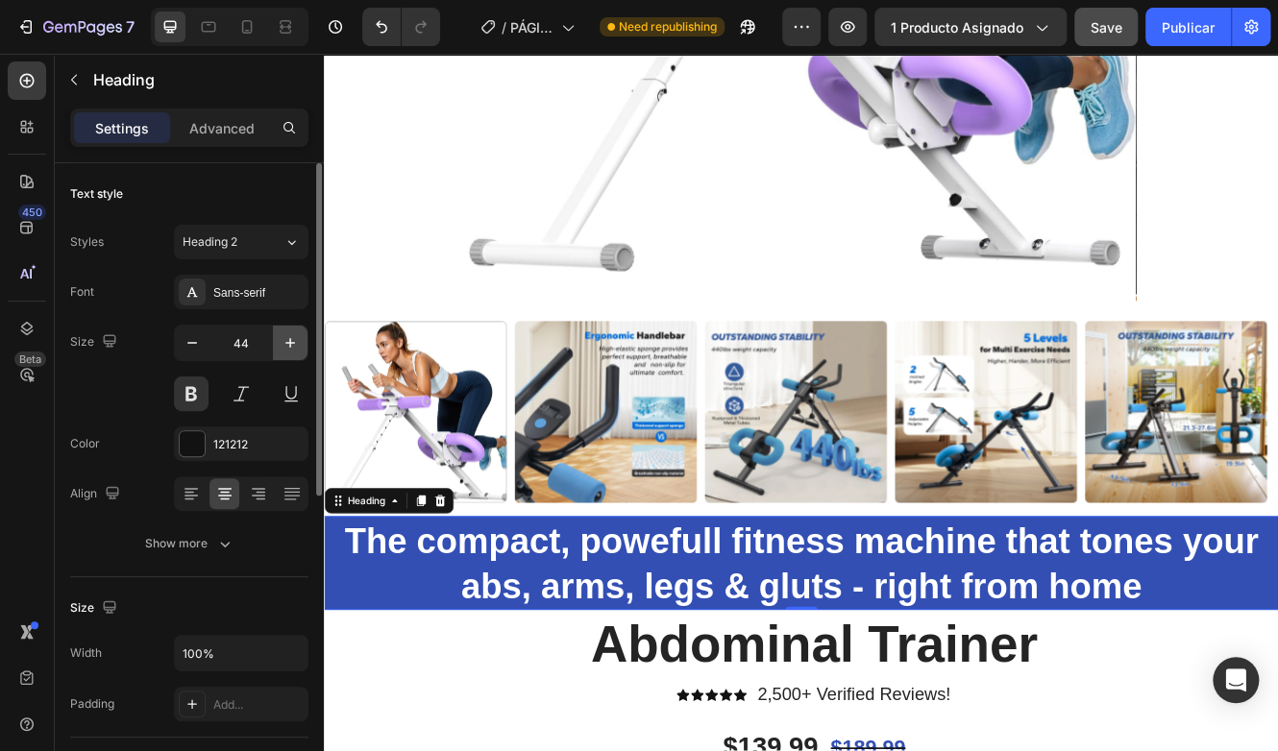
click at [279, 336] on button "button" at bounding box center [290, 343] width 35 height 35
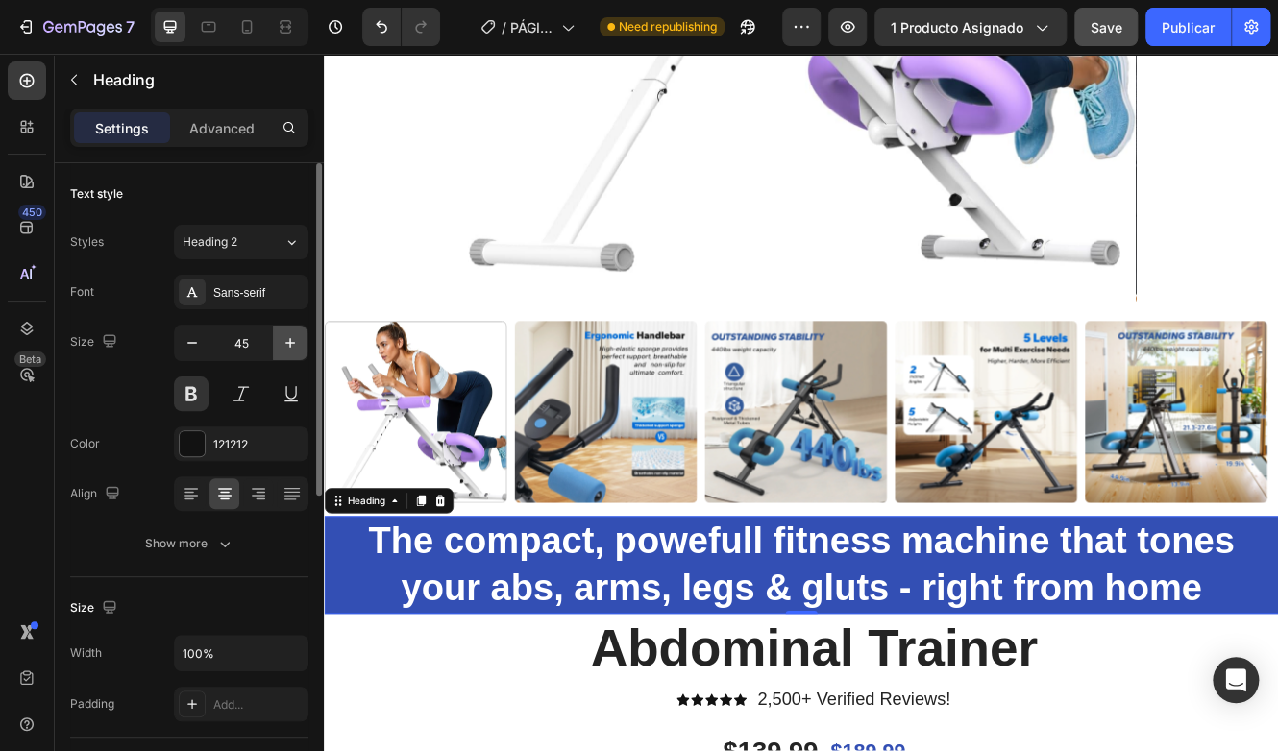
type input "46"
click at [246, 134] on p "Advanced" at bounding box center [221, 128] width 65 height 20
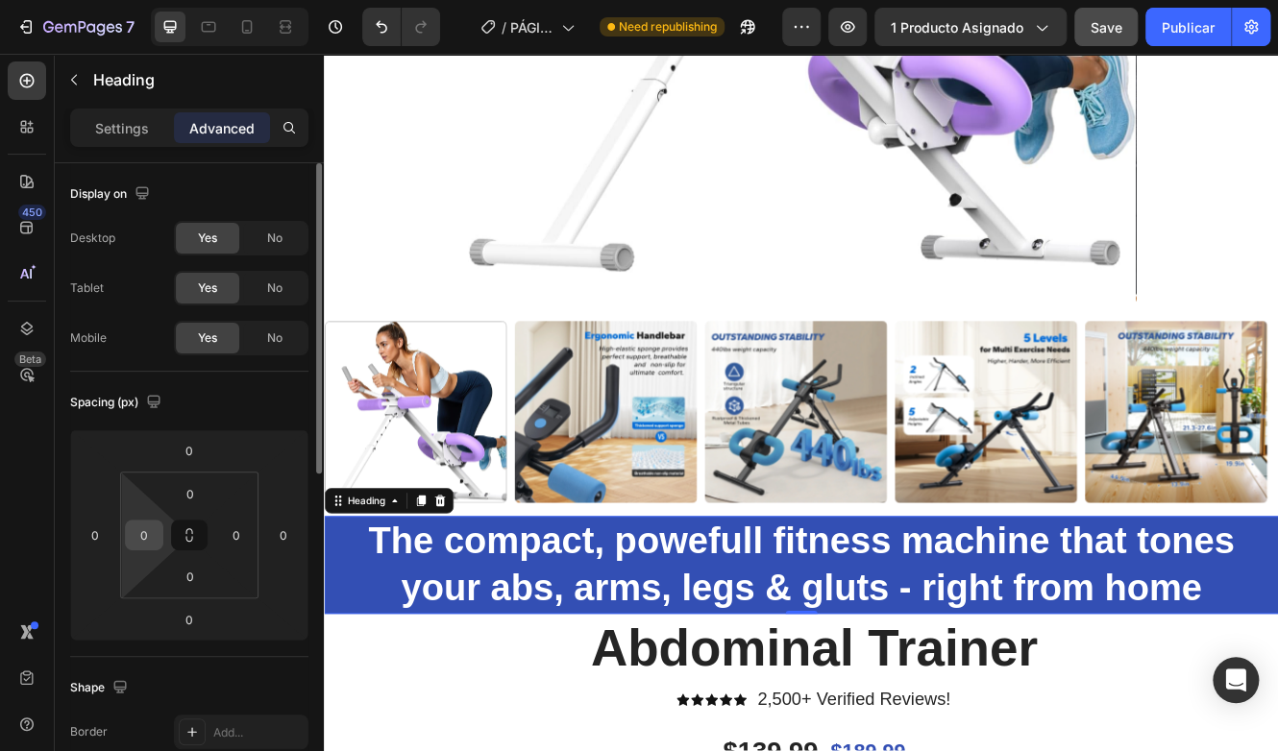
click at [146, 528] on input "0" at bounding box center [144, 535] width 29 height 29
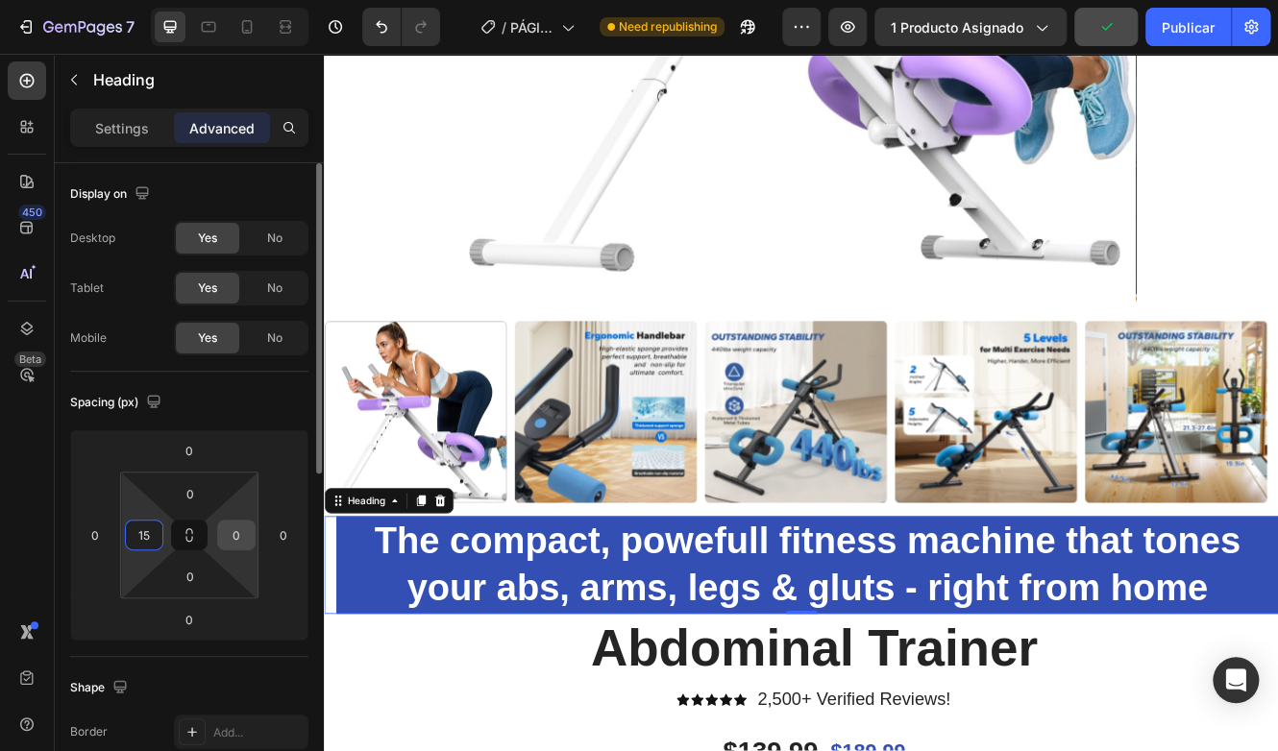
type input "1"
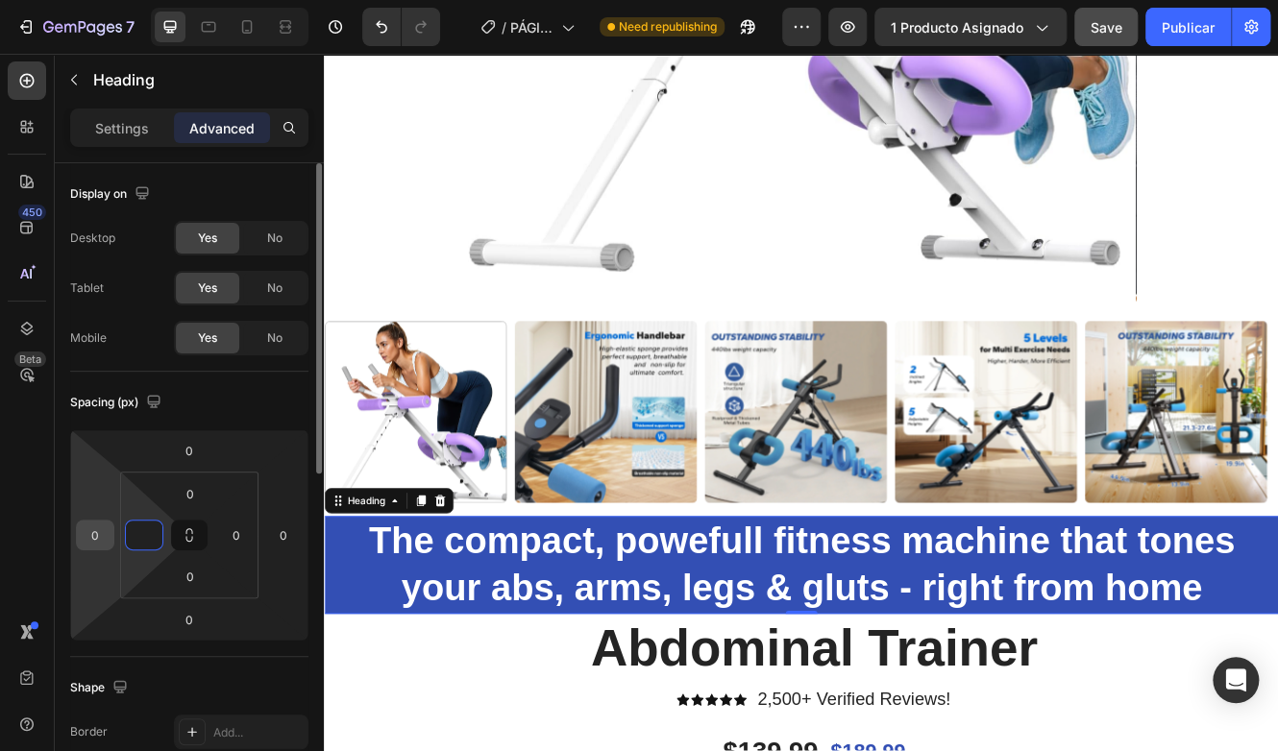
click at [88, 525] on input "0" at bounding box center [95, 535] width 29 height 29
type input "0"
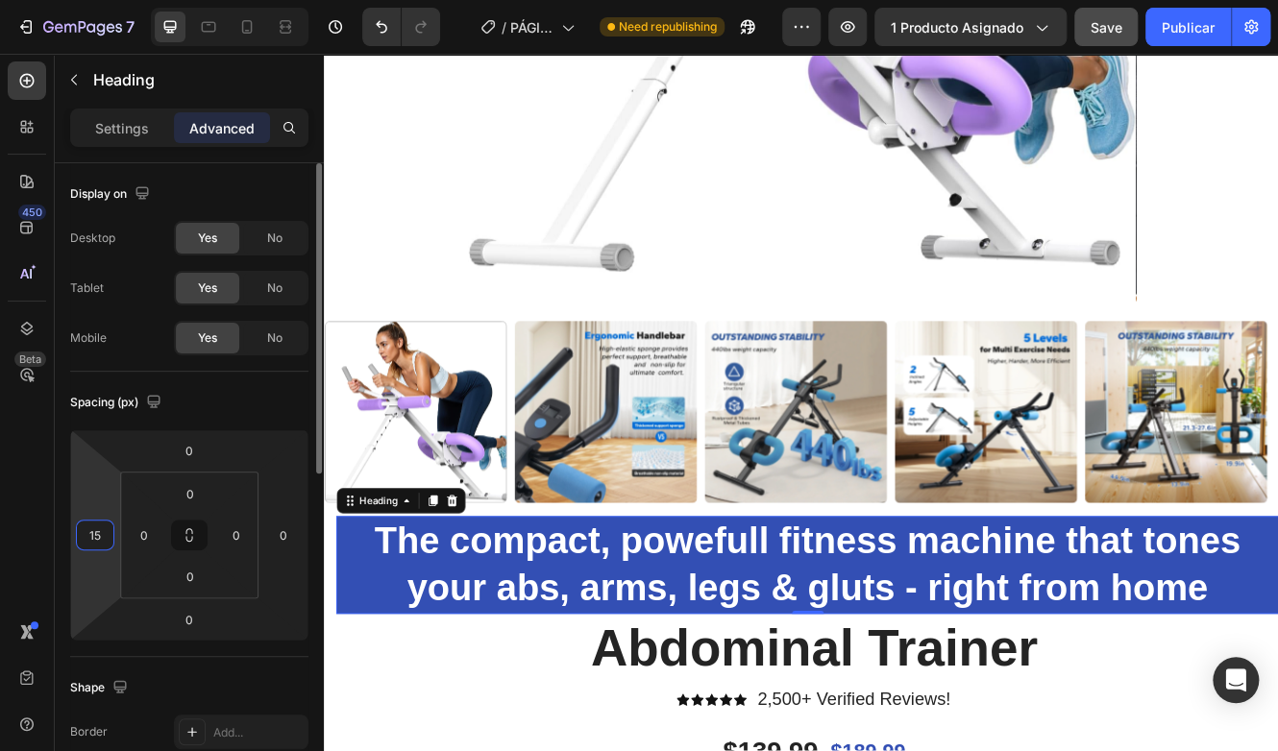
click at [91, 526] on input "15" at bounding box center [95, 535] width 29 height 29
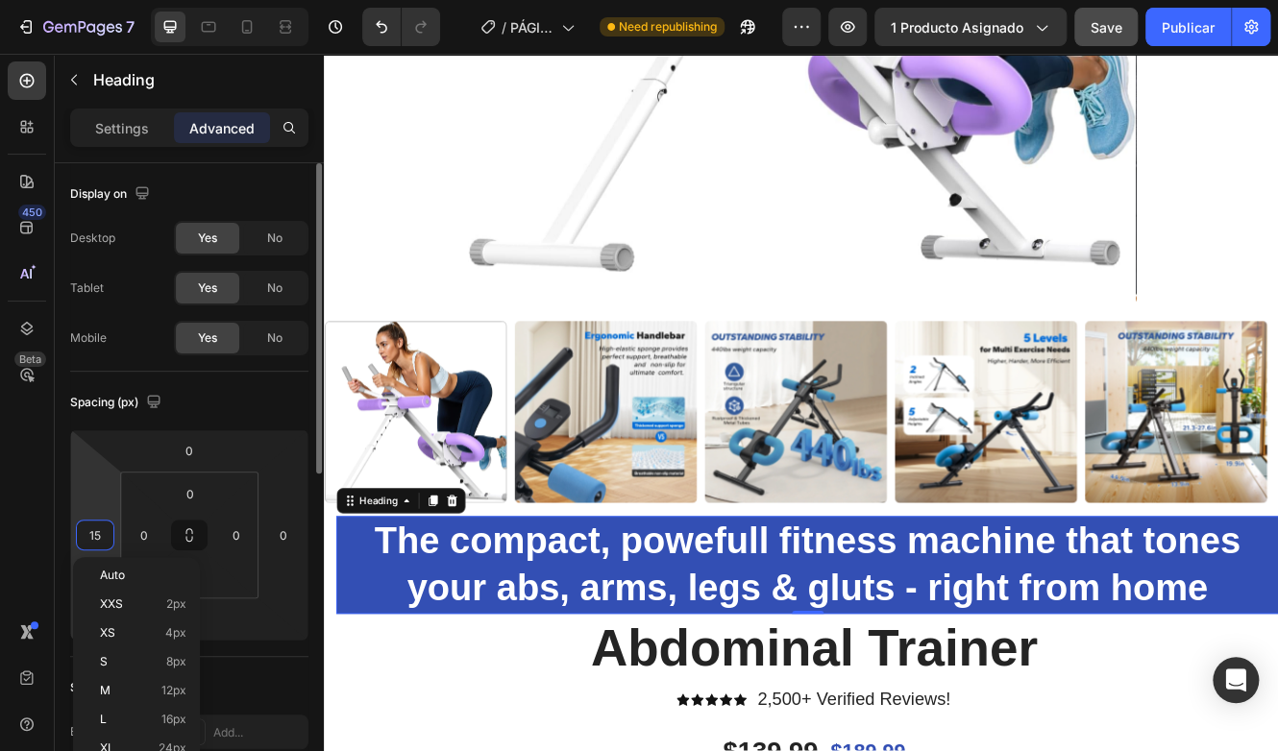
click at [91, 526] on input "15" at bounding box center [95, 535] width 29 height 29
type input "0"
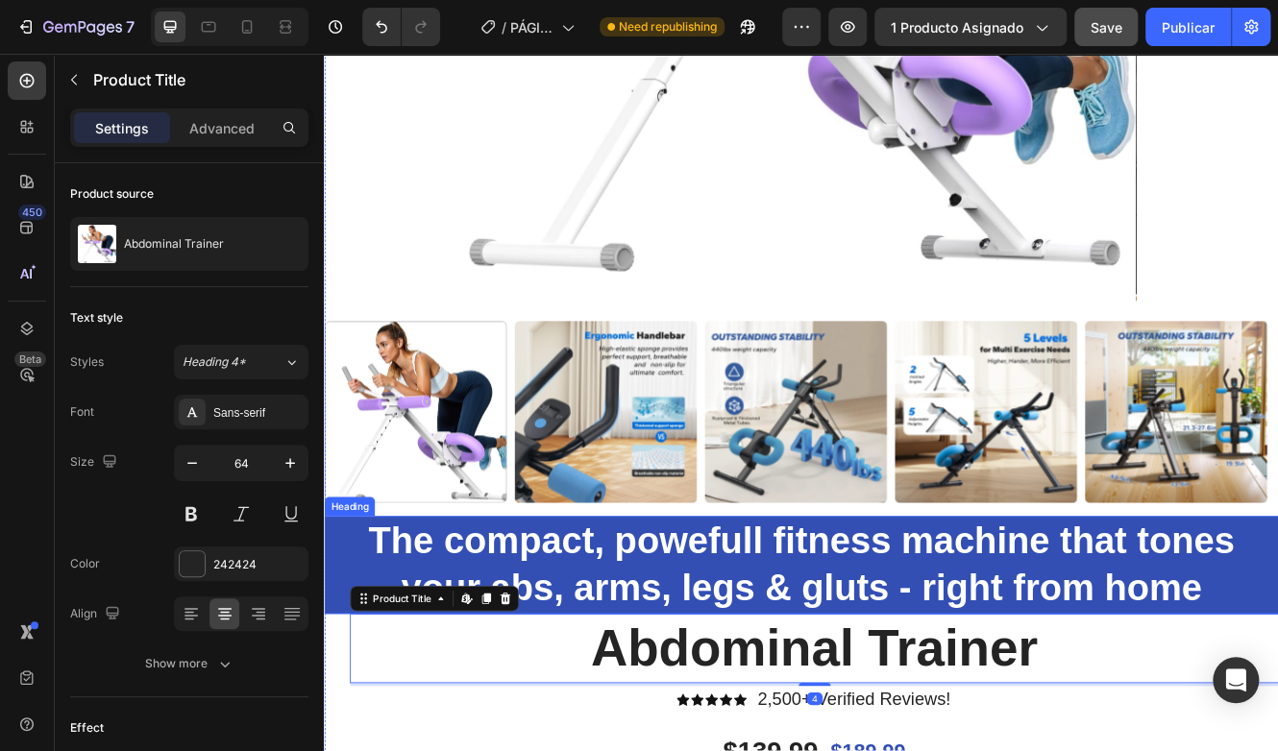
click at [585, 635] on span "The compact, powefull fitness machine that tones your abs, arms, legs & gluts -…" at bounding box center [901, 672] width 1046 height 108
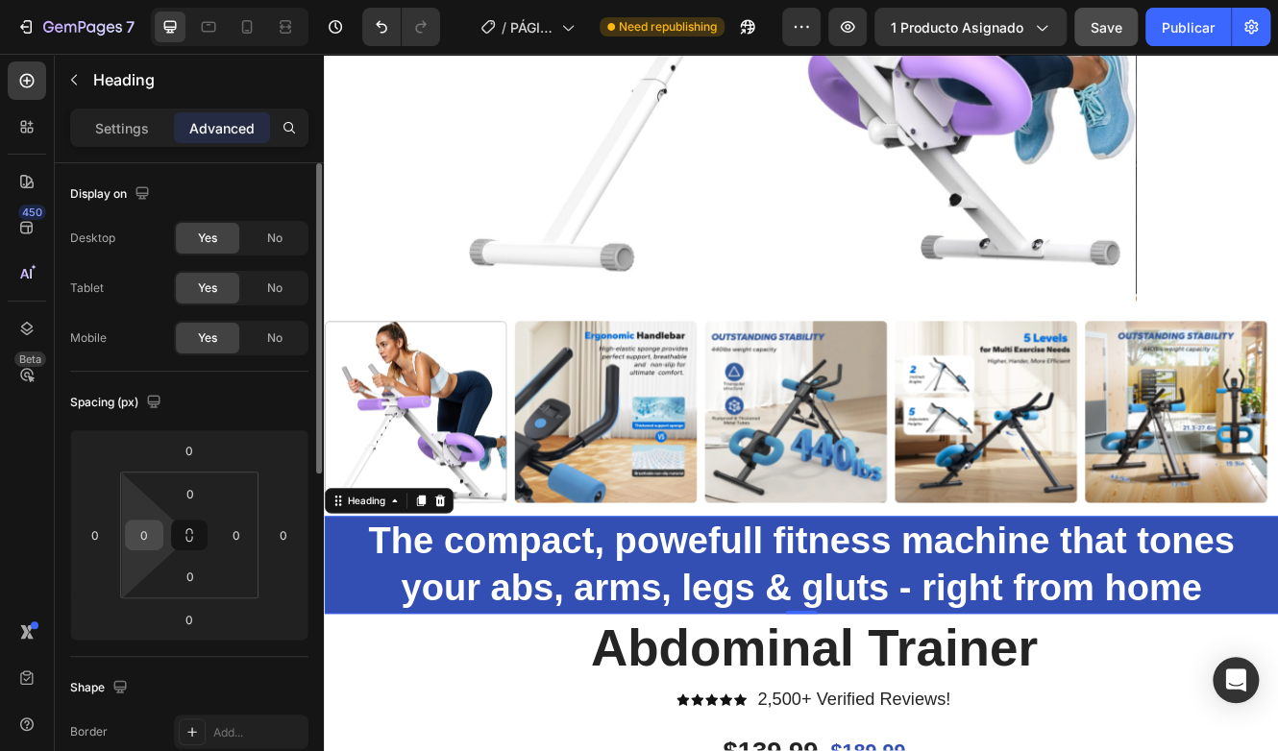
click at [150, 531] on input "0" at bounding box center [144, 535] width 29 height 29
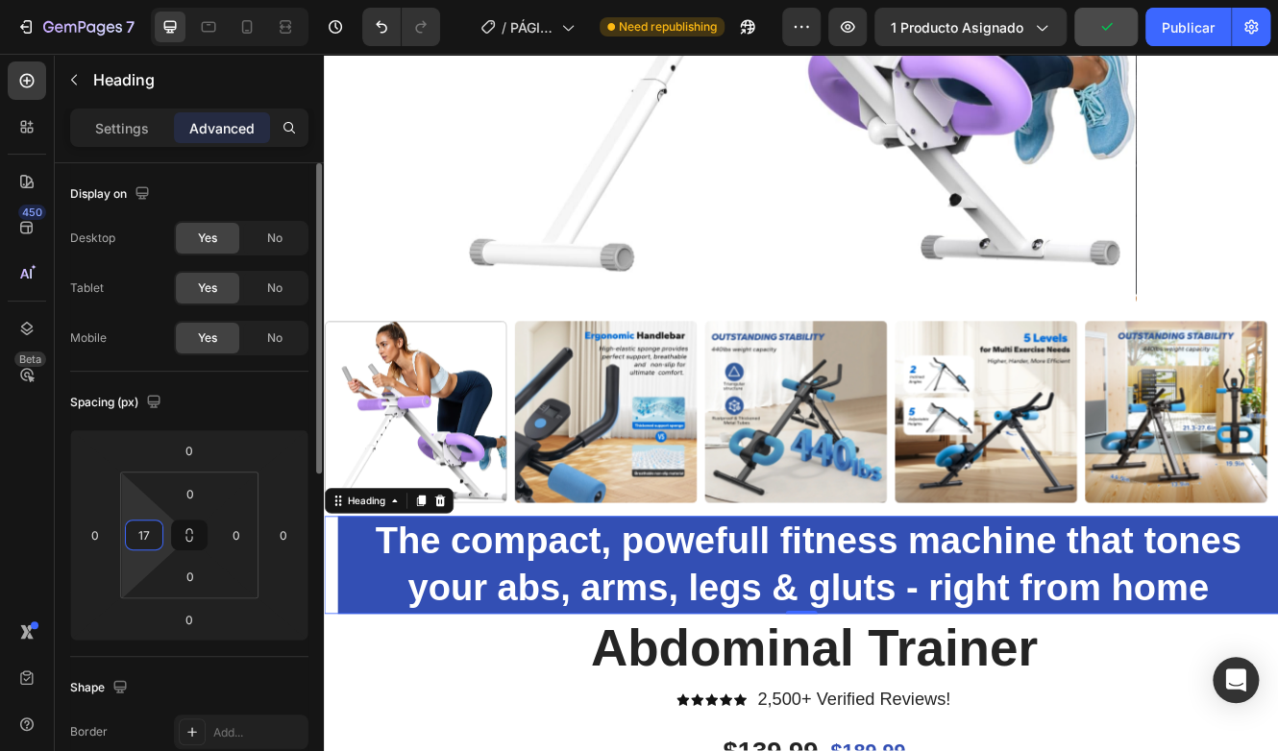
type input "1"
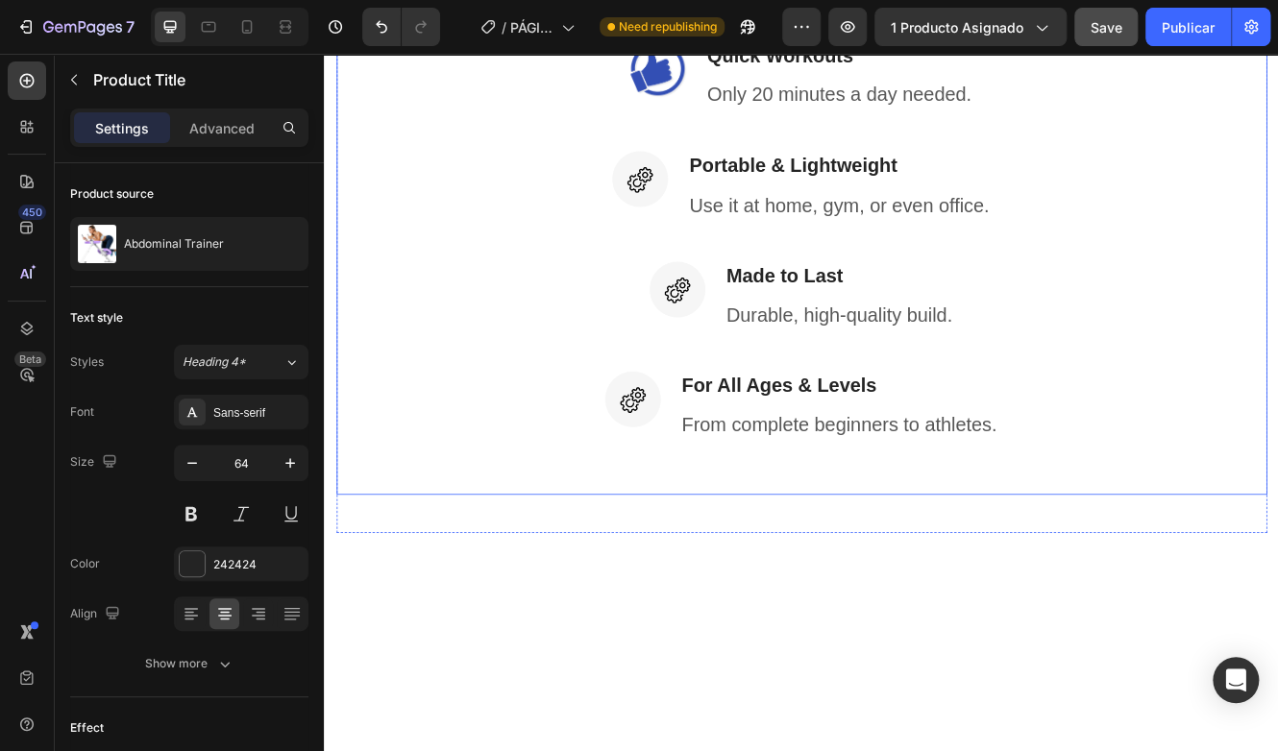
scroll to position [4227, 0]
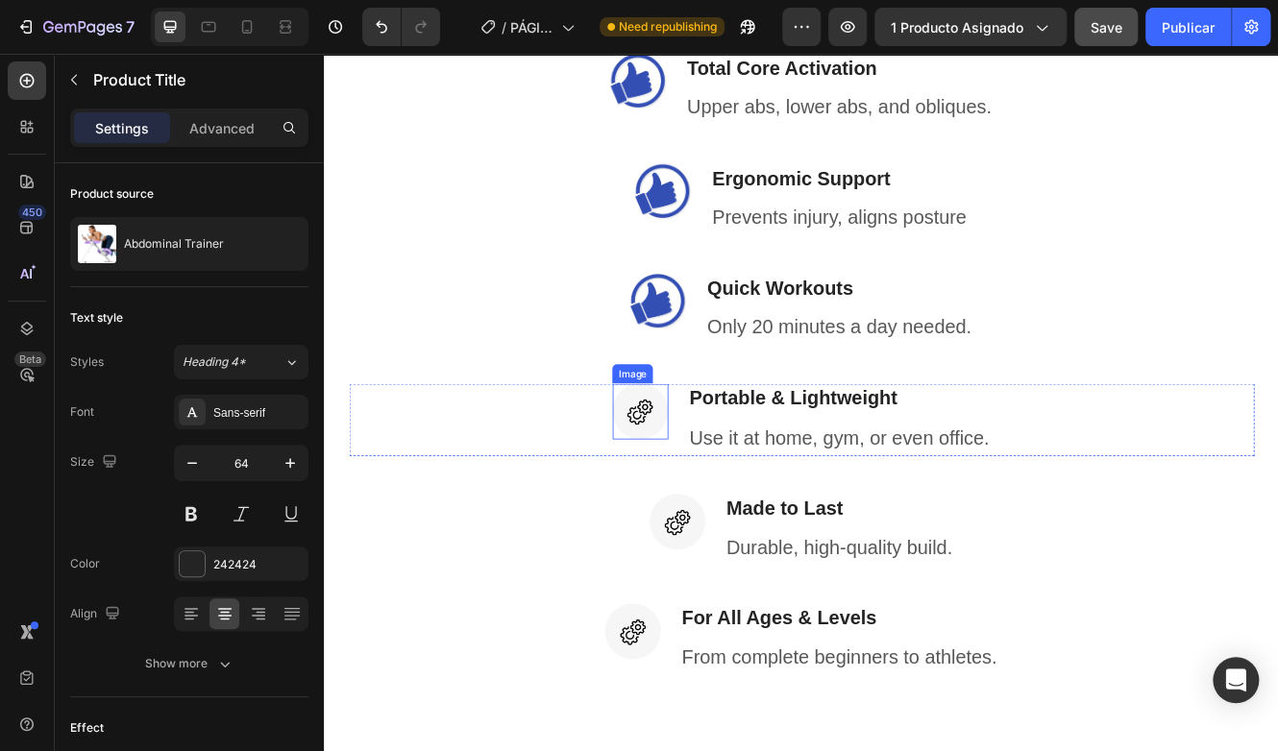
drag, startPoint x: 703, startPoint y: 495, endPoint x: 690, endPoint y: 497, distance: 13.6
click at [703, 495] on img at bounding box center [705, 485] width 67 height 67
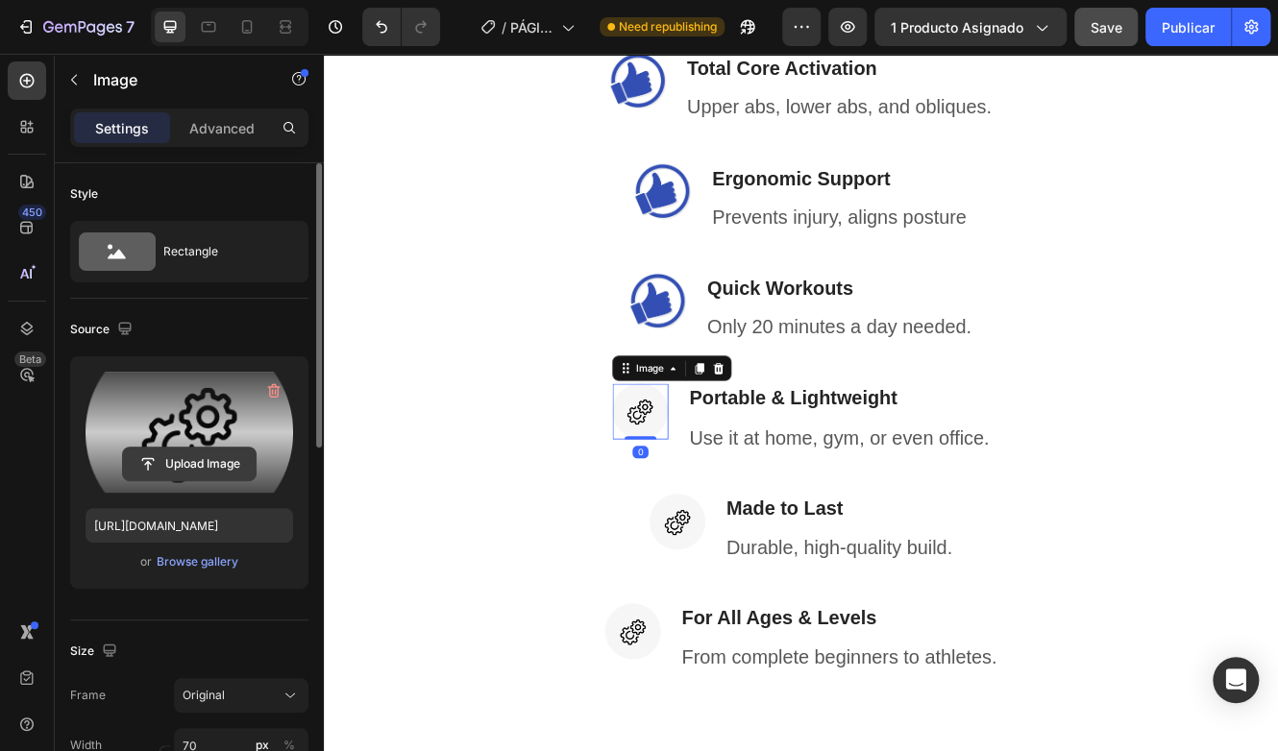
click at [210, 452] on input "file" at bounding box center [189, 464] width 133 height 33
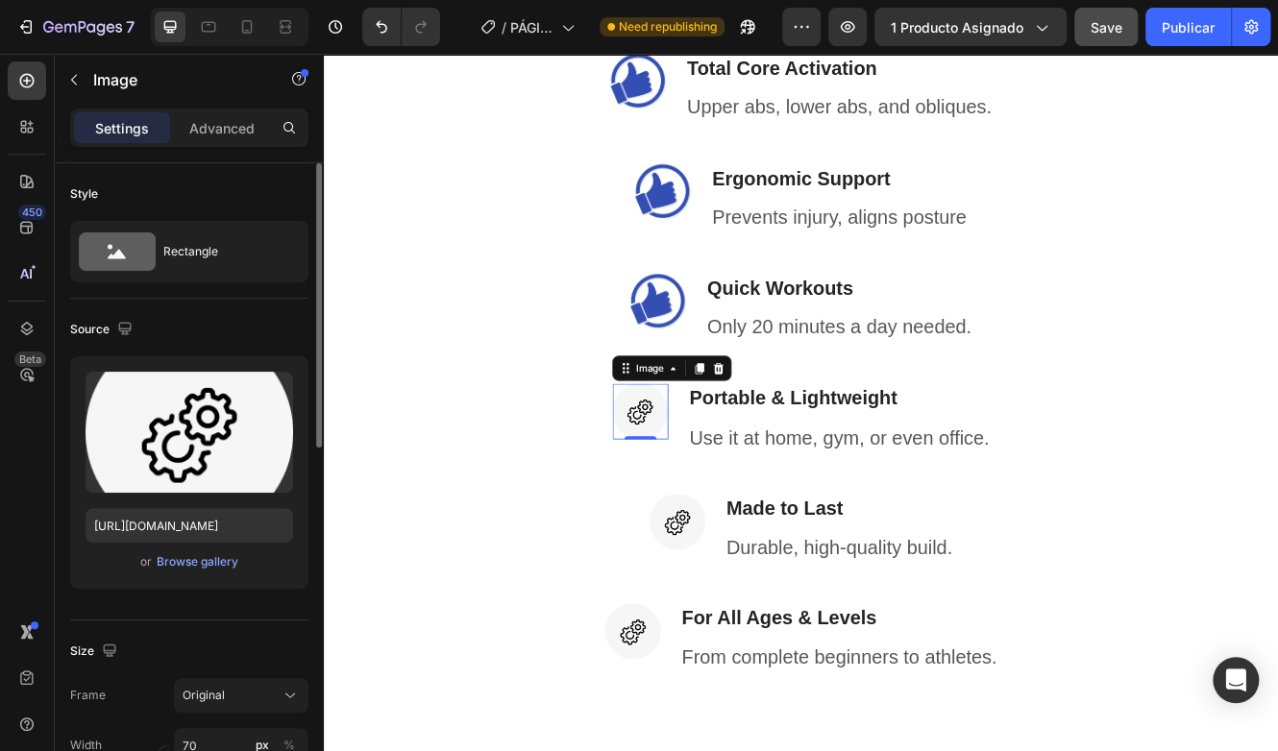
click at [201, 552] on div "or Browse gallery" at bounding box center [190, 561] width 208 height 23
click at [196, 557] on div "Browse gallery" at bounding box center [198, 561] width 82 height 17
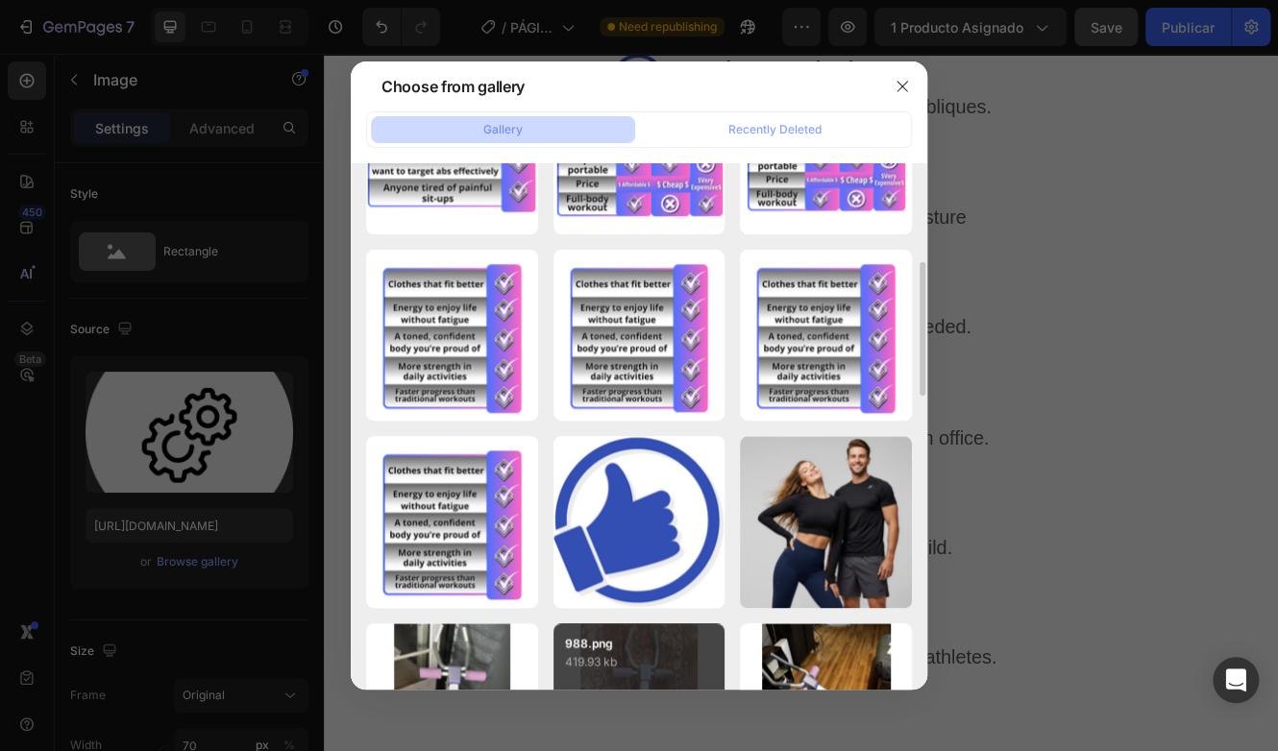
scroll to position [769, 0]
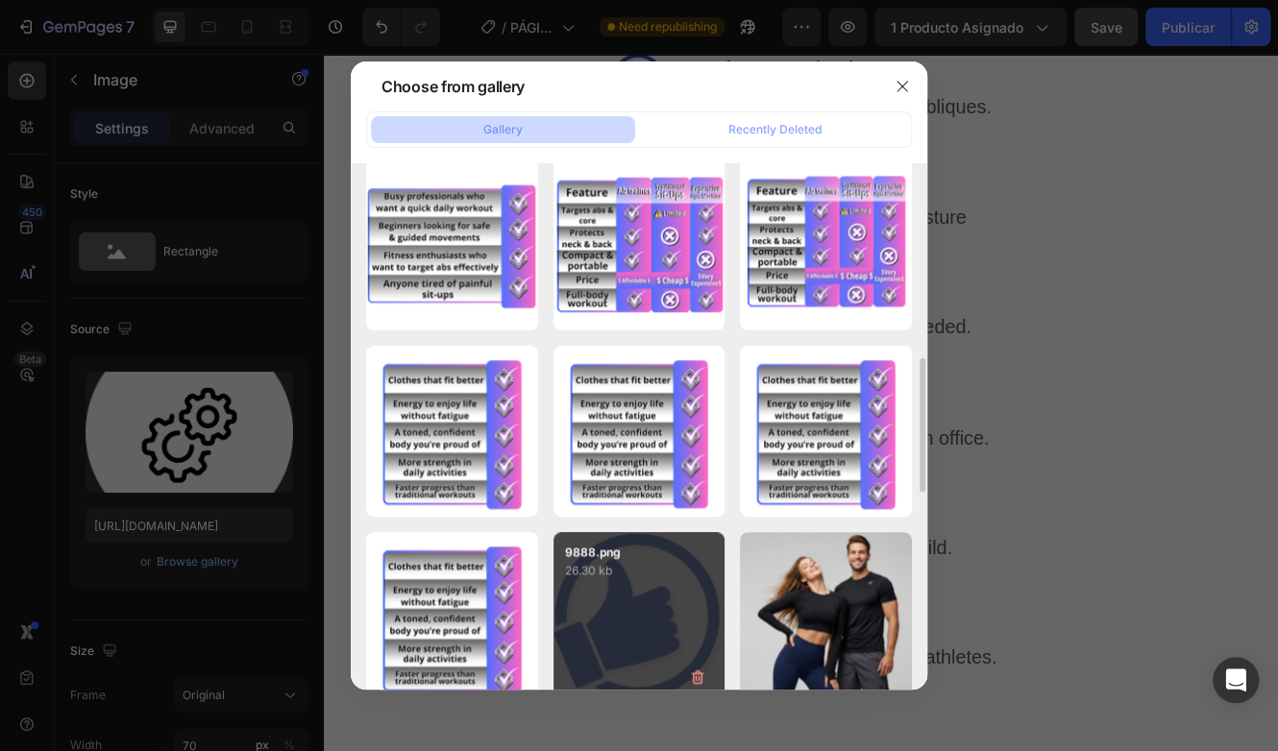
click at [654, 565] on p "26.30 kb" at bounding box center [639, 570] width 149 height 19
type input "[URL][DOMAIN_NAME]"
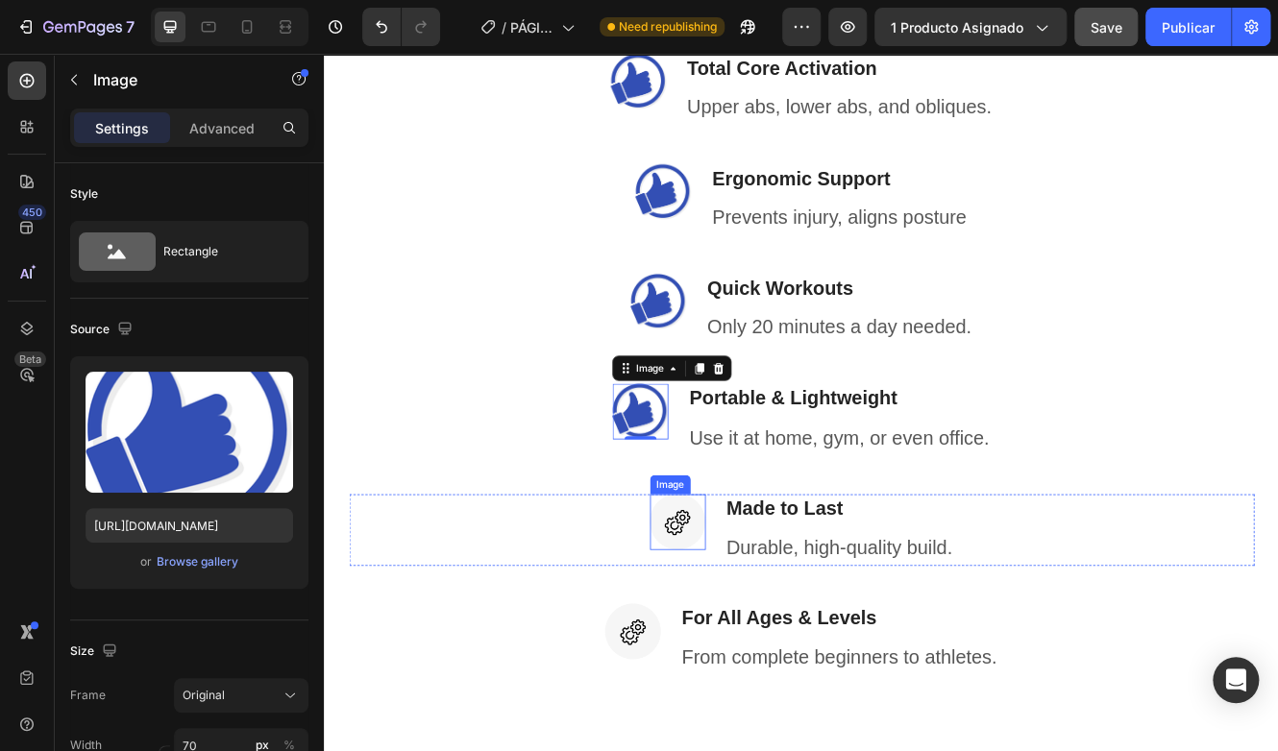
drag, startPoint x: 730, startPoint y: 629, endPoint x: 685, endPoint y: 629, distance: 45.2
click at [730, 629] on img at bounding box center [750, 619] width 67 height 67
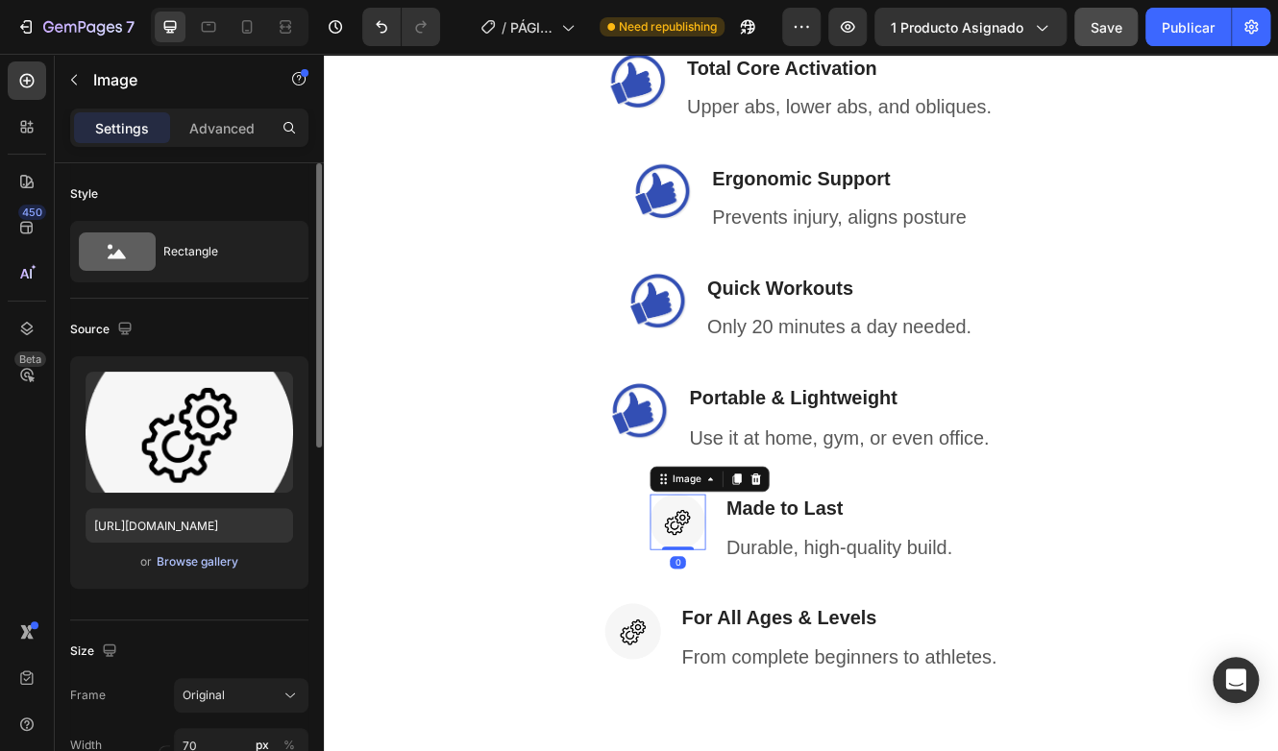
click at [223, 563] on div "Browse gallery" at bounding box center [198, 561] width 82 height 17
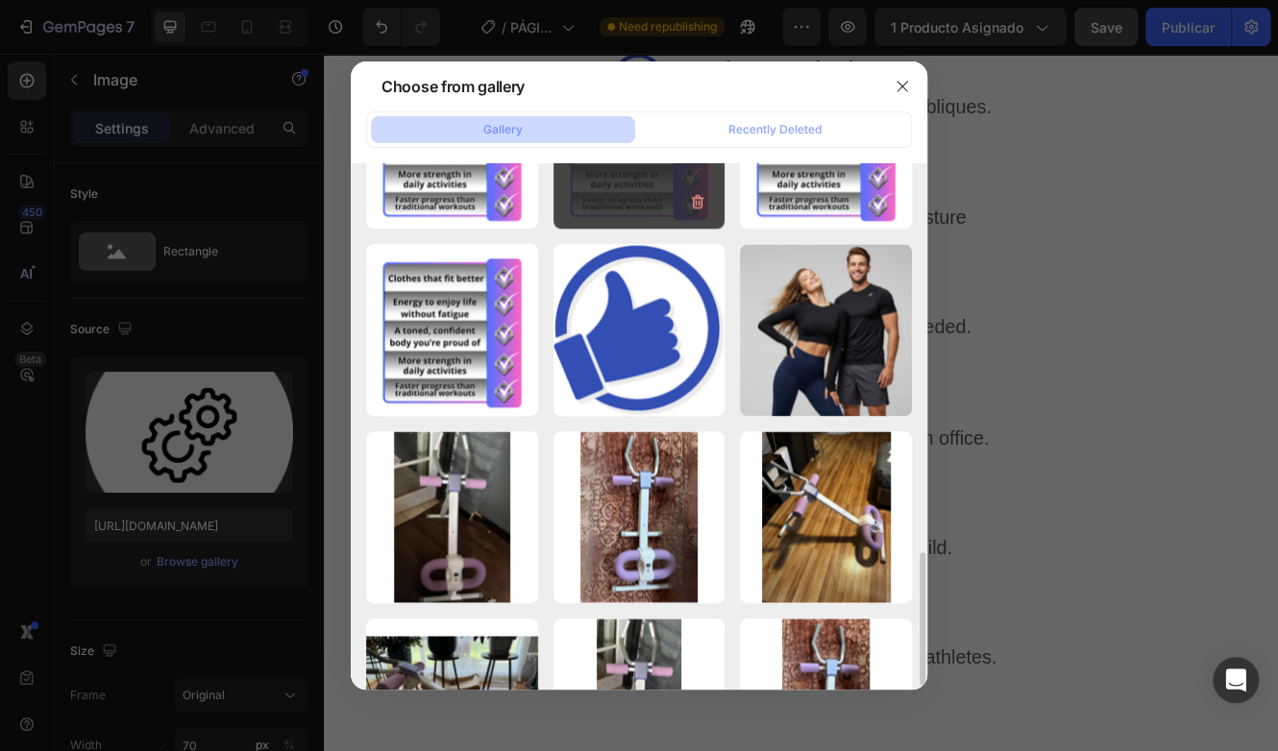
scroll to position [1153, 0]
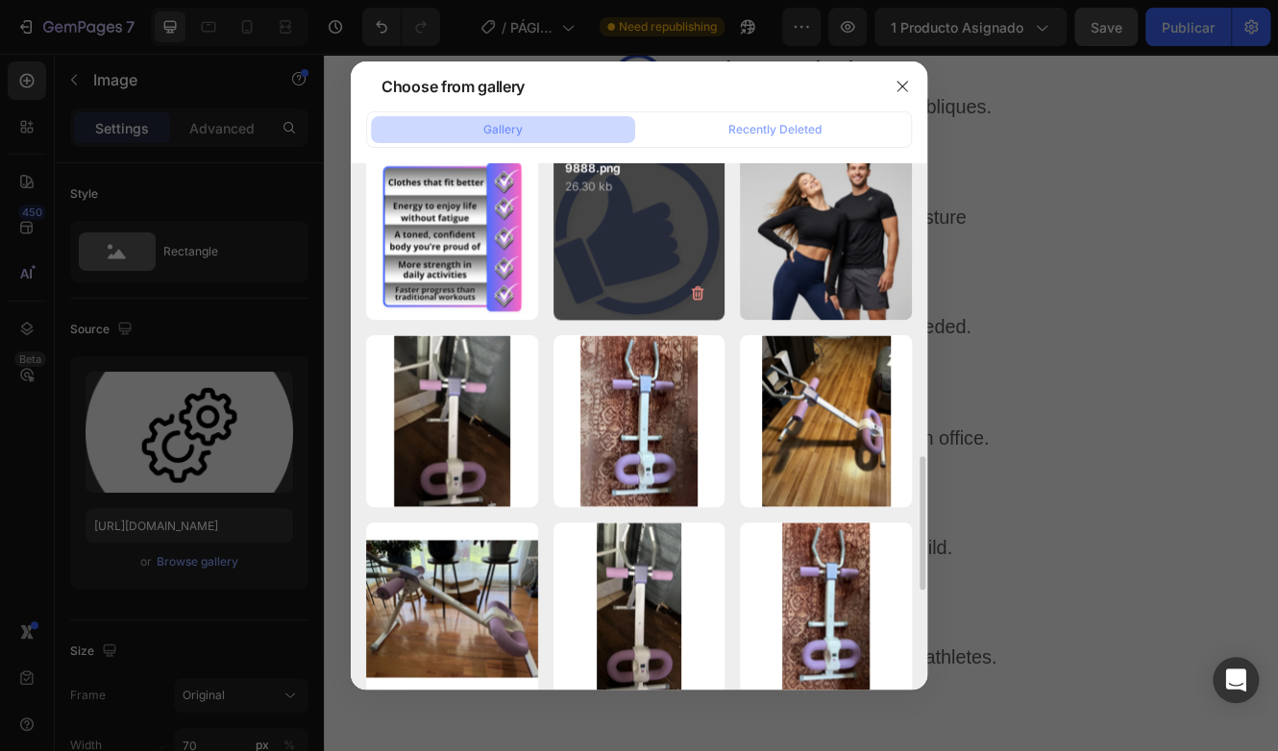
click at [659, 254] on div "9888.png 26.30 kb" at bounding box center [639, 234] width 172 height 172
type input "[URL][DOMAIN_NAME]"
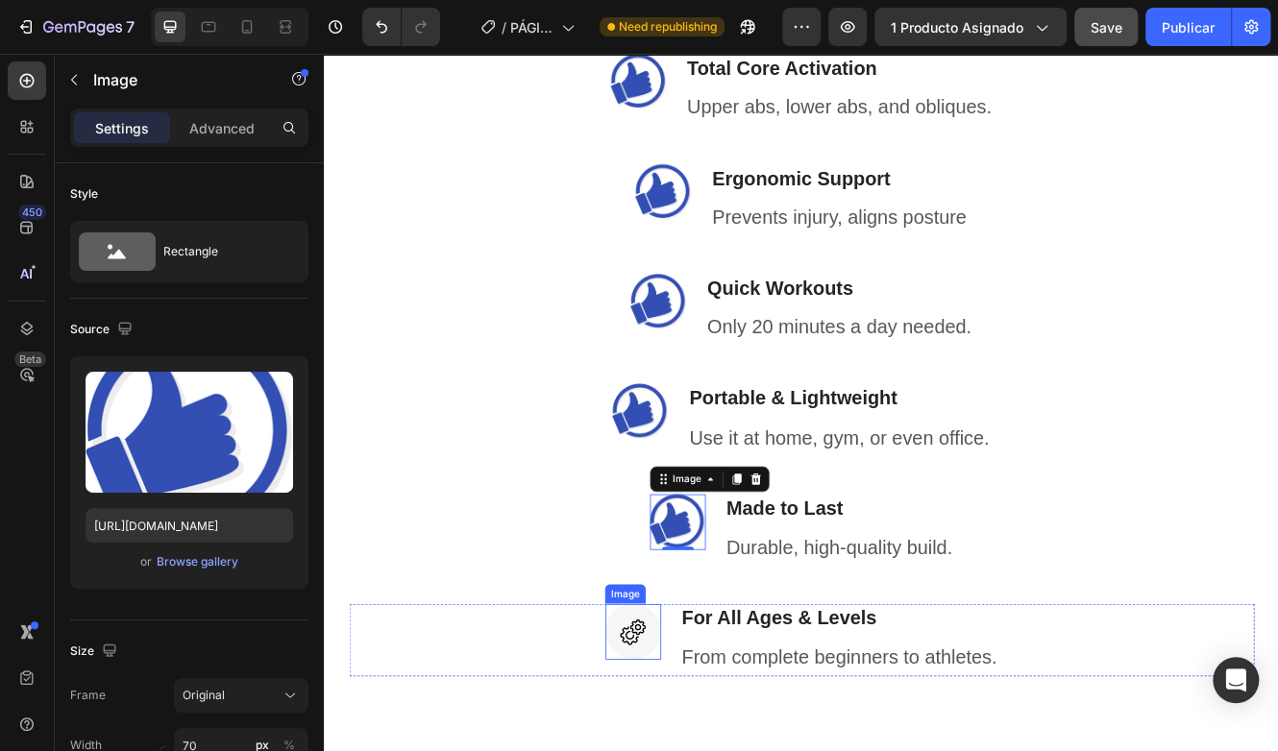
click at [694, 750] on img at bounding box center [696, 752] width 67 height 67
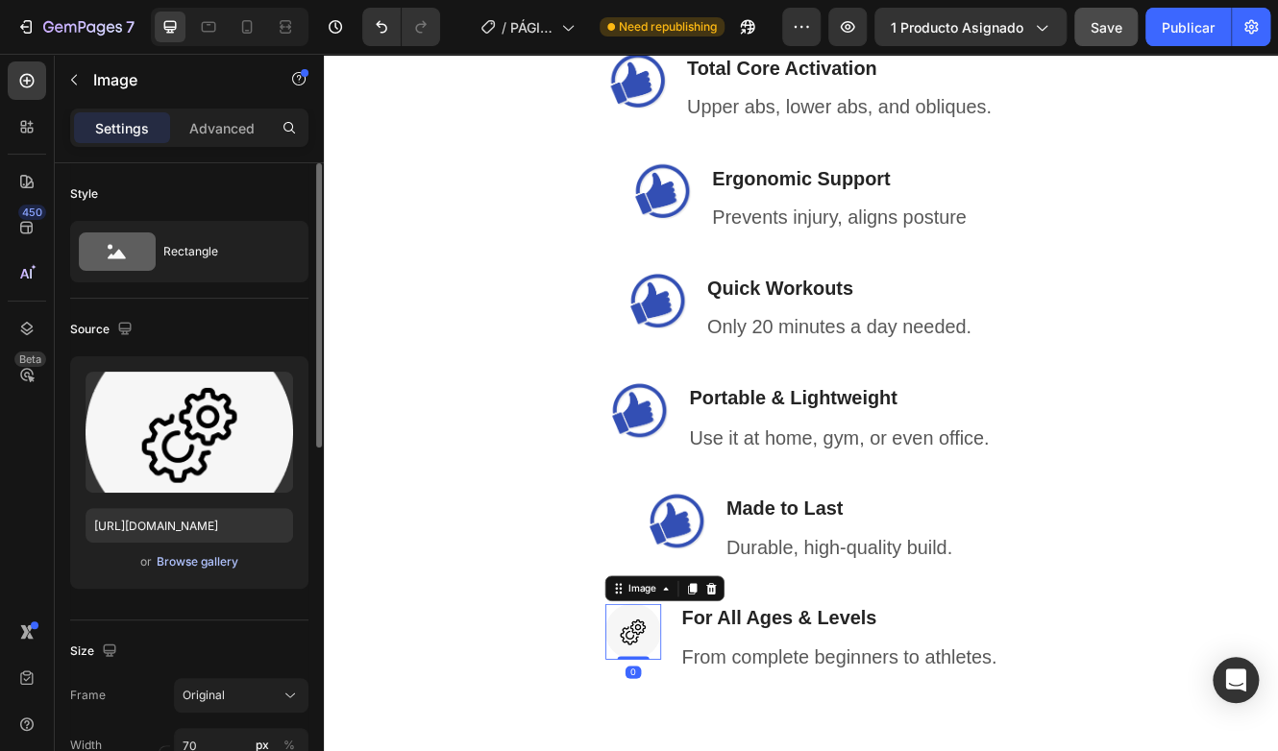
click at [219, 567] on div "Browse gallery" at bounding box center [198, 561] width 82 height 17
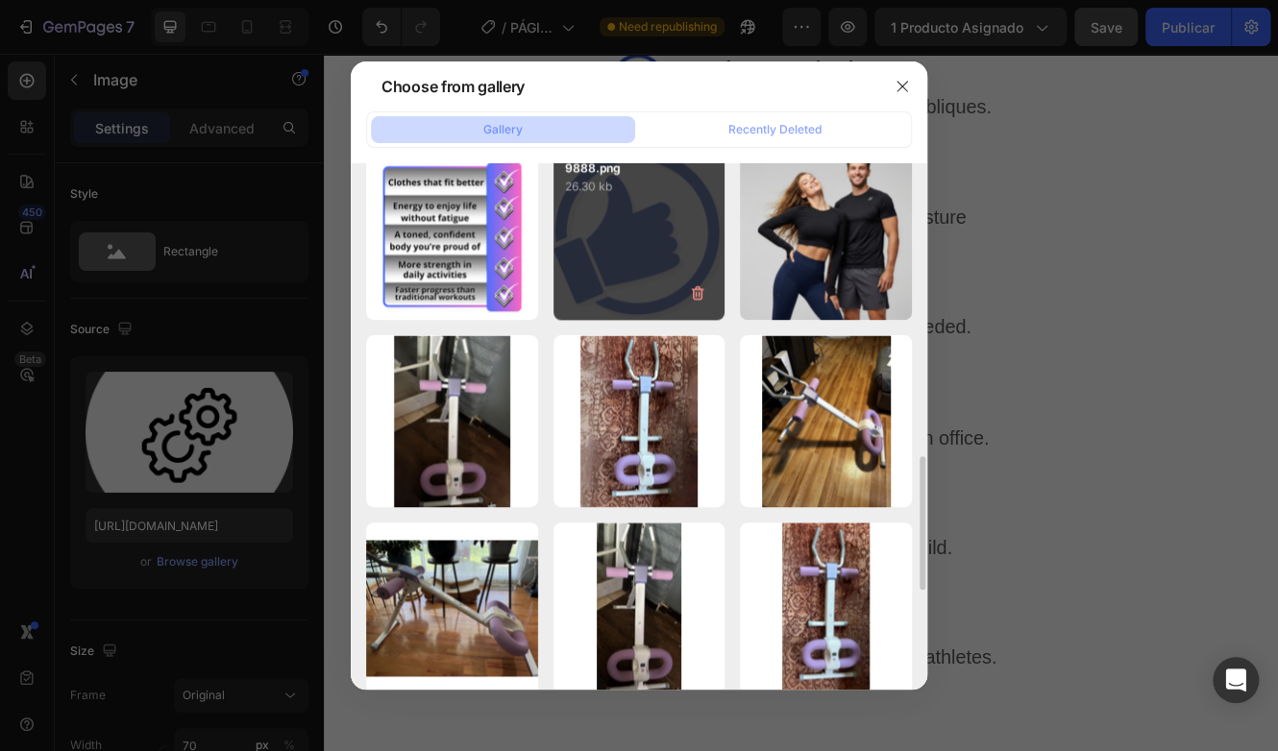
click at [648, 237] on div "9888.png 26.30 kb" at bounding box center [639, 234] width 172 height 172
type input "[URL][DOMAIN_NAME]"
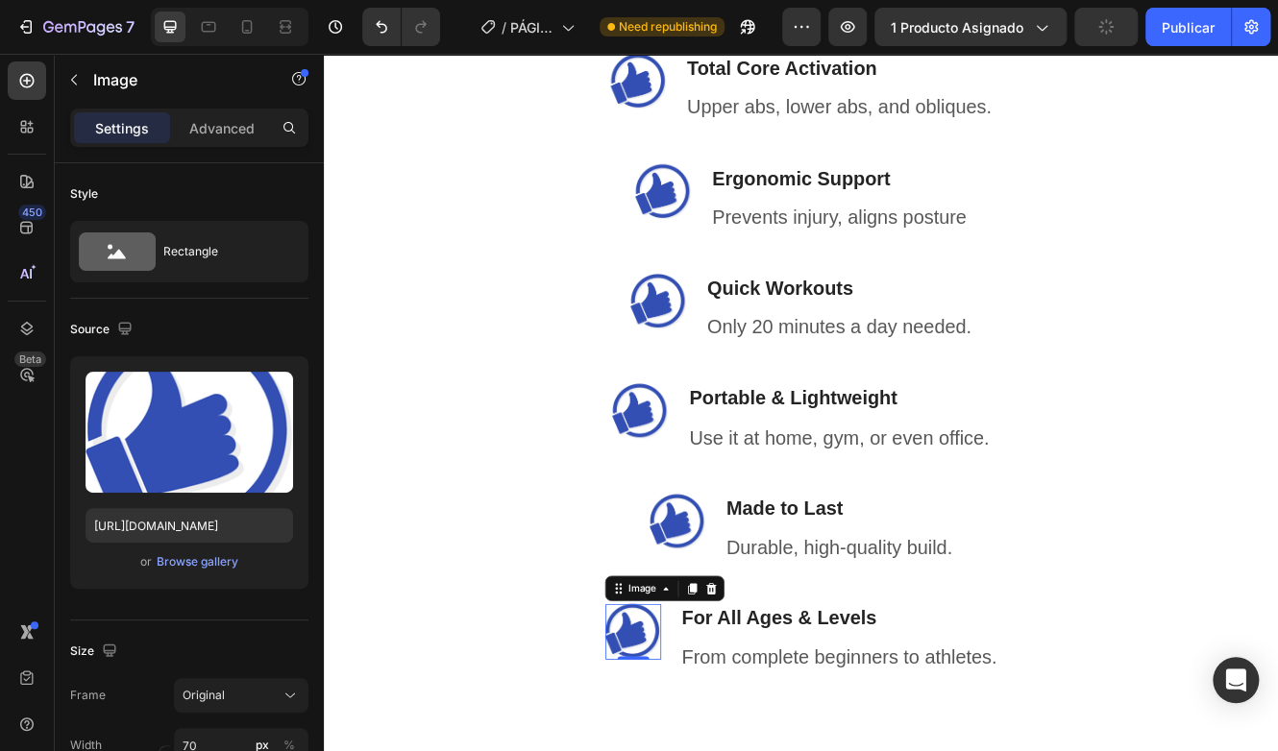
click at [692, 750] on img at bounding box center [696, 752] width 67 height 67
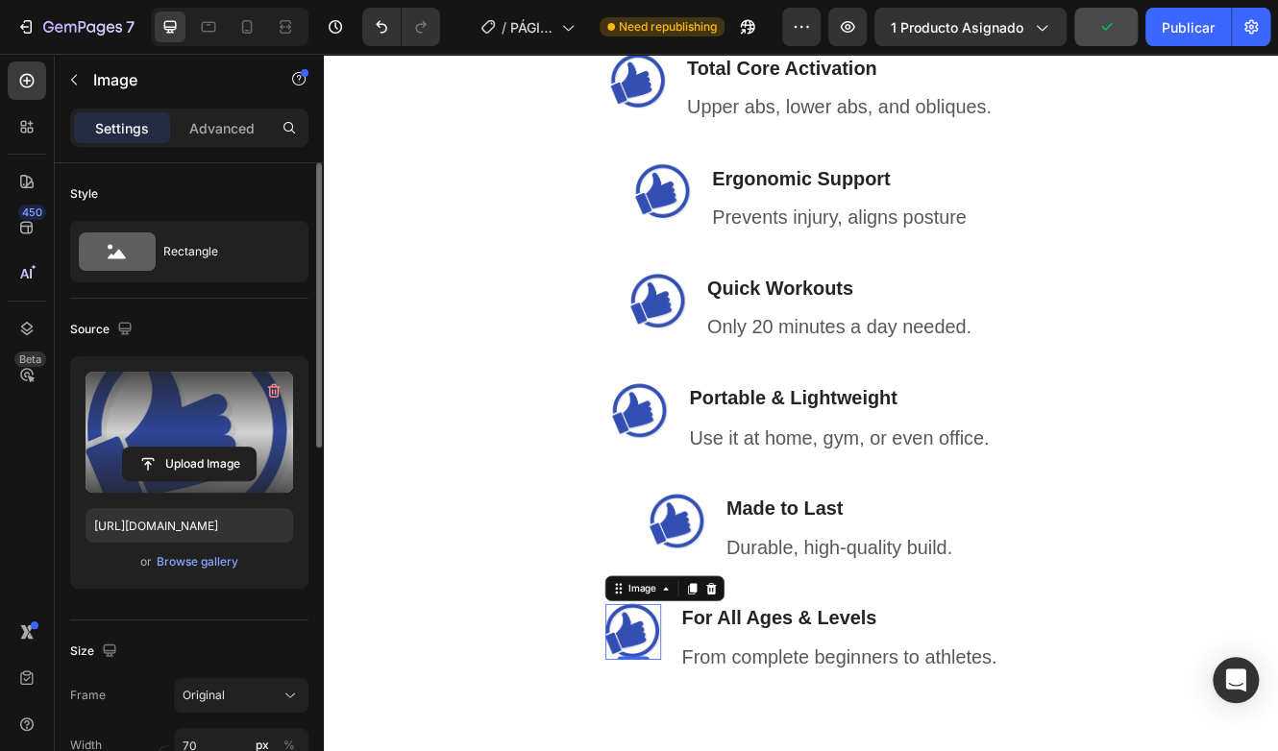
scroll to position [288, 0]
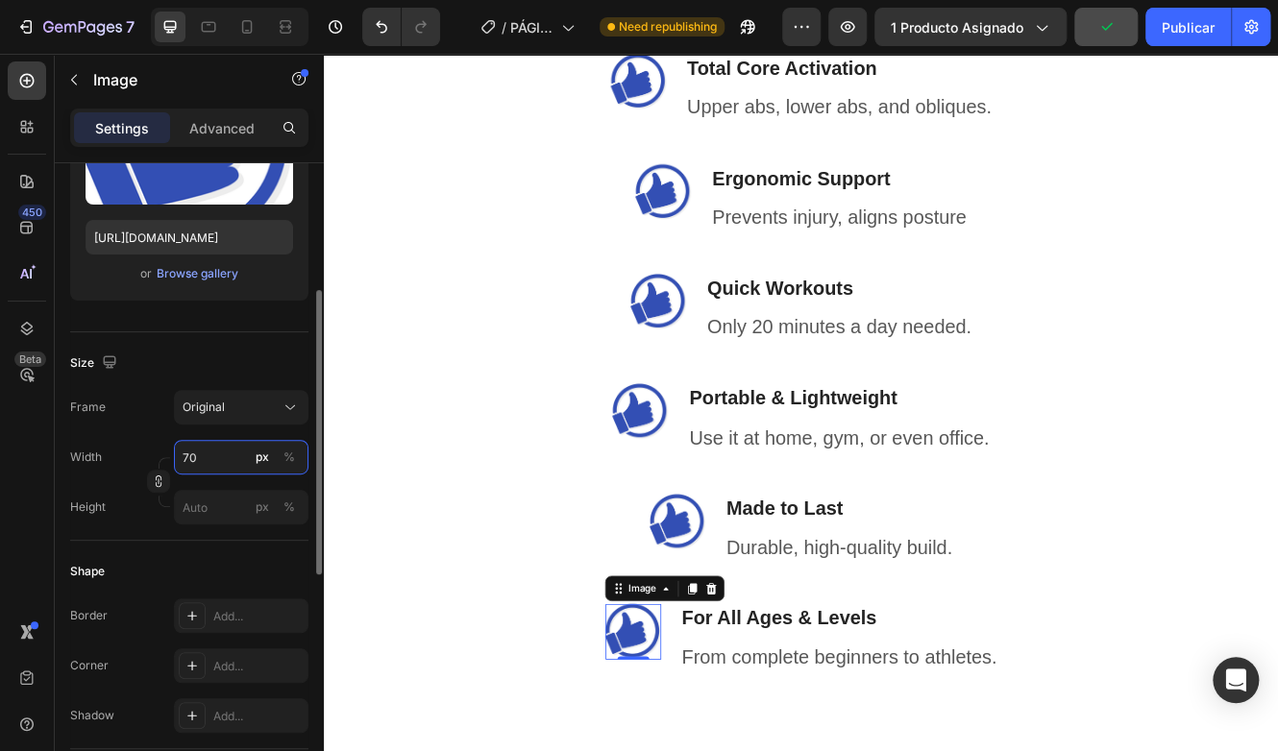
click at [229, 466] on input "70" at bounding box center [241, 457] width 134 height 35
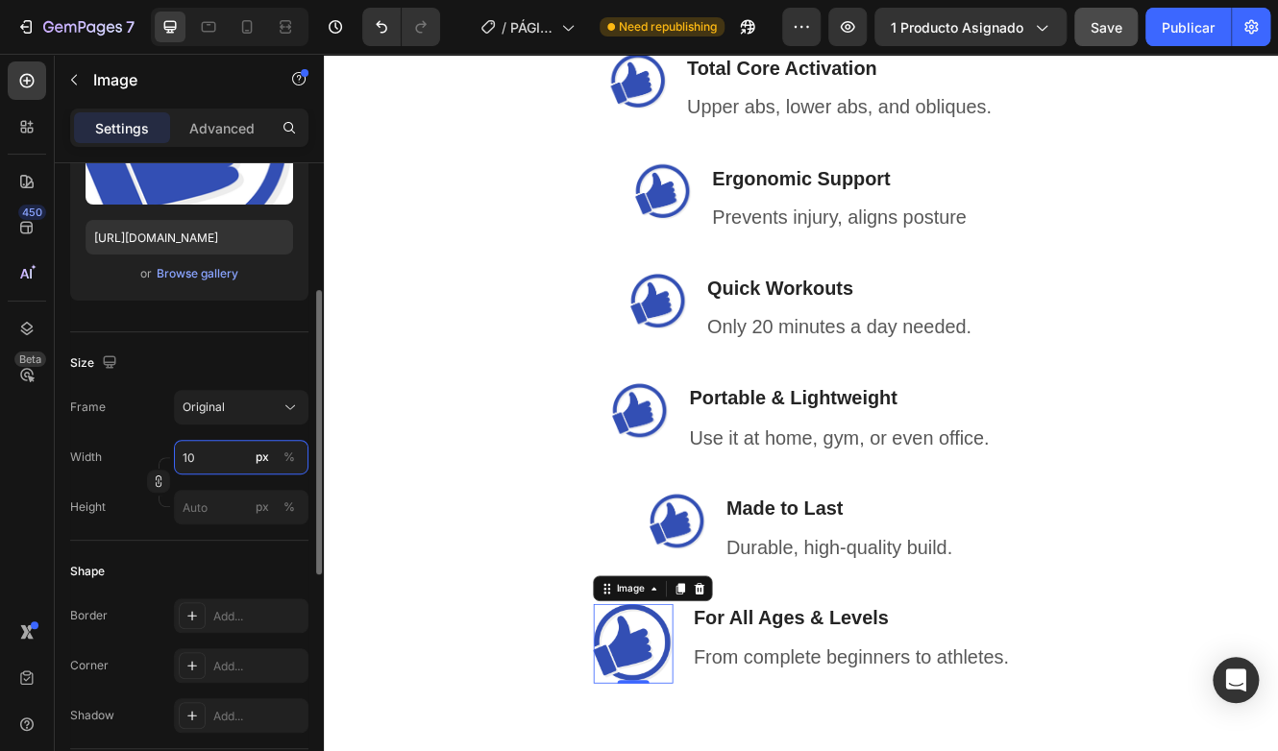
type input "100"
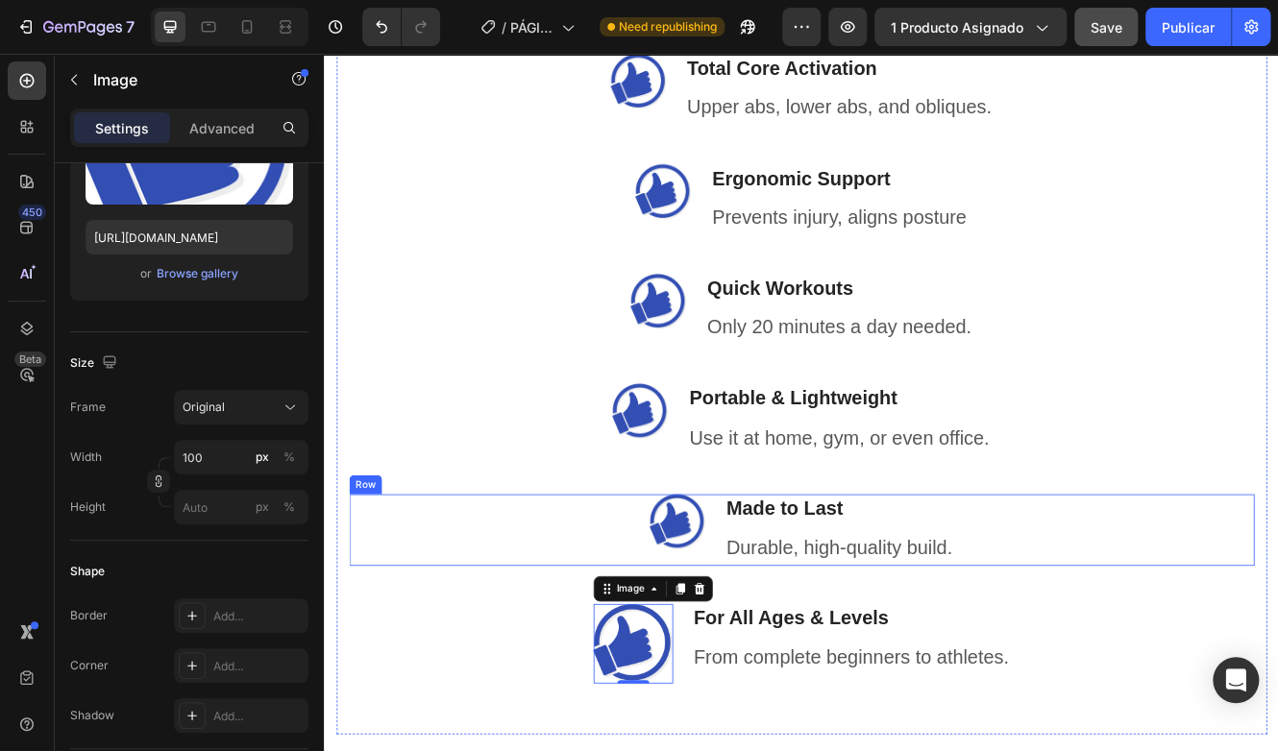
click at [789, 611] on div "Image Made to Last Heading Durable, high-quality build. Text block Row" at bounding box center [900, 629] width 1093 height 86
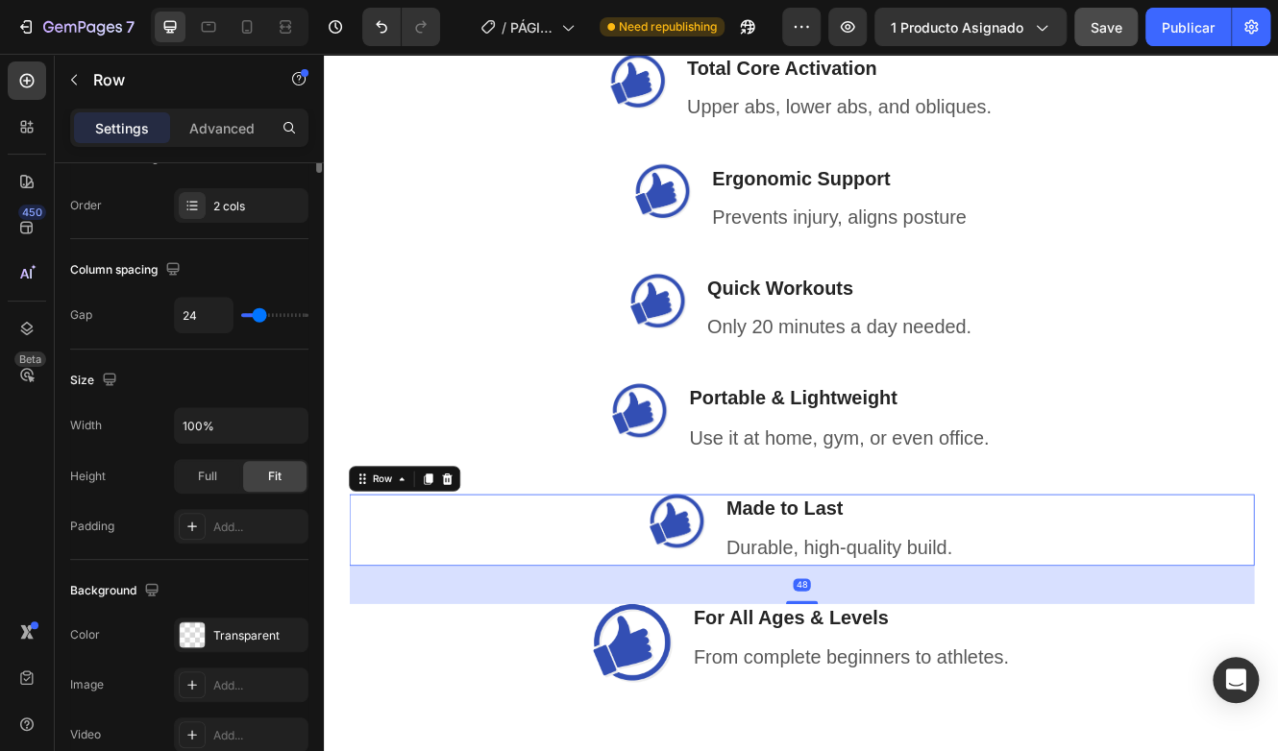
scroll to position [0, 0]
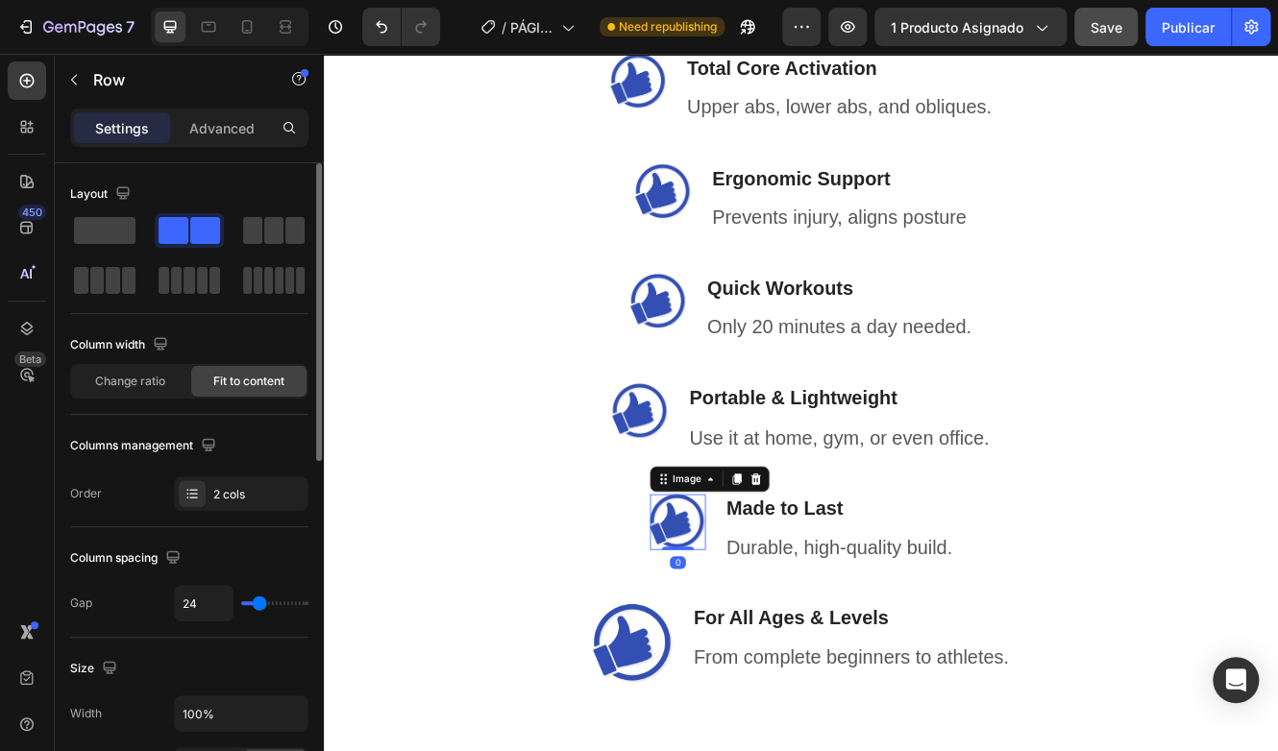
click at [746, 618] on img at bounding box center [750, 619] width 67 height 67
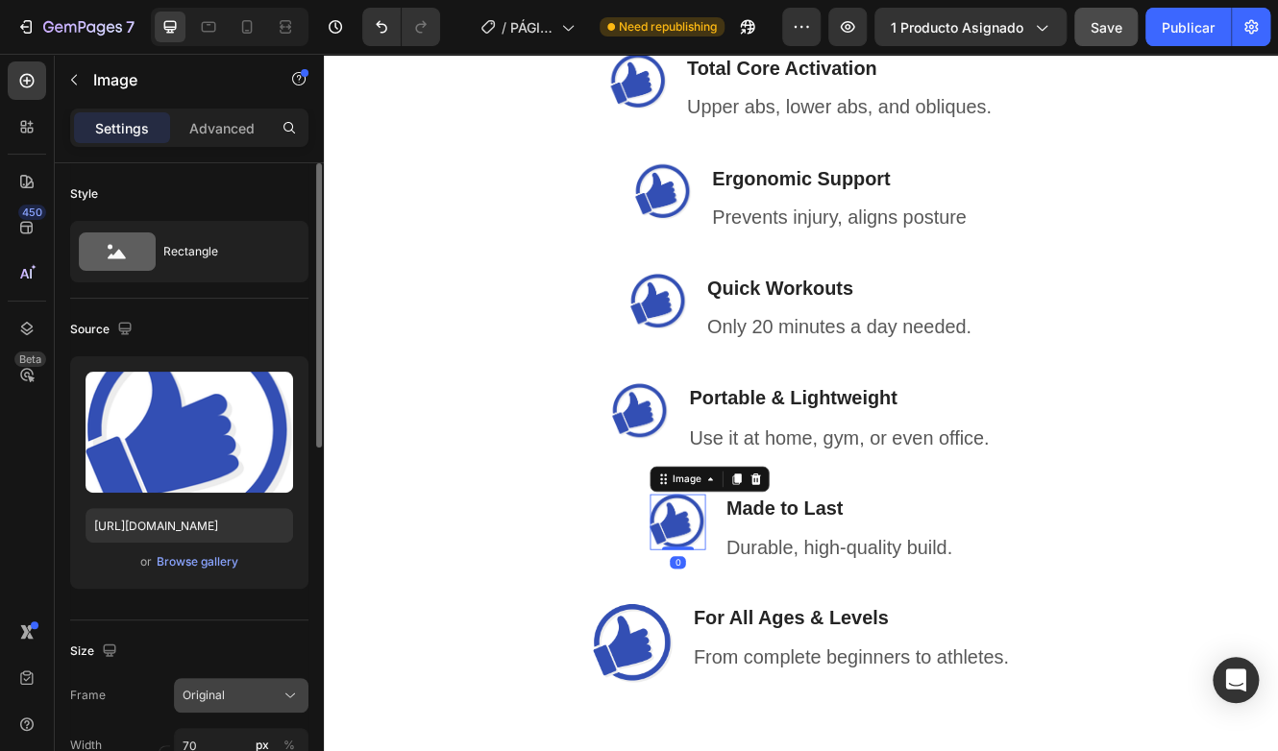
scroll to position [192, 0]
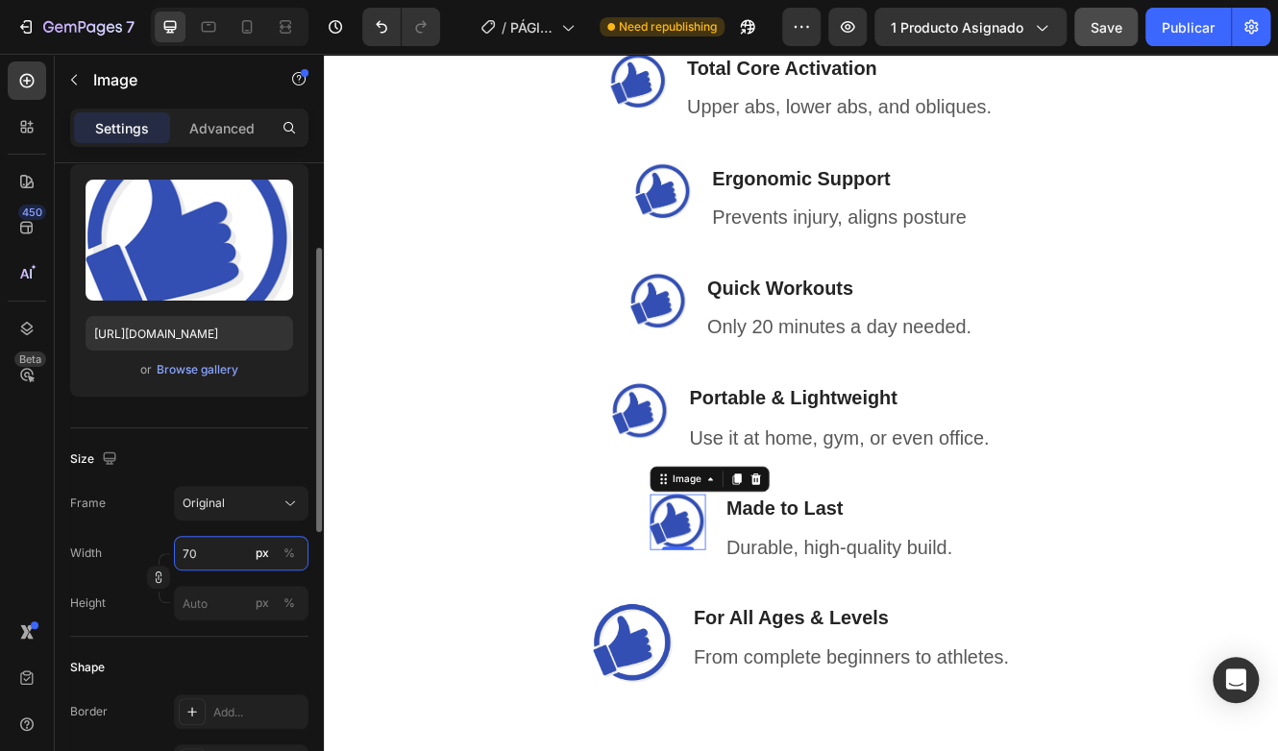
click at [223, 571] on input "70" at bounding box center [241, 553] width 134 height 35
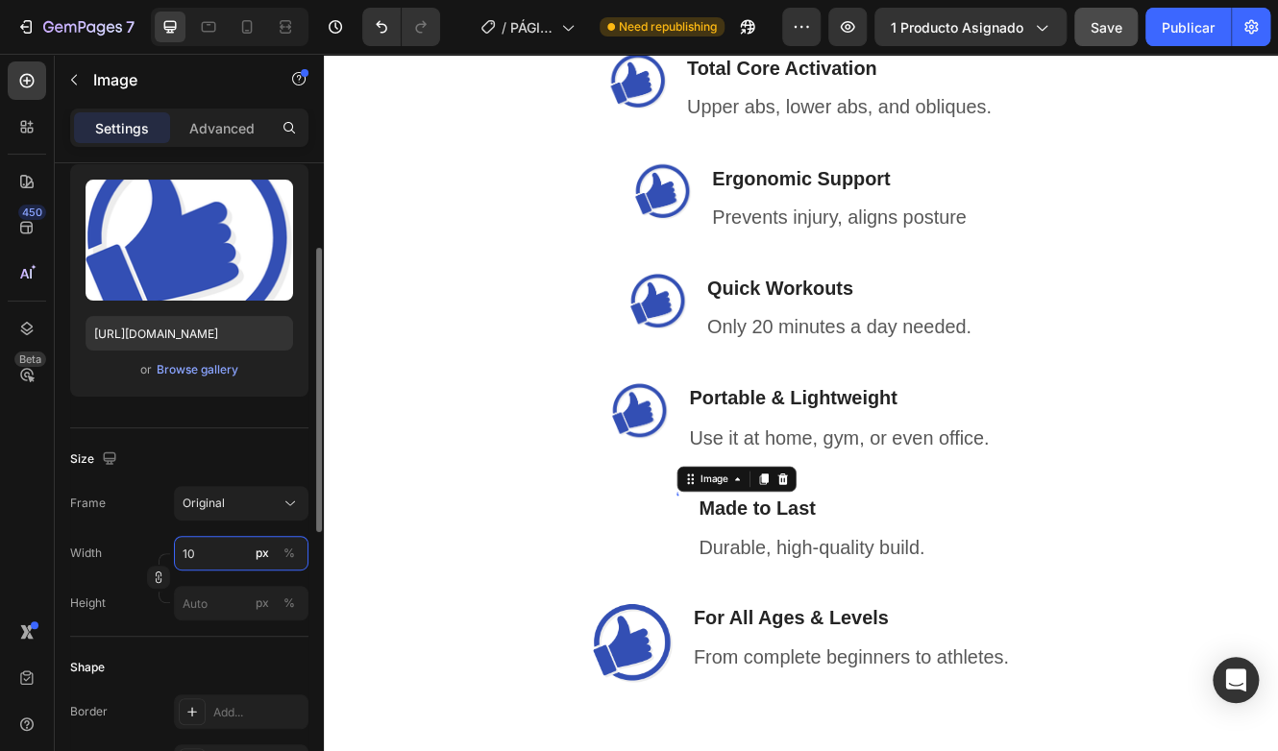
type input "100"
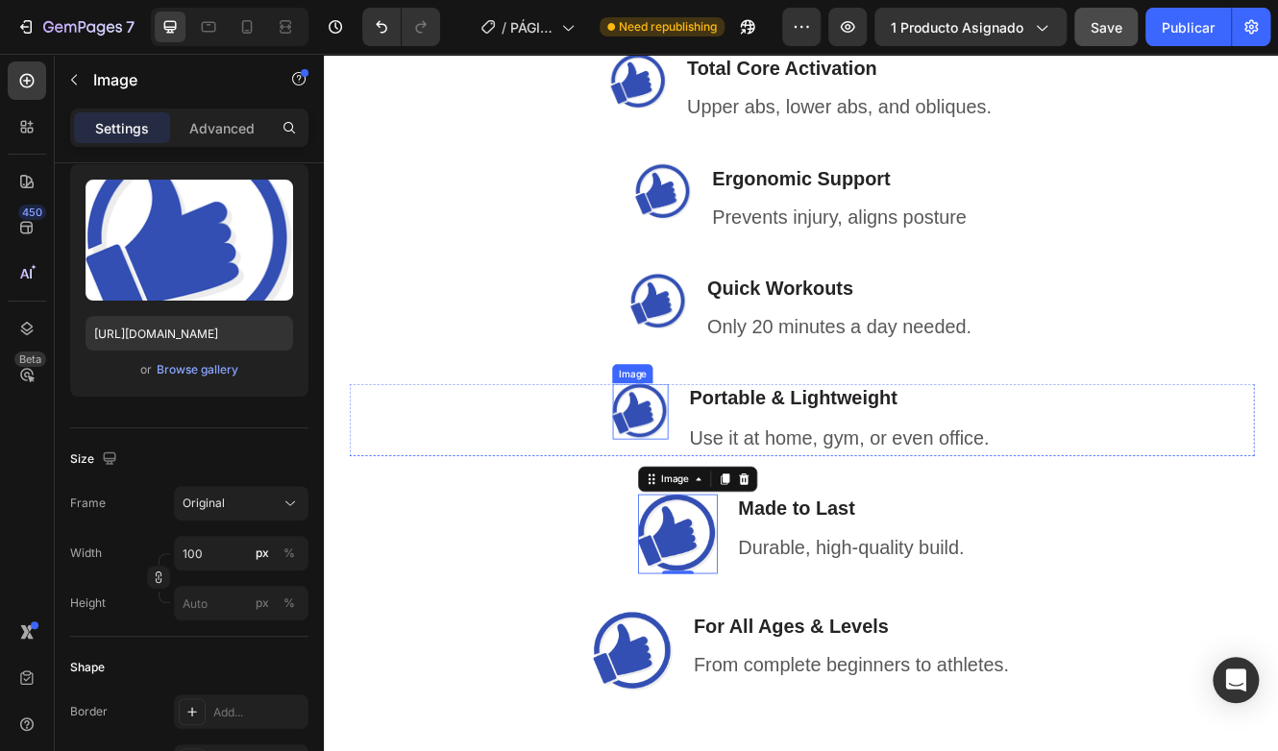
click at [680, 498] on img at bounding box center [705, 485] width 67 height 67
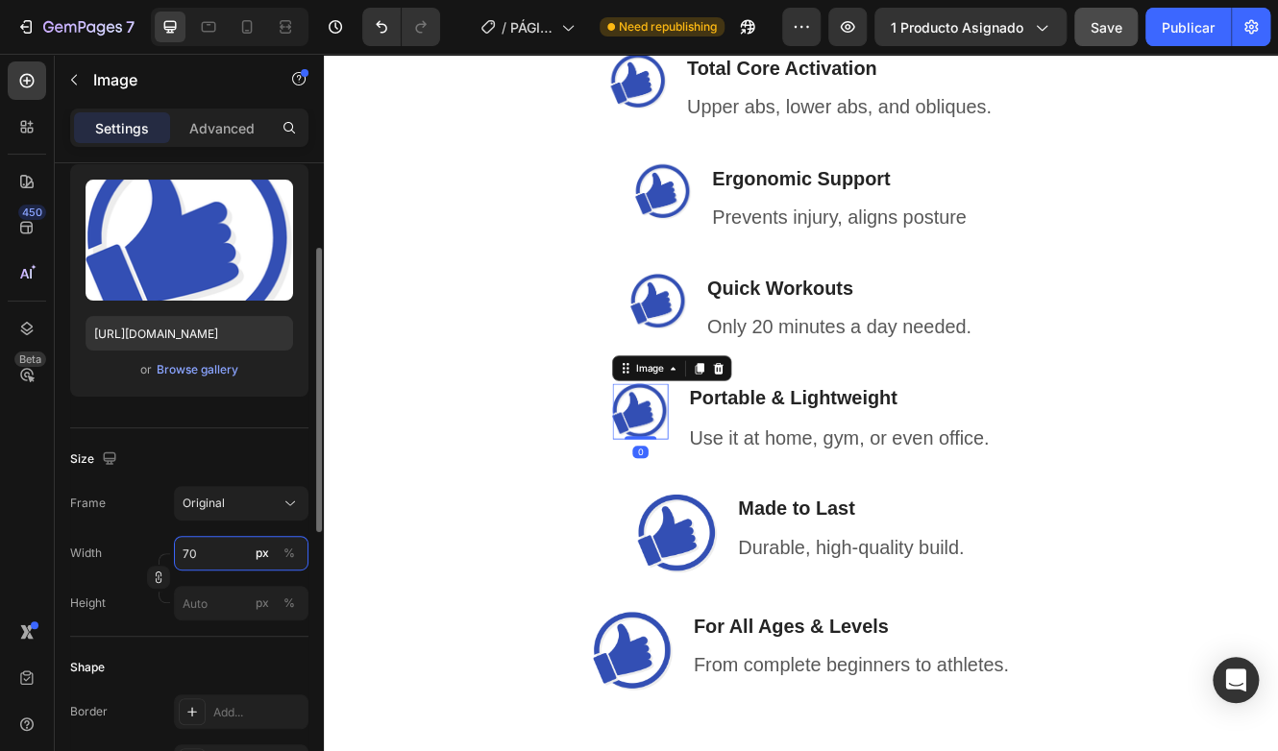
click at [212, 556] on input "70" at bounding box center [241, 553] width 134 height 35
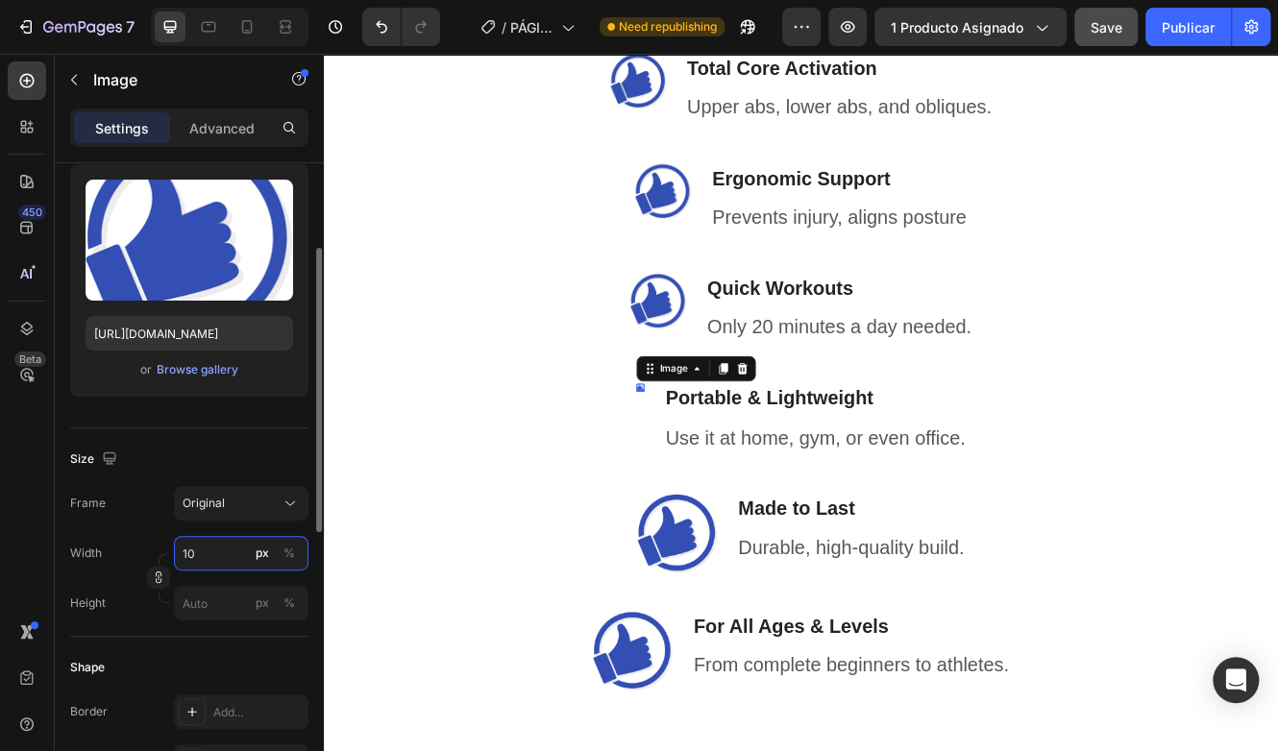
type input "100"
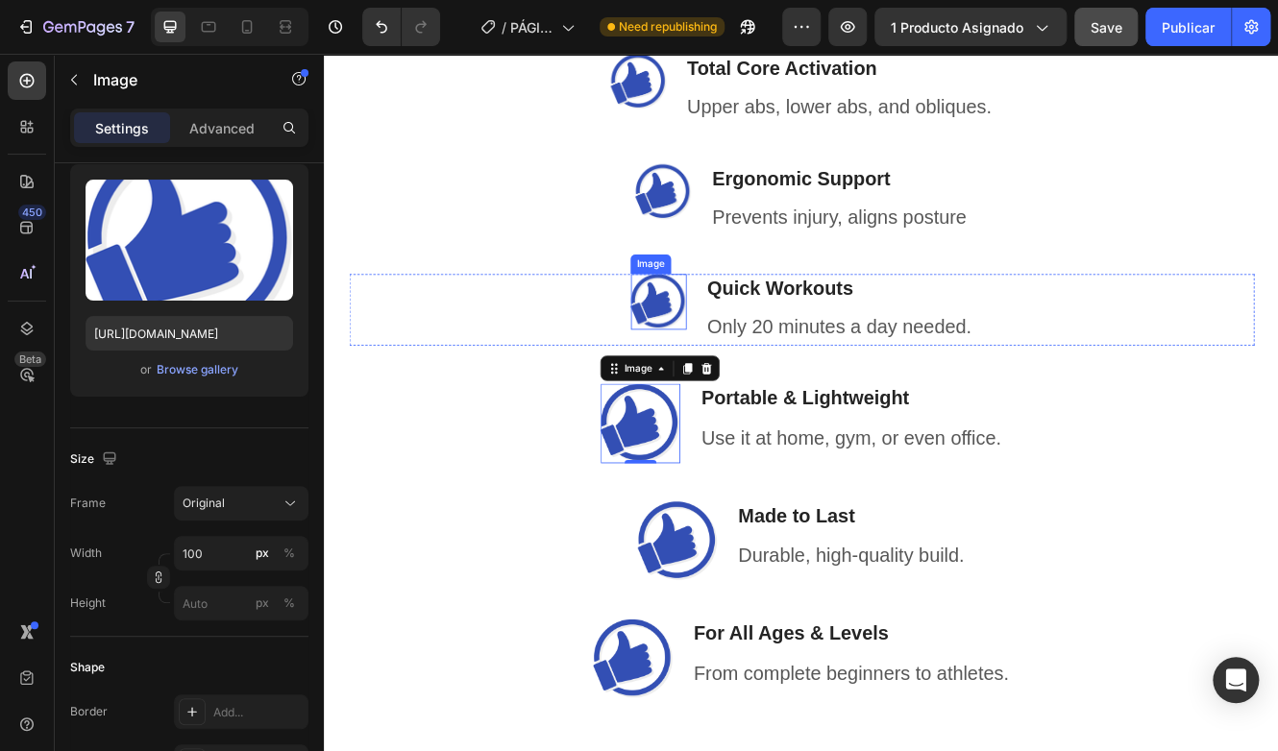
click at [716, 364] on img at bounding box center [727, 353] width 67 height 67
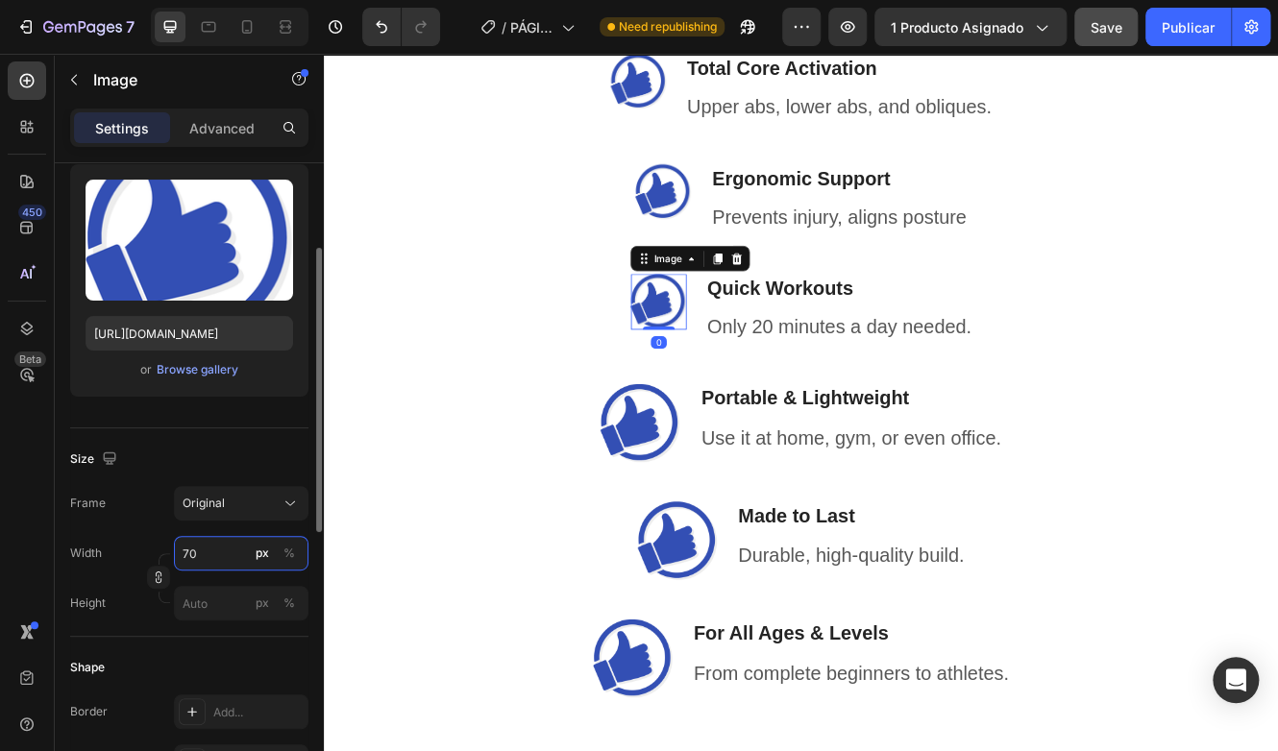
click at [204, 567] on input "70" at bounding box center [241, 553] width 134 height 35
type input "100"
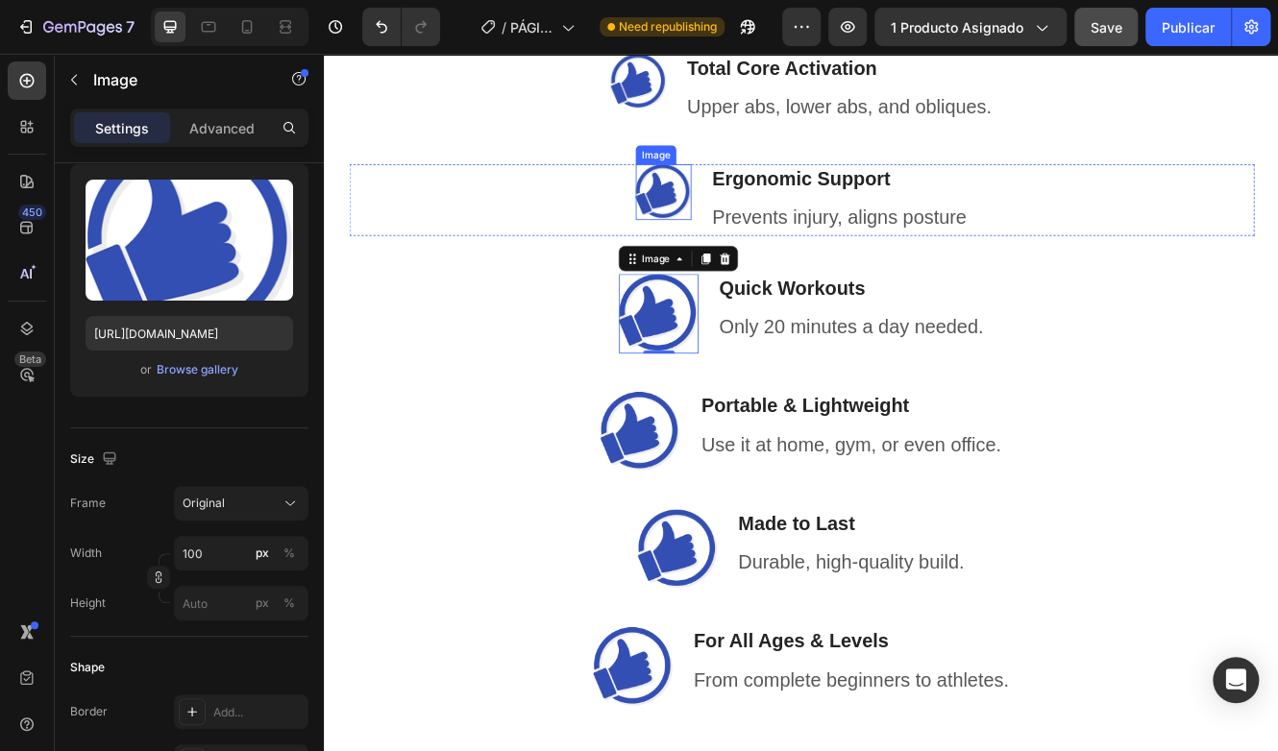
click at [743, 228] on img at bounding box center [732, 220] width 67 height 67
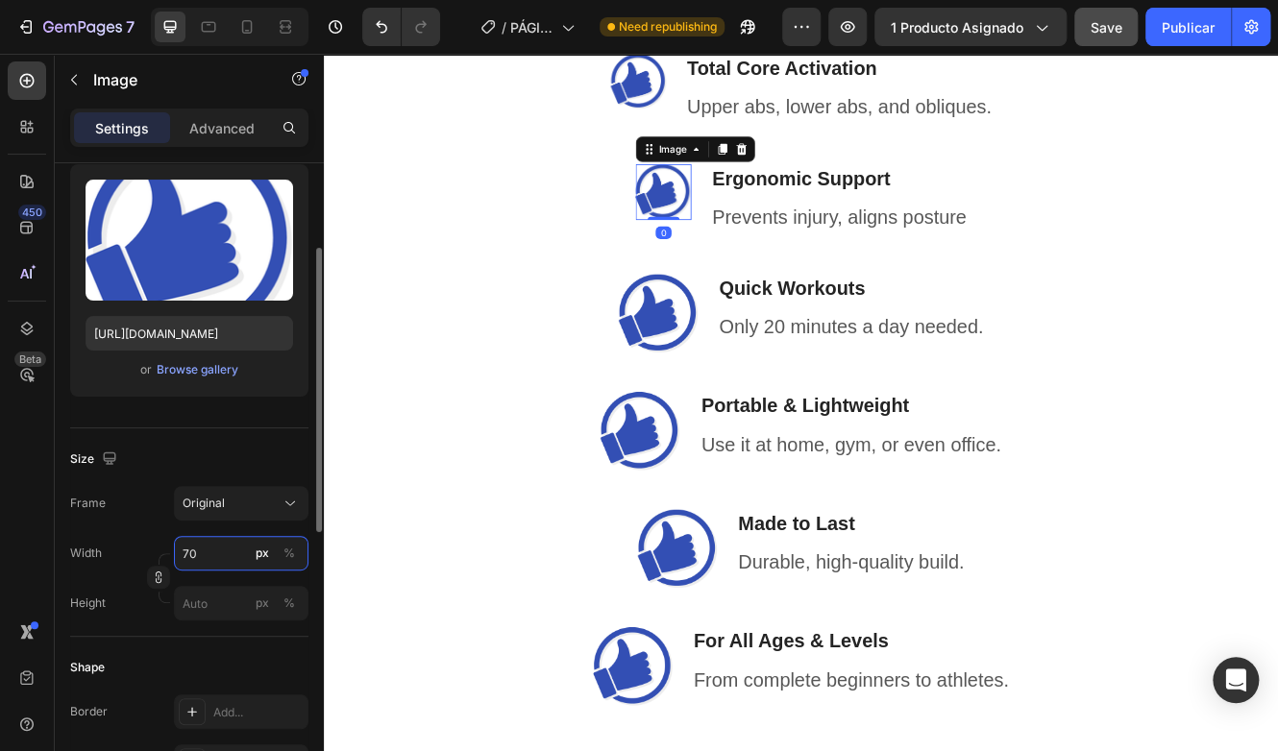
click at [192, 554] on input "70" at bounding box center [241, 553] width 134 height 35
type input "100"
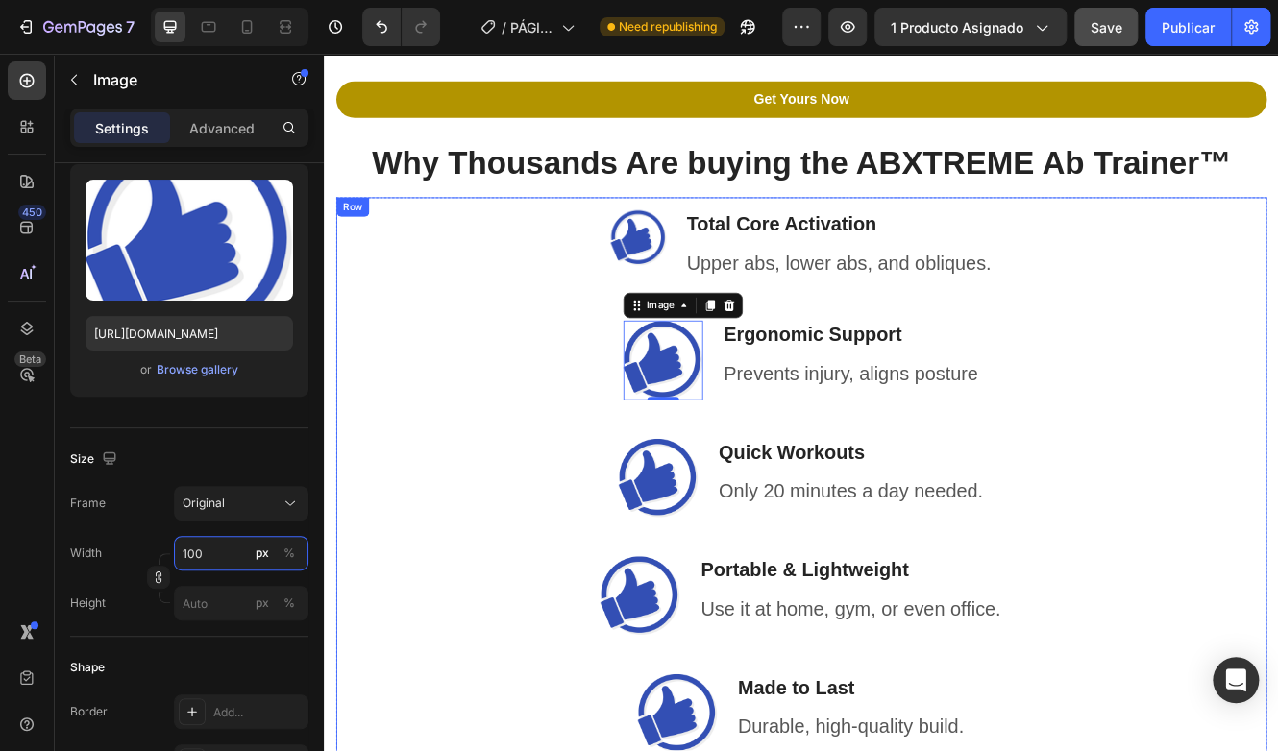
scroll to position [4035, 0]
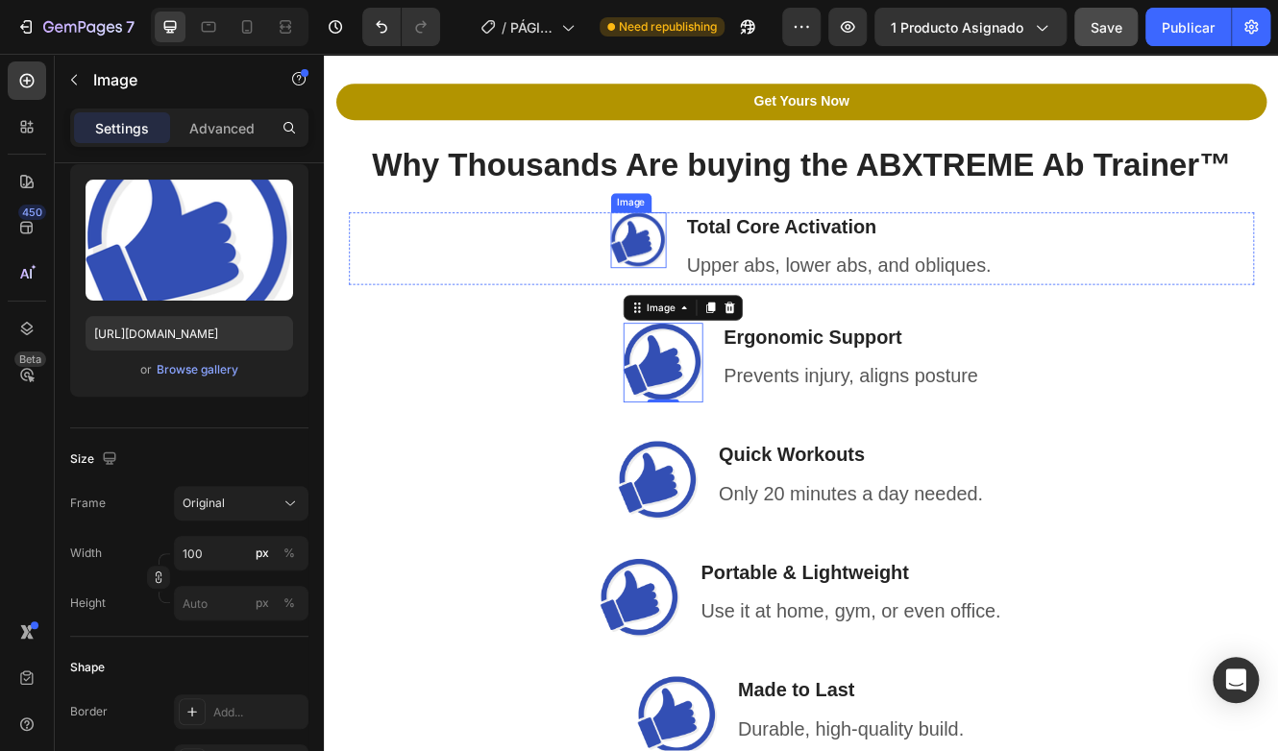
click at [696, 276] on img at bounding box center [703, 279] width 67 height 67
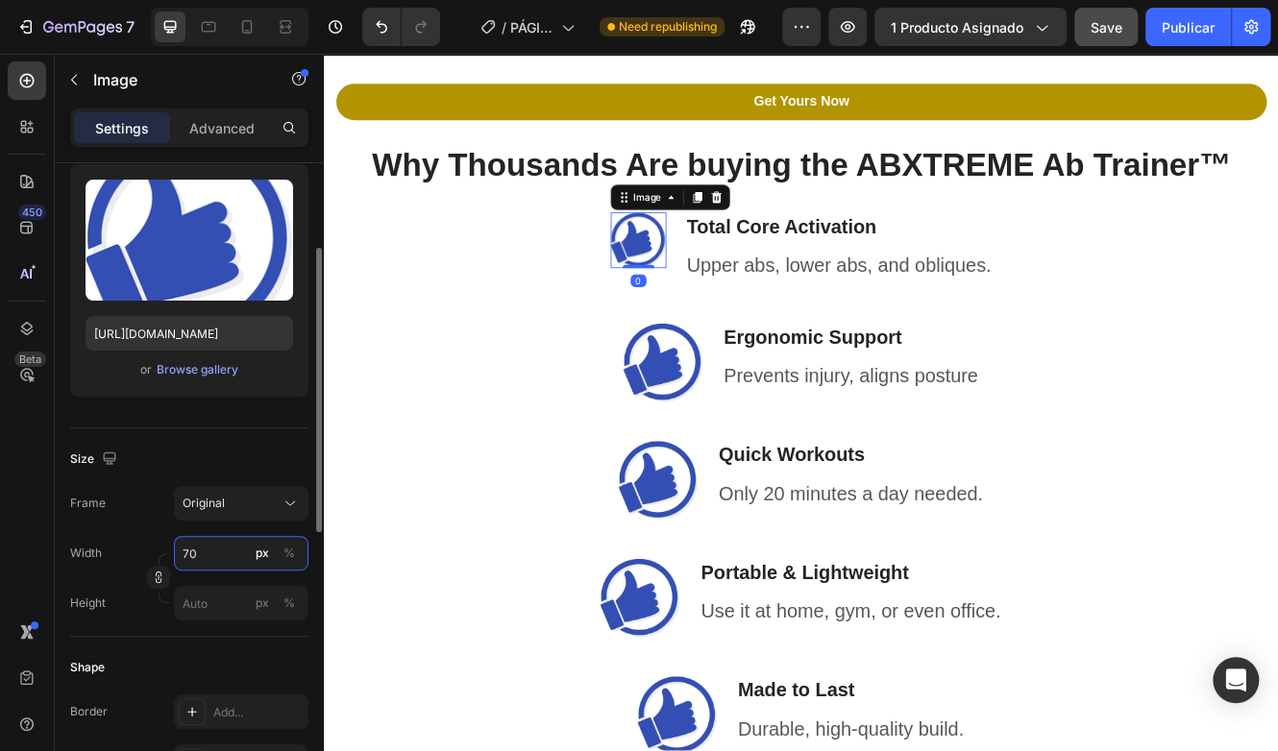
click at [180, 566] on input "70" at bounding box center [241, 553] width 134 height 35
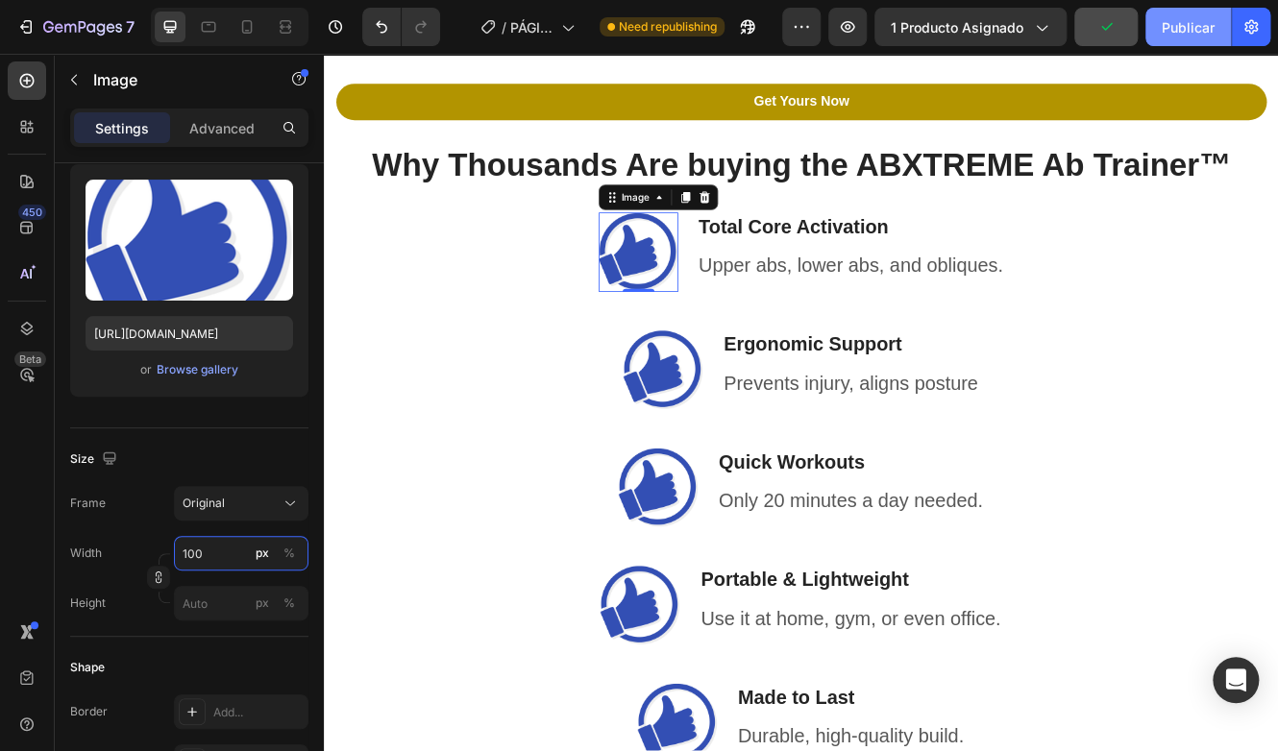
type input "100"
click at [1181, 27] on div "Publicar" at bounding box center [1187, 27] width 53 height 20
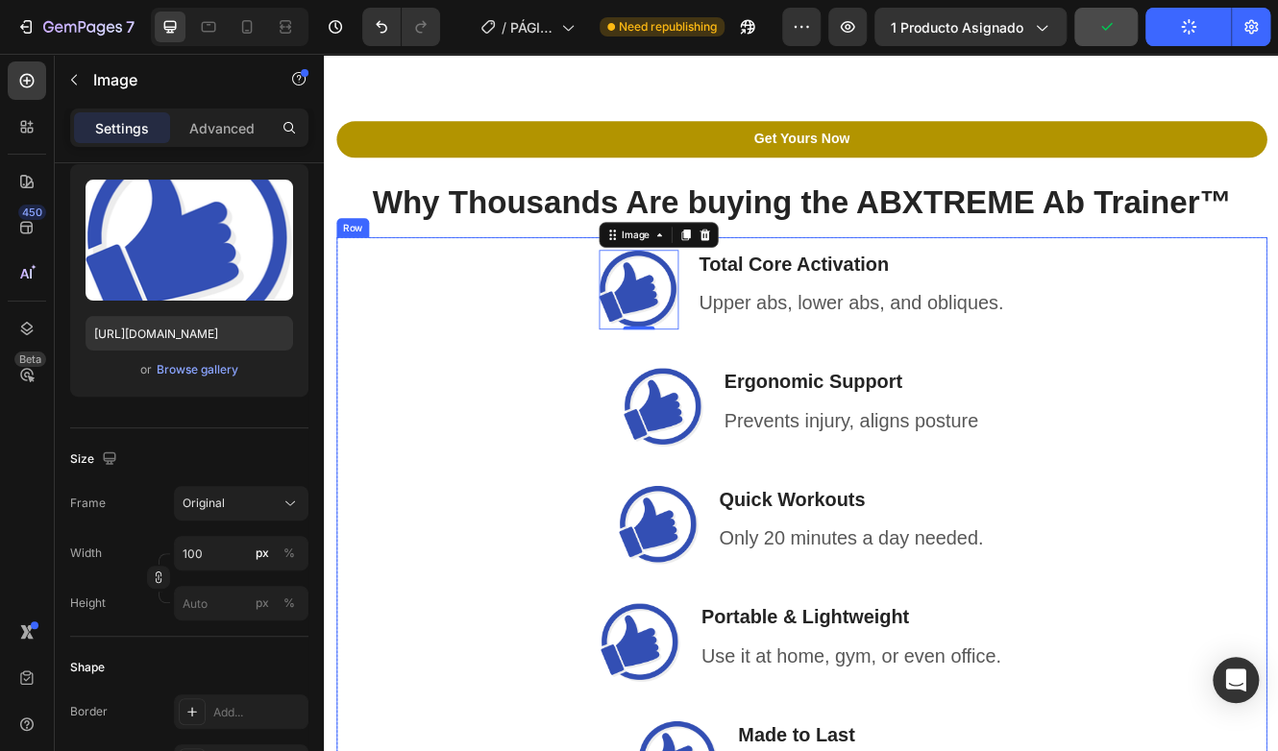
scroll to position [3553, 0]
